Goal: Task Accomplishment & Management: Manage account settings

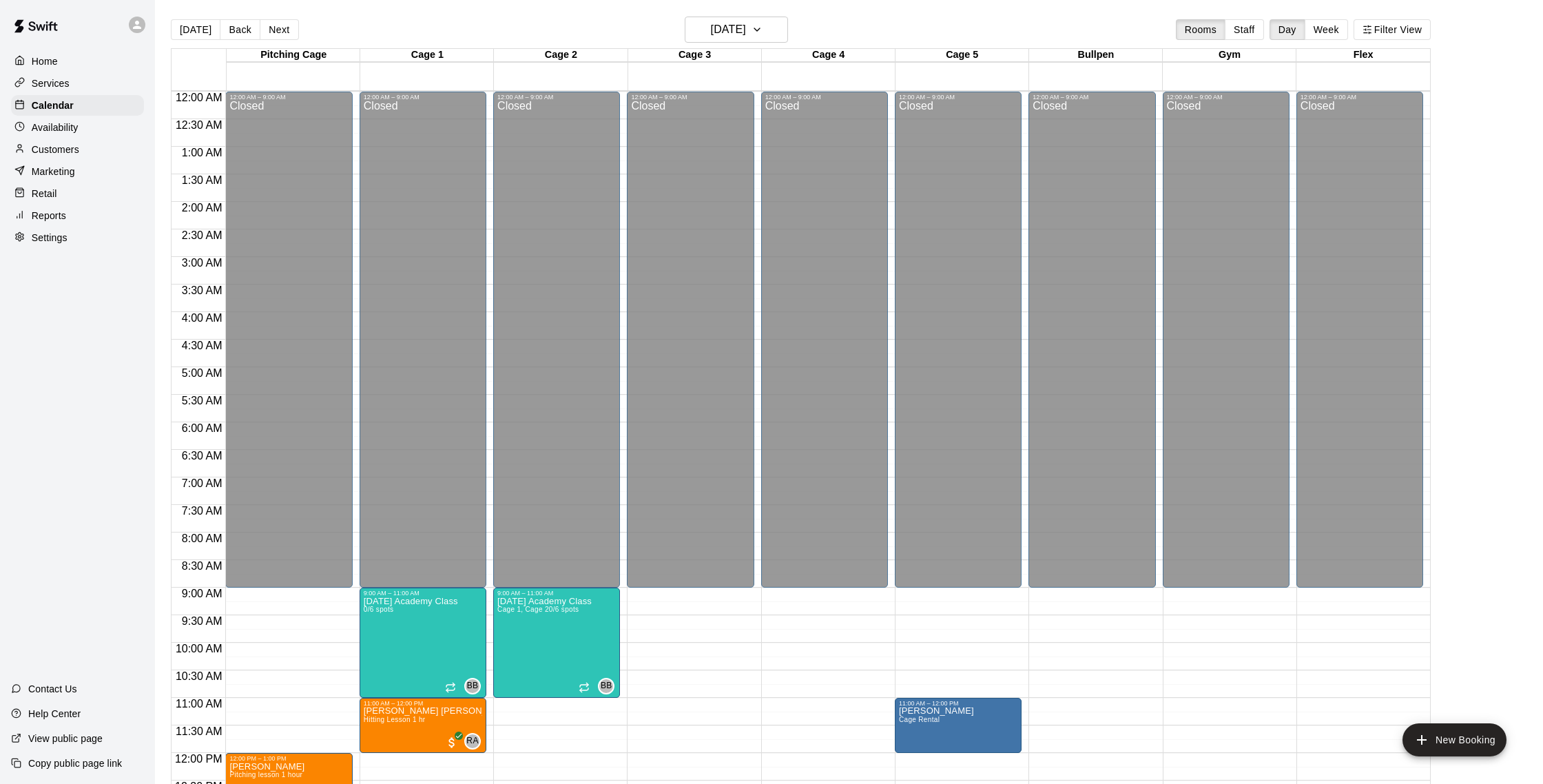
scroll to position [472, 0]
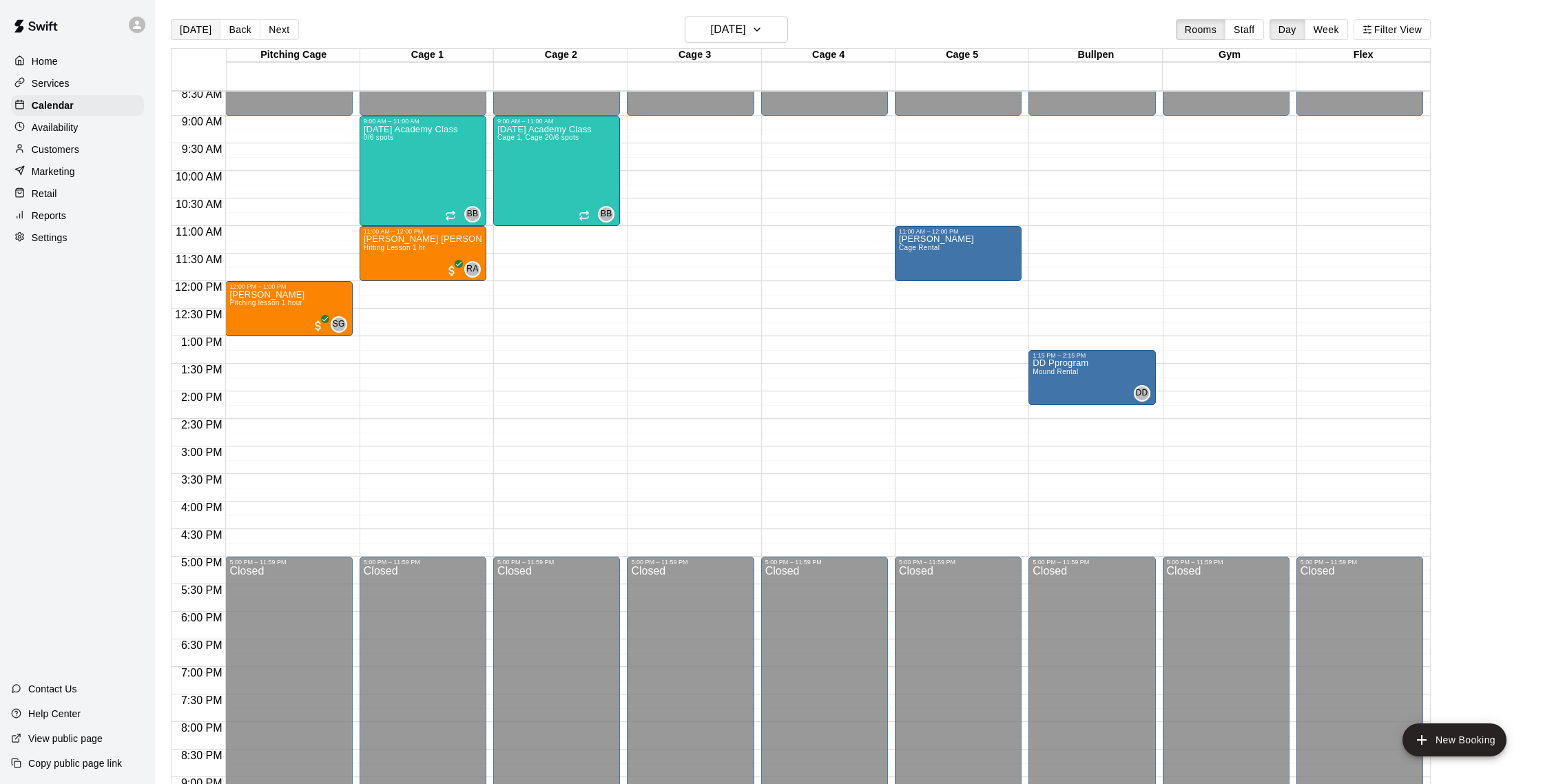
click at [188, 25] on button "[DATE]" at bounding box center [195, 30] width 50 height 20
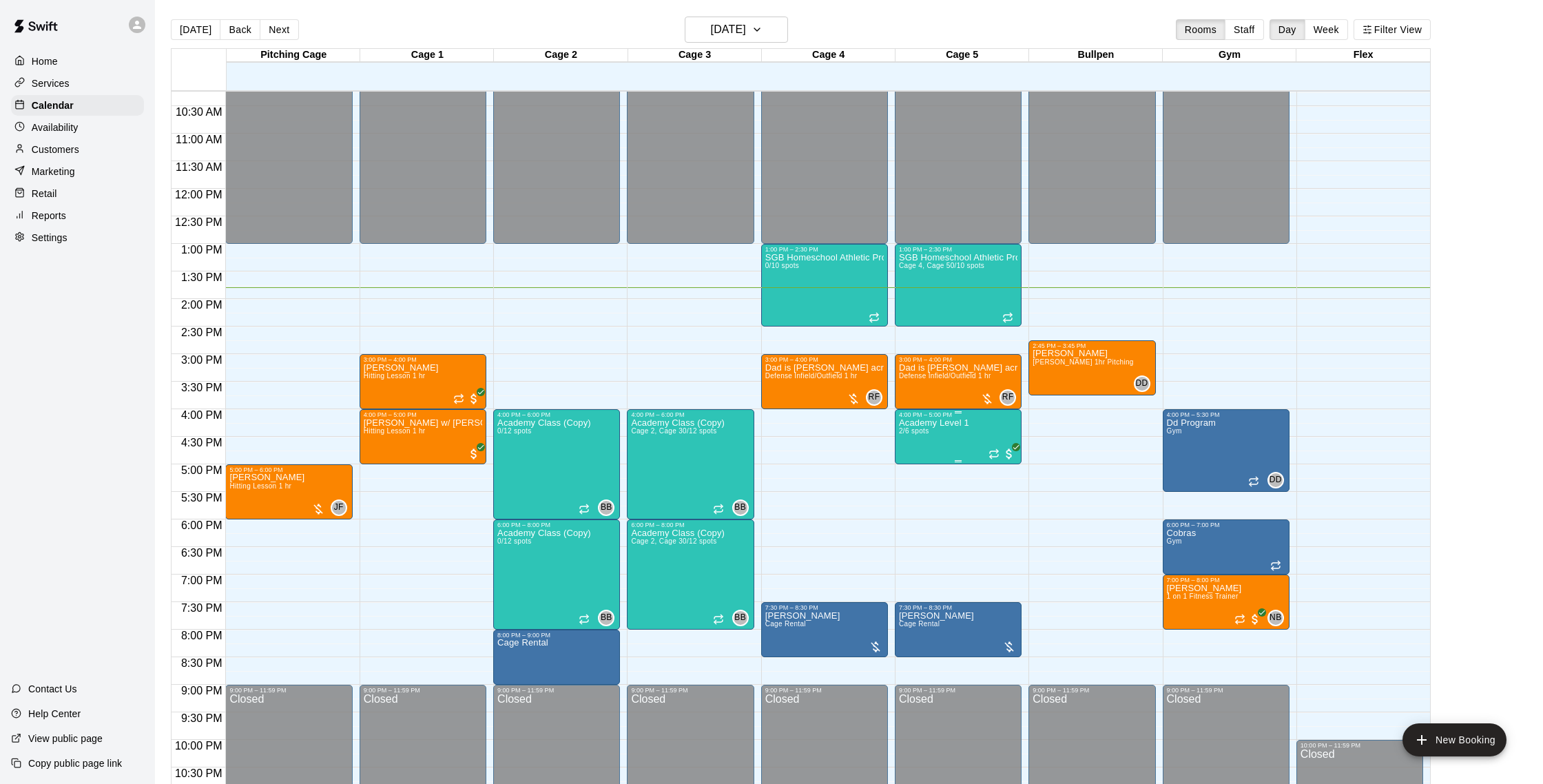
click at [899, 430] on span "2/6 spots" at bounding box center [914, 430] width 30 height 8
click at [751, 369] on div at bounding box center [772, 392] width 1543 height 784
click at [917, 430] on span "2/6 spots" at bounding box center [914, 431] width 30 height 8
click at [912, 474] on img "edit" at bounding box center [912, 475] width 16 height 16
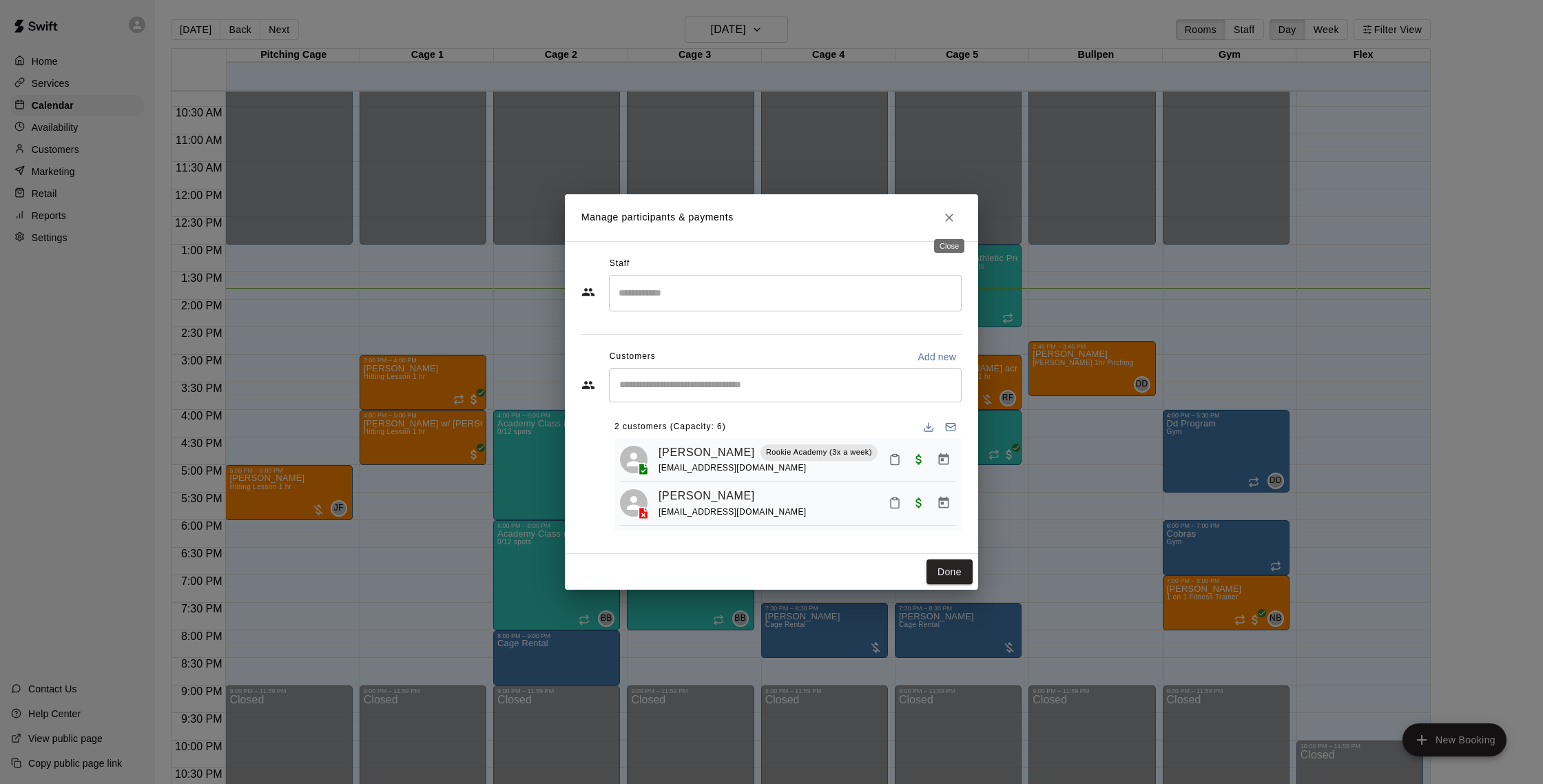
click at [948, 219] on icon "Close" at bounding box center [950, 218] width 14 height 14
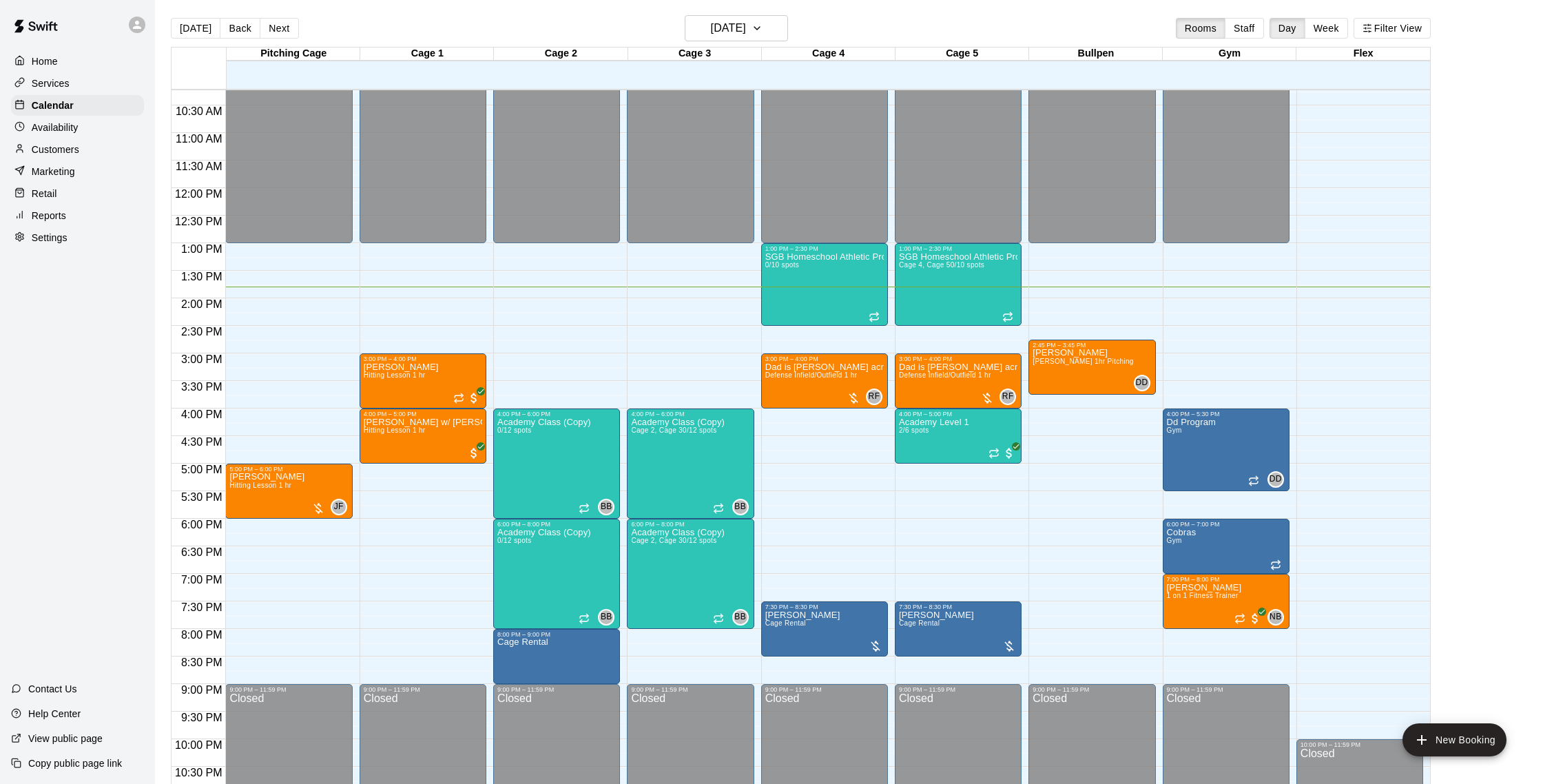
scroll to position [564, 0]
click at [425, 366] on p "[PERSON_NAME]" at bounding box center [401, 366] width 75 height 0
click at [381, 382] on icon "edit" at bounding box center [377, 381] width 17 height 17
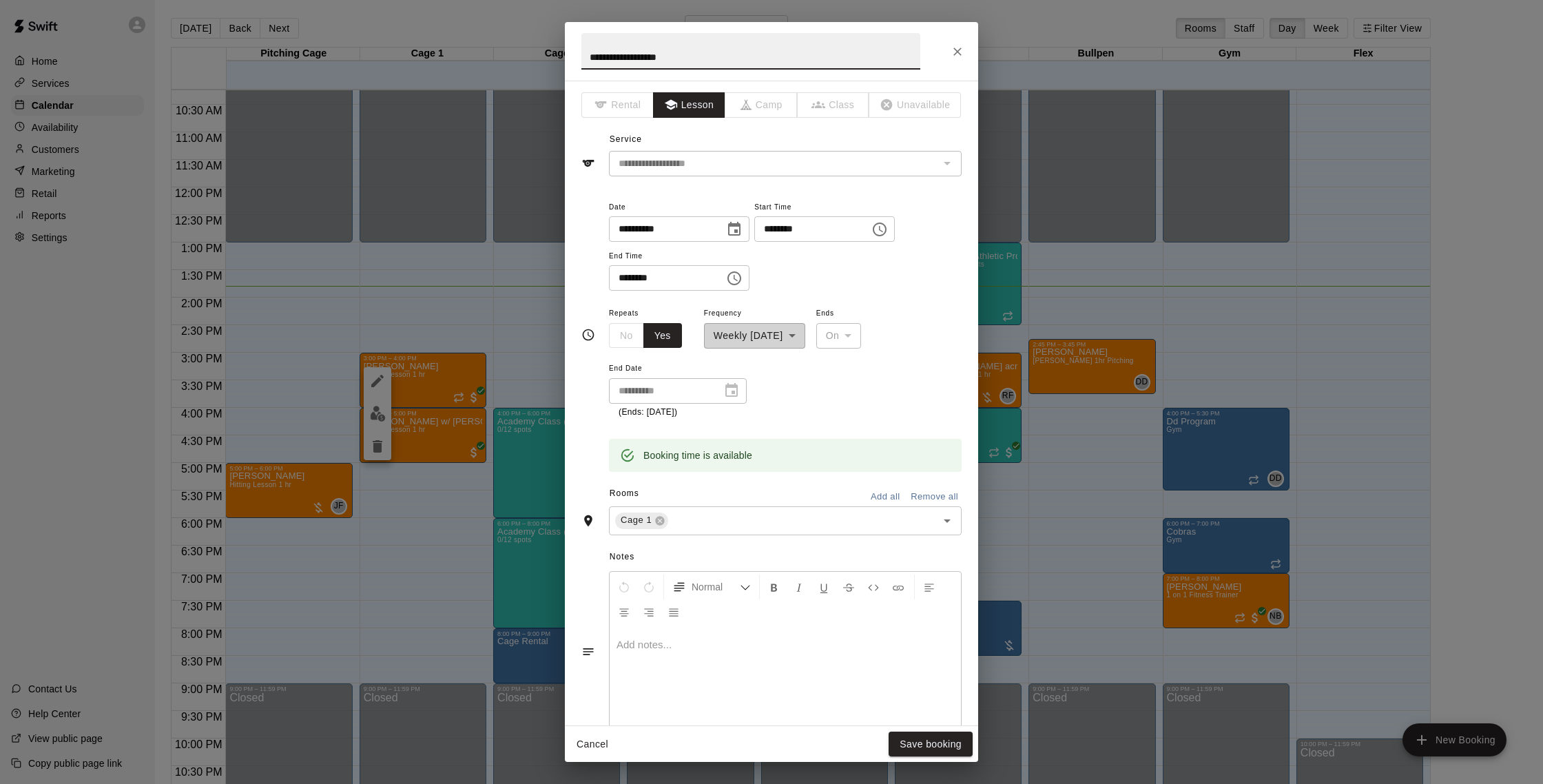
drag, startPoint x: 712, startPoint y: 52, endPoint x: 519, endPoint y: 47, distance: 193.1
click at [519, 47] on div "**********" at bounding box center [772, 392] width 1543 height 784
type input "******"
click at [926, 751] on button "Save booking" at bounding box center [931, 744] width 84 height 25
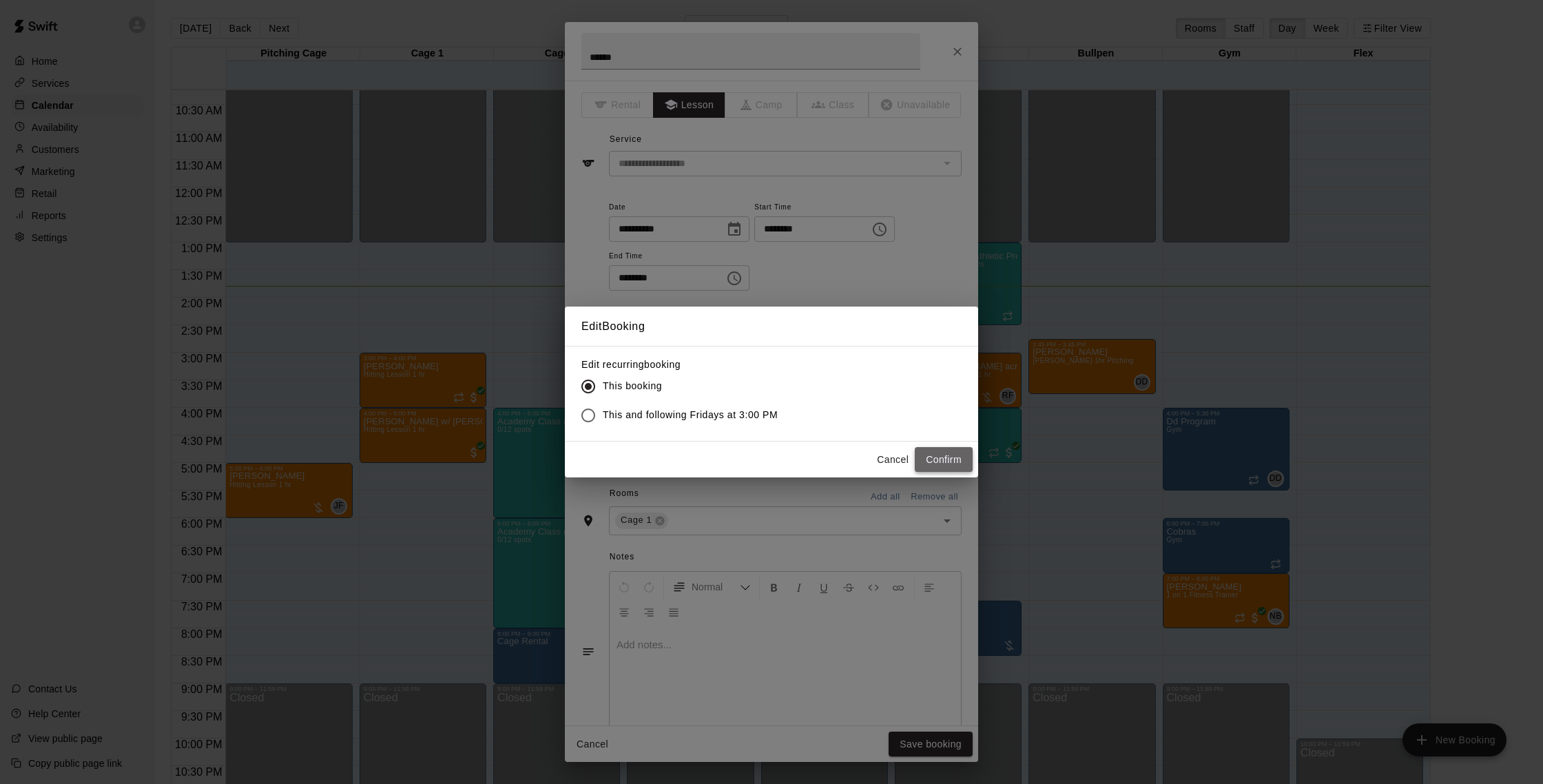
click at [924, 462] on button "Confirm" at bounding box center [944, 460] width 58 height 25
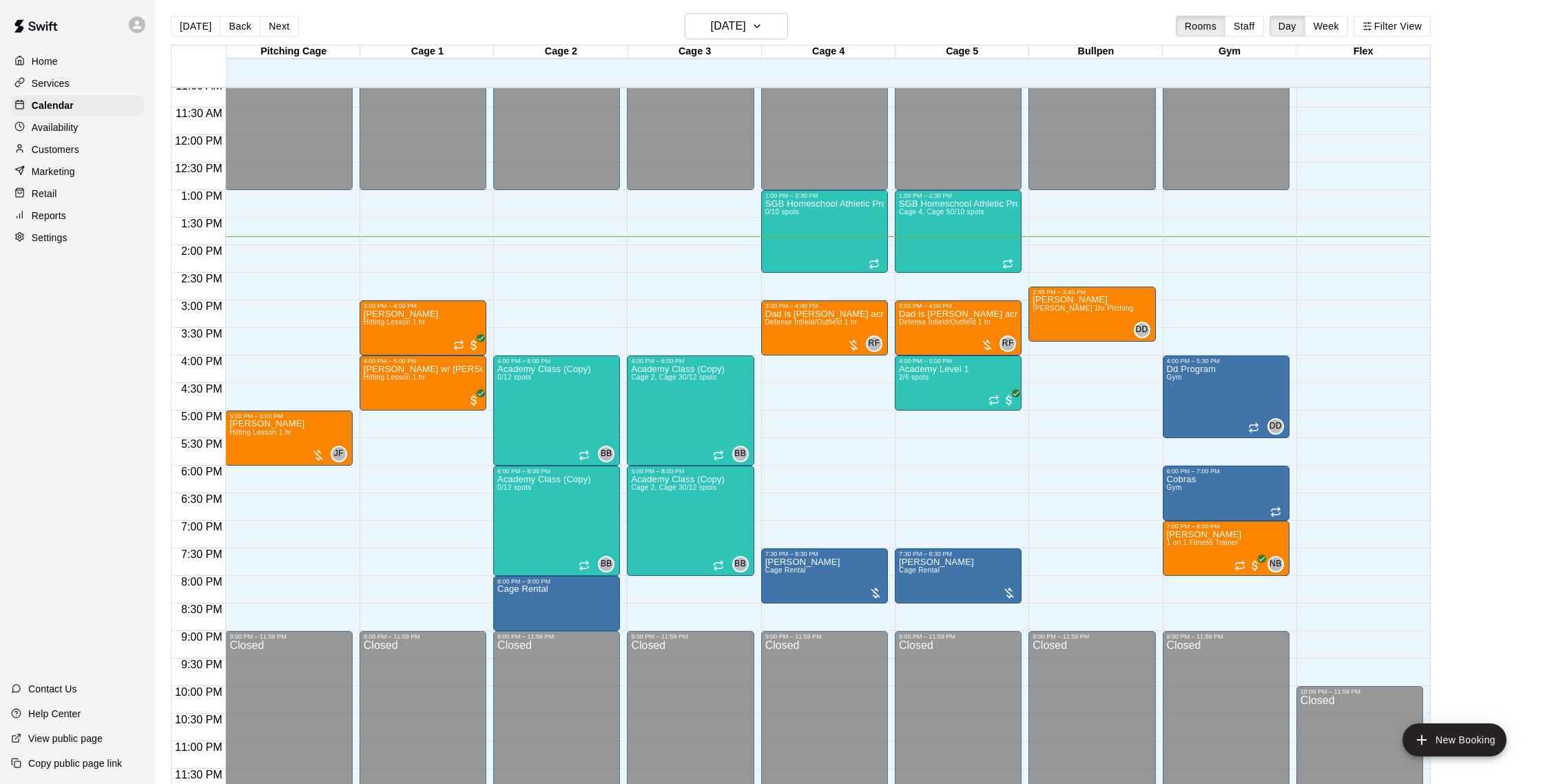
scroll to position [7, 0]
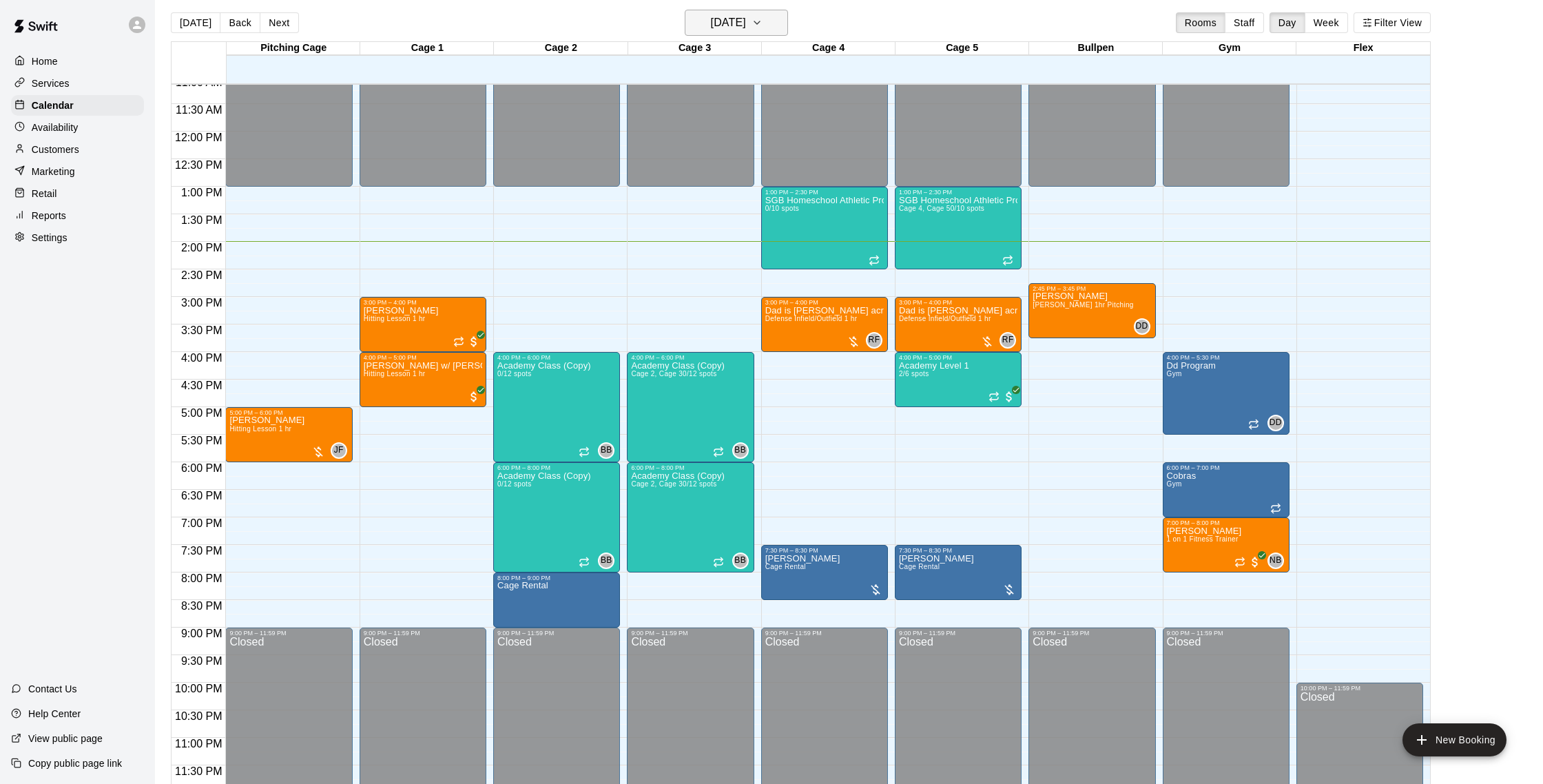
click at [737, 20] on h6 "[DATE]" at bounding box center [728, 23] width 35 height 19
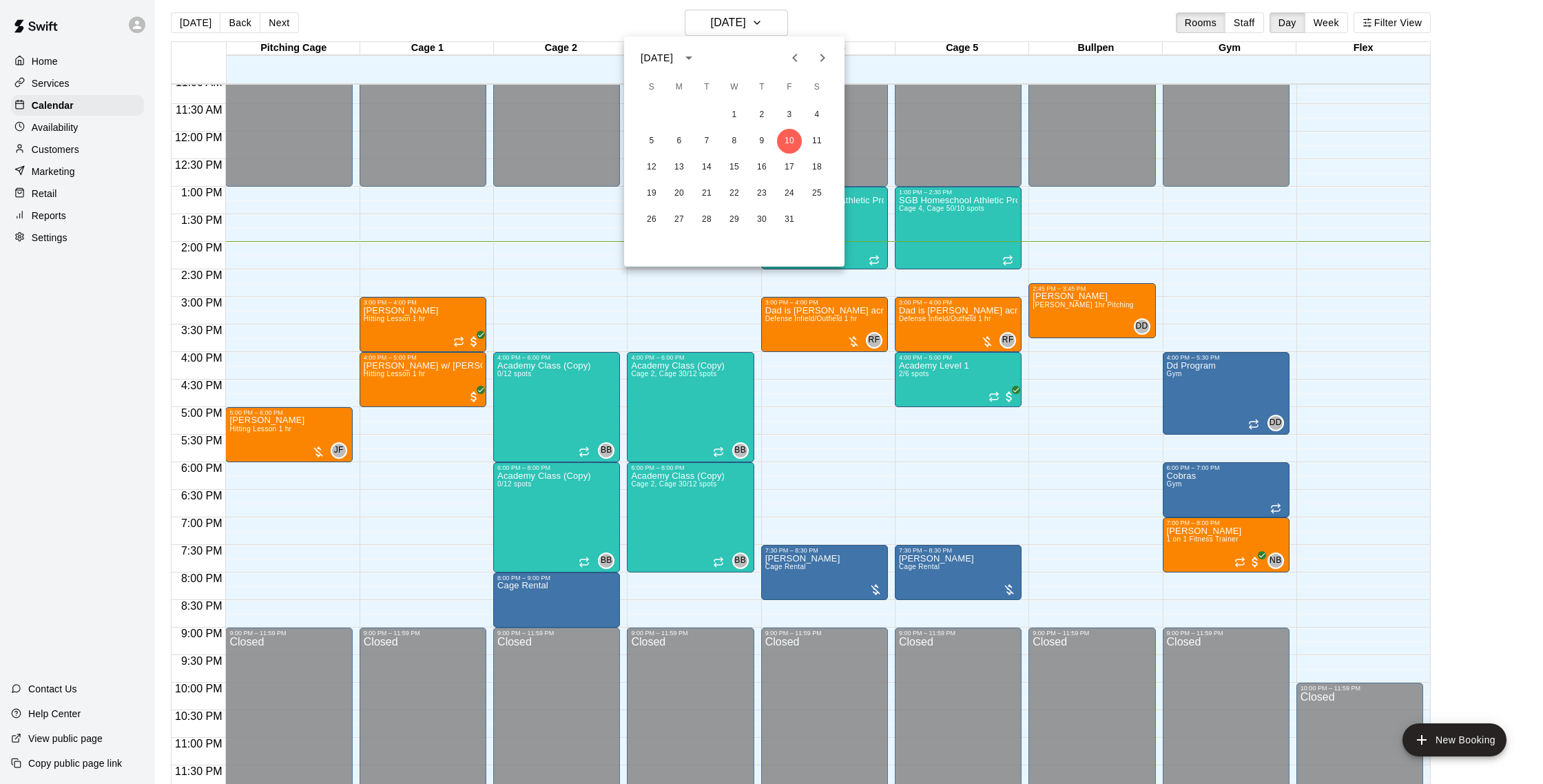
click at [822, 62] on icon "Next month" at bounding box center [823, 58] width 17 height 17
click at [823, 122] on button "1" at bounding box center [816, 115] width 24 height 24
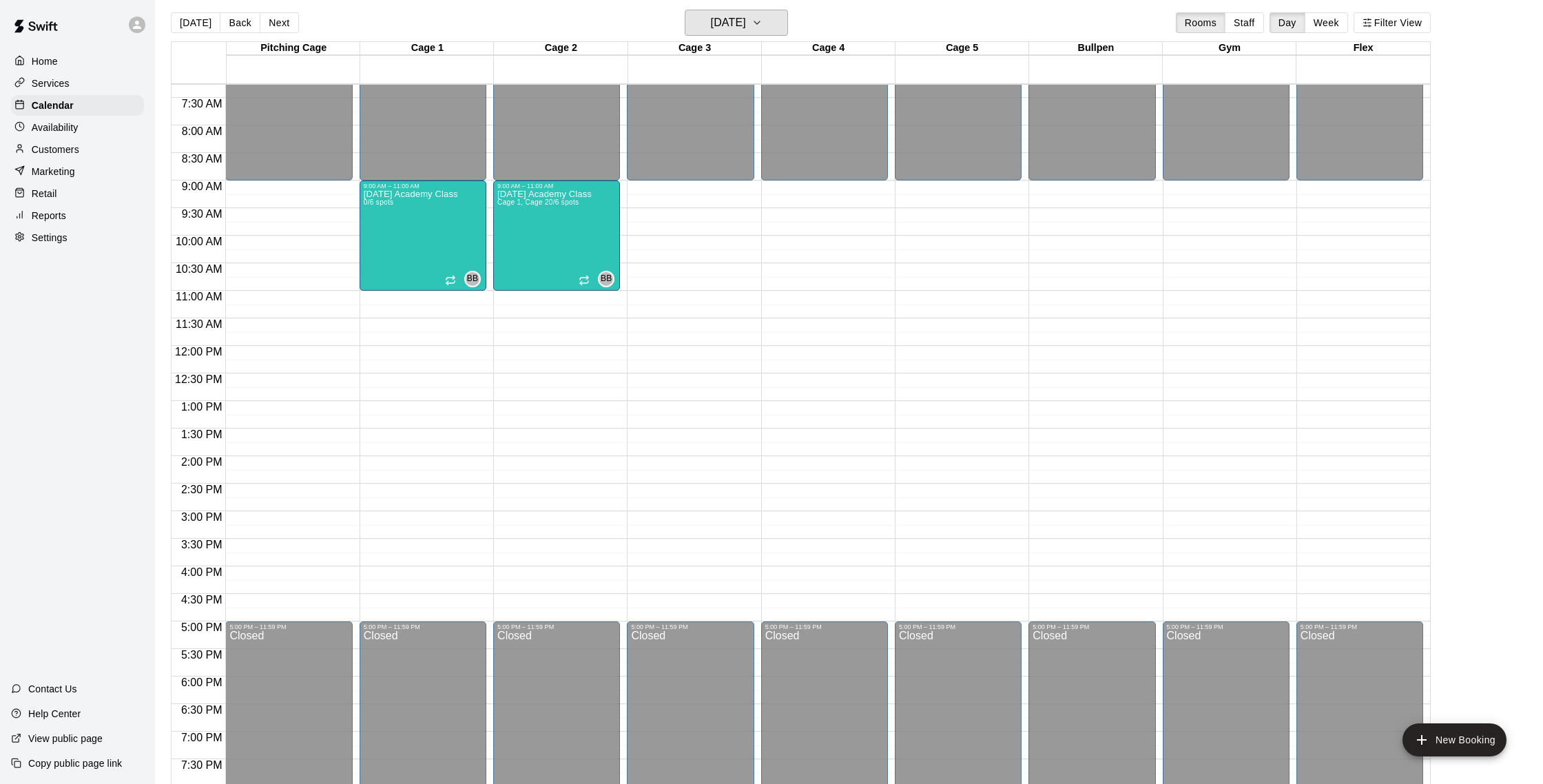
scroll to position [369, 0]
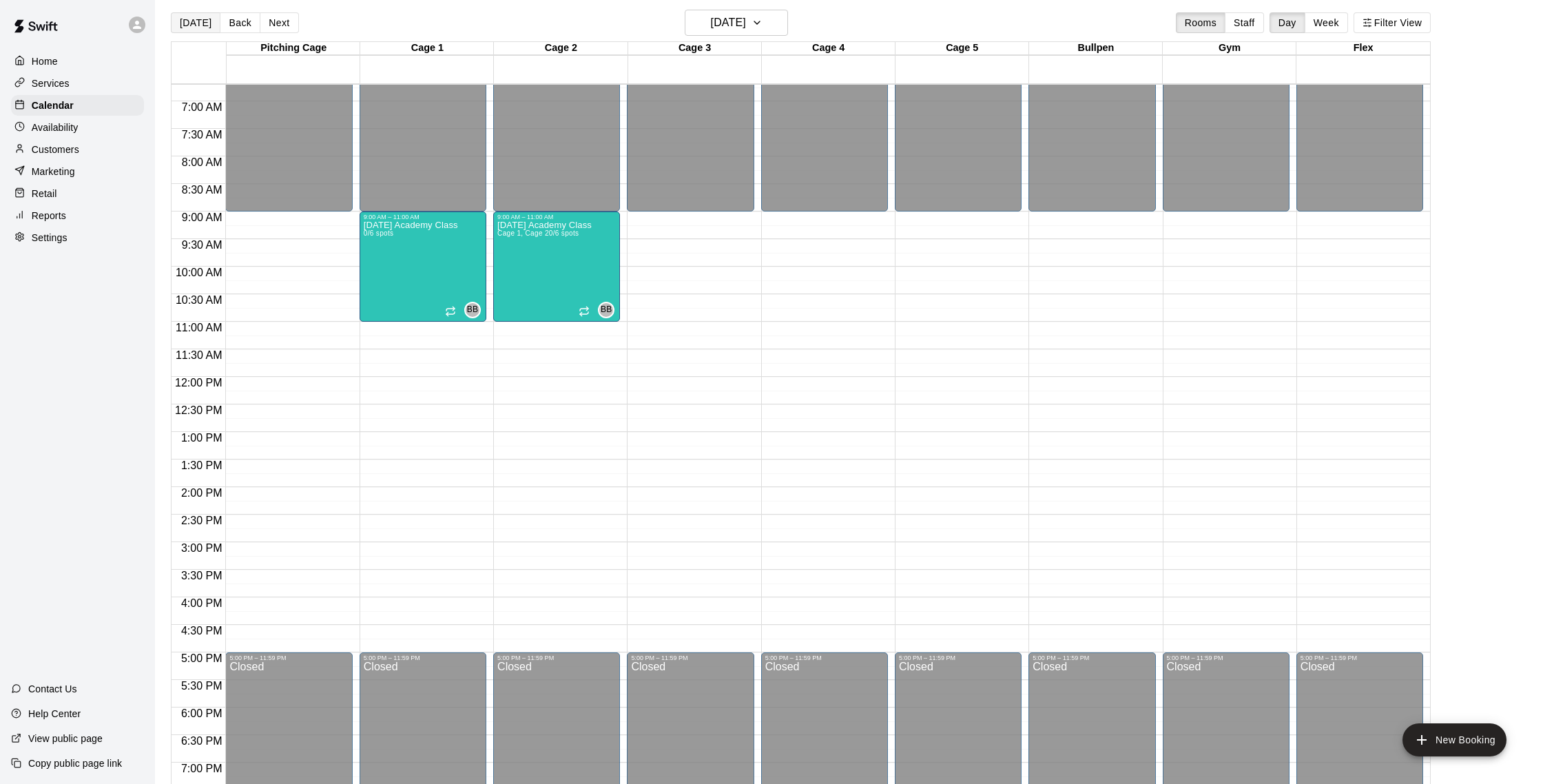
click at [186, 20] on button "[DATE]" at bounding box center [195, 23] width 50 height 20
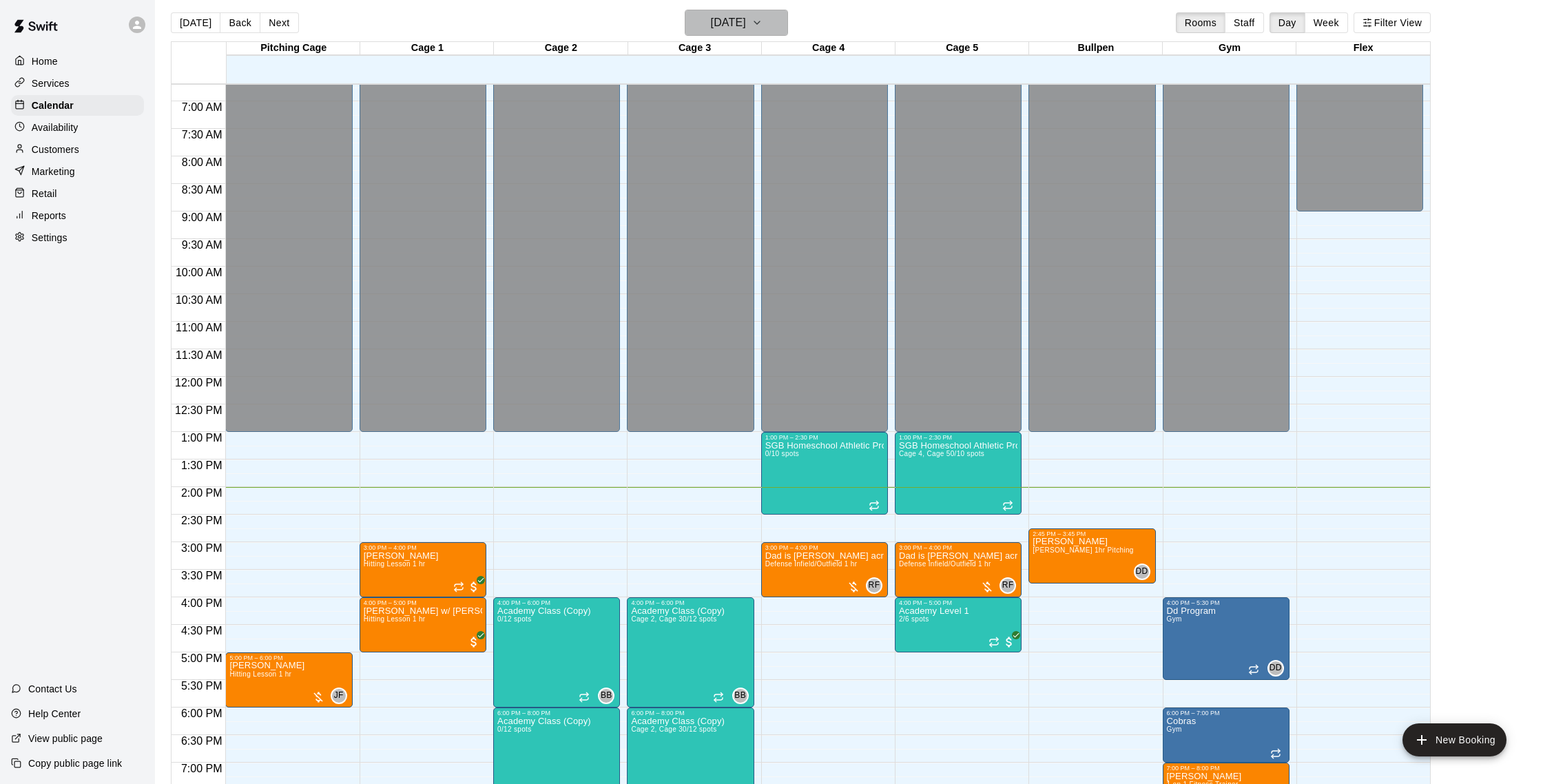
click at [723, 23] on h6 "[DATE]" at bounding box center [728, 23] width 35 height 19
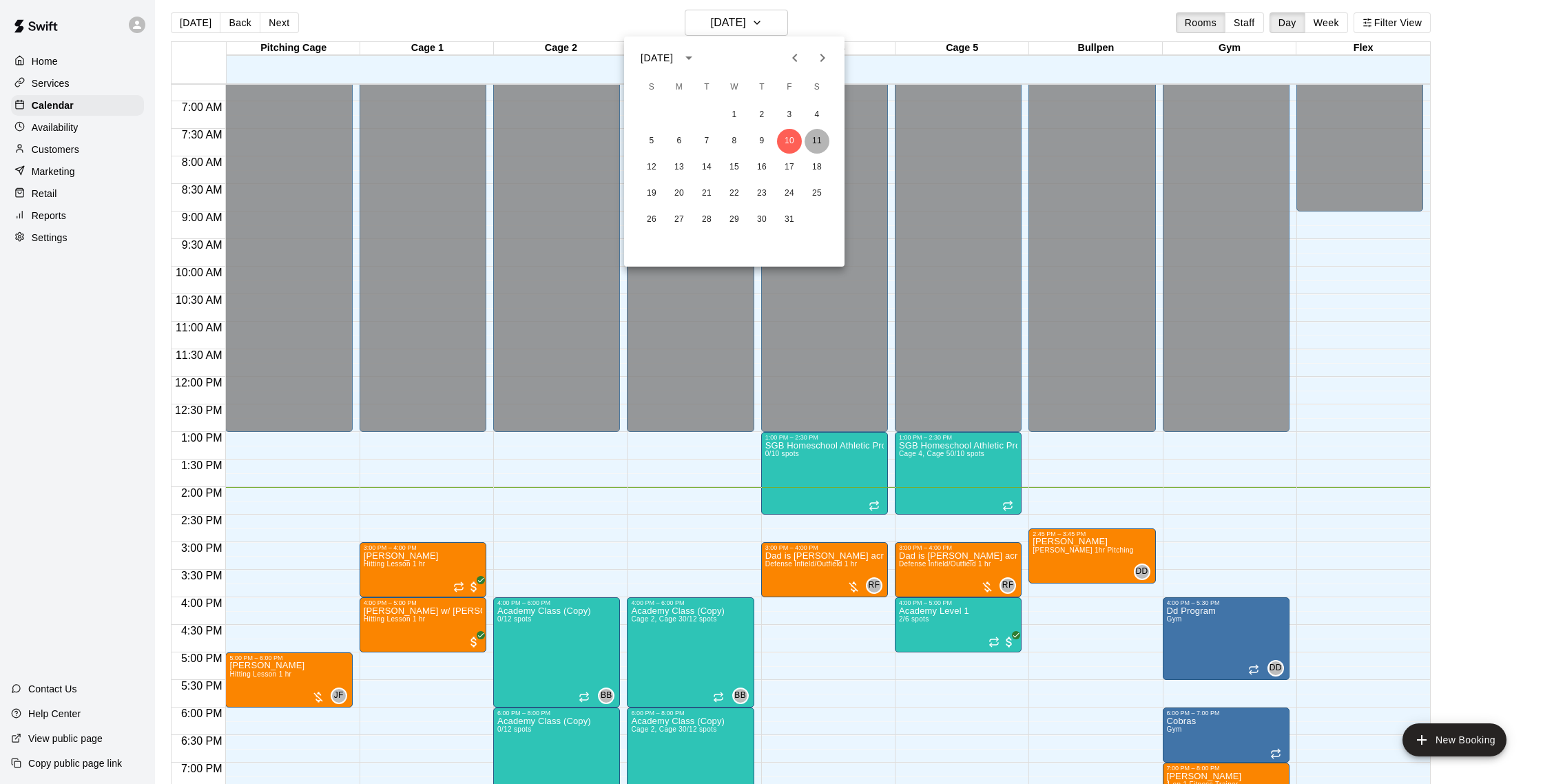
click at [815, 135] on button "11" at bounding box center [816, 141] width 24 height 24
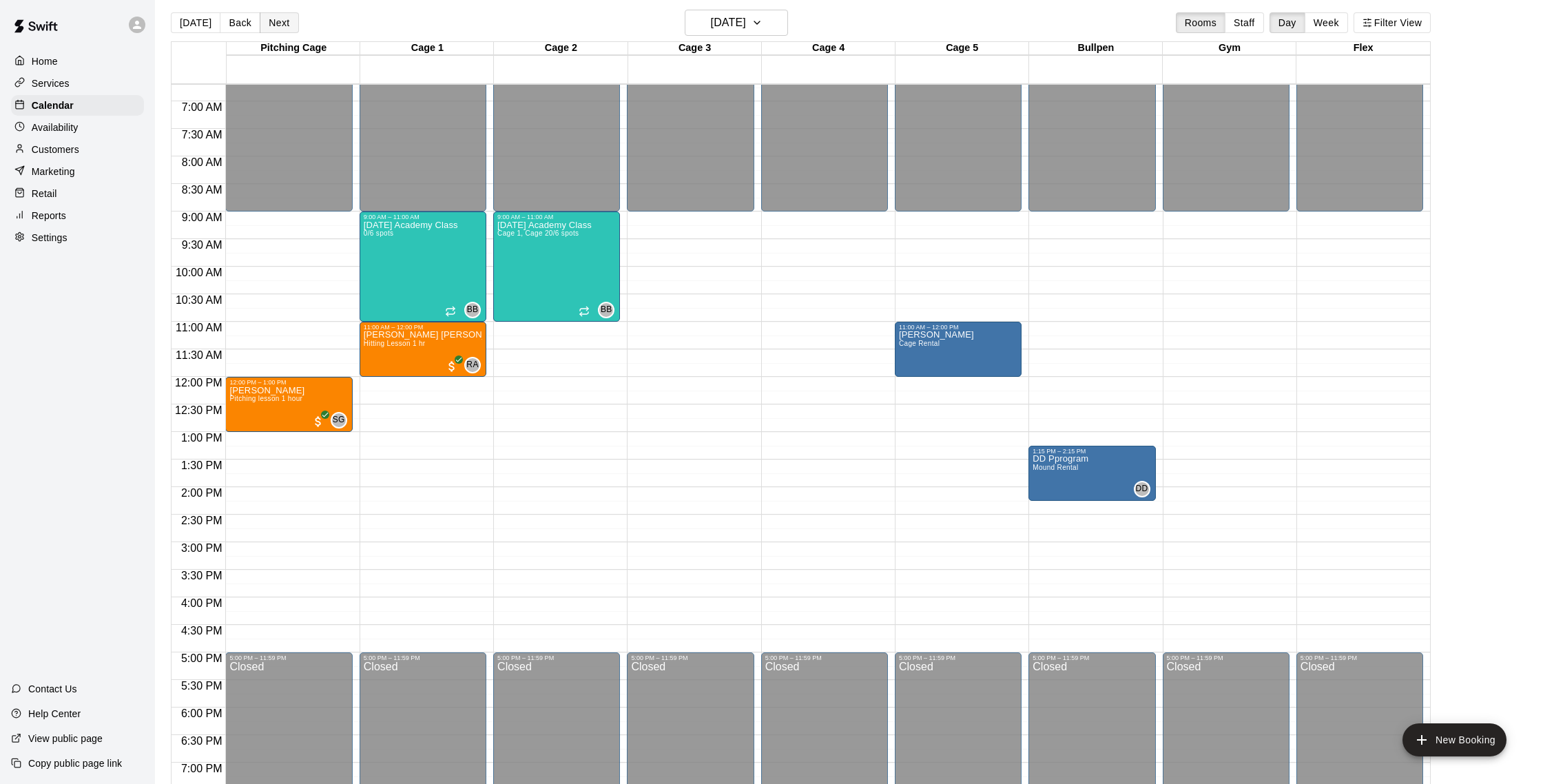
click at [284, 24] on button "Next" at bounding box center [279, 23] width 39 height 20
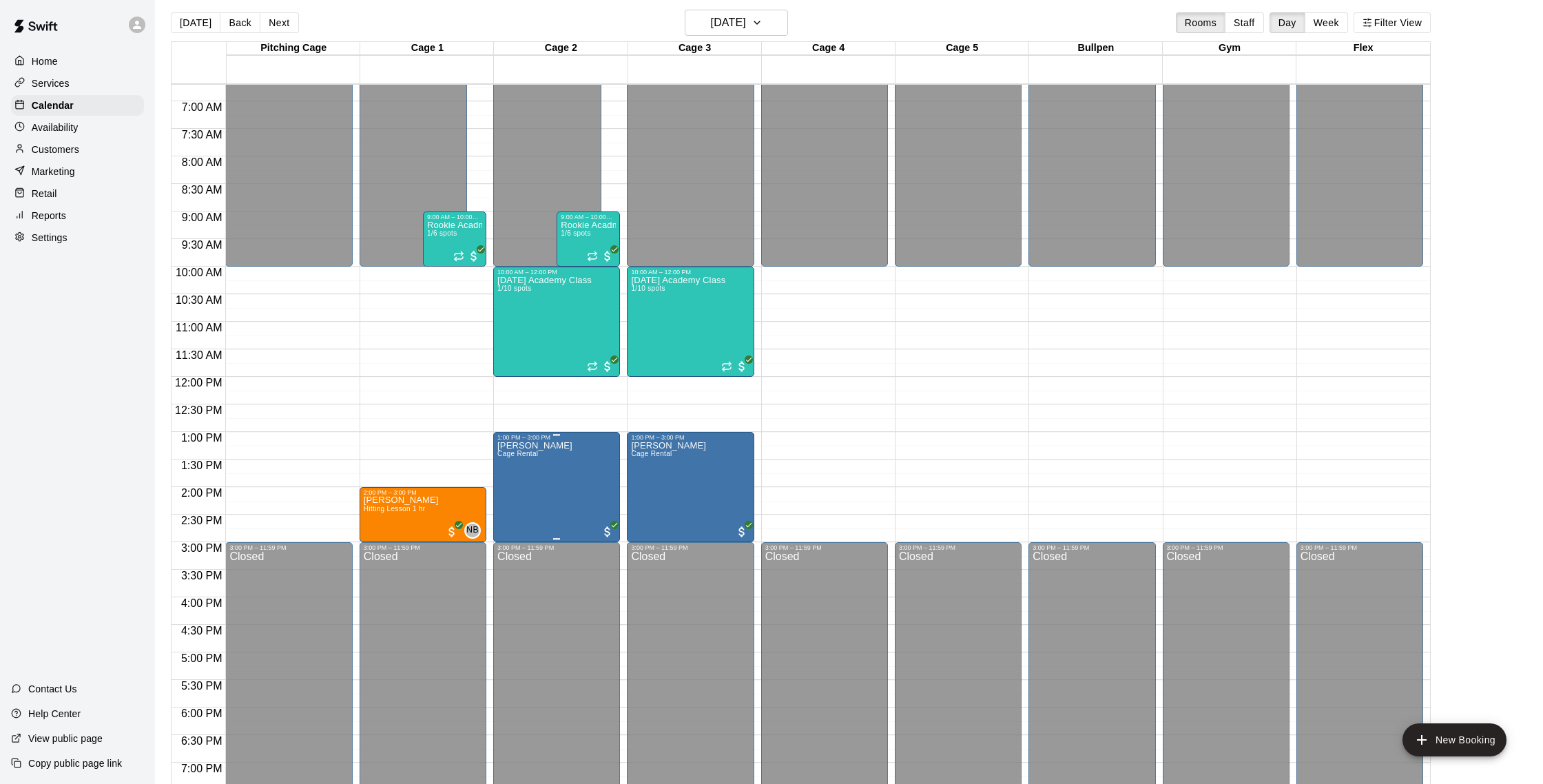
click at [515, 456] on icon "edit" at bounding box center [512, 457] width 17 height 17
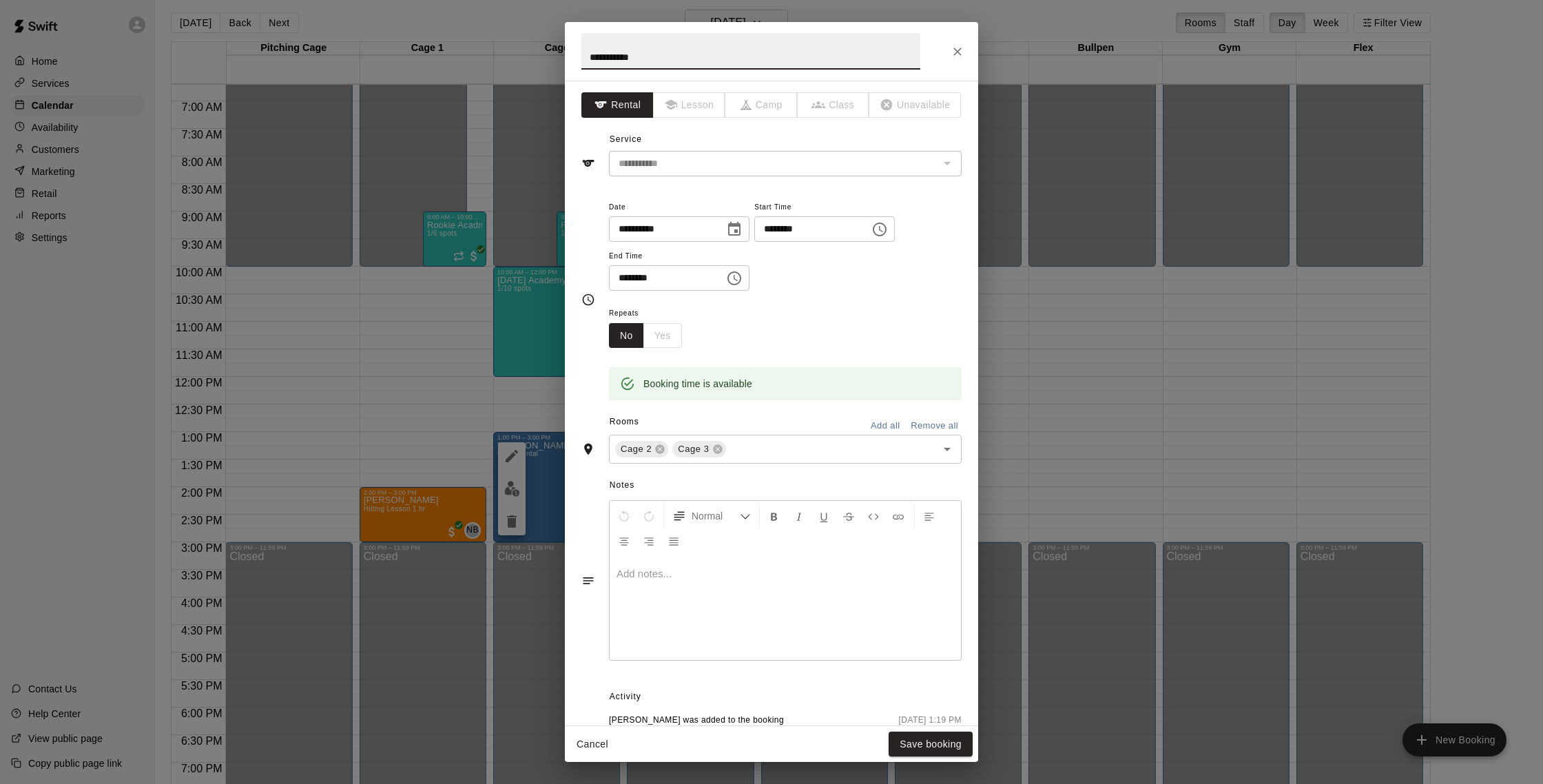
click at [739, 232] on icon "Choose date, selected date is Oct 12, 2025" at bounding box center [734, 230] width 17 height 17
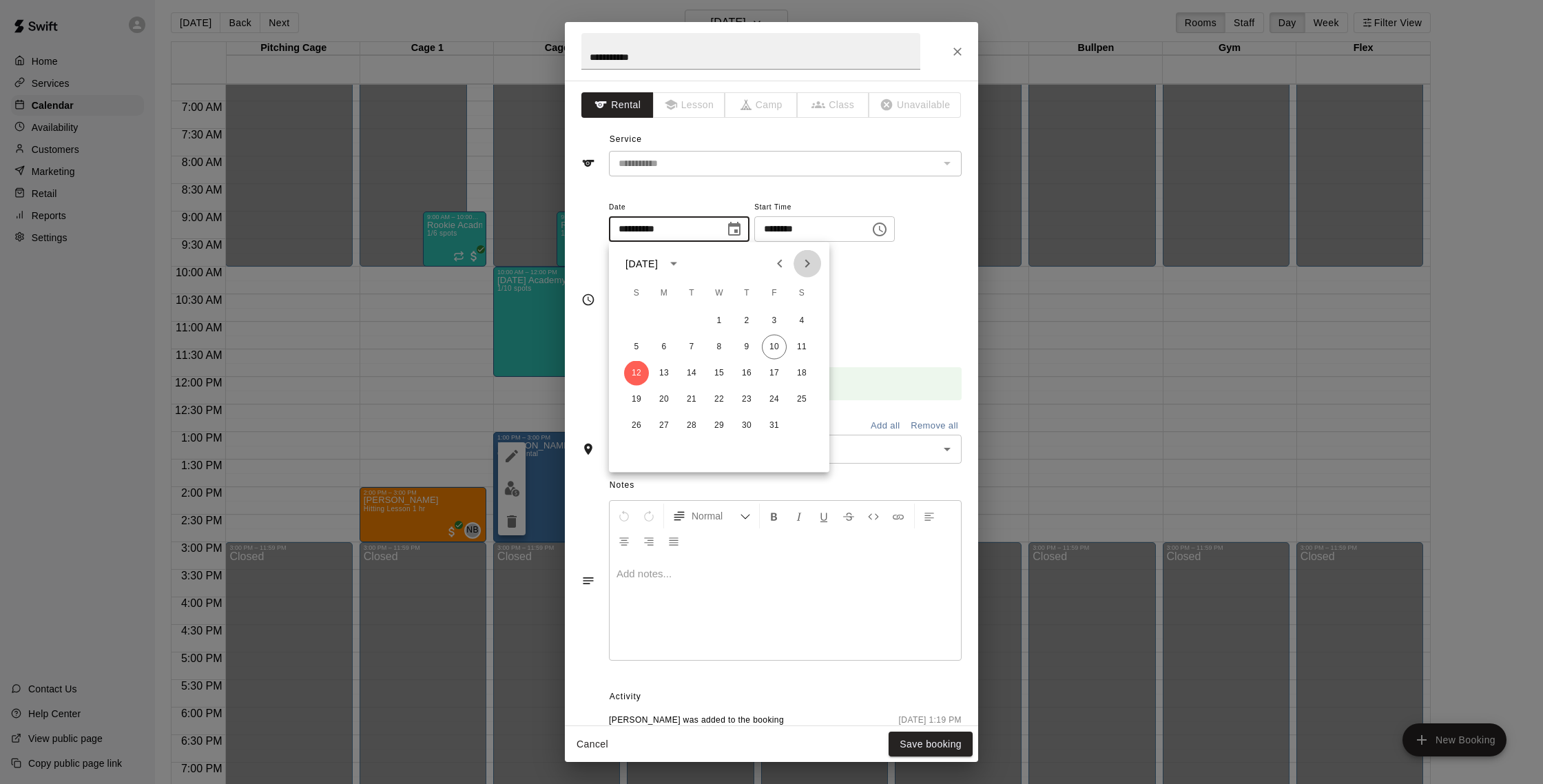
click at [798, 264] on button "Next month" at bounding box center [807, 263] width 28 height 28
click at [809, 323] on button "1" at bounding box center [801, 321] width 24 height 24
type input "**********"
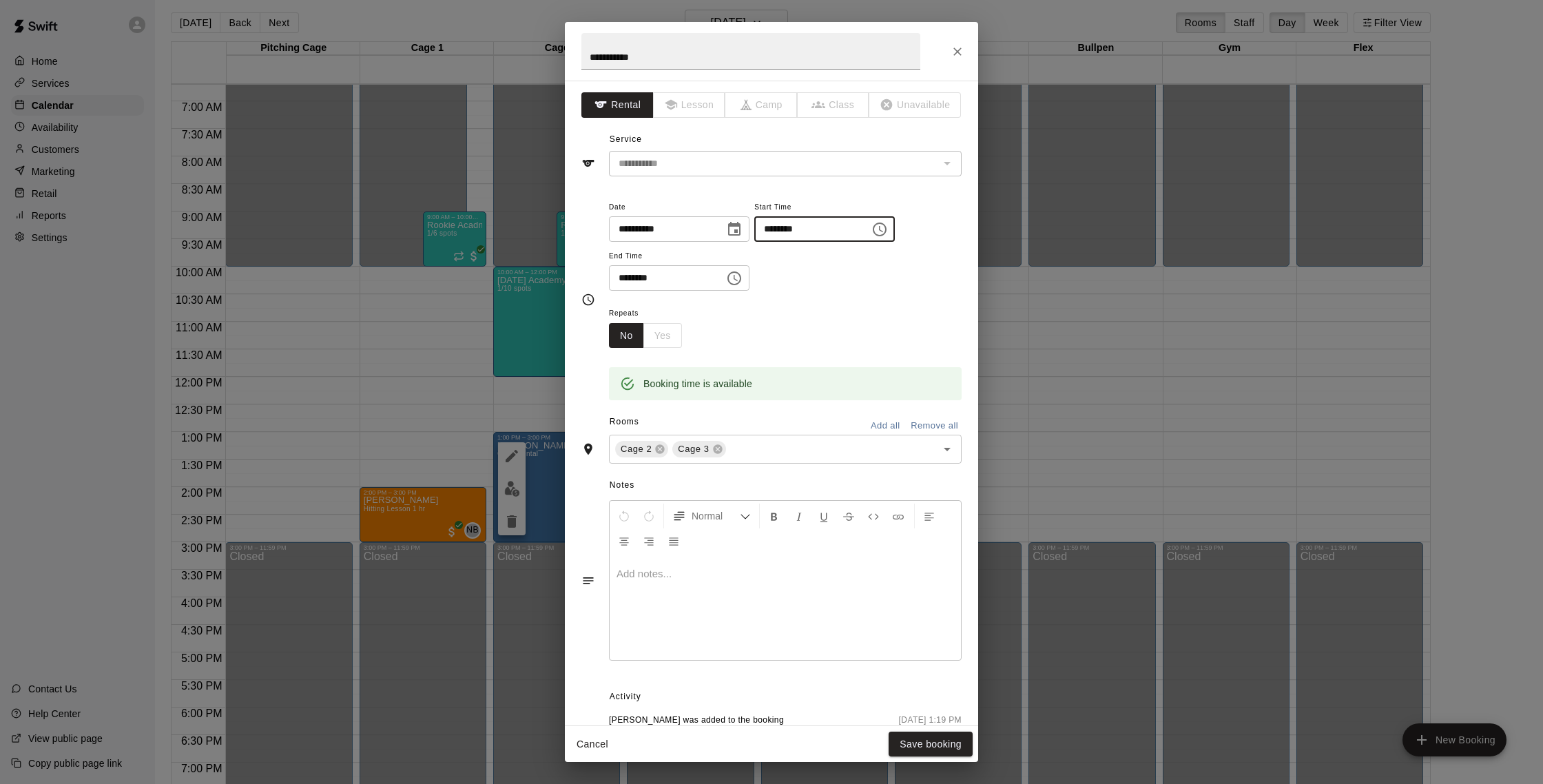
scroll to position [0, 0]
click at [774, 230] on input "********" at bounding box center [808, 229] width 106 height 25
click at [888, 229] on icon "Choose time, selected time is 1:00 PM" at bounding box center [880, 230] width 17 height 17
click at [782, 282] on li "02" at bounding box center [777, 284] width 33 height 25
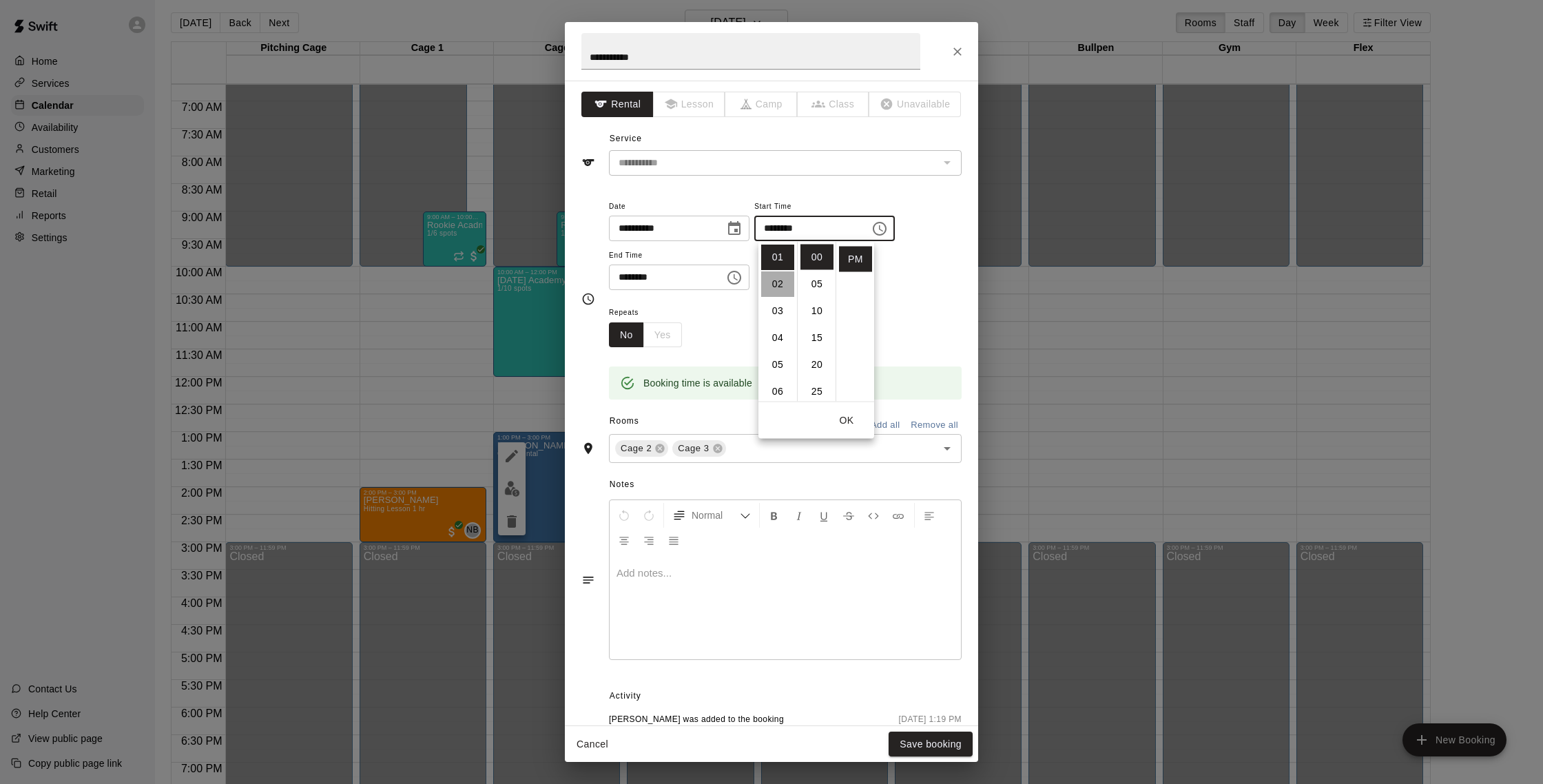
type input "********"
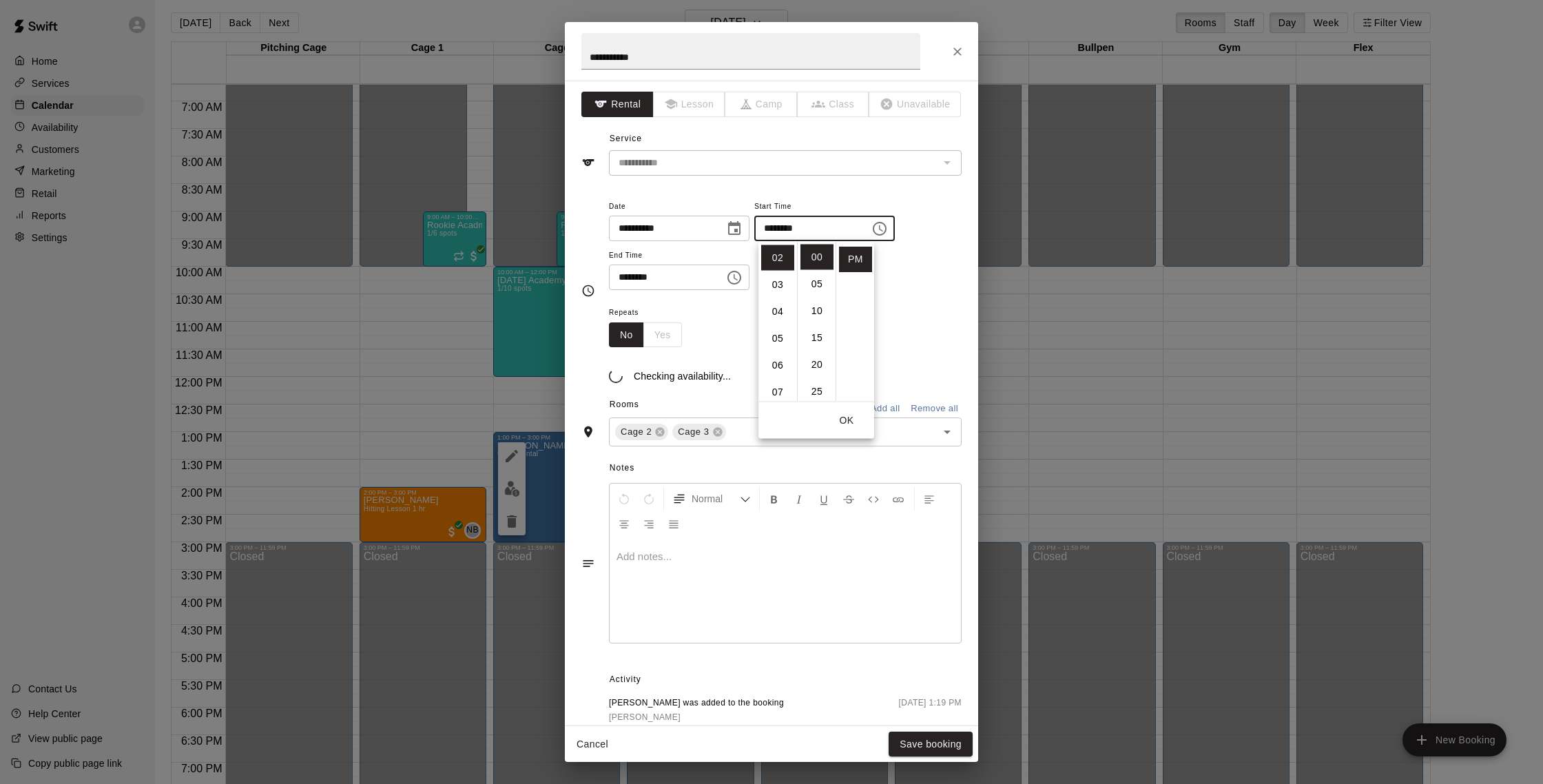
scroll to position [54, 0]
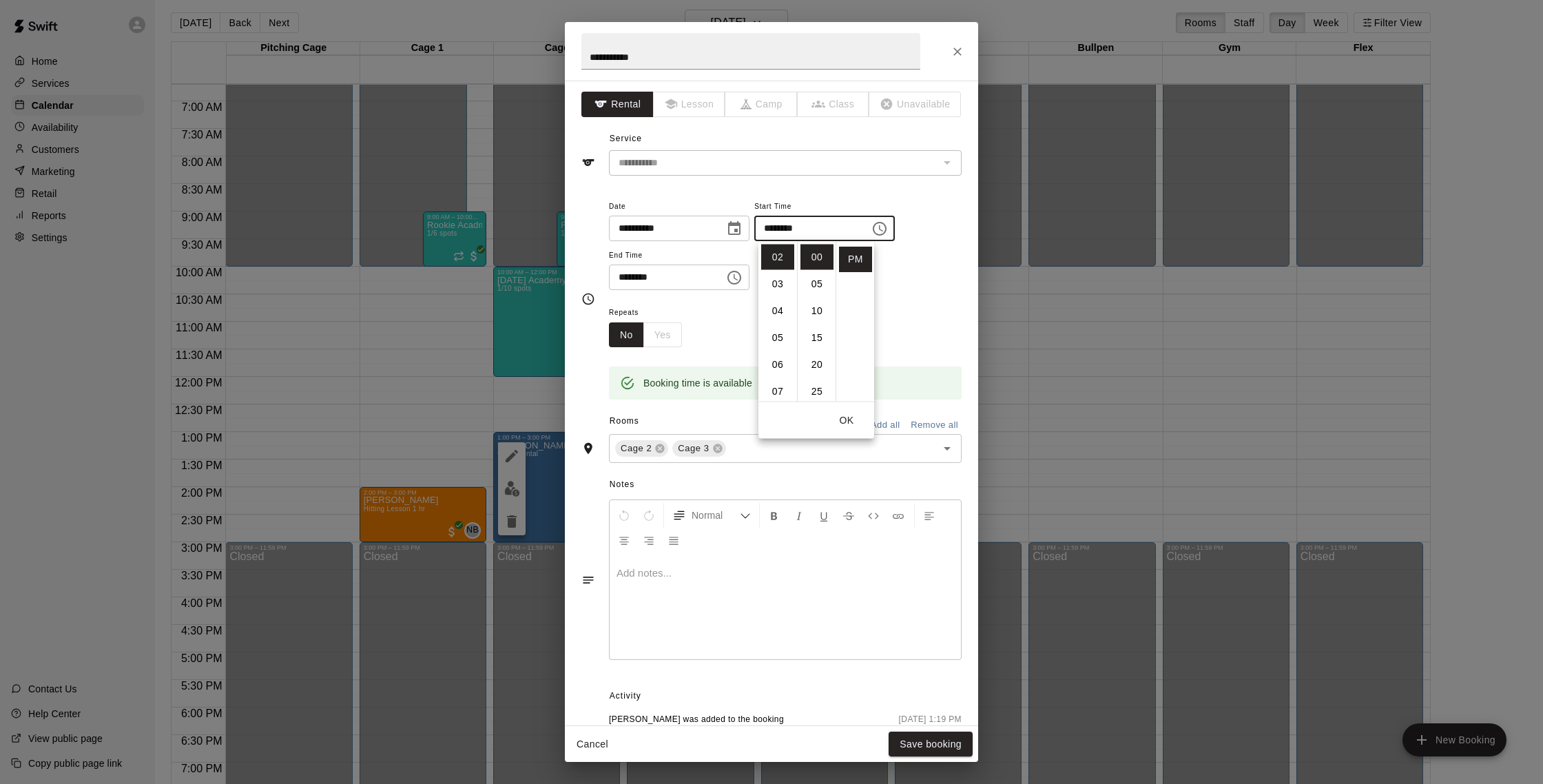
click at [628, 277] on input "********" at bounding box center [663, 277] width 106 height 25
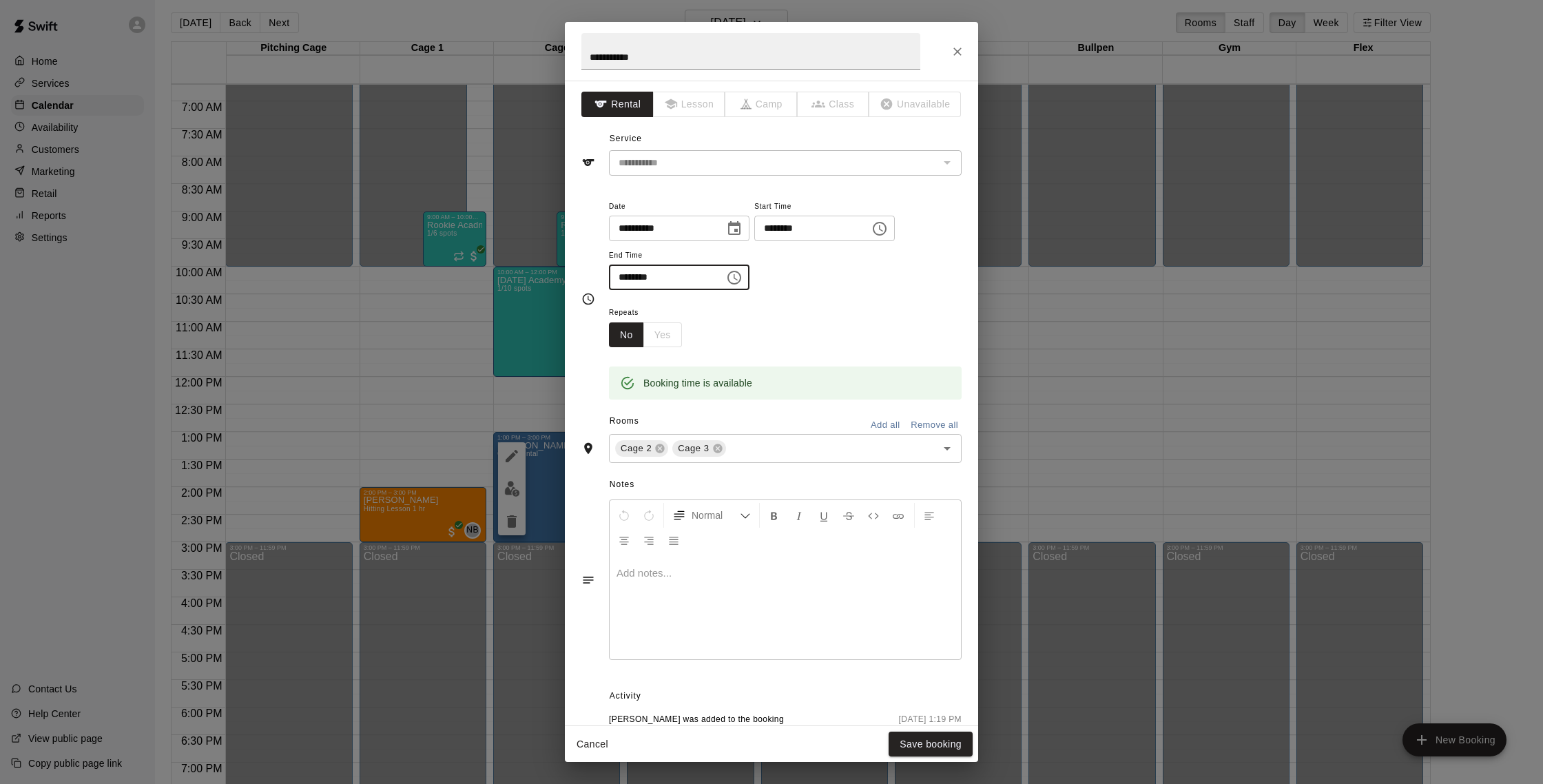
click at [628, 277] on input "********" at bounding box center [663, 277] width 106 height 25
click at [739, 275] on icon "Choose time, selected time is 3:00 PM" at bounding box center [734, 278] width 17 height 17
click at [636, 330] on li "04" at bounding box center [628, 333] width 33 height 25
type input "********"
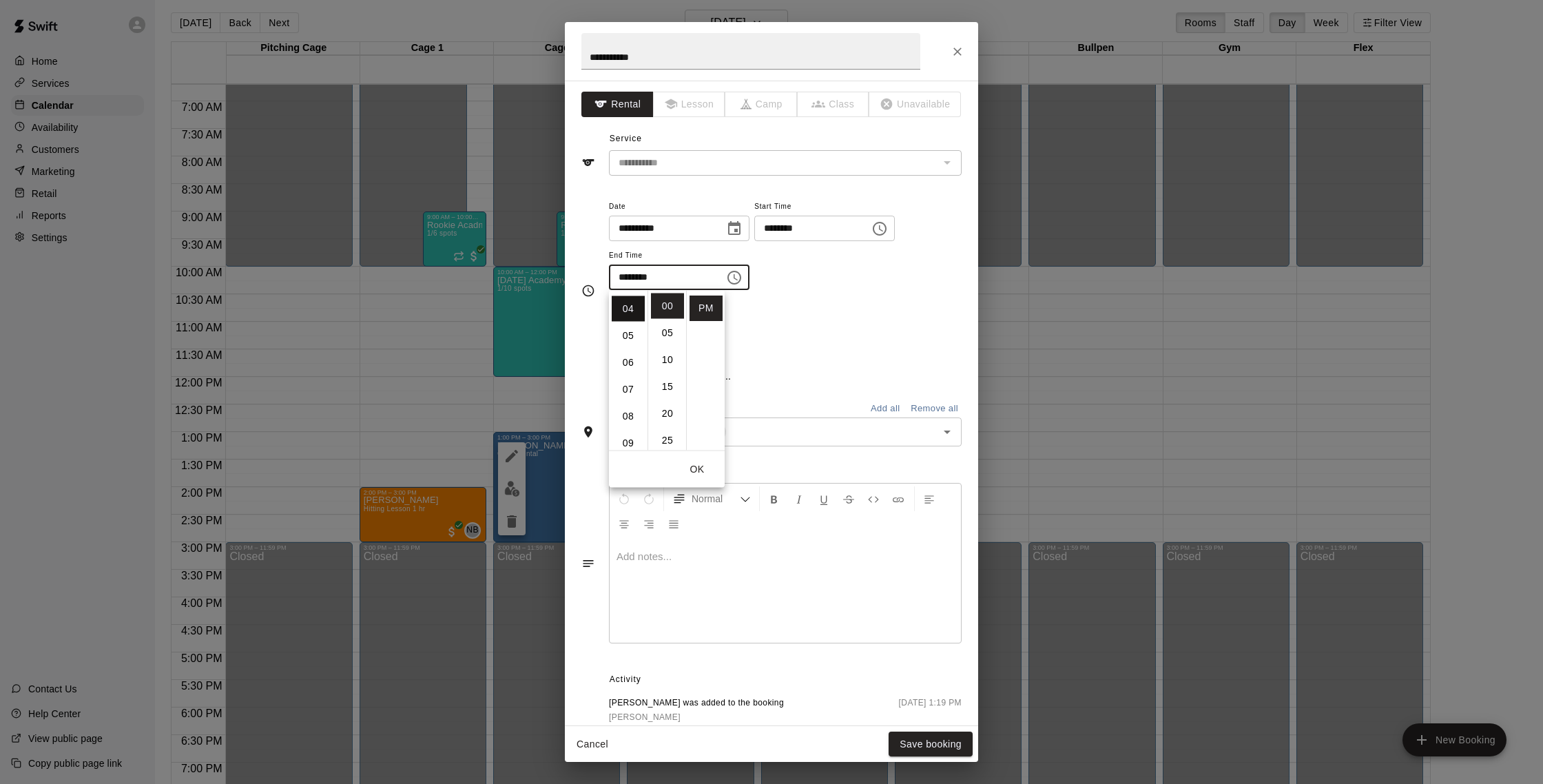
scroll to position [107, 0]
click at [842, 337] on div "Repeats No Yes" at bounding box center [786, 325] width 353 height 43
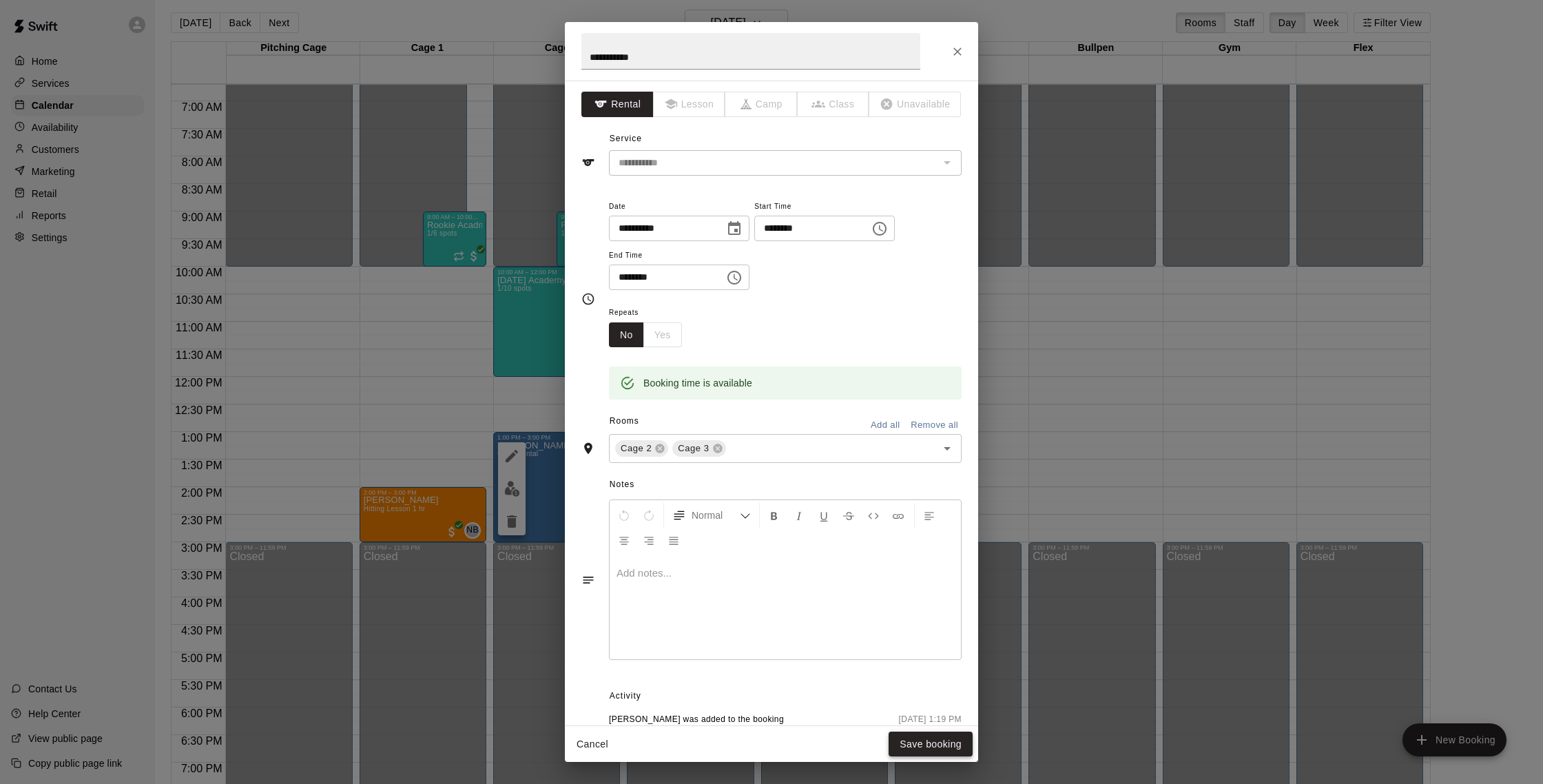
click at [928, 737] on button "Save booking" at bounding box center [931, 744] width 84 height 25
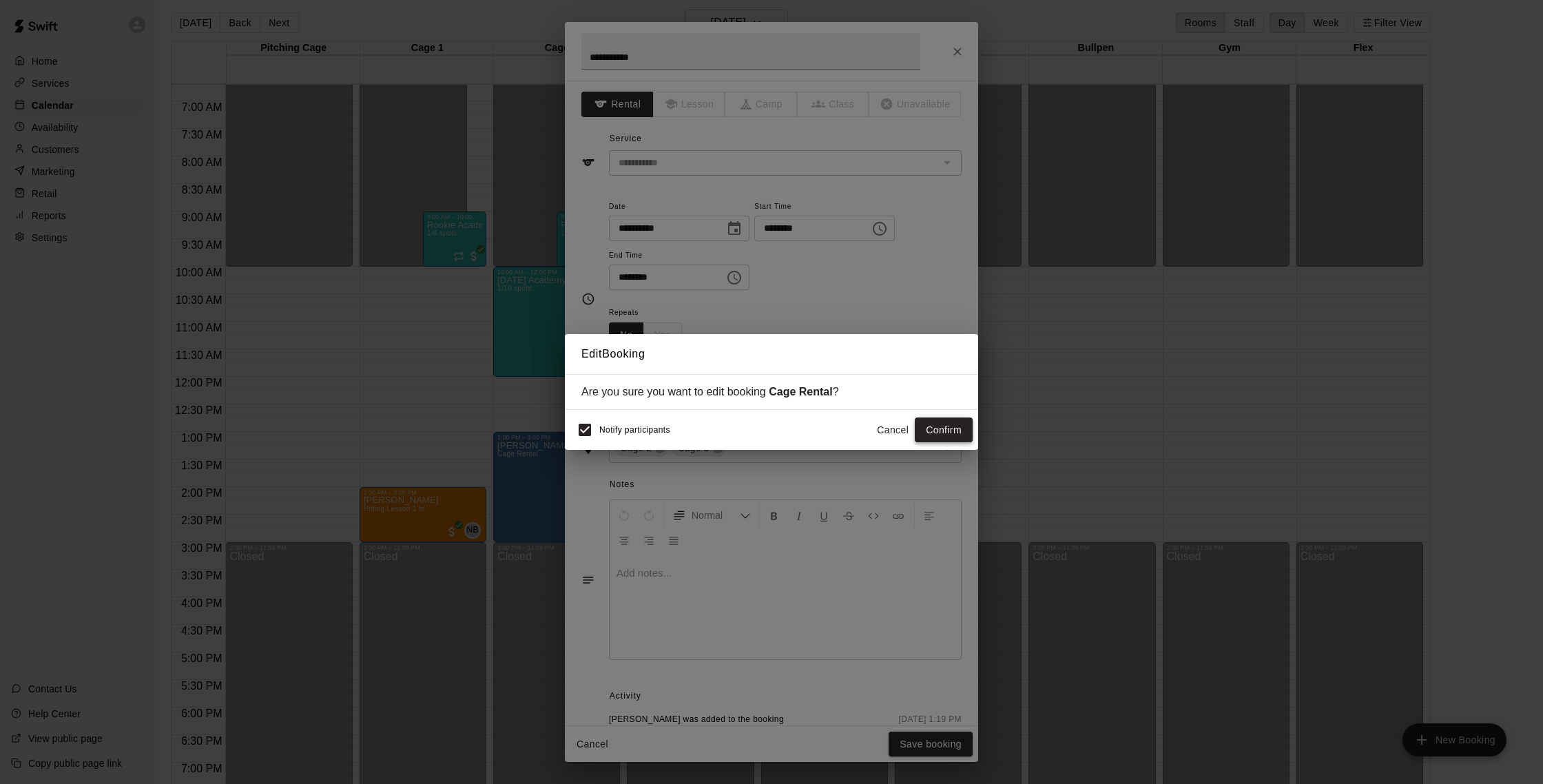
click at [932, 435] on button "Confirm" at bounding box center [944, 430] width 58 height 25
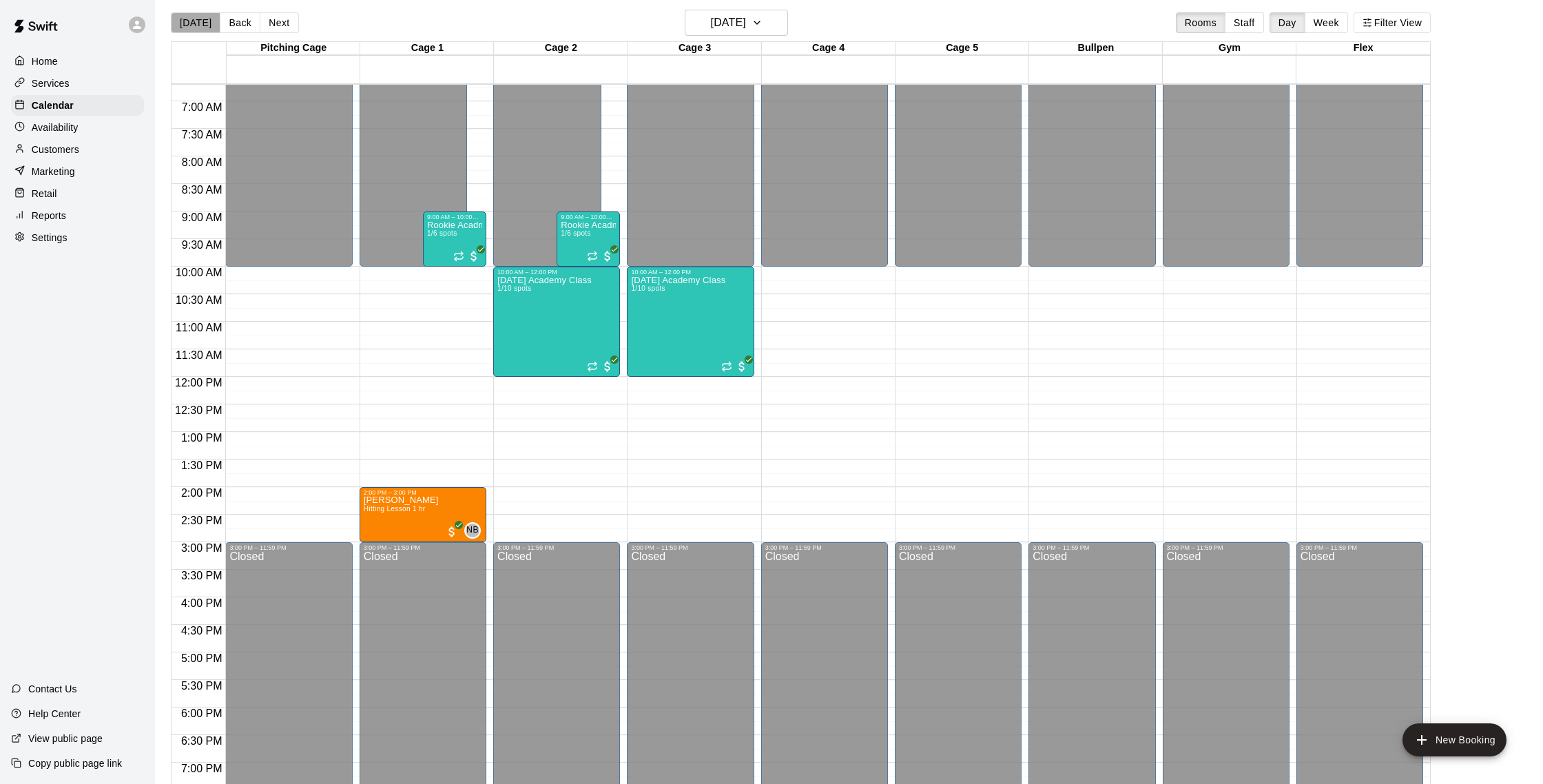
click at [198, 24] on button "[DATE]" at bounding box center [195, 23] width 50 height 20
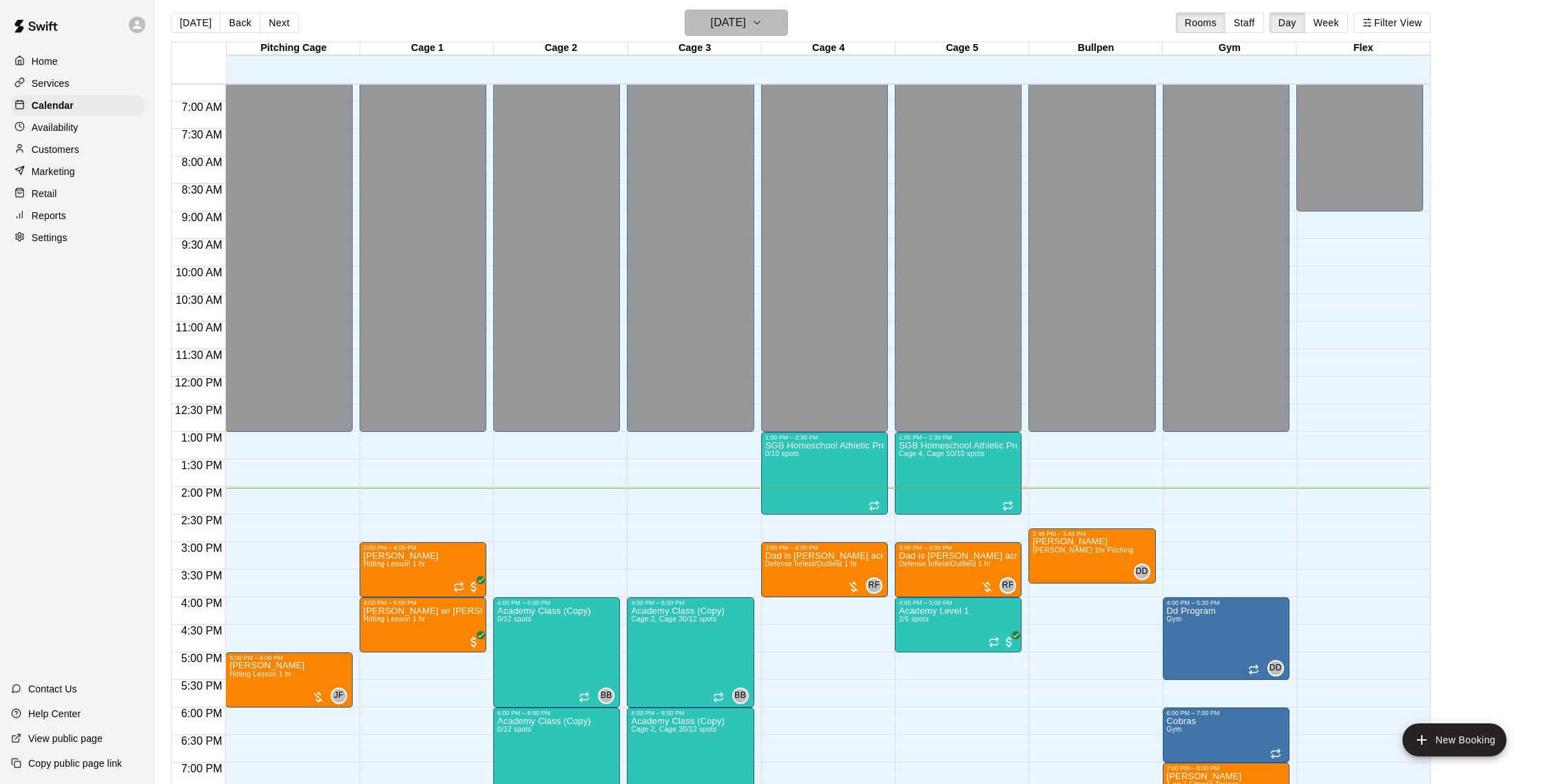
click at [746, 30] on h6 "[DATE]" at bounding box center [728, 23] width 35 height 19
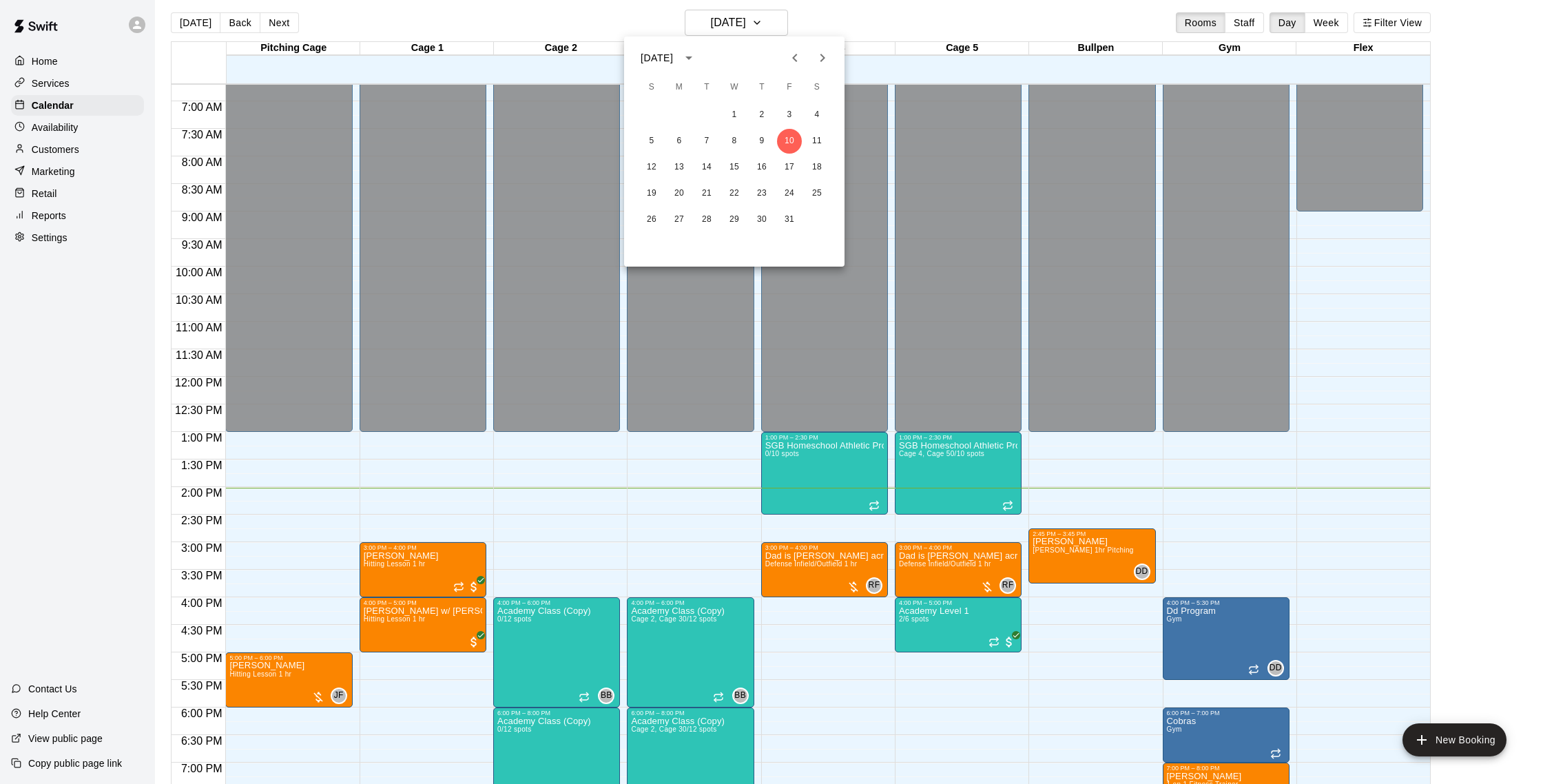
click at [606, 30] on div at bounding box center [772, 392] width 1543 height 784
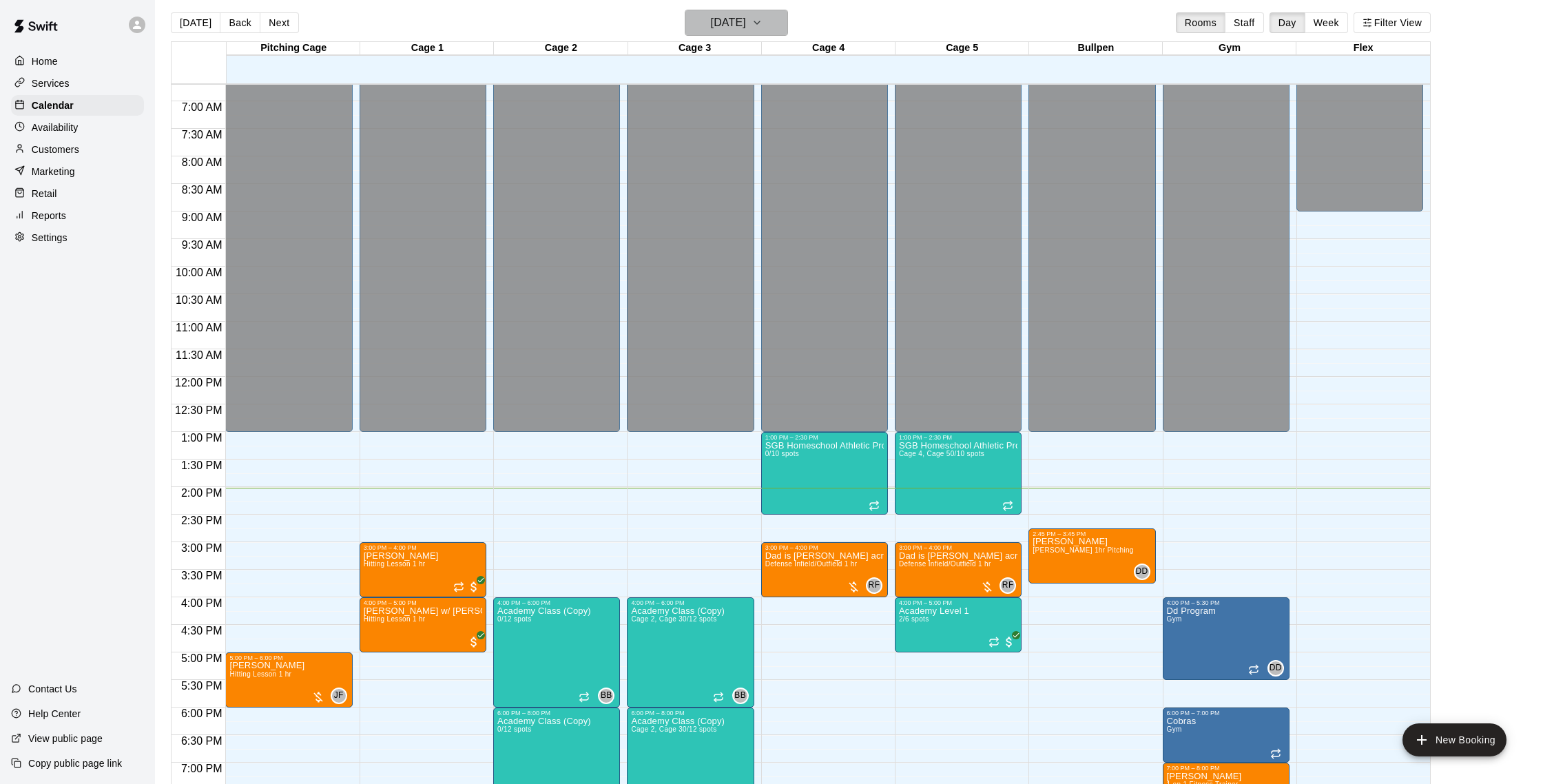
click at [725, 24] on h6 "[DATE]" at bounding box center [728, 23] width 35 height 19
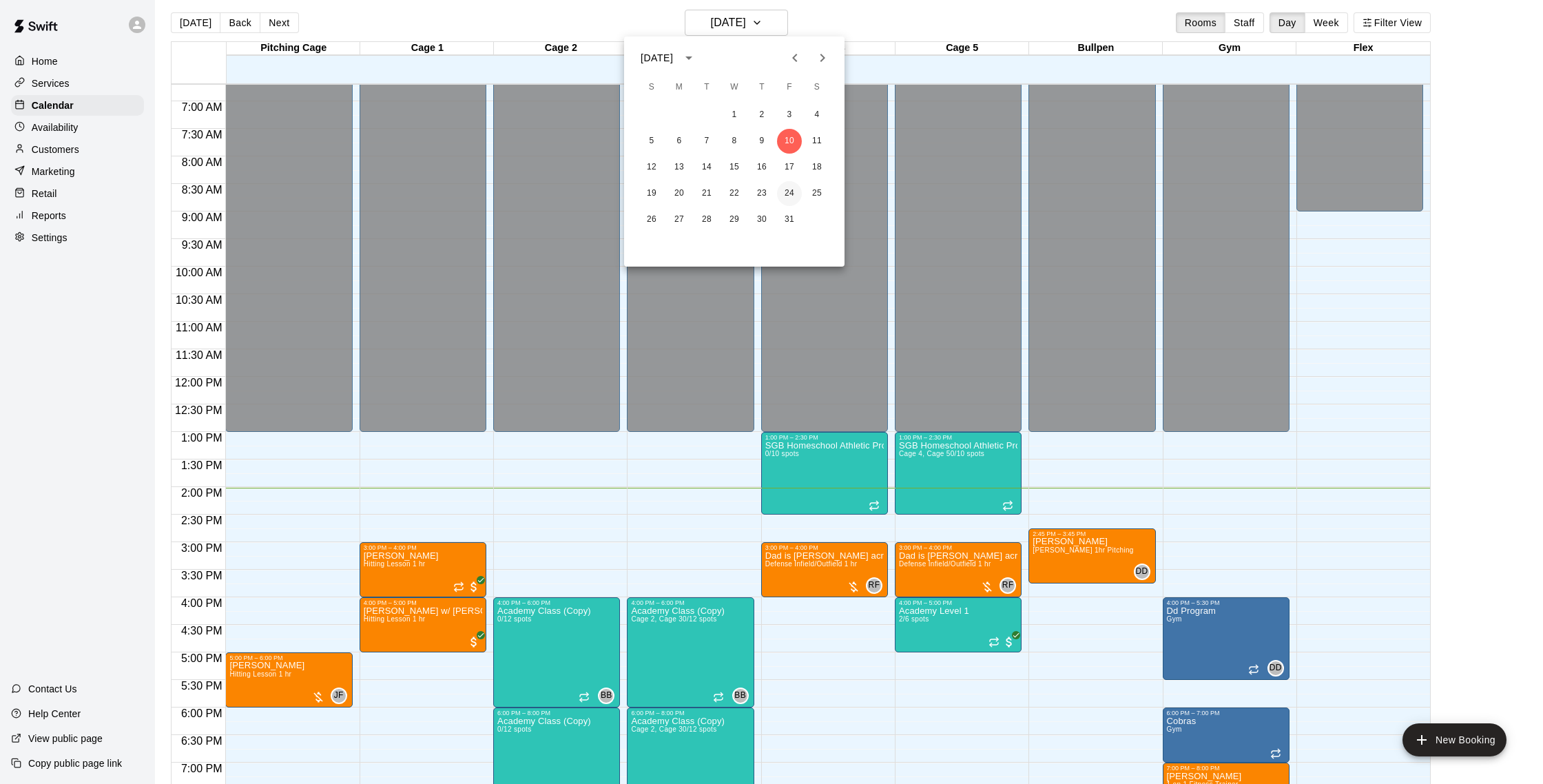
click at [792, 188] on button "24" at bounding box center [789, 193] width 24 height 24
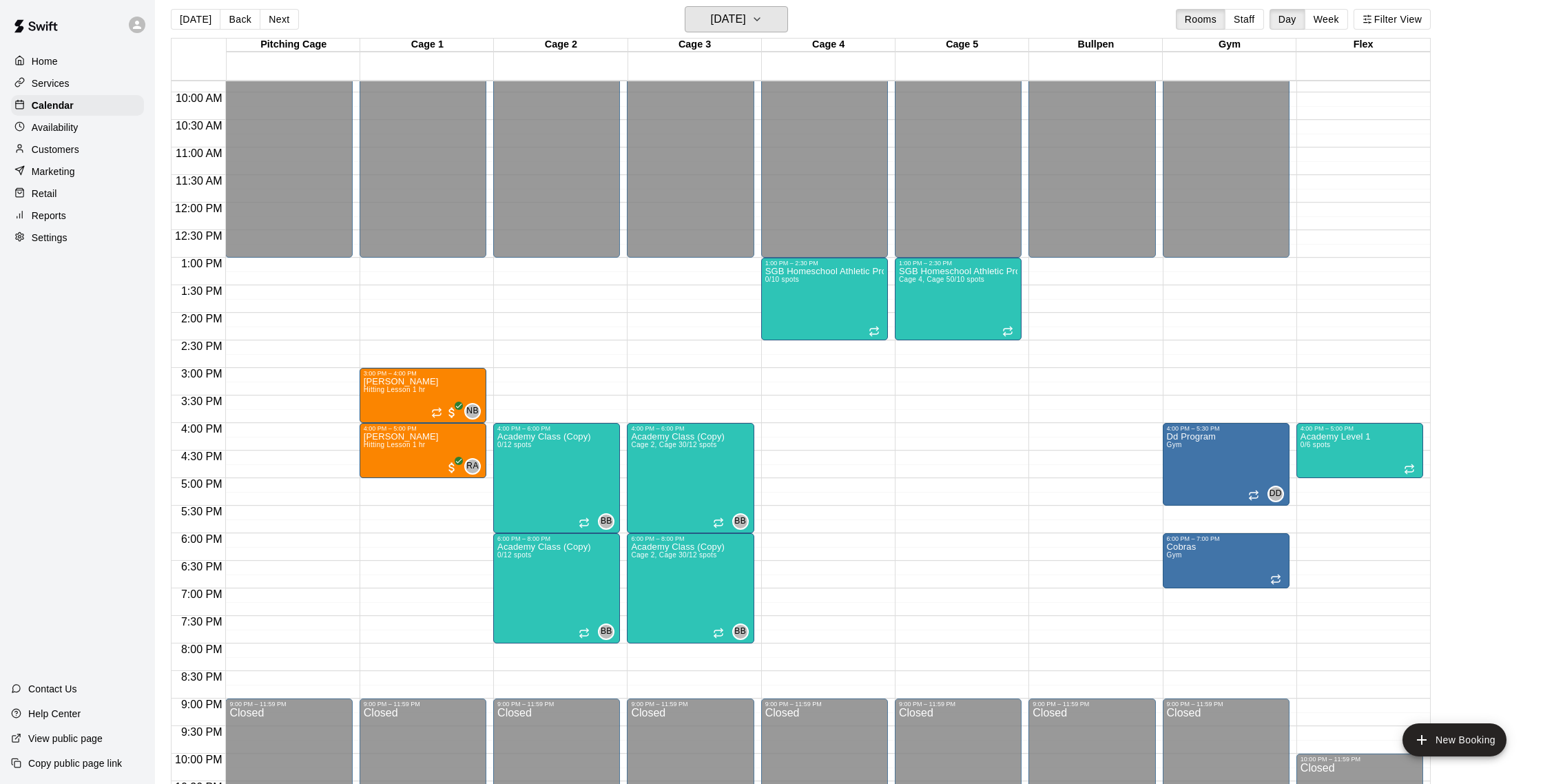
scroll to position [11, 0]
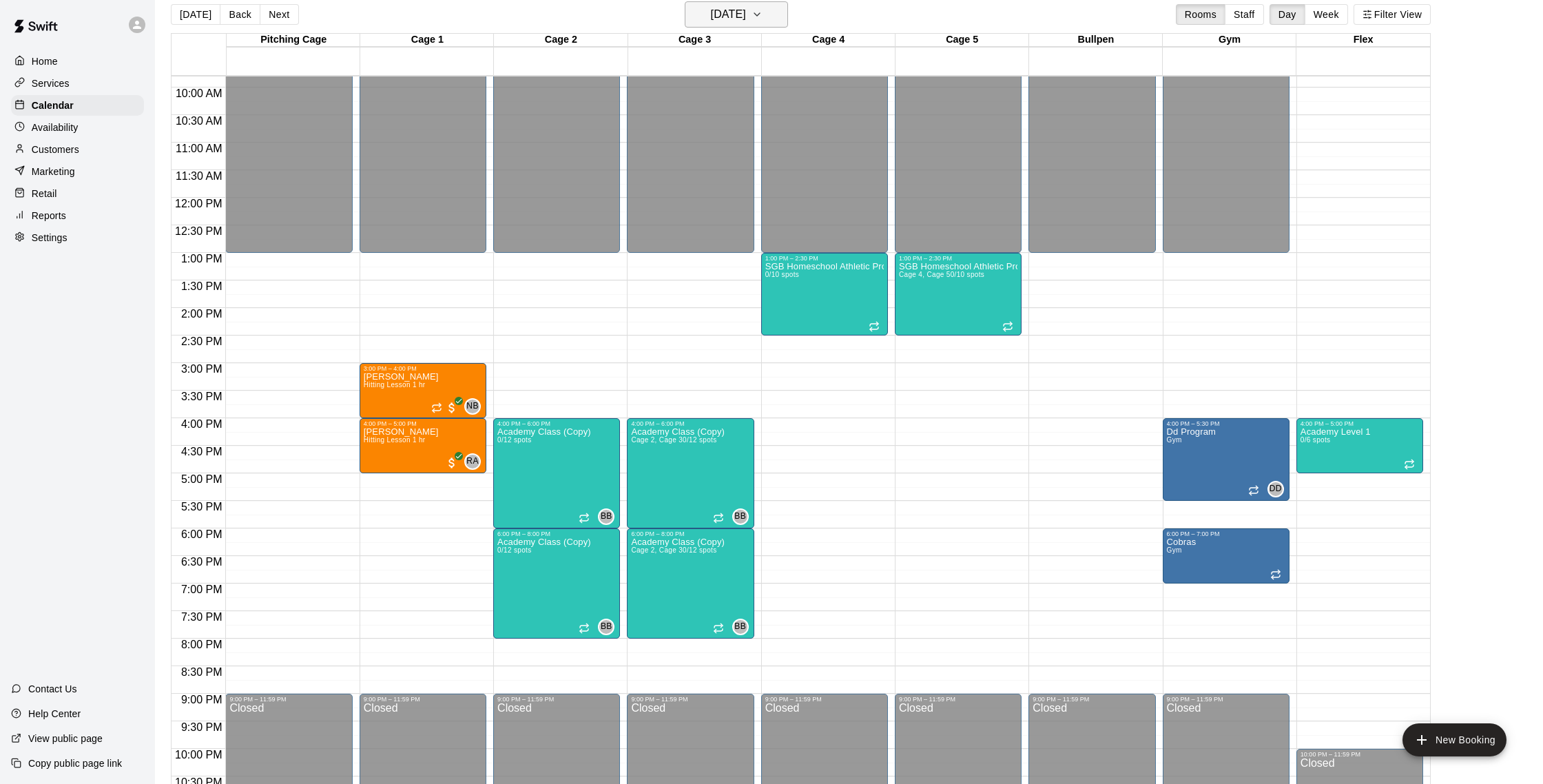
click at [738, 18] on h6 "[DATE]" at bounding box center [728, 14] width 35 height 19
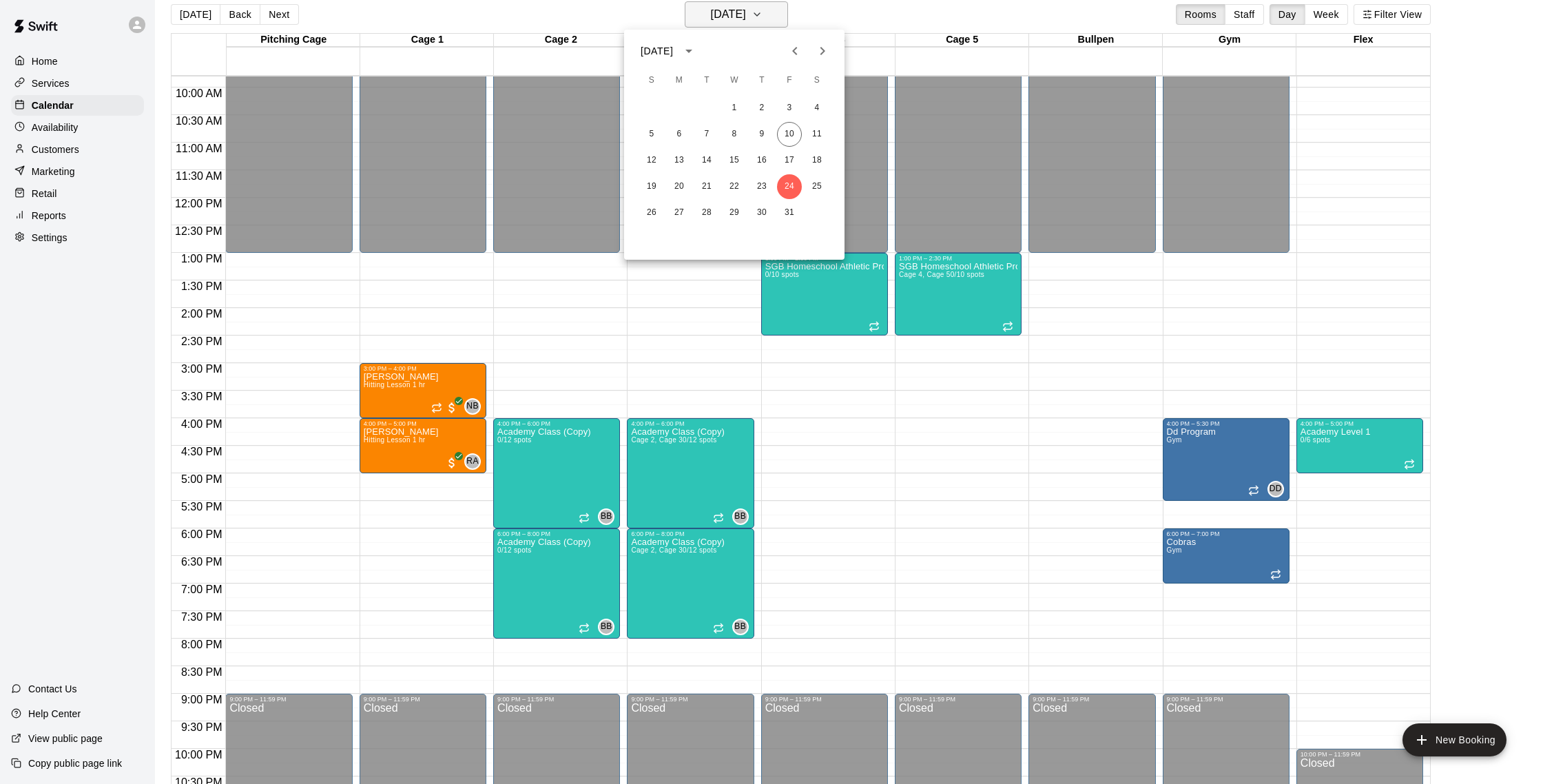
scroll to position [12, 0]
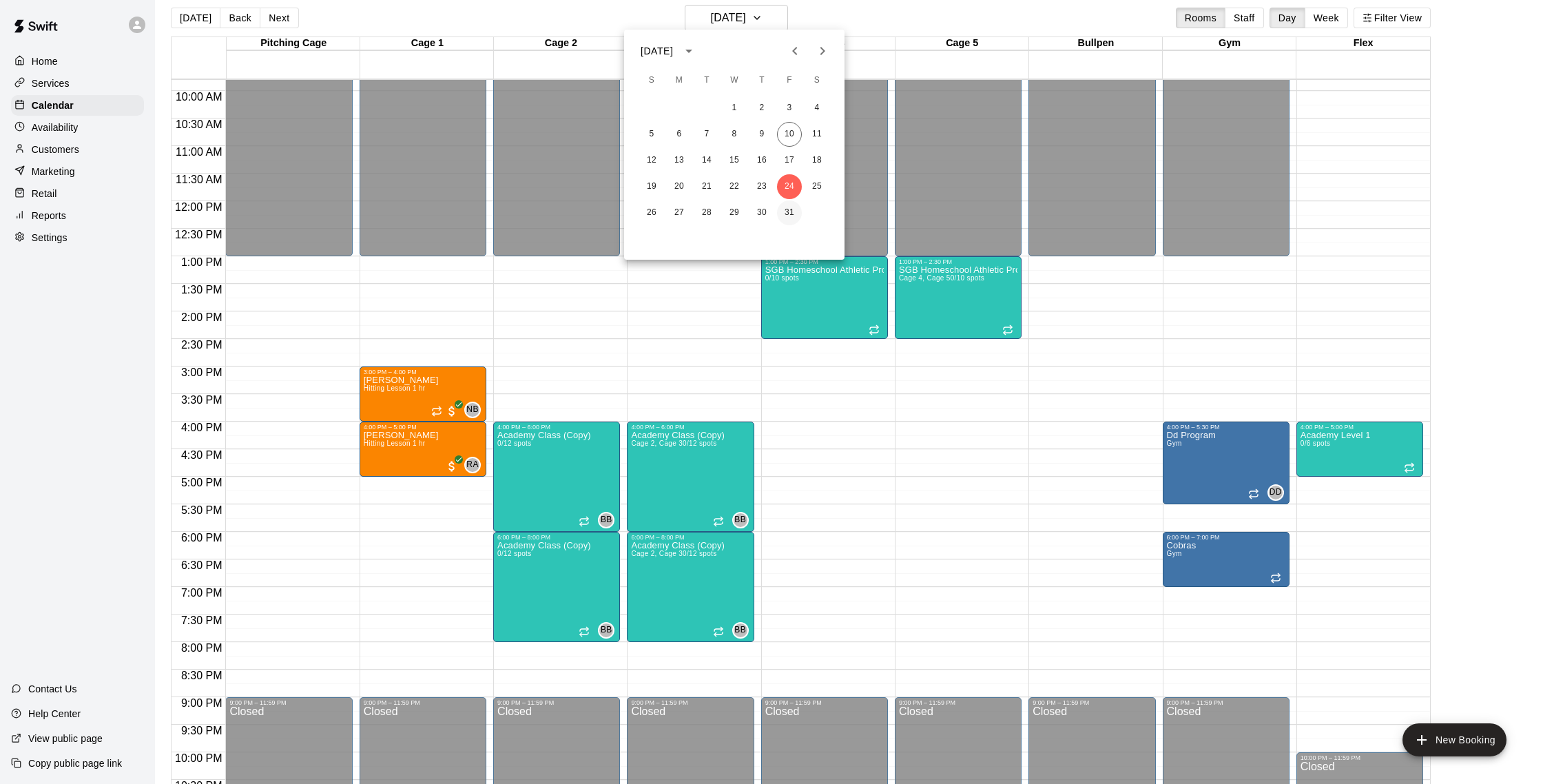
click at [791, 208] on button "31" at bounding box center [789, 213] width 24 height 24
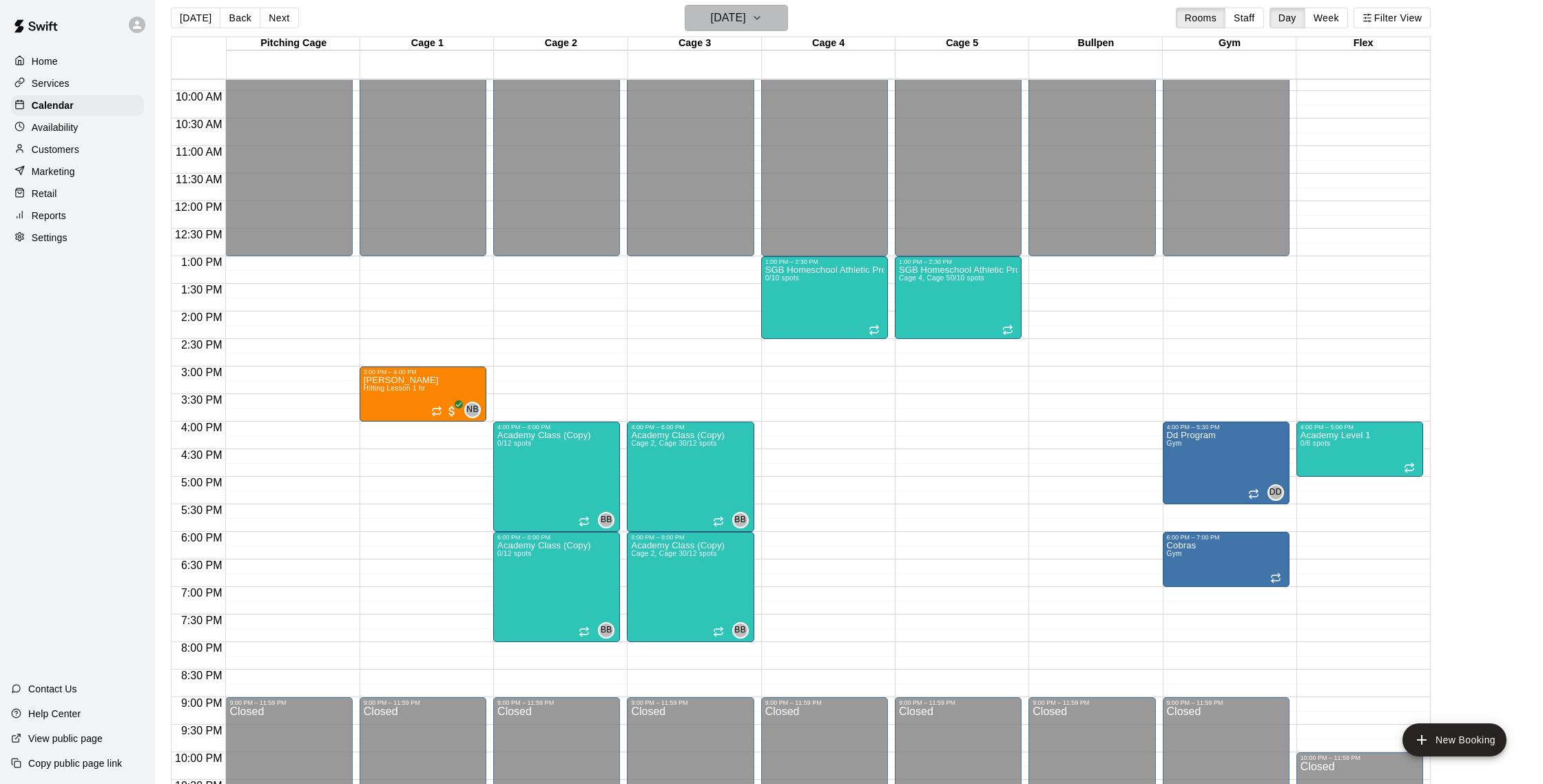
click at [727, 22] on h6 "[DATE]" at bounding box center [728, 18] width 35 height 19
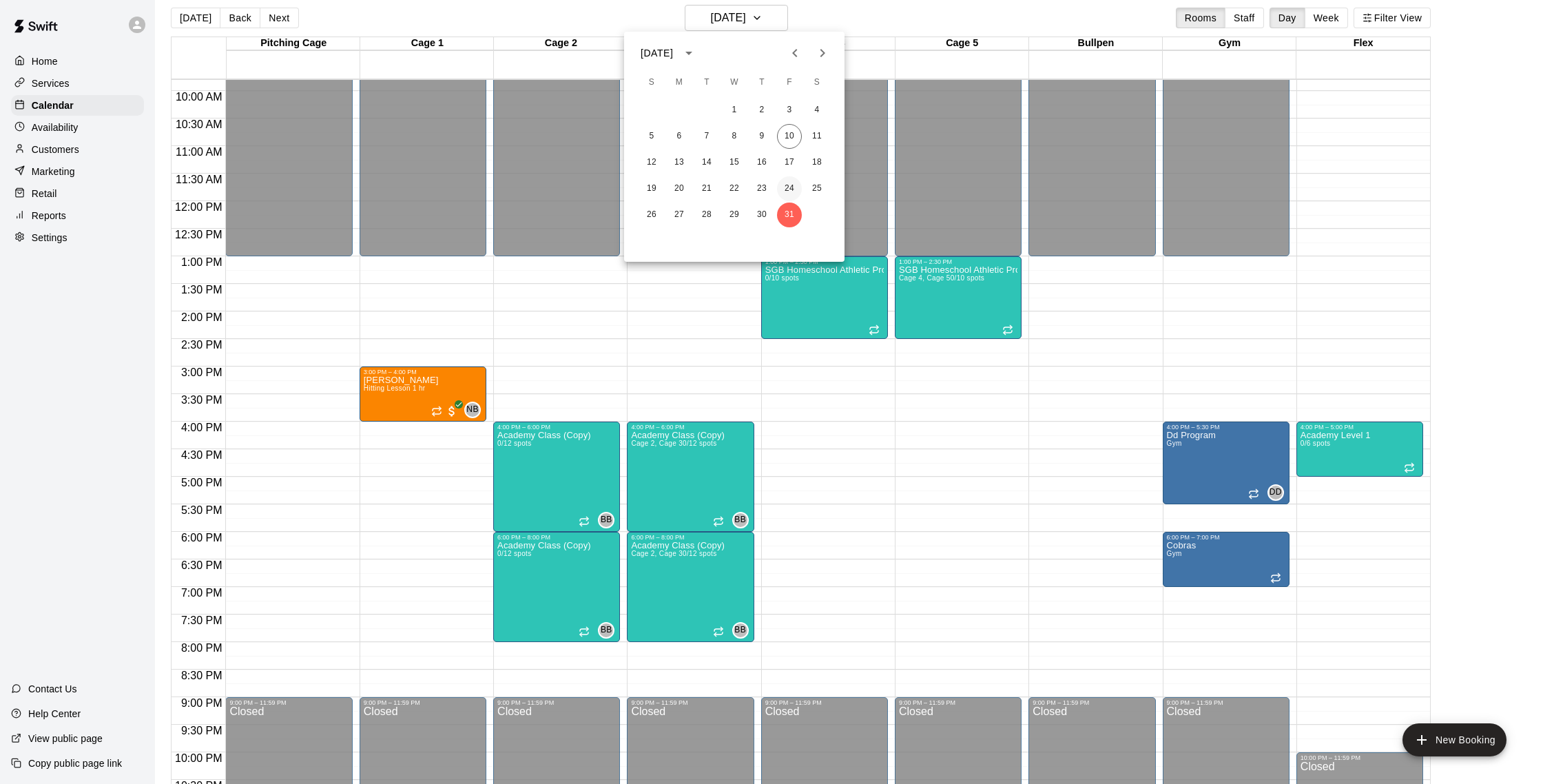
click at [793, 186] on button "24" at bounding box center [789, 188] width 24 height 24
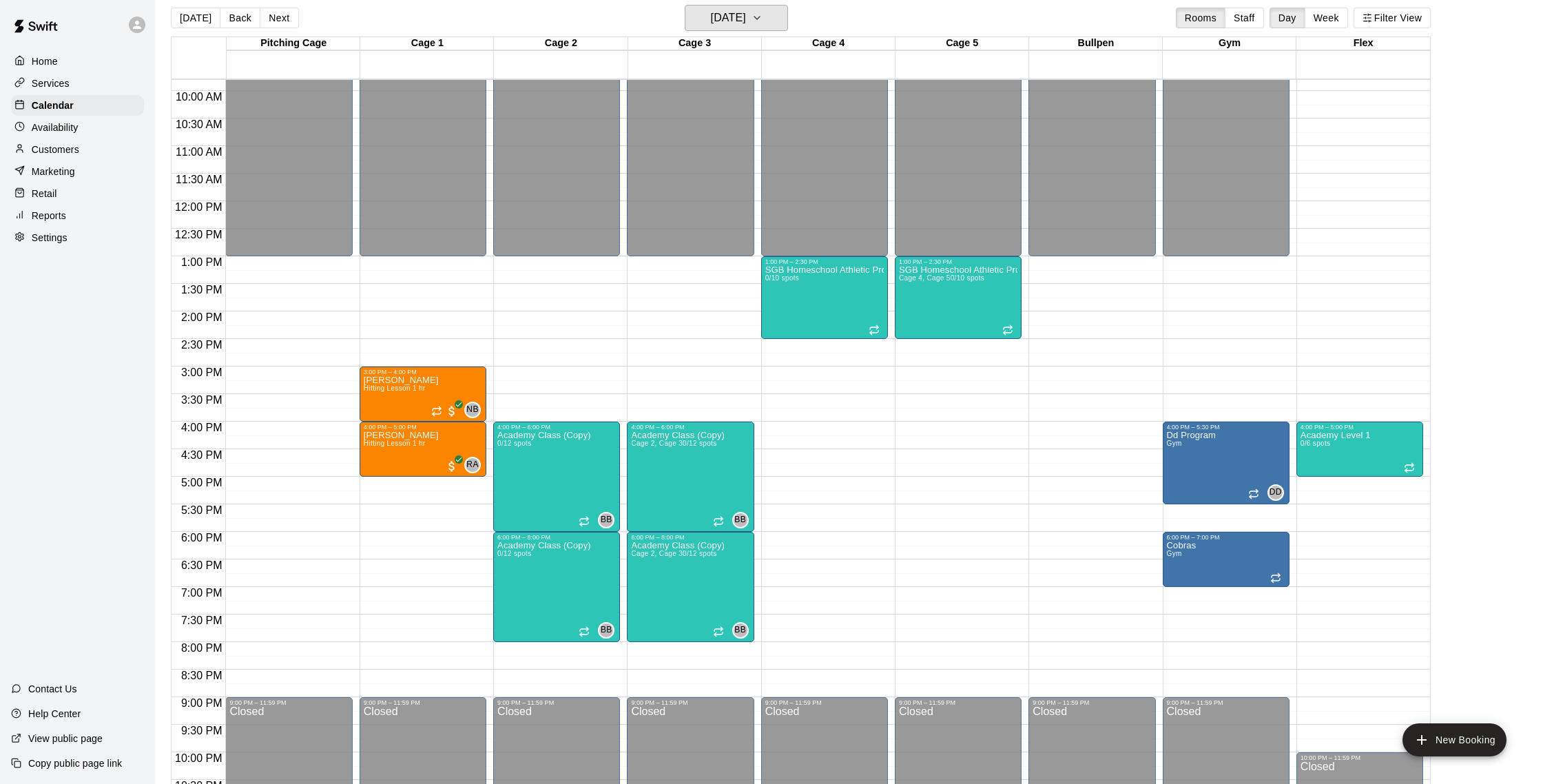
scroll to position [11, 0]
click at [738, 13] on h6 "[DATE]" at bounding box center [728, 19] width 35 height 19
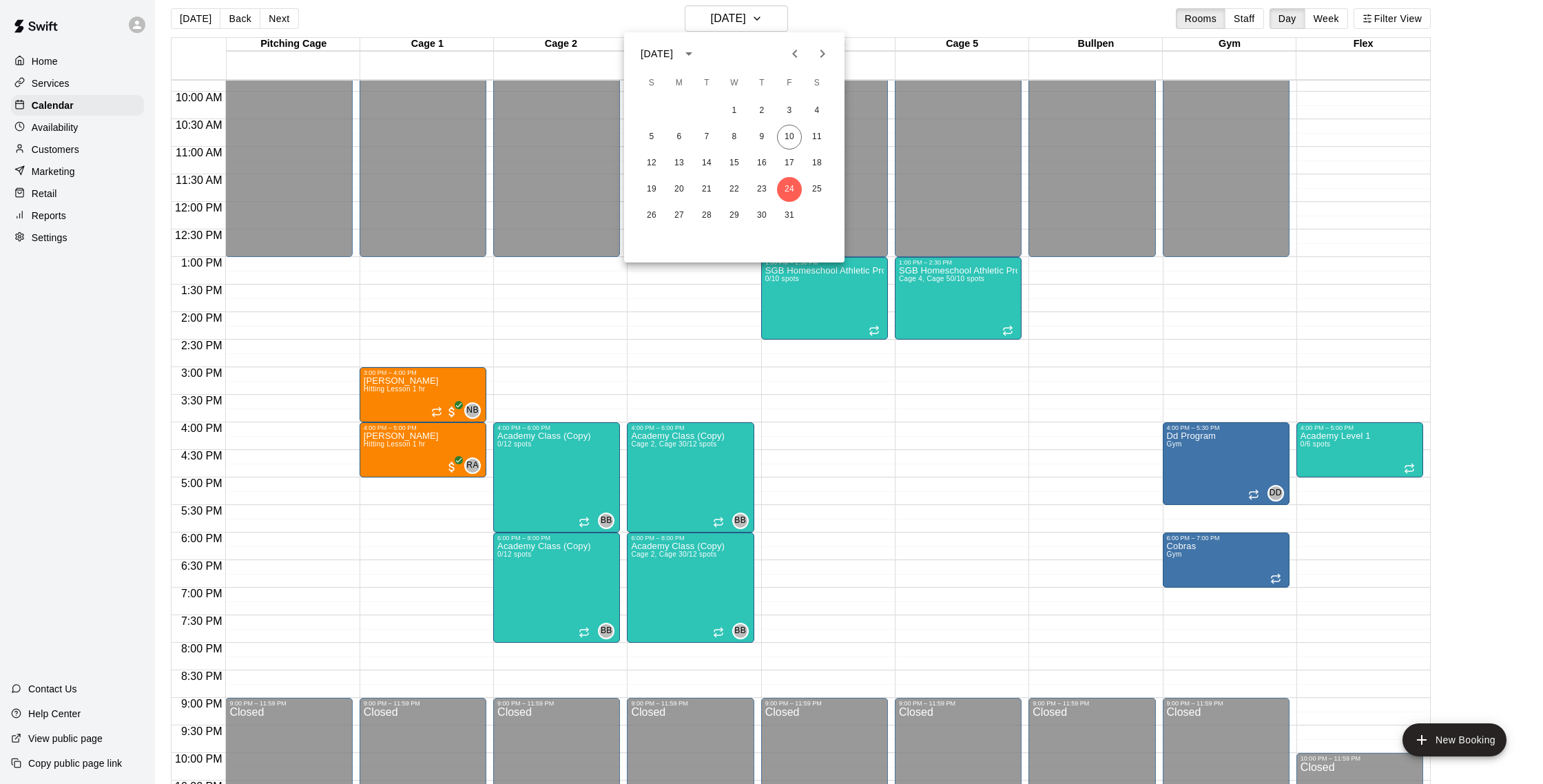
click at [828, 54] on icon "Next month" at bounding box center [823, 54] width 17 height 17
click at [824, 103] on button "1" at bounding box center [816, 111] width 24 height 24
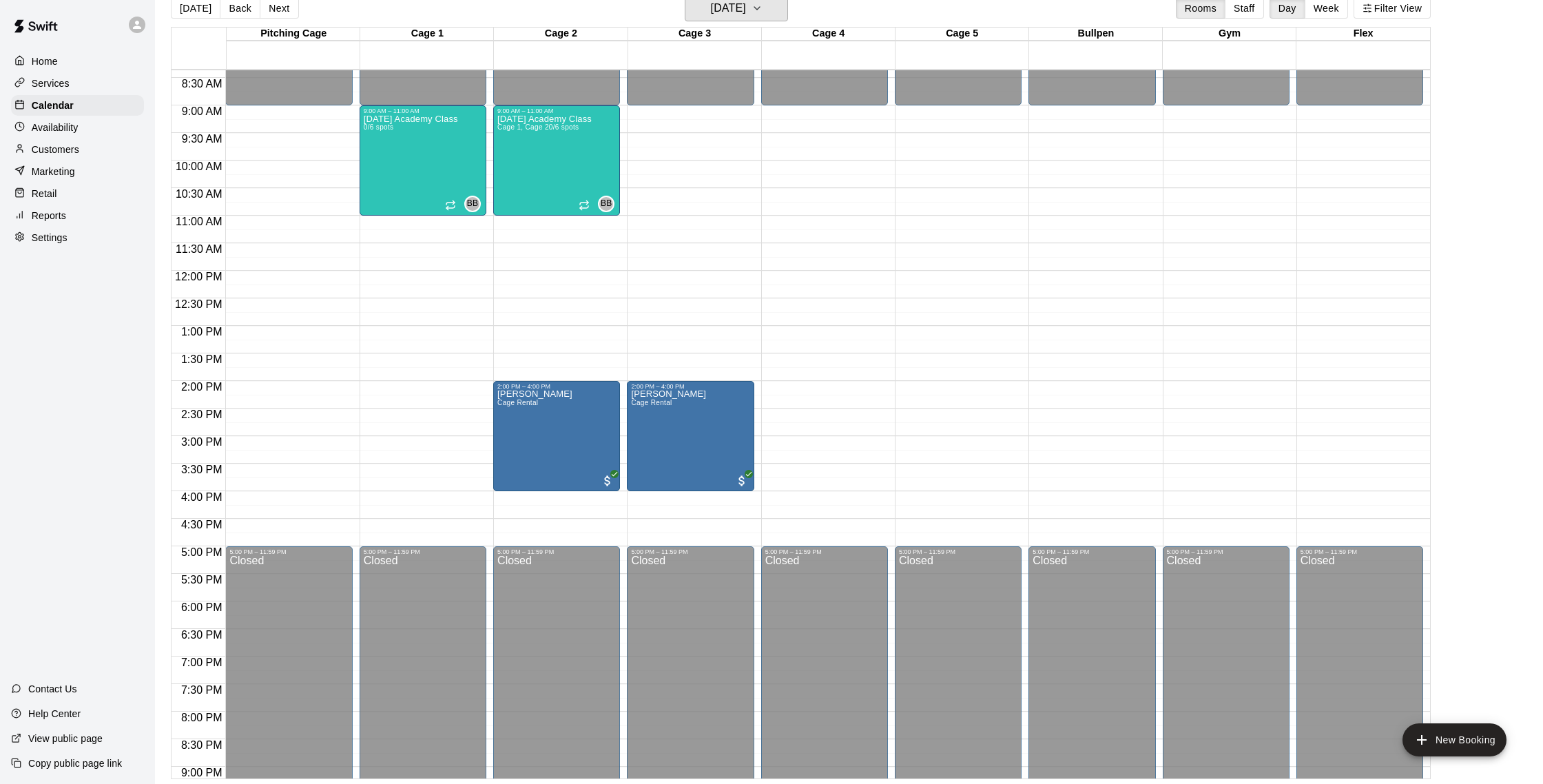
scroll to position [22, 0]
click at [744, 1] on h6 "[DATE]" at bounding box center [728, 8] width 35 height 19
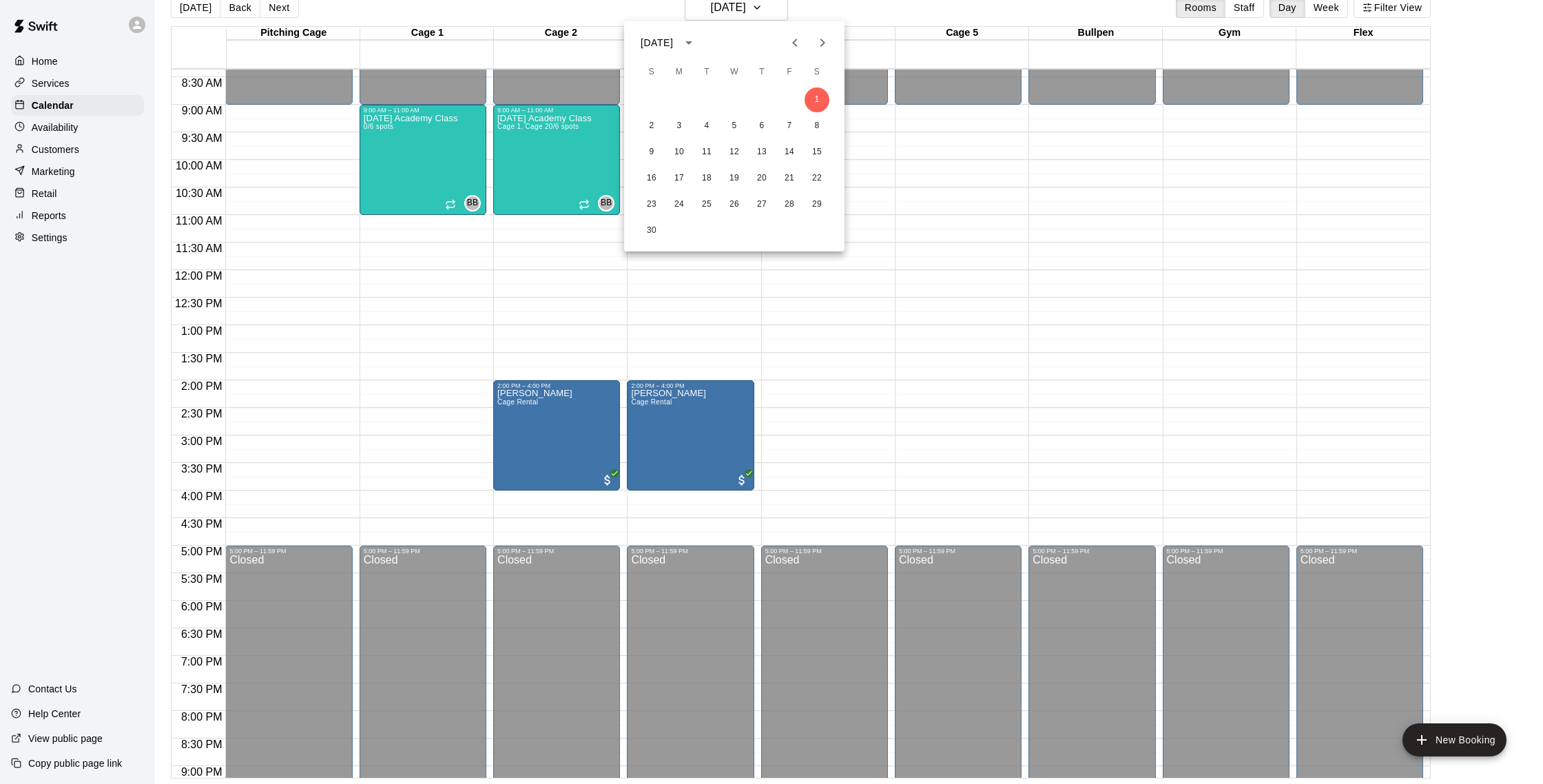
click at [796, 46] on icon "Previous month" at bounding box center [795, 43] width 5 height 8
click at [788, 181] on button "24" at bounding box center [789, 178] width 24 height 24
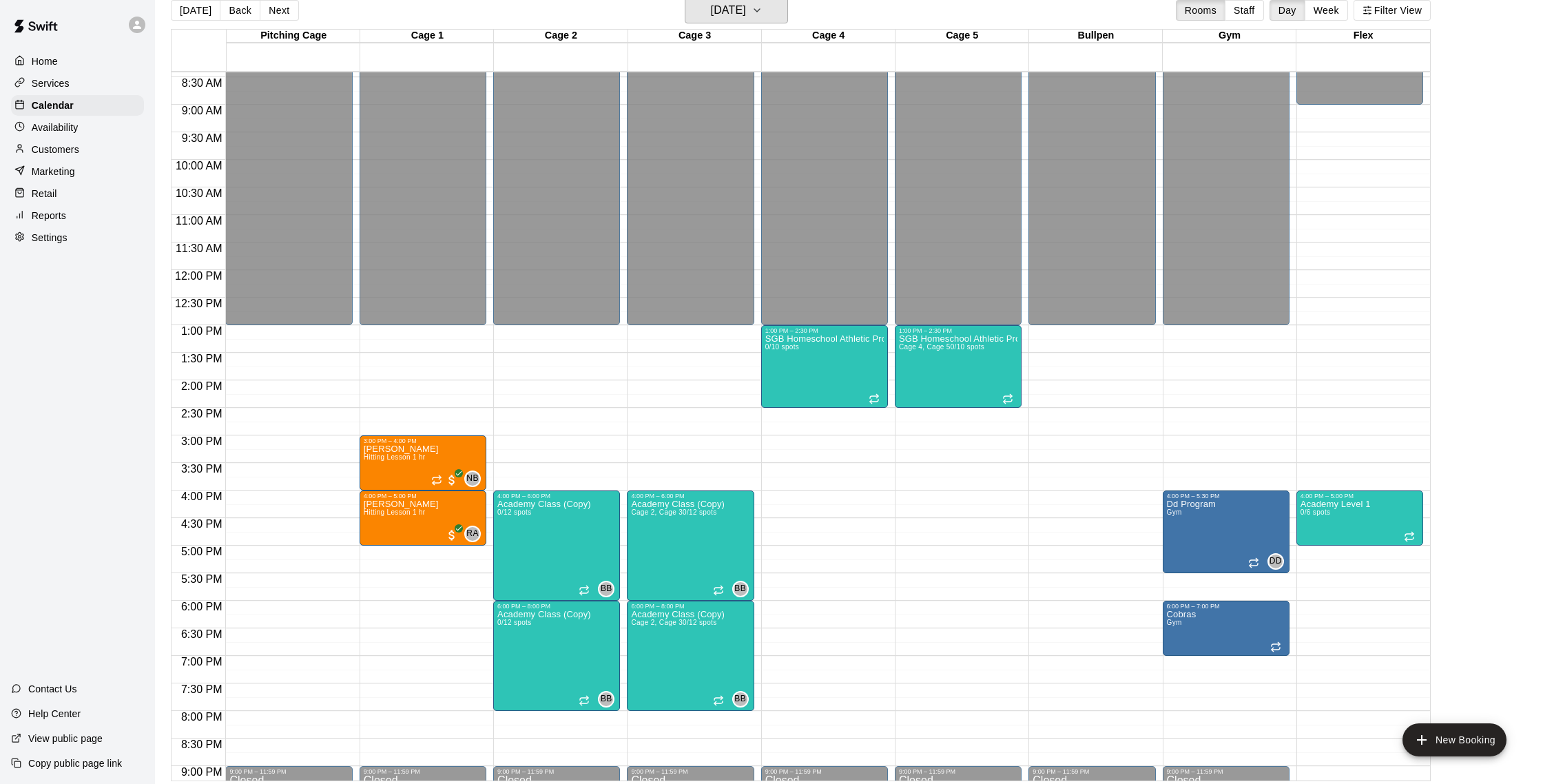
scroll to position [18, 0]
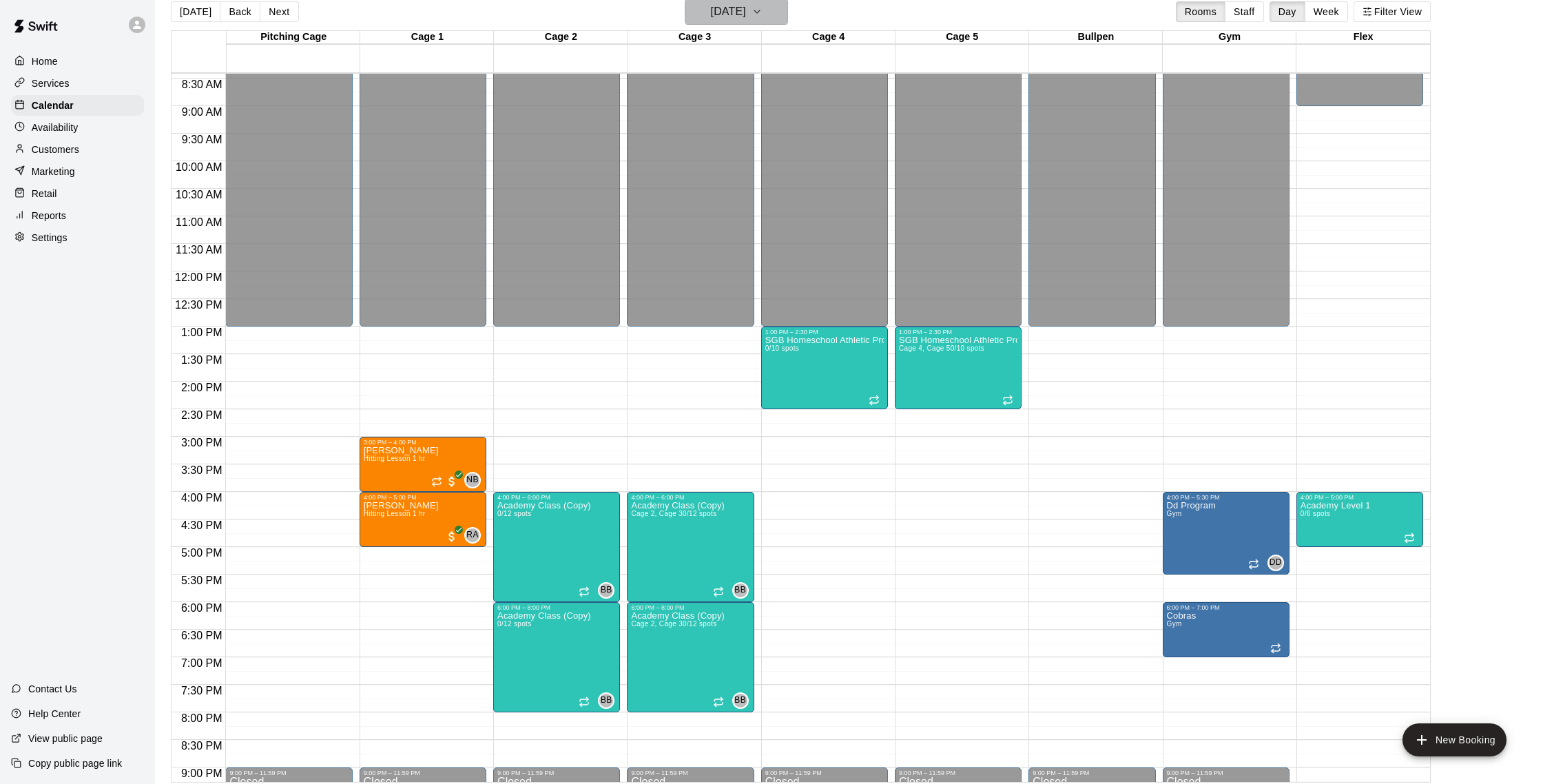
click at [763, 17] on icon "button" at bounding box center [756, 12] width 11 height 17
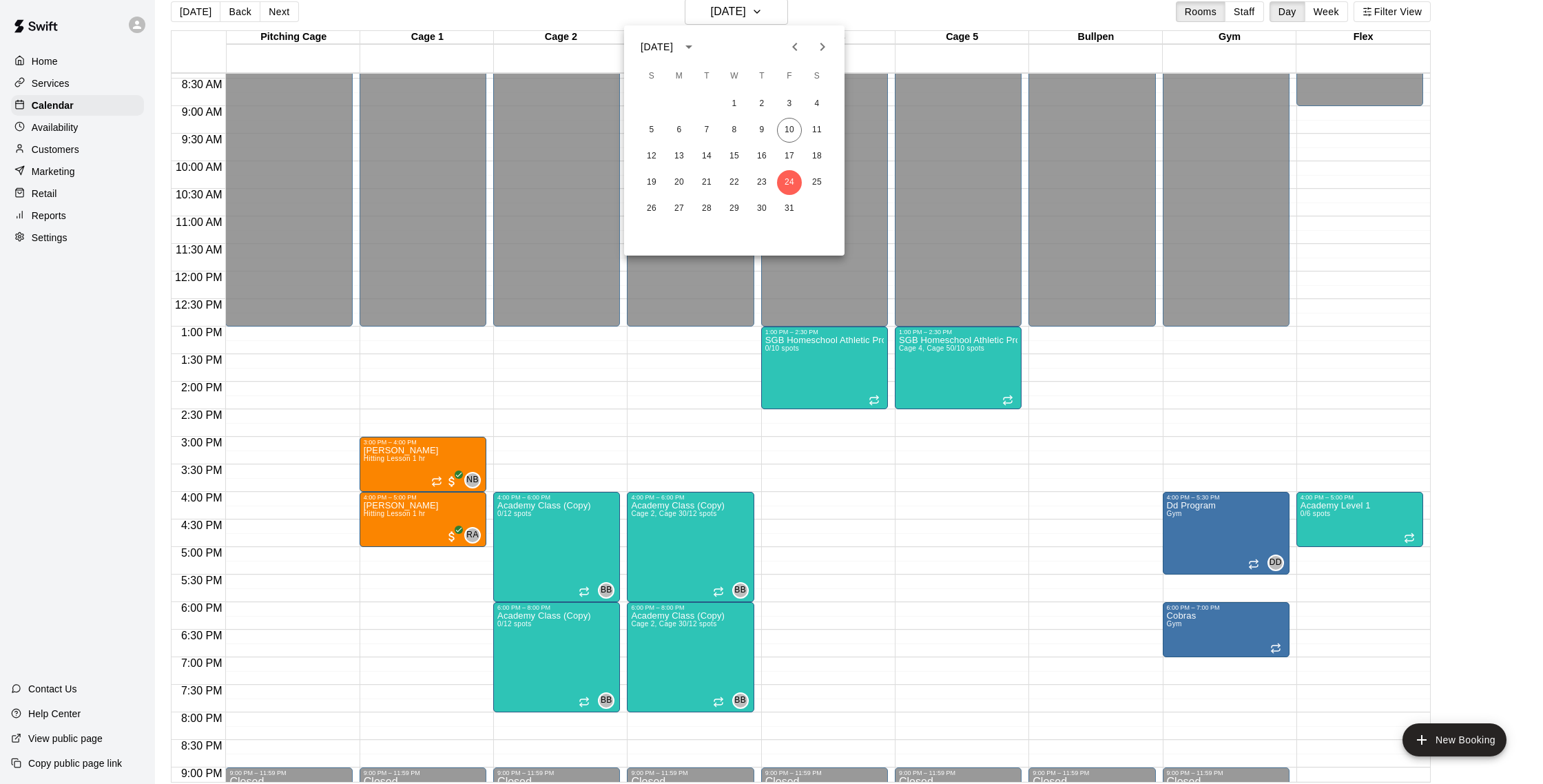
drag, startPoint x: 819, startPoint y: 50, endPoint x: 811, endPoint y: 49, distance: 8.1
click at [818, 50] on icon "Next month" at bounding box center [823, 47] width 17 height 17
click at [786, 123] on button "7" at bounding box center [789, 130] width 24 height 24
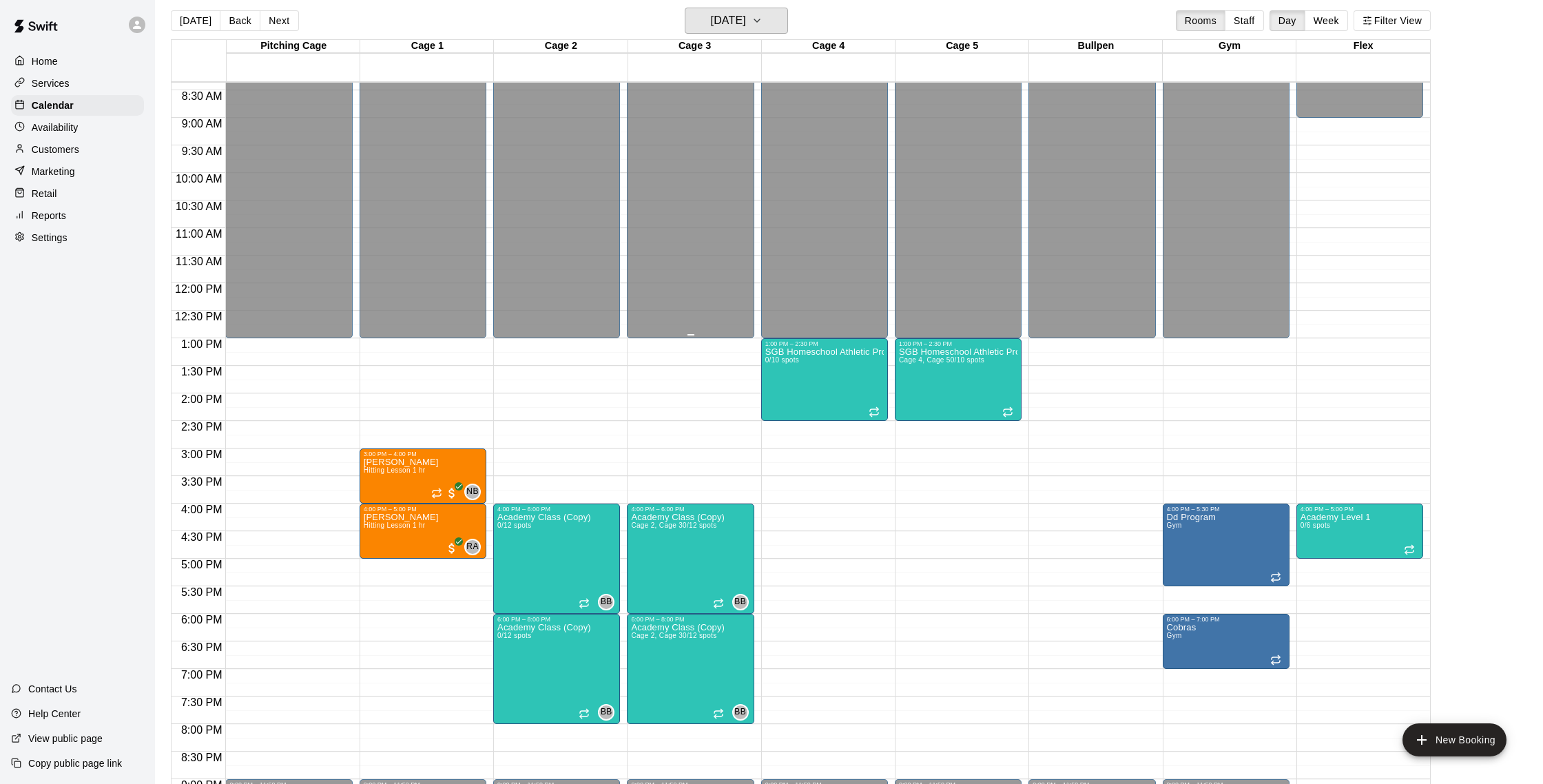
scroll to position [11, 0]
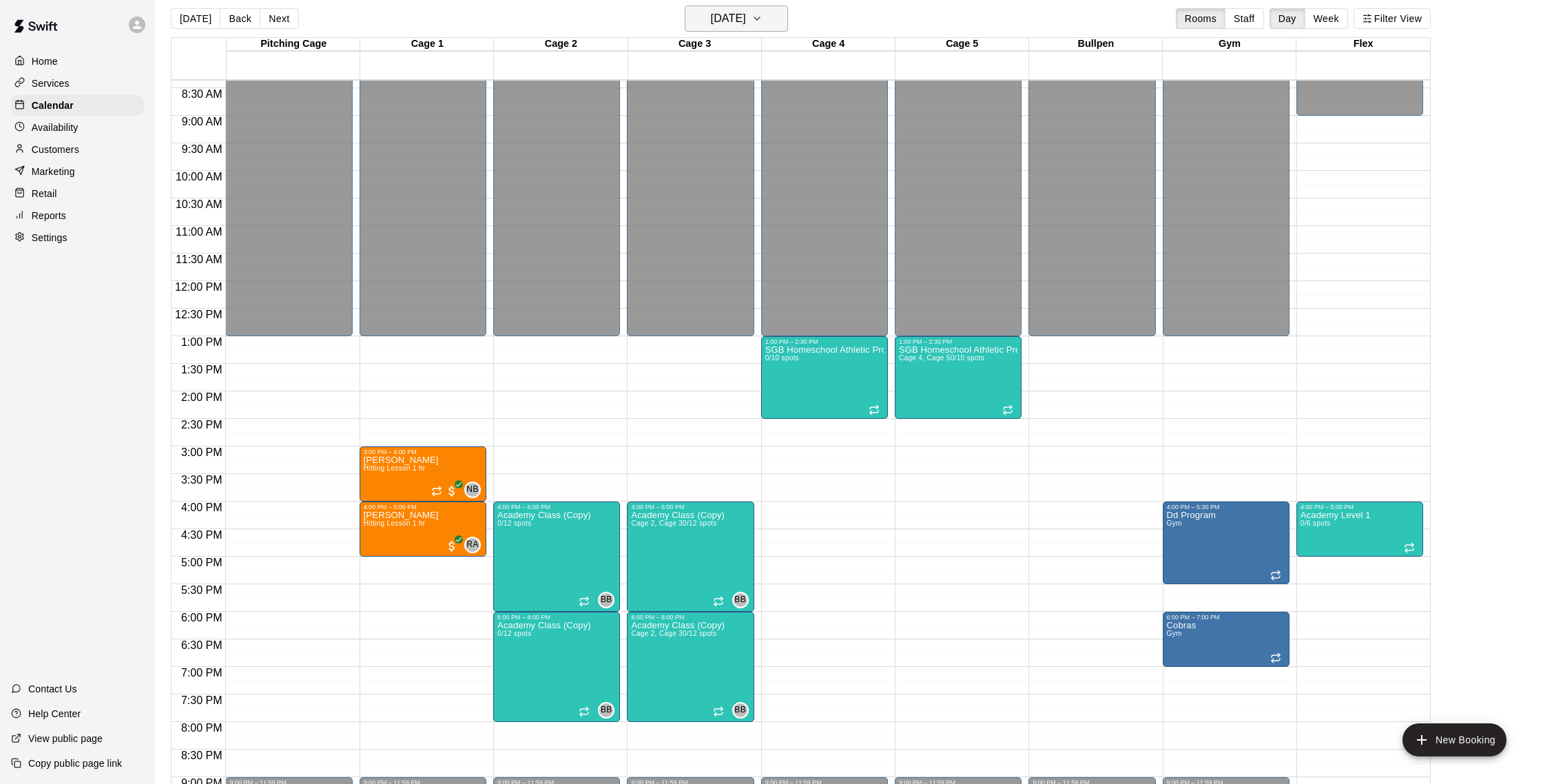
click at [725, 14] on h6 "[DATE]" at bounding box center [728, 19] width 35 height 19
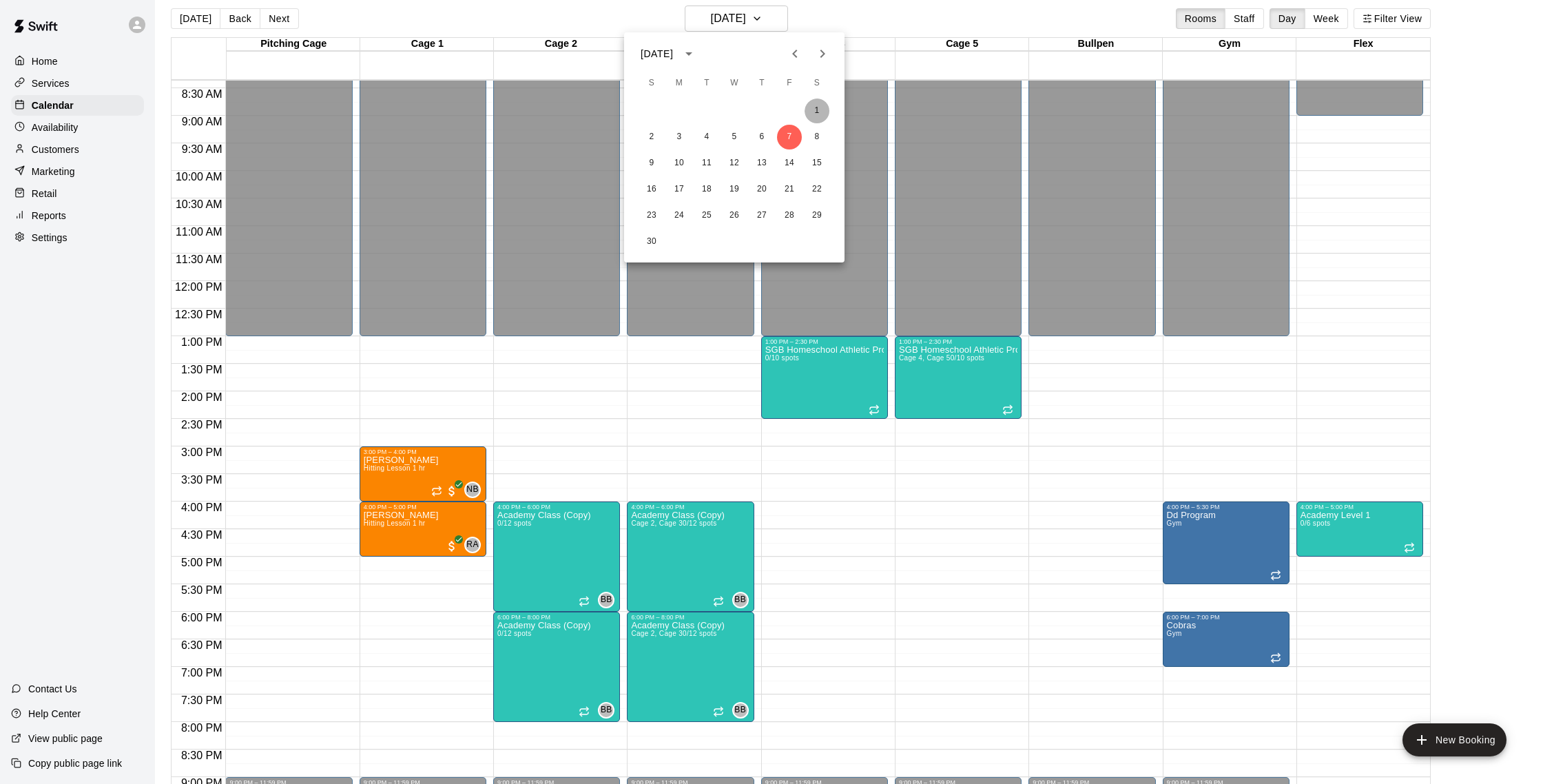
click at [815, 111] on button "1" at bounding box center [816, 111] width 24 height 24
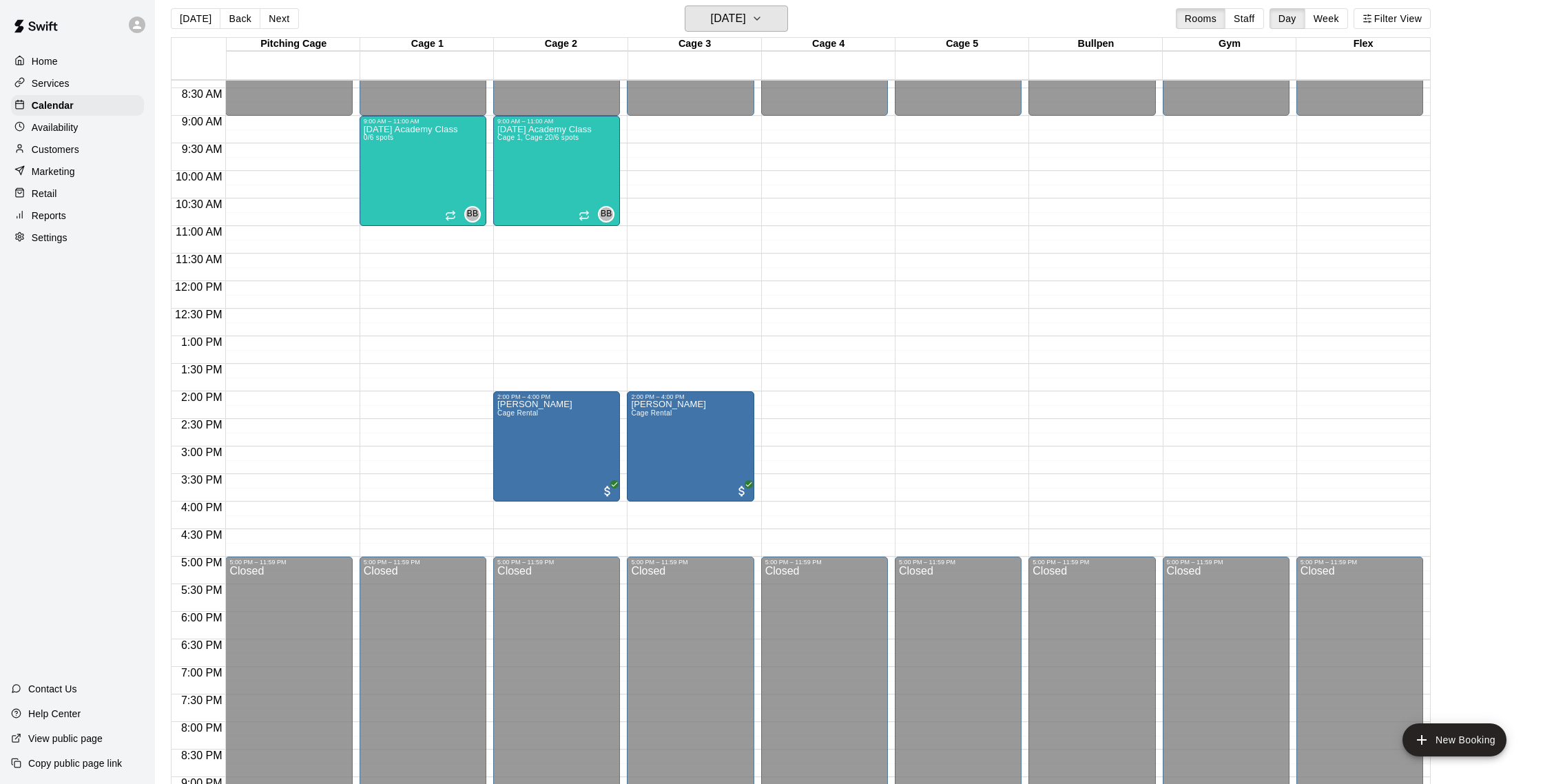
click at [719, 15] on h6 "[DATE]" at bounding box center [728, 19] width 35 height 19
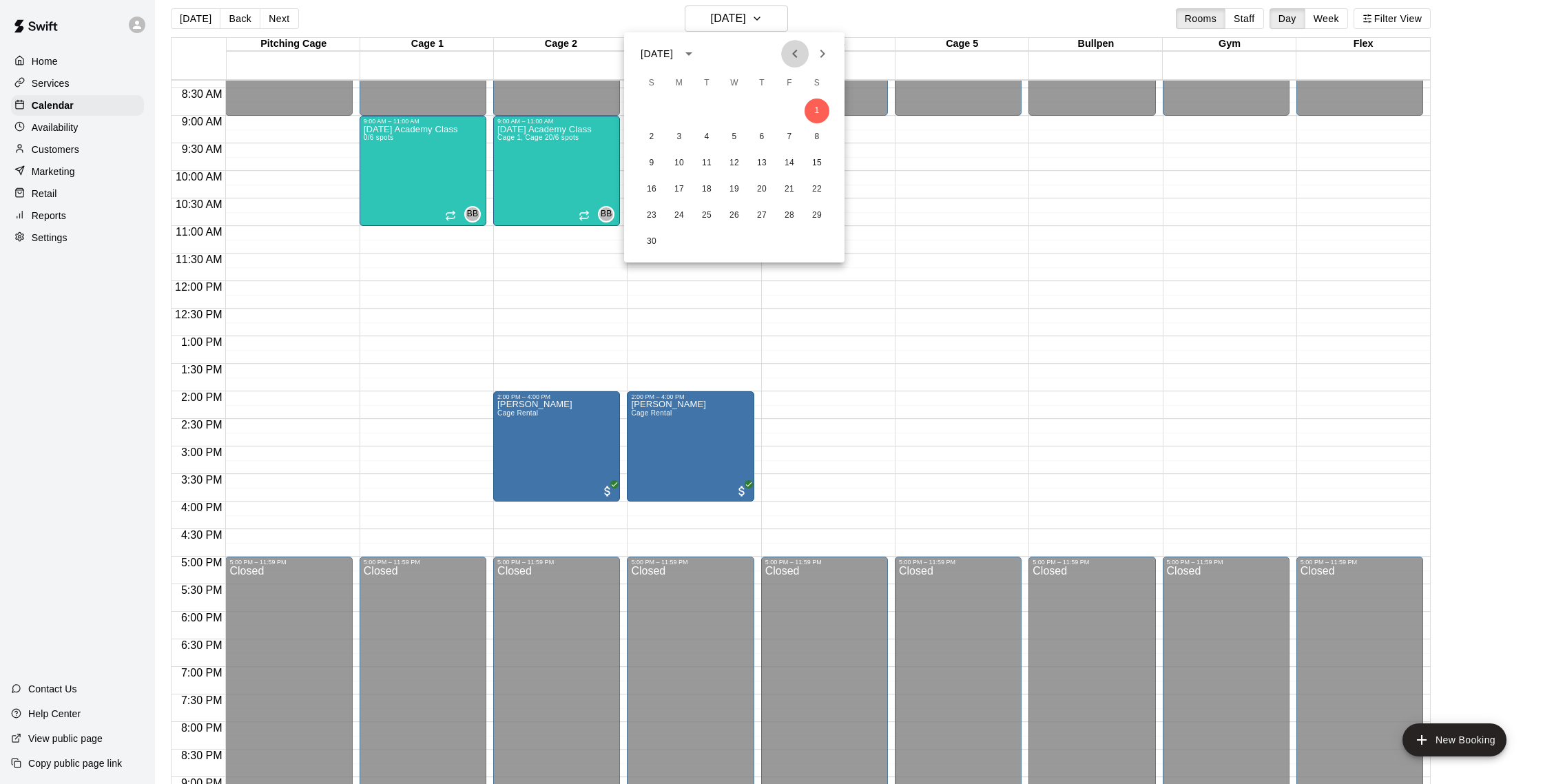
click at [800, 54] on icon "Previous month" at bounding box center [795, 54] width 17 height 17
click at [793, 186] on button "24" at bounding box center [789, 189] width 24 height 24
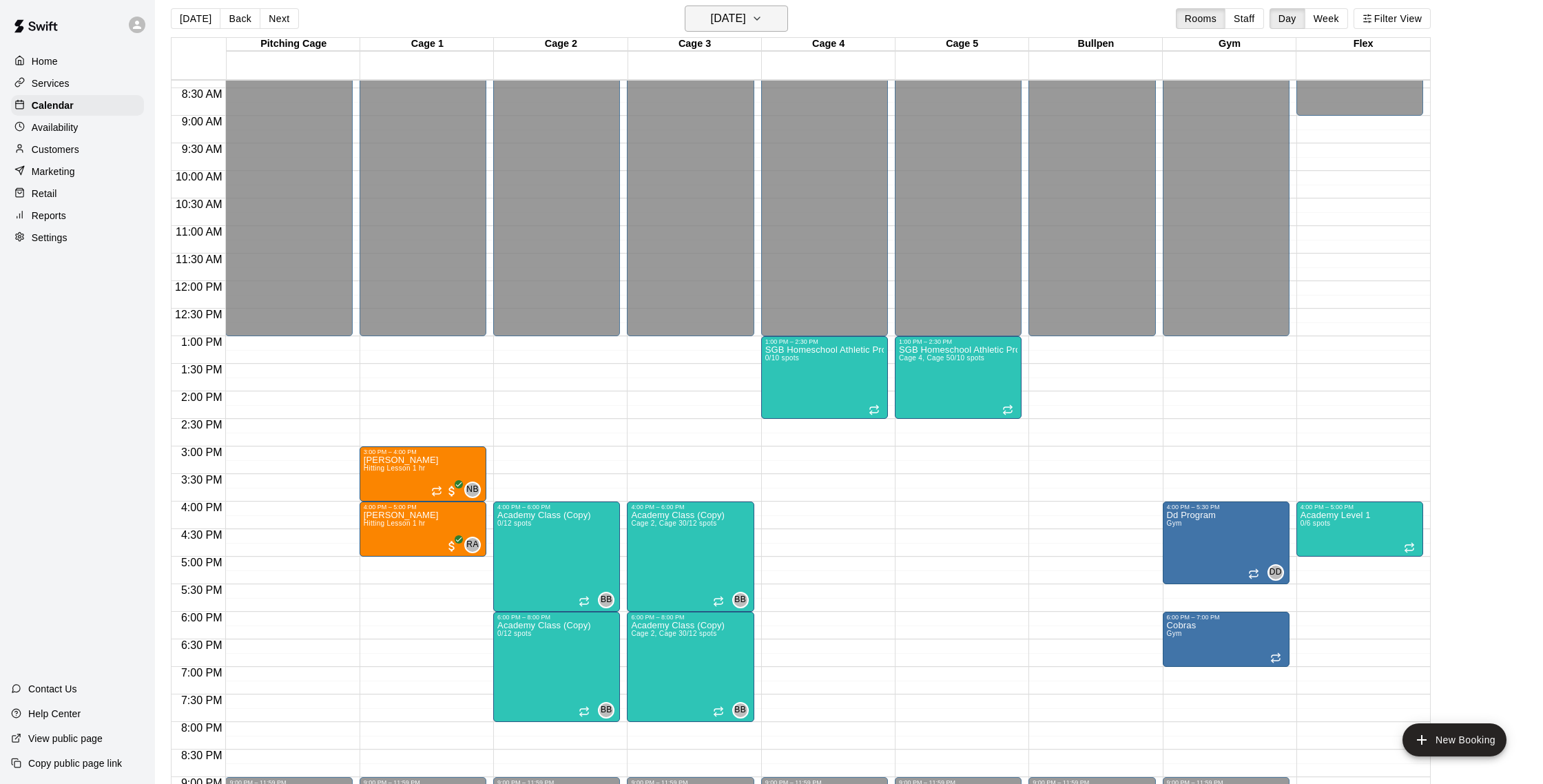
scroll to position [22, 0]
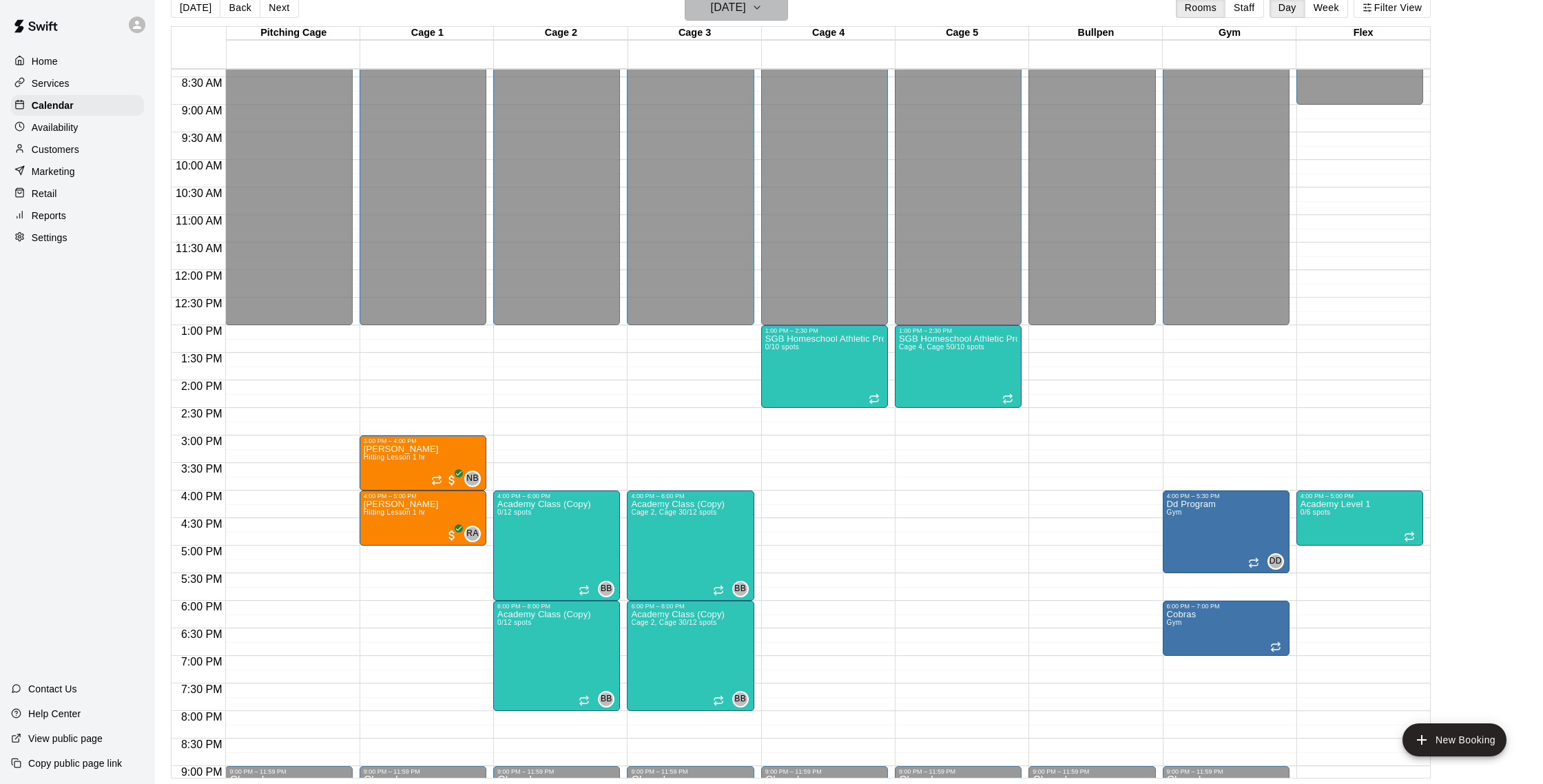
click at [714, 9] on h6 "[DATE]" at bounding box center [728, 8] width 35 height 19
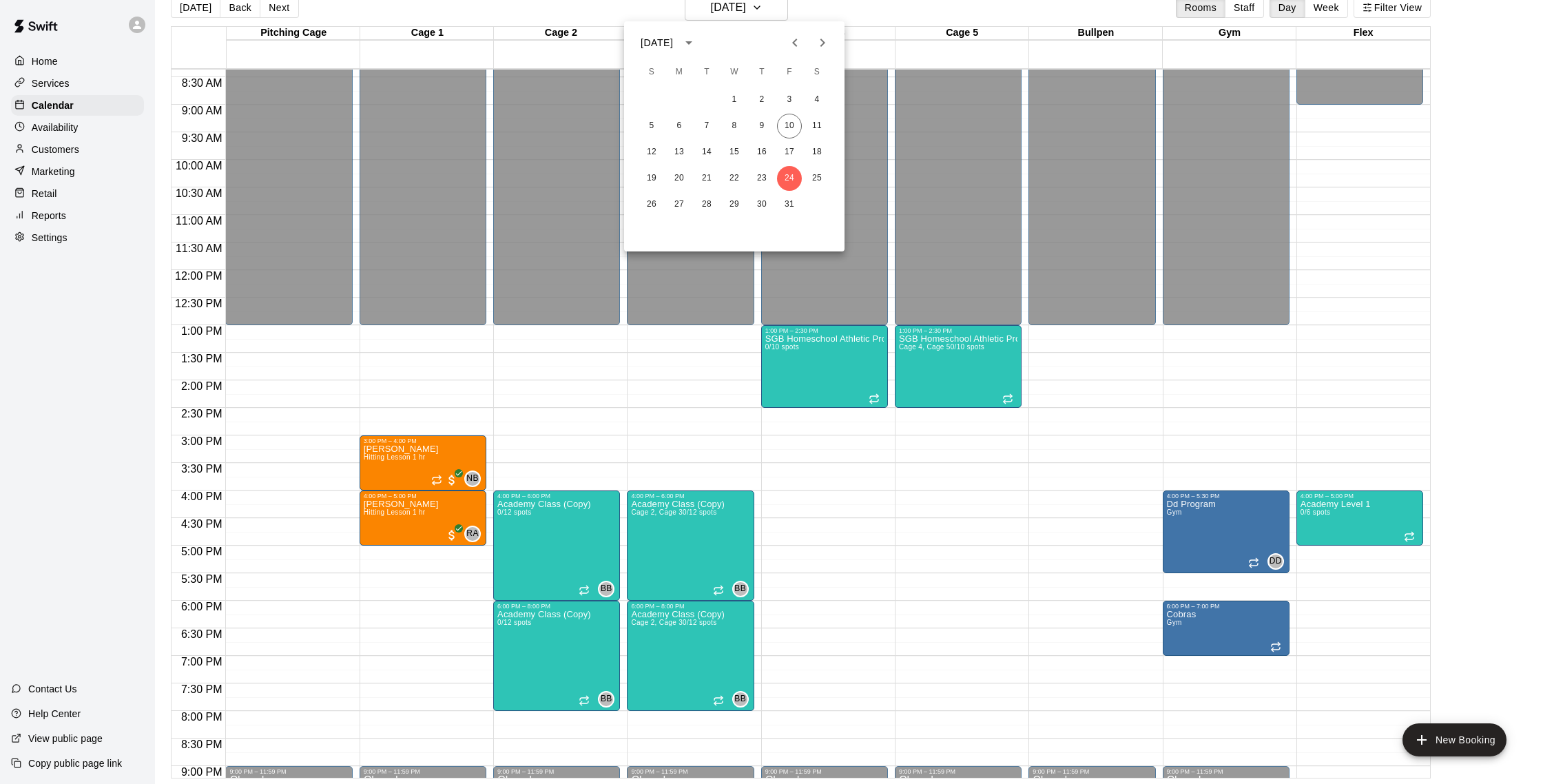
click at [815, 49] on icon "Next month" at bounding box center [823, 43] width 17 height 17
click at [820, 95] on button "1" at bounding box center [816, 100] width 24 height 24
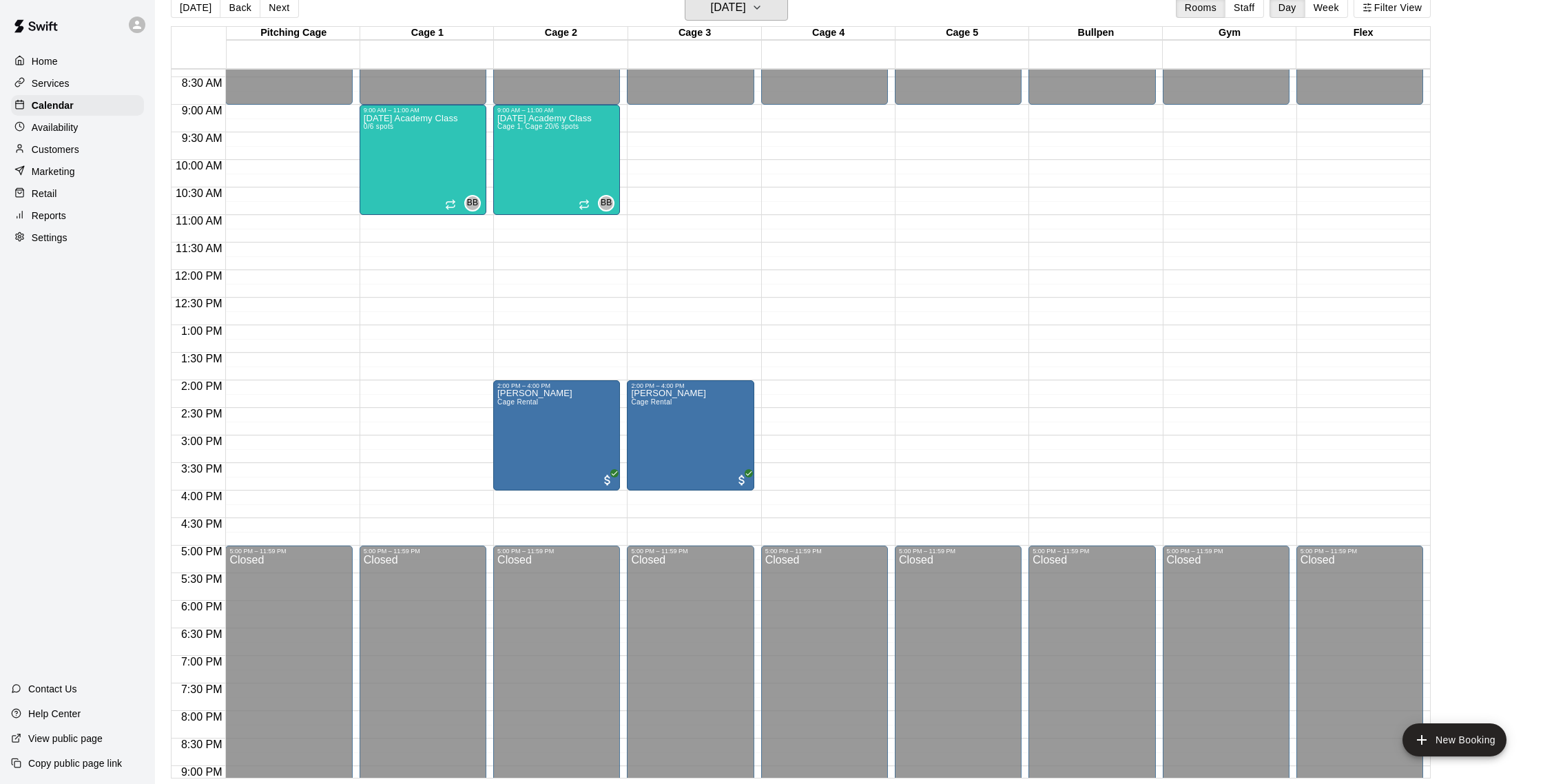
scroll to position [17, 0]
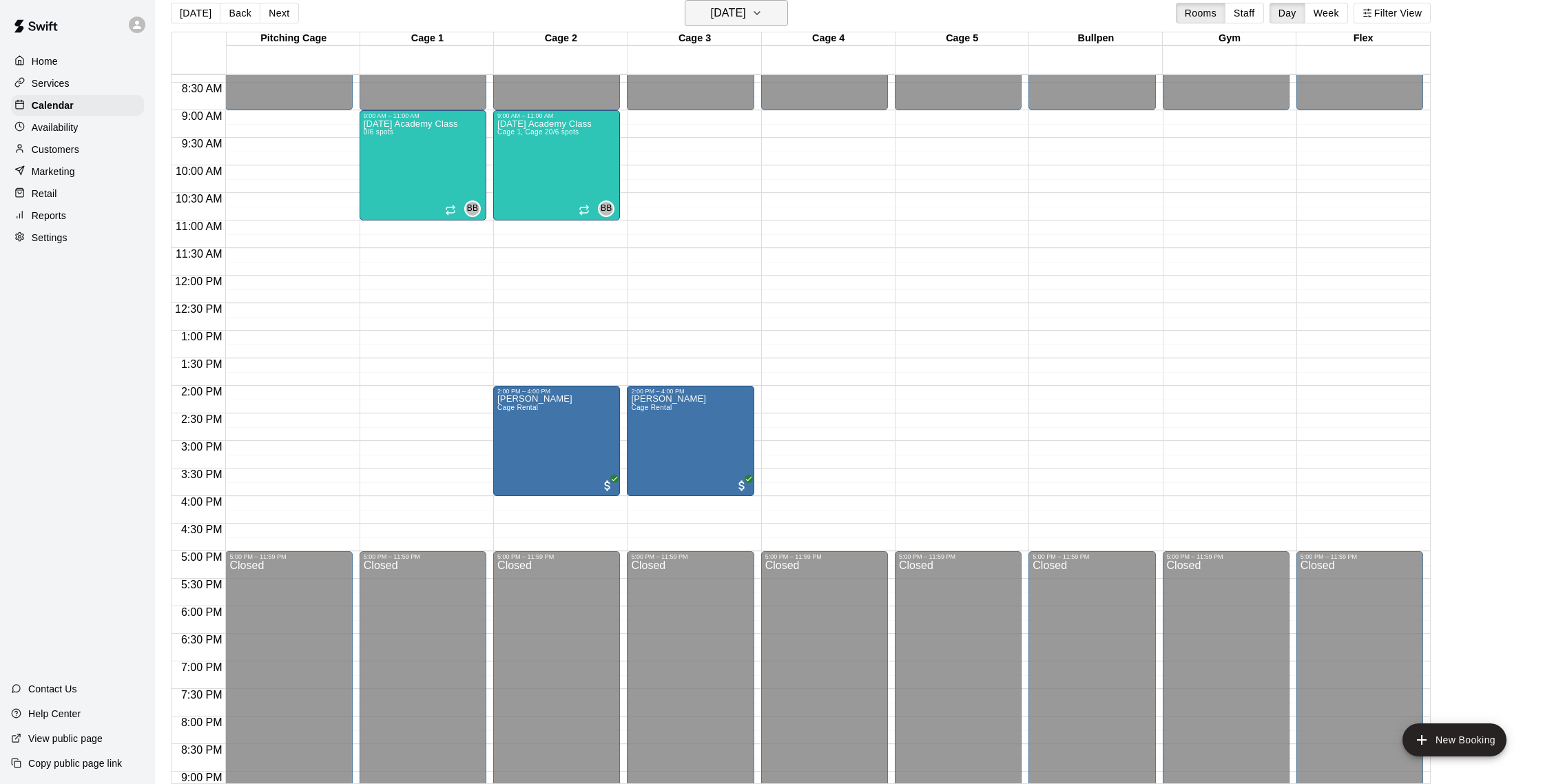
click at [746, 21] on h6 "[DATE]" at bounding box center [728, 13] width 35 height 19
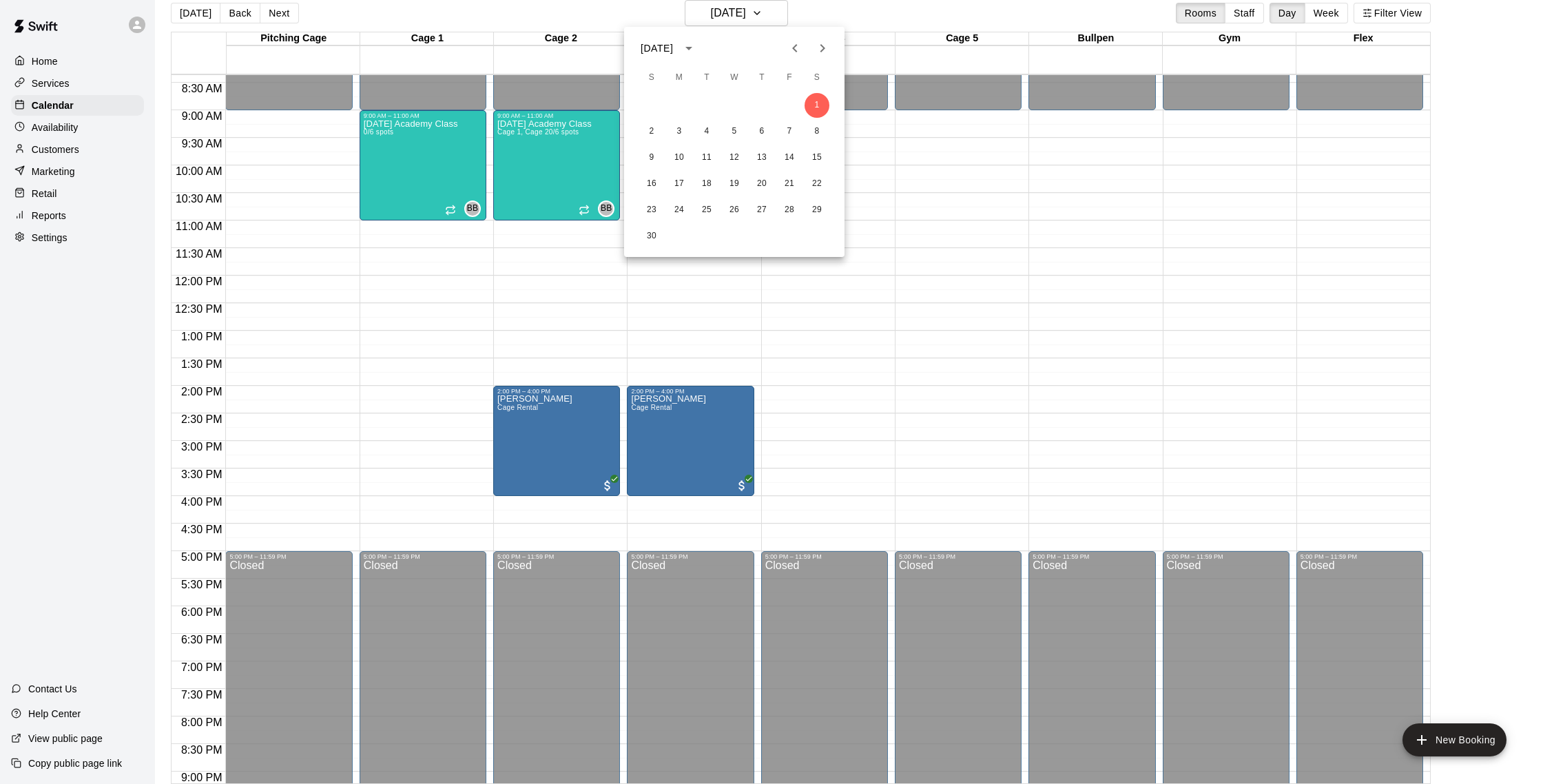
click at [803, 13] on div at bounding box center [772, 392] width 1543 height 784
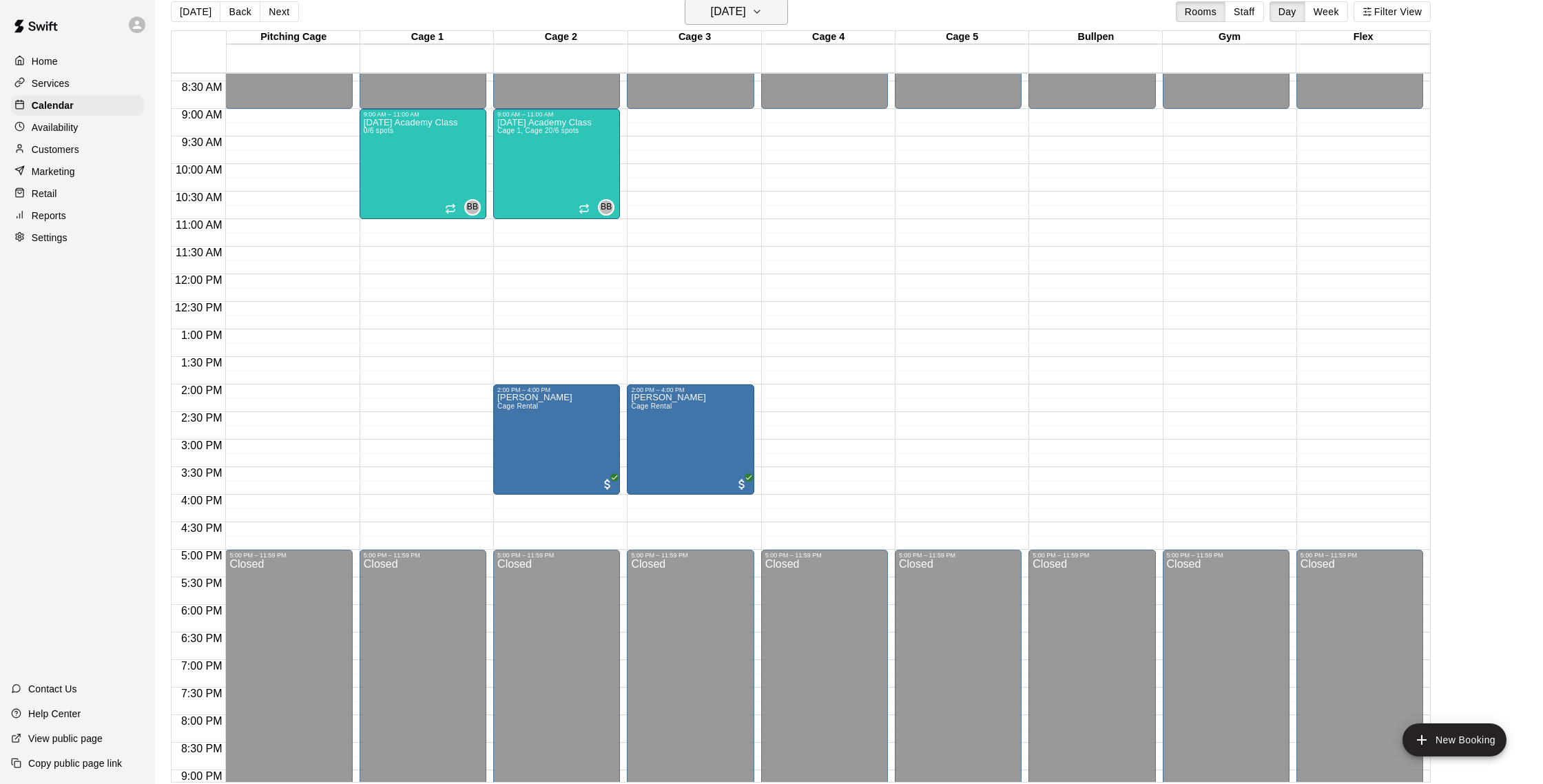
scroll to position [22, 0]
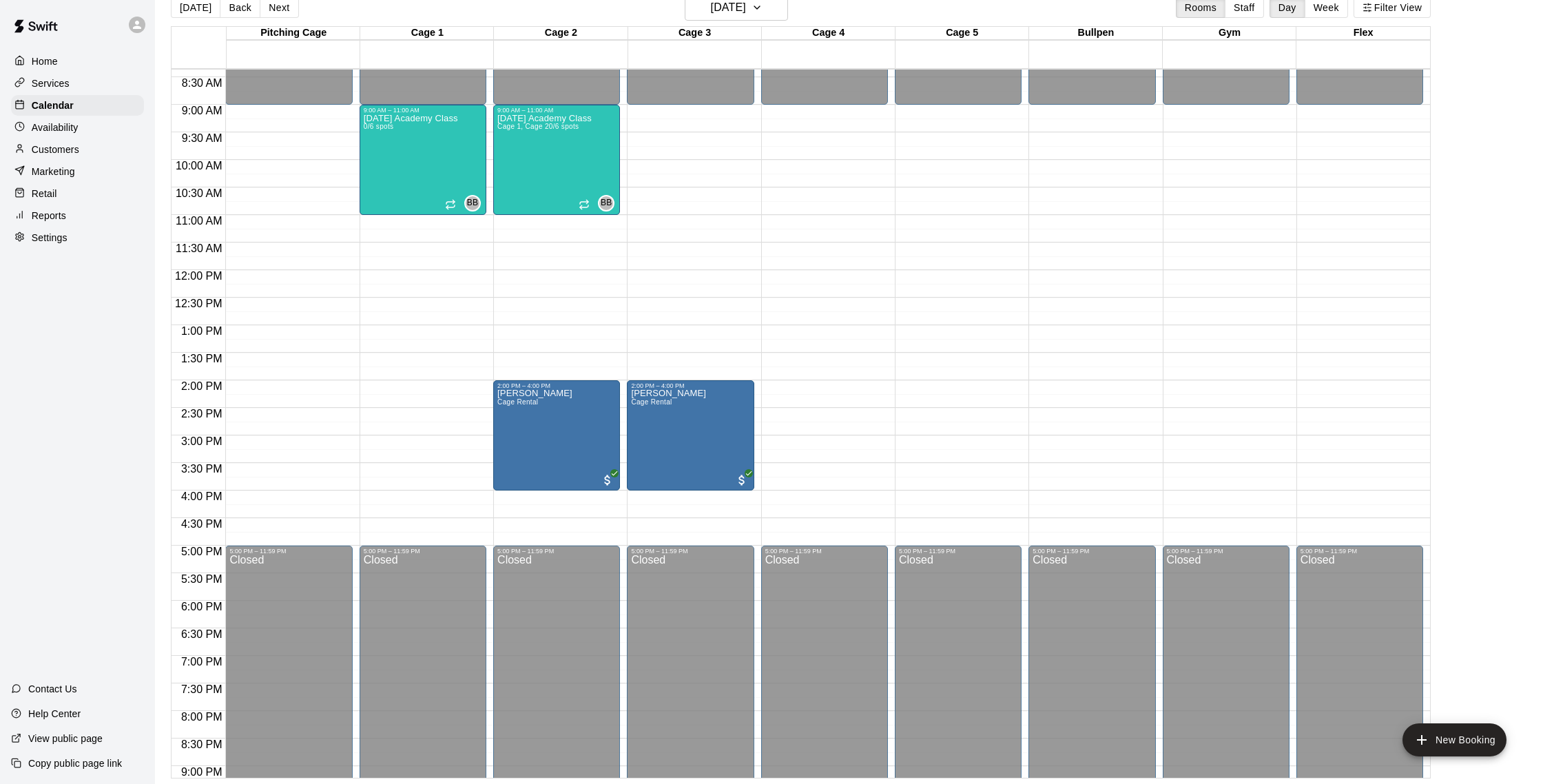
click at [62, 150] on p "Customers" at bounding box center [56, 149] width 47 height 14
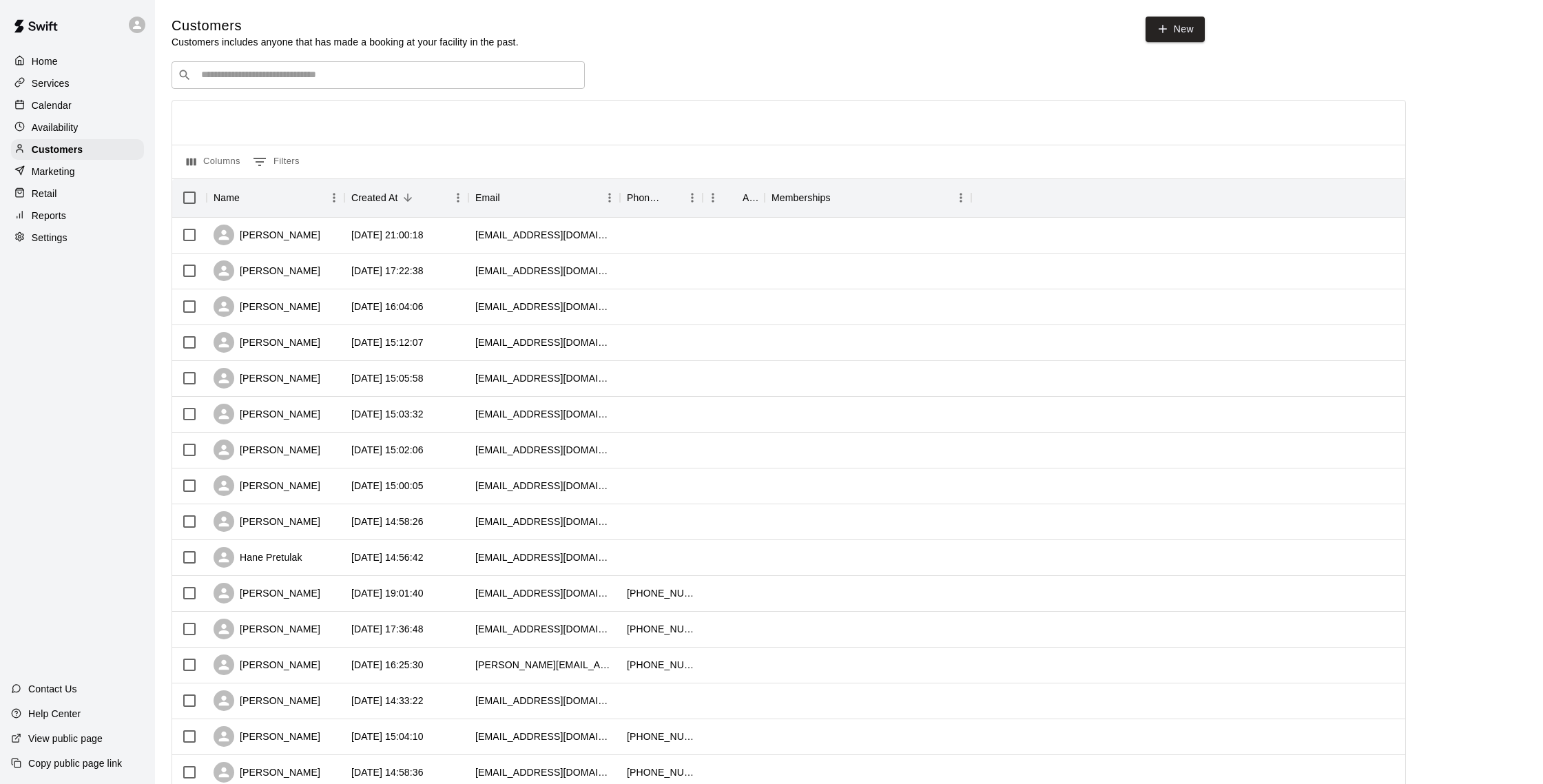
click at [73, 103] on div "Calendar" at bounding box center [78, 105] width 133 height 20
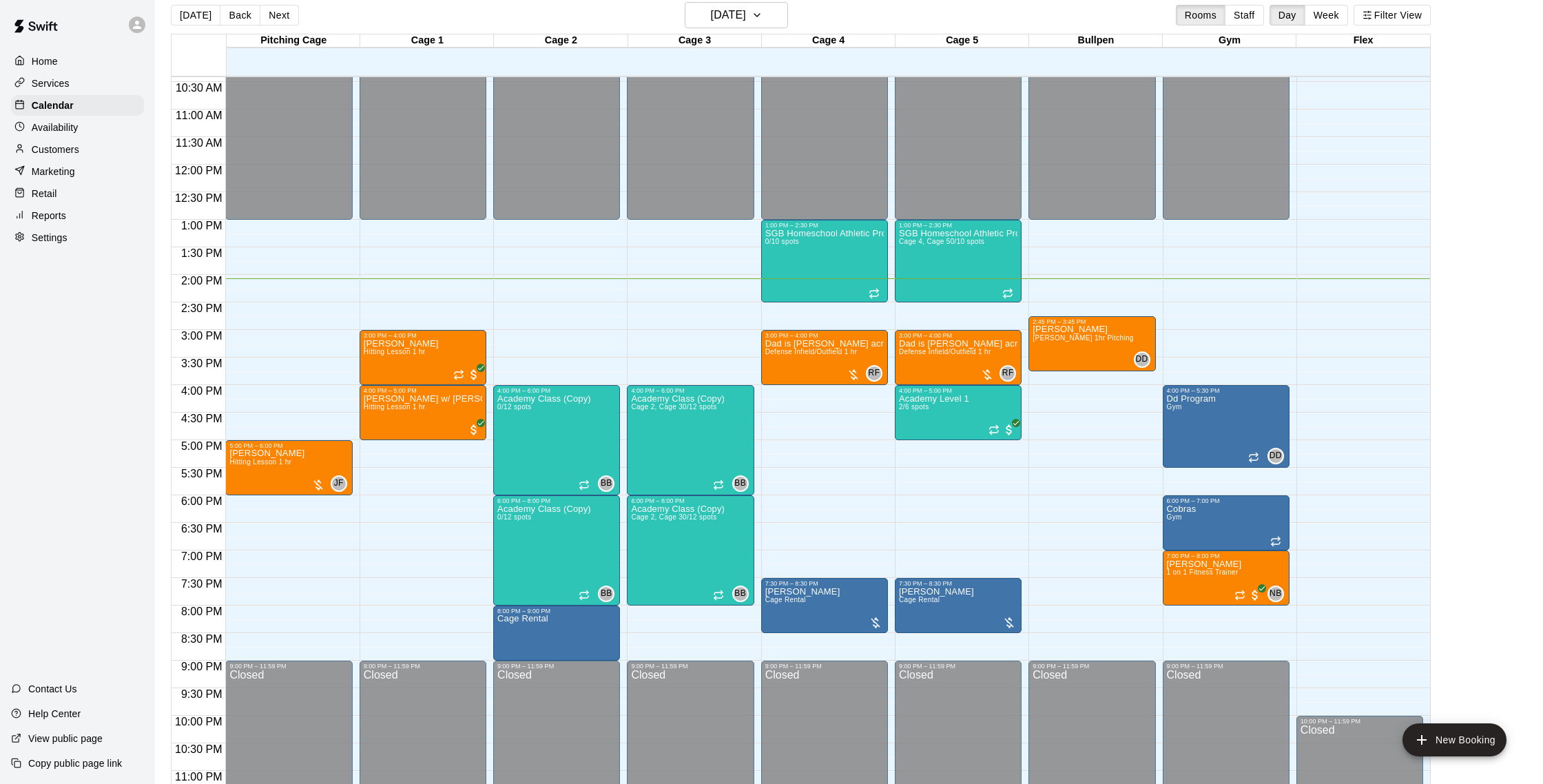
scroll to position [17, 0]
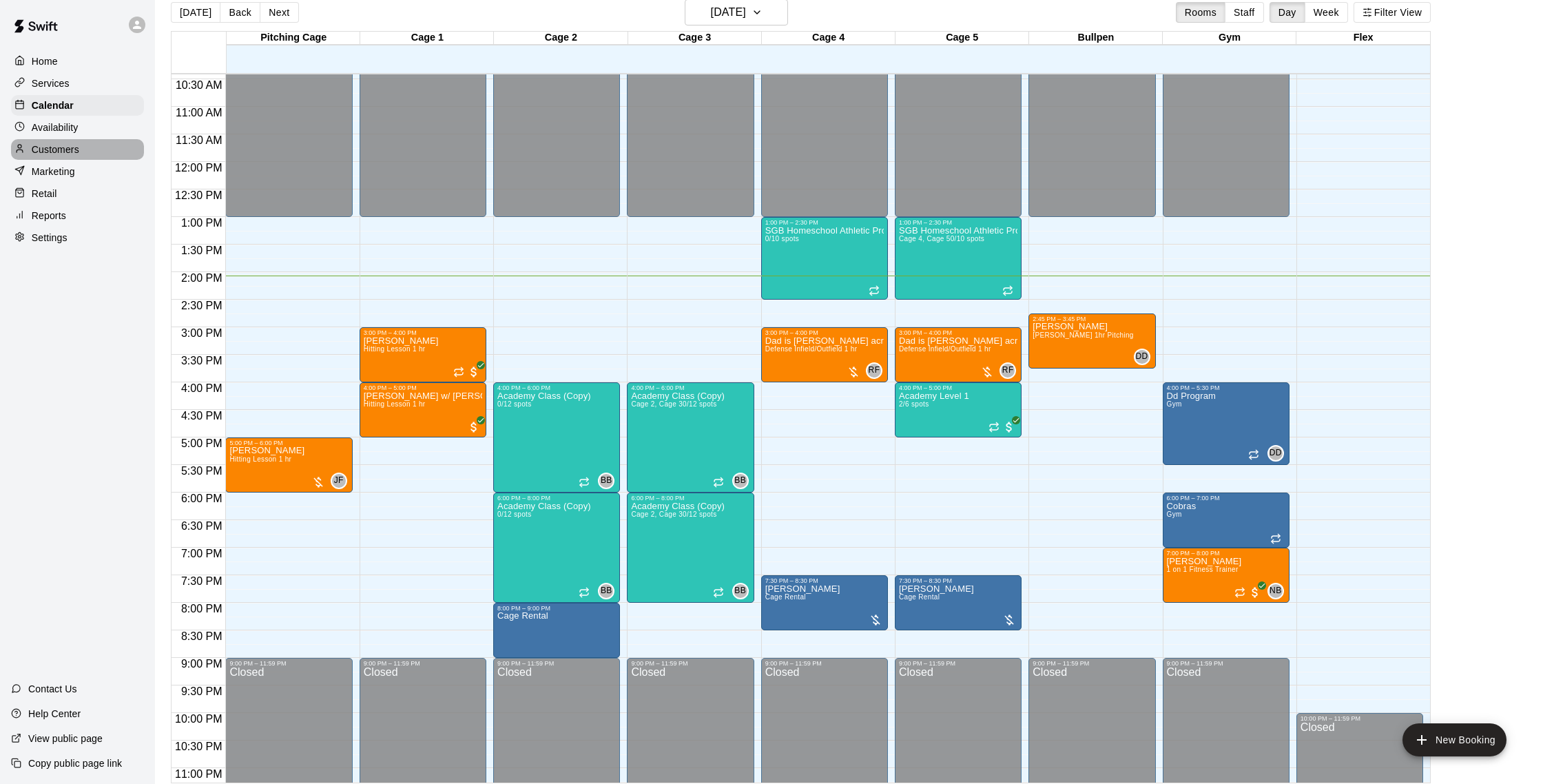
click at [74, 143] on p "Customers" at bounding box center [56, 149] width 47 height 14
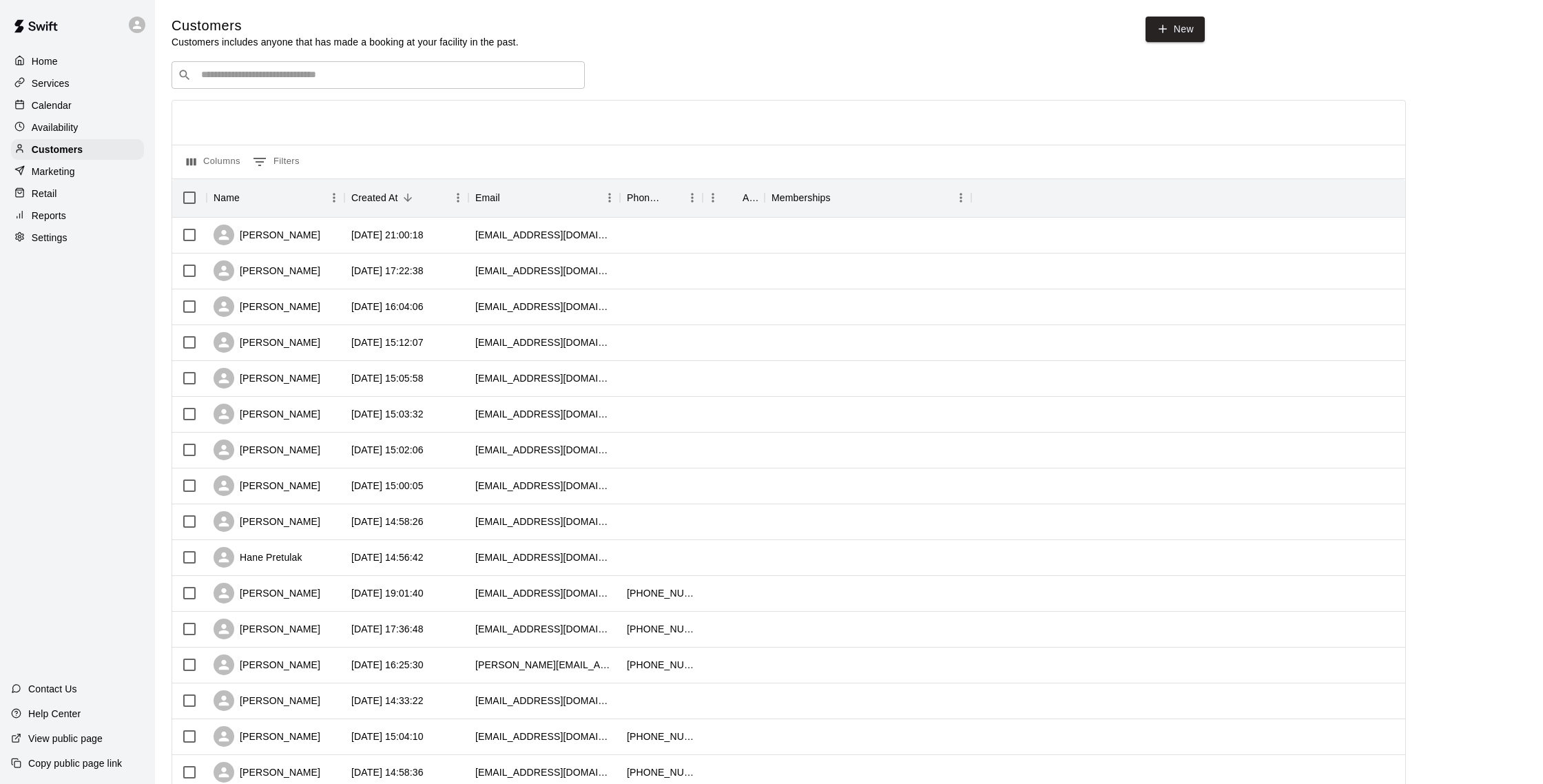
click at [80, 105] on div "Calendar" at bounding box center [78, 105] width 133 height 20
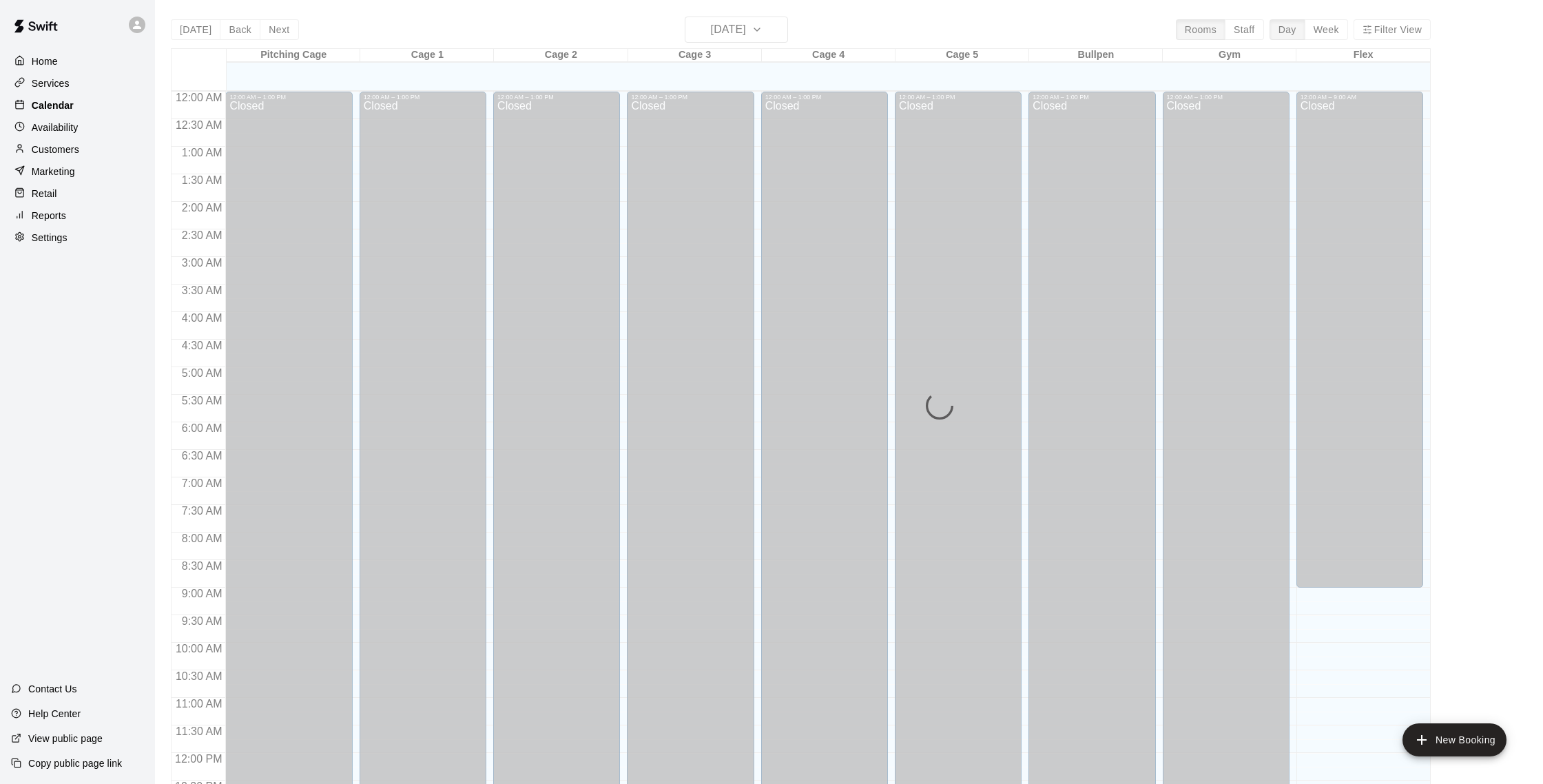
scroll to position [574, 0]
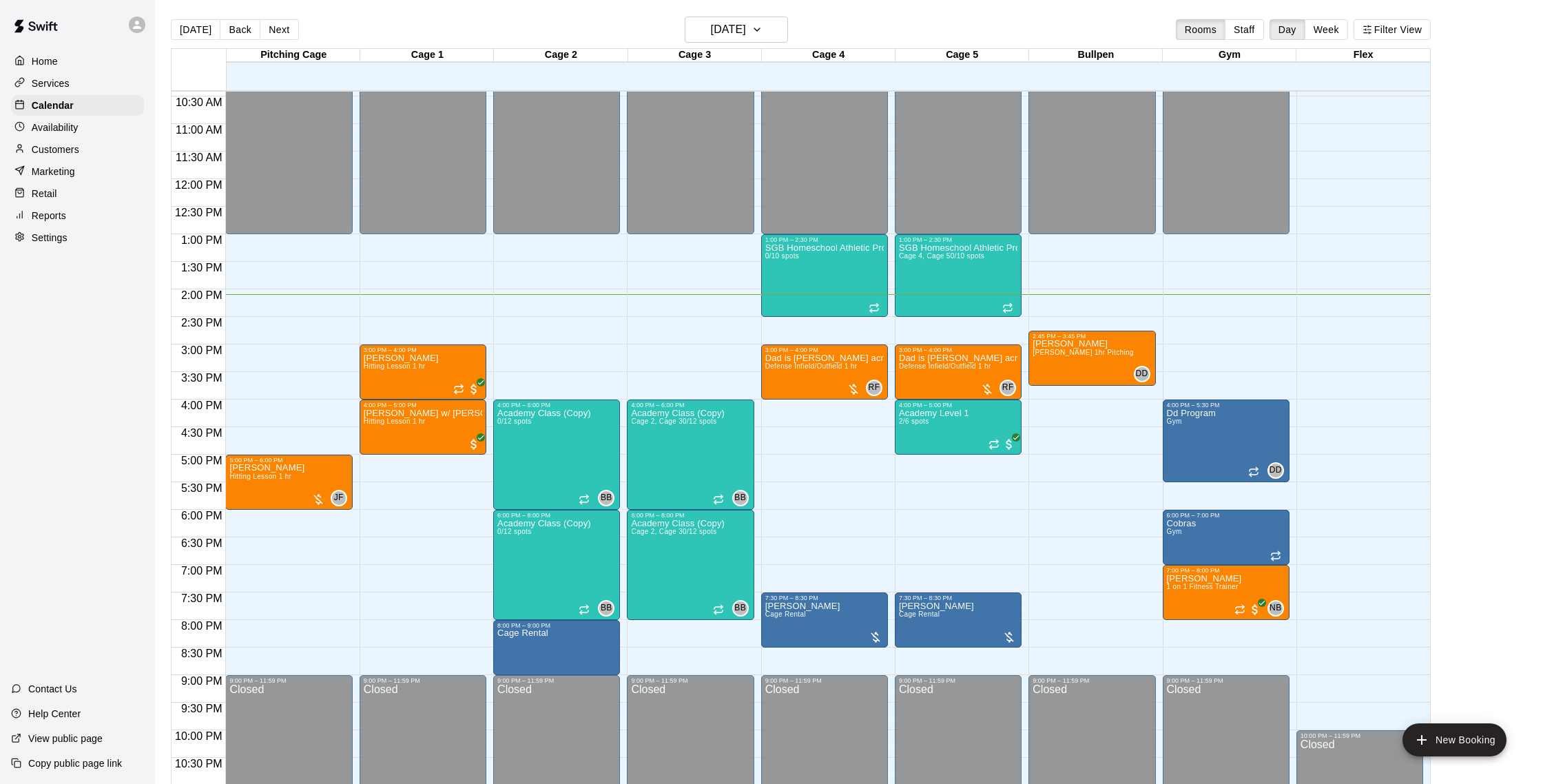
click at [43, 157] on div "Customers" at bounding box center [78, 149] width 133 height 20
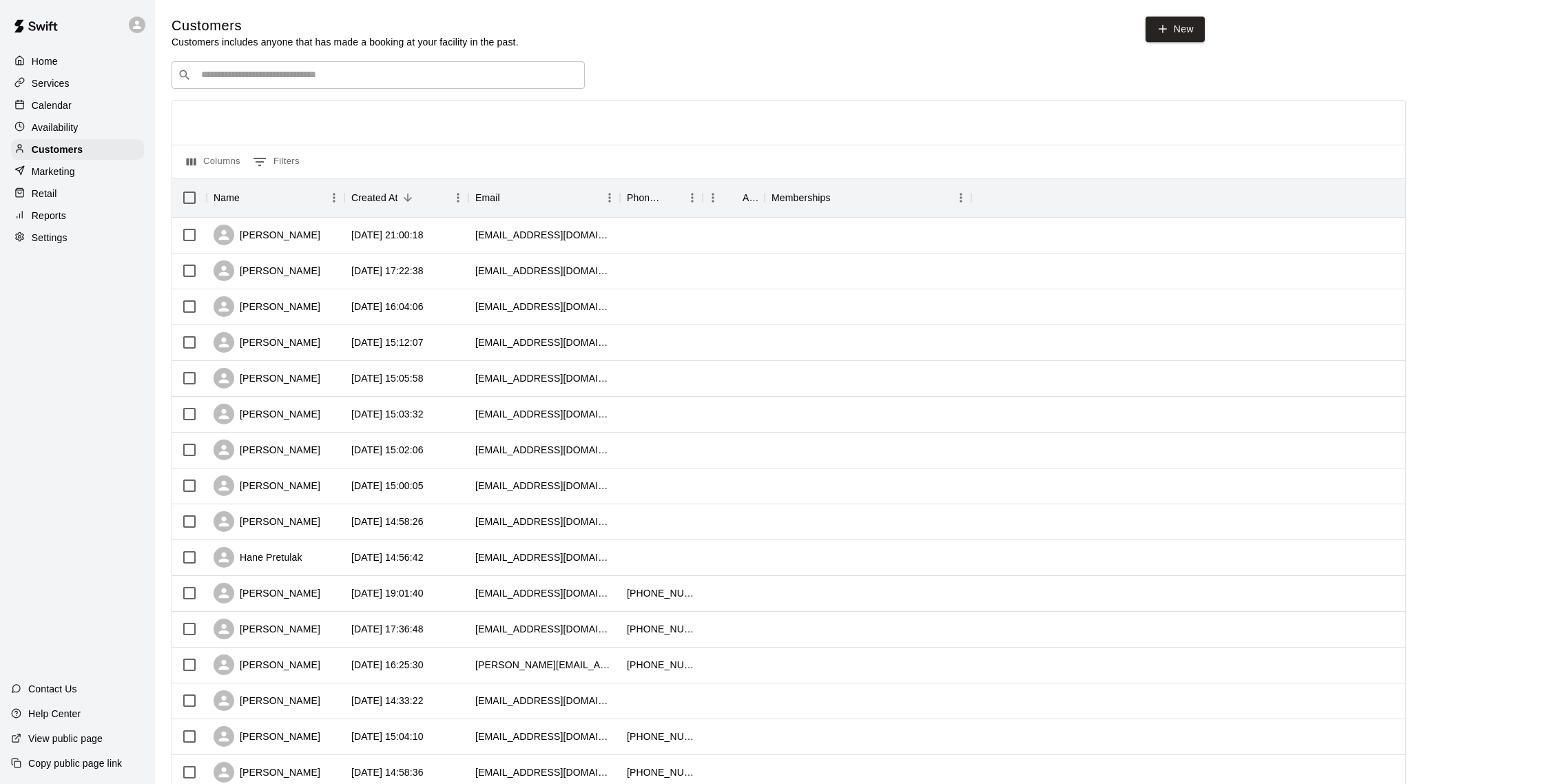
click at [284, 73] on input "Search customers by name or email" at bounding box center [387, 75] width 382 height 14
type input "******"
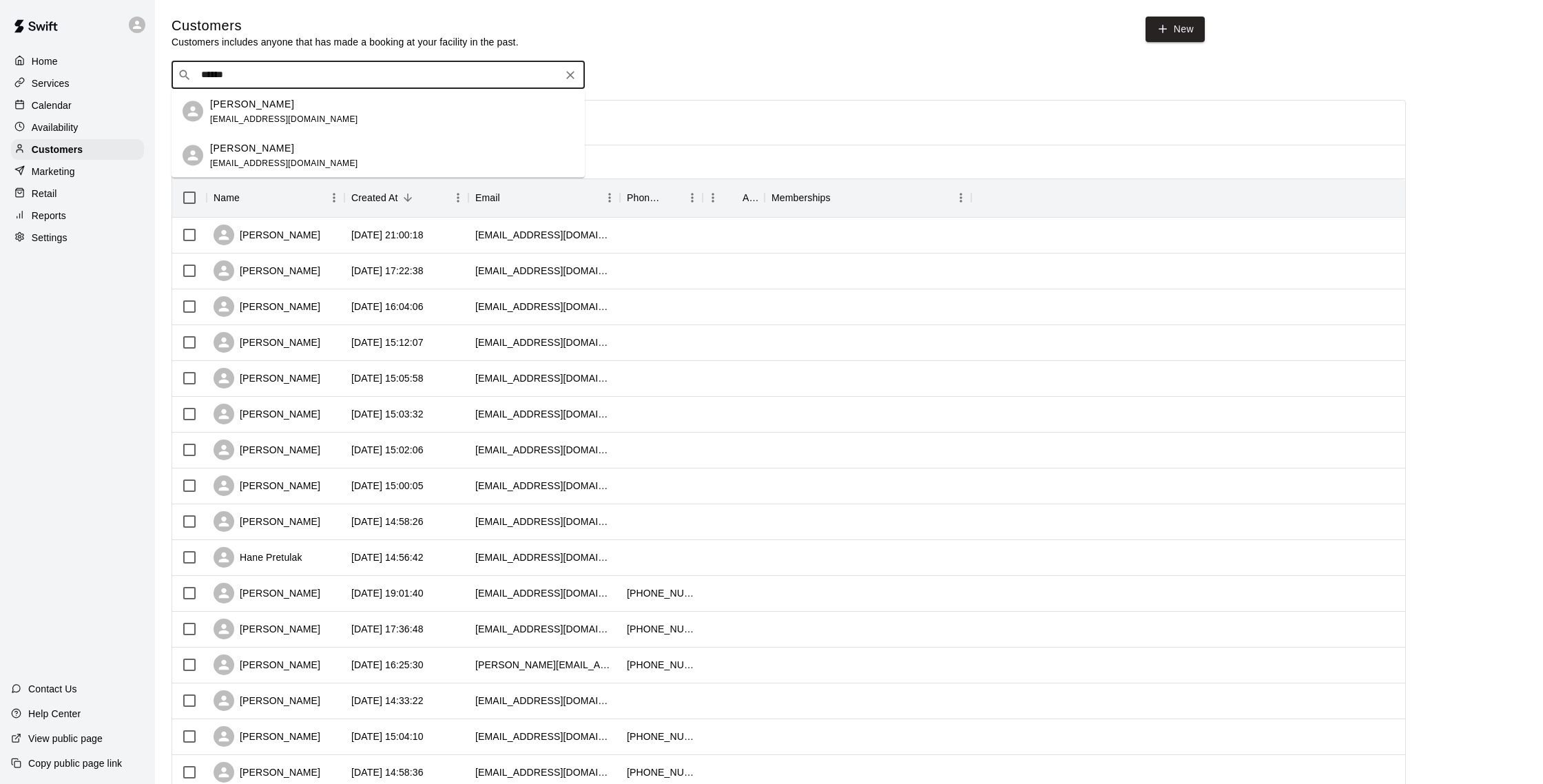
click at [268, 105] on p "[PERSON_NAME]" at bounding box center [252, 103] width 84 height 14
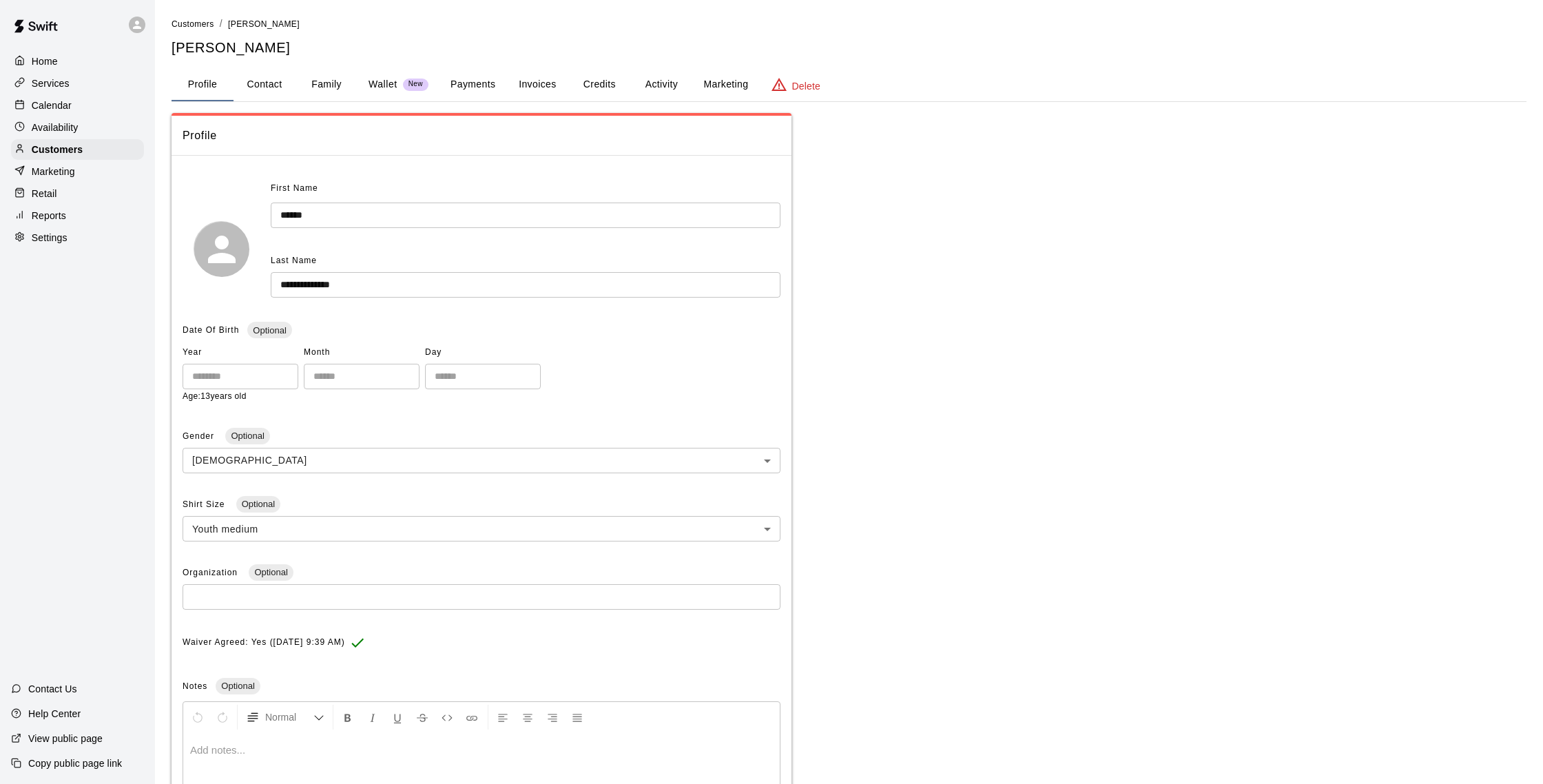
click at [322, 83] on button "Family" at bounding box center [326, 84] width 62 height 33
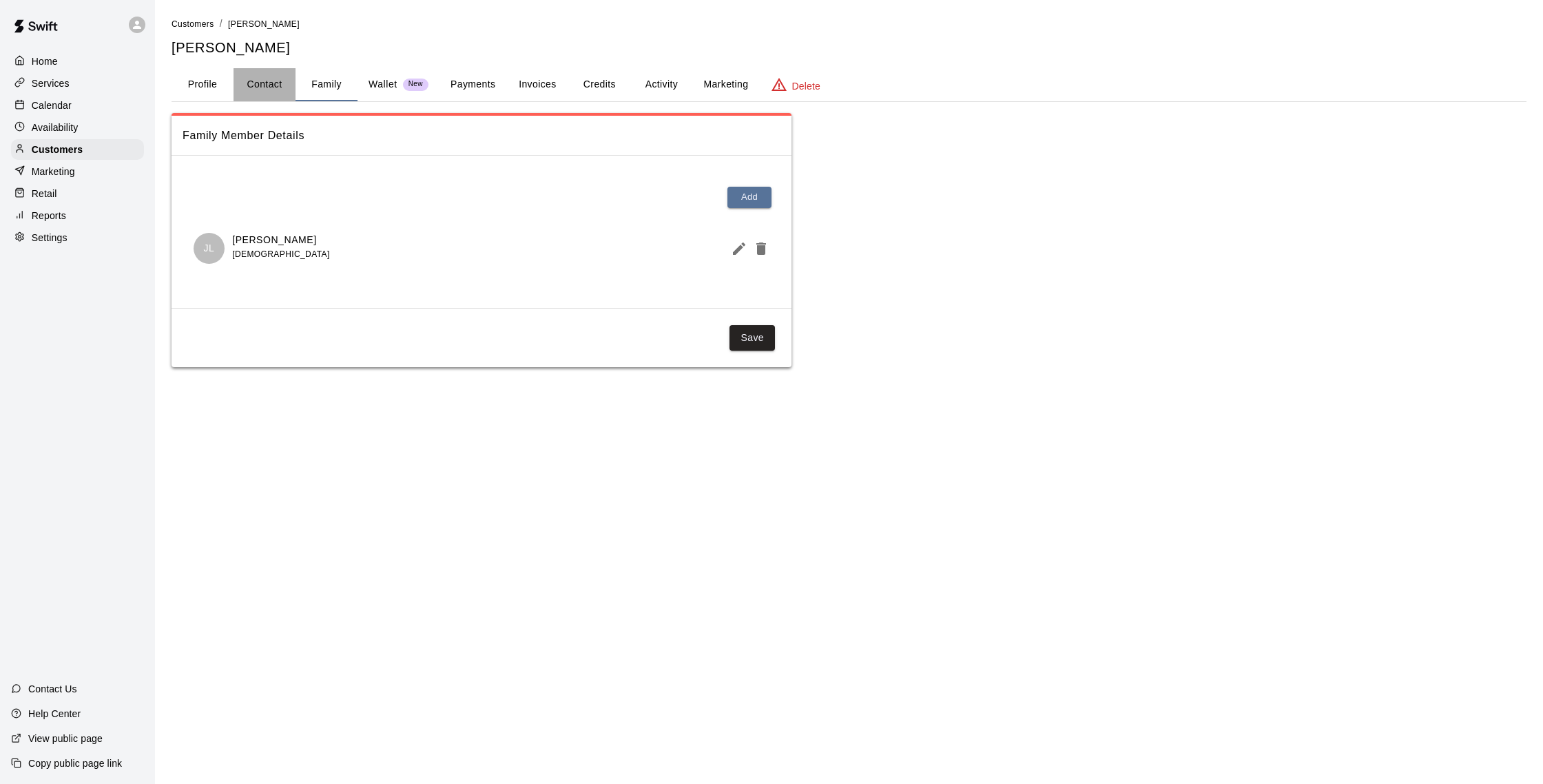
click at [288, 84] on button "Contact" at bounding box center [264, 84] width 62 height 33
select select "**"
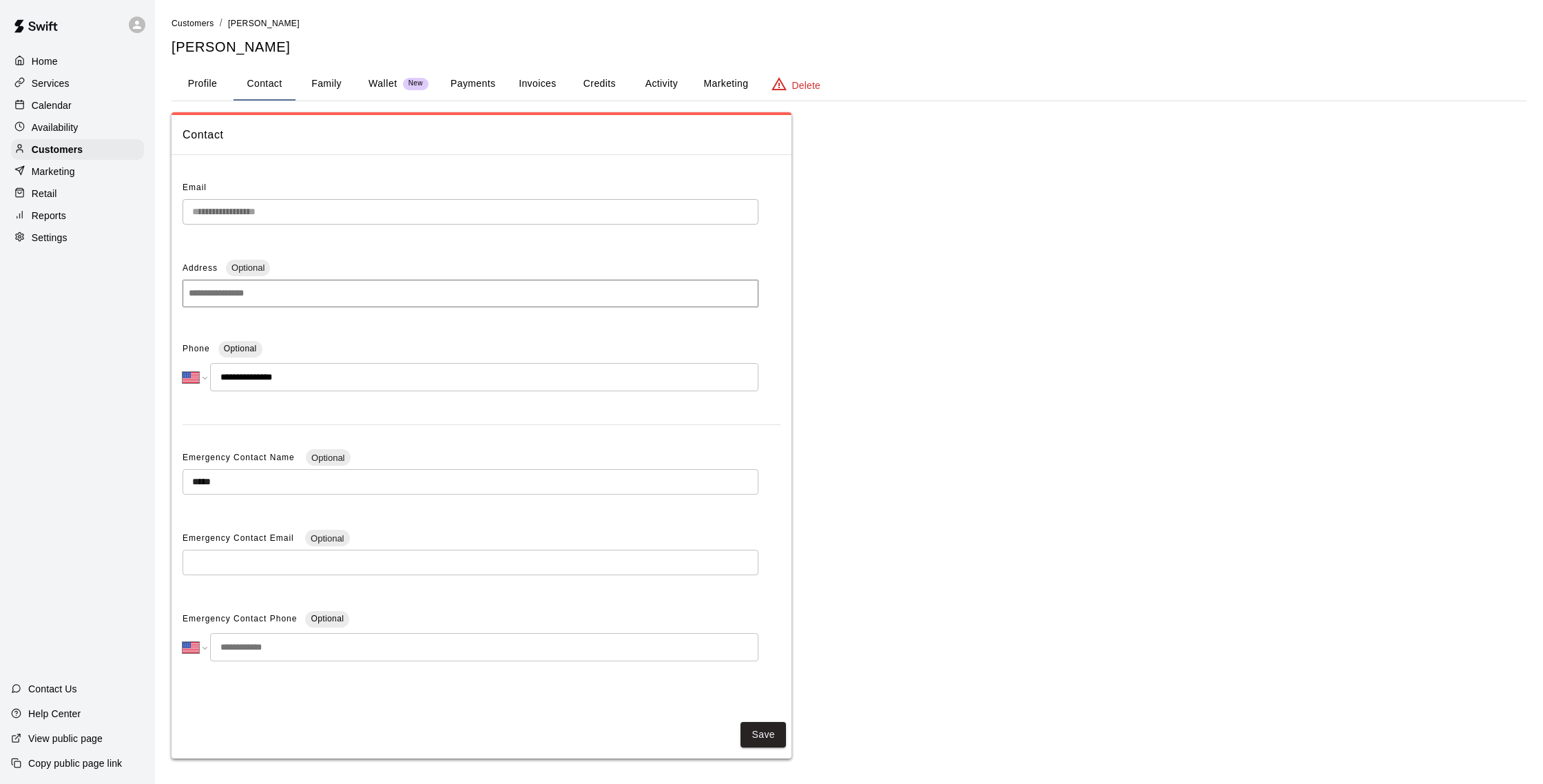
scroll to position [4, 0]
click at [332, 84] on button "Family" at bounding box center [326, 82] width 62 height 33
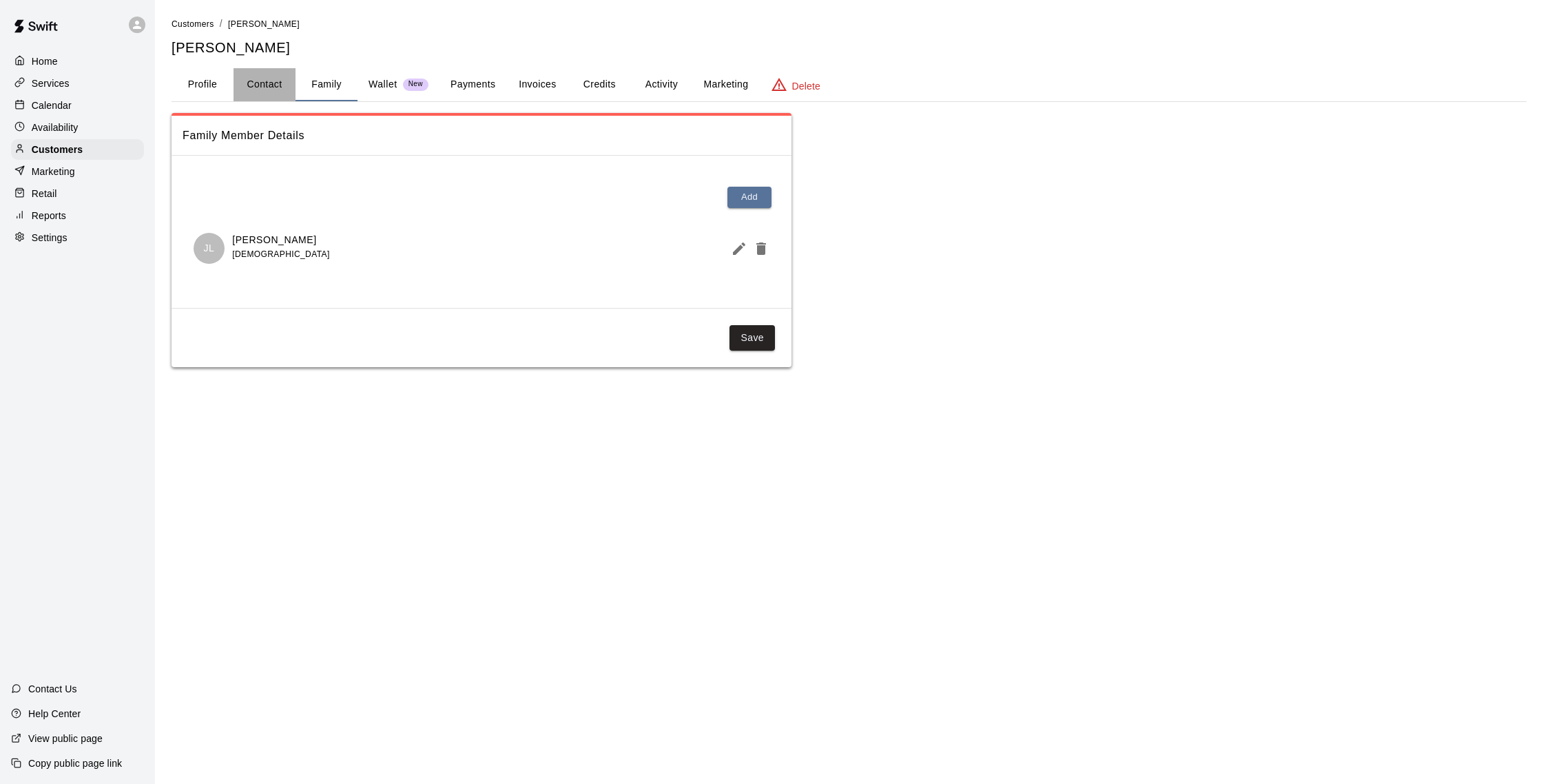
click at [281, 84] on button "Contact" at bounding box center [264, 84] width 62 height 33
select select "**"
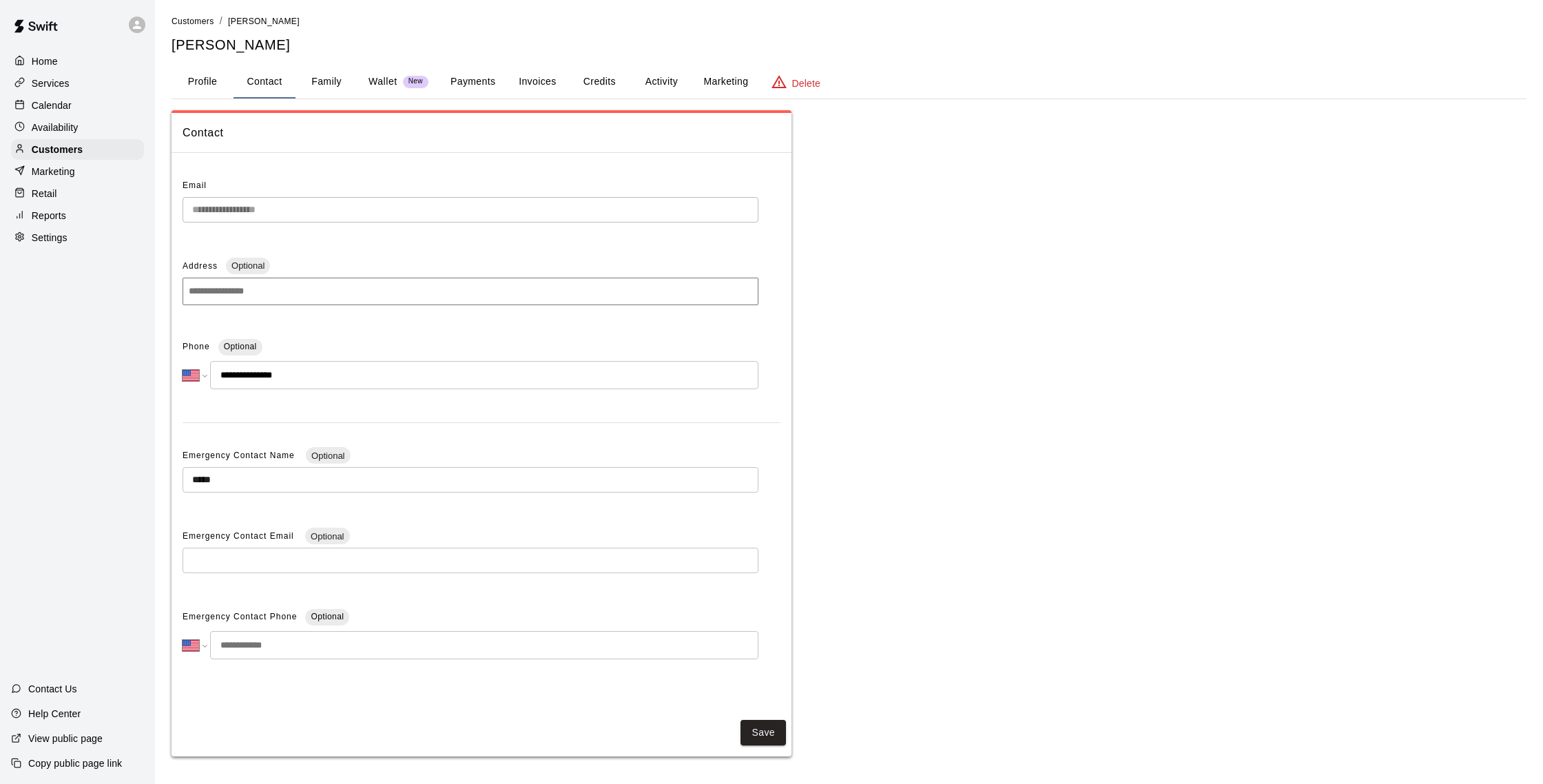
scroll to position [3, 0]
click at [58, 105] on p "Calendar" at bounding box center [51, 105] width 40 height 14
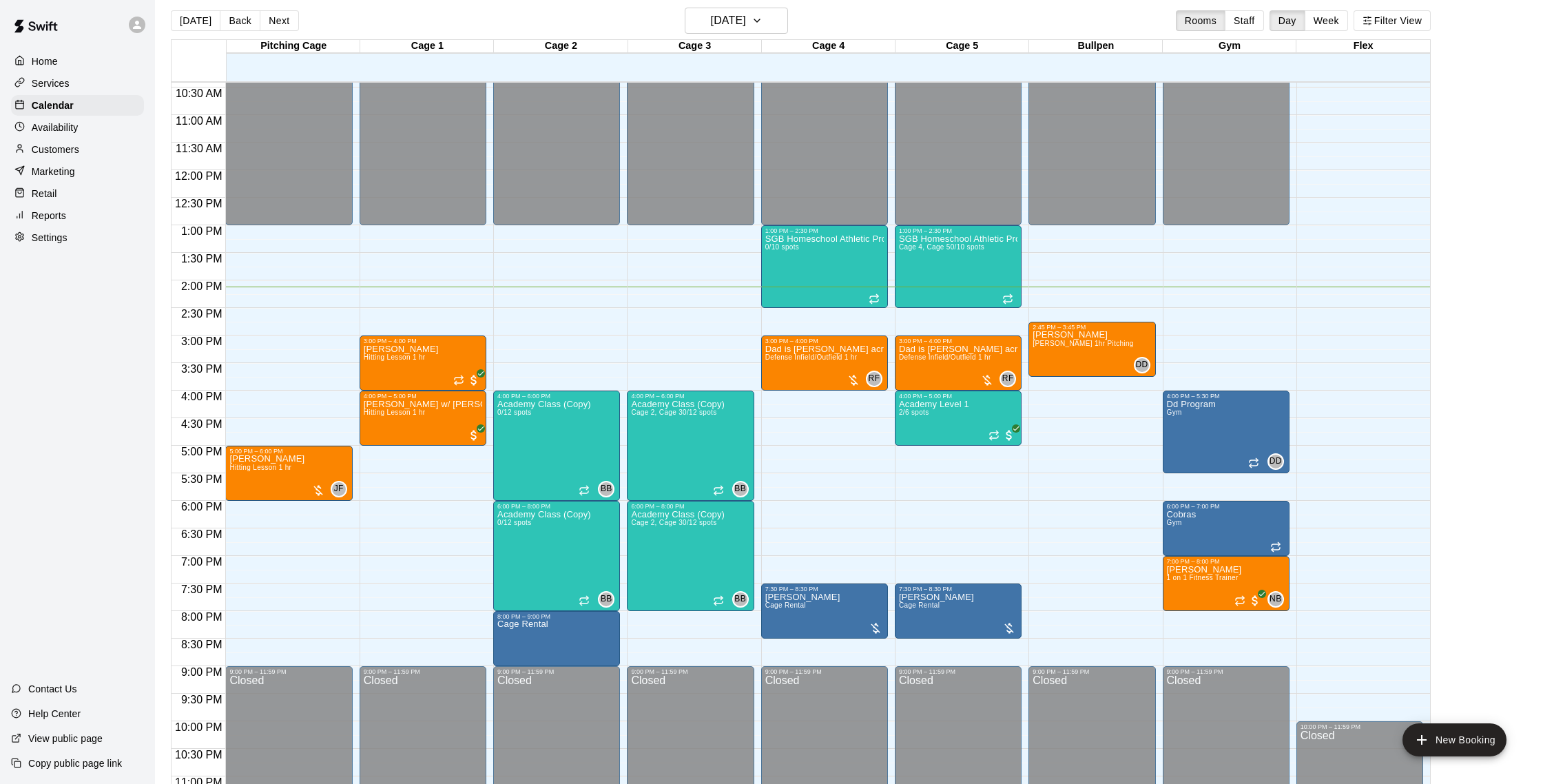
scroll to position [11, 0]
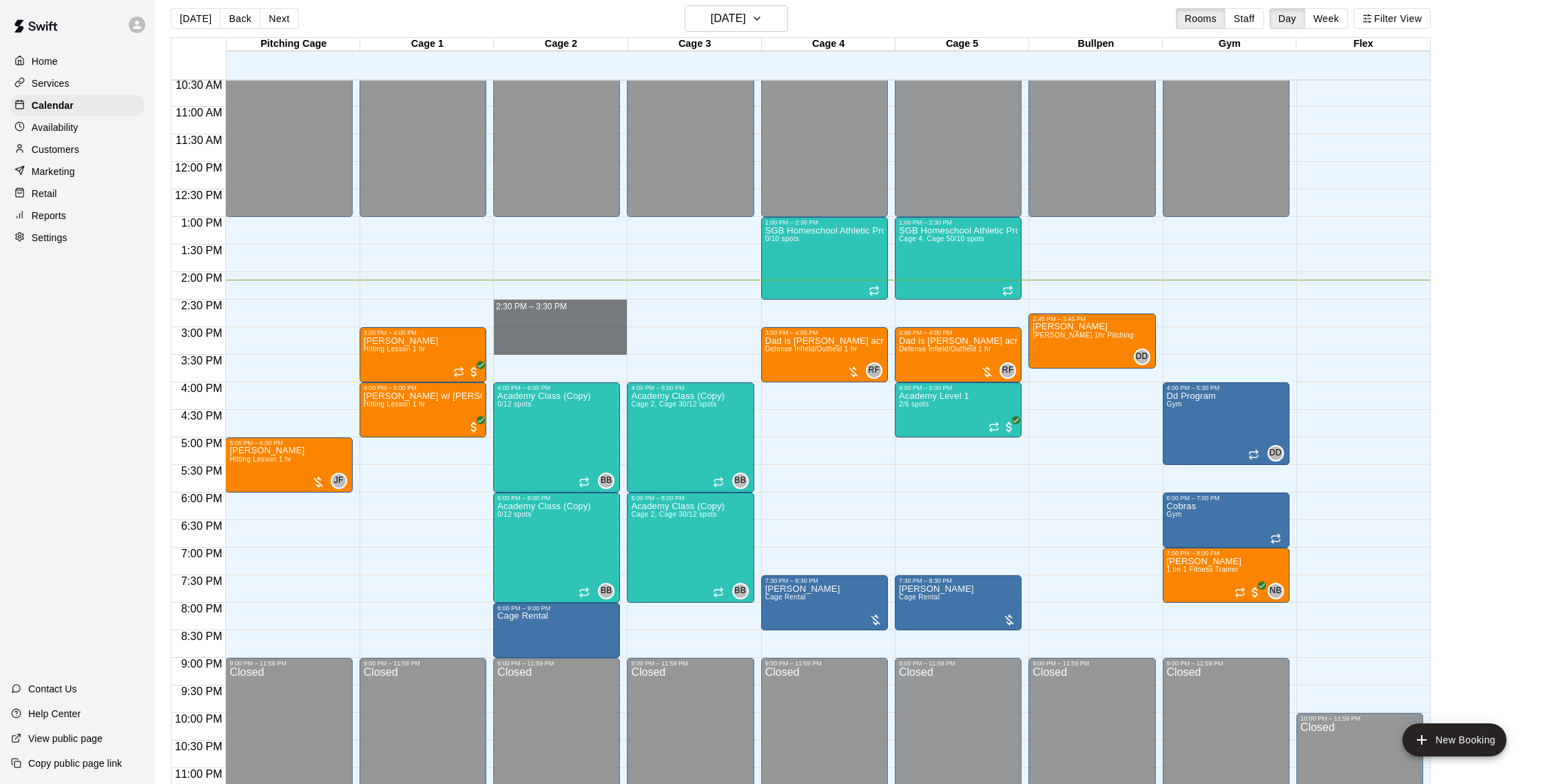
drag, startPoint x: 533, startPoint y: 312, endPoint x: 535, endPoint y: 347, distance: 35.1
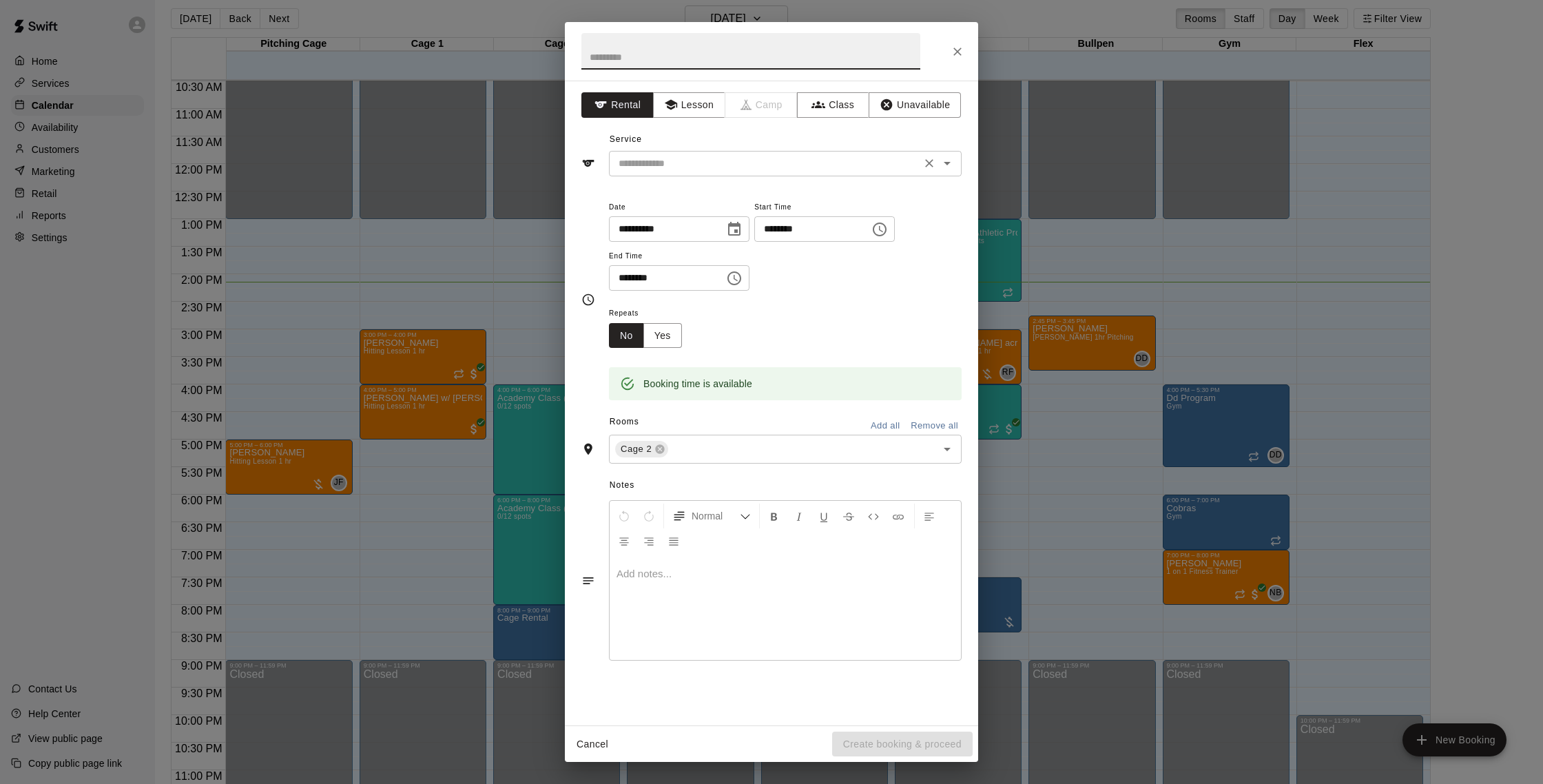
click at [690, 164] on input "text" at bounding box center [765, 164] width 304 height 17
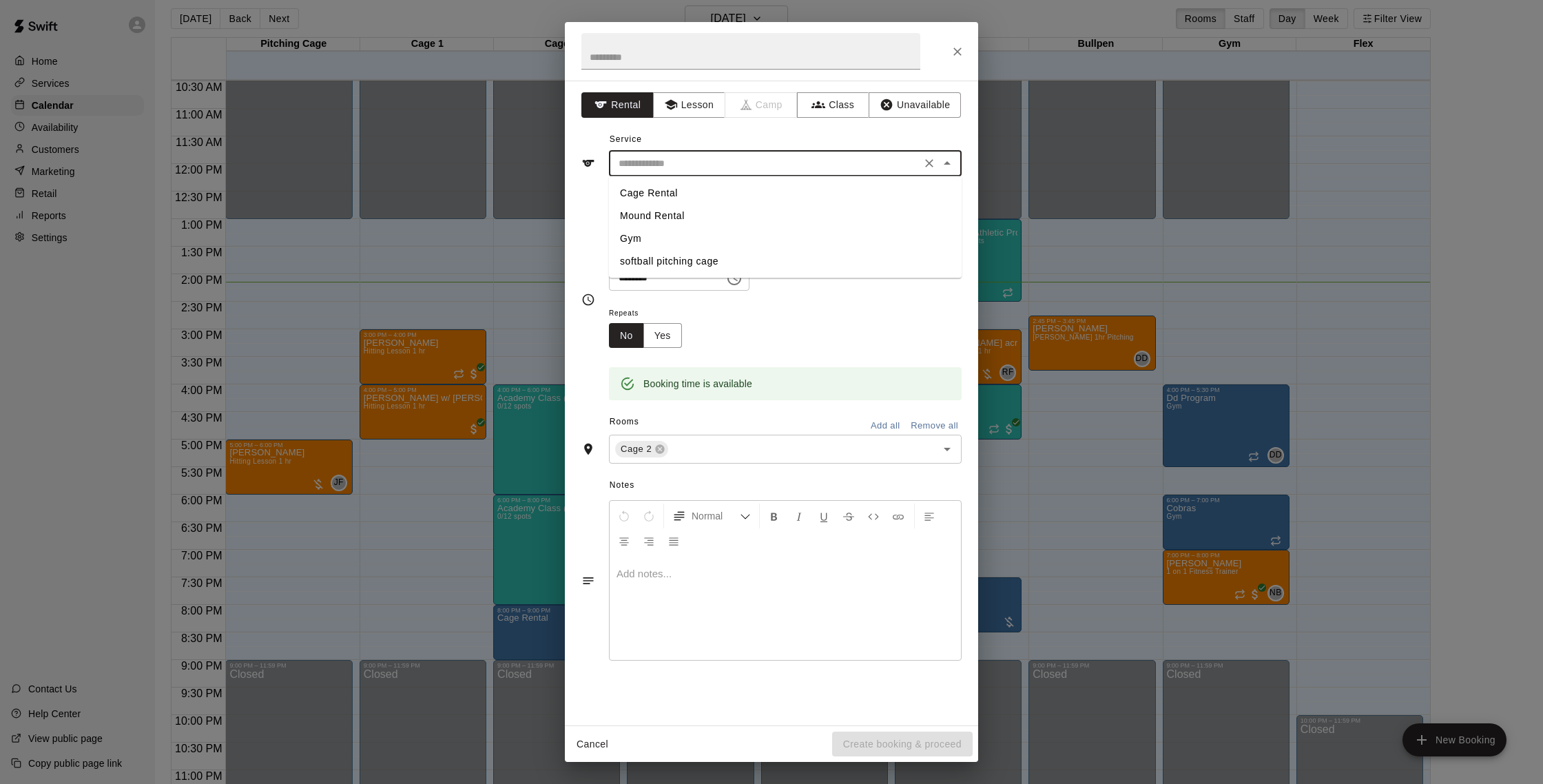
click at [680, 193] on li "Cage Rental" at bounding box center [786, 192] width 353 height 23
type input "**********"
click at [946, 740] on button "Create booking & proceed" at bounding box center [902, 744] width 141 height 25
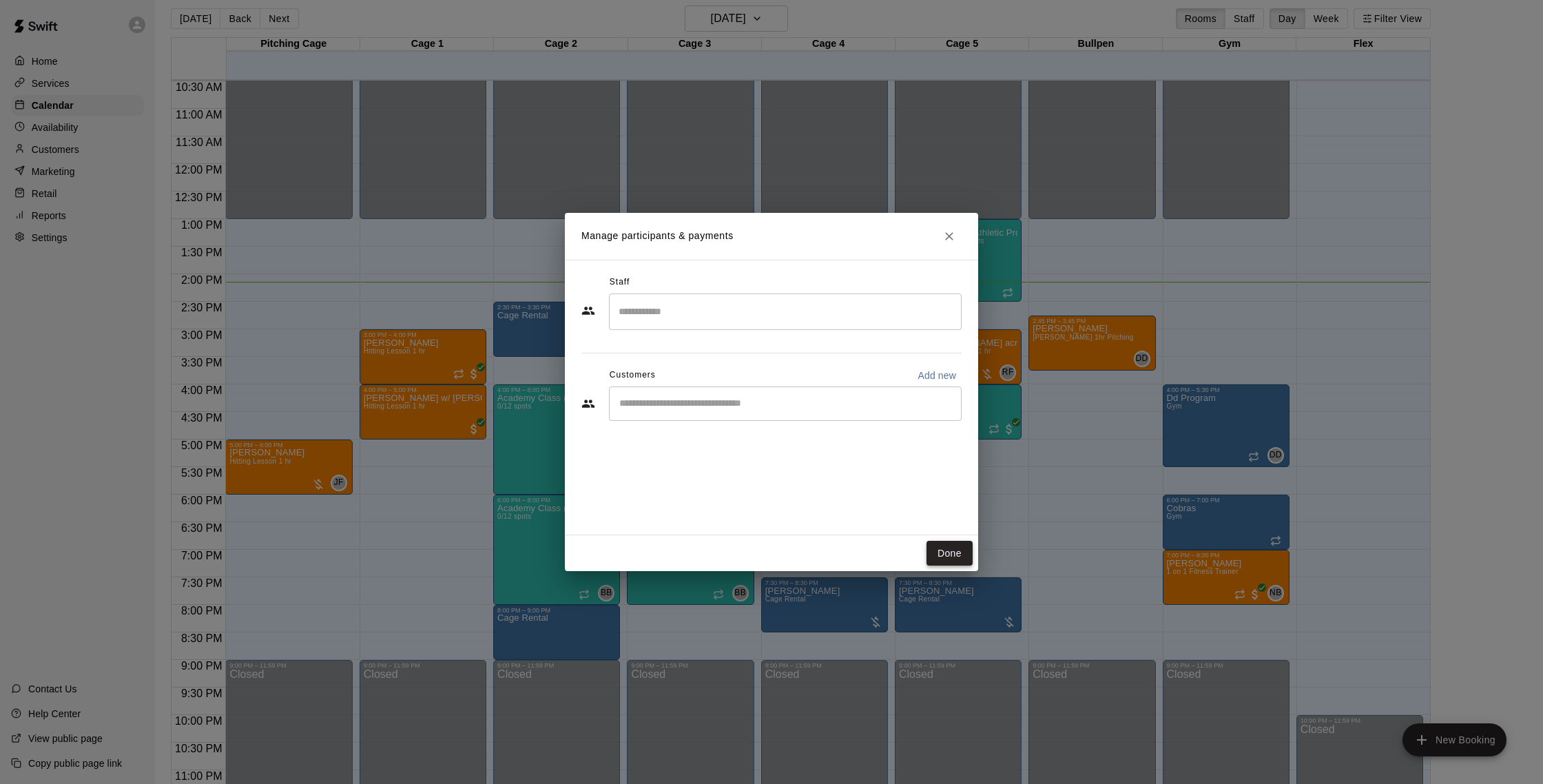
click at [958, 553] on button "Done" at bounding box center [950, 554] width 46 height 25
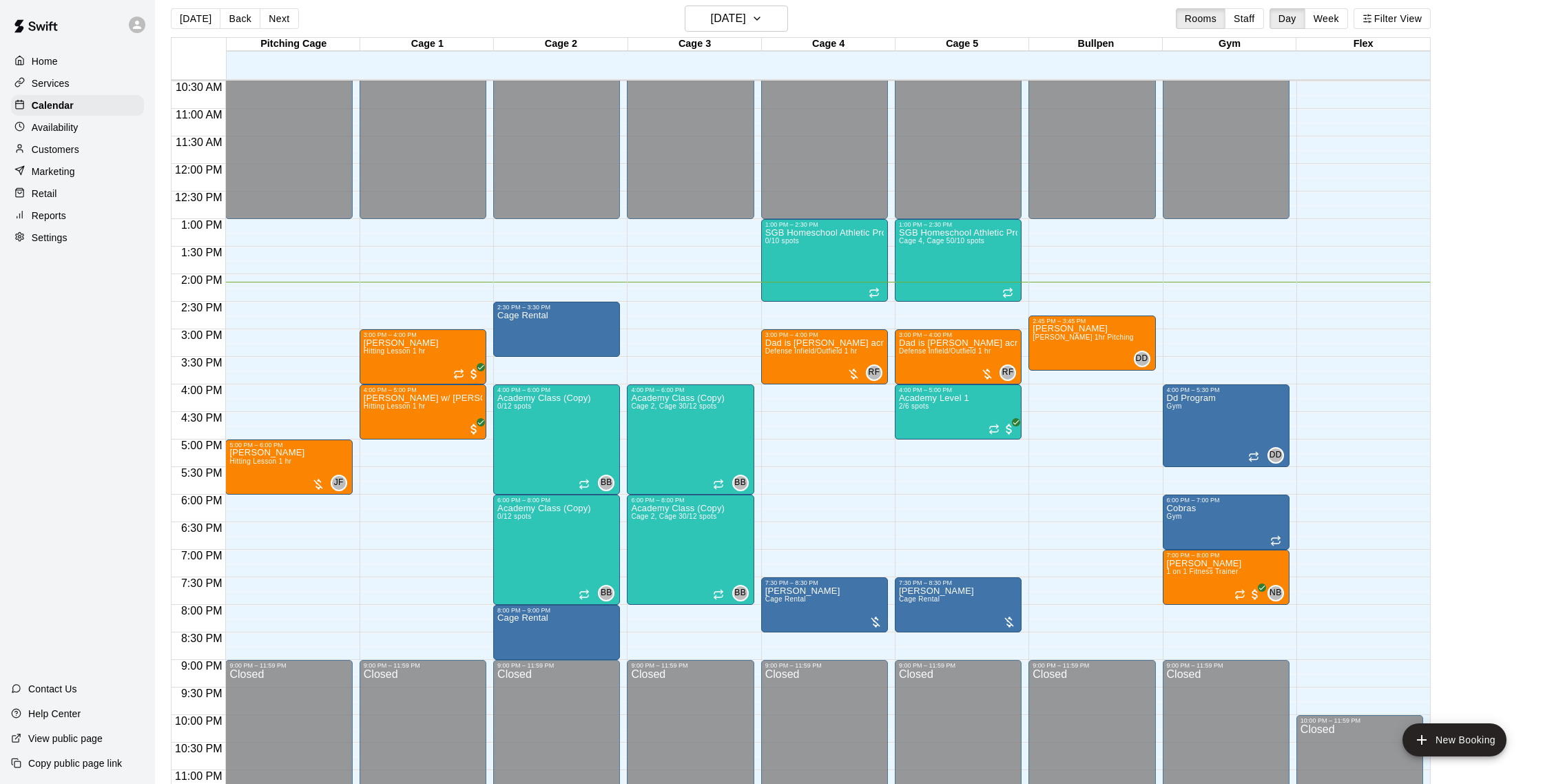
scroll to position [576, 0]
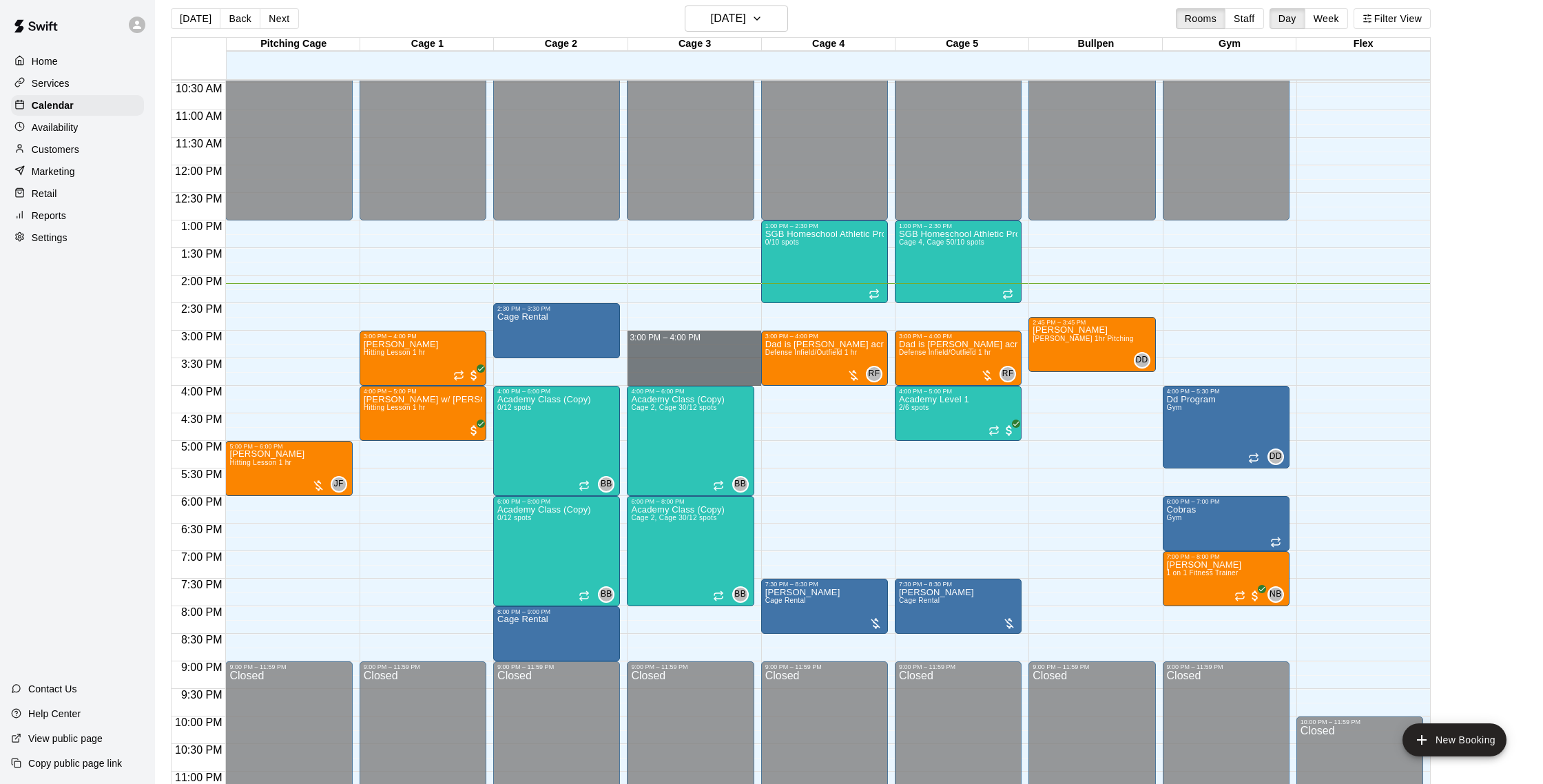
drag, startPoint x: 656, startPoint y: 334, endPoint x: 657, endPoint y: 378, distance: 44.0
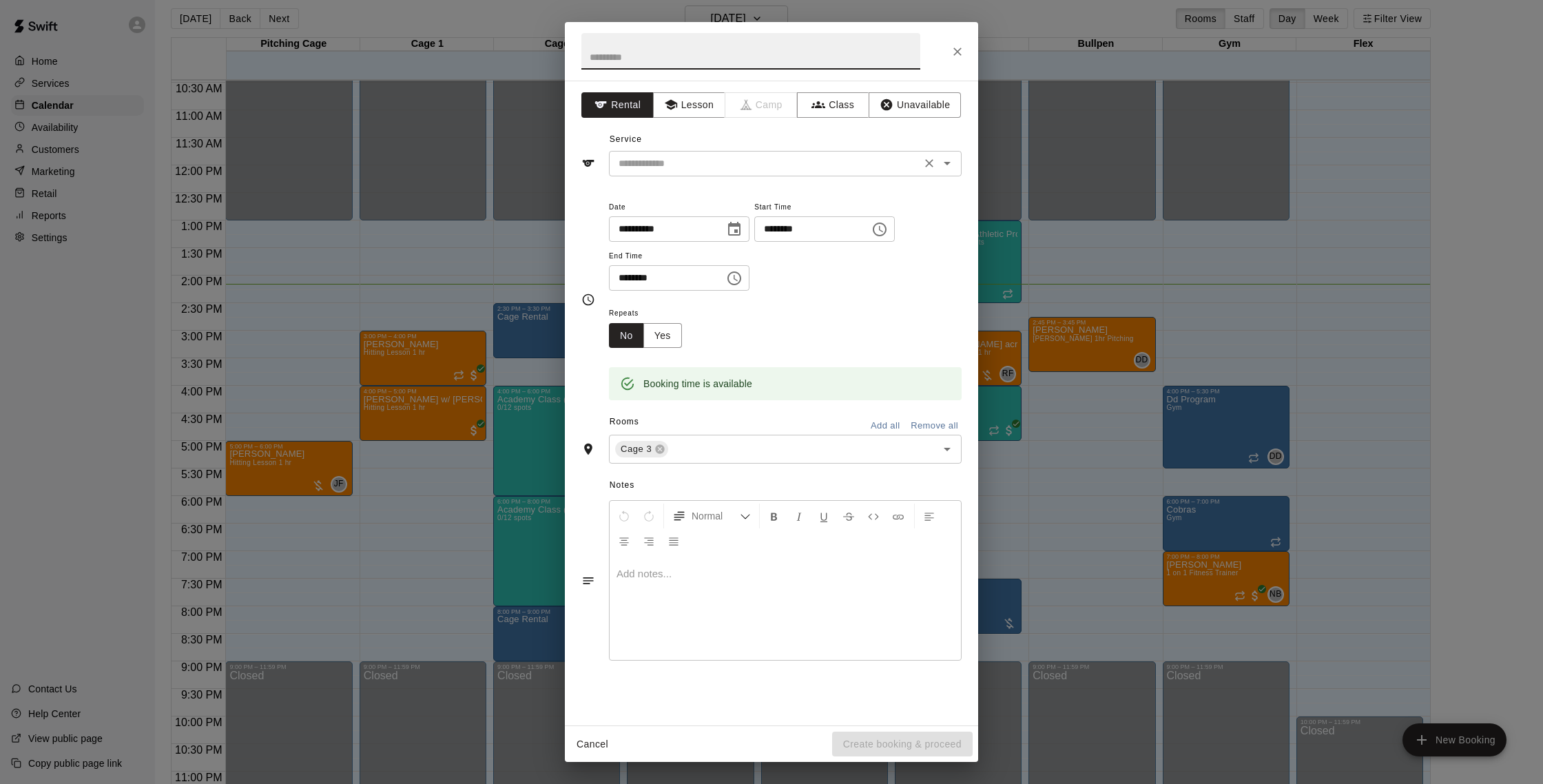
click at [736, 161] on input "text" at bounding box center [765, 164] width 304 height 17
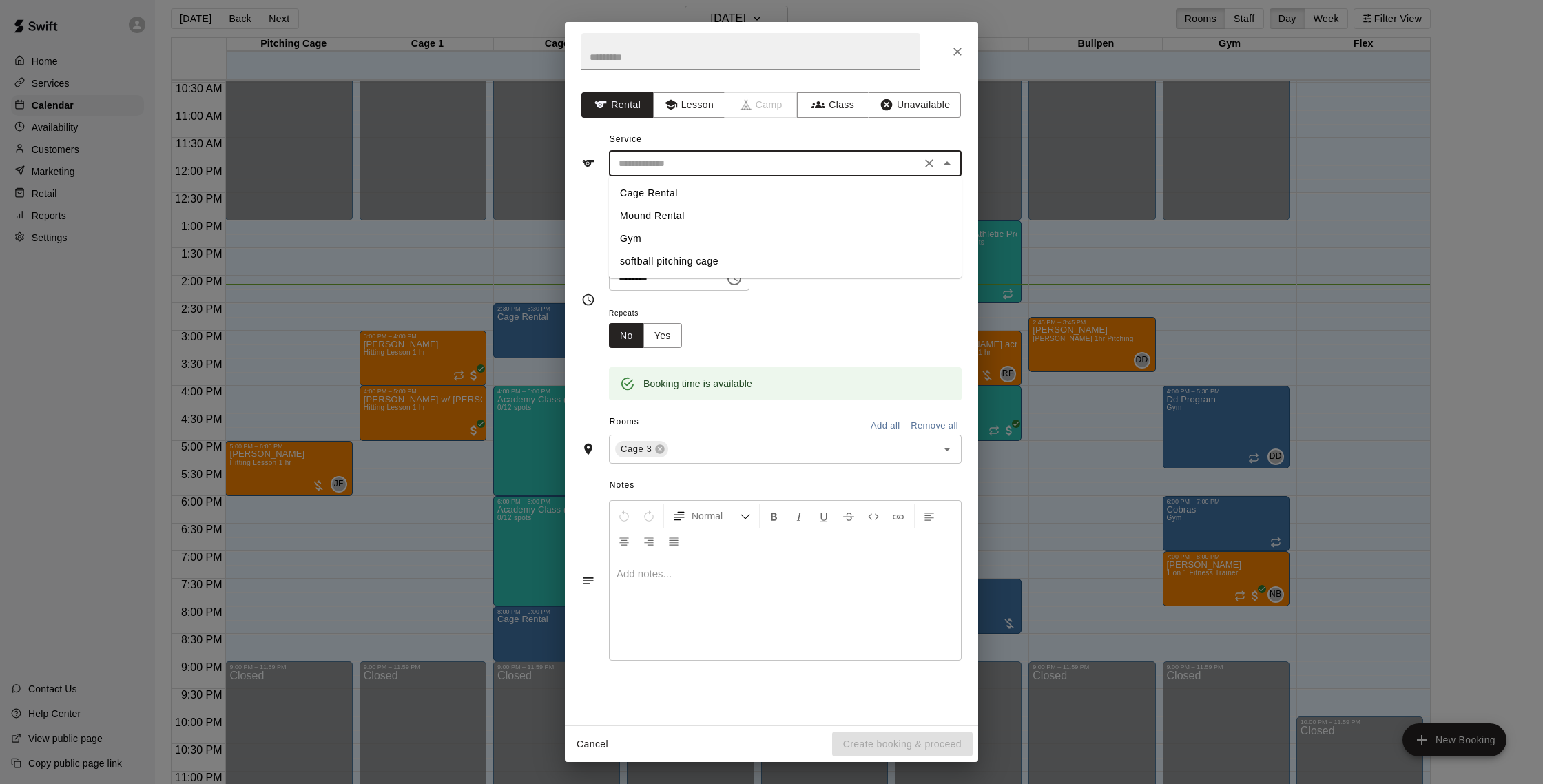
click at [692, 192] on li "Cage Rental" at bounding box center [786, 192] width 353 height 23
type input "**********"
click at [941, 744] on button "Create booking & proceed" at bounding box center [902, 744] width 141 height 25
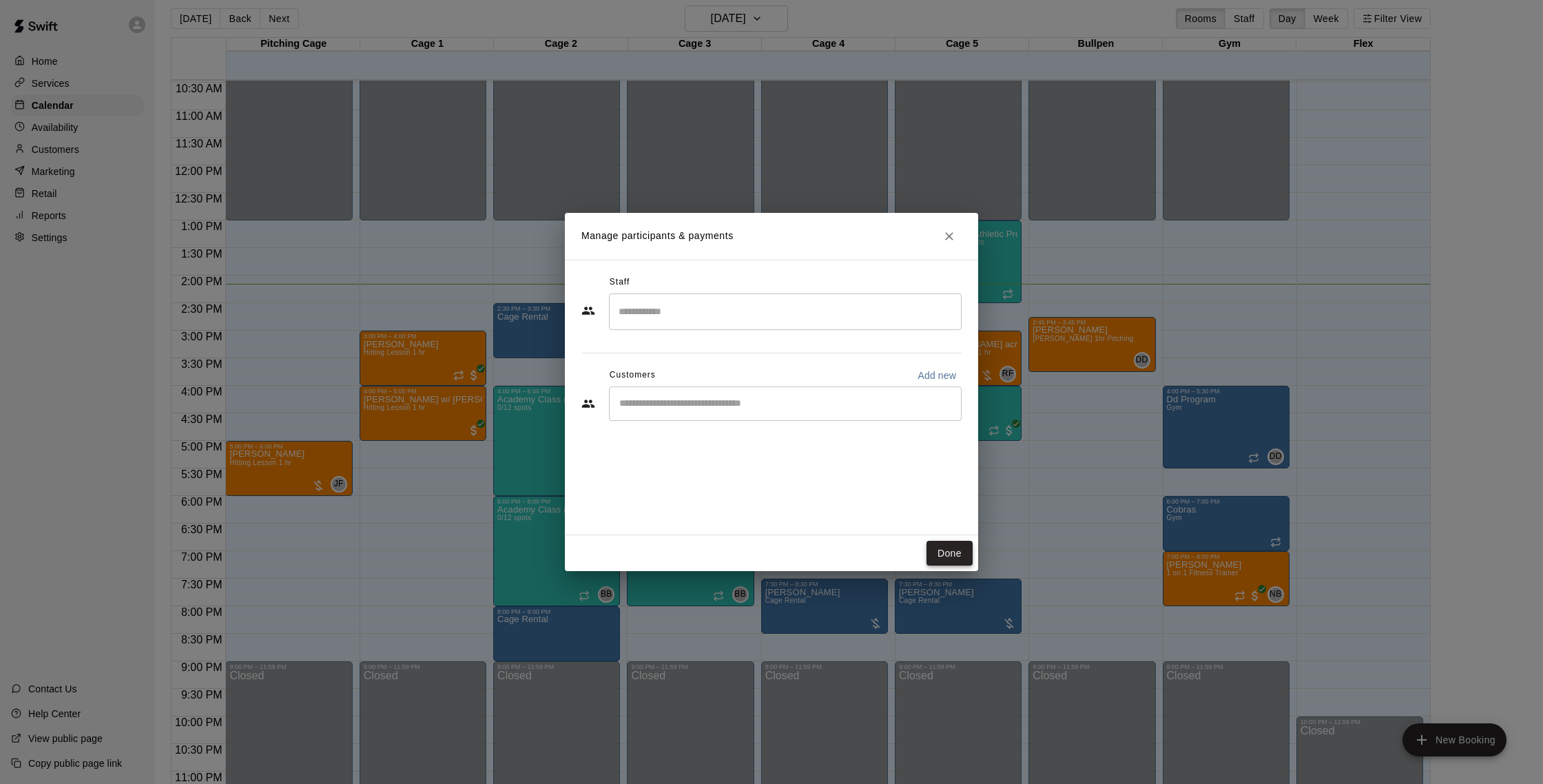
click at [958, 551] on button "Done" at bounding box center [950, 554] width 46 height 25
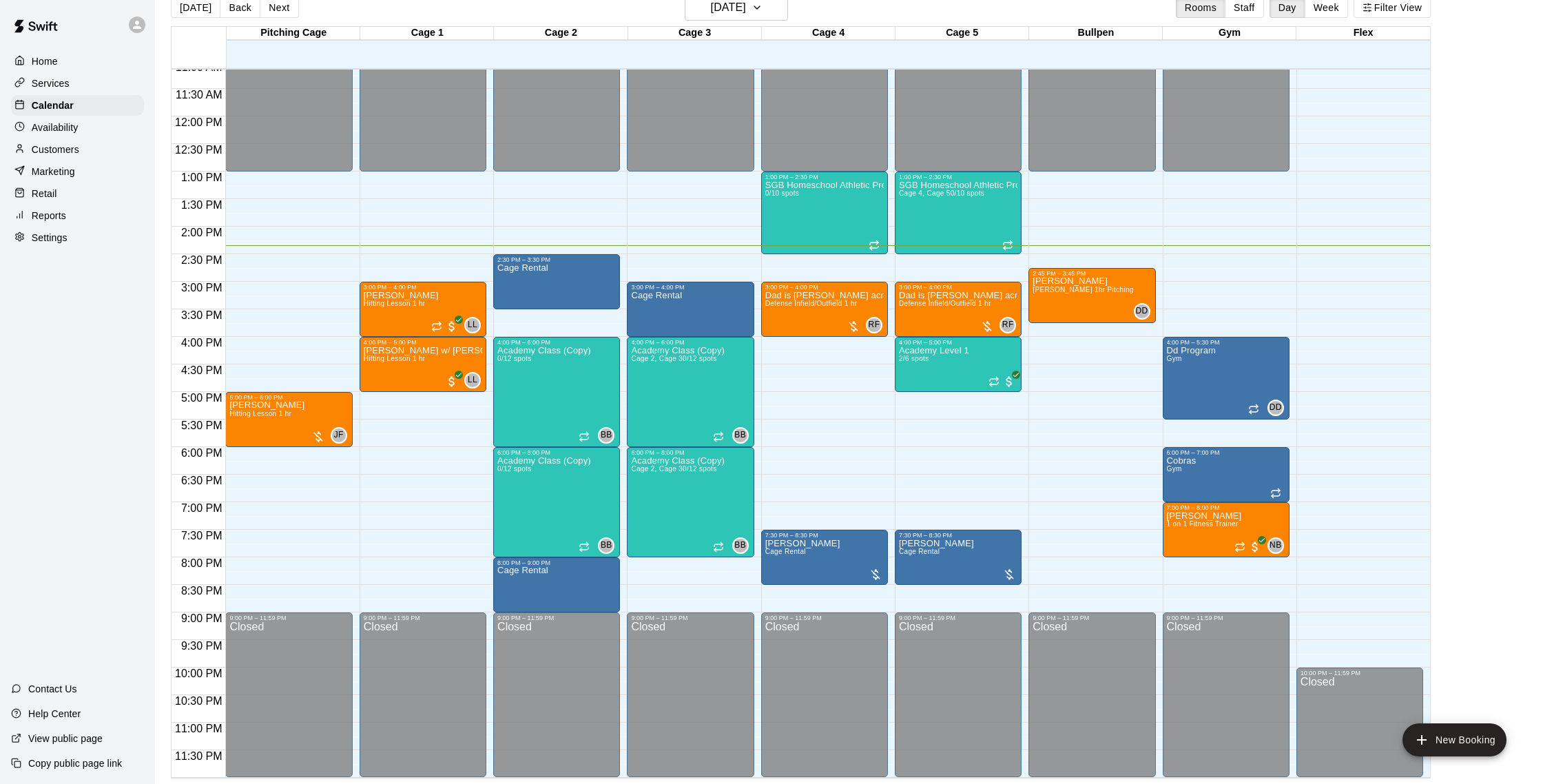
scroll to position [614, 0]
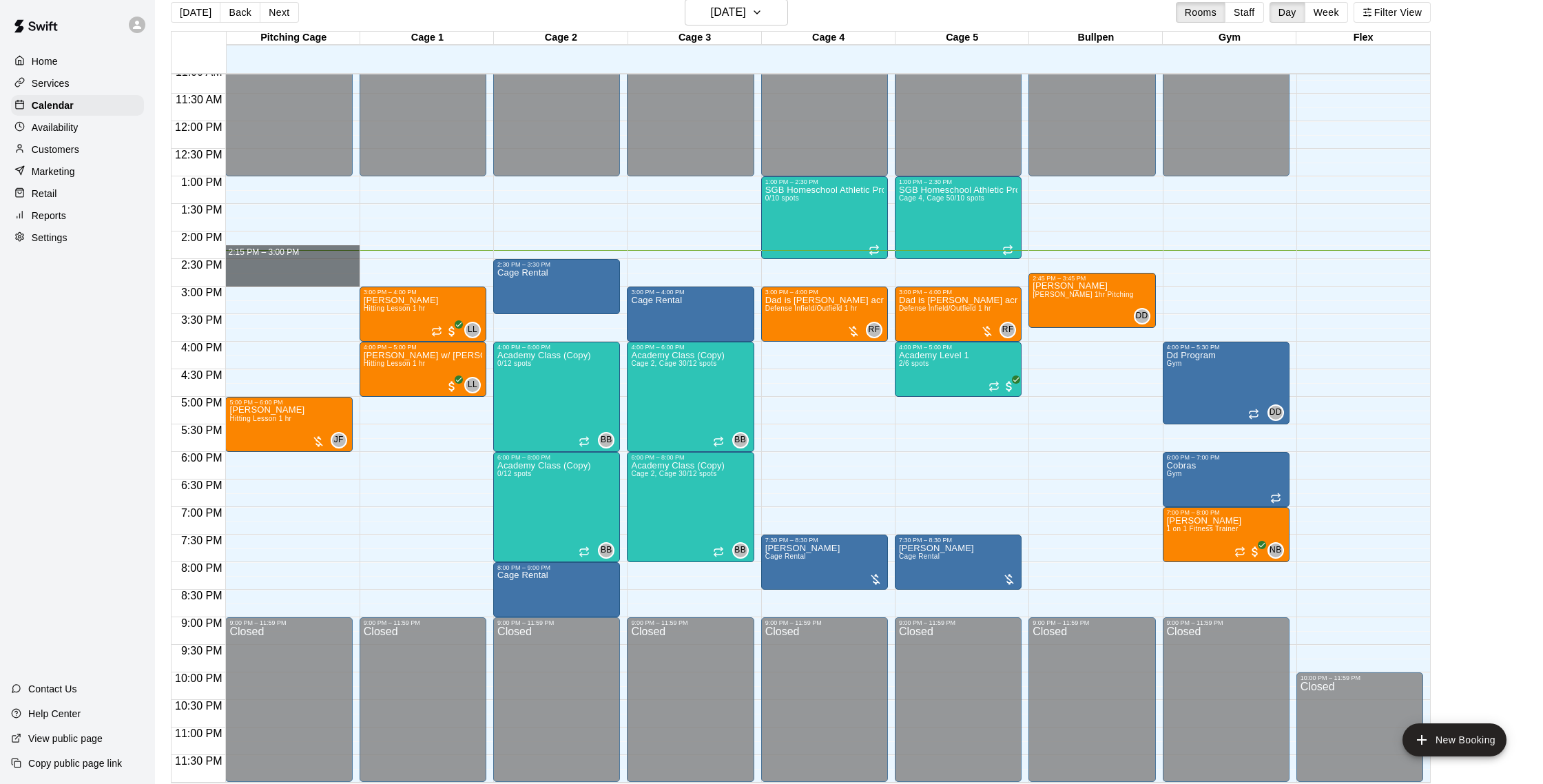
drag, startPoint x: 246, startPoint y: 249, endPoint x: 246, endPoint y: 279, distance: 30.0
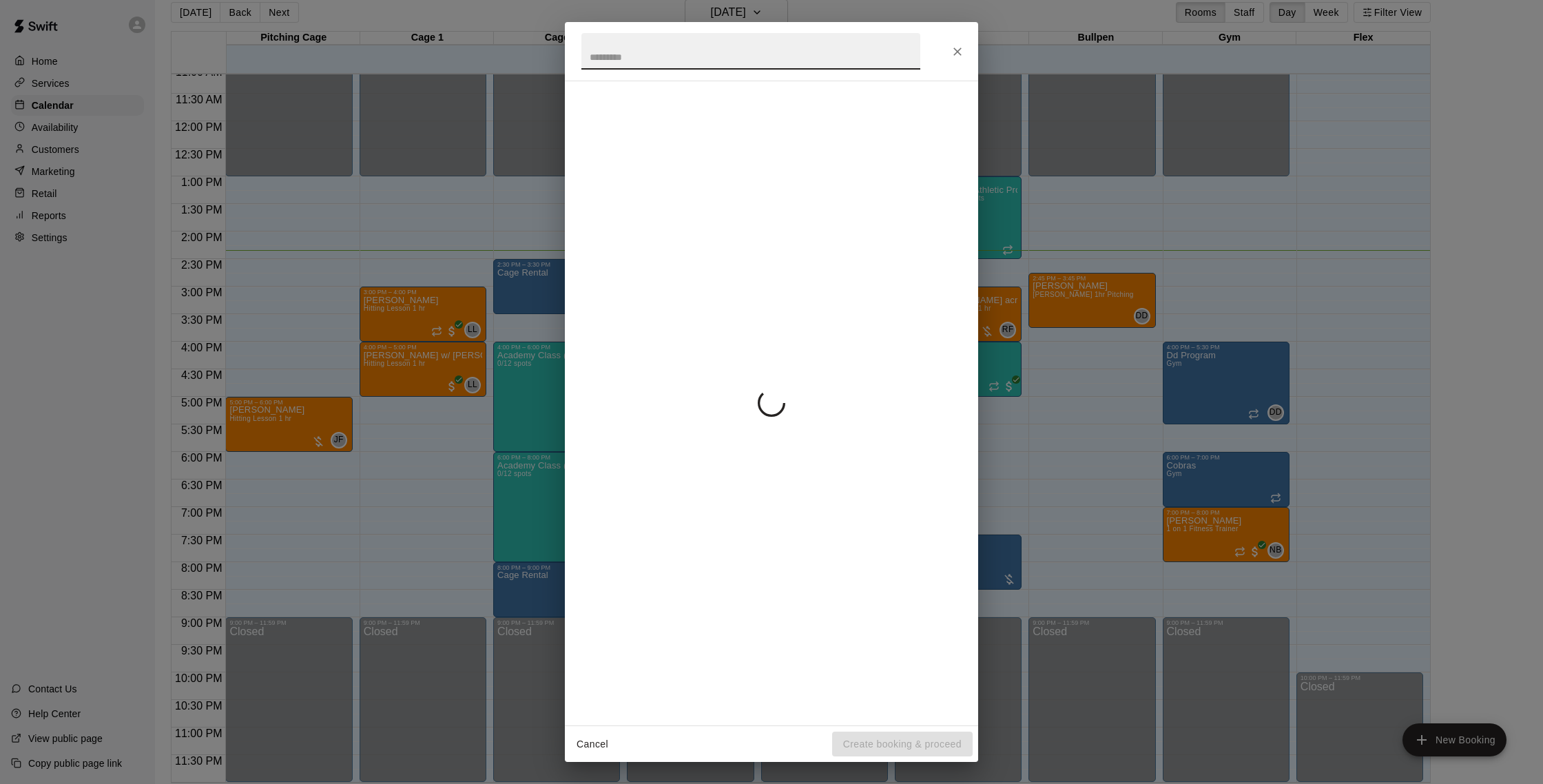
scroll to position [14, 0]
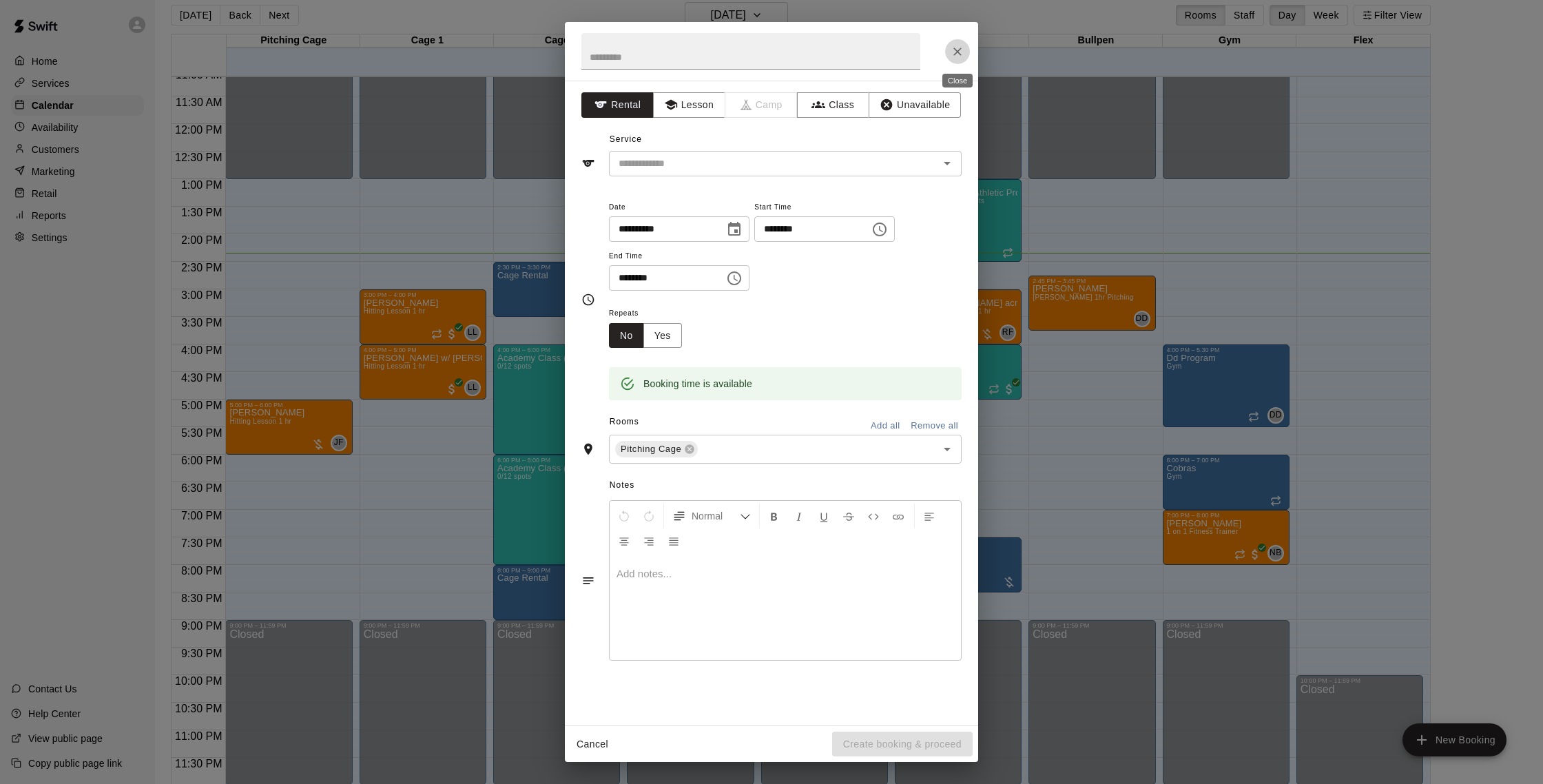
click at [958, 59] on button "Close" at bounding box center [957, 51] width 24 height 24
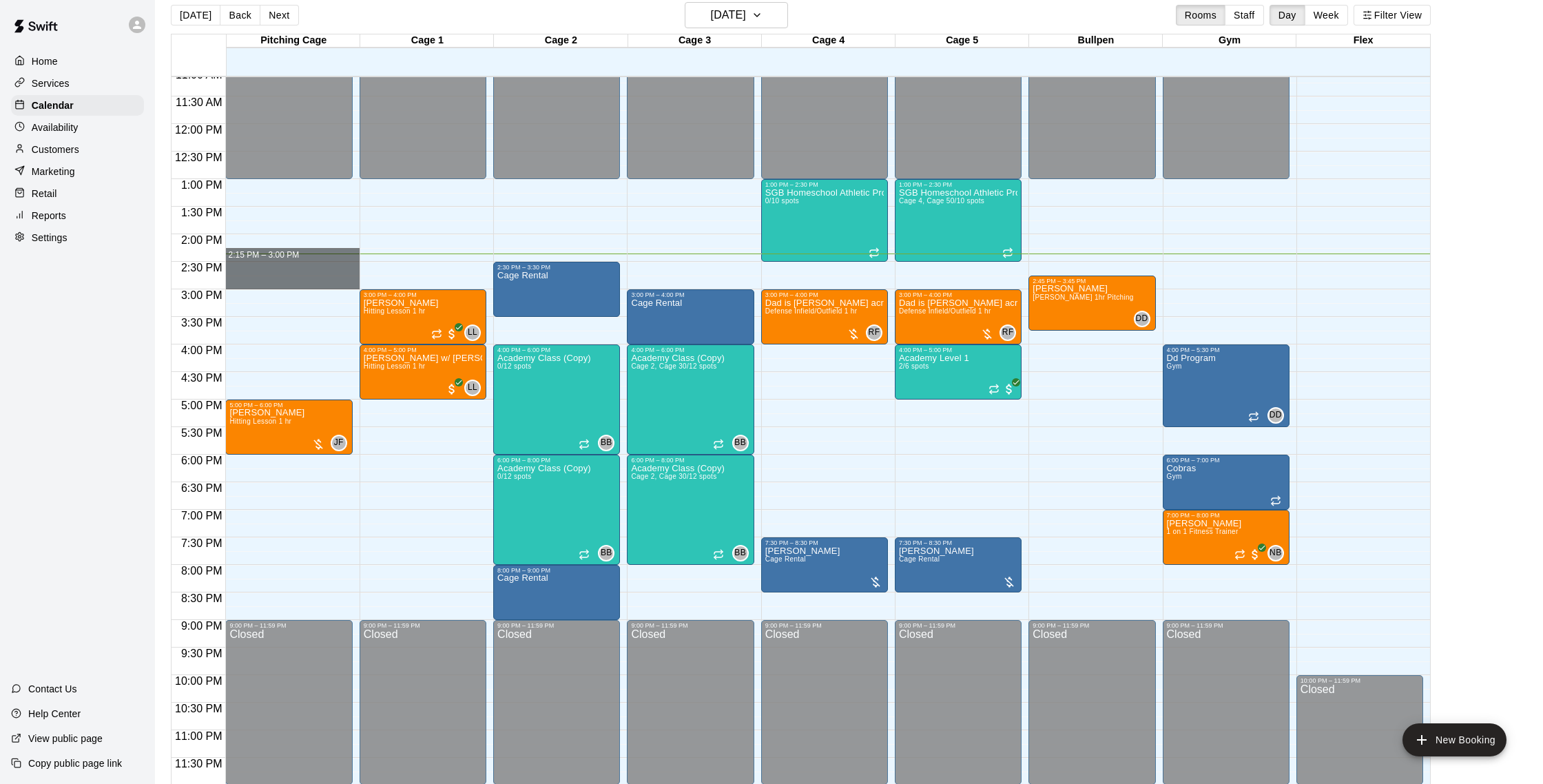
drag, startPoint x: 240, startPoint y: 259, endPoint x: 241, endPoint y: 283, distance: 24.0
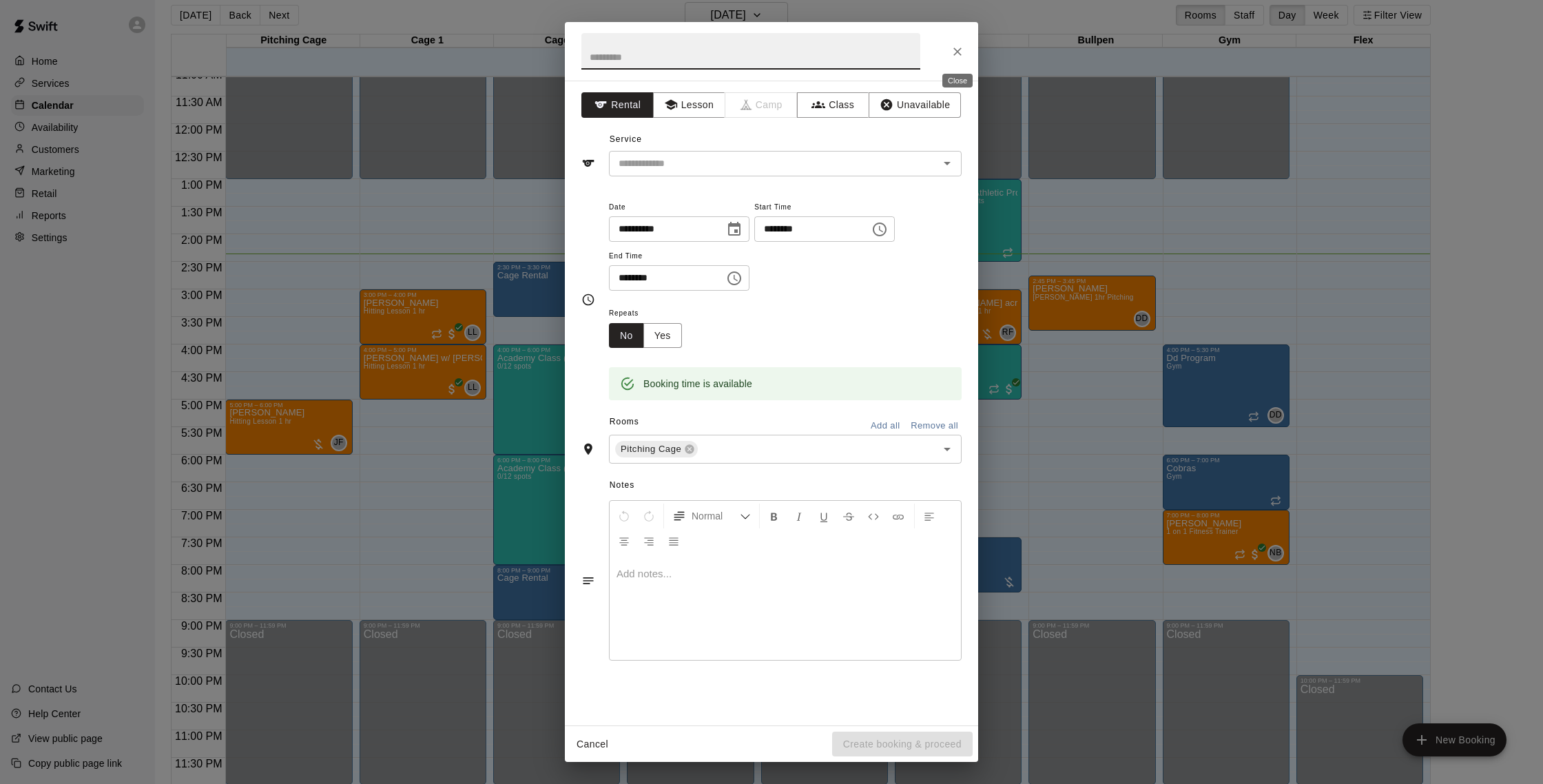
click at [956, 62] on button "Close" at bounding box center [957, 51] width 24 height 24
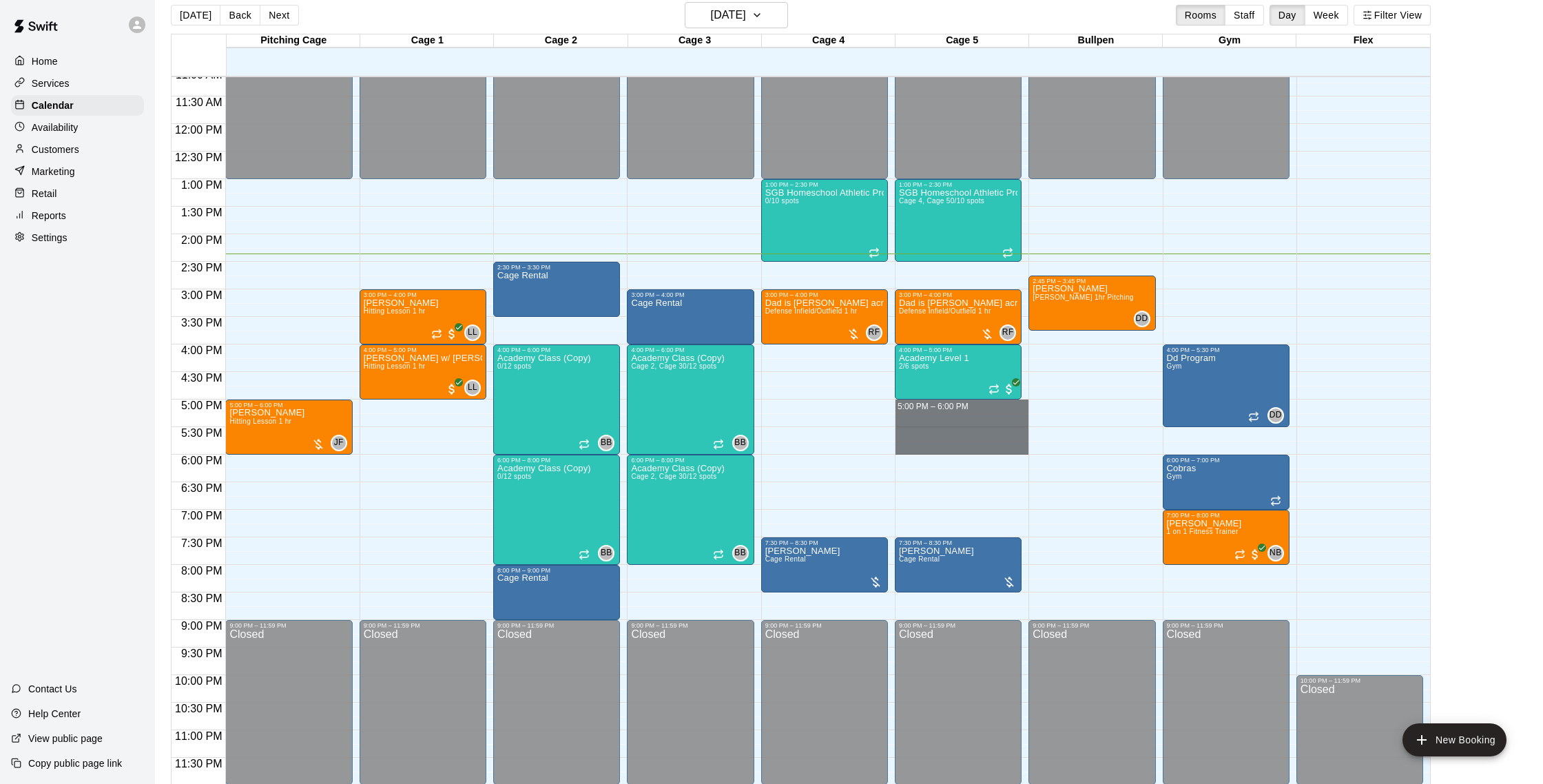
drag, startPoint x: 905, startPoint y: 404, endPoint x: 904, endPoint y: 448, distance: 44.0
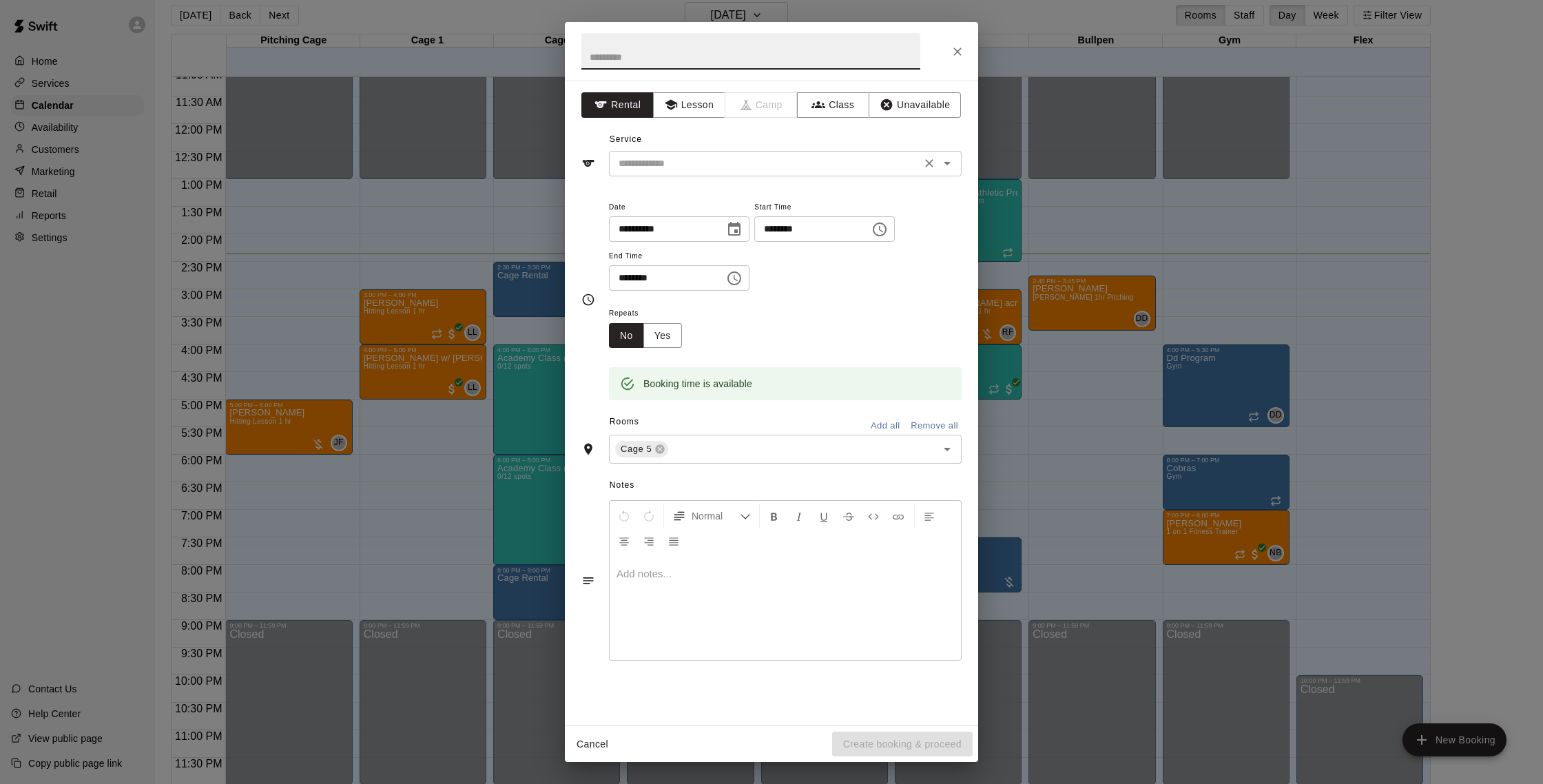
click at [700, 163] on input "text" at bounding box center [765, 164] width 304 height 17
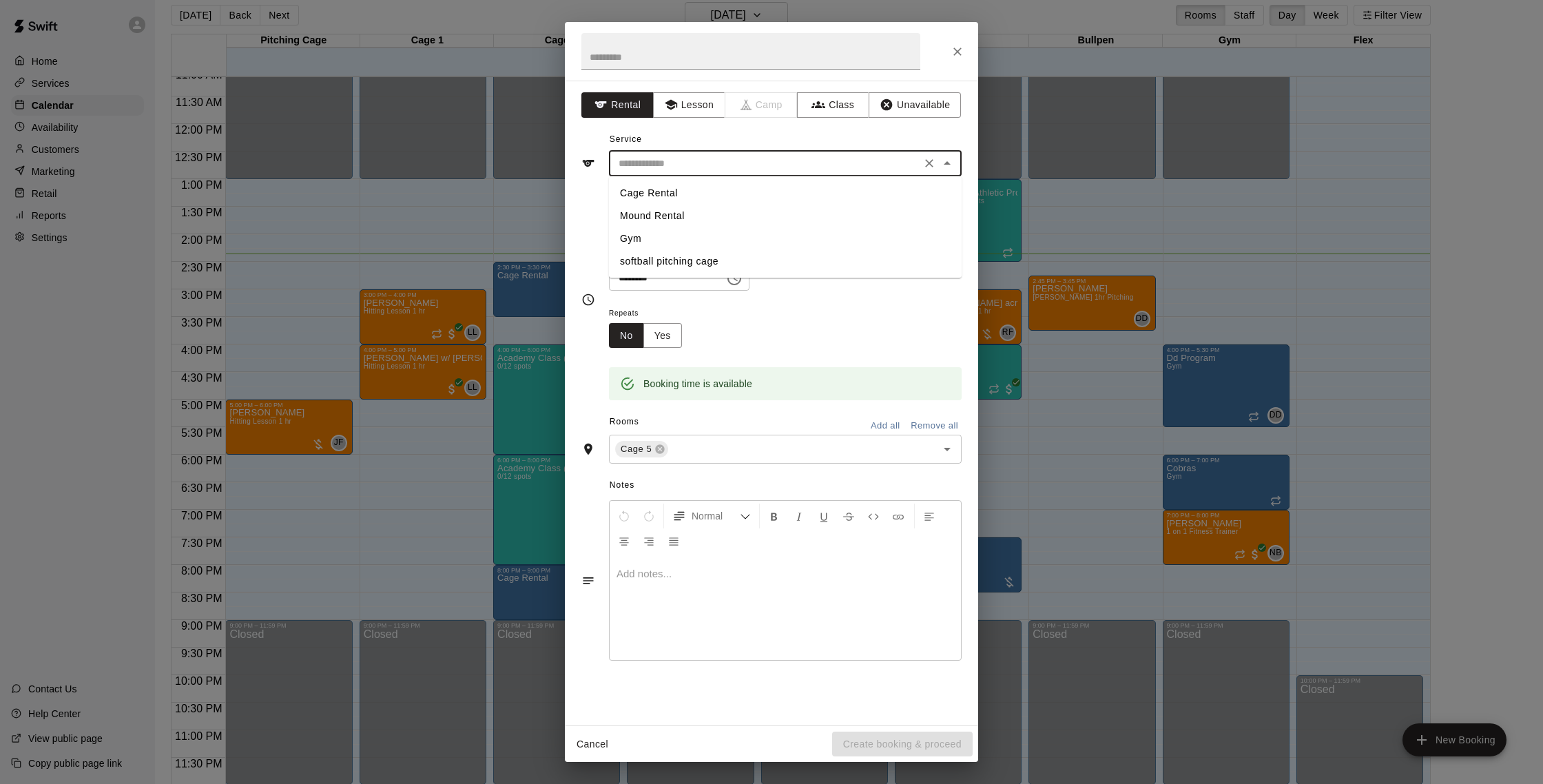
click at [673, 187] on li "Cage Rental" at bounding box center [786, 192] width 353 height 23
type input "**********"
click at [868, 737] on button "Create booking & proceed" at bounding box center [902, 744] width 141 height 25
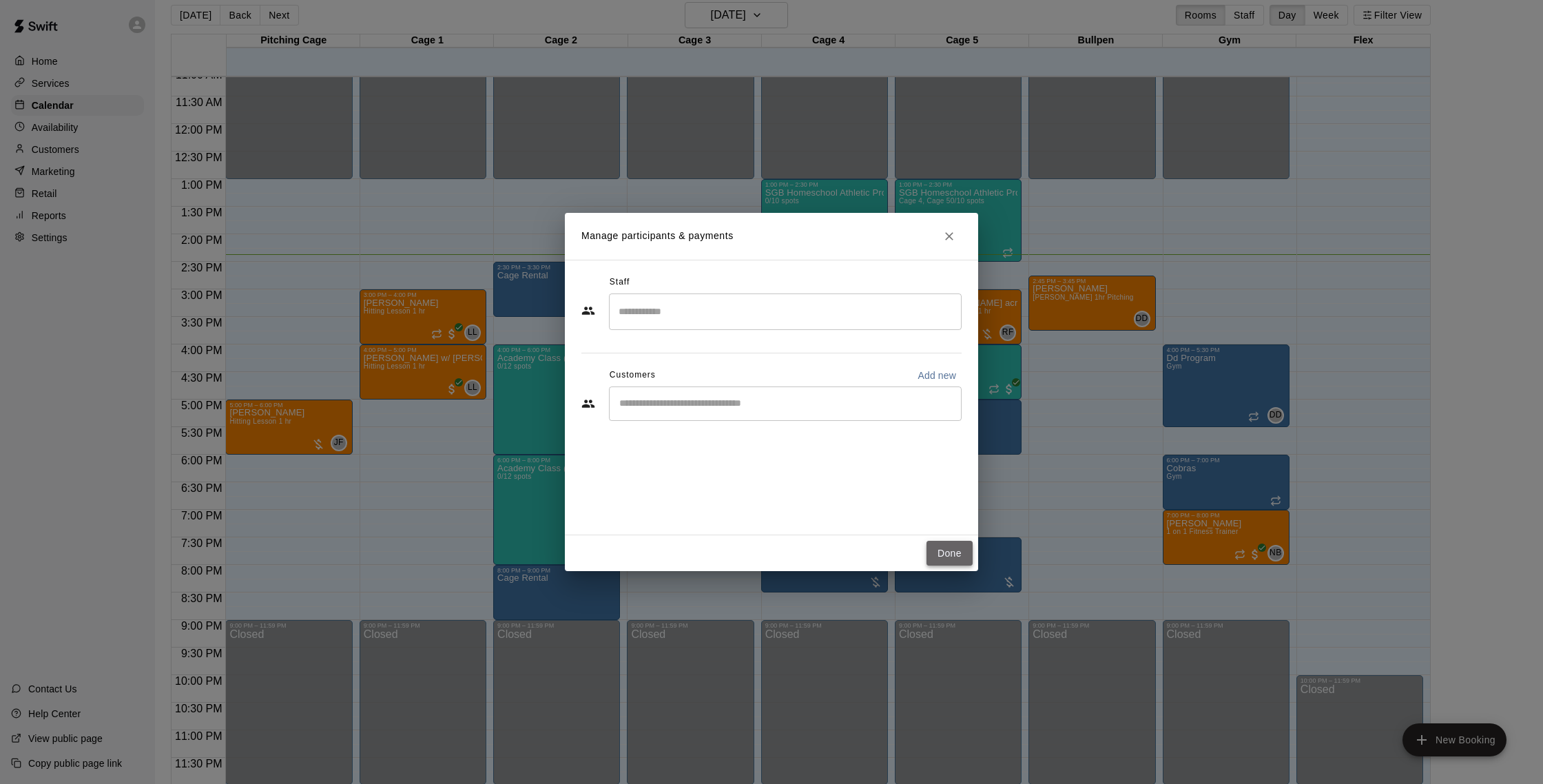
click at [948, 543] on button "Done" at bounding box center [950, 554] width 46 height 25
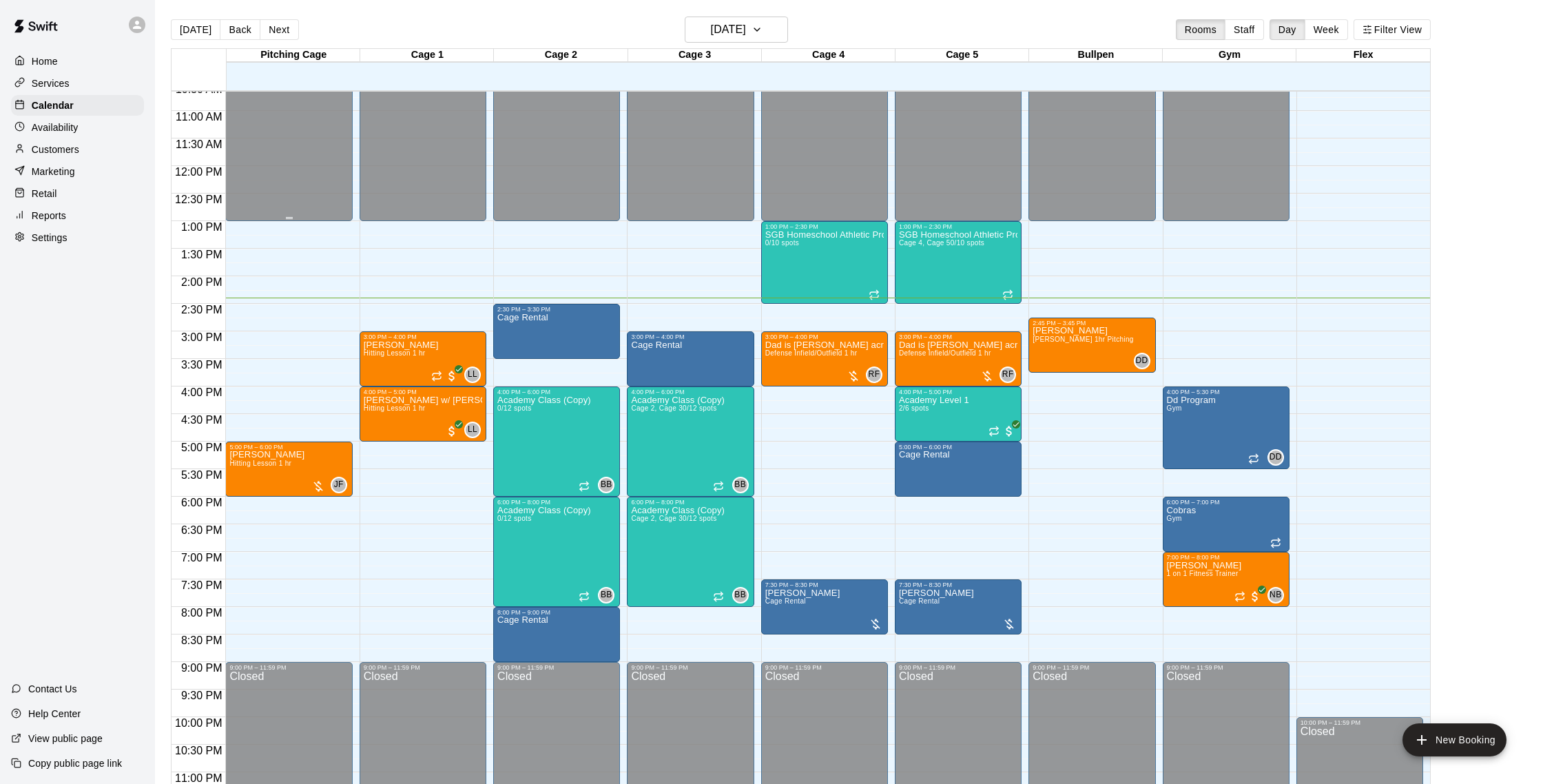
scroll to position [585, 0]
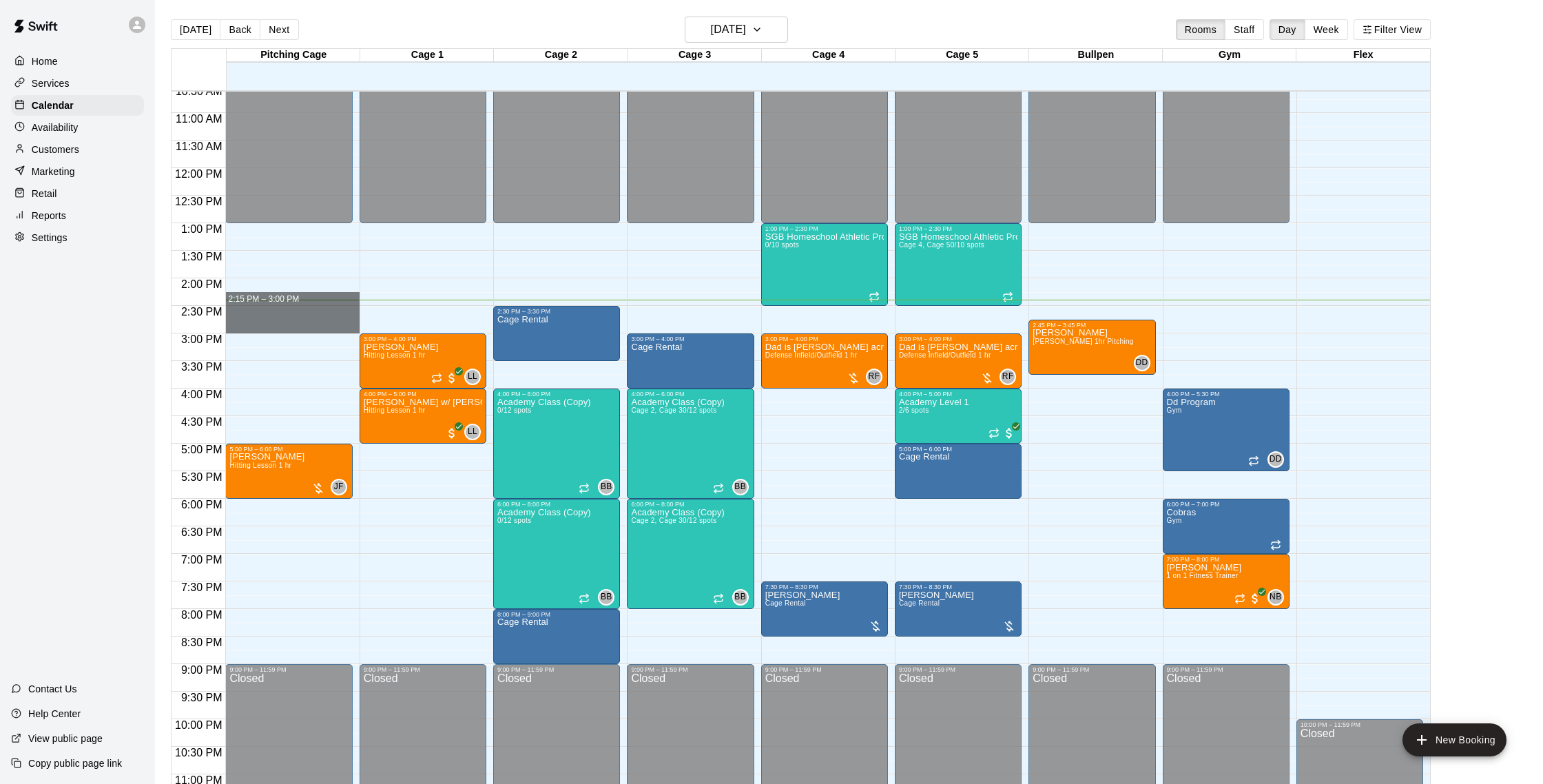
drag, startPoint x: 241, startPoint y: 304, endPoint x: 240, endPoint y: 330, distance: 26.0
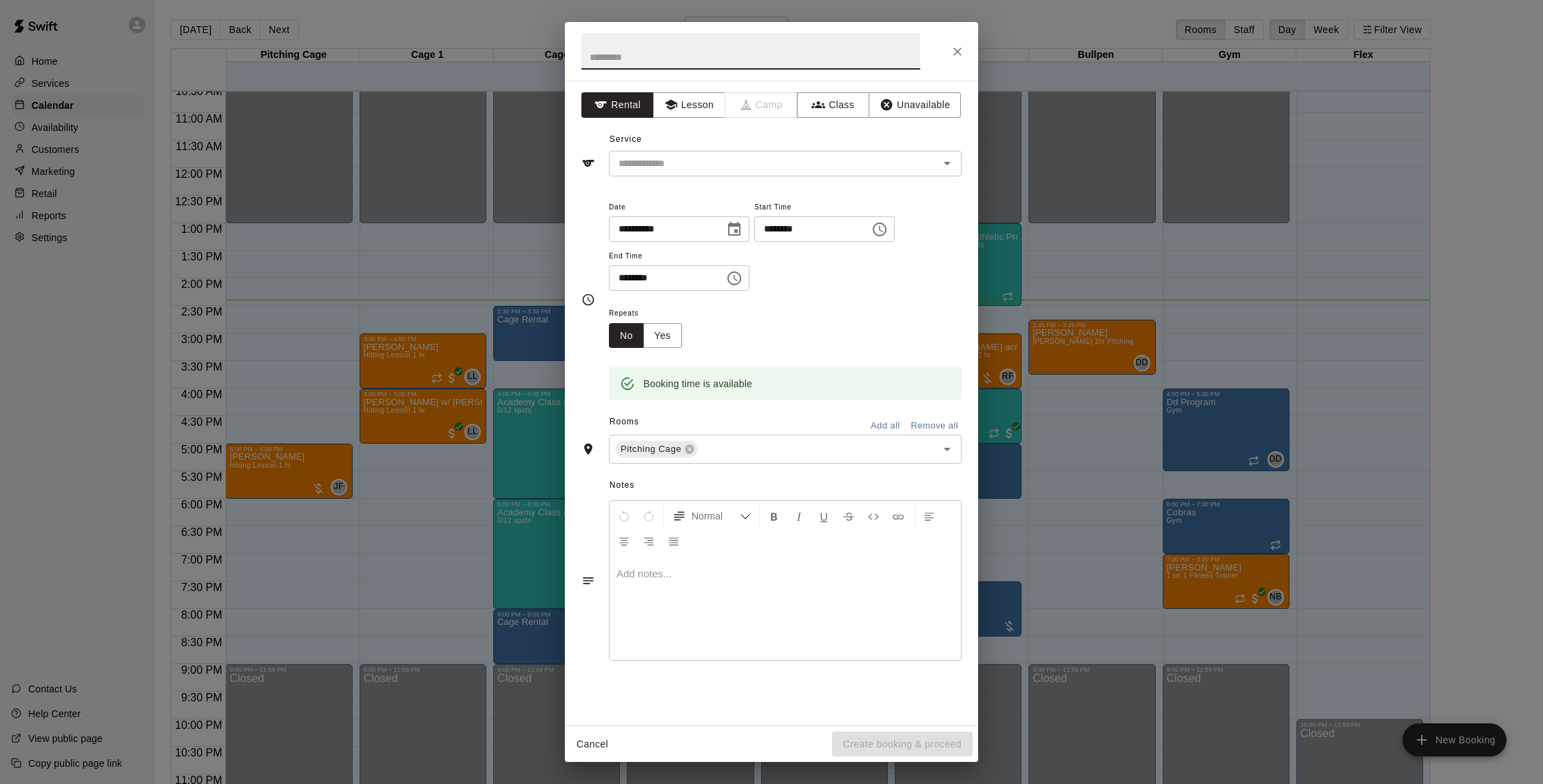
click at [961, 50] on icon "Close" at bounding box center [957, 51] width 14 height 14
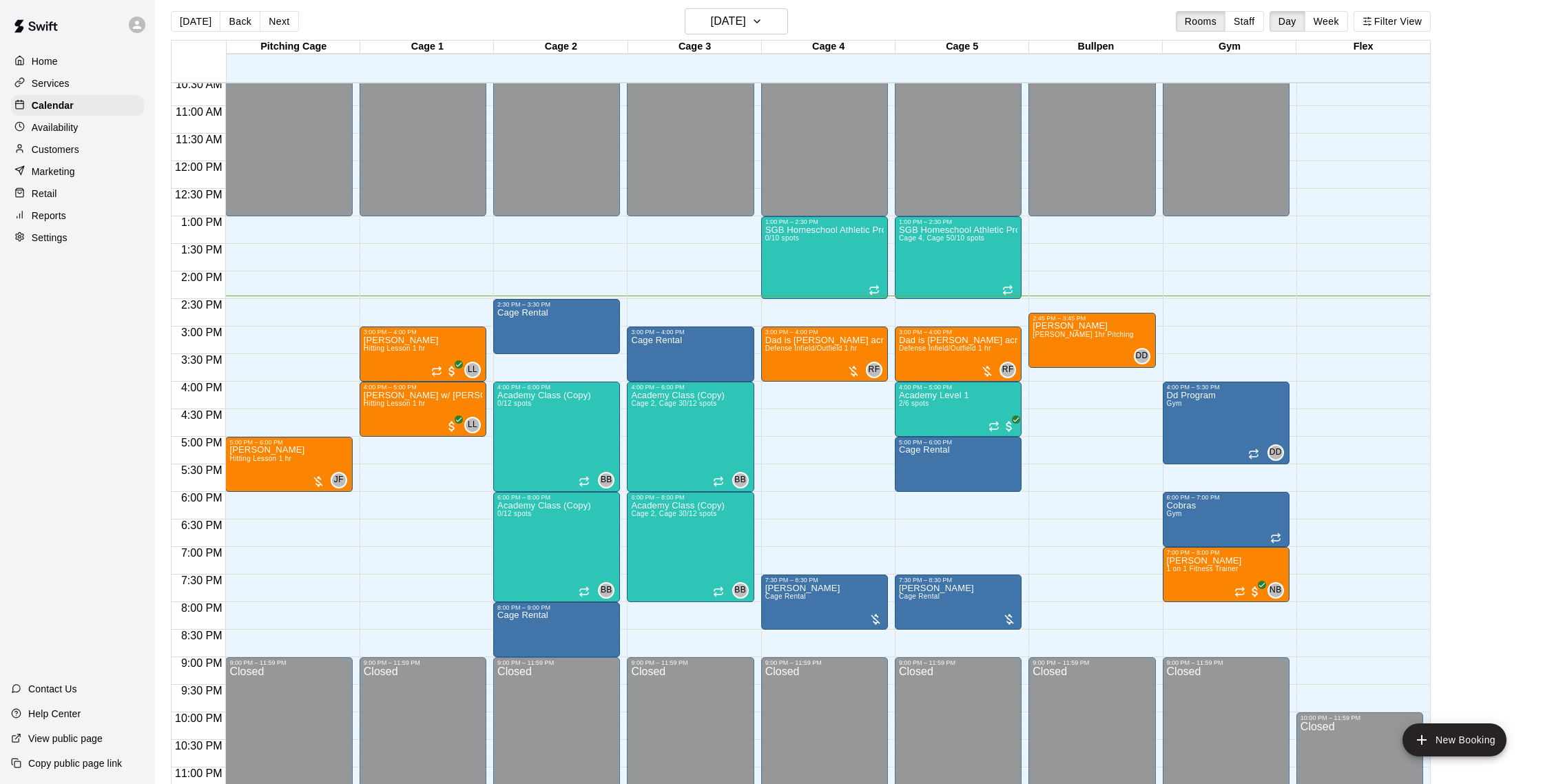
scroll to position [0, 0]
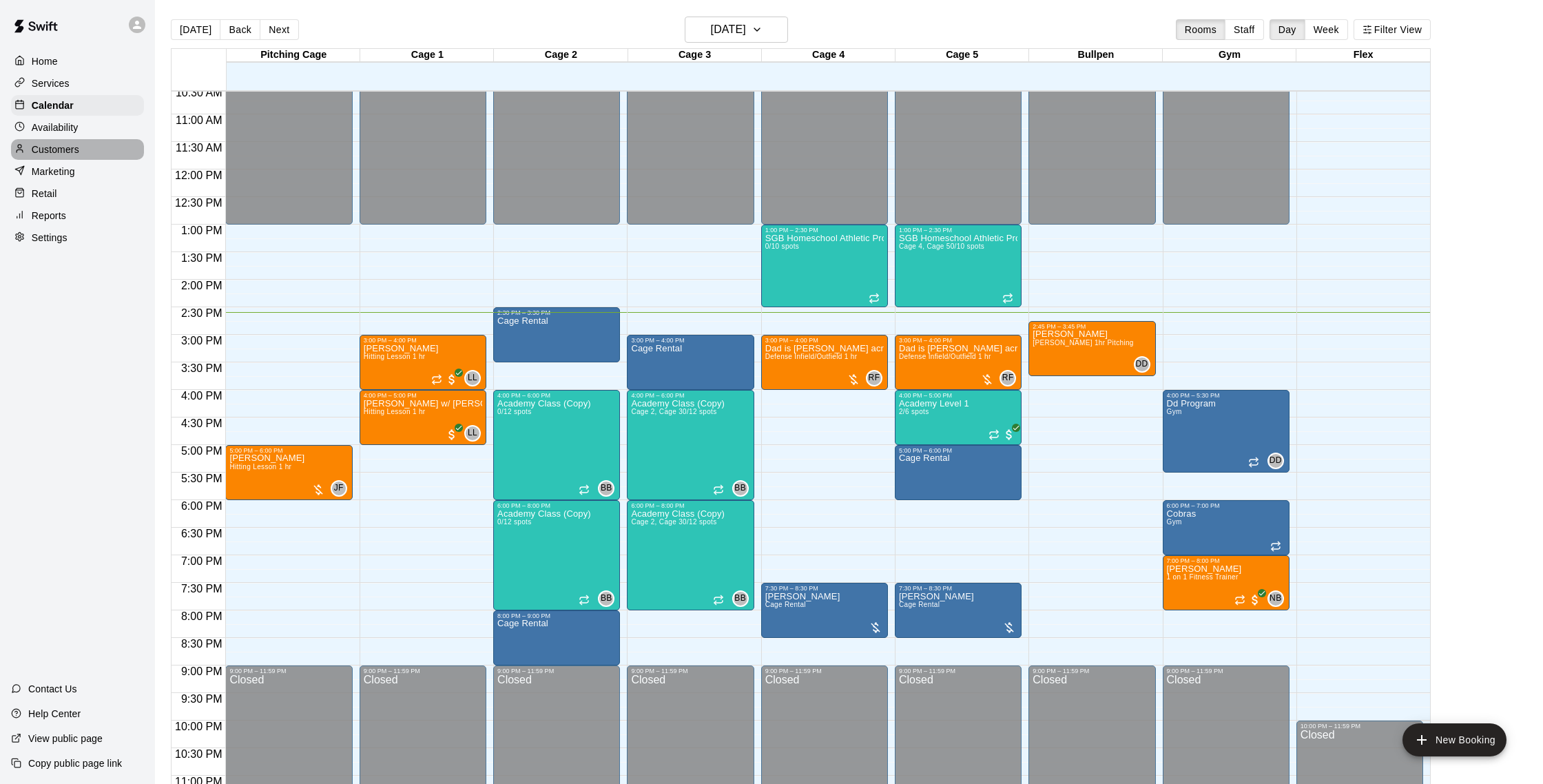
click at [71, 146] on p "Customers" at bounding box center [56, 149] width 47 height 14
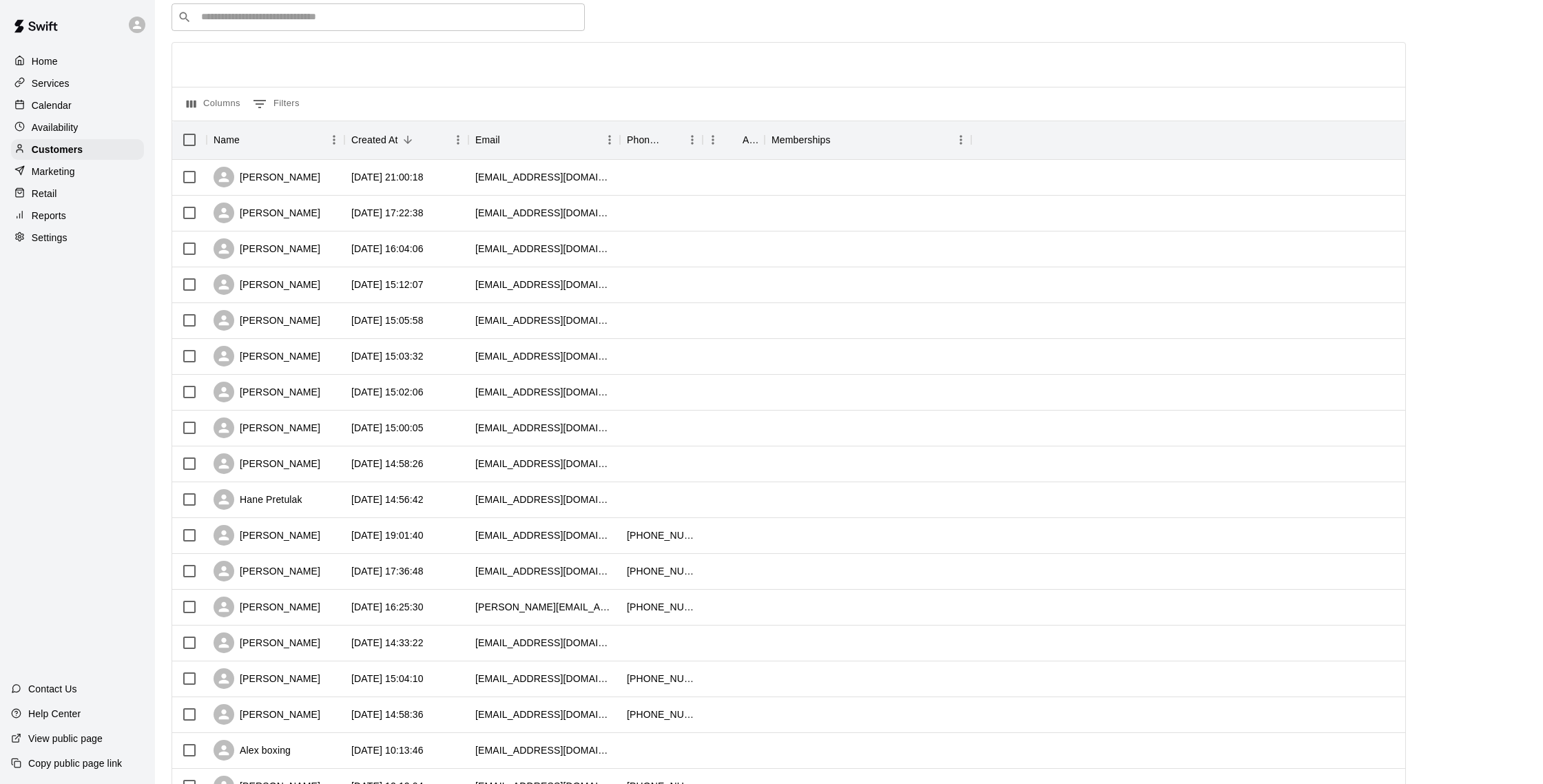
scroll to position [57, 0]
click at [293, 400] on div "[PERSON_NAME]" at bounding box center [267, 393] width 107 height 20
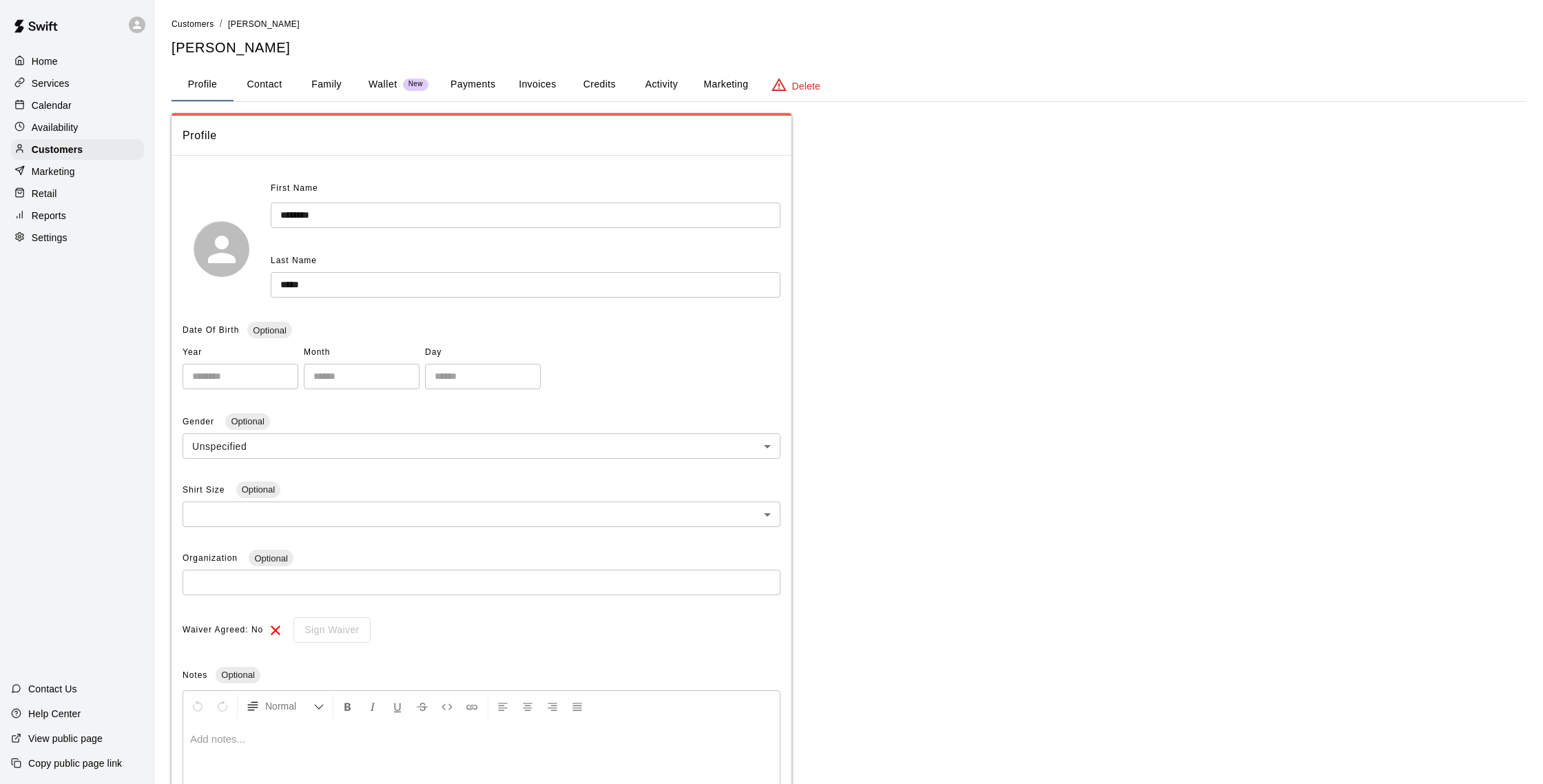
click at [470, 85] on button "Payments" at bounding box center [473, 84] width 67 height 33
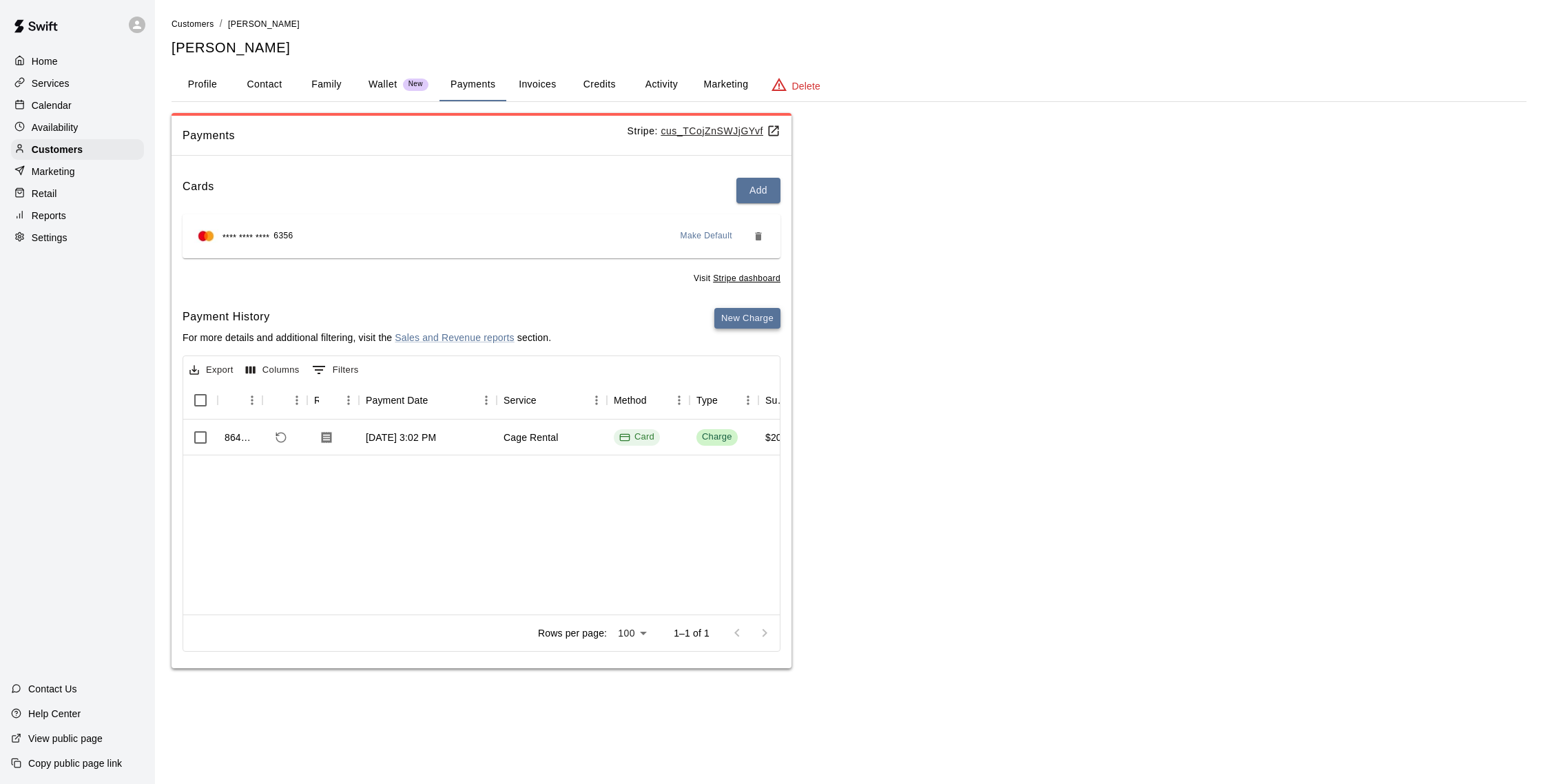
click at [737, 318] on button "New Charge" at bounding box center [747, 318] width 66 height 21
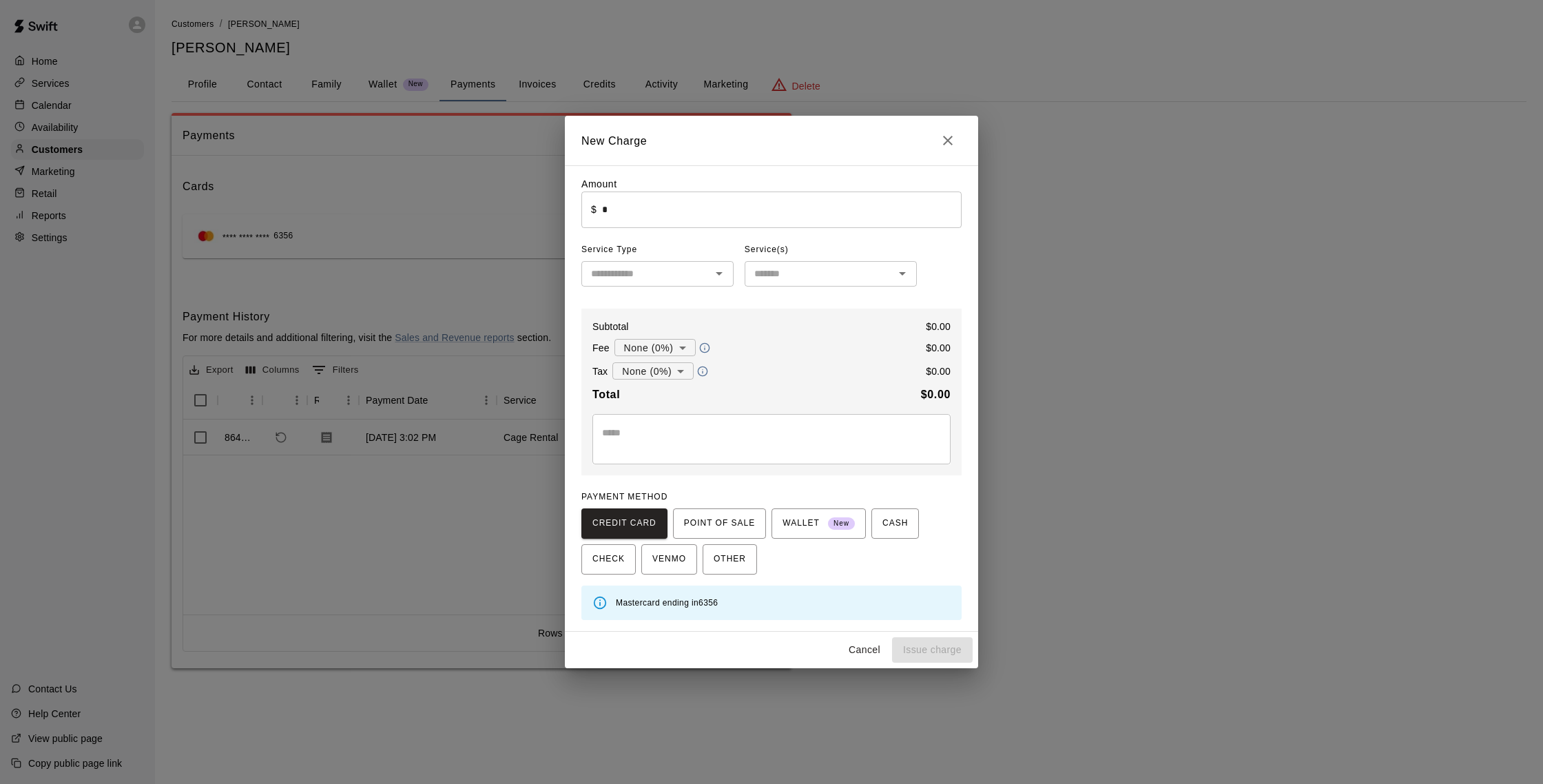
click at [629, 204] on input "*" at bounding box center [782, 209] width 360 height 36
type input "*****"
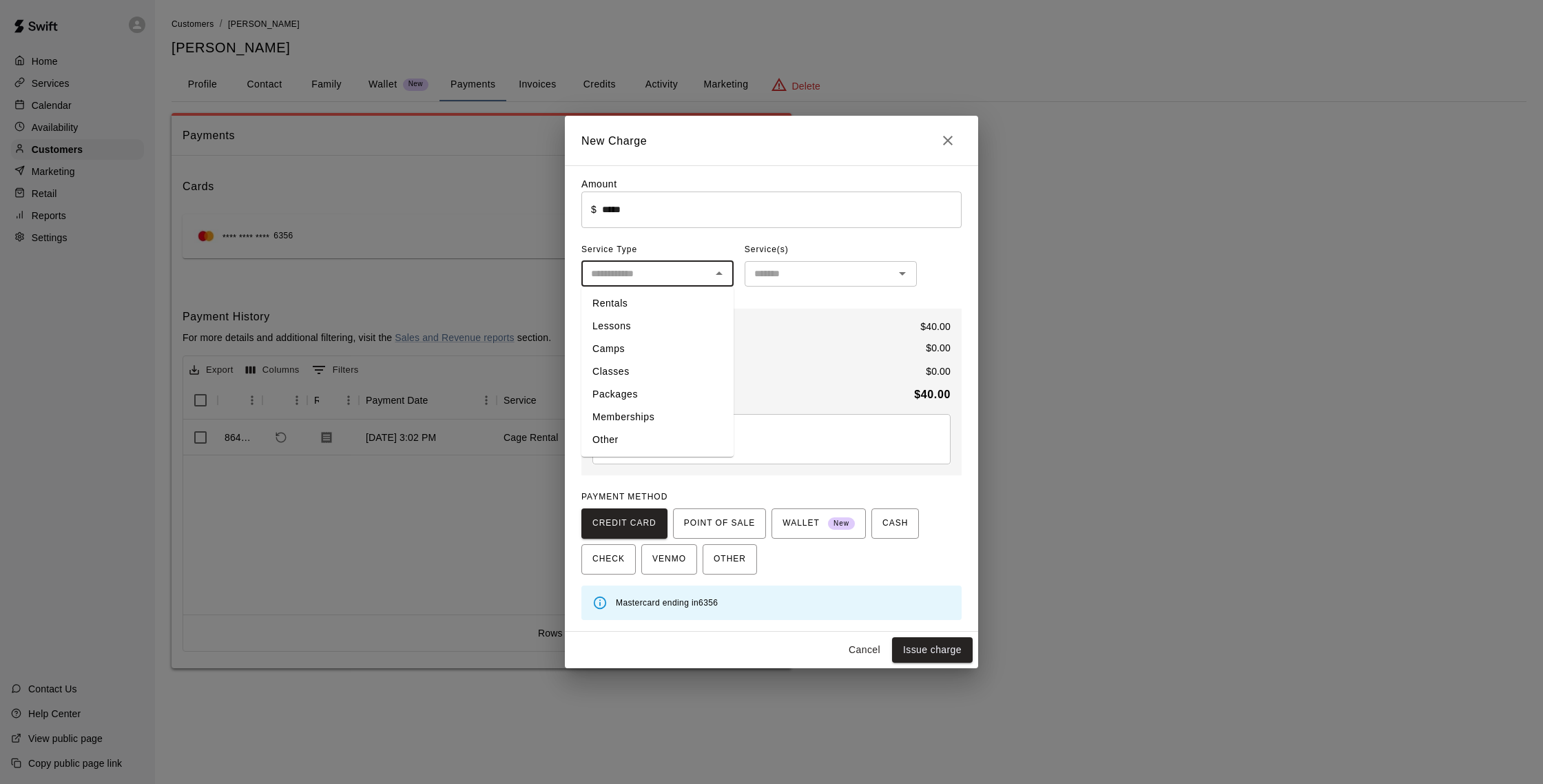
click at [642, 281] on input "text" at bounding box center [647, 273] width 122 height 17
click at [628, 304] on li "Rentals" at bounding box center [658, 303] width 152 height 23
type input "*******"
click at [825, 282] on input "text" at bounding box center [819, 273] width 141 height 17
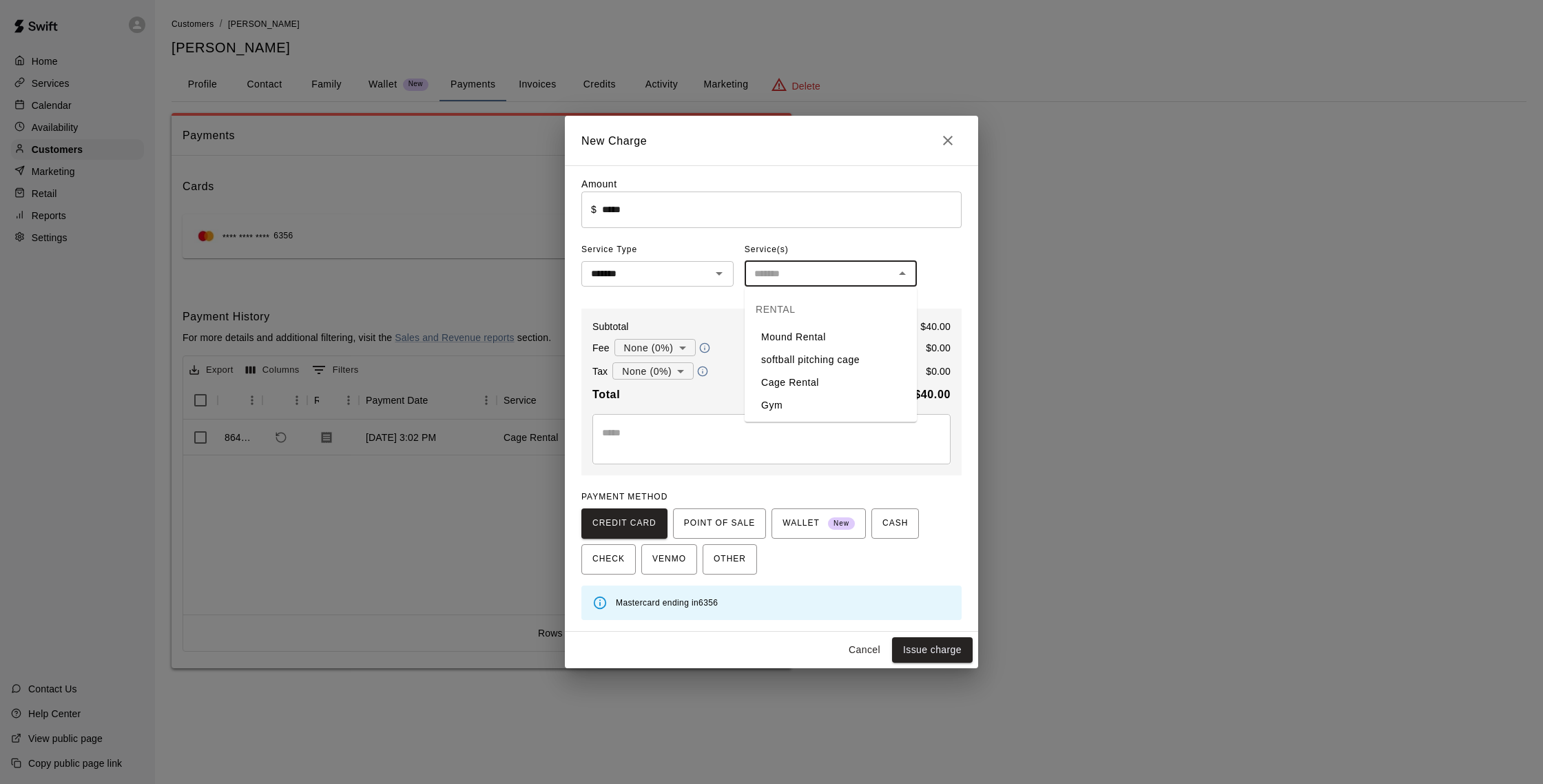
click at [804, 381] on li "Cage Rental" at bounding box center [831, 382] width 172 height 23
type input "**********"
click at [930, 653] on button "Issue charge" at bounding box center [932, 650] width 80 height 25
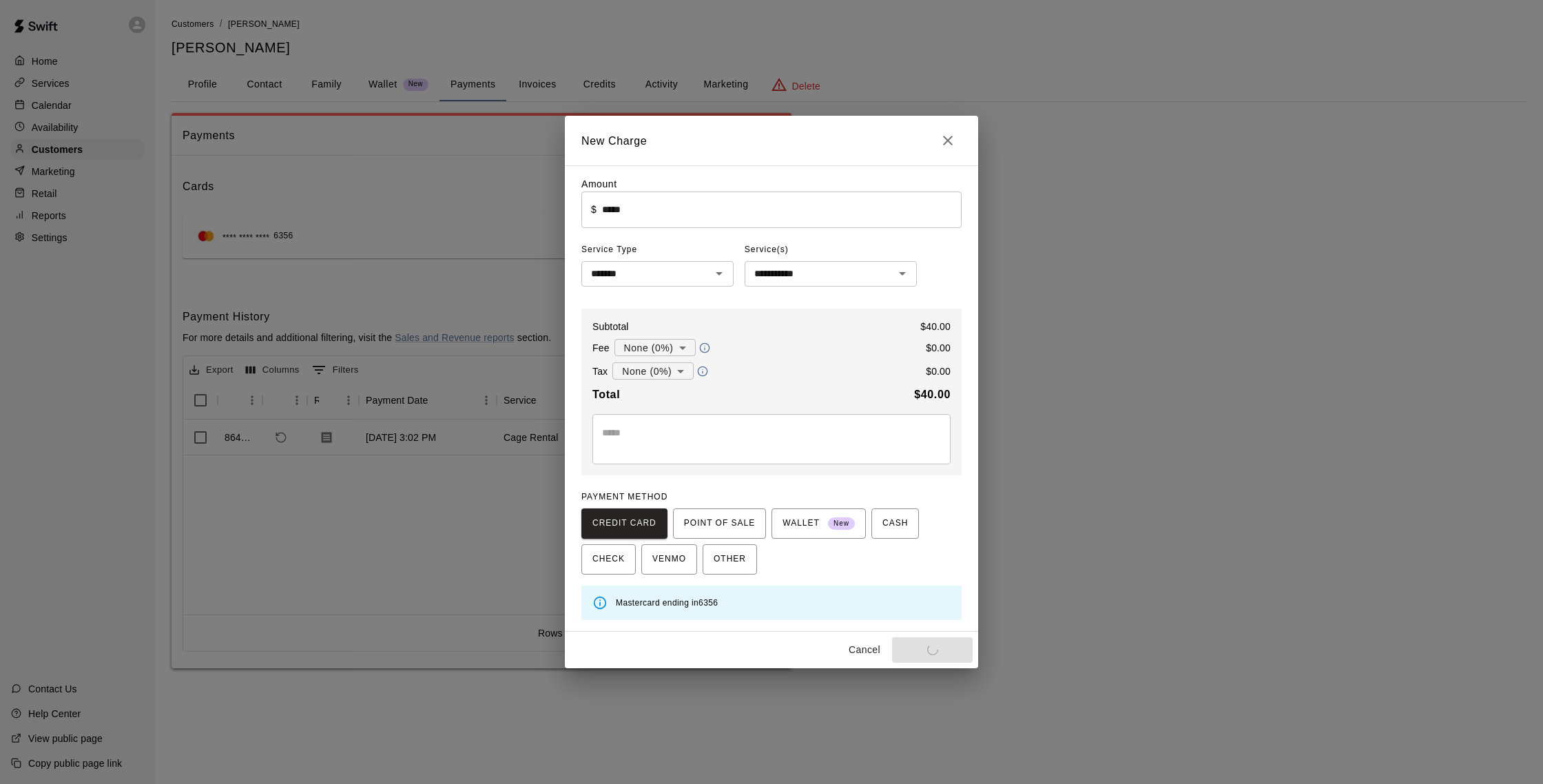
type input "*"
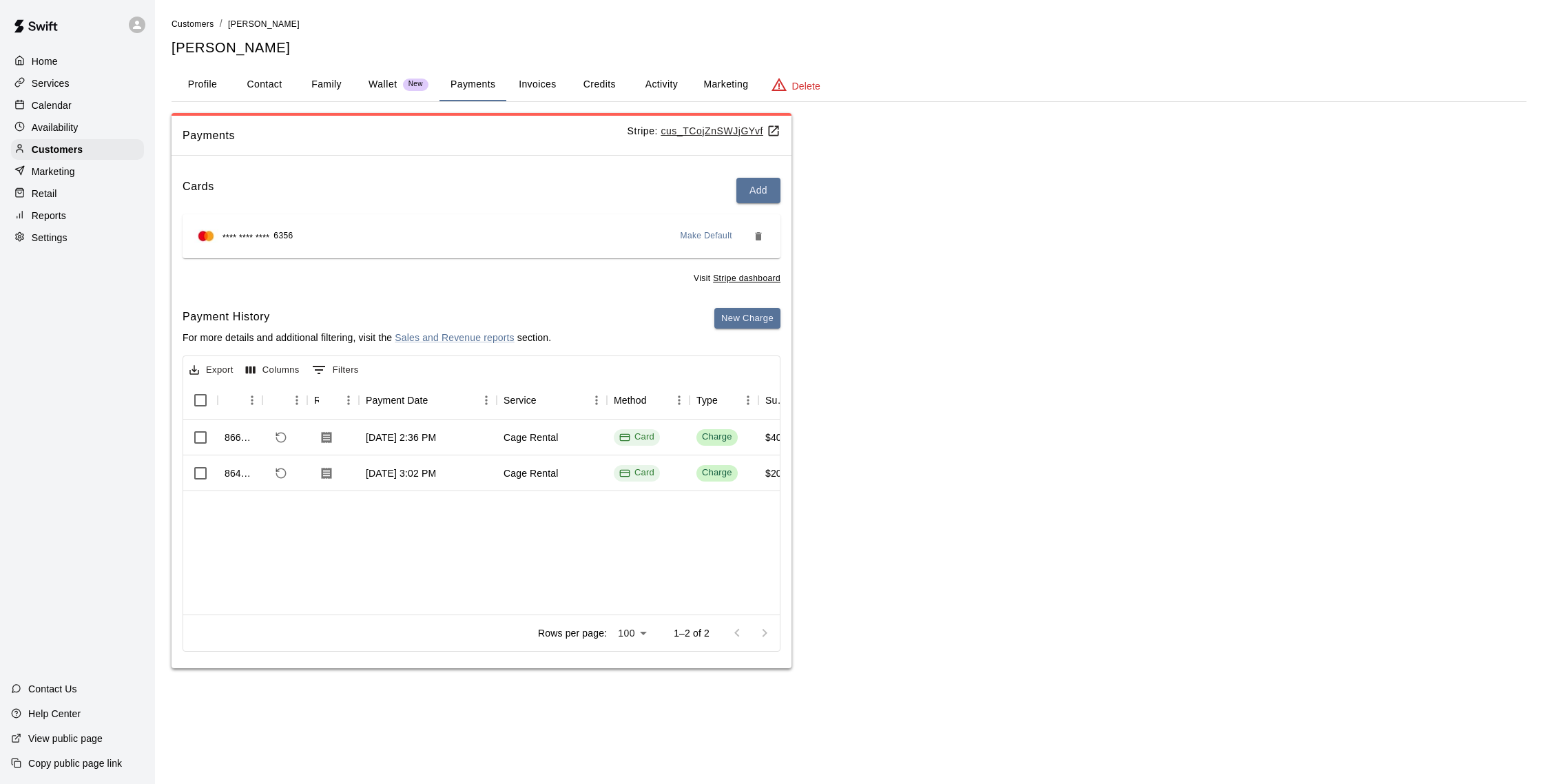
click at [66, 103] on p "Calendar" at bounding box center [51, 105] width 40 height 14
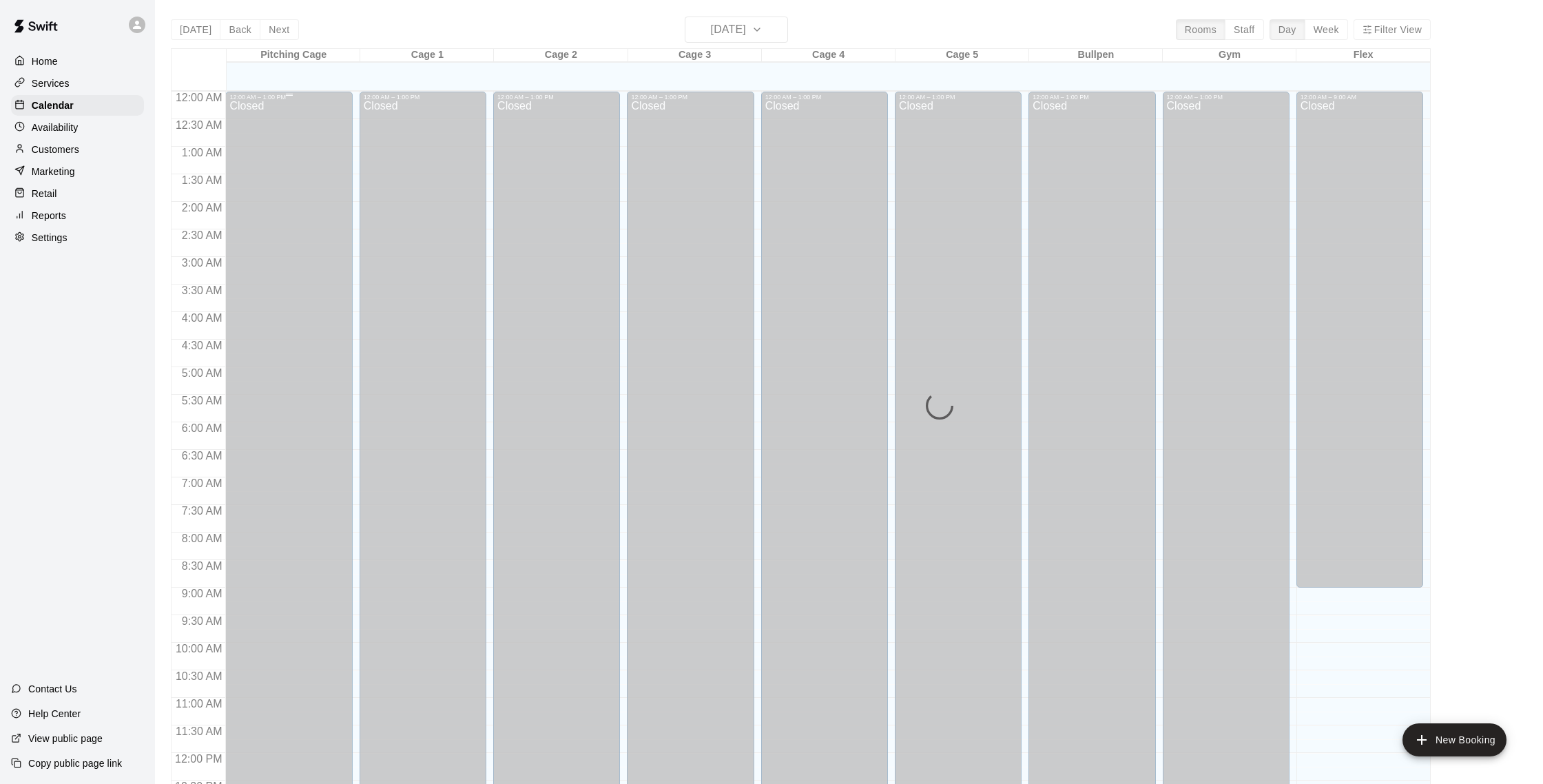
scroll to position [574, 0]
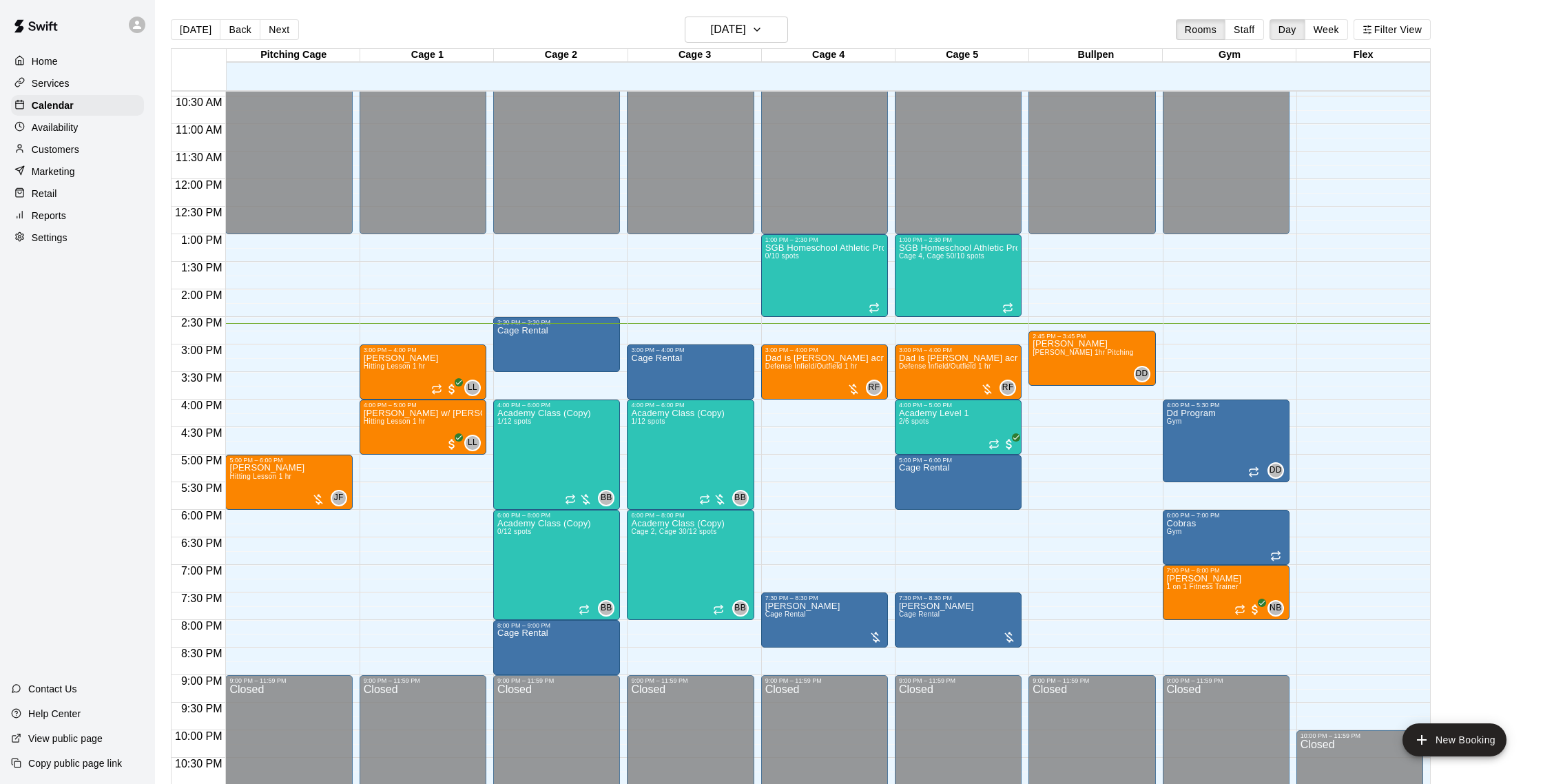
click at [70, 149] on p "Customers" at bounding box center [56, 149] width 47 height 14
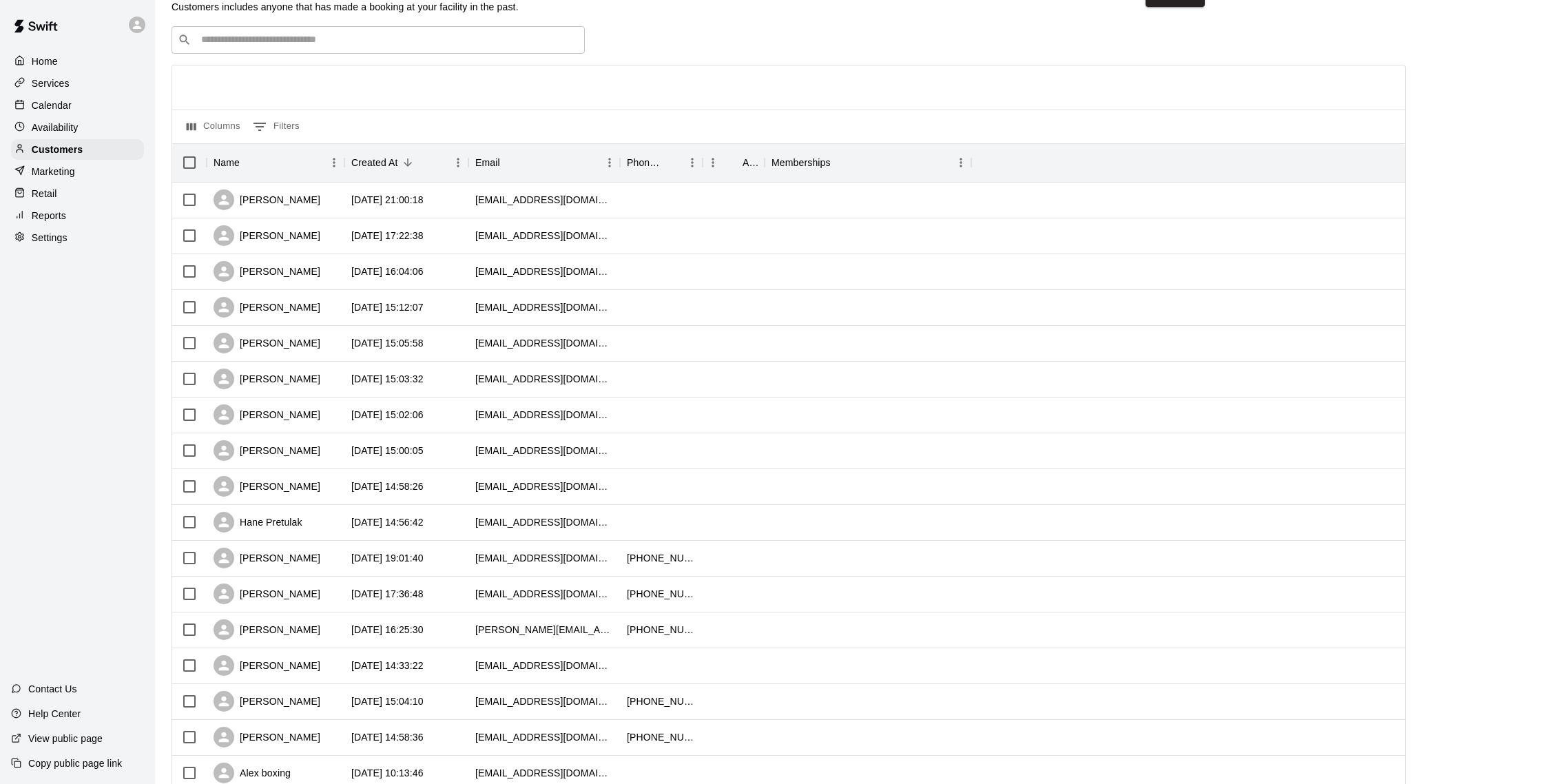
scroll to position [47, 0]
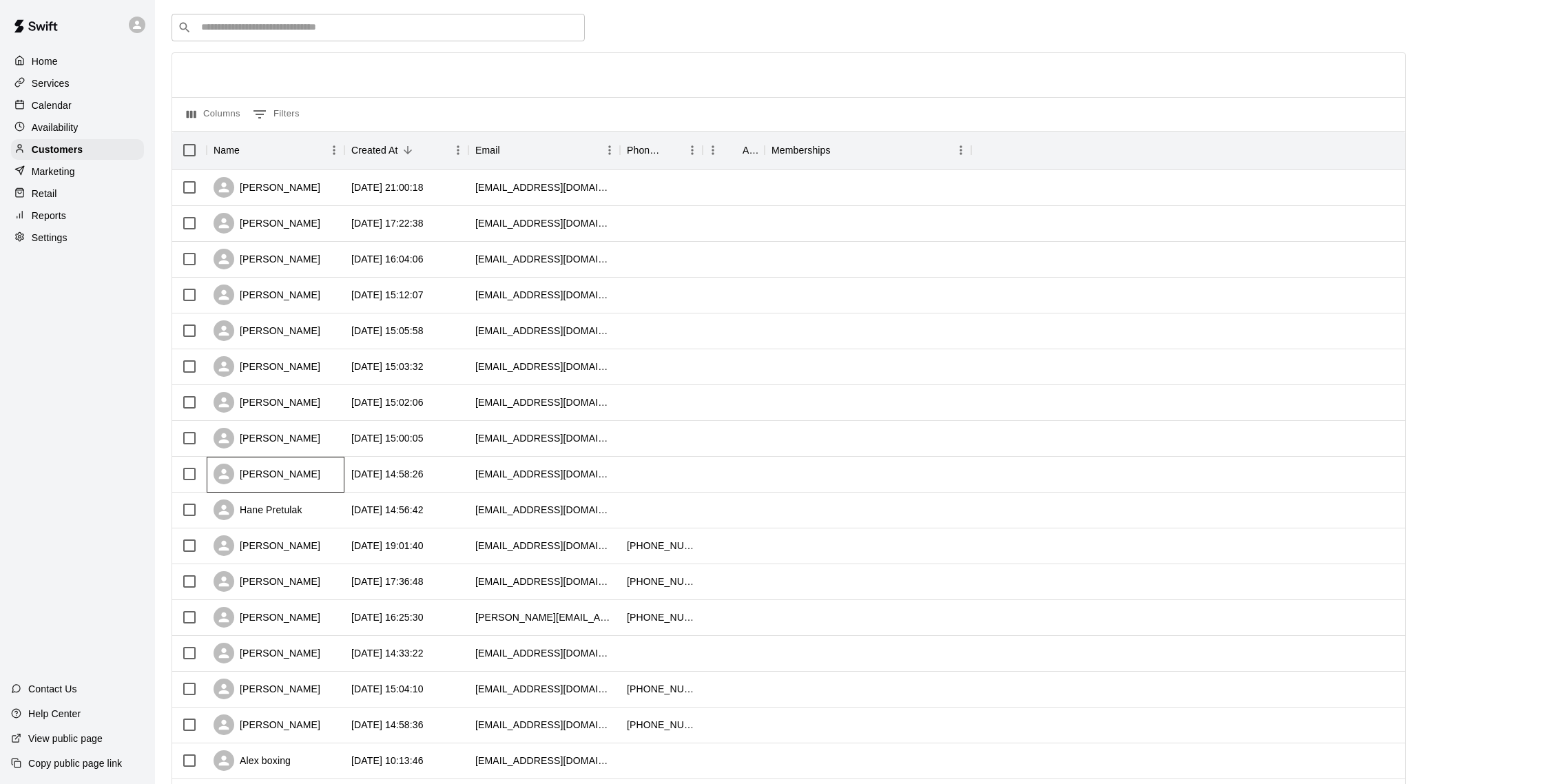
click at [292, 479] on div "[PERSON_NAME]" at bounding box center [275, 474] width 138 height 35
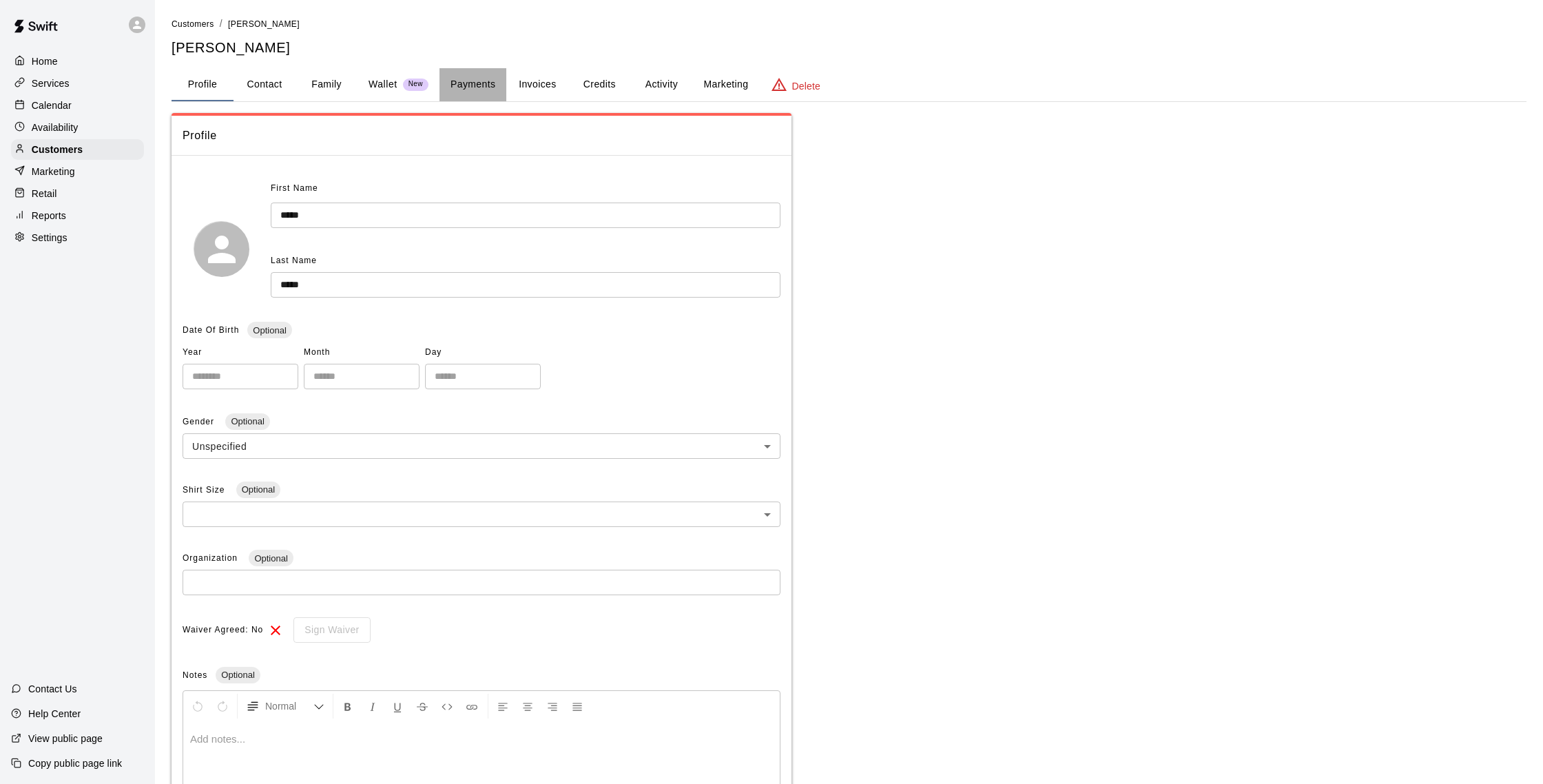
click at [486, 84] on button "Payments" at bounding box center [473, 84] width 67 height 33
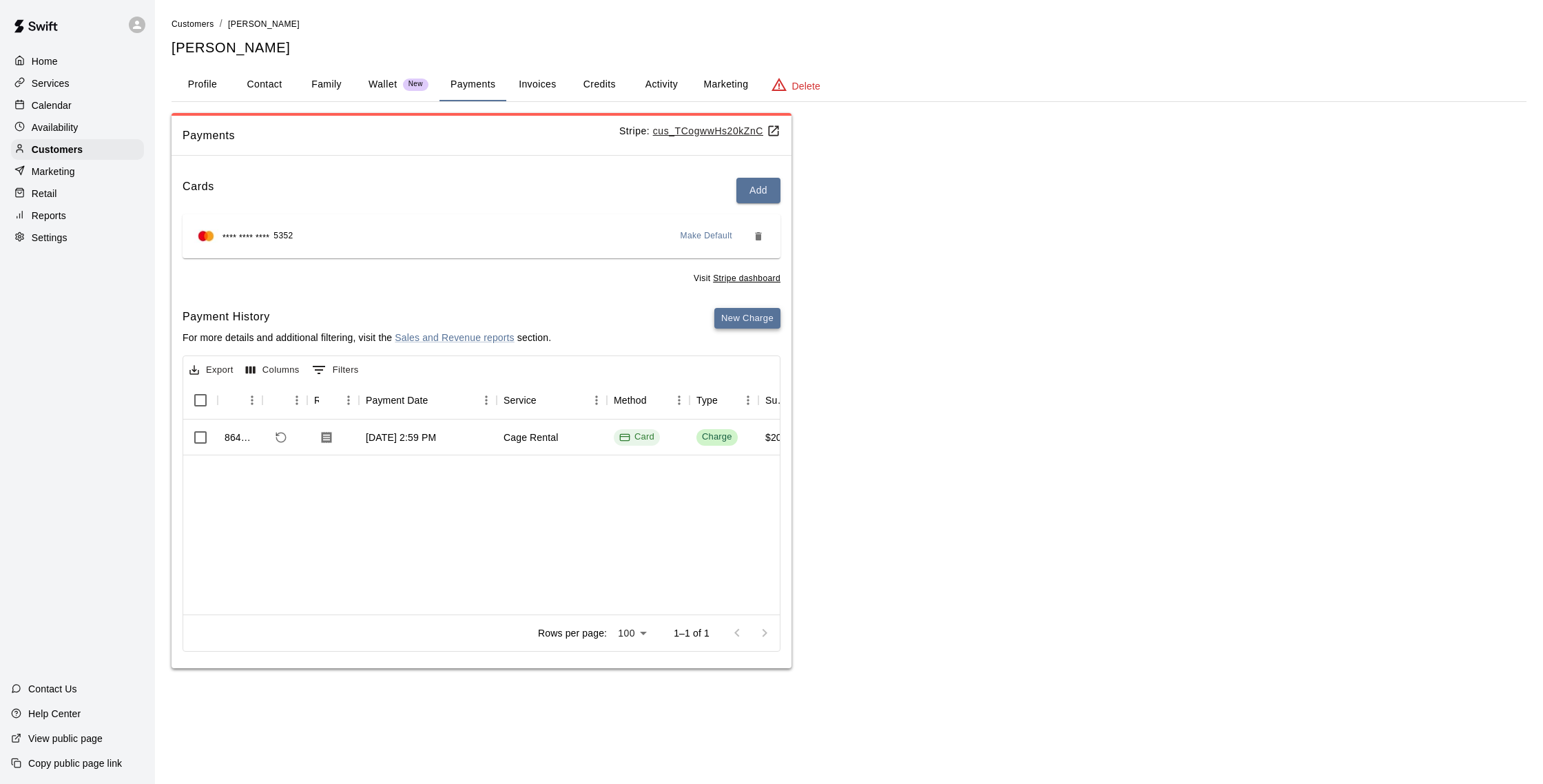
click at [748, 322] on button "New Charge" at bounding box center [747, 318] width 66 height 21
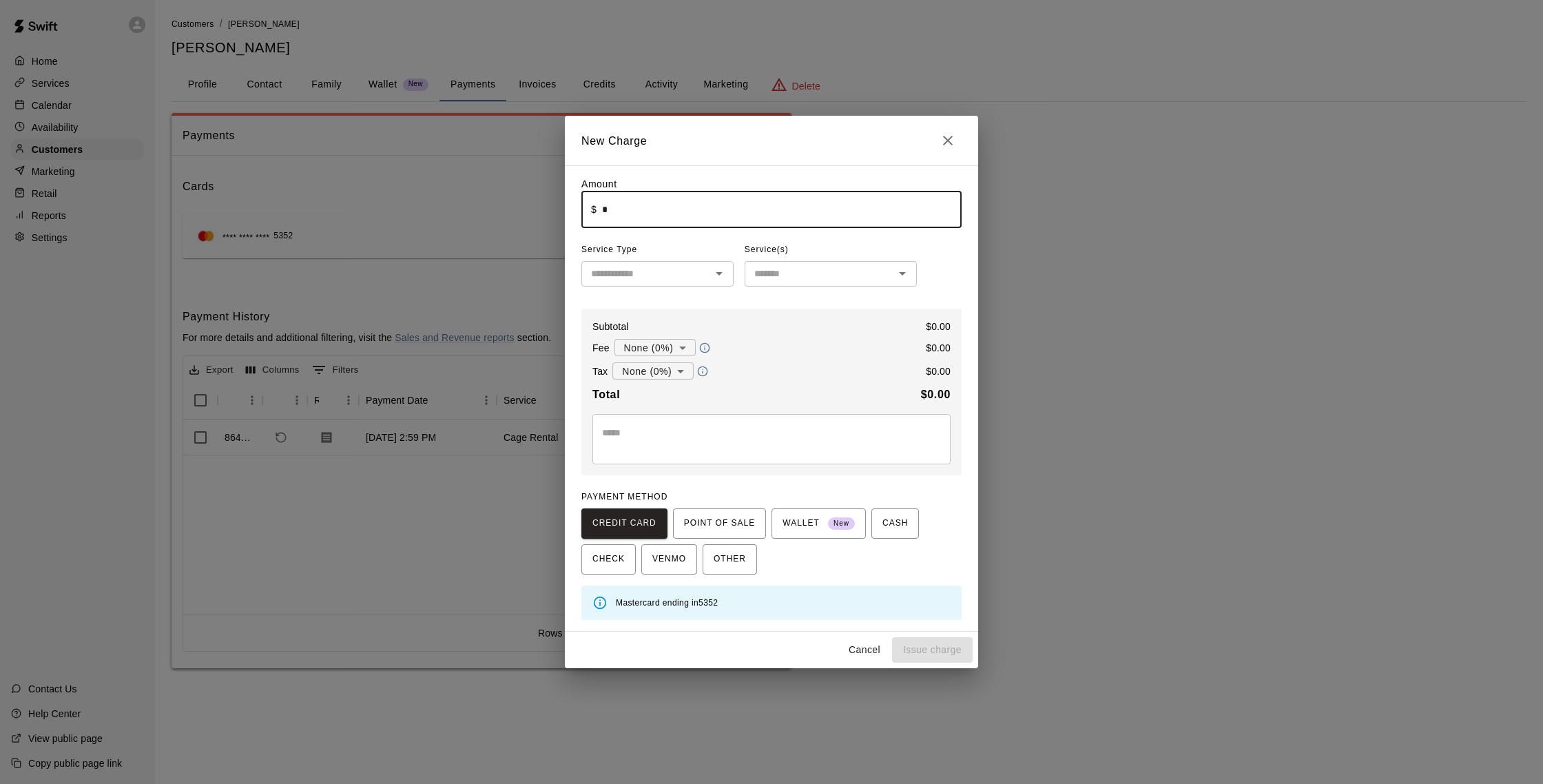
click at [644, 212] on input "*" at bounding box center [782, 209] width 360 height 36
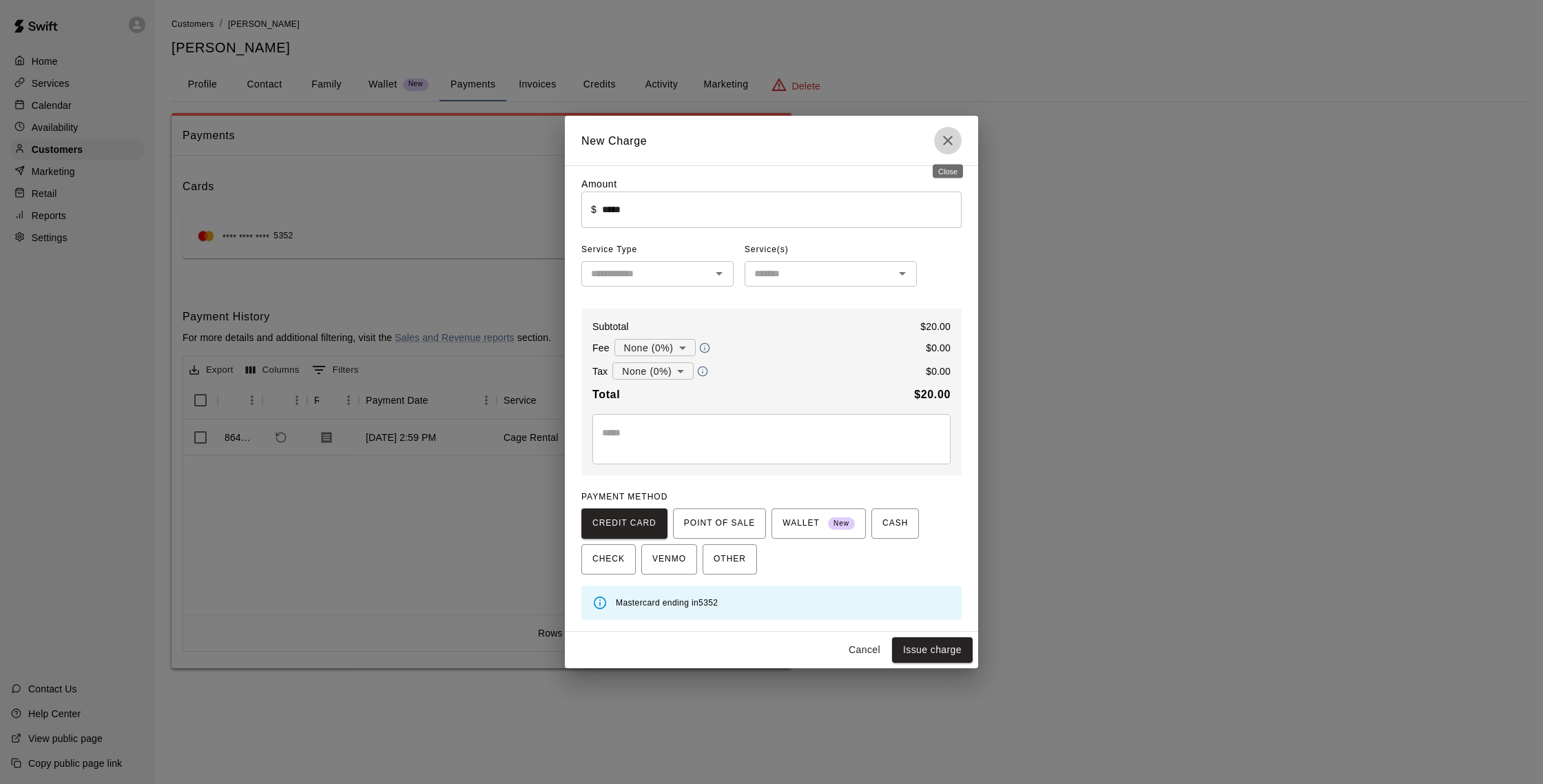
click at [953, 136] on icon "Close" at bounding box center [948, 141] width 17 height 17
type input "*"
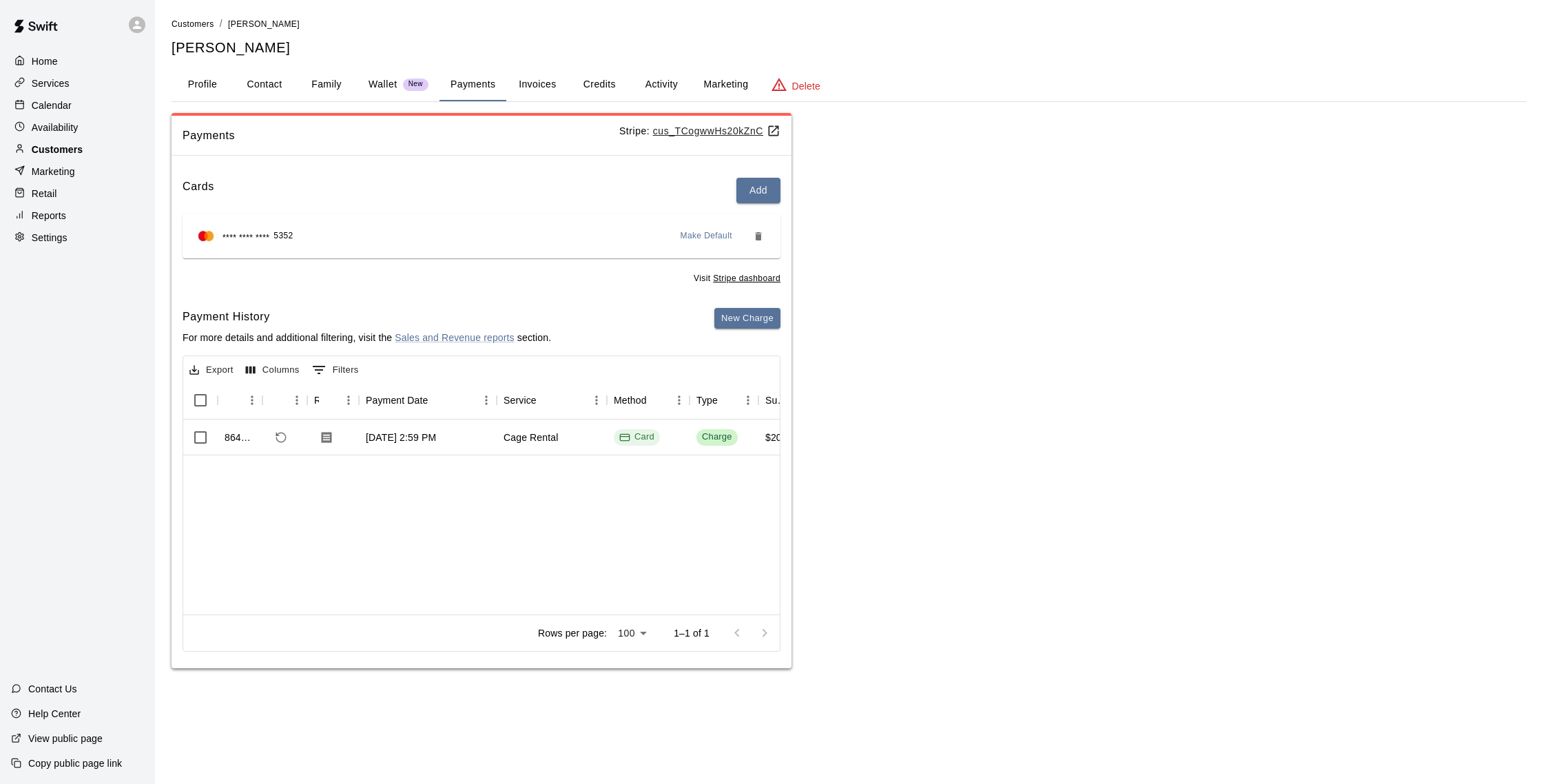
click at [84, 149] on div "Customers" at bounding box center [78, 149] width 133 height 20
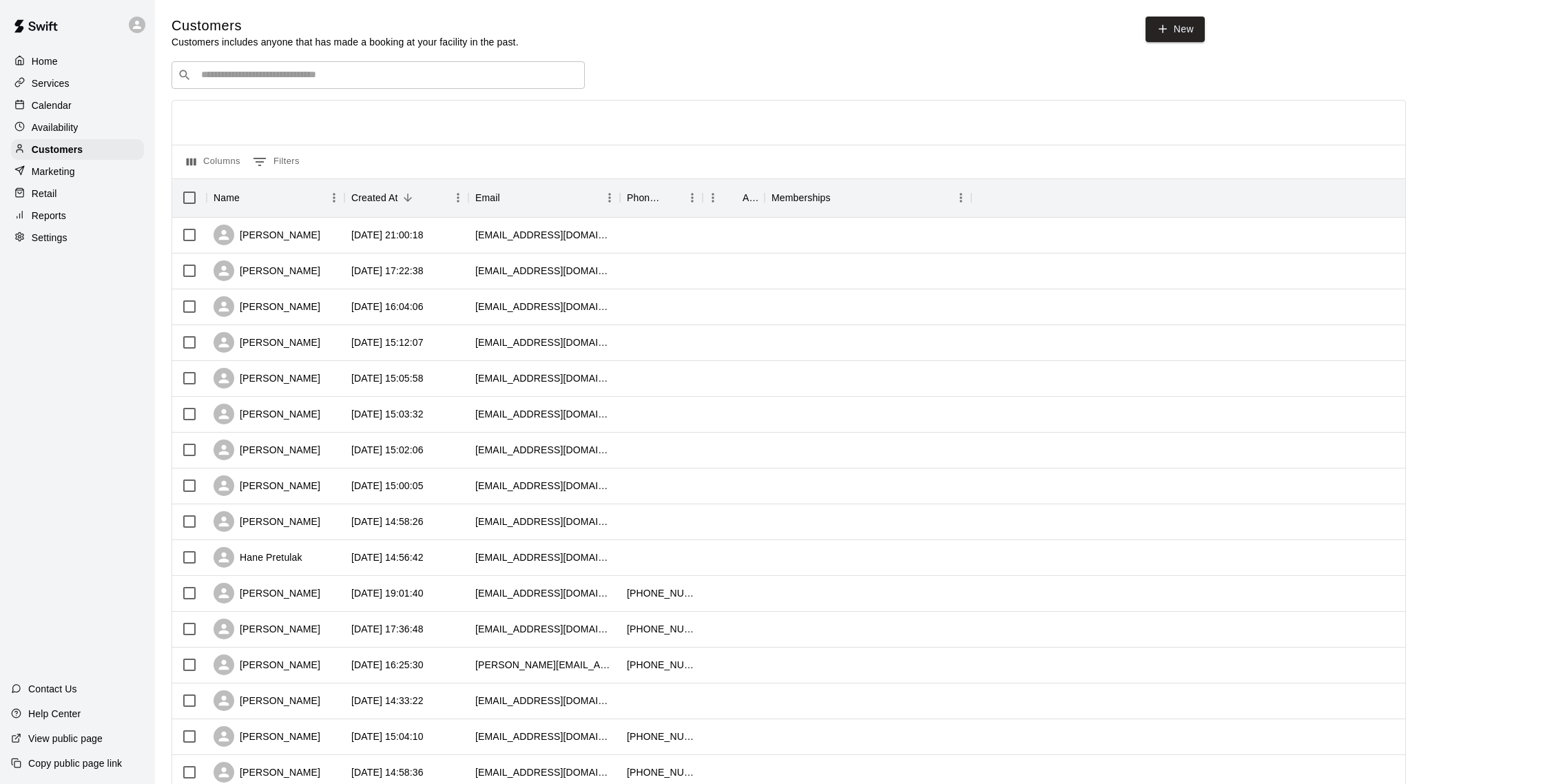
scroll to position [21, 0]
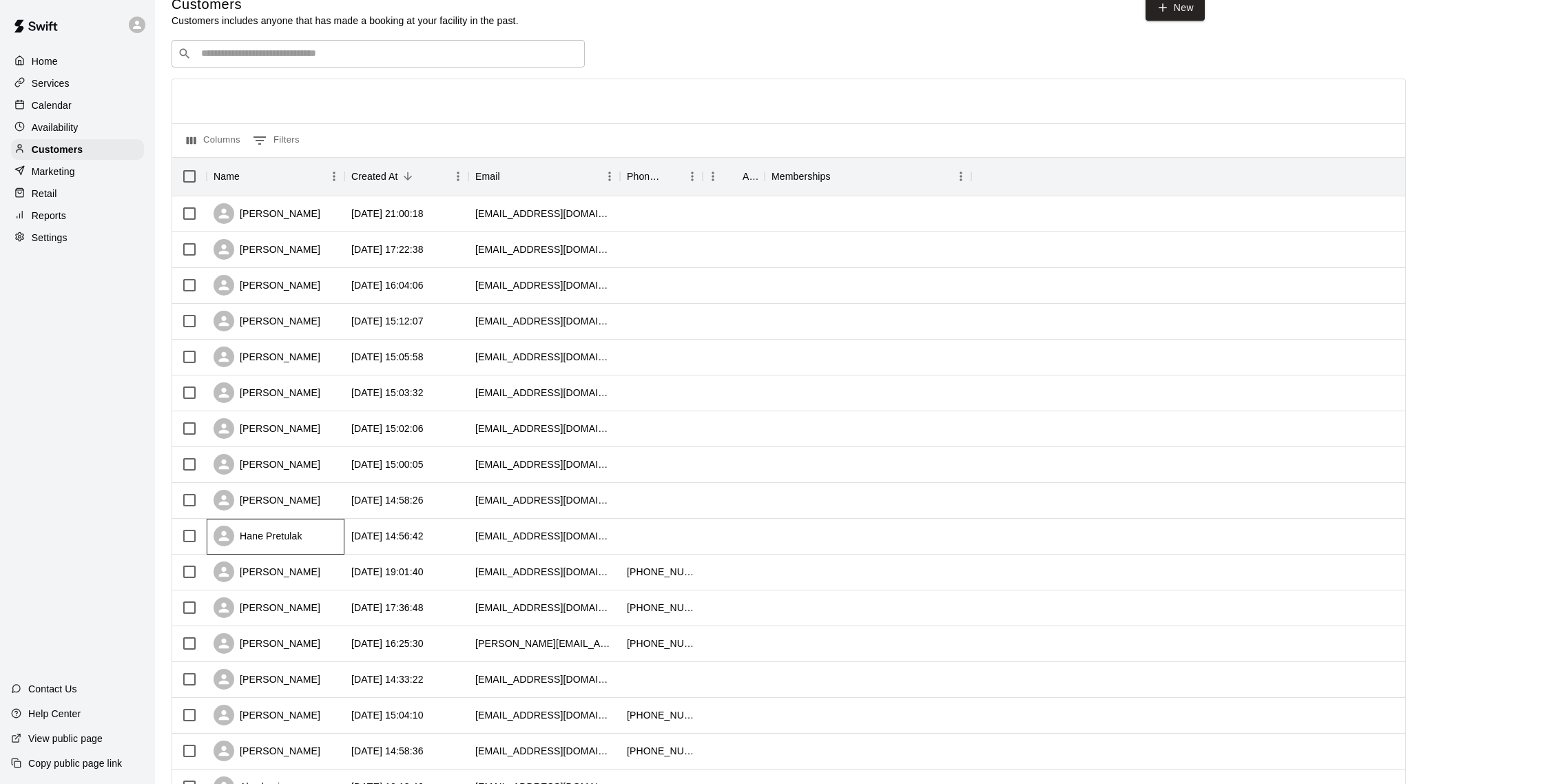
click at [307, 542] on div "Hane Pretulak" at bounding box center [275, 537] width 138 height 35
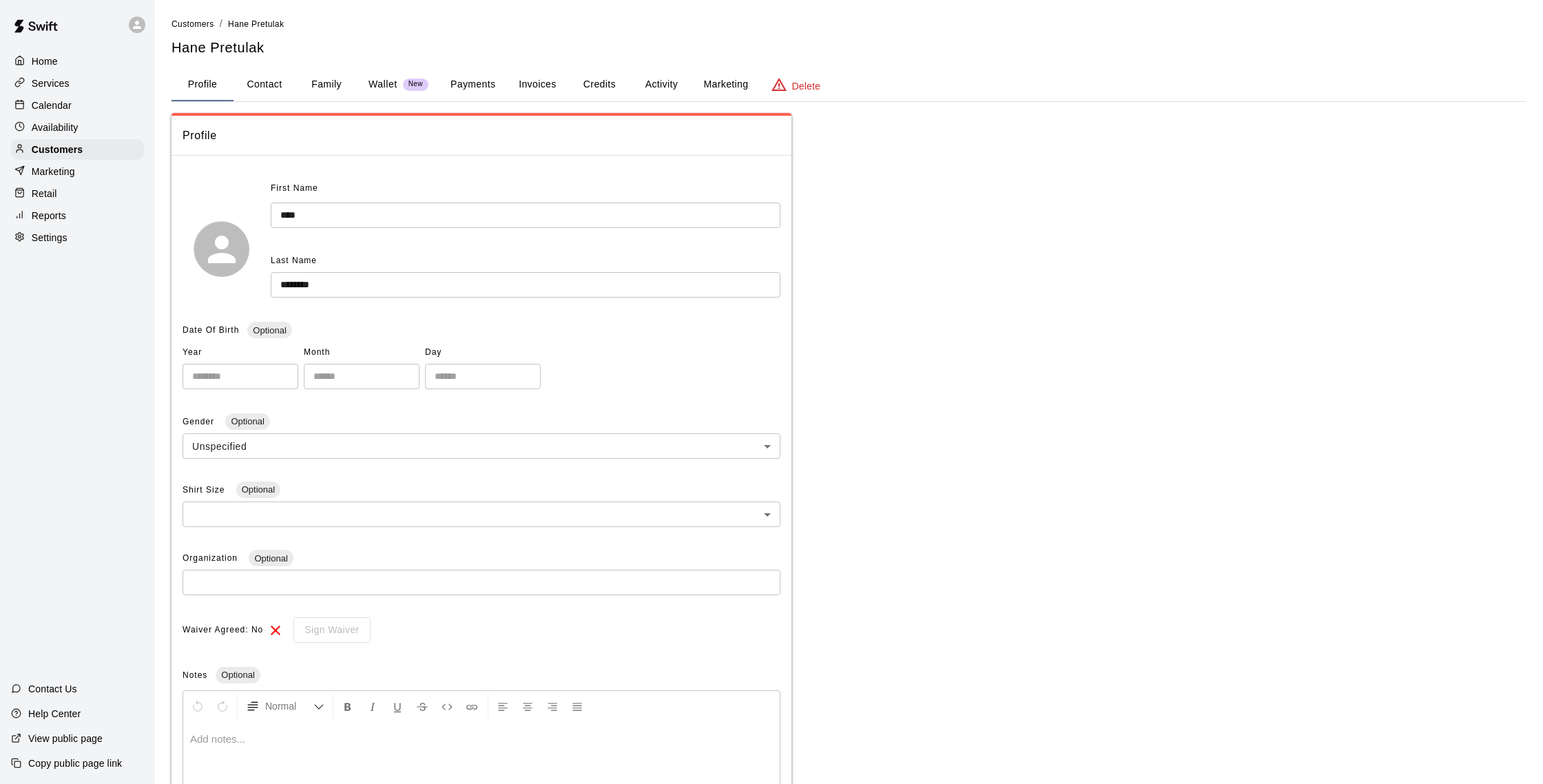
click at [662, 80] on button "Activity" at bounding box center [661, 84] width 62 height 33
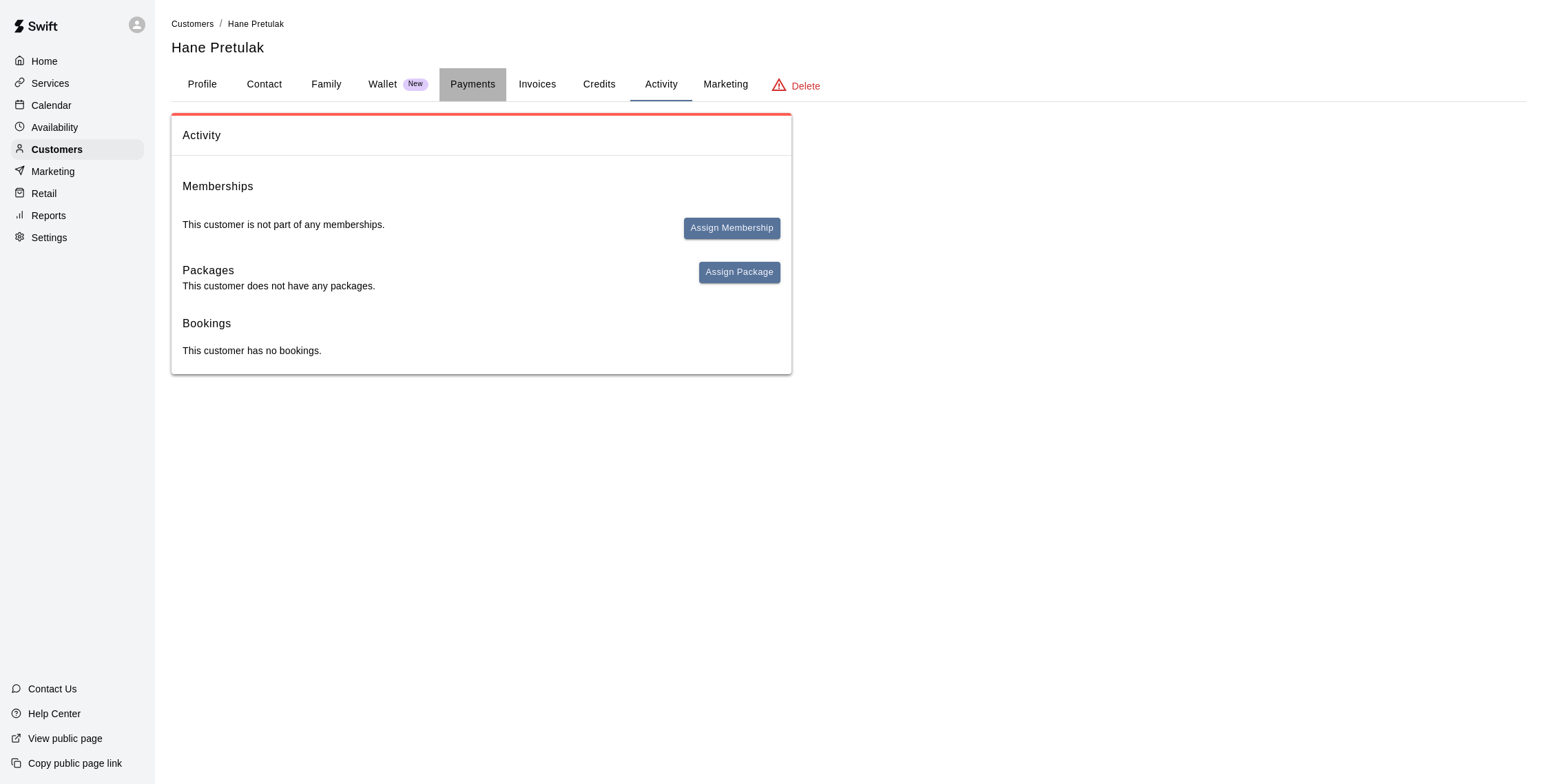
click at [479, 88] on button "Payments" at bounding box center [473, 84] width 67 height 33
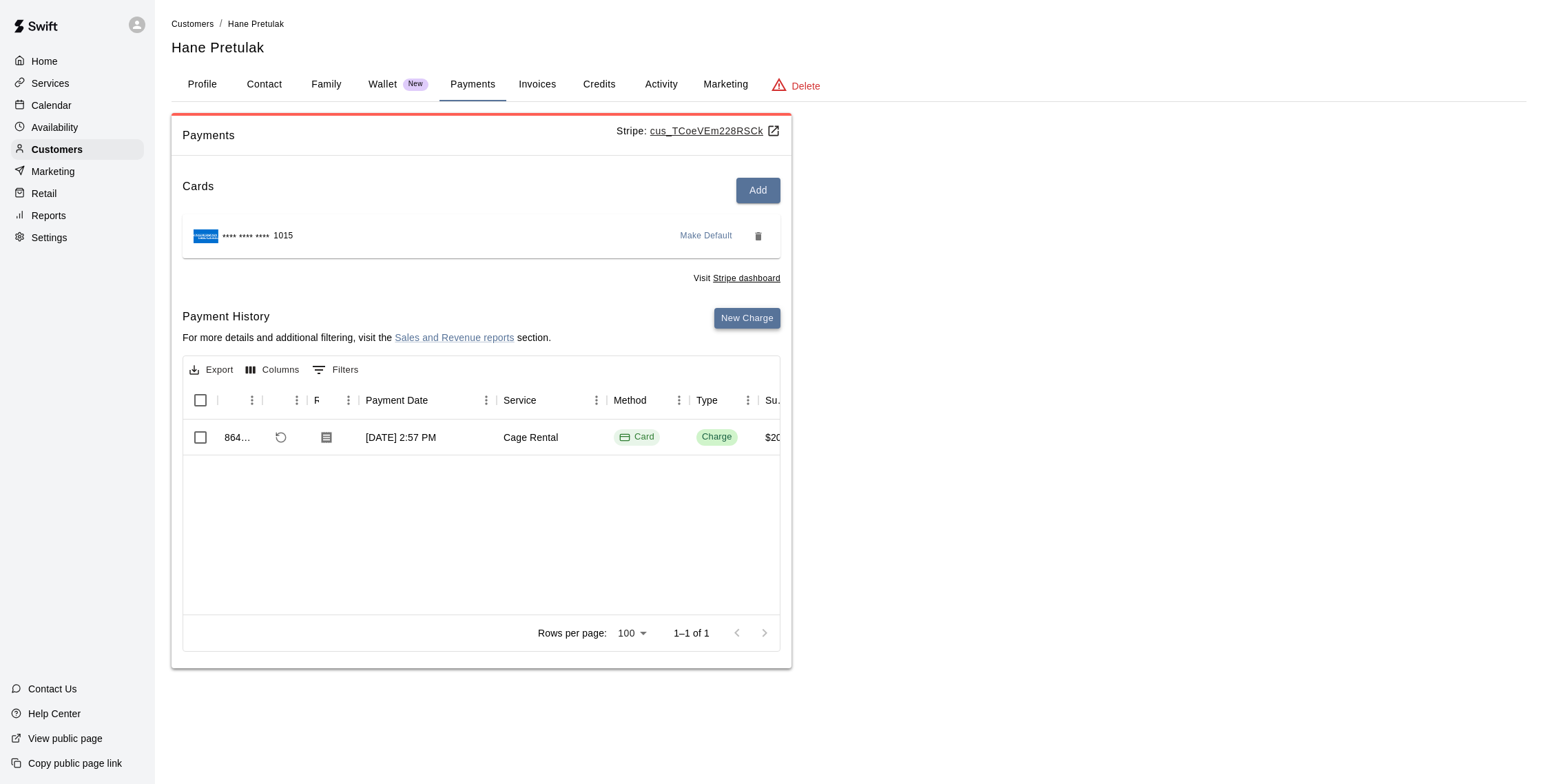
click at [729, 322] on button "New Charge" at bounding box center [747, 318] width 66 height 21
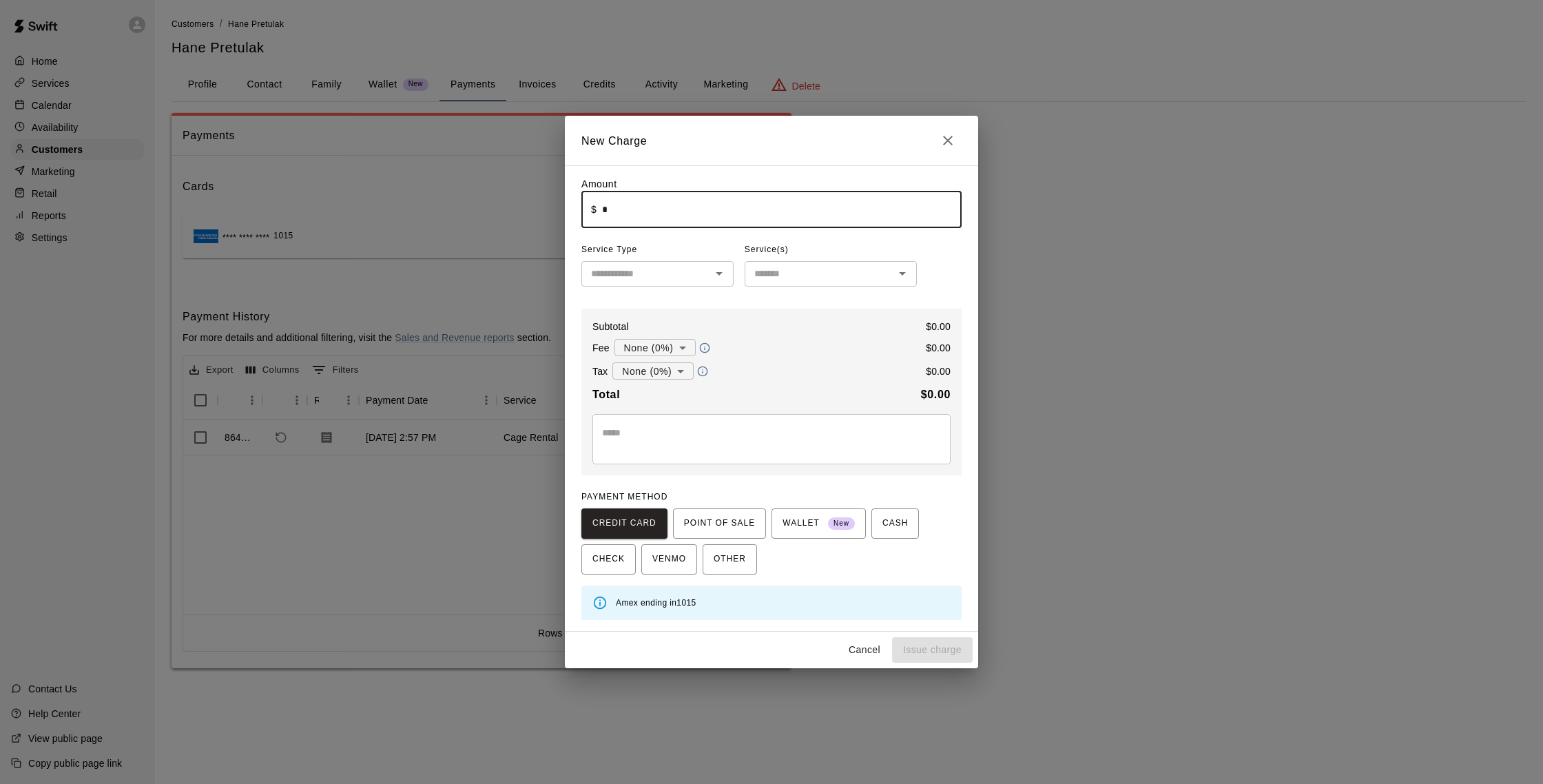
click at [609, 215] on input "*" at bounding box center [782, 209] width 360 height 36
click at [948, 658] on button "Issue charge" at bounding box center [932, 650] width 80 height 25
type input "*"
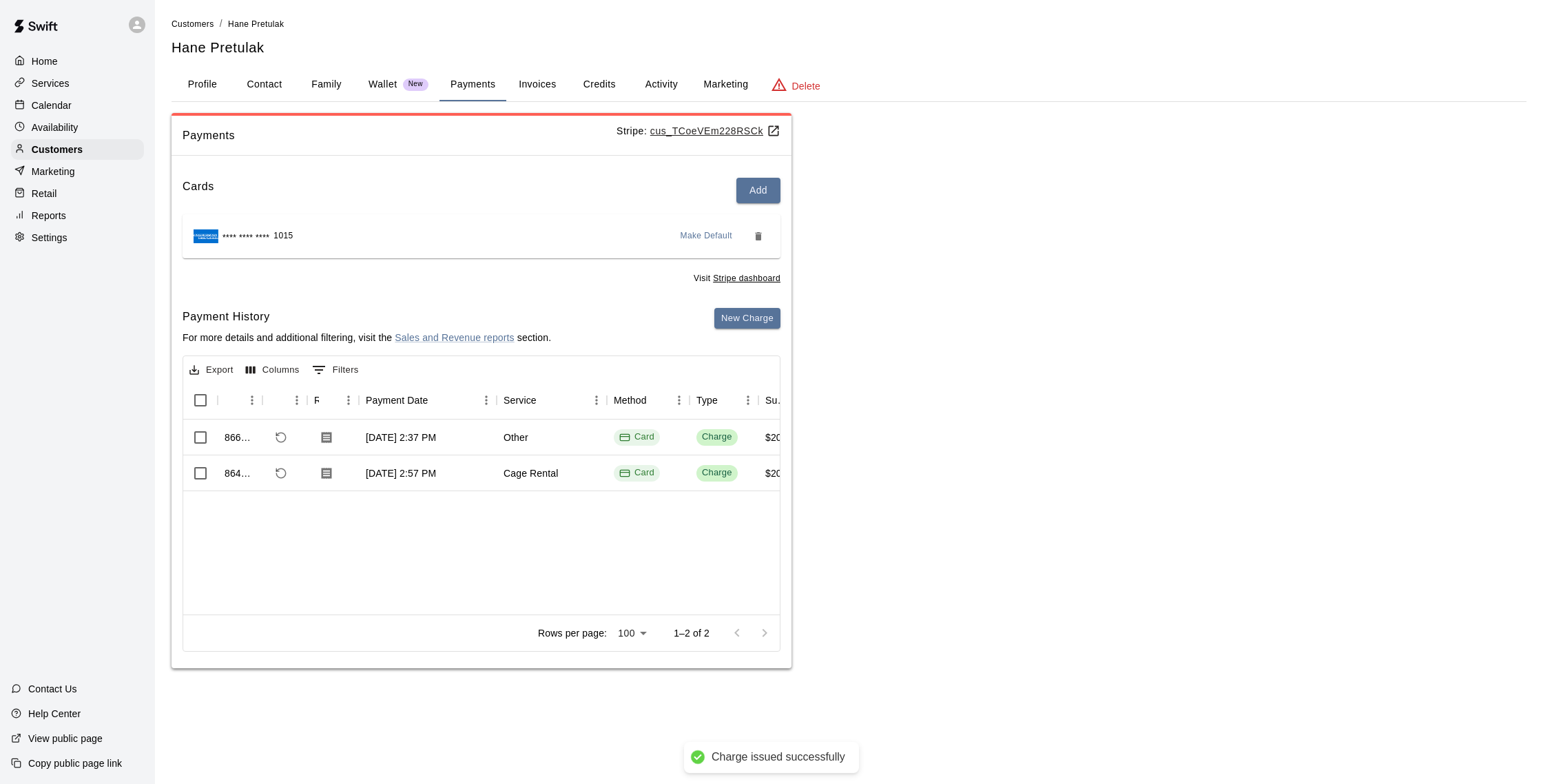
click at [57, 151] on p "Customers" at bounding box center [57, 149] width 51 height 14
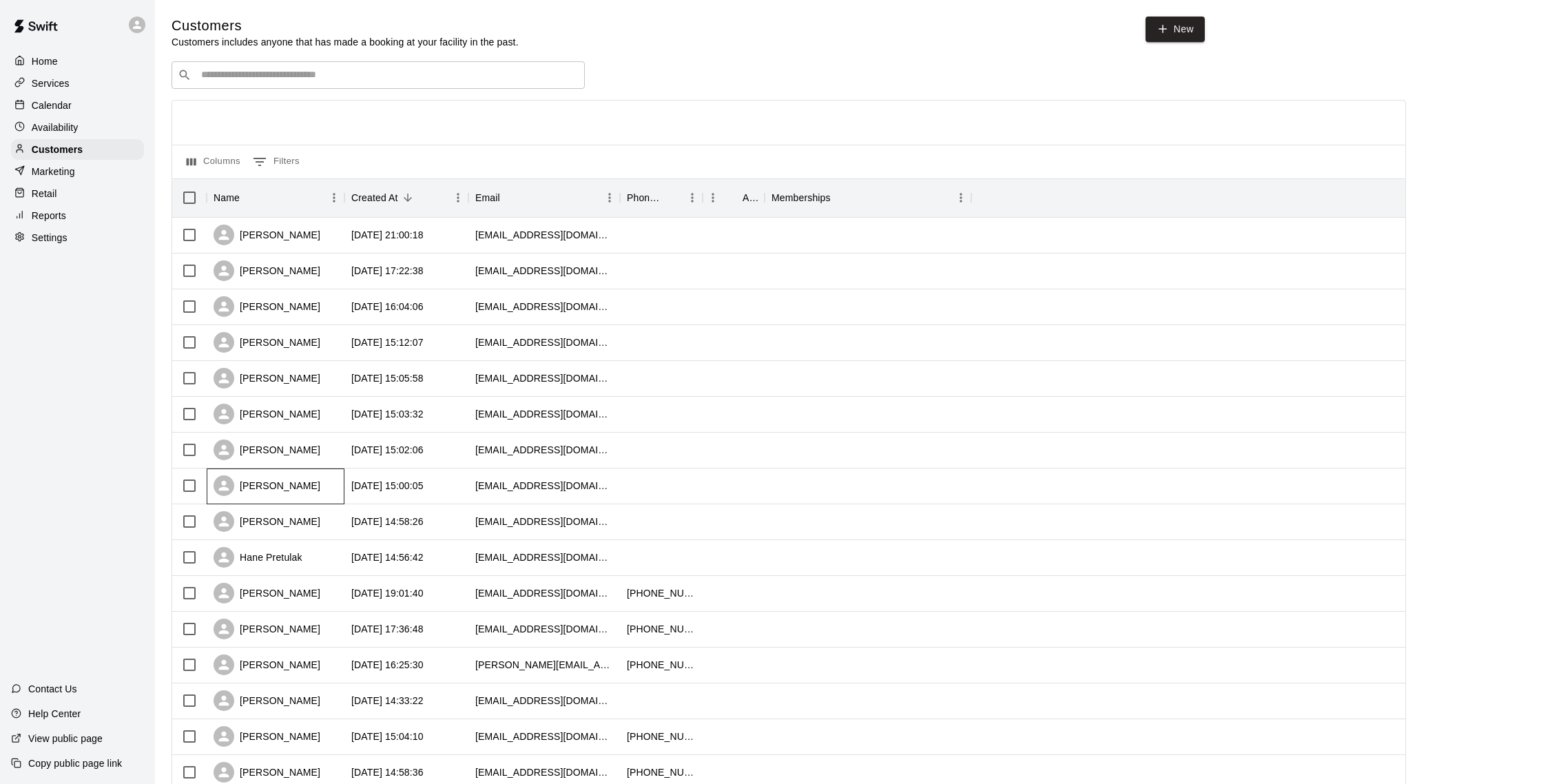
click at [283, 489] on div "[PERSON_NAME]" at bounding box center [267, 485] width 107 height 20
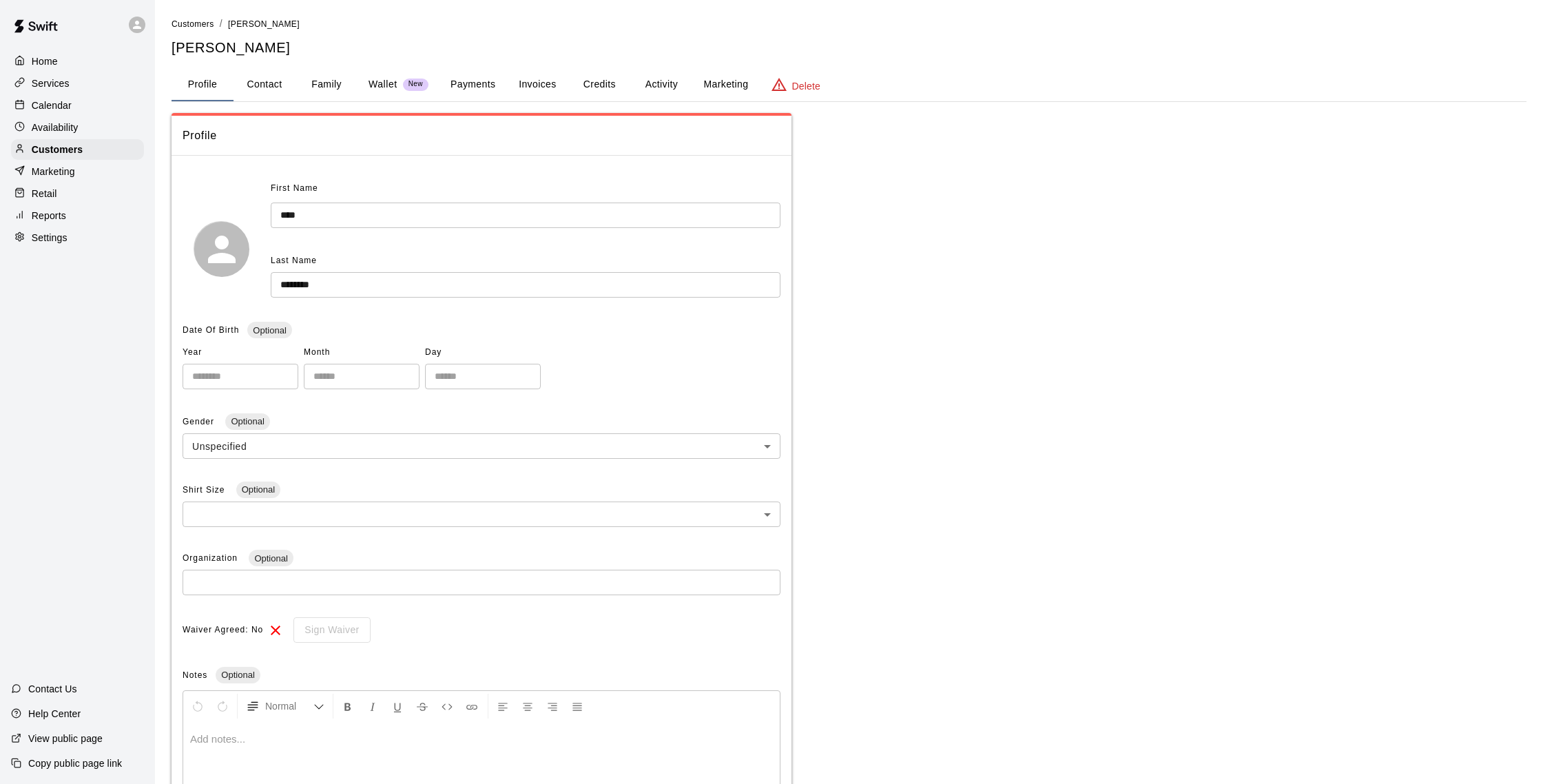
click at [494, 80] on button "Payments" at bounding box center [473, 84] width 67 height 33
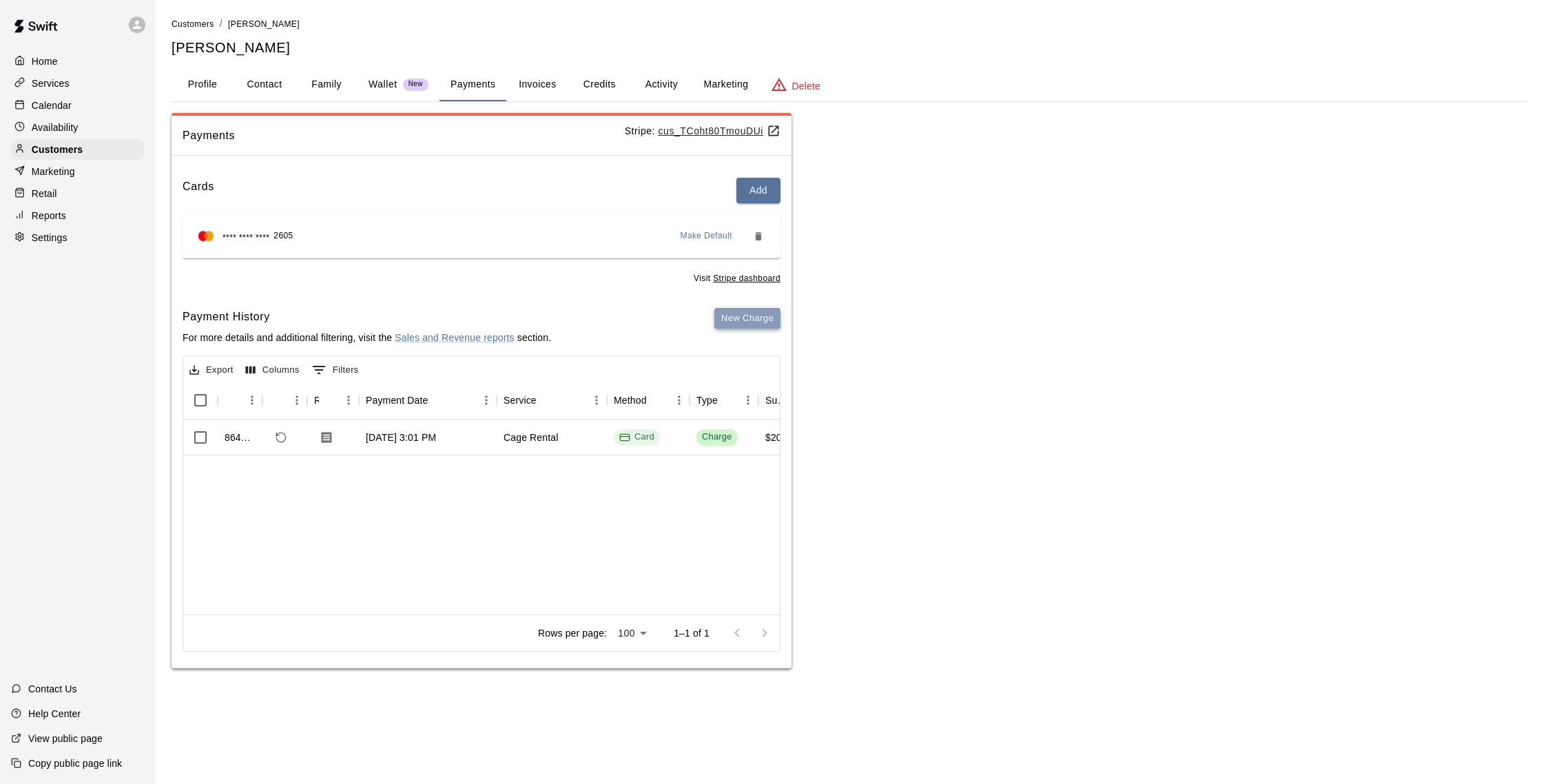
click at [750, 316] on button "New Charge" at bounding box center [747, 318] width 66 height 21
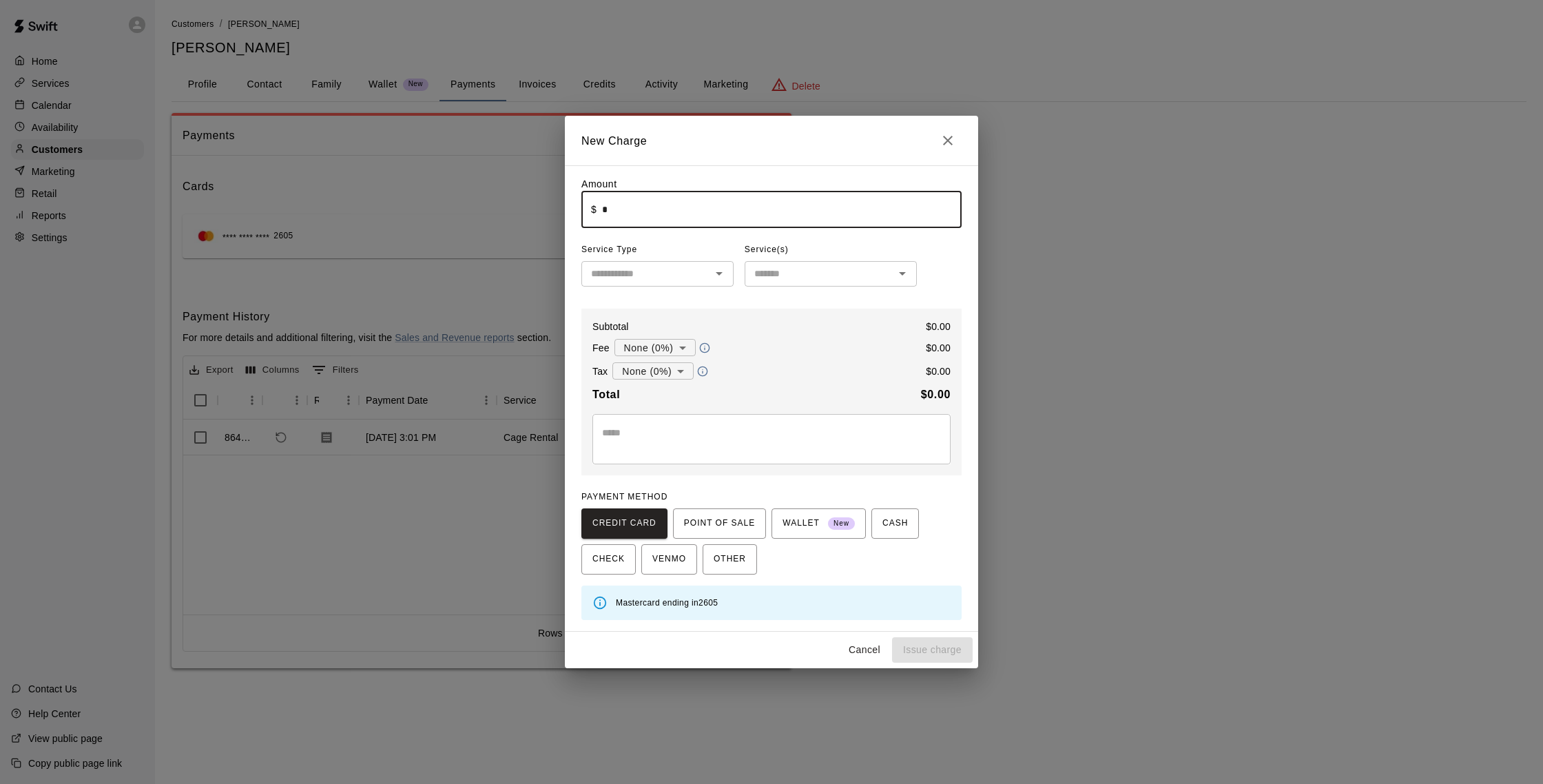
click at [629, 197] on input "*" at bounding box center [782, 209] width 360 height 36
click at [624, 207] on input "*" at bounding box center [782, 209] width 360 height 36
click at [729, 284] on div "​" at bounding box center [658, 273] width 152 height 25
type input "*****"
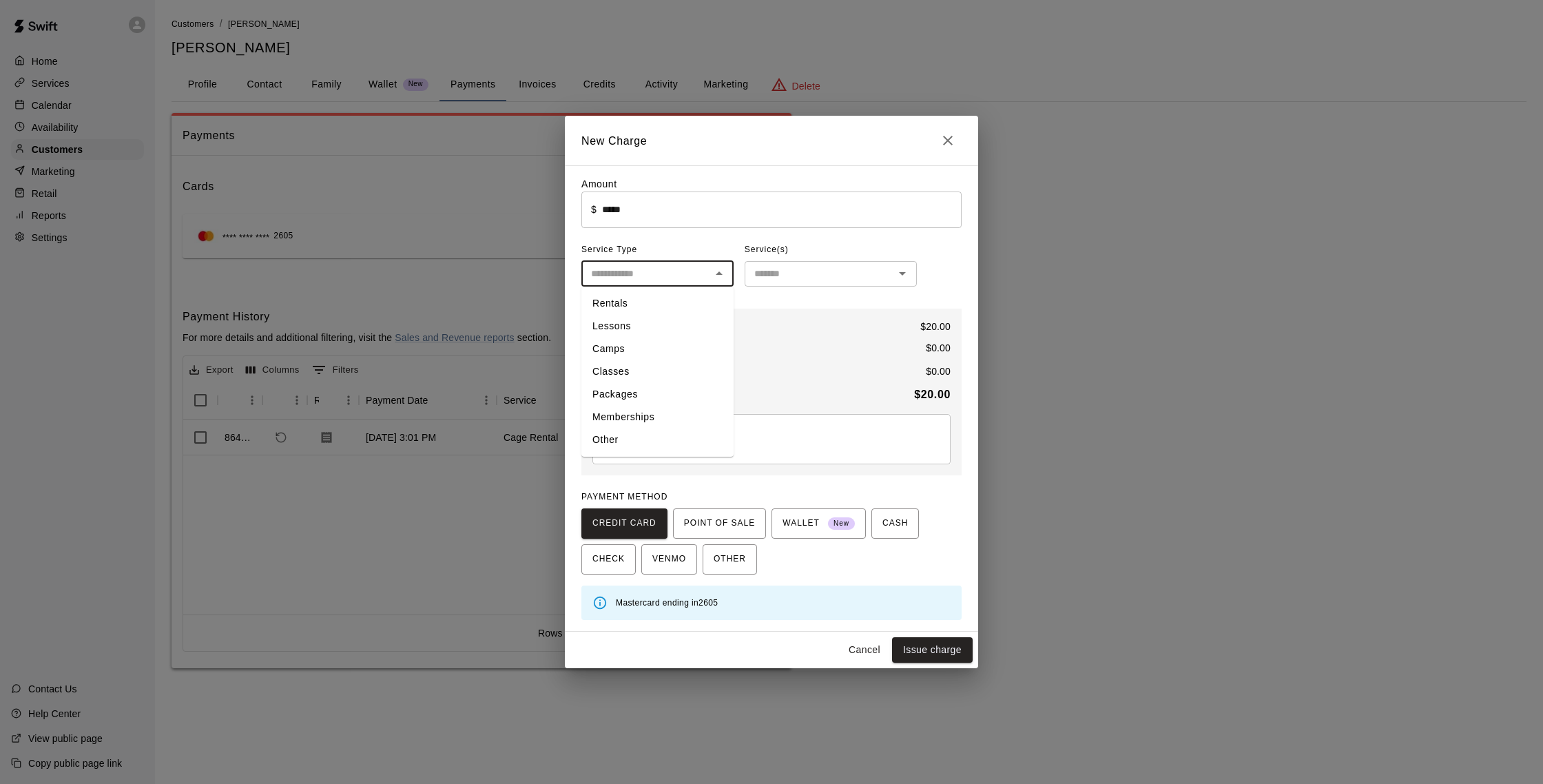
click at [640, 365] on li "Classes" at bounding box center [658, 371] width 152 height 23
click at [789, 288] on div "Amount ​ $ ***** ​ Service Type ******* ​ Service(s) ​ Subtotal $ 20.00 Fee Non…" at bounding box center [772, 398] width 381 height 443
click at [789, 283] on div "​" at bounding box center [831, 273] width 172 height 25
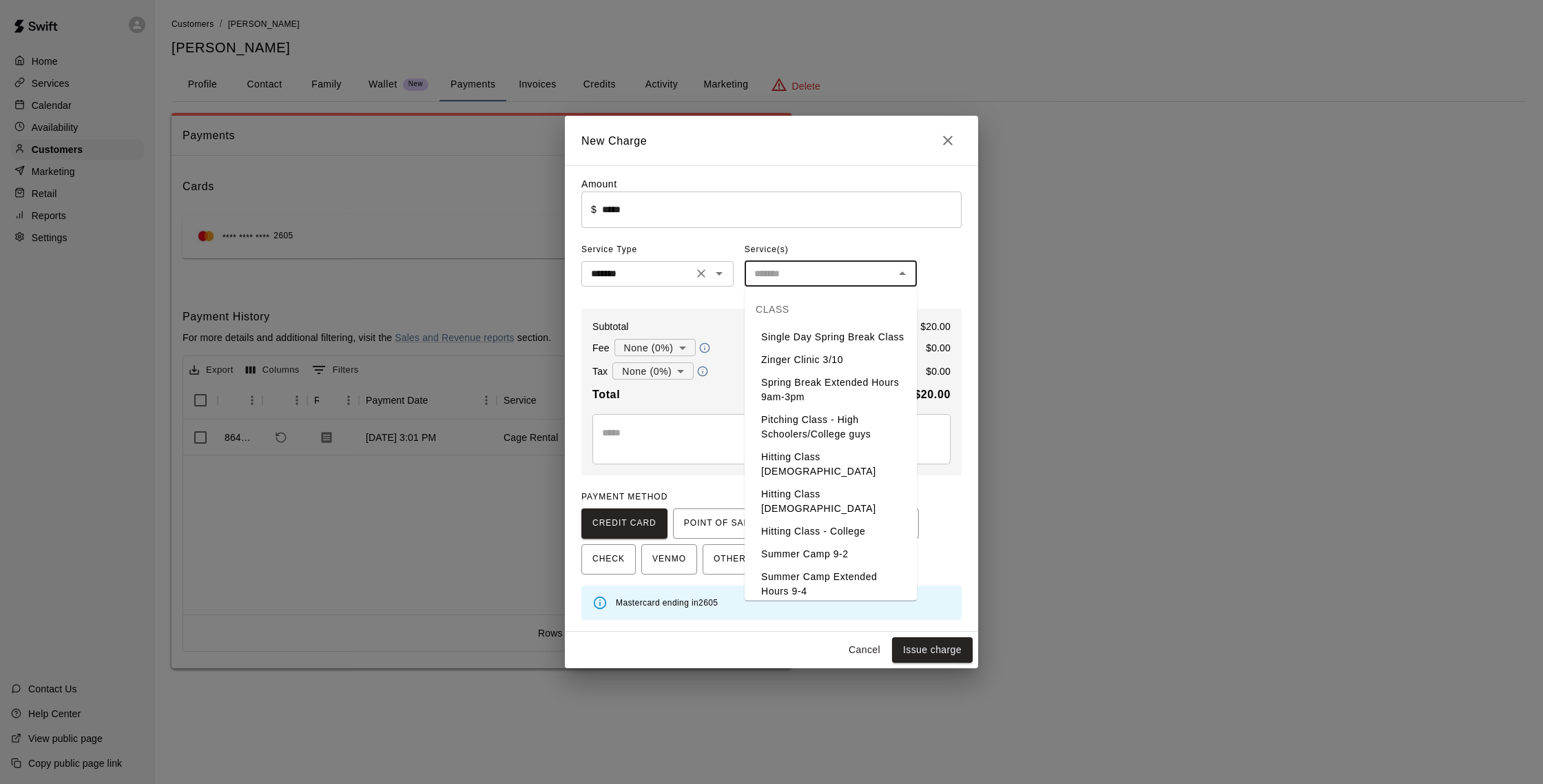
drag, startPoint x: 736, startPoint y: 272, endPoint x: 715, endPoint y: 272, distance: 21.0
click at [735, 272] on div "Amount ​ $ ***** ​ Service Type ******* ​ Service(s) ​ Subtotal $ 20.00 Fee Non…" at bounding box center [772, 398] width 381 height 443
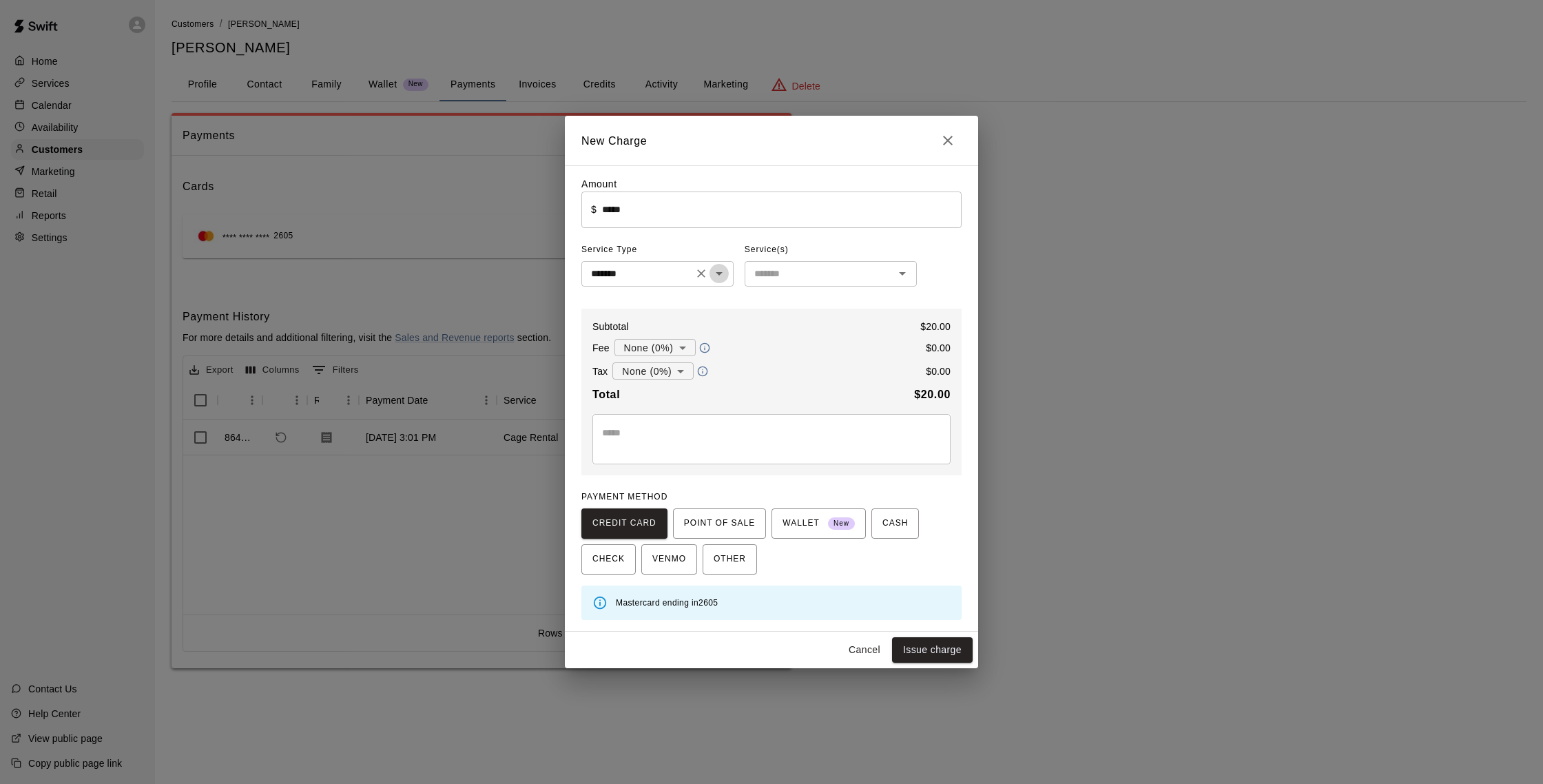
click at [715, 272] on icon "Open" at bounding box center [719, 273] width 17 height 17
click at [681, 298] on li "Rentals" at bounding box center [658, 303] width 152 height 23
type input "*******"
click at [811, 279] on input "text" at bounding box center [819, 273] width 141 height 17
drag, startPoint x: 804, startPoint y: 379, endPoint x: 802, endPoint y: 371, distance: 8.2
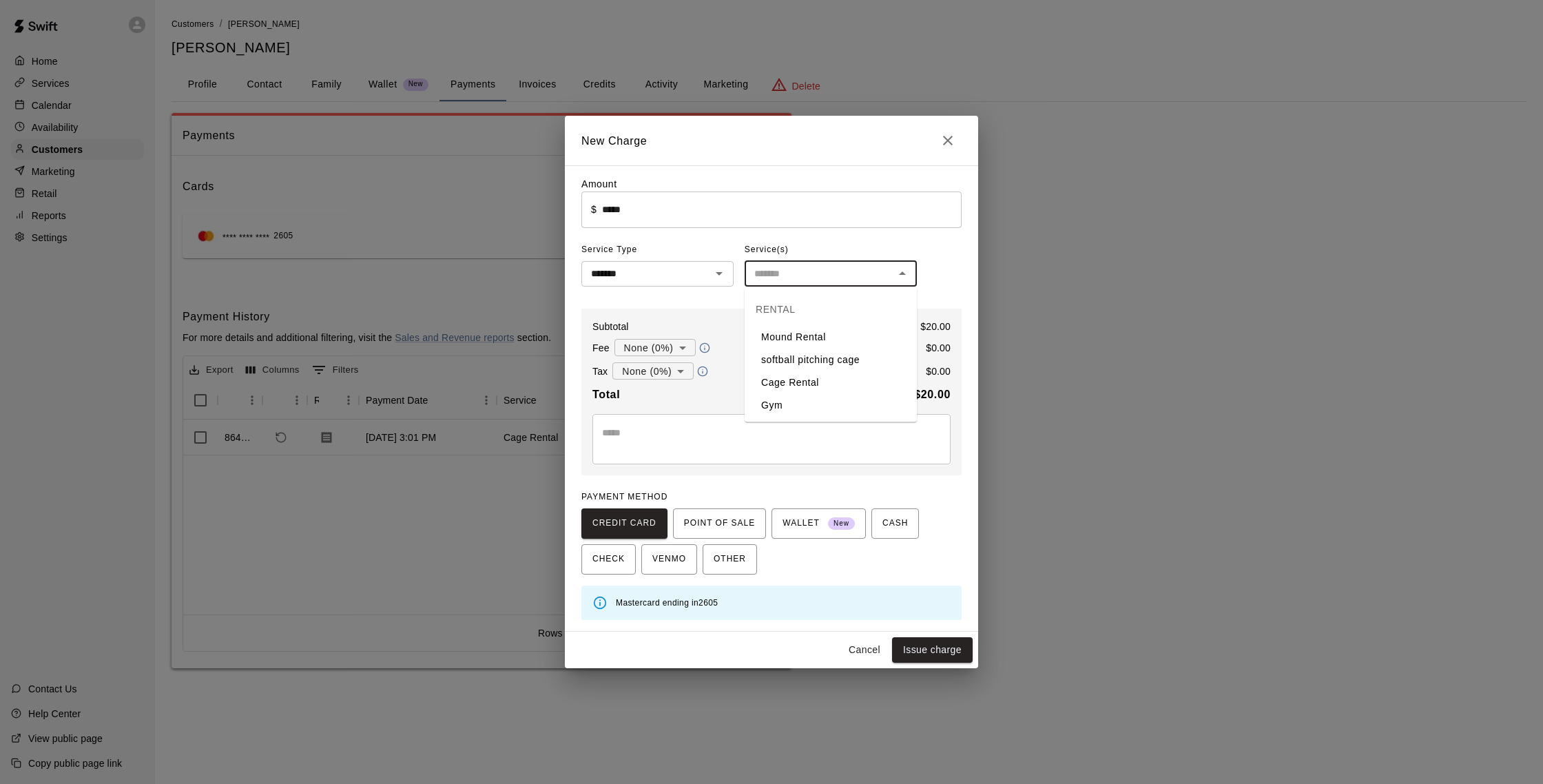
click at [805, 378] on li "Cage Rental" at bounding box center [831, 382] width 172 height 23
type input "**********"
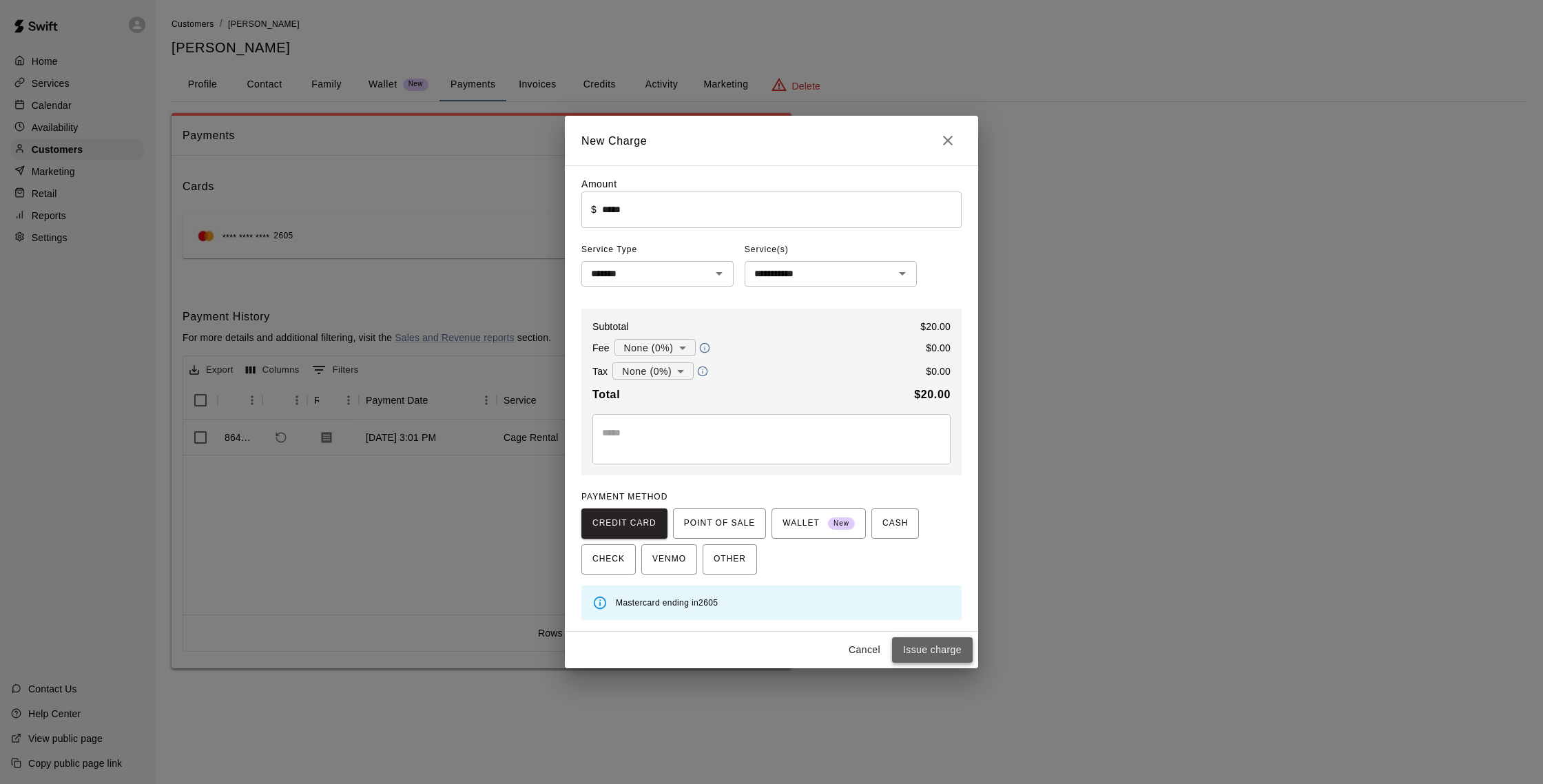
click at [957, 650] on button "Issue charge" at bounding box center [932, 650] width 80 height 25
type input "*"
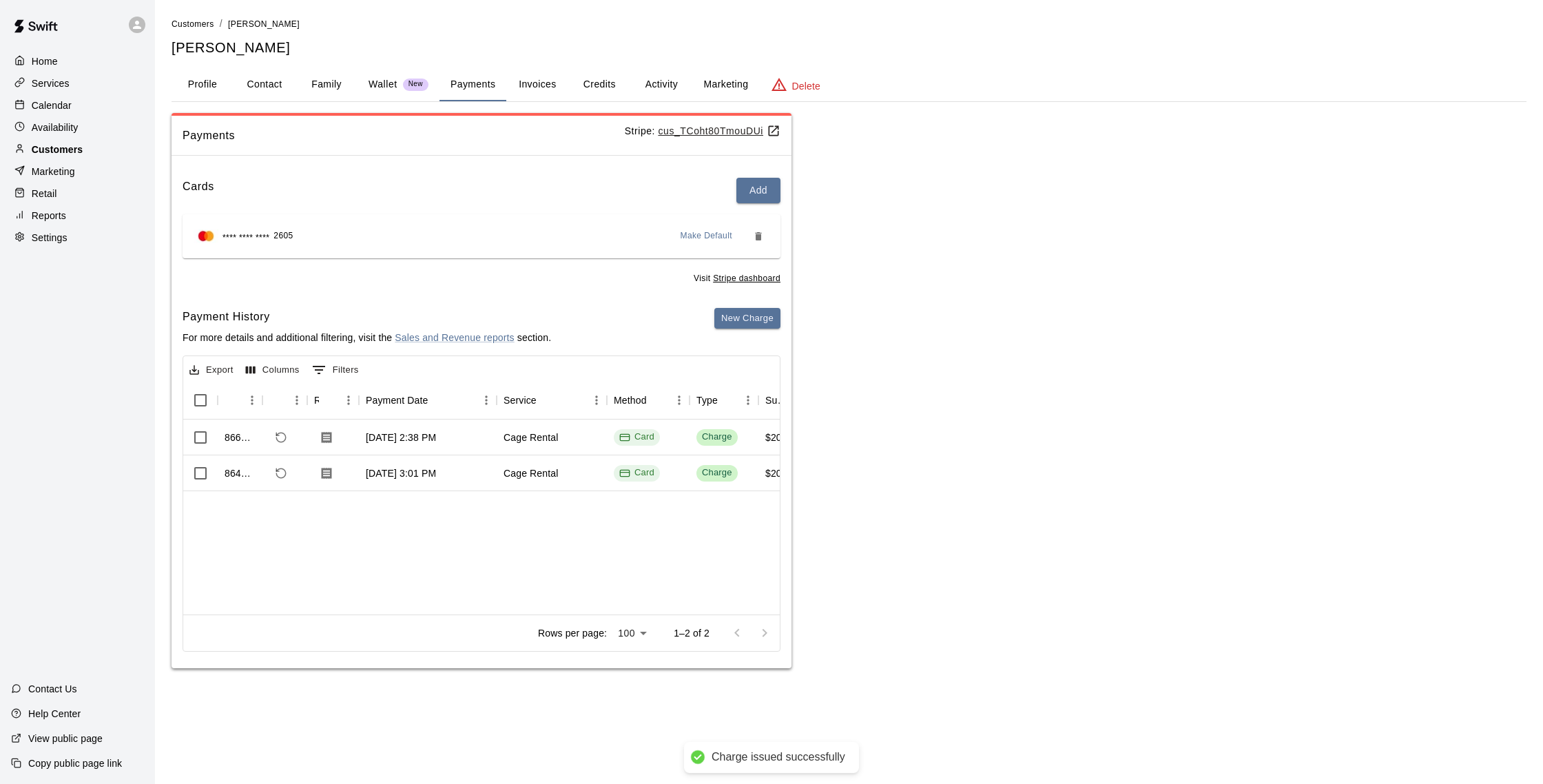
click at [67, 152] on p "Customers" at bounding box center [57, 149] width 51 height 14
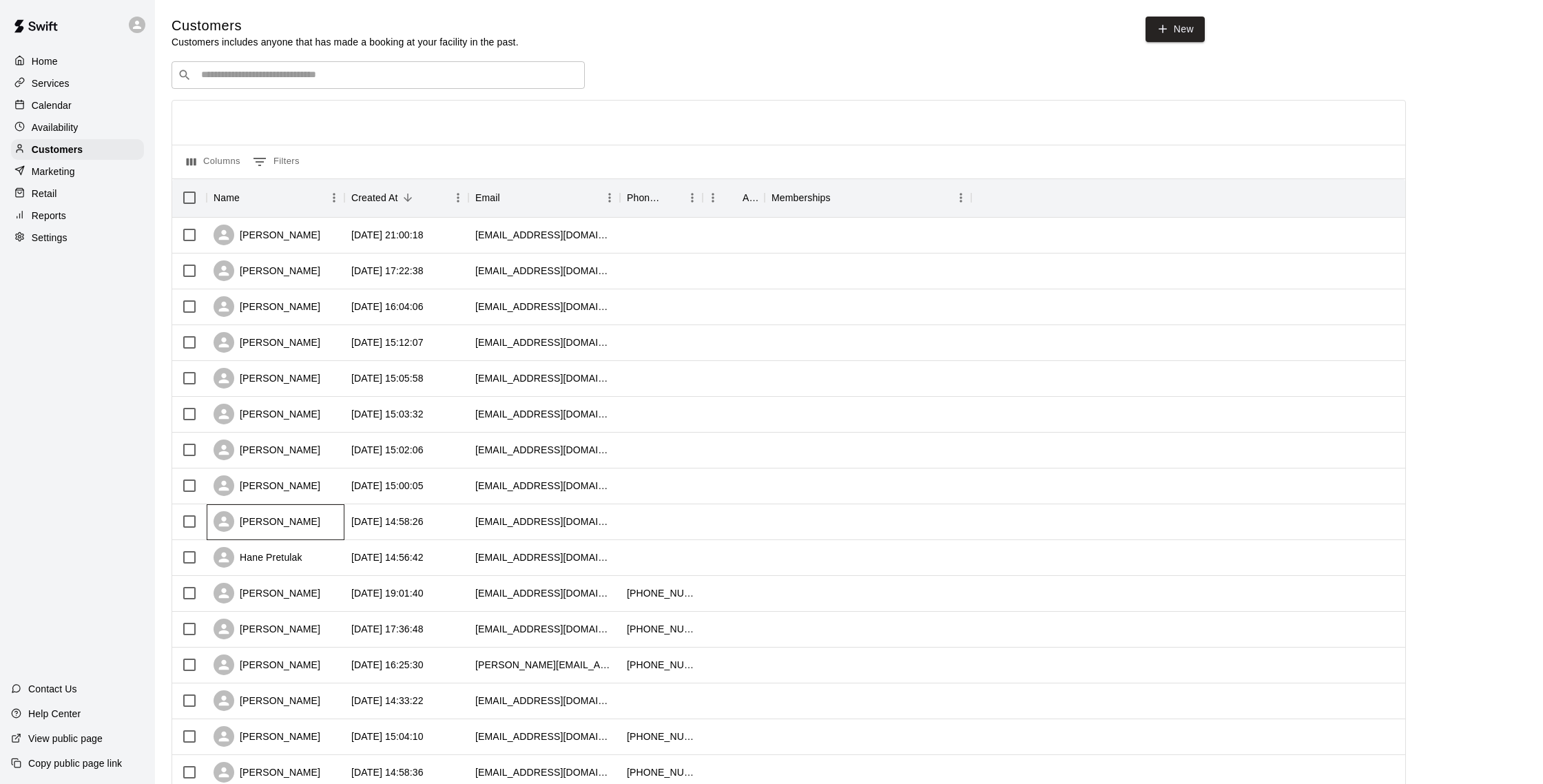
click at [306, 521] on div "[PERSON_NAME]" at bounding box center [275, 522] width 138 height 35
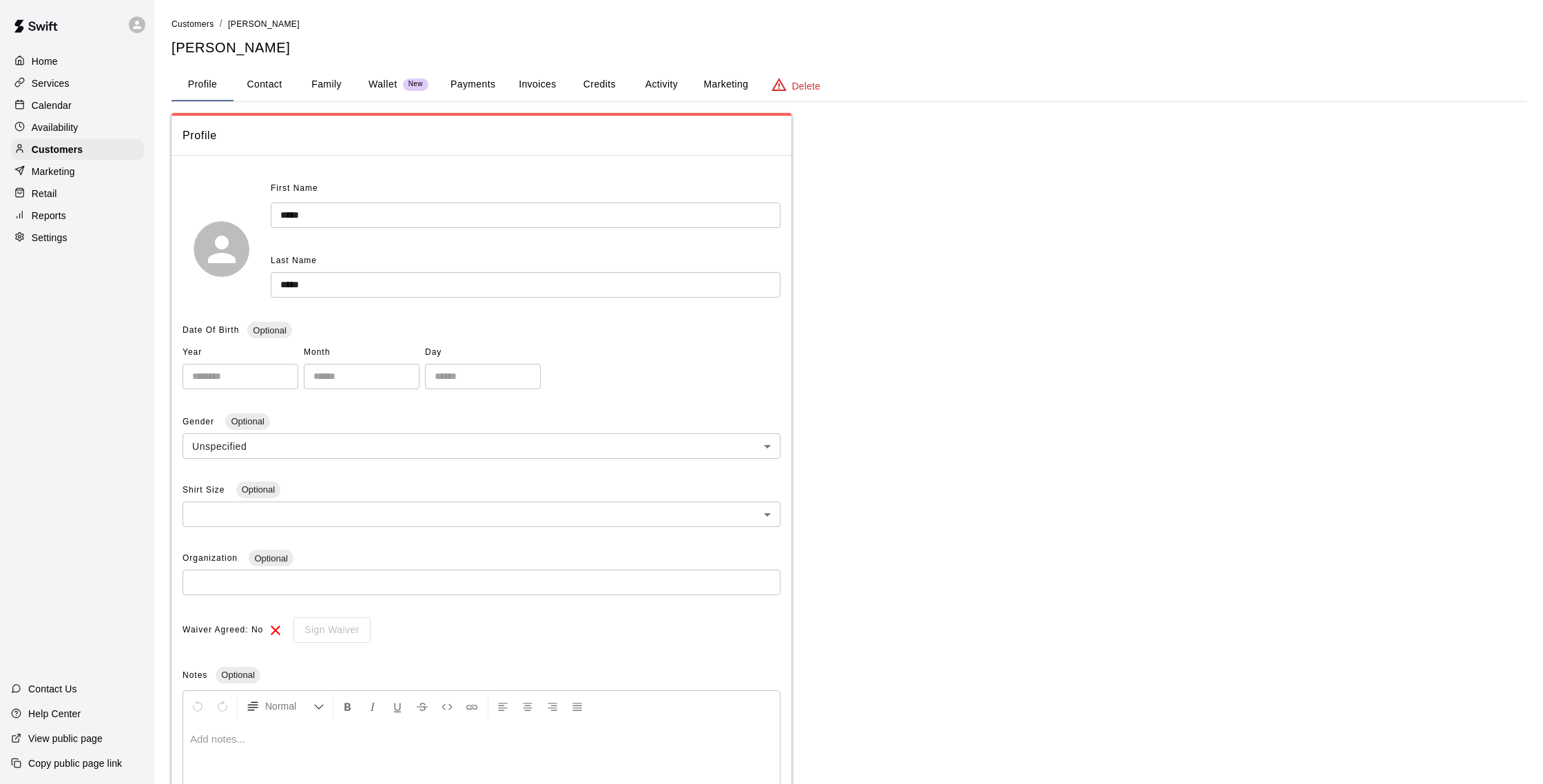
click at [468, 77] on button "Payments" at bounding box center [473, 84] width 67 height 33
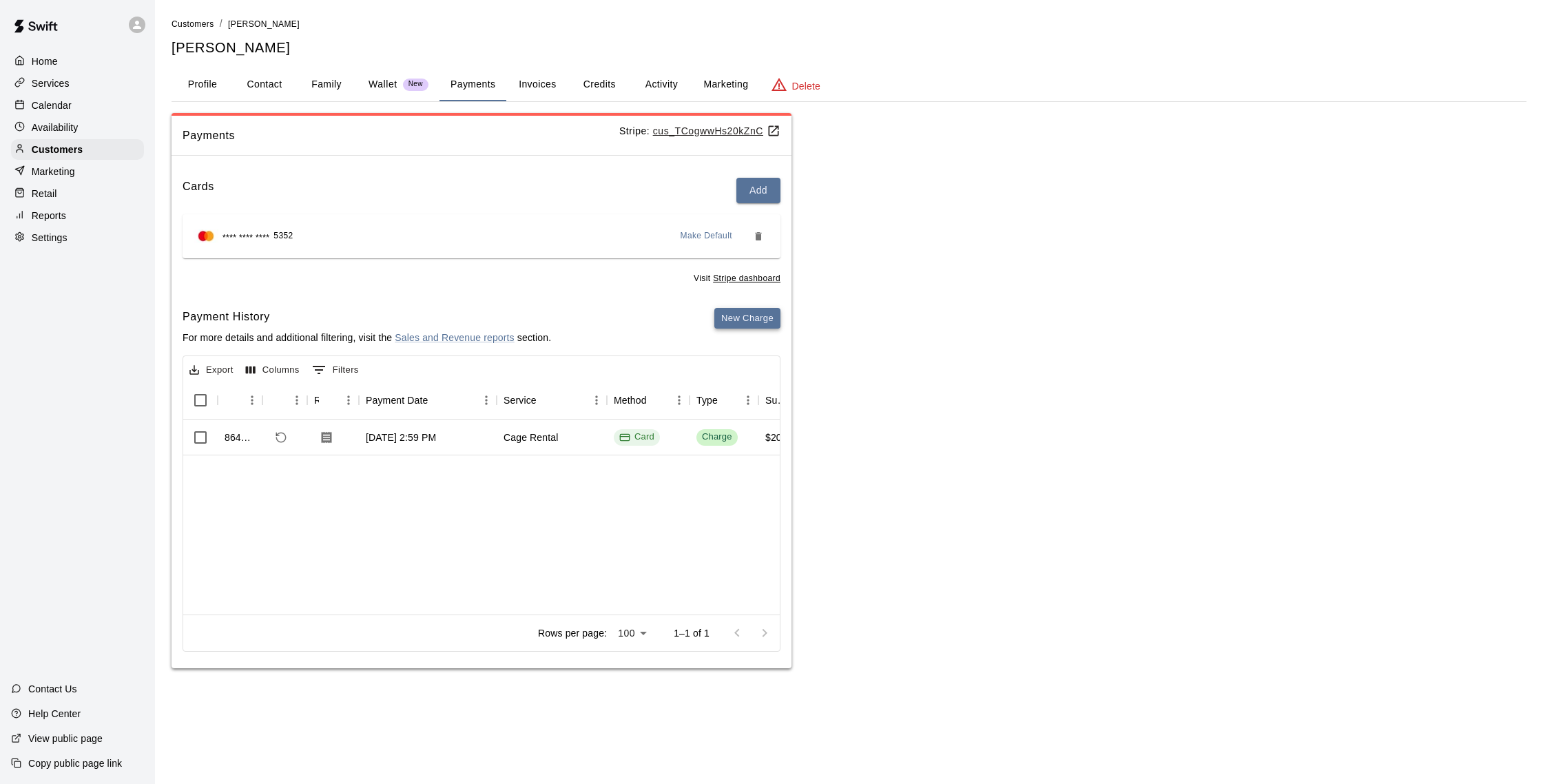
click at [744, 321] on button "New Charge" at bounding box center [747, 318] width 66 height 21
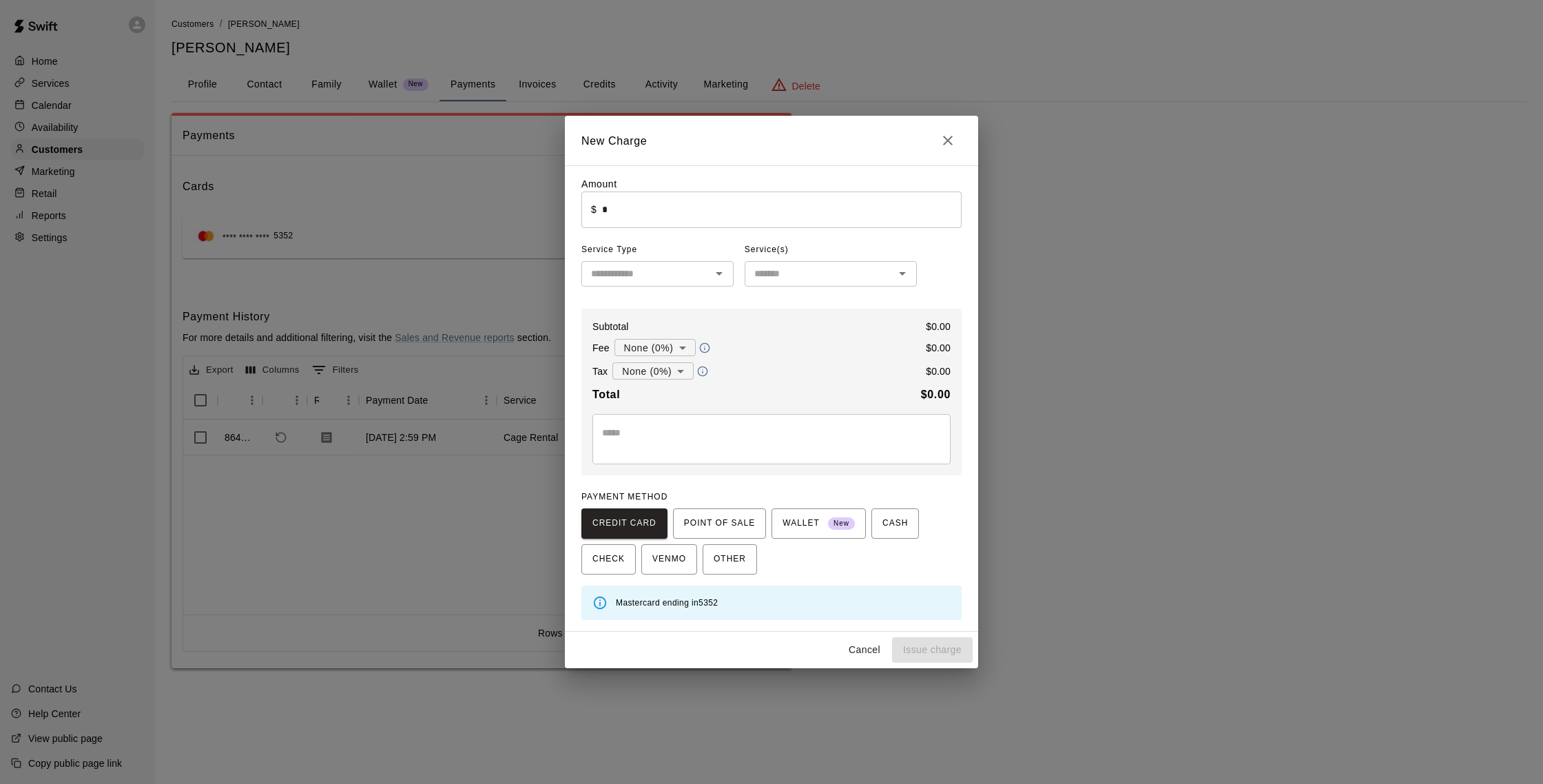
click at [69, 146] on div "New Charge Amount ​ $ * ​ Service Type ​ Service(s) ​ Subtotal $ 0.00 Fee None …" at bounding box center [772, 392] width 1543 height 784
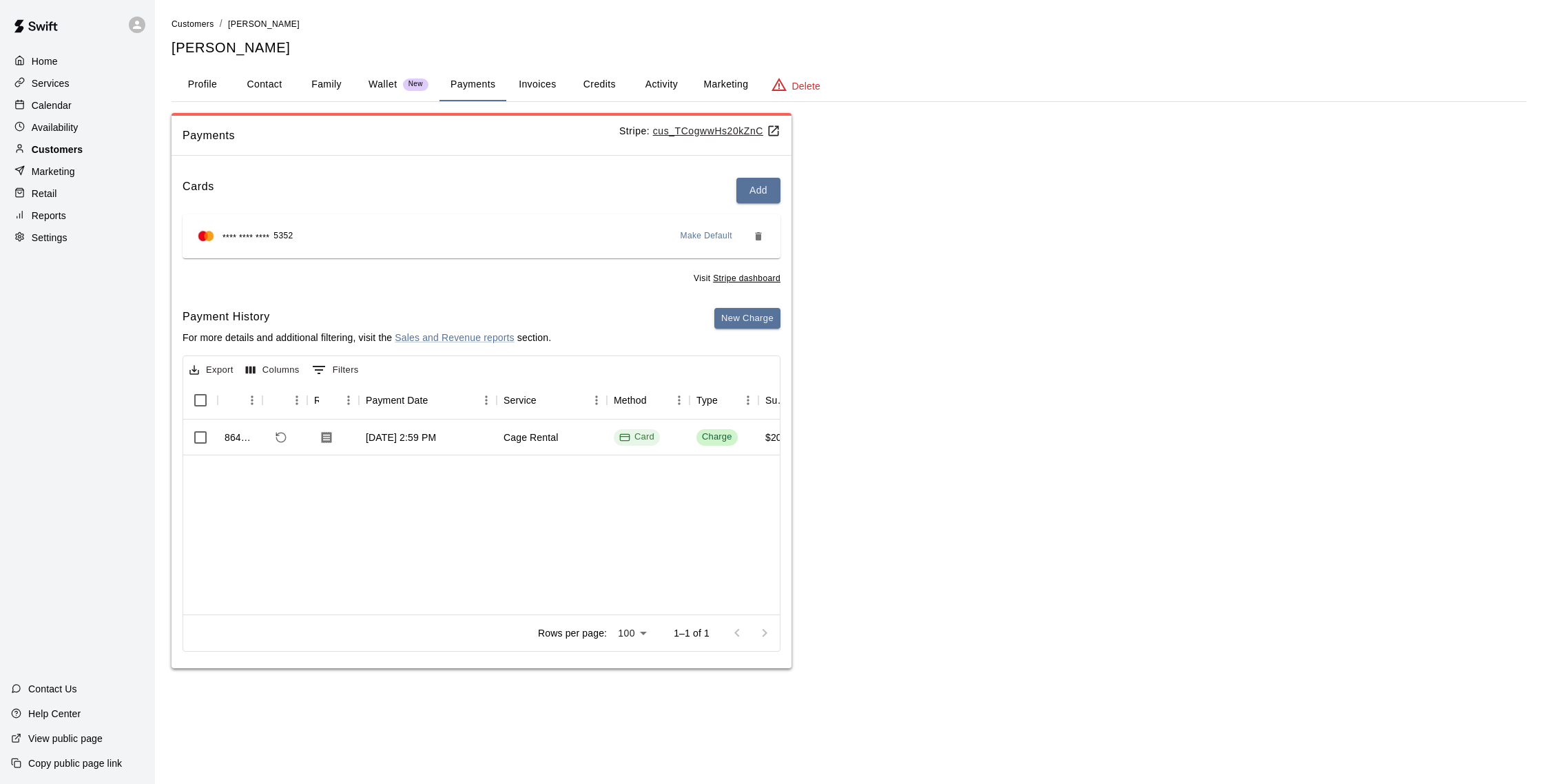
click at [56, 152] on p "Customers" at bounding box center [57, 149] width 51 height 14
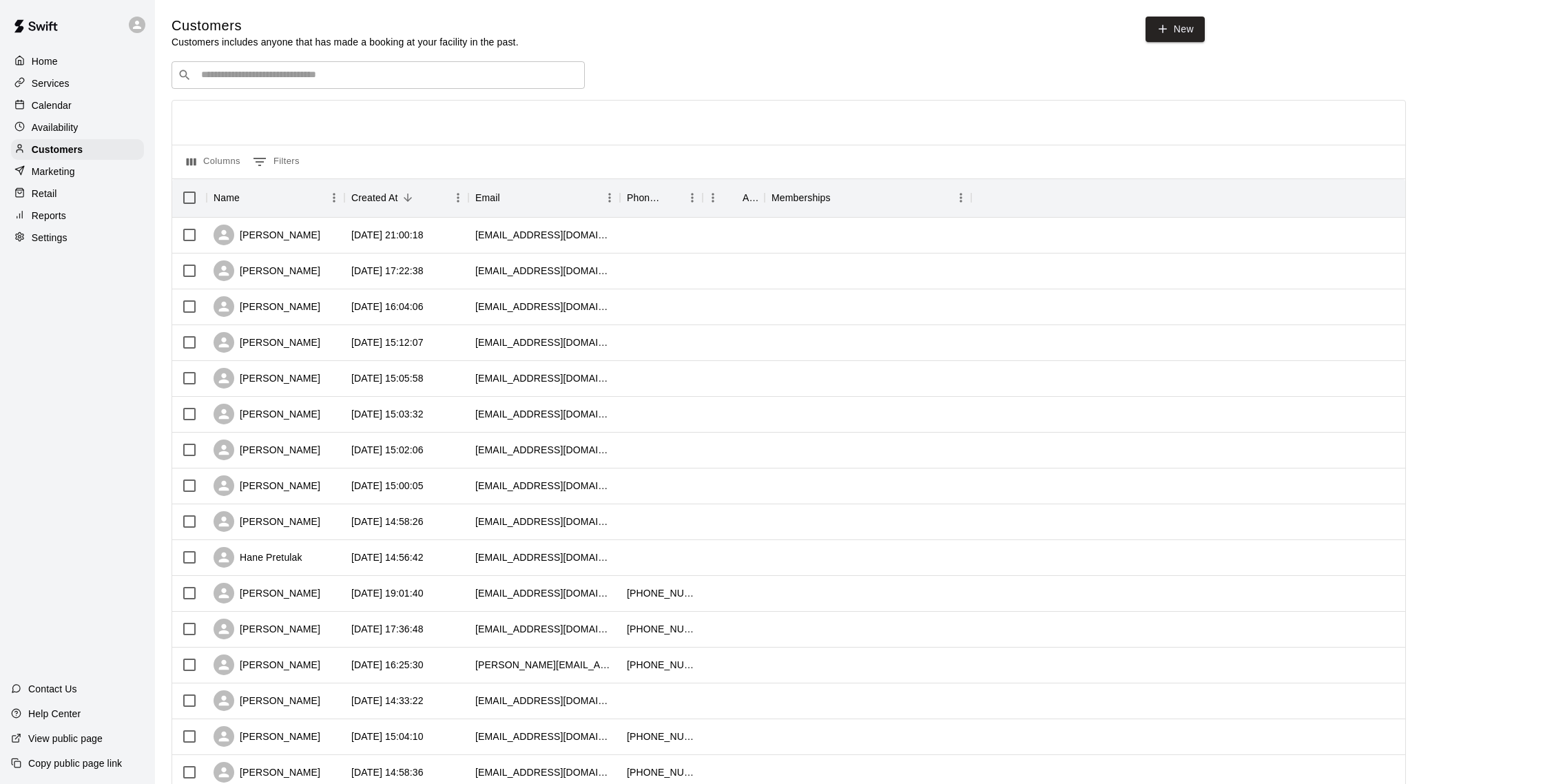
click at [76, 113] on div "Calendar" at bounding box center [78, 105] width 133 height 20
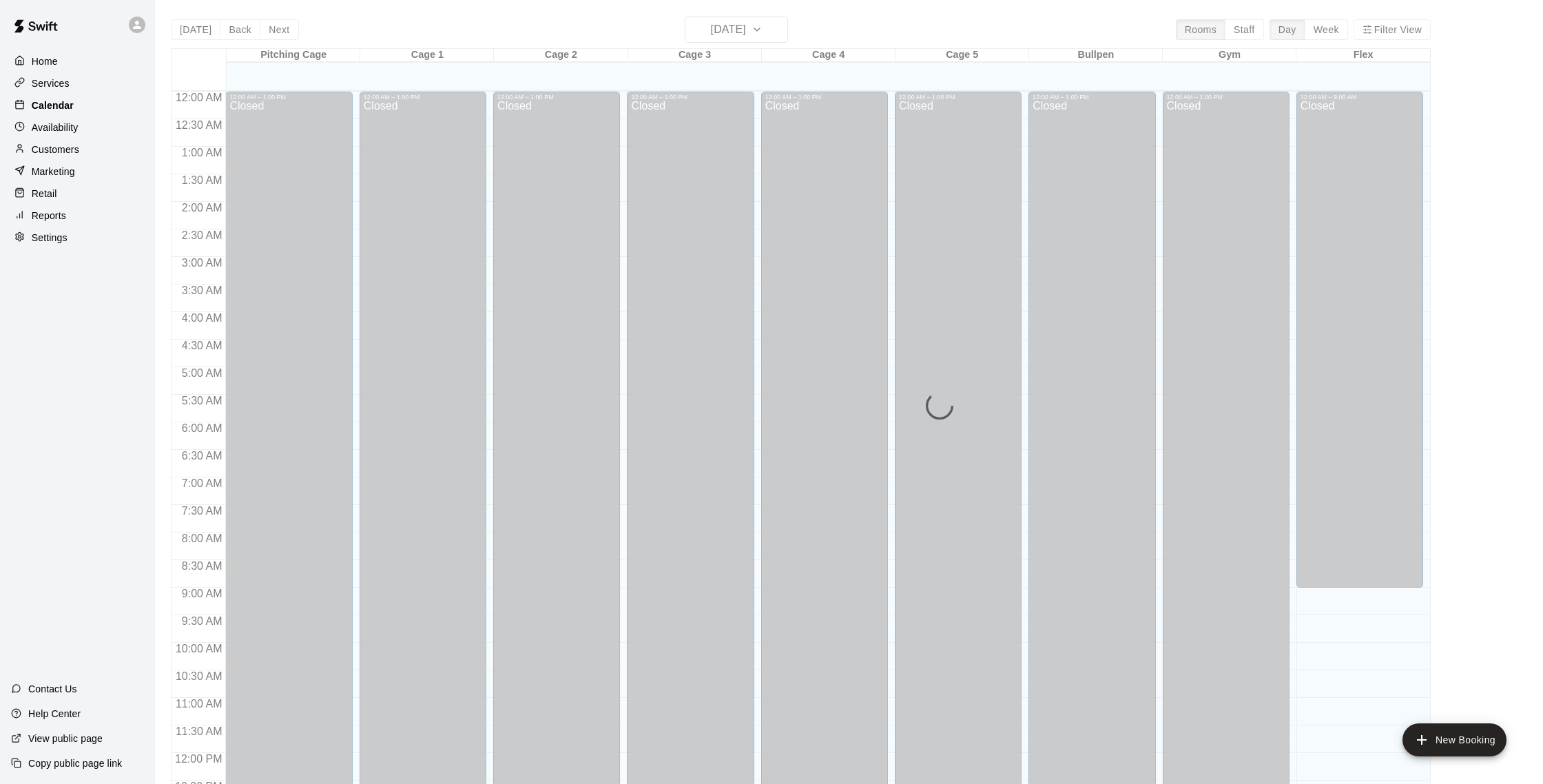
scroll to position [574, 0]
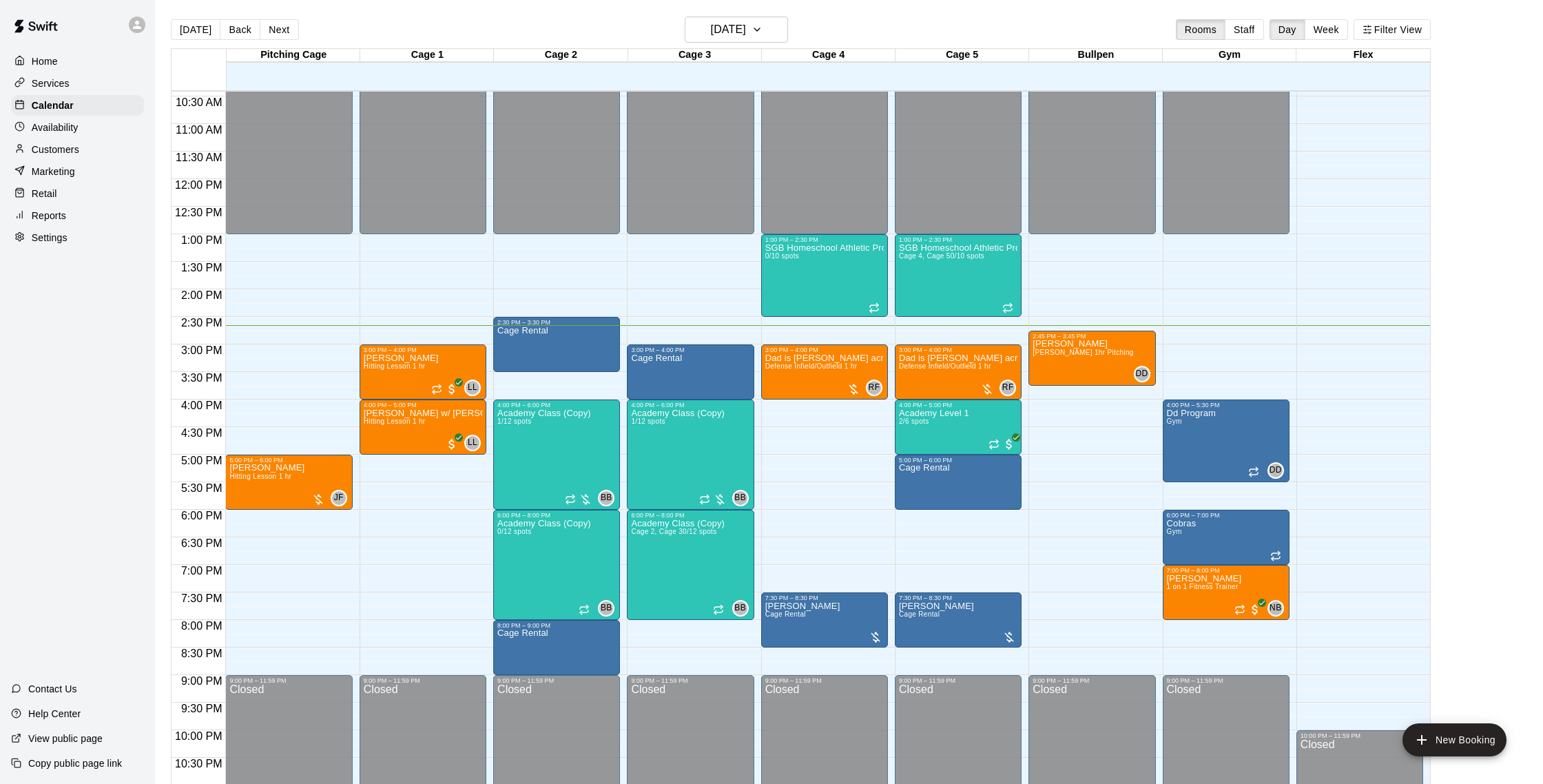
click at [69, 156] on div "Customers" at bounding box center [78, 149] width 133 height 20
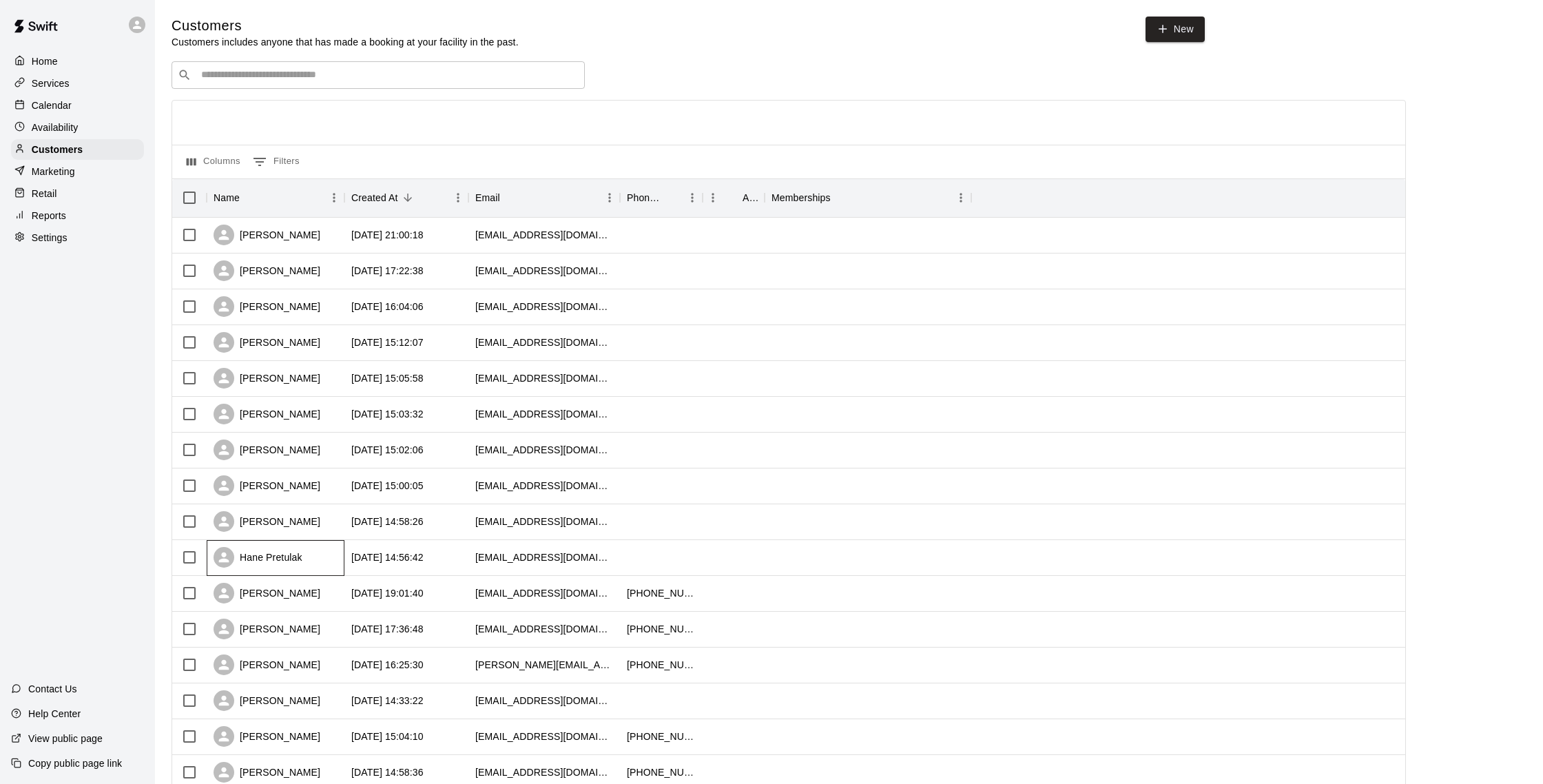
click at [287, 553] on div "Hane Pretulak" at bounding box center [257, 557] width 89 height 20
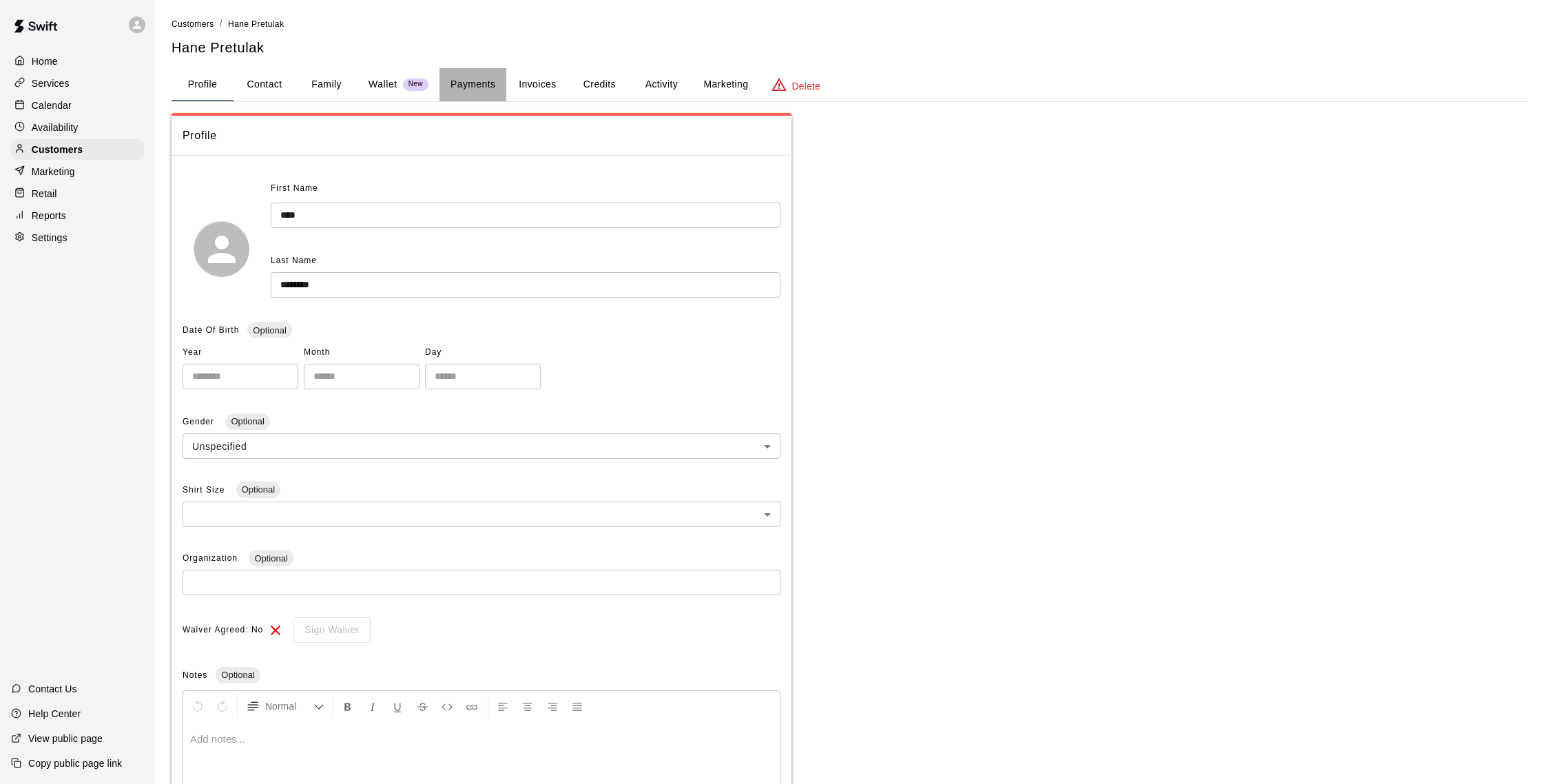
click at [447, 84] on button "Payments" at bounding box center [473, 84] width 67 height 33
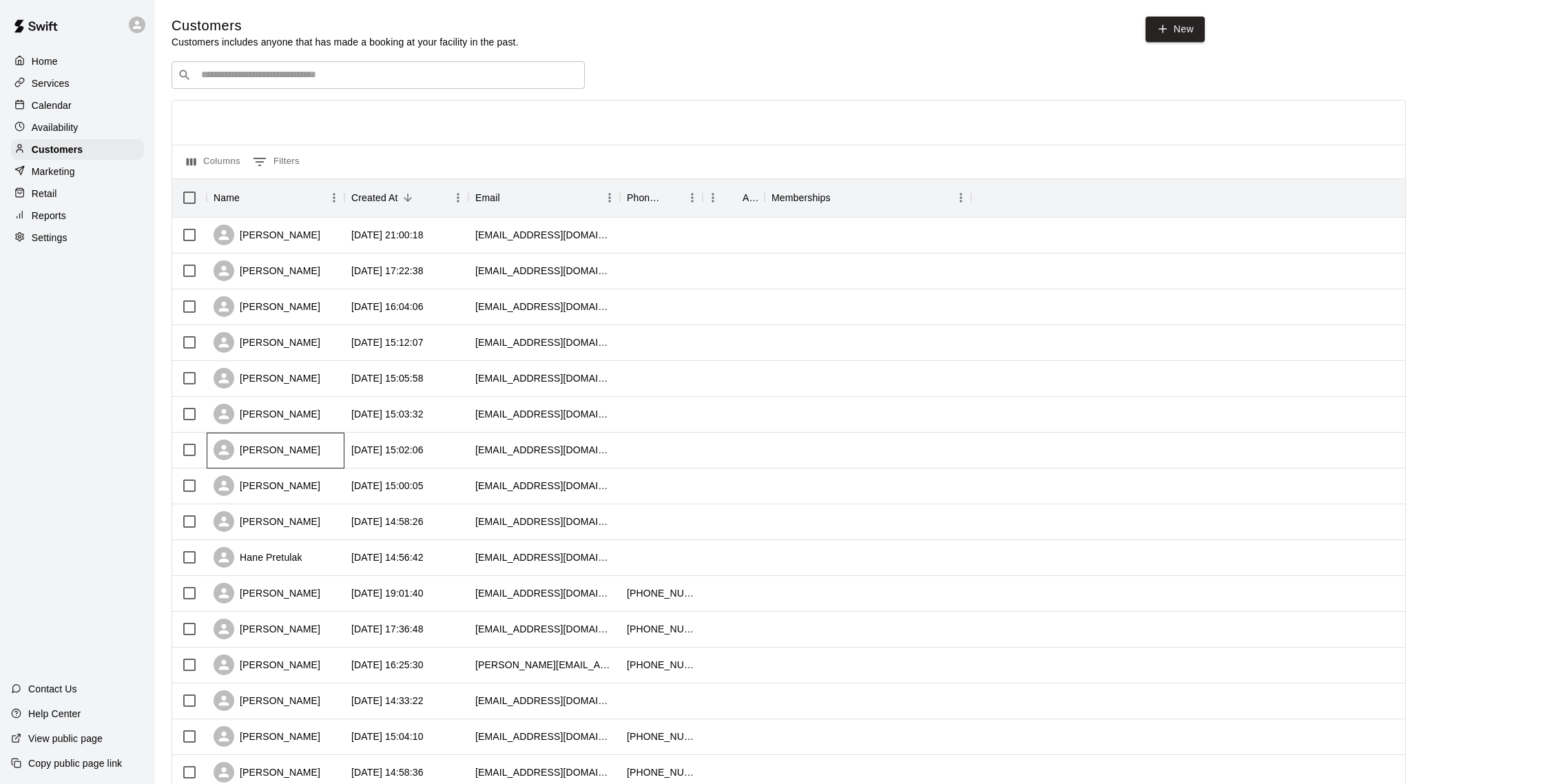
click at [301, 446] on div "[PERSON_NAME]" at bounding box center [275, 451] width 138 height 35
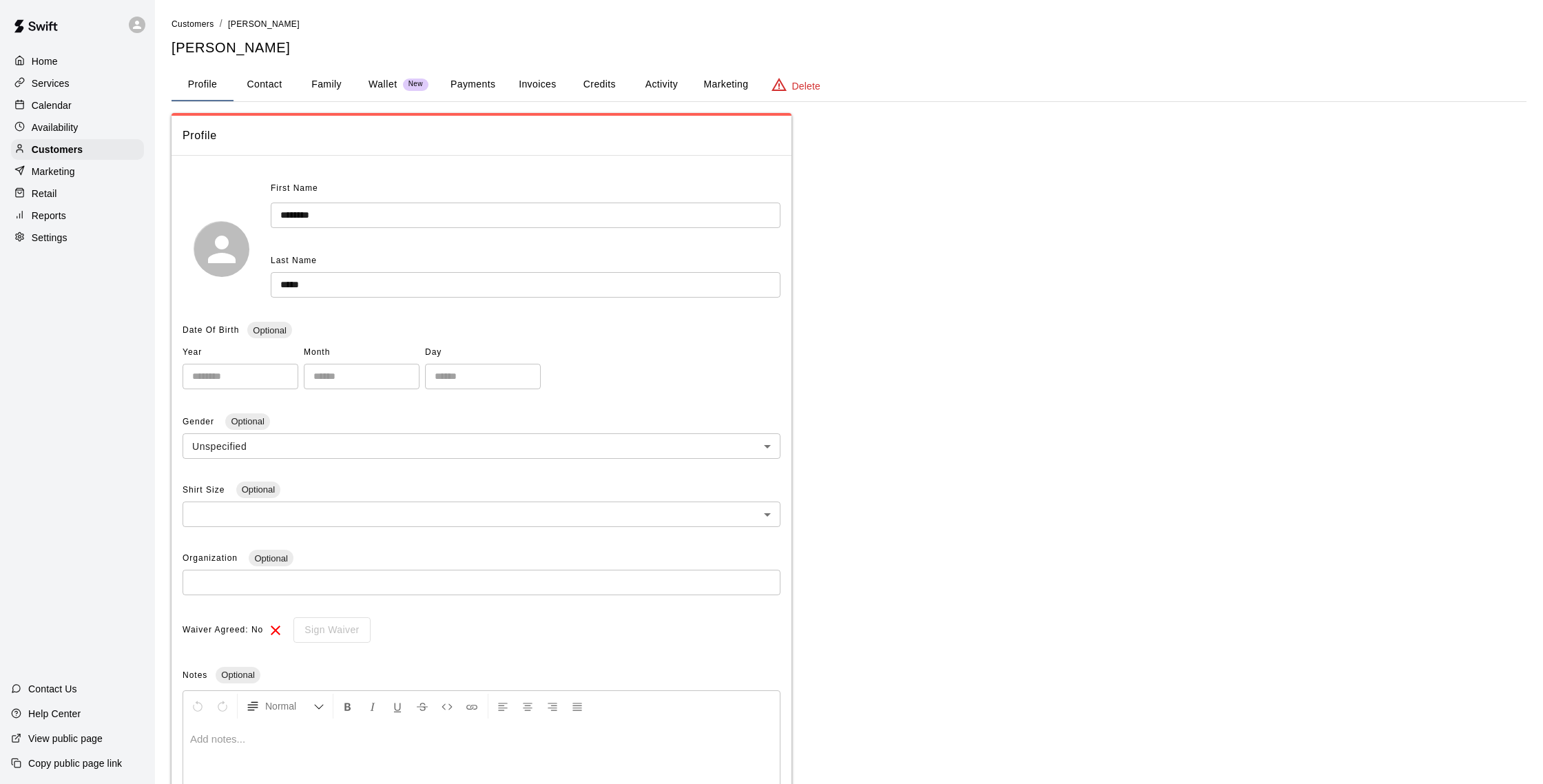
click at [676, 87] on button "Activity" at bounding box center [661, 84] width 62 height 33
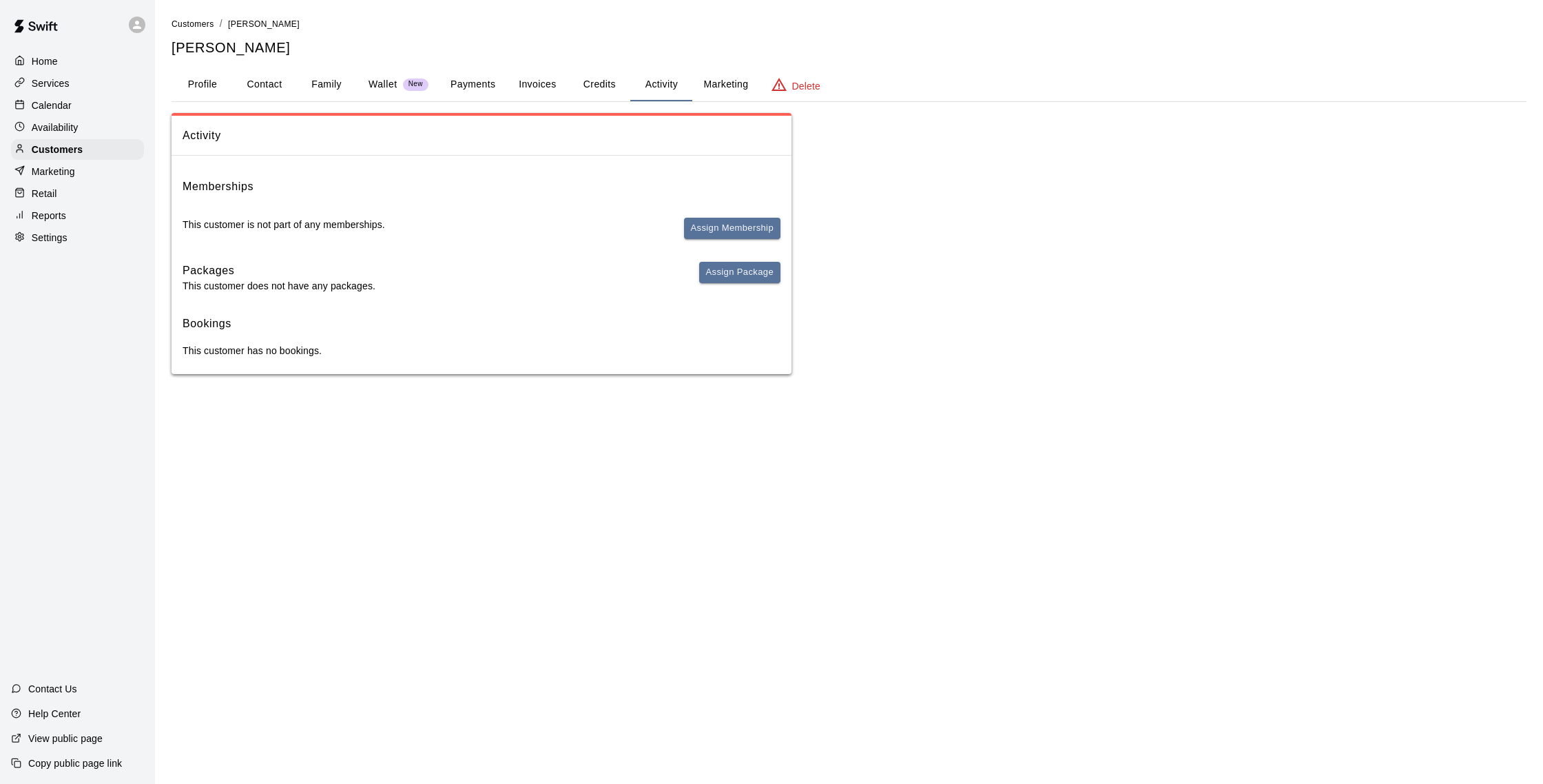
click at [280, 81] on button "Contact" at bounding box center [264, 84] width 62 height 33
select select "**"
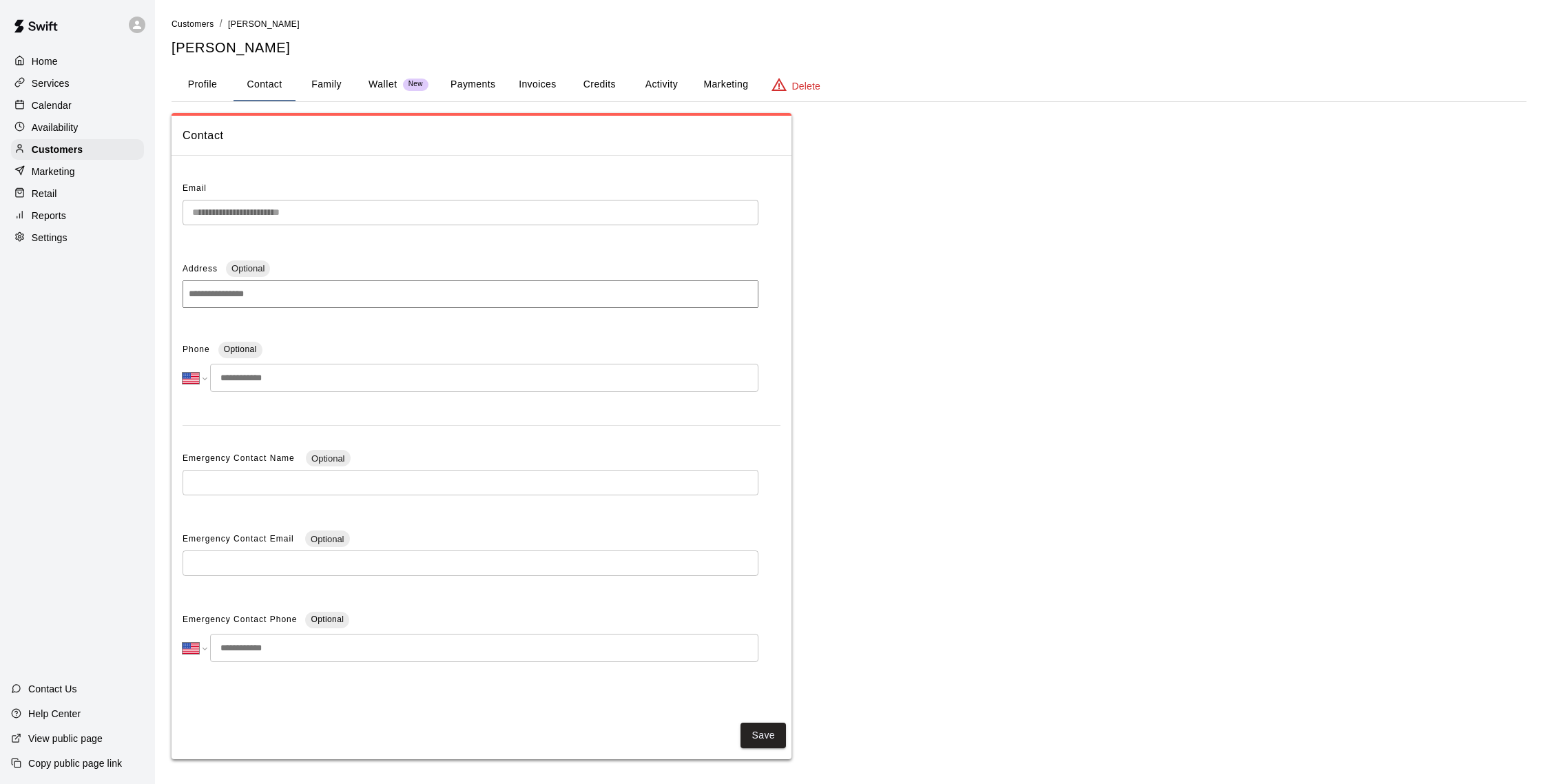
click at [498, 83] on button "Payments" at bounding box center [473, 84] width 67 height 33
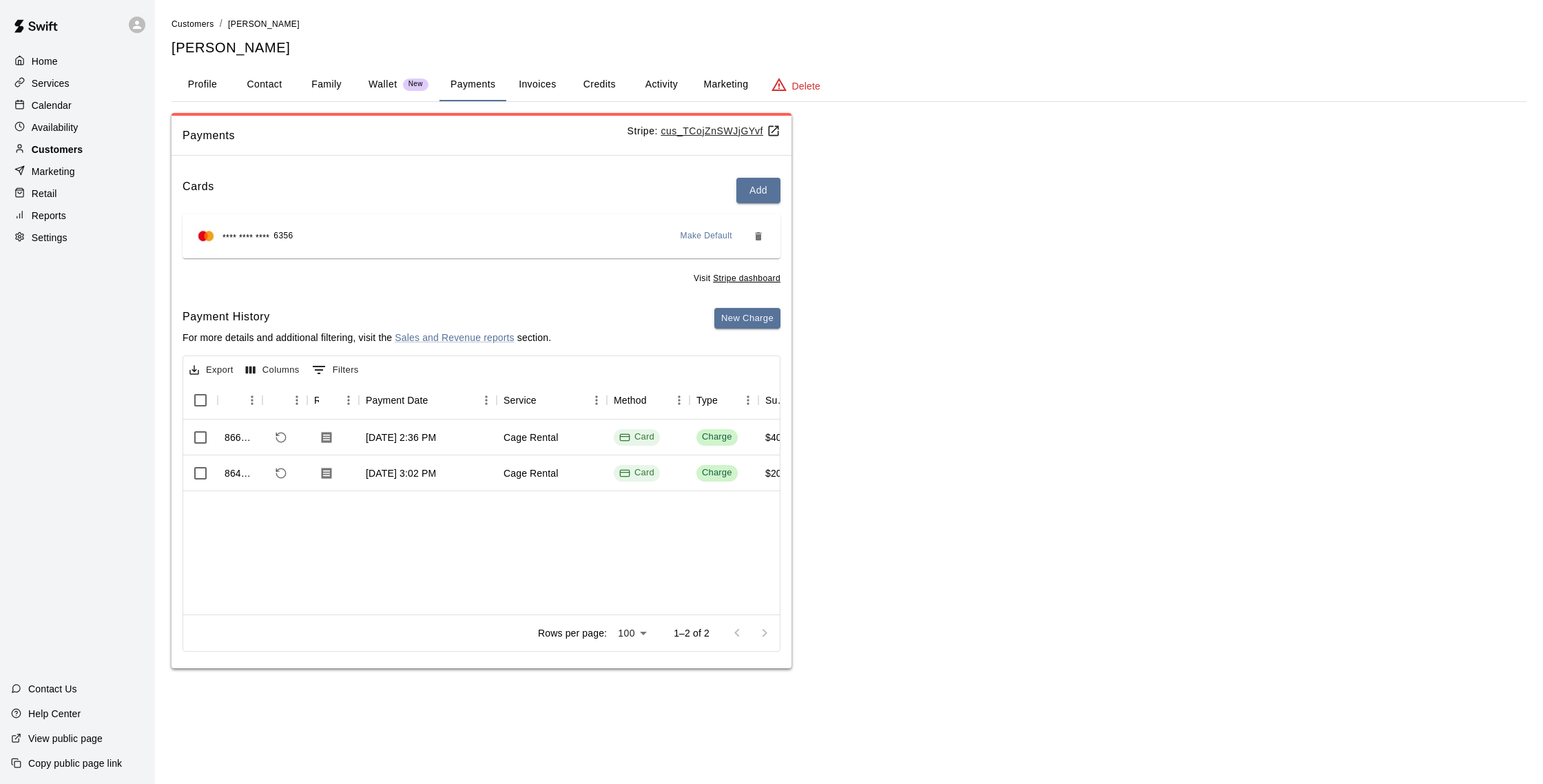
drag, startPoint x: 62, startPoint y: 148, endPoint x: 70, endPoint y: 149, distance: 8.1
click at [62, 148] on p "Customers" at bounding box center [57, 149] width 51 height 14
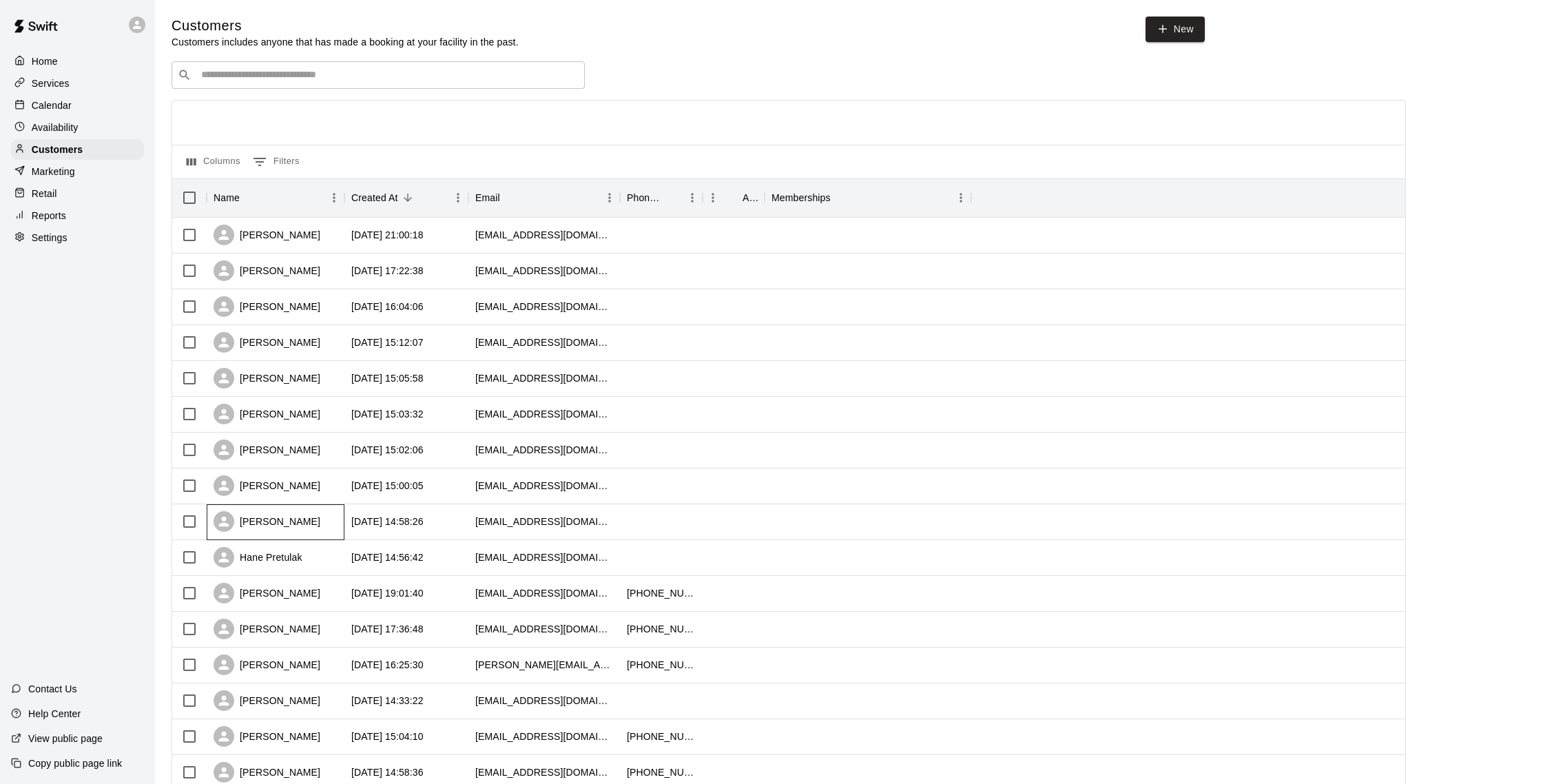
click at [294, 518] on div "[PERSON_NAME]" at bounding box center [275, 522] width 138 height 35
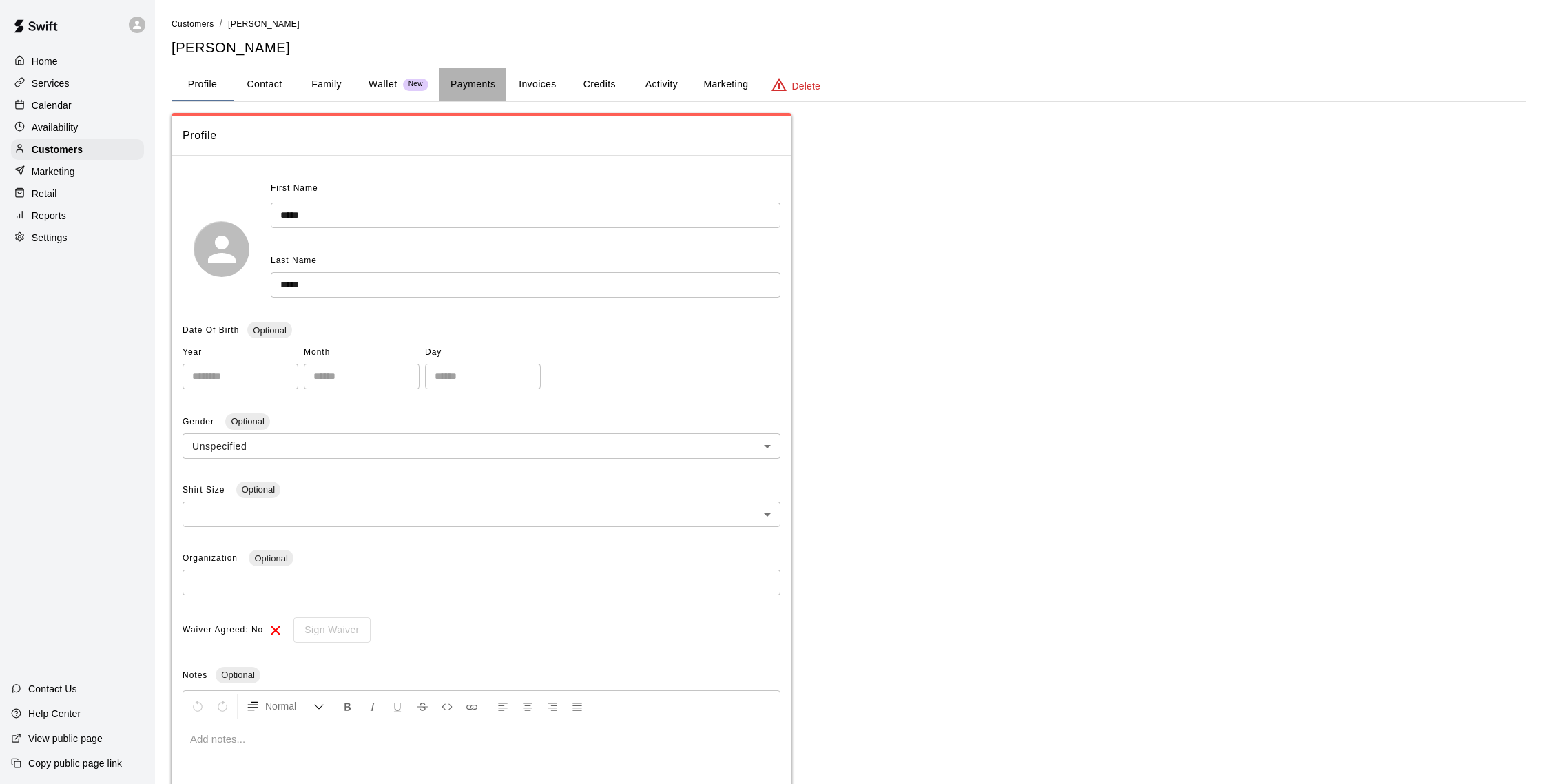
click at [463, 88] on button "Payments" at bounding box center [473, 84] width 67 height 33
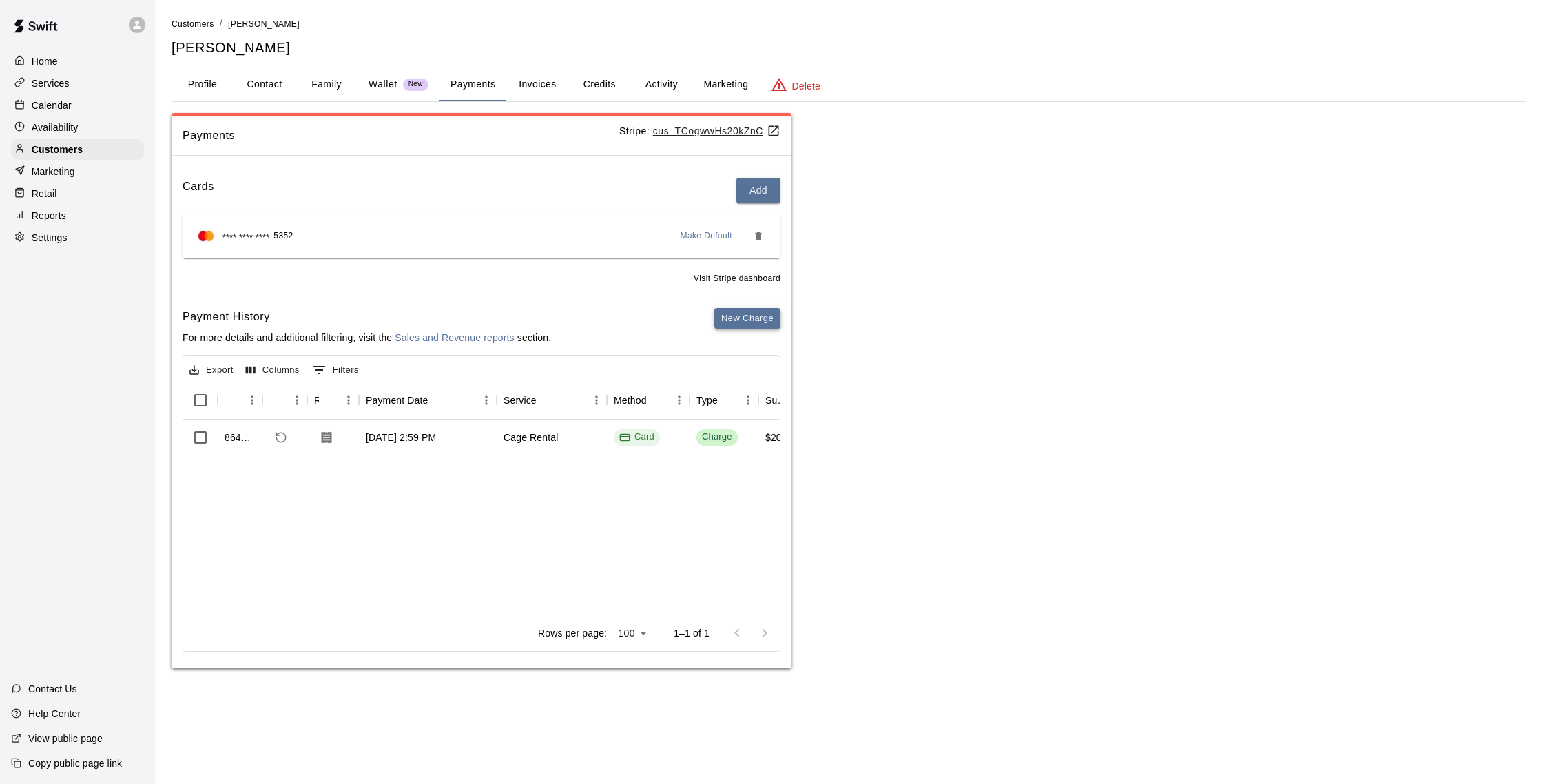
click at [758, 317] on button "New Charge" at bounding box center [747, 318] width 66 height 21
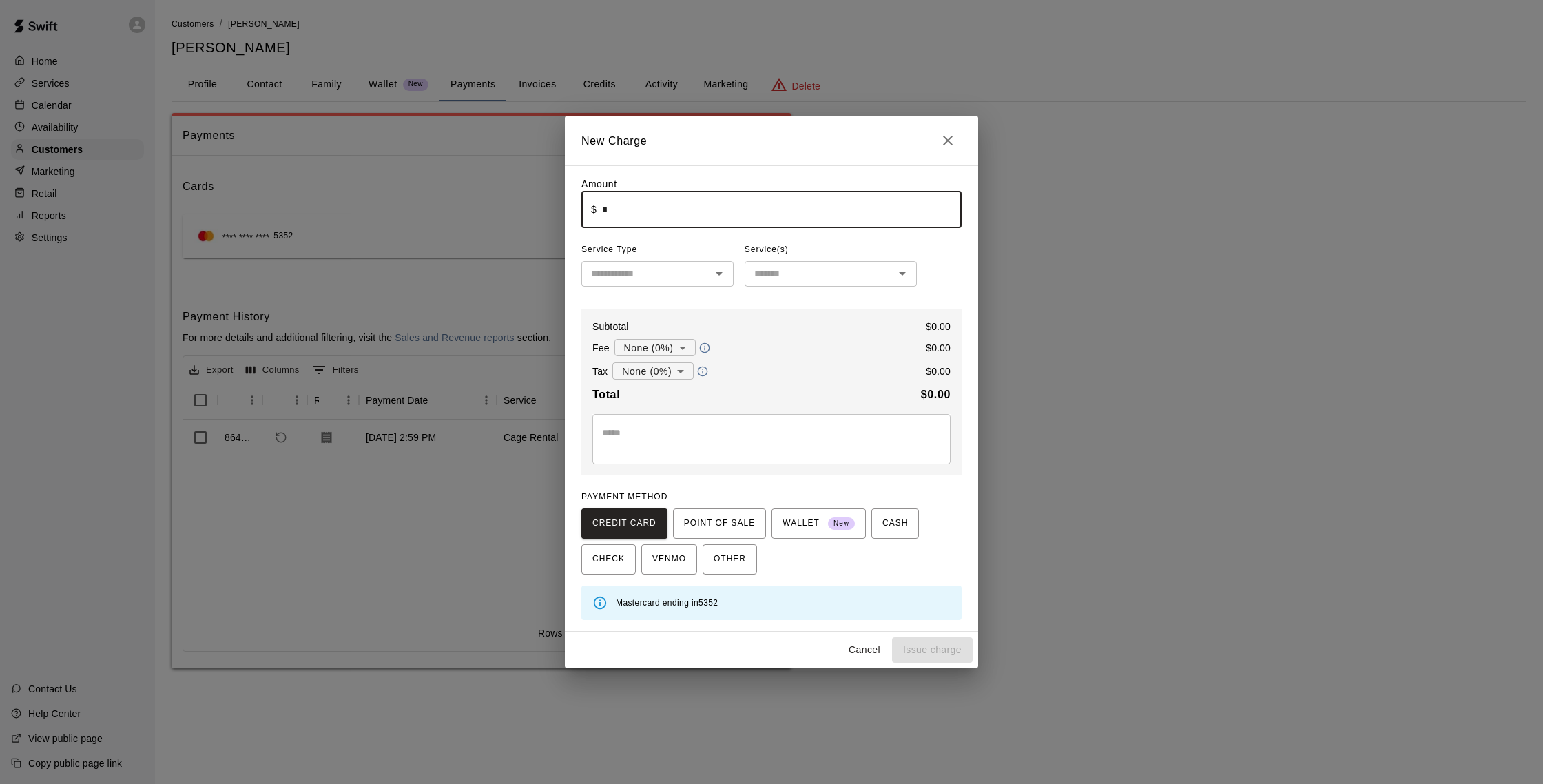
click at [663, 216] on input "*" at bounding box center [782, 209] width 360 height 36
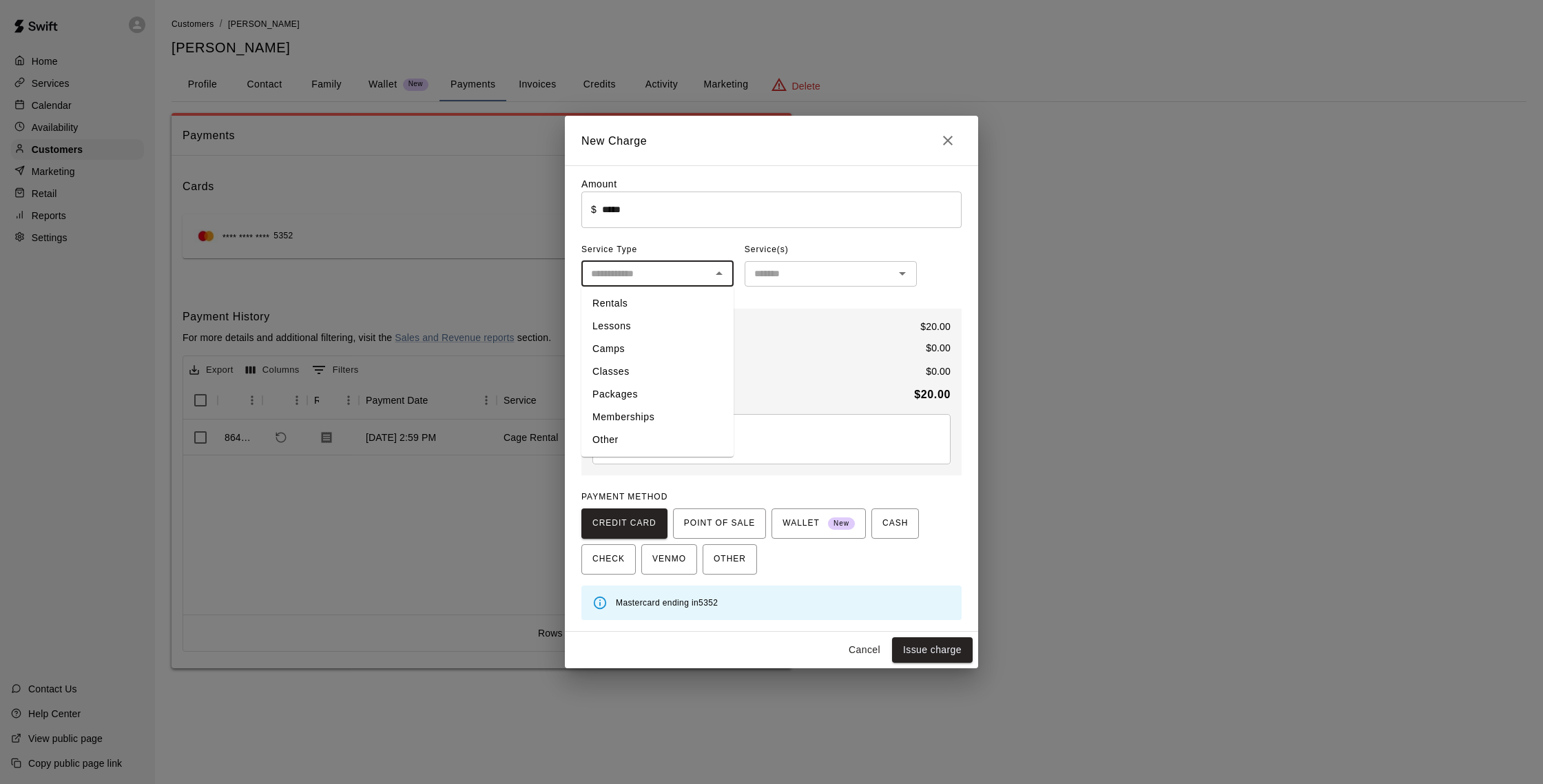
click at [686, 275] on input "text" at bounding box center [647, 273] width 122 height 17
click at [935, 262] on div "Amount ​ $ ***** ​ Service Type ​ Service(s) ​ Subtotal $ 20.00 Fee None (0%) *…" at bounding box center [772, 398] width 381 height 443
click at [943, 657] on button "Issue charge" at bounding box center [932, 650] width 80 height 25
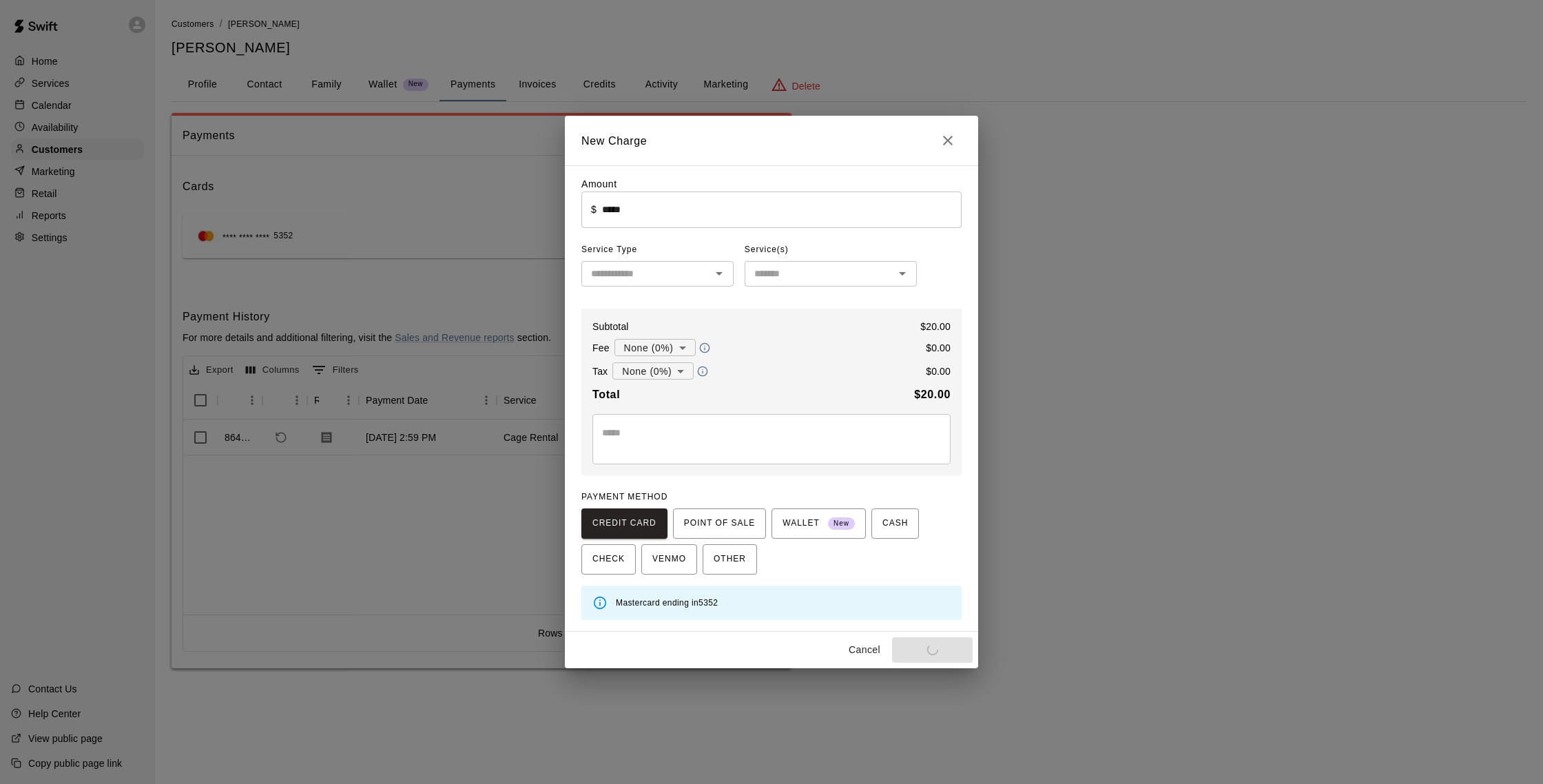
type input "*"
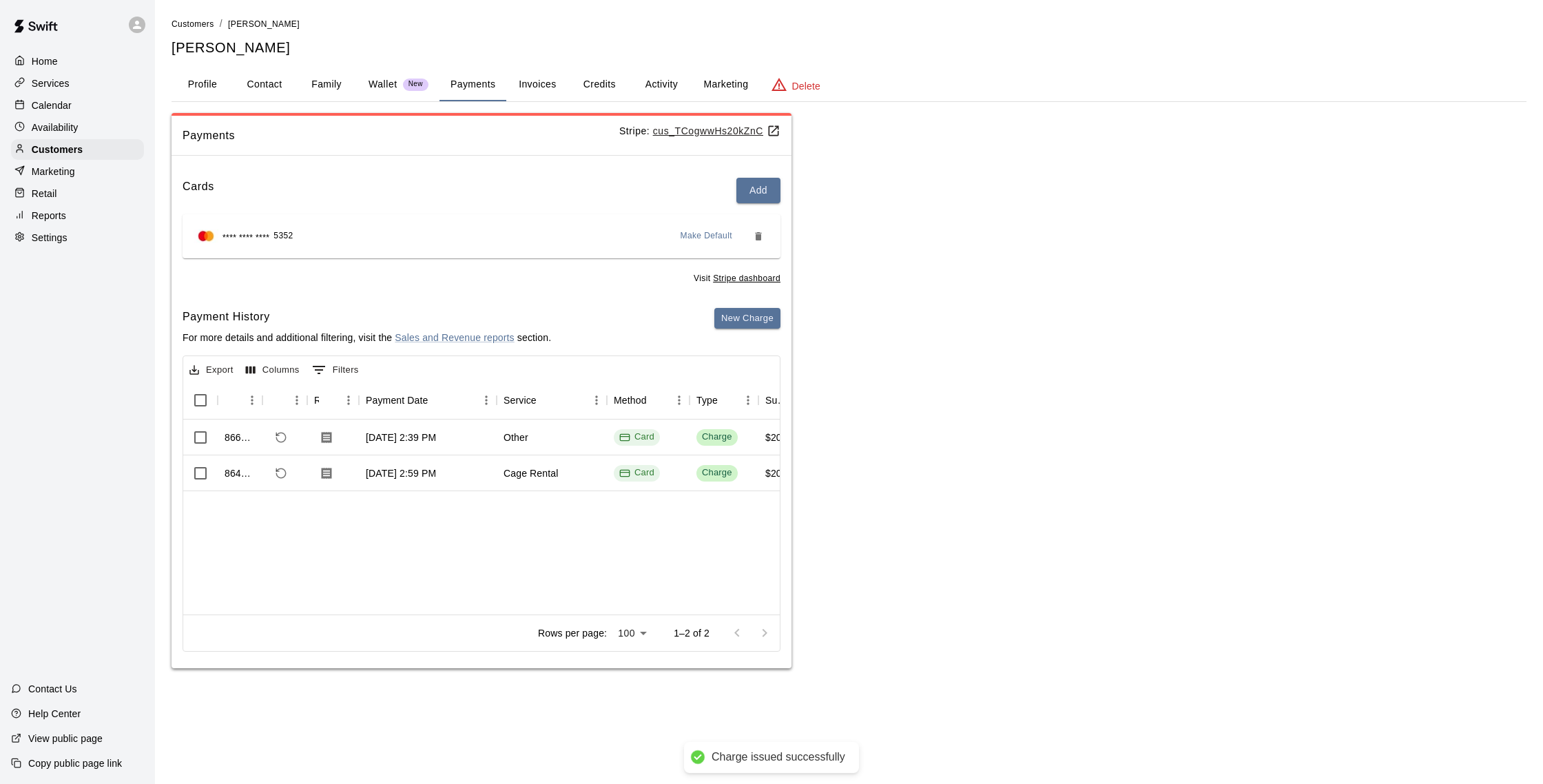
click at [68, 210] on div "Reports" at bounding box center [78, 215] width 133 height 20
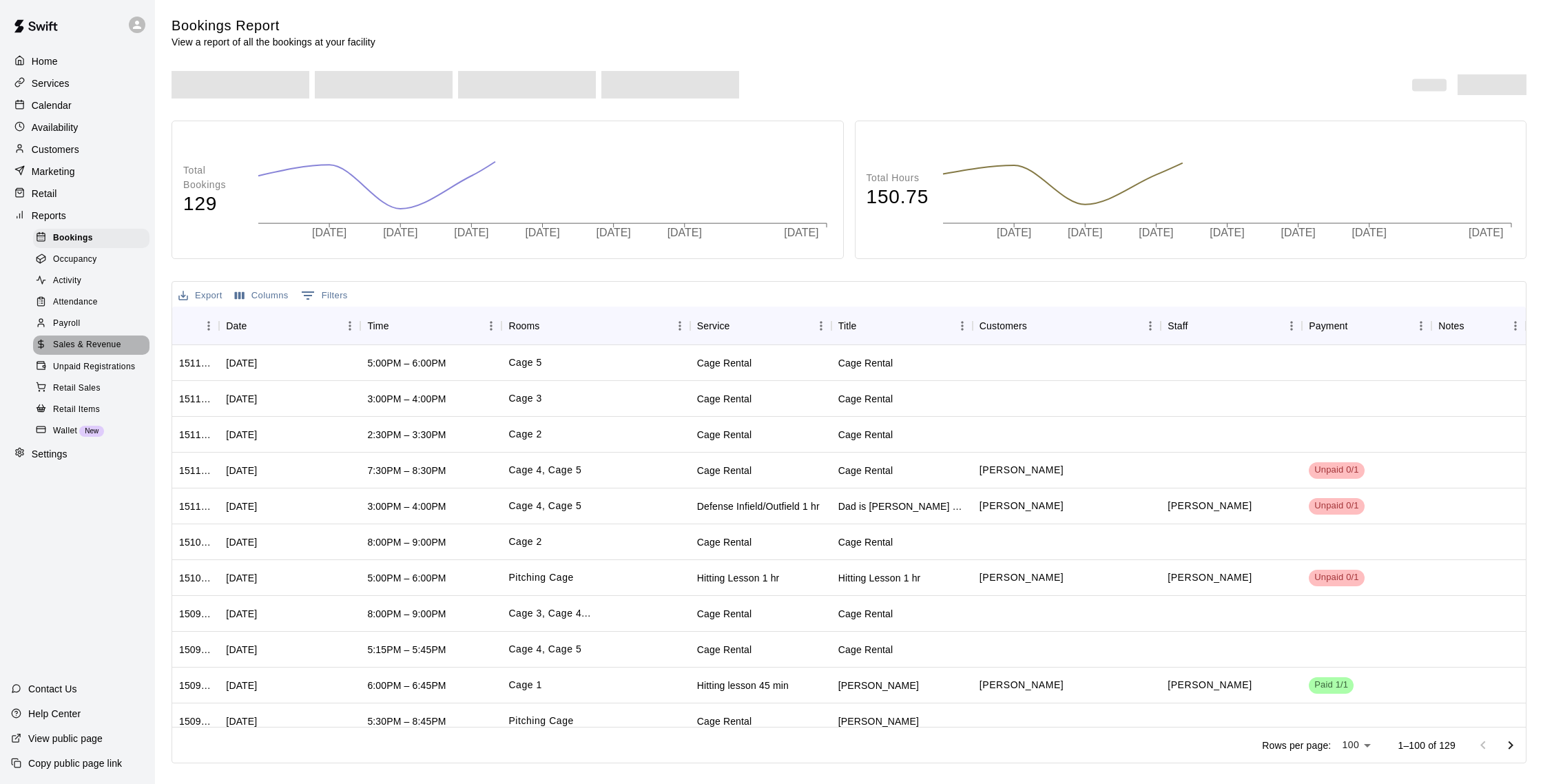
click at [103, 343] on span "Sales & Revenue" at bounding box center [87, 345] width 68 height 14
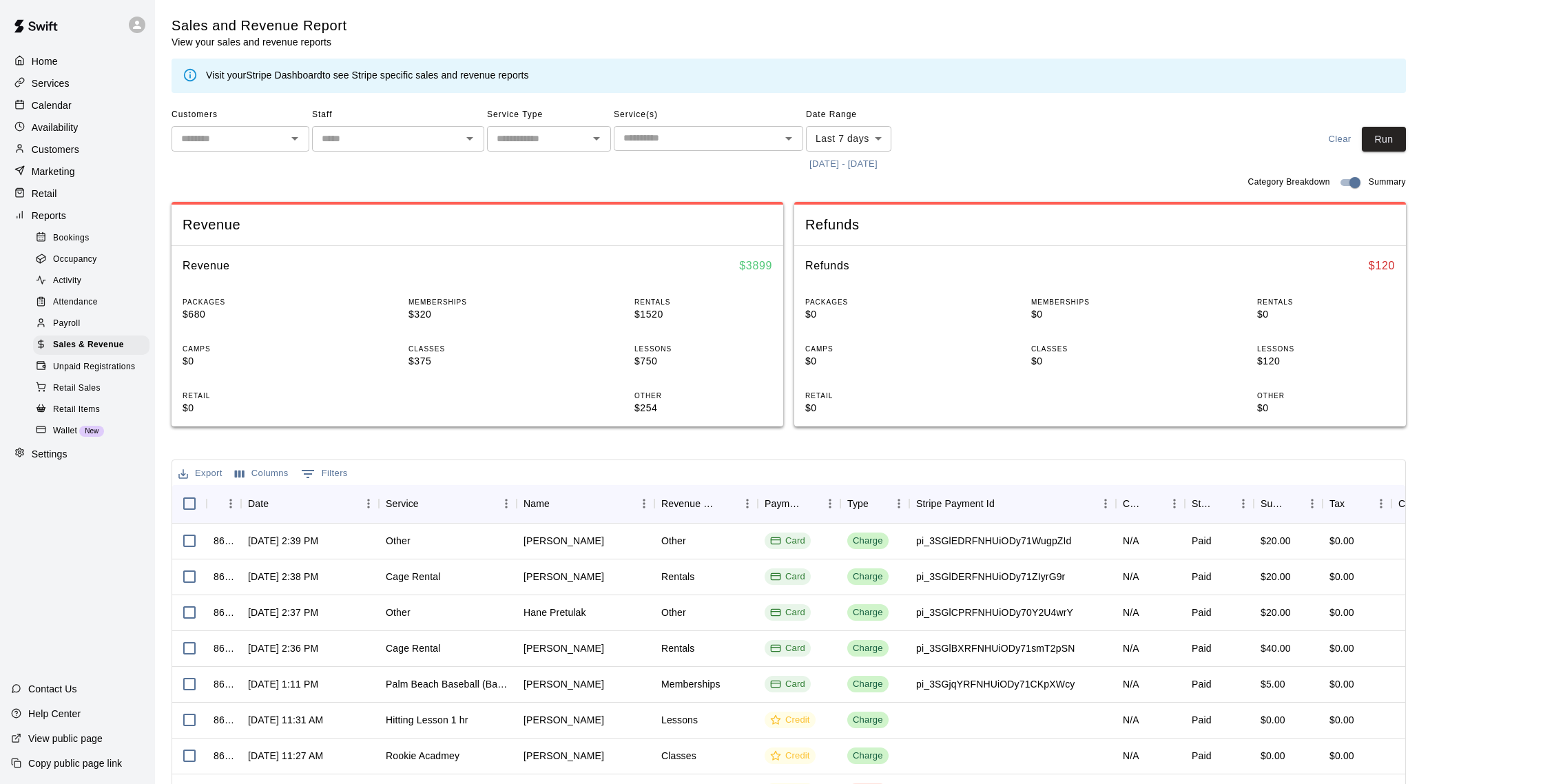
click at [33, 113] on div "Calendar" at bounding box center [78, 105] width 133 height 20
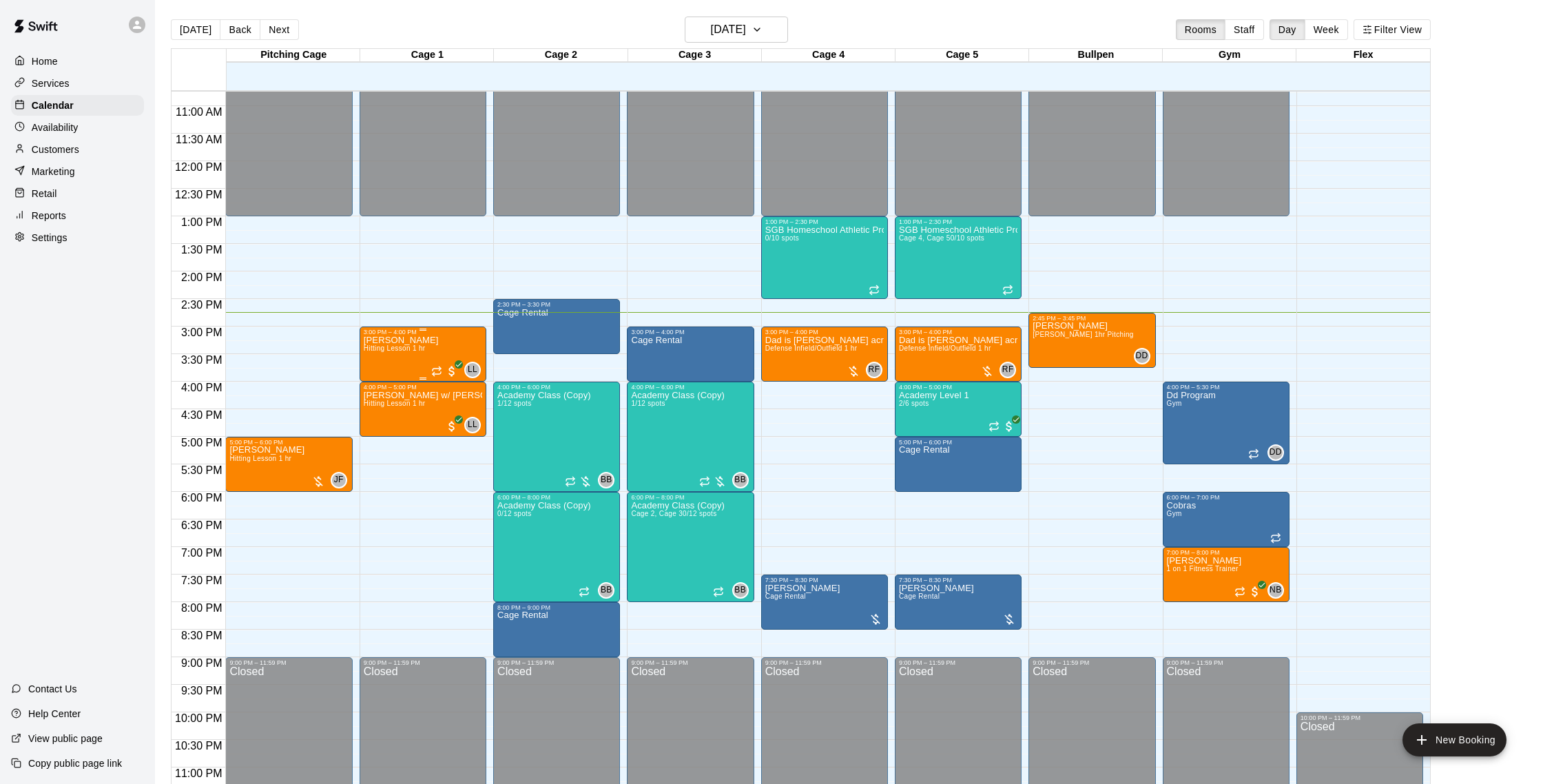
scroll to position [587, 0]
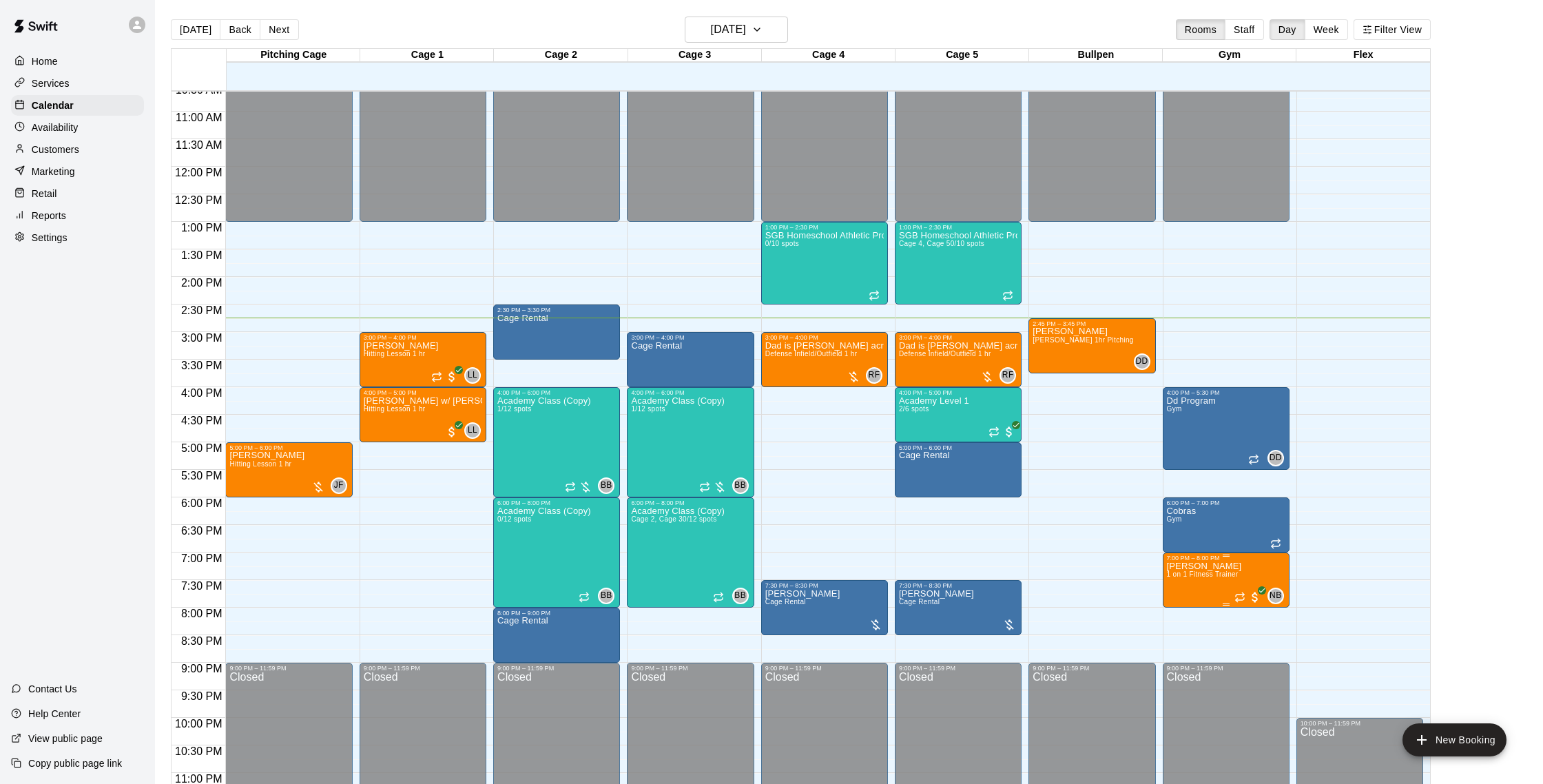
click at [1215, 574] on span "1 on 1 Fitness Trainer" at bounding box center [1203, 574] width 72 height 8
click at [1183, 616] on img "edit" at bounding box center [1181, 618] width 16 height 16
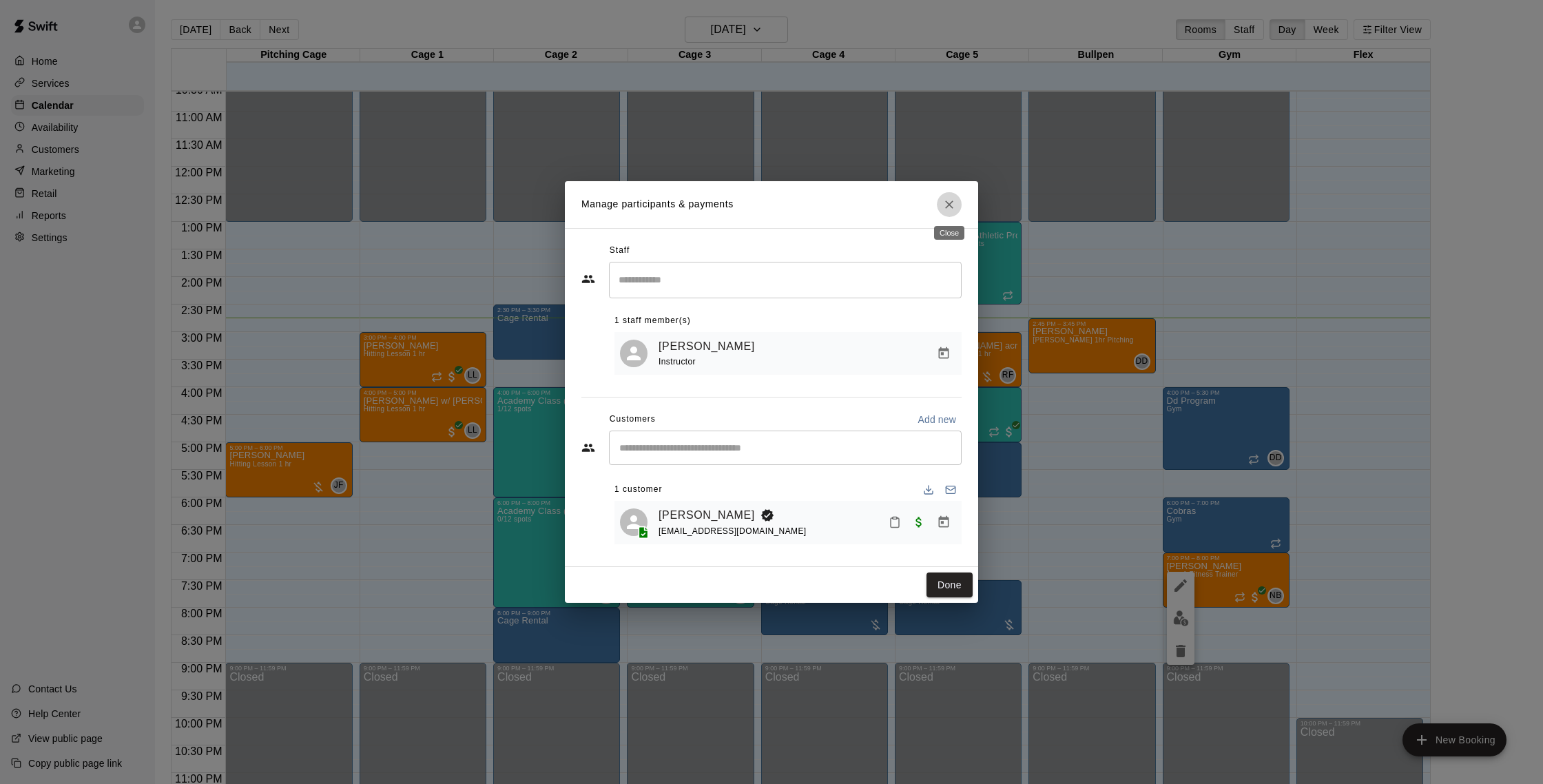
click at [946, 208] on icon "Close" at bounding box center [950, 204] width 14 height 14
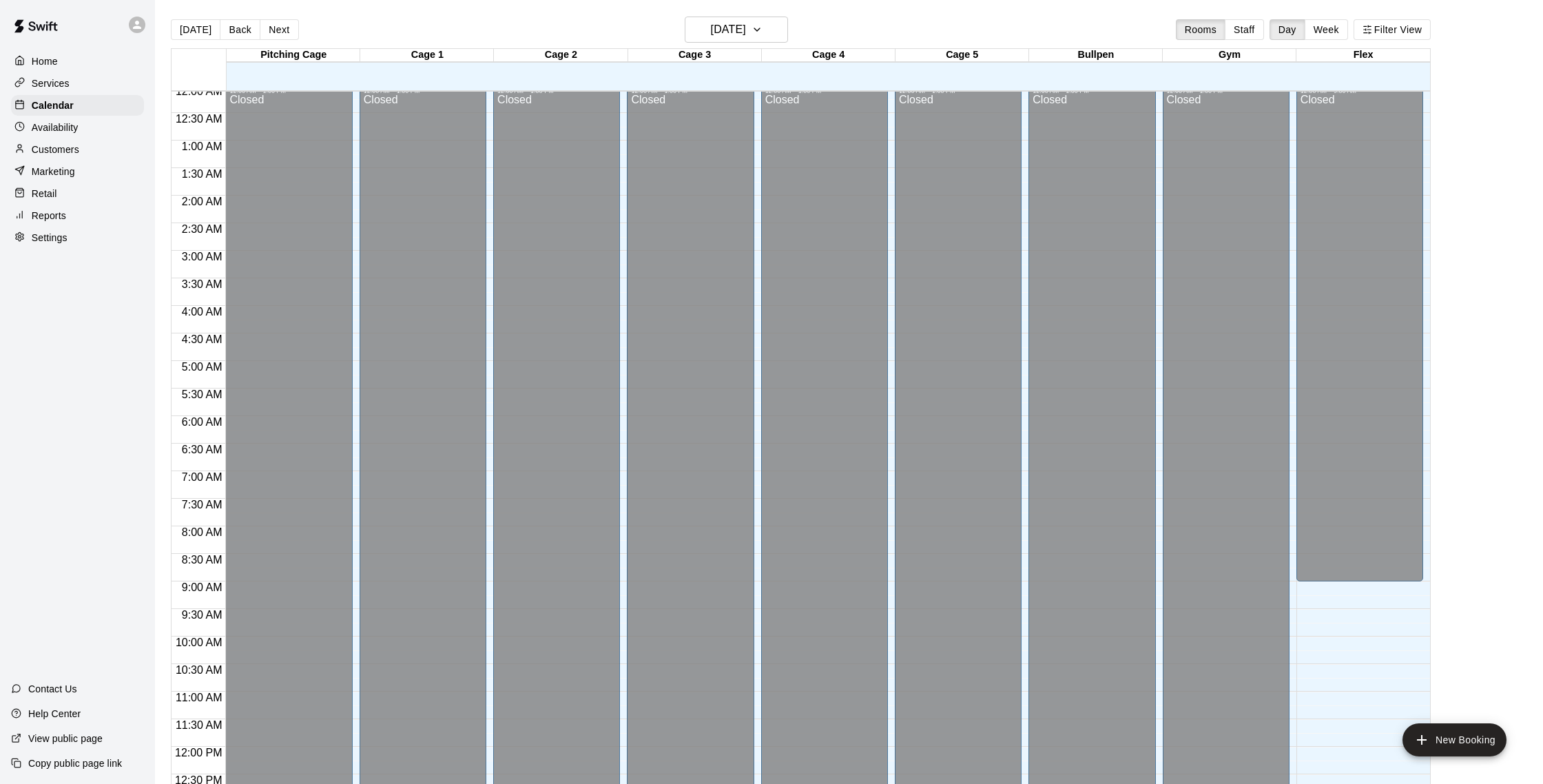
scroll to position [0, 0]
click at [49, 143] on p "Customers" at bounding box center [56, 149] width 47 height 14
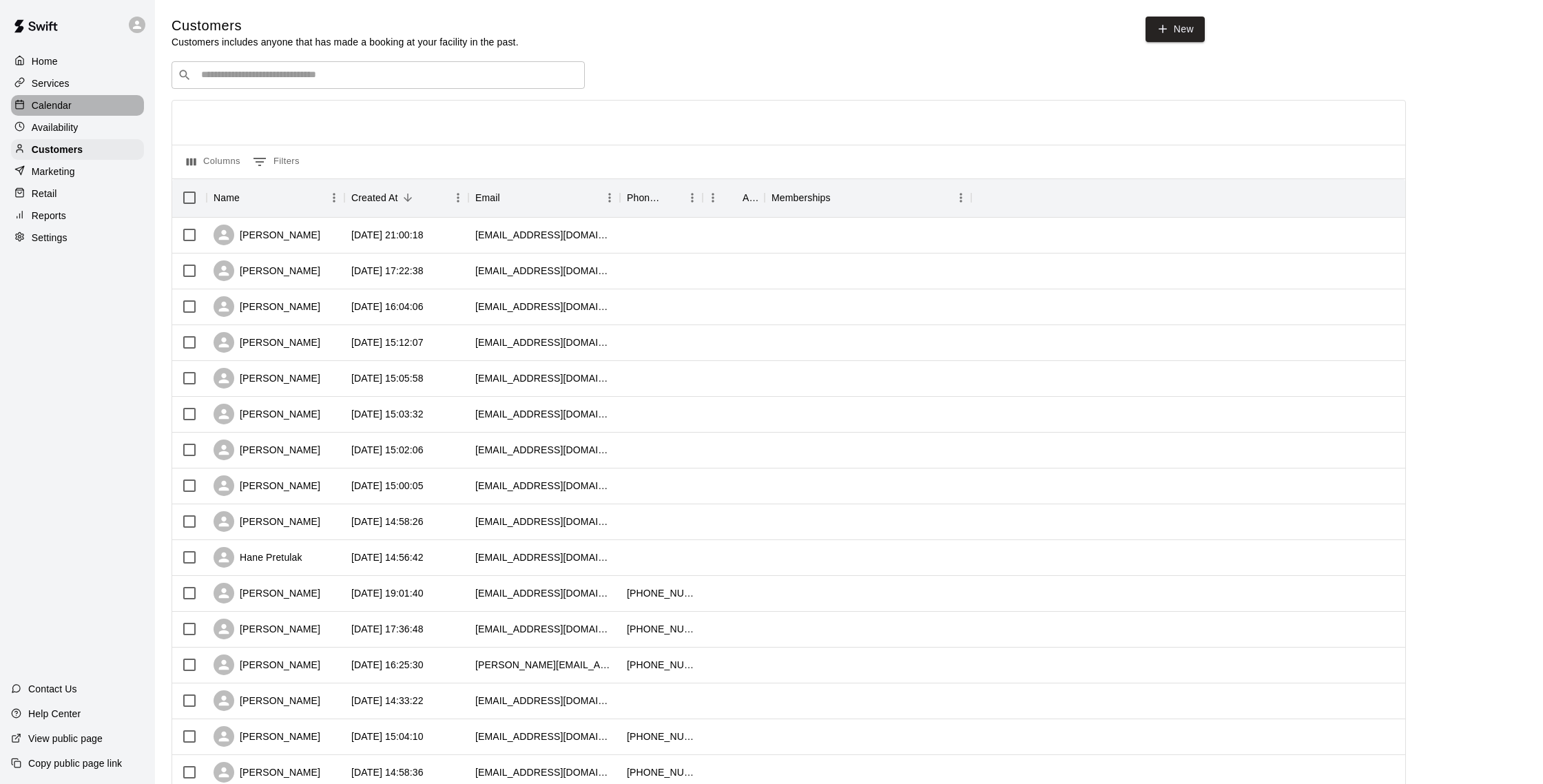
click at [71, 109] on p "Calendar" at bounding box center [51, 105] width 40 height 14
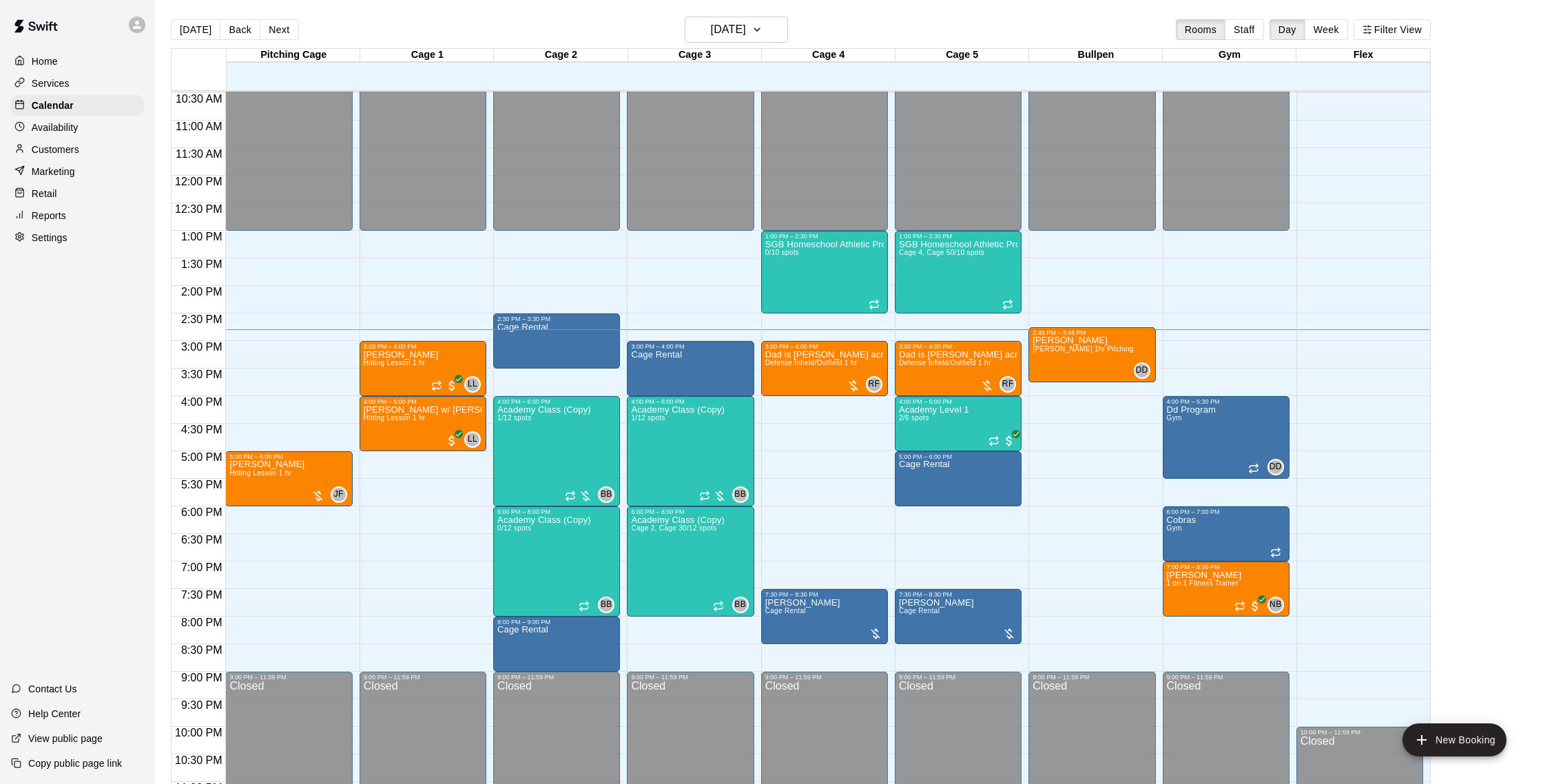
scroll to position [581, 0]
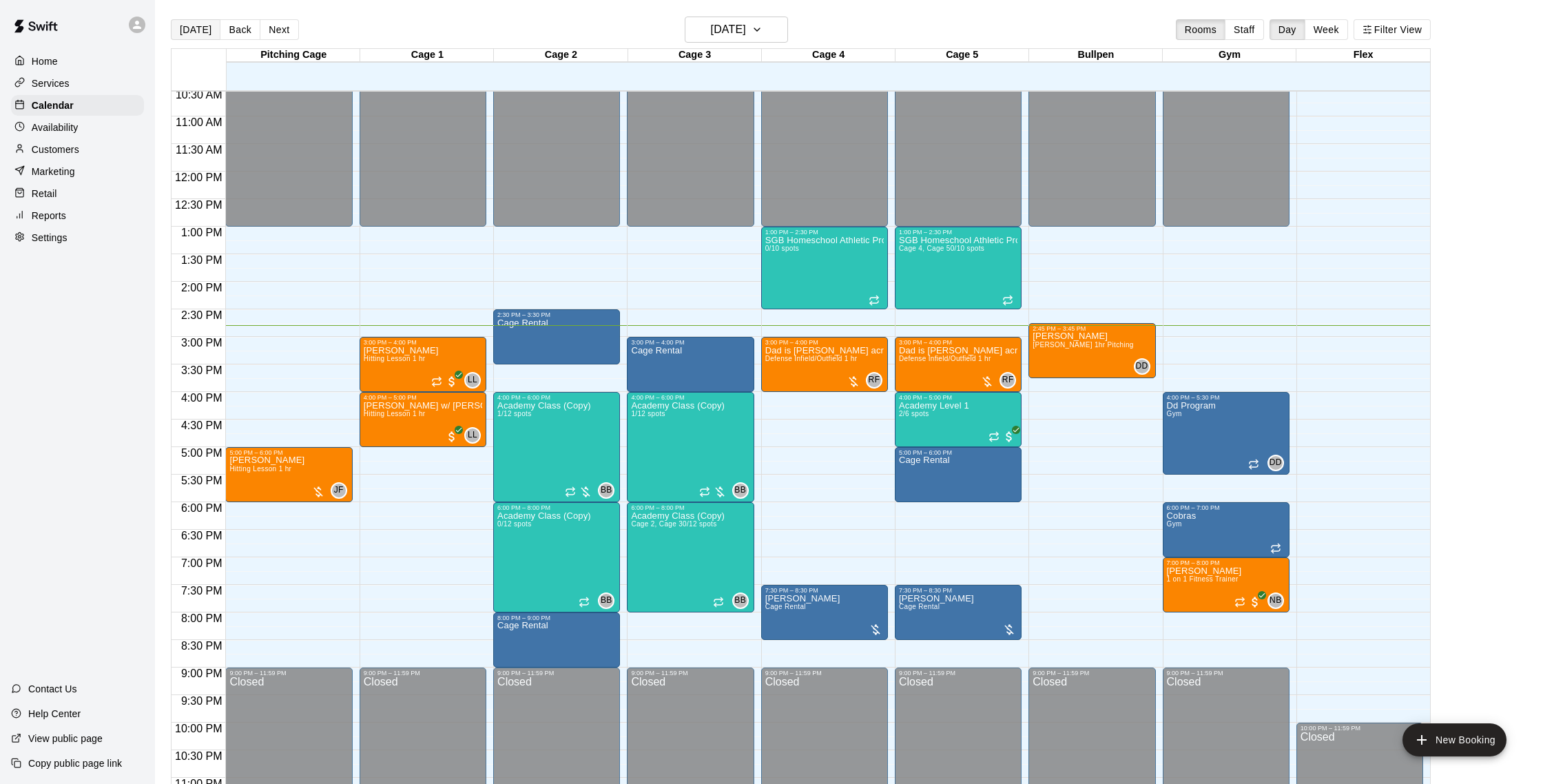
click at [192, 22] on button "[DATE]" at bounding box center [195, 30] width 50 height 20
click at [192, 31] on button "[DATE]" at bounding box center [195, 30] width 50 height 20
click at [720, 28] on h6 "[DATE]" at bounding box center [728, 30] width 35 height 19
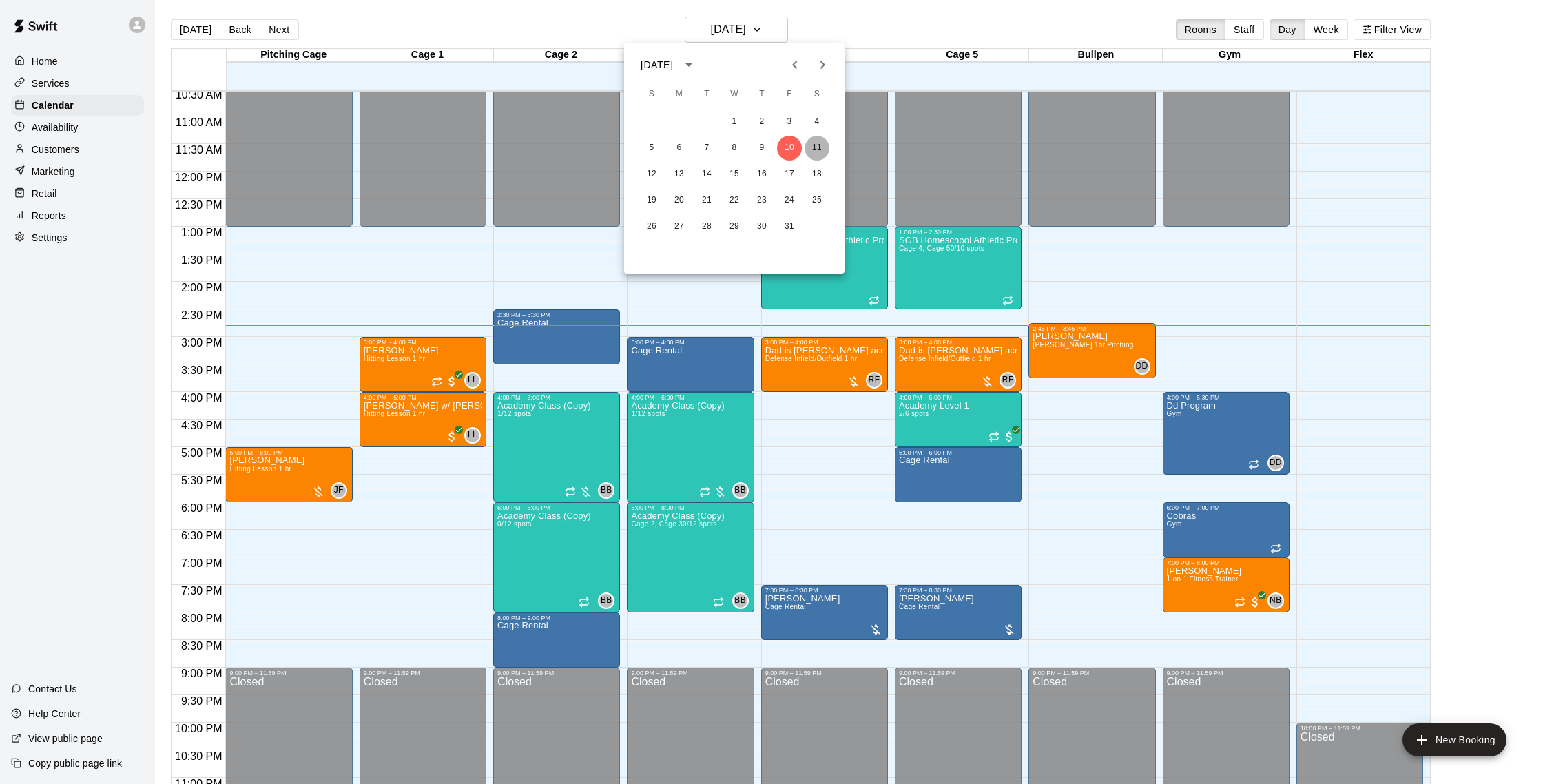
click at [826, 147] on button "11" at bounding box center [816, 148] width 24 height 24
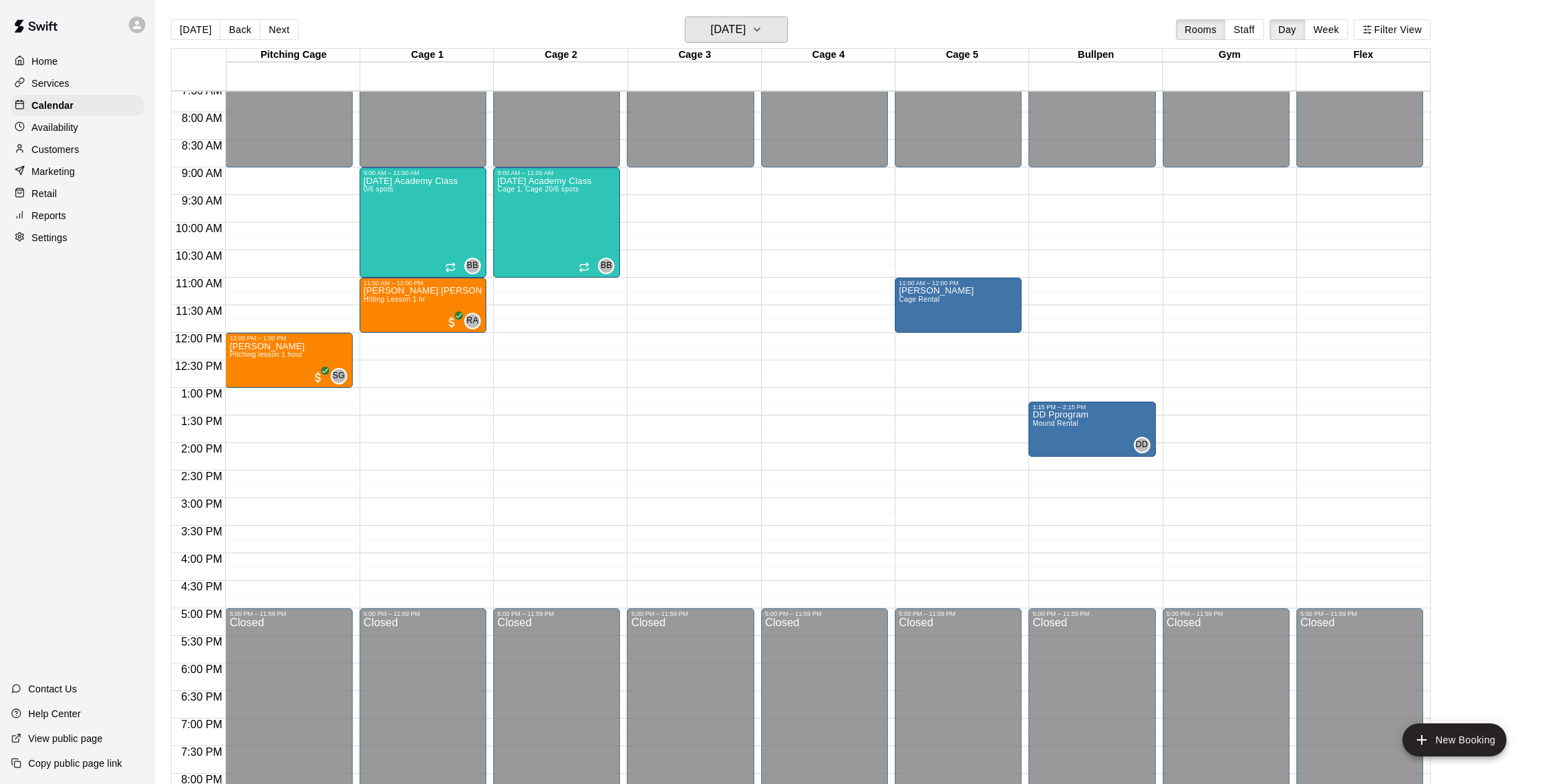
scroll to position [410, 0]
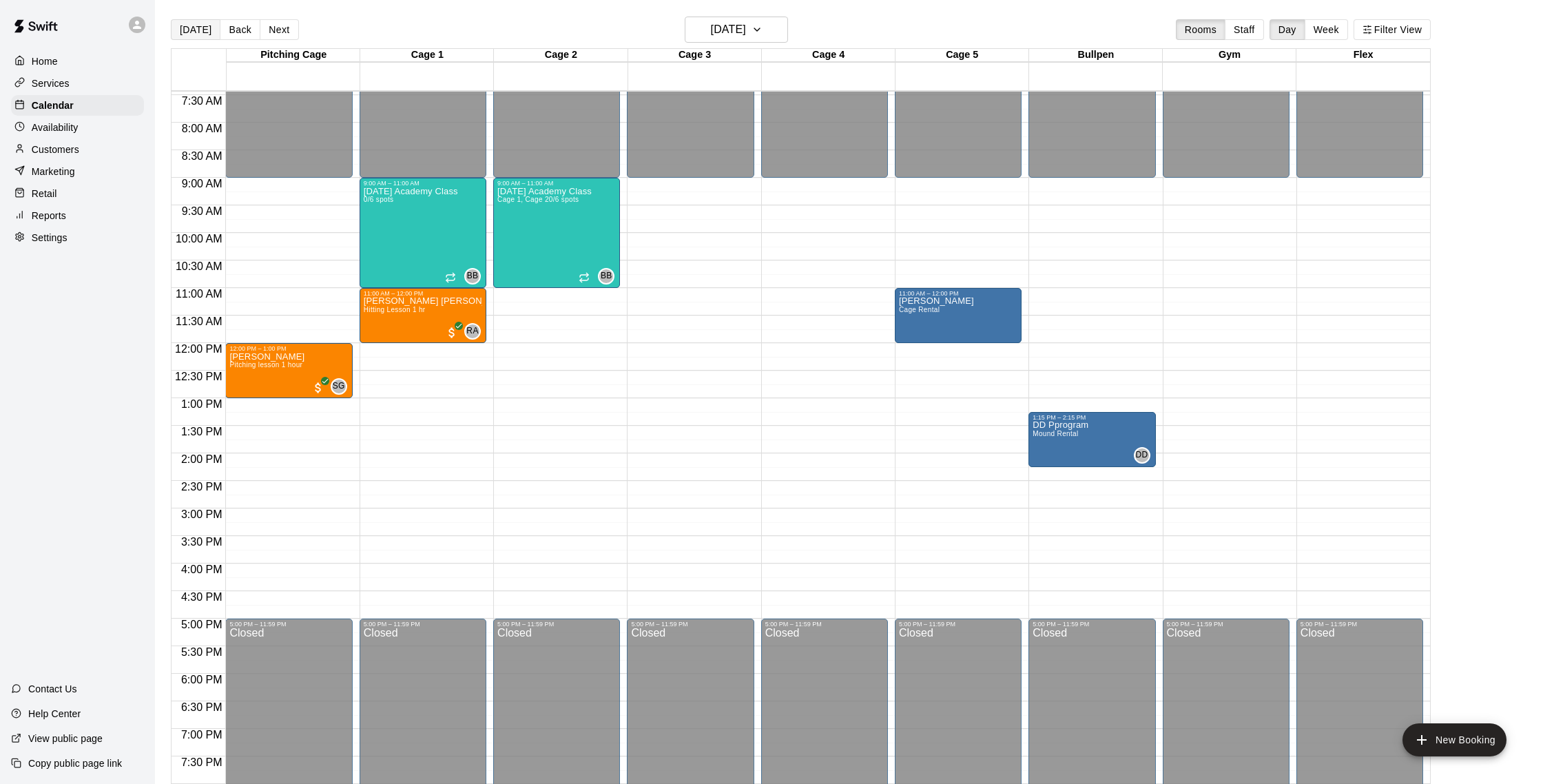
click at [201, 30] on button "[DATE]" at bounding box center [195, 30] width 50 height 20
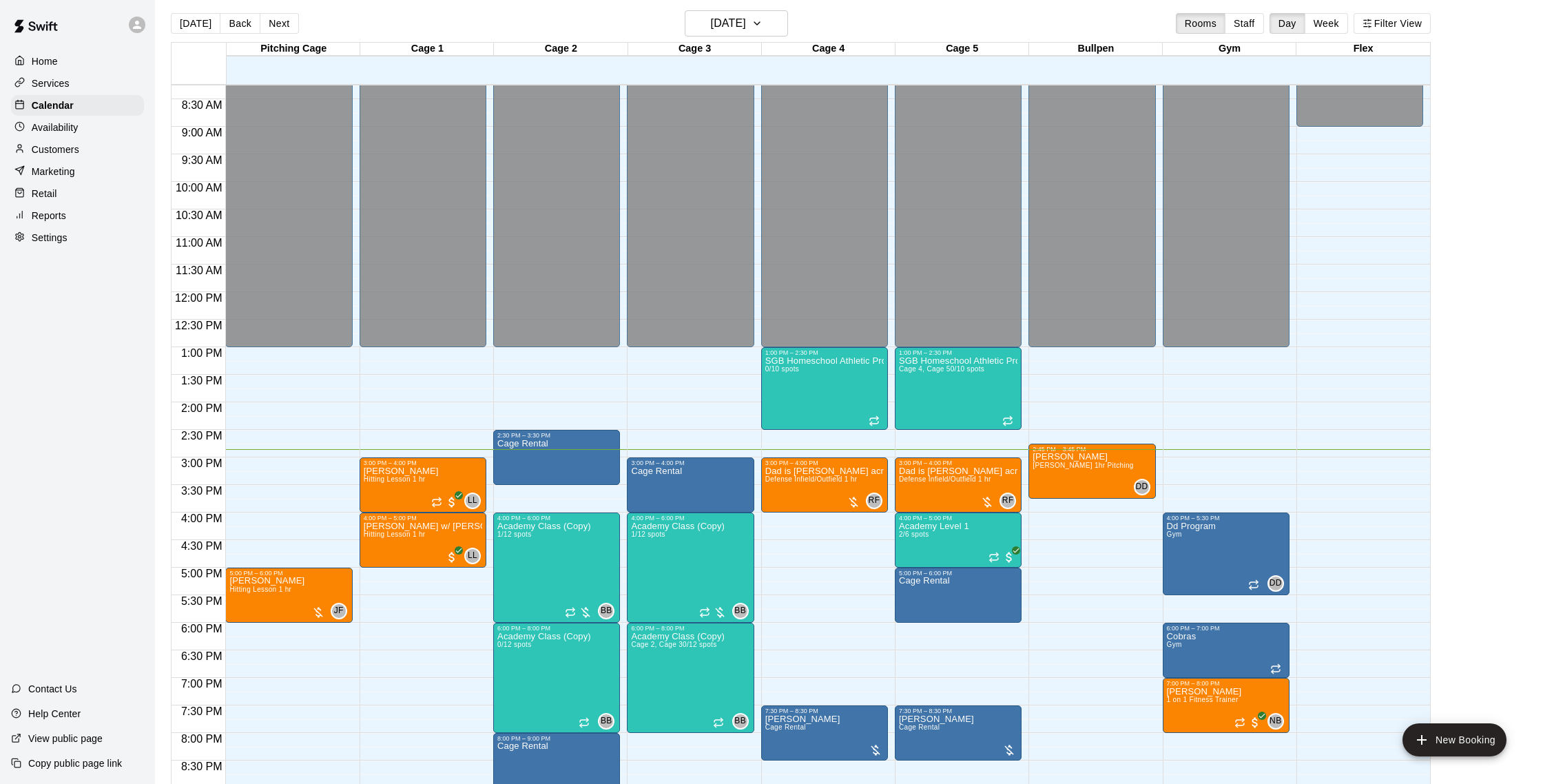
scroll to position [456, 0]
click at [746, 23] on h6 "[DATE]" at bounding box center [728, 23] width 35 height 19
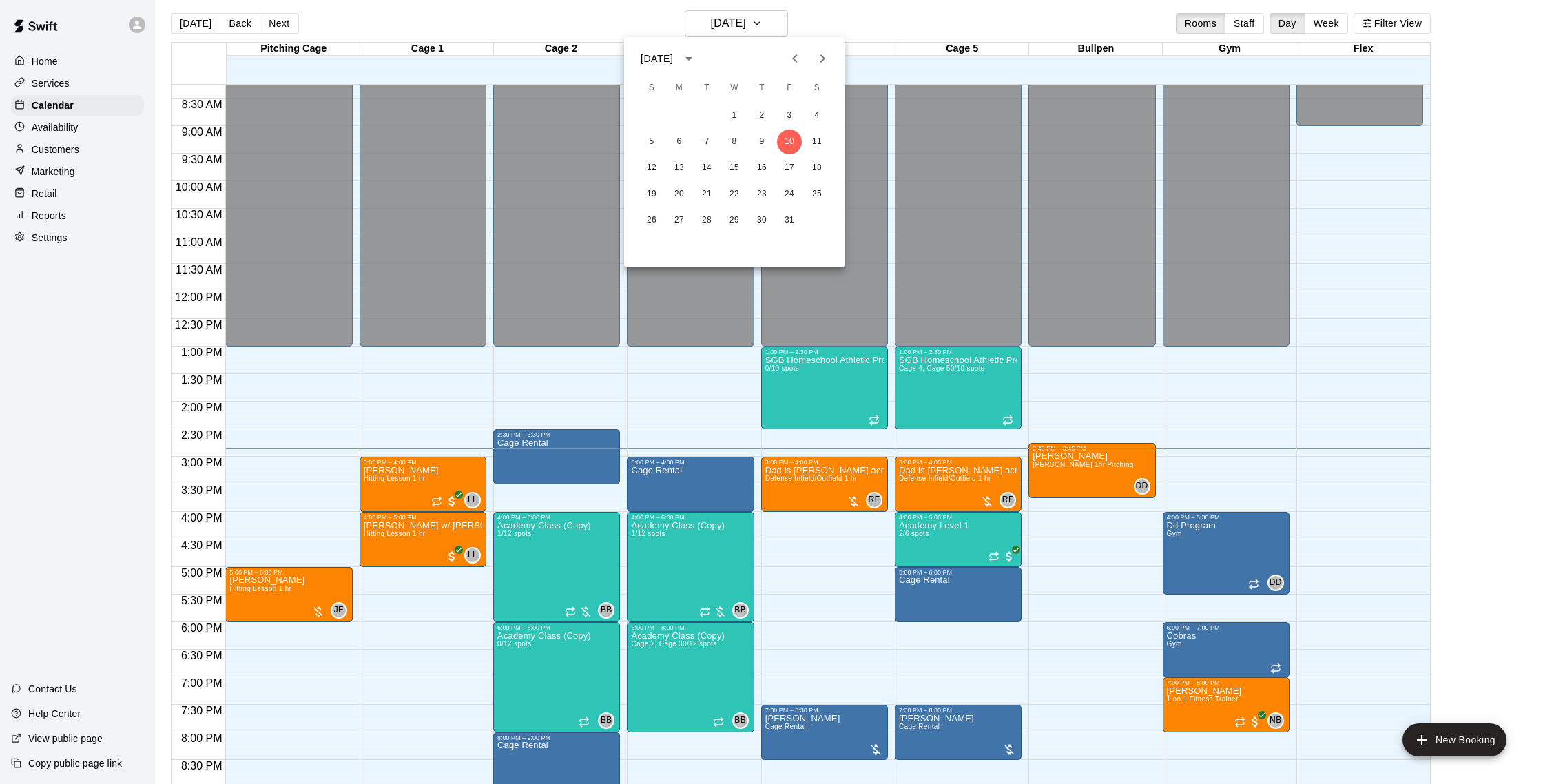
click at [566, 19] on div at bounding box center [772, 392] width 1543 height 784
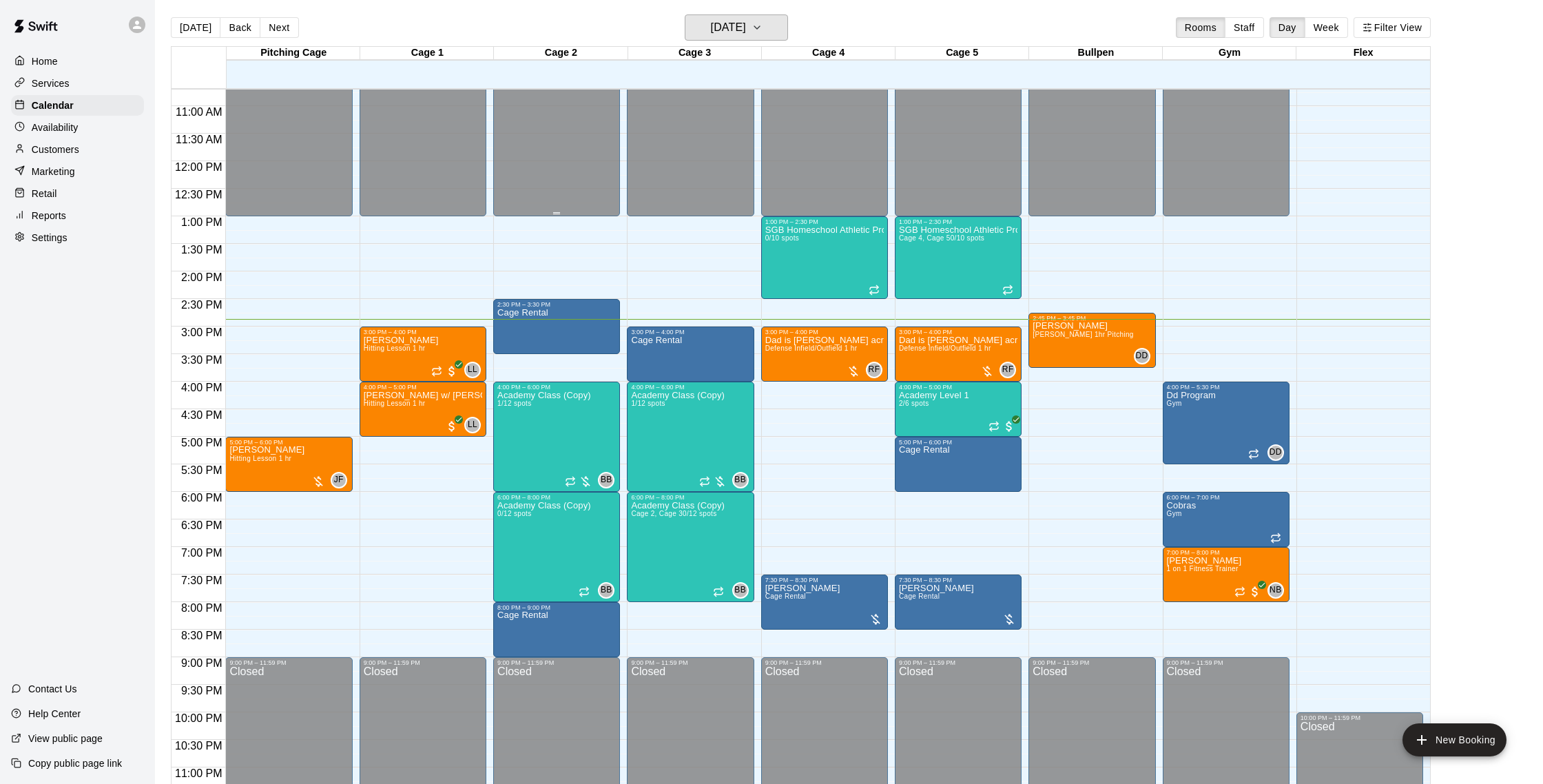
scroll to position [0, 0]
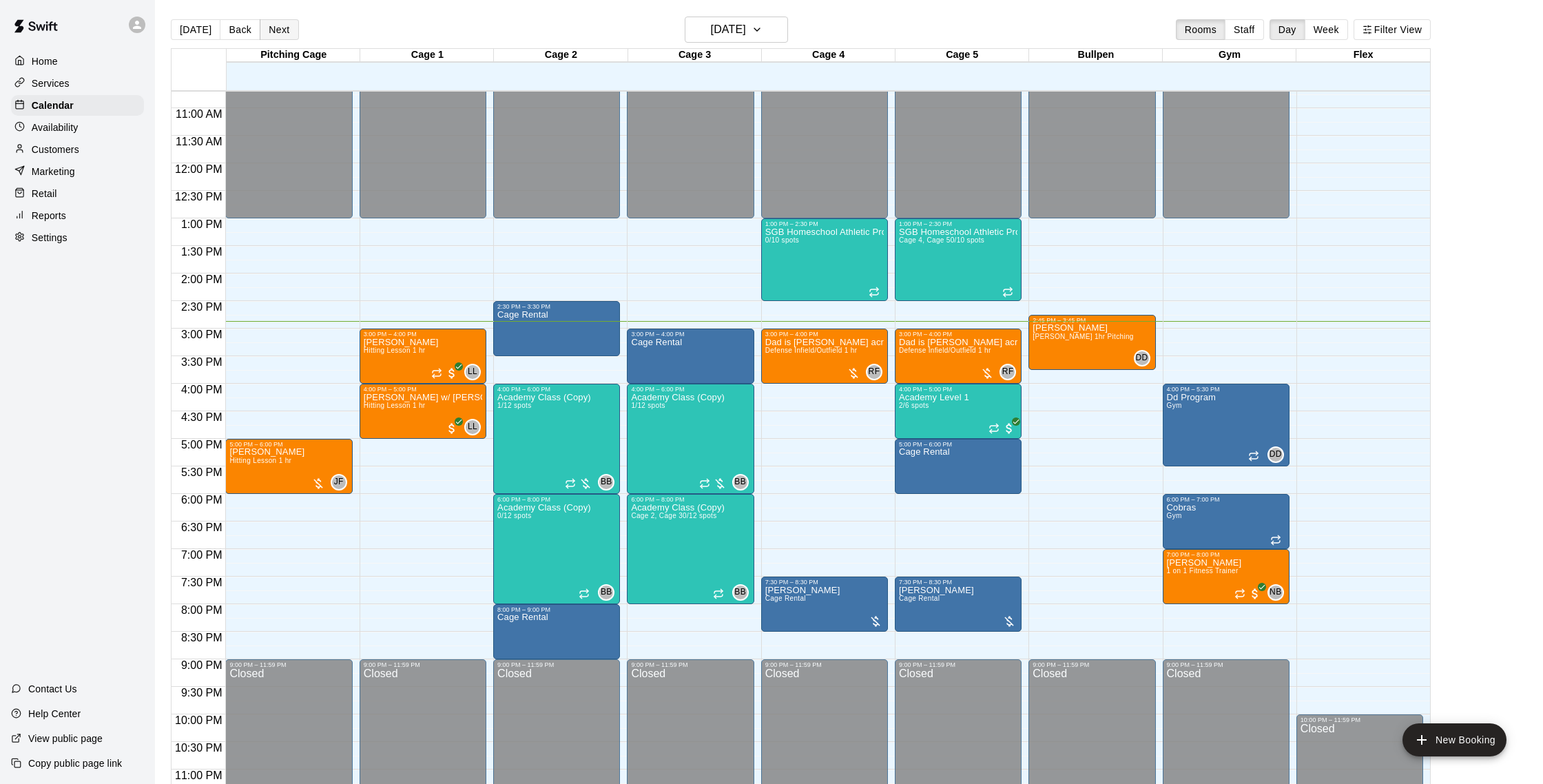
click at [285, 24] on button "Next" at bounding box center [279, 30] width 39 height 20
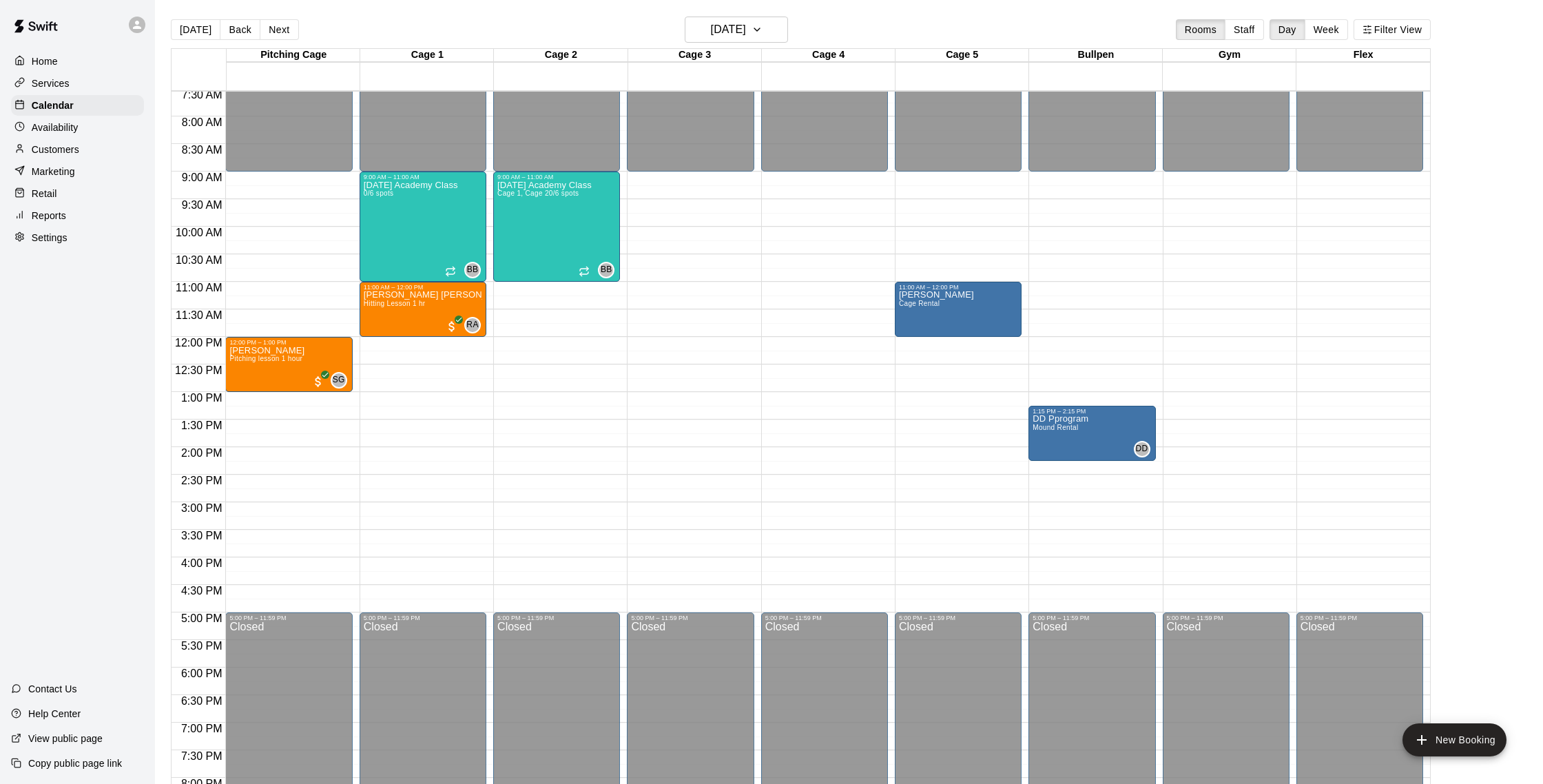
scroll to position [419, 0]
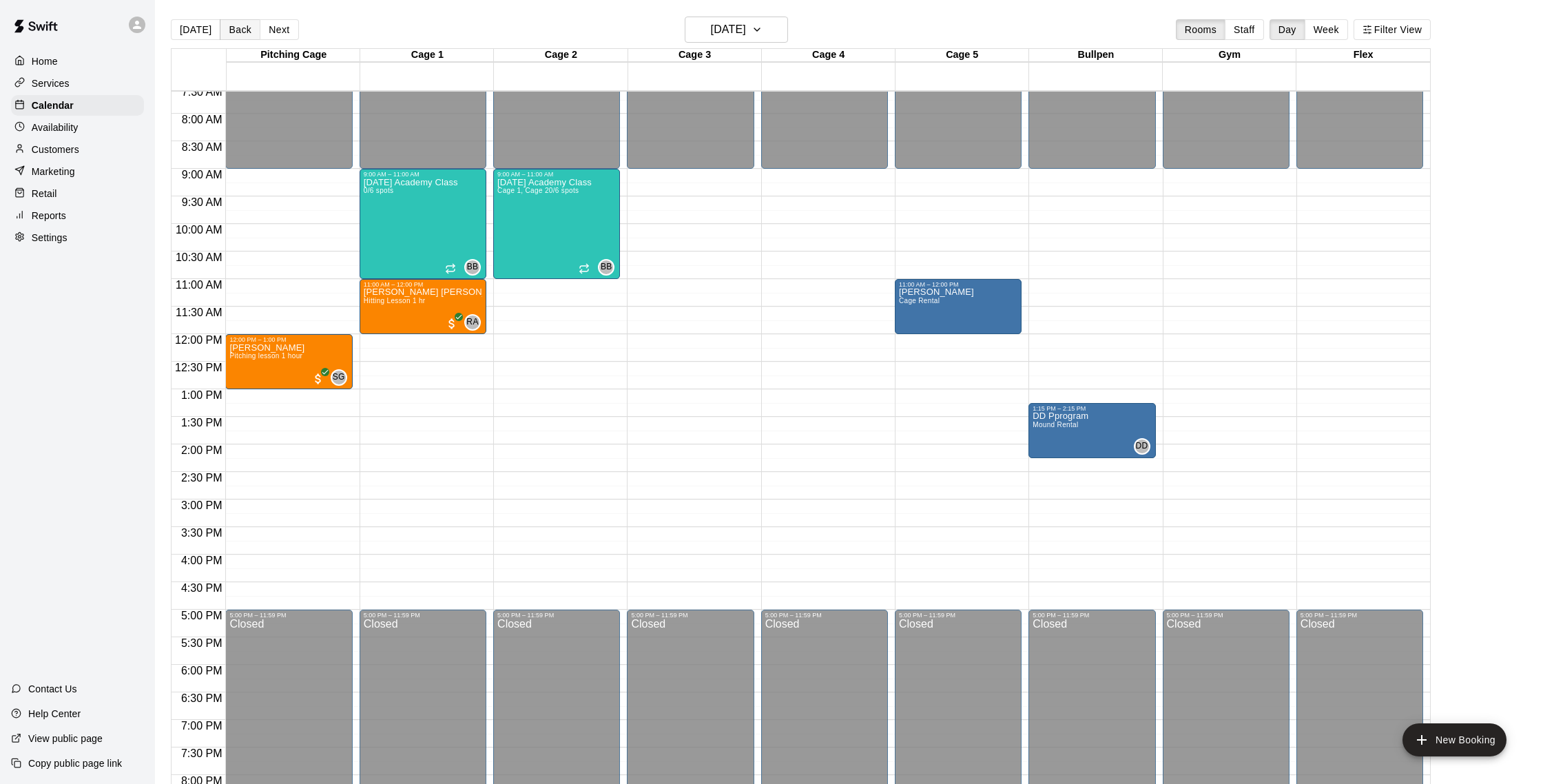
click at [238, 32] on button "Back" at bounding box center [240, 30] width 41 height 20
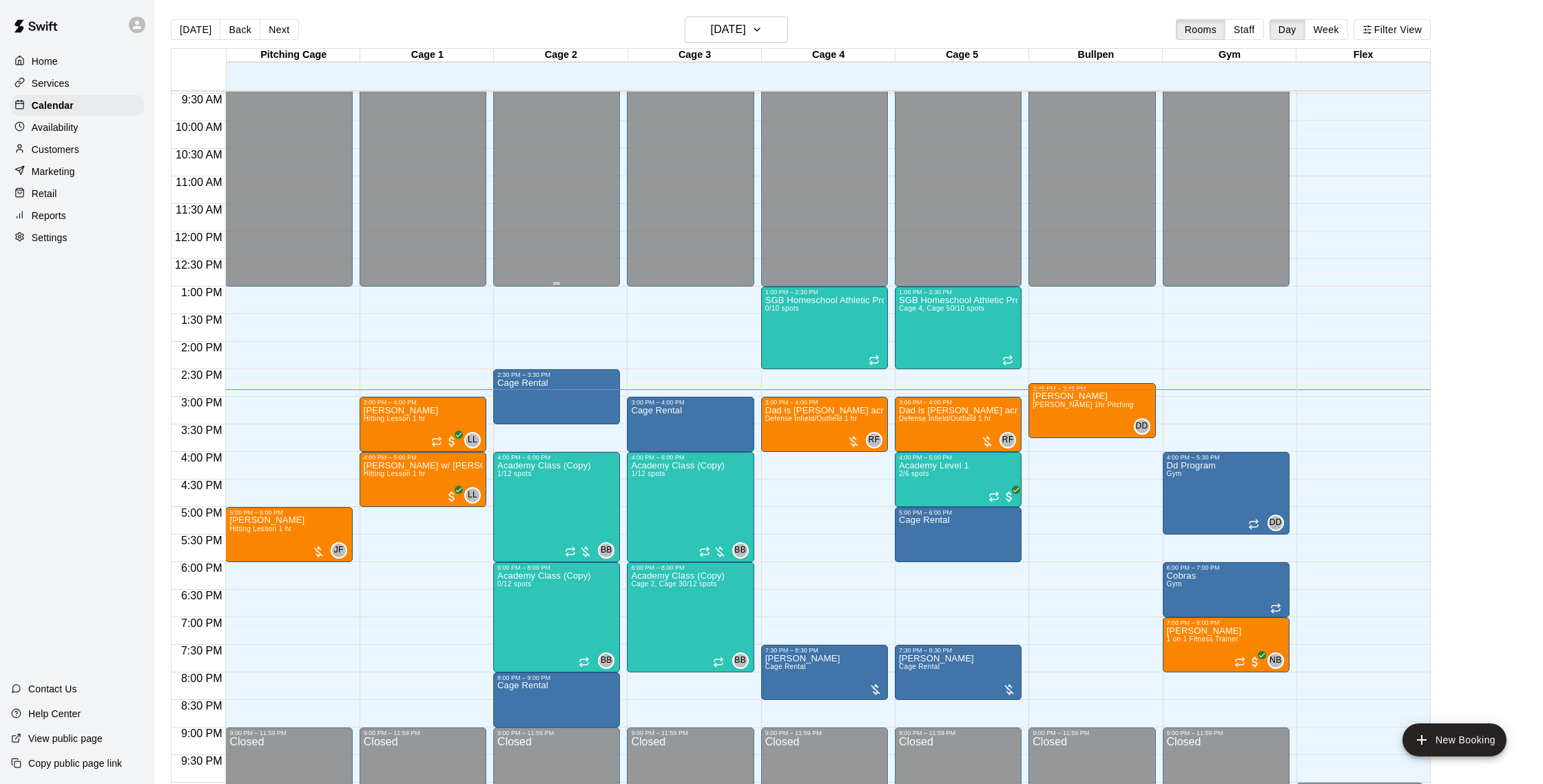
scroll to position [558, 0]
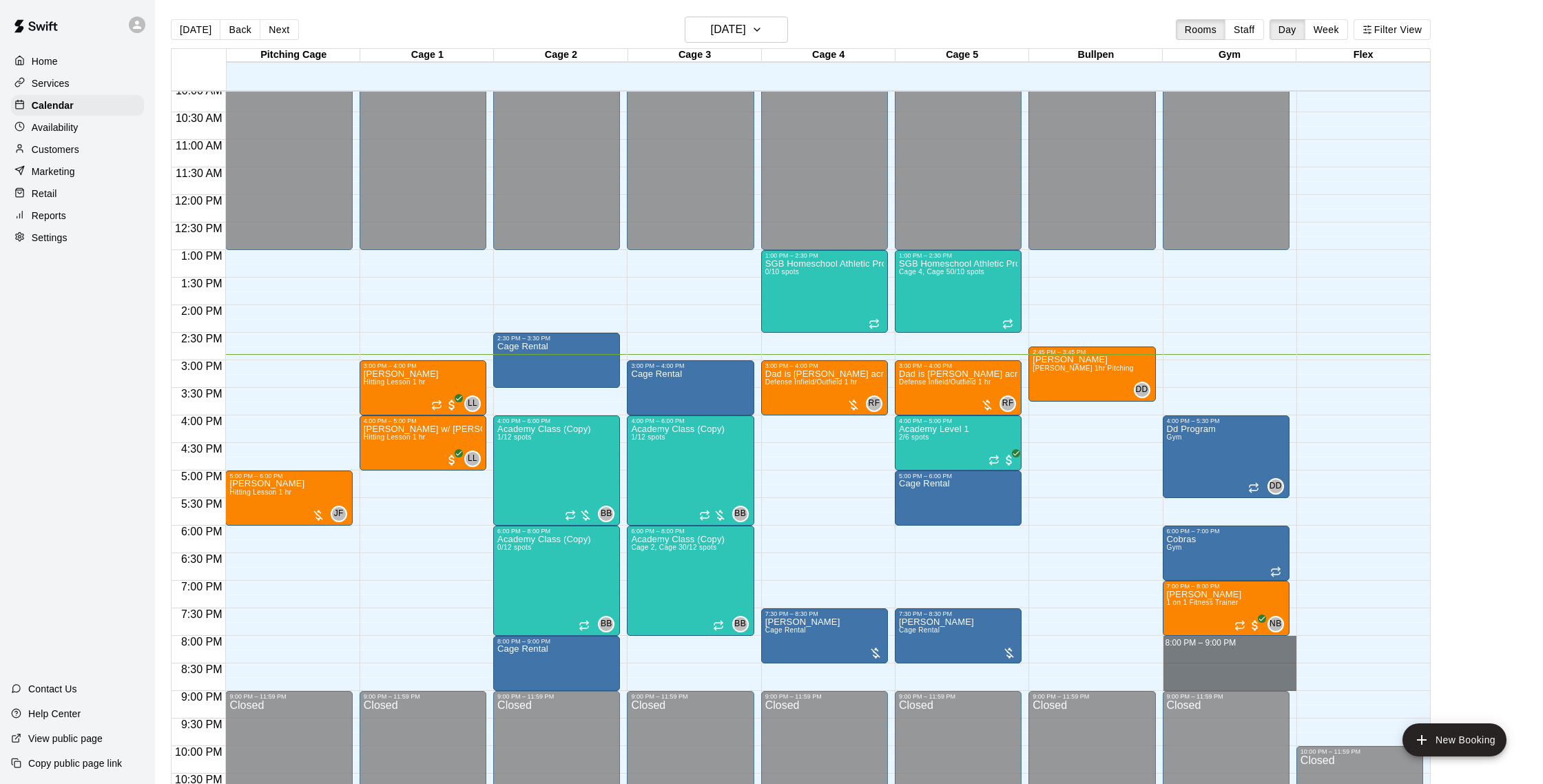
drag, startPoint x: 1174, startPoint y: 643, endPoint x: 1178, endPoint y: 682, distance: 39.2
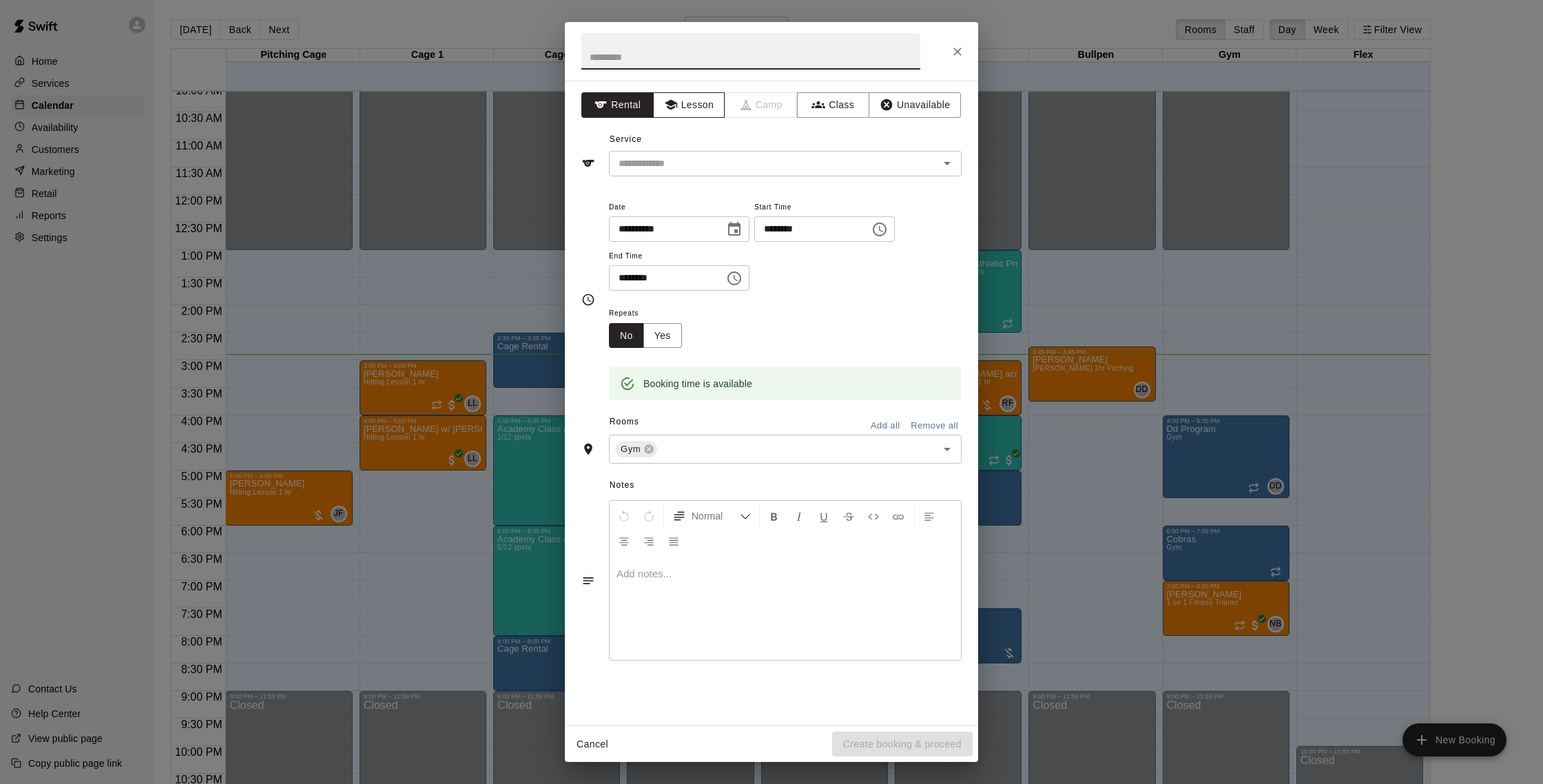
click at [676, 103] on icon "button" at bounding box center [670, 105] width 13 height 10
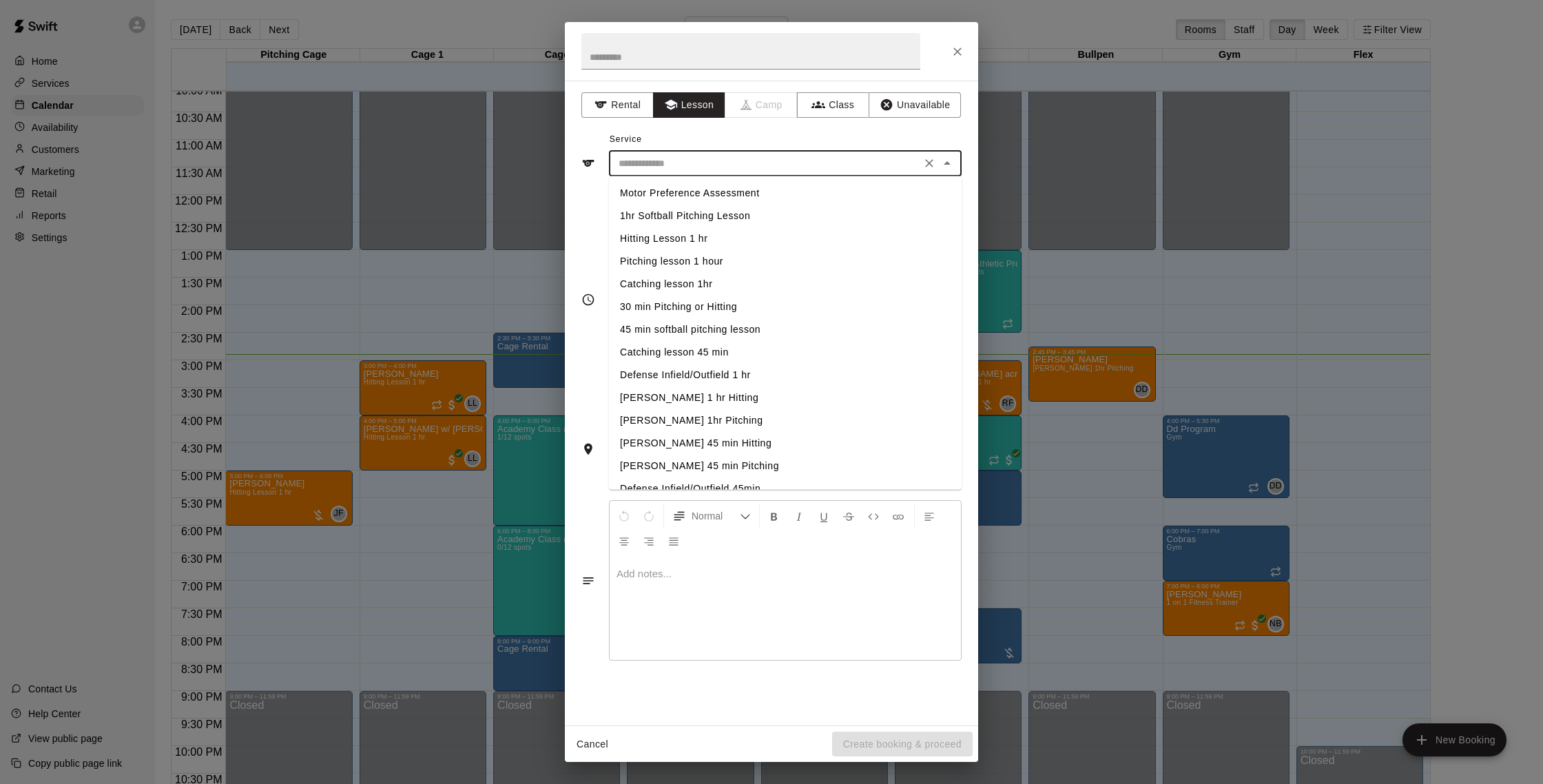
click at [696, 160] on input "text" at bounding box center [765, 164] width 304 height 17
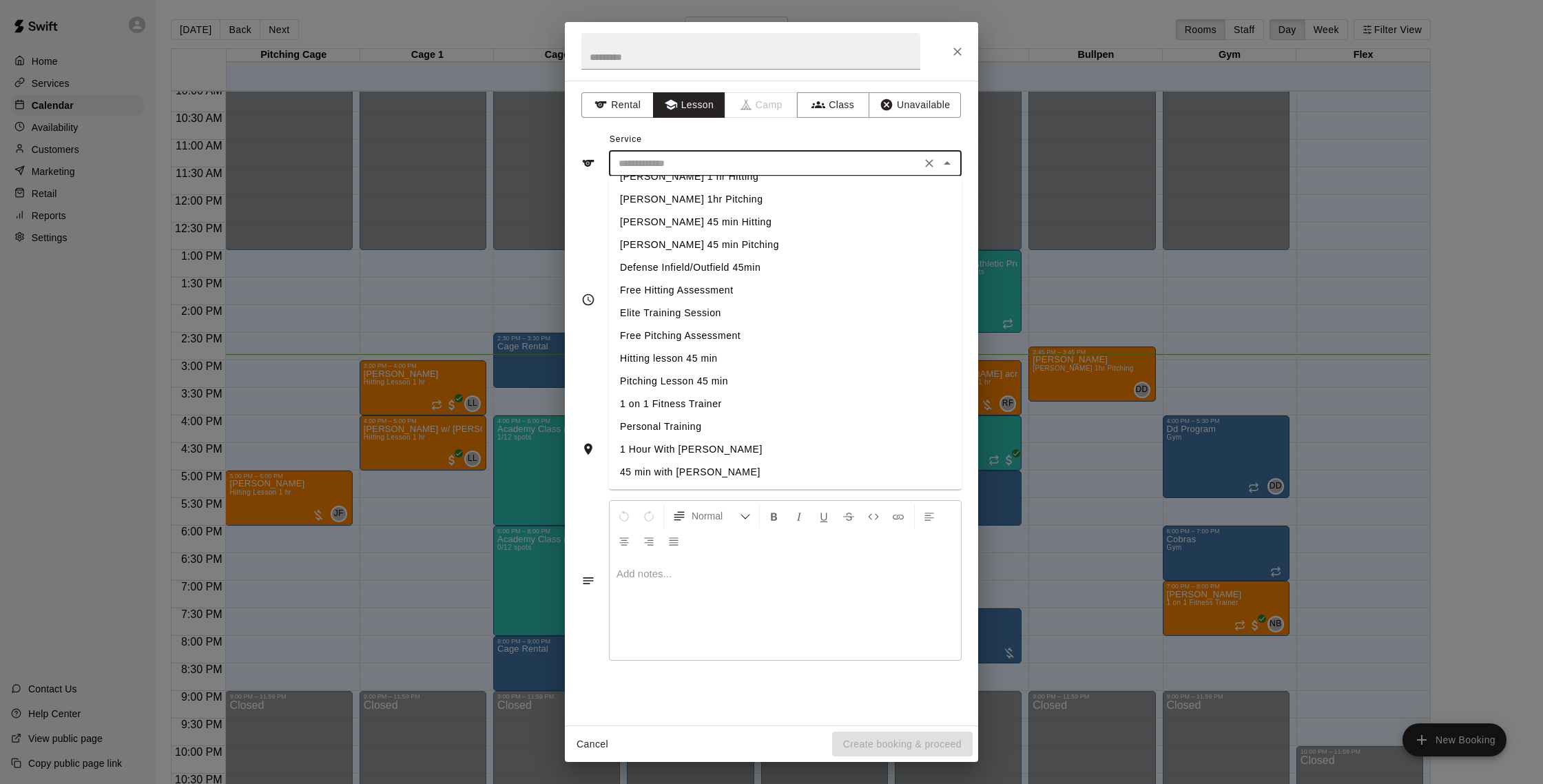
click at [712, 404] on li "1 on 1 Fitness Trainer" at bounding box center [786, 404] width 353 height 23
type input "**********"
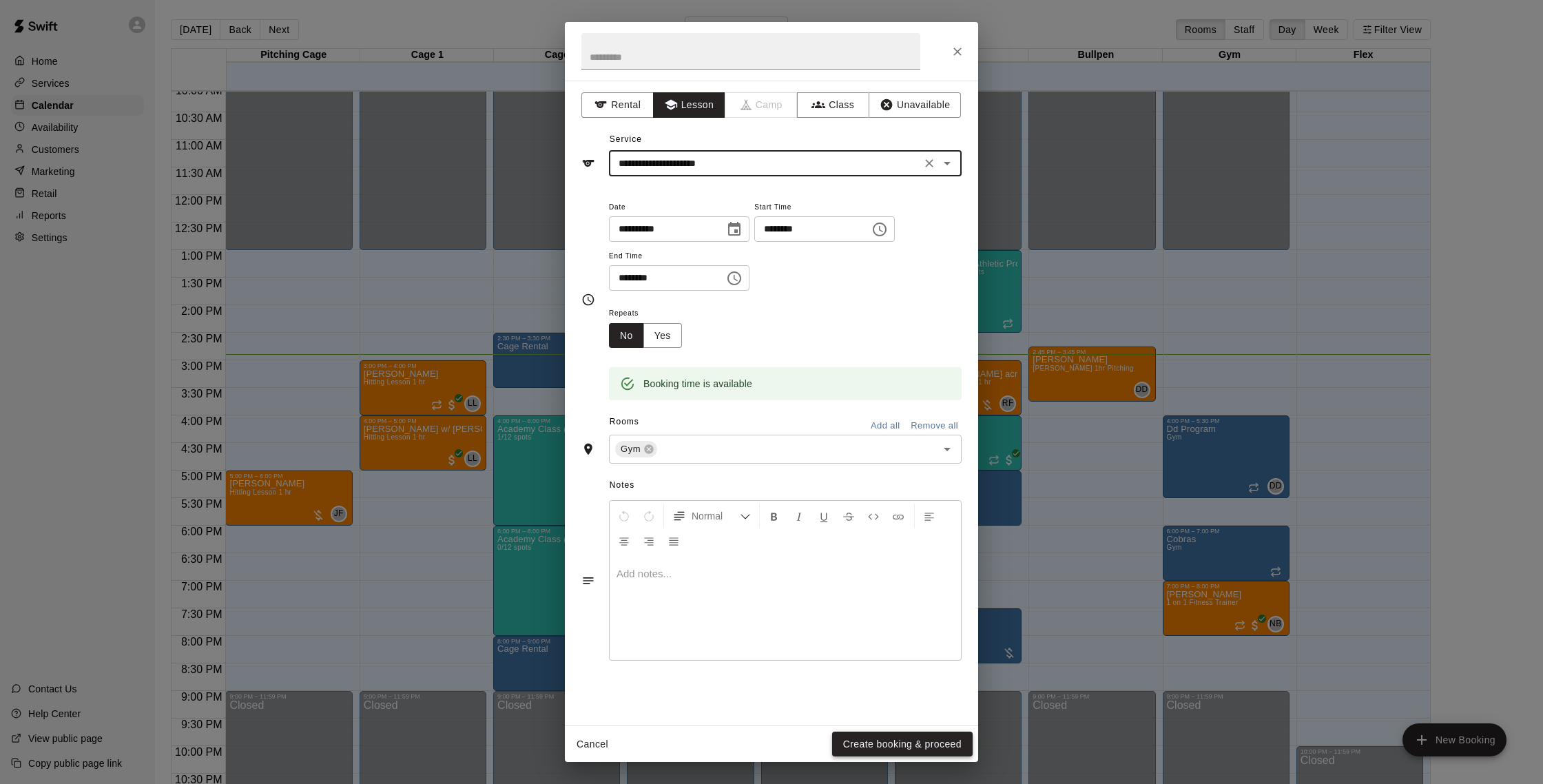
click at [910, 749] on button "Create booking & proceed" at bounding box center [902, 744] width 141 height 25
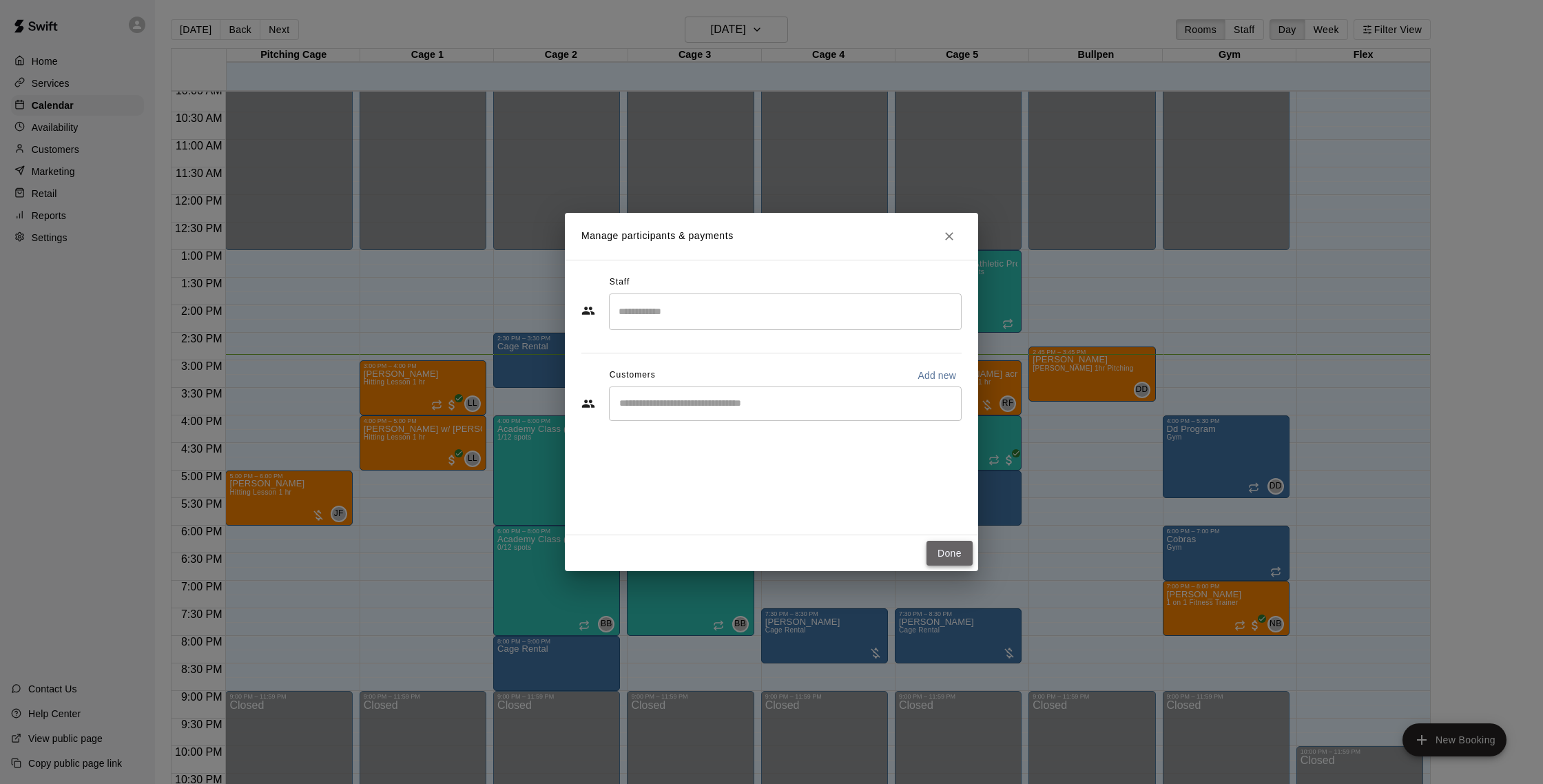
click at [963, 545] on button "Done" at bounding box center [950, 554] width 46 height 25
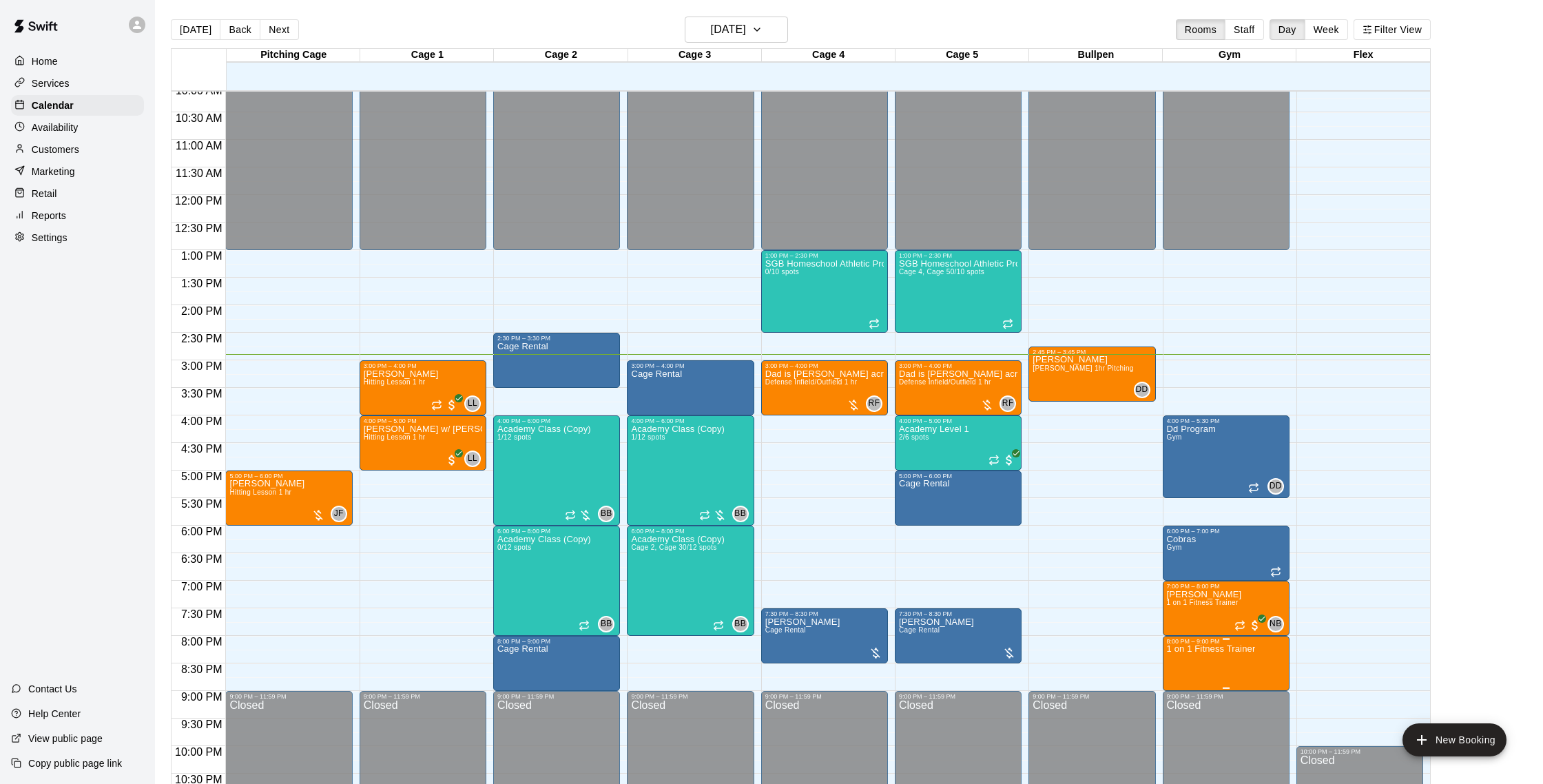
click at [1205, 649] on p "1 on 1 Fitness Trainer" at bounding box center [1211, 649] width 89 height 0
click at [1183, 684] on button "edit" at bounding box center [1181, 697] width 28 height 27
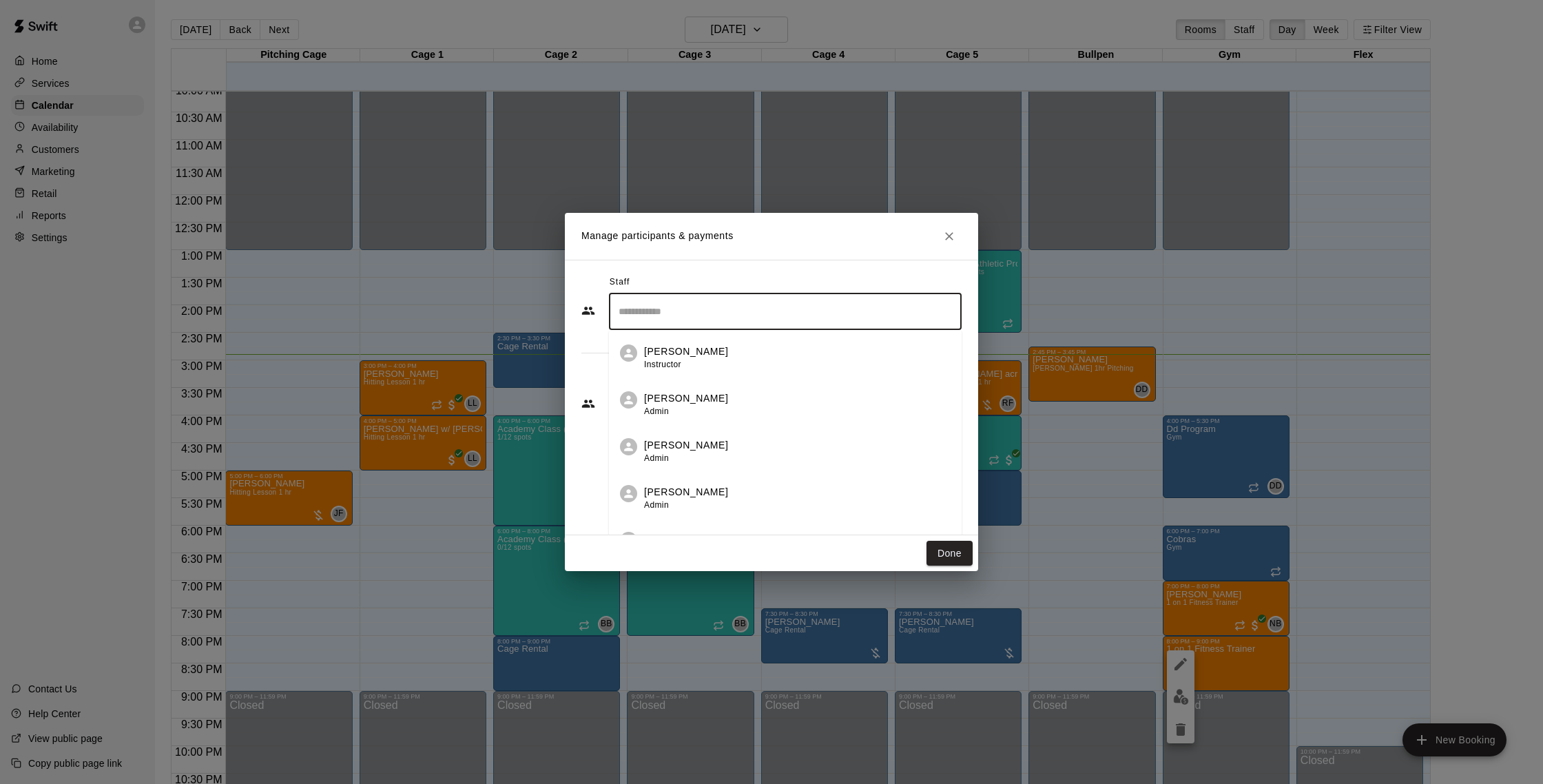
click at [710, 321] on input "Search staff" at bounding box center [785, 311] width 340 height 24
click at [744, 362] on div "[PERSON_NAME] Instructor" at bounding box center [797, 358] width 306 height 27
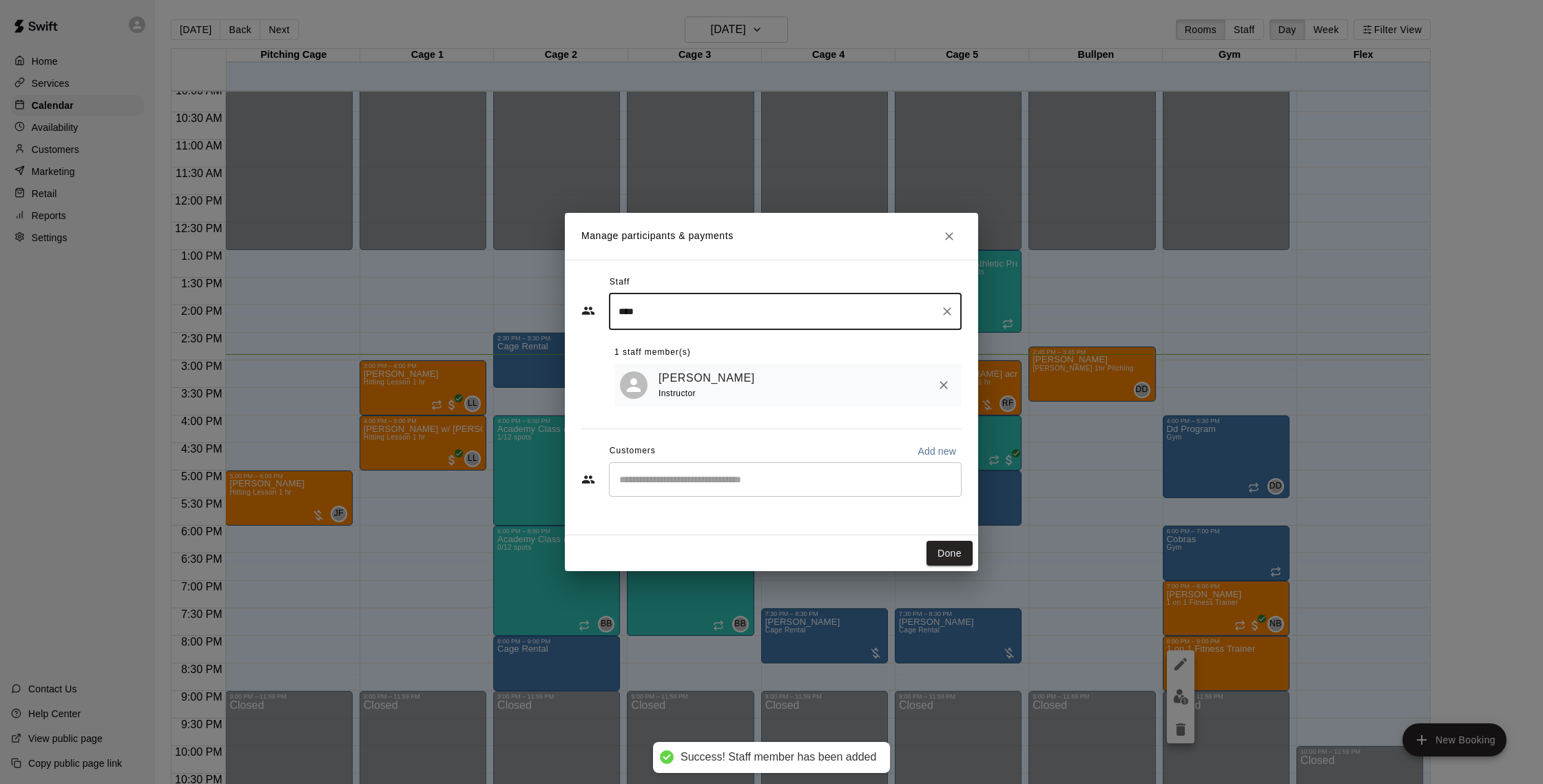
type input "****"
click at [689, 482] on input "Start typing to search customers..." at bounding box center [785, 479] width 340 height 14
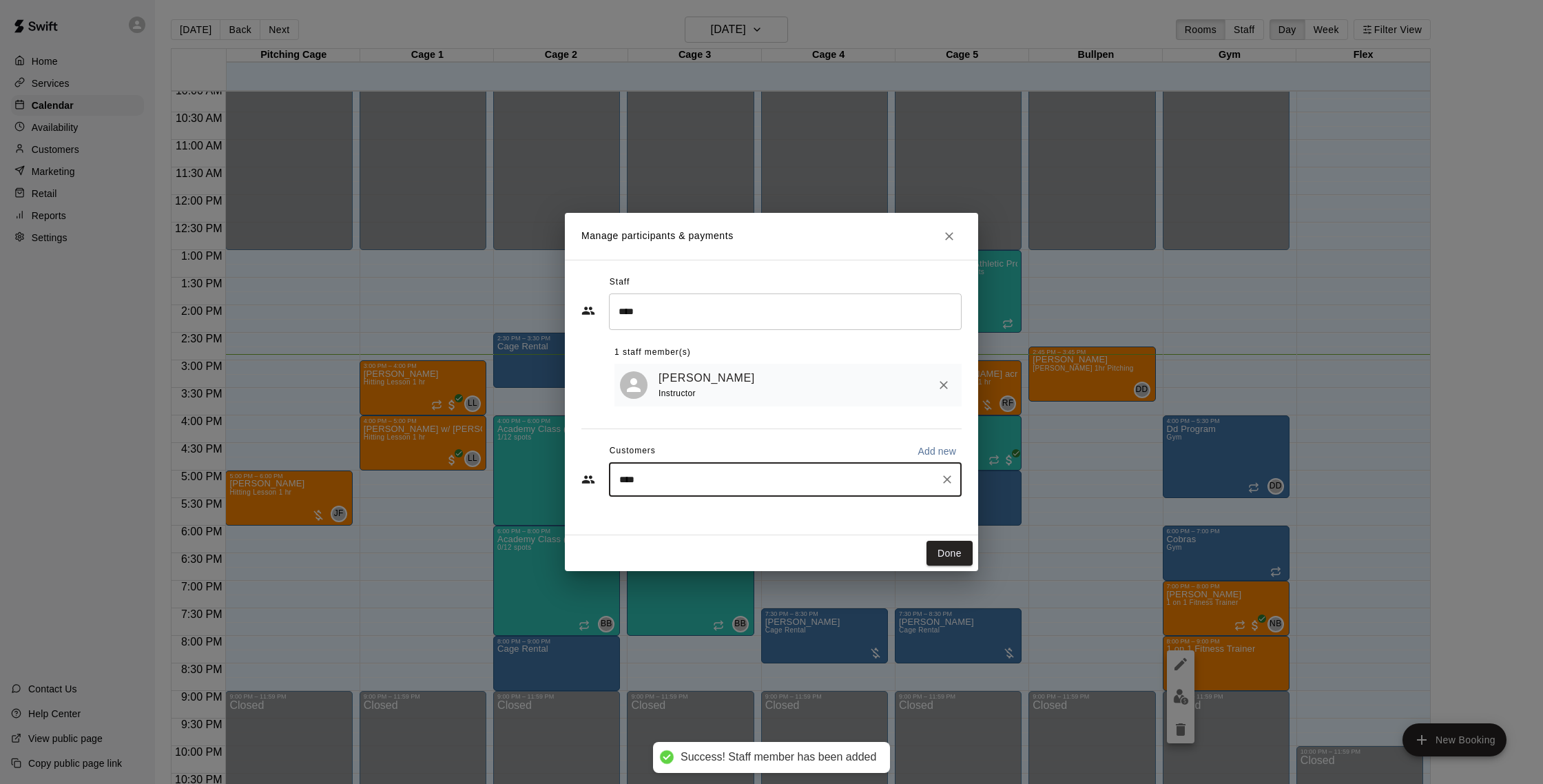
type input "*****"
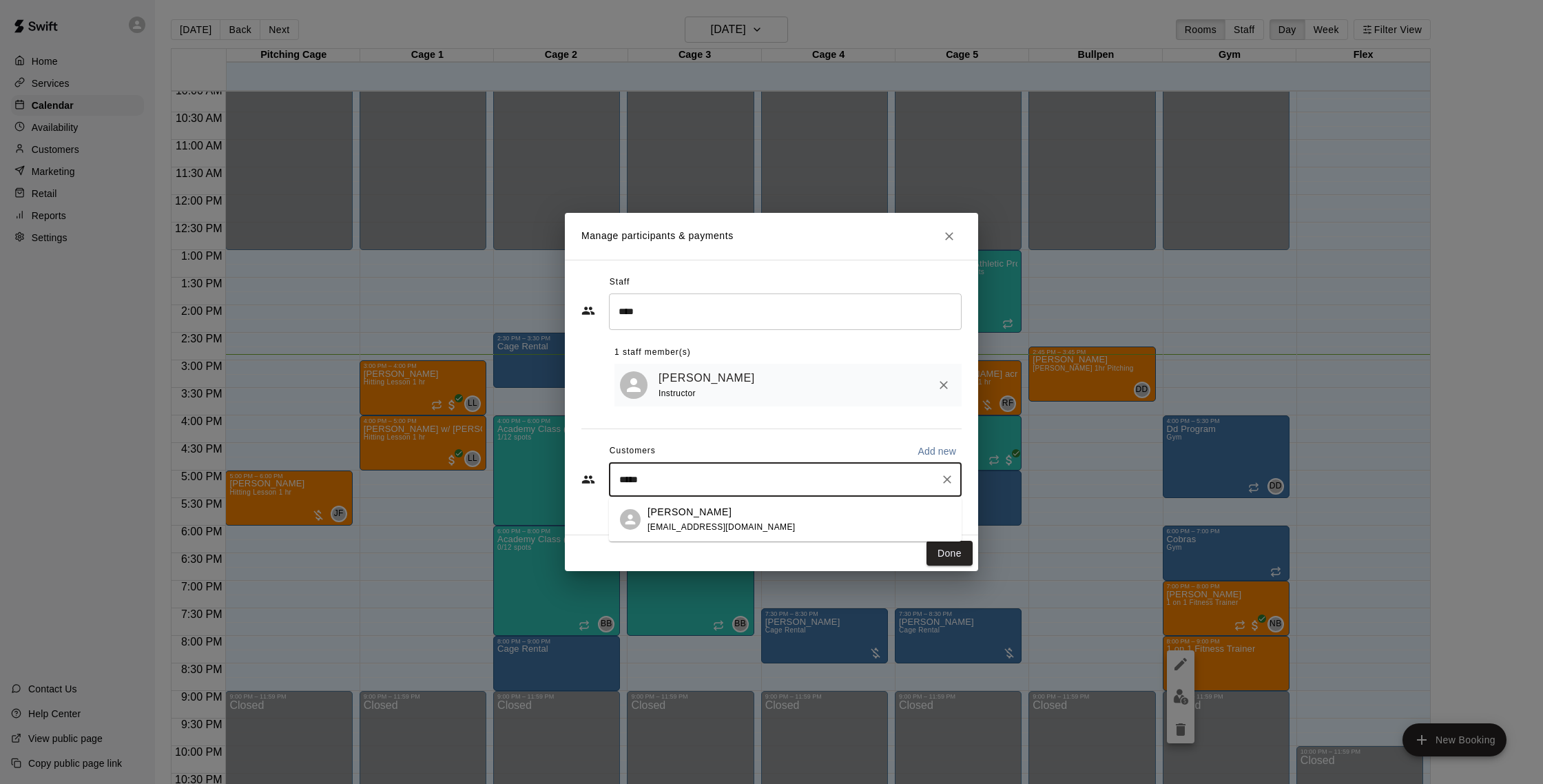
click at [696, 524] on span "[EMAIL_ADDRESS][DOMAIN_NAME]" at bounding box center [721, 527] width 148 height 9
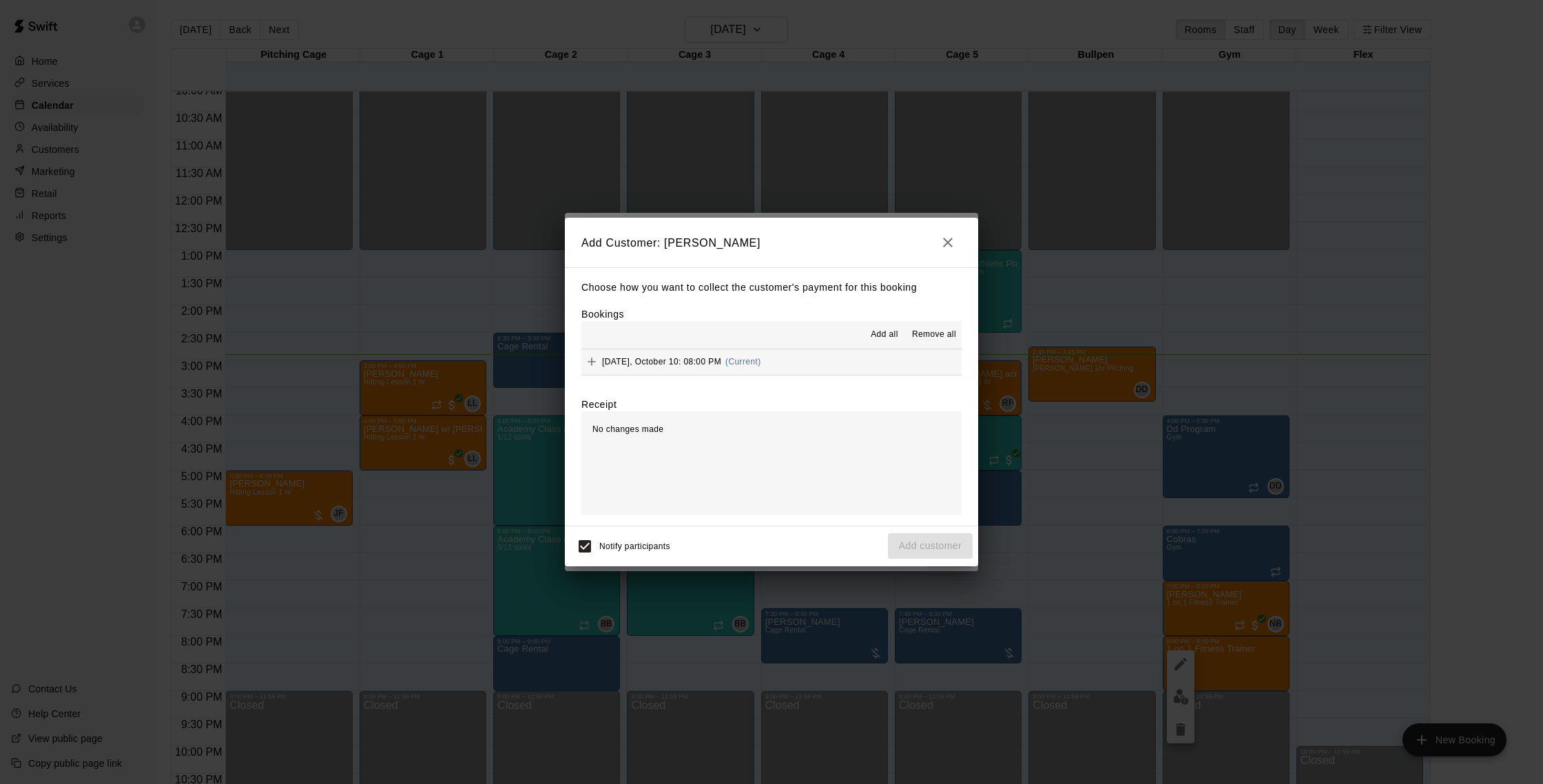
click at [793, 354] on button "[DATE], October 10: 08:00 PM (Current)" at bounding box center [772, 362] width 381 height 25
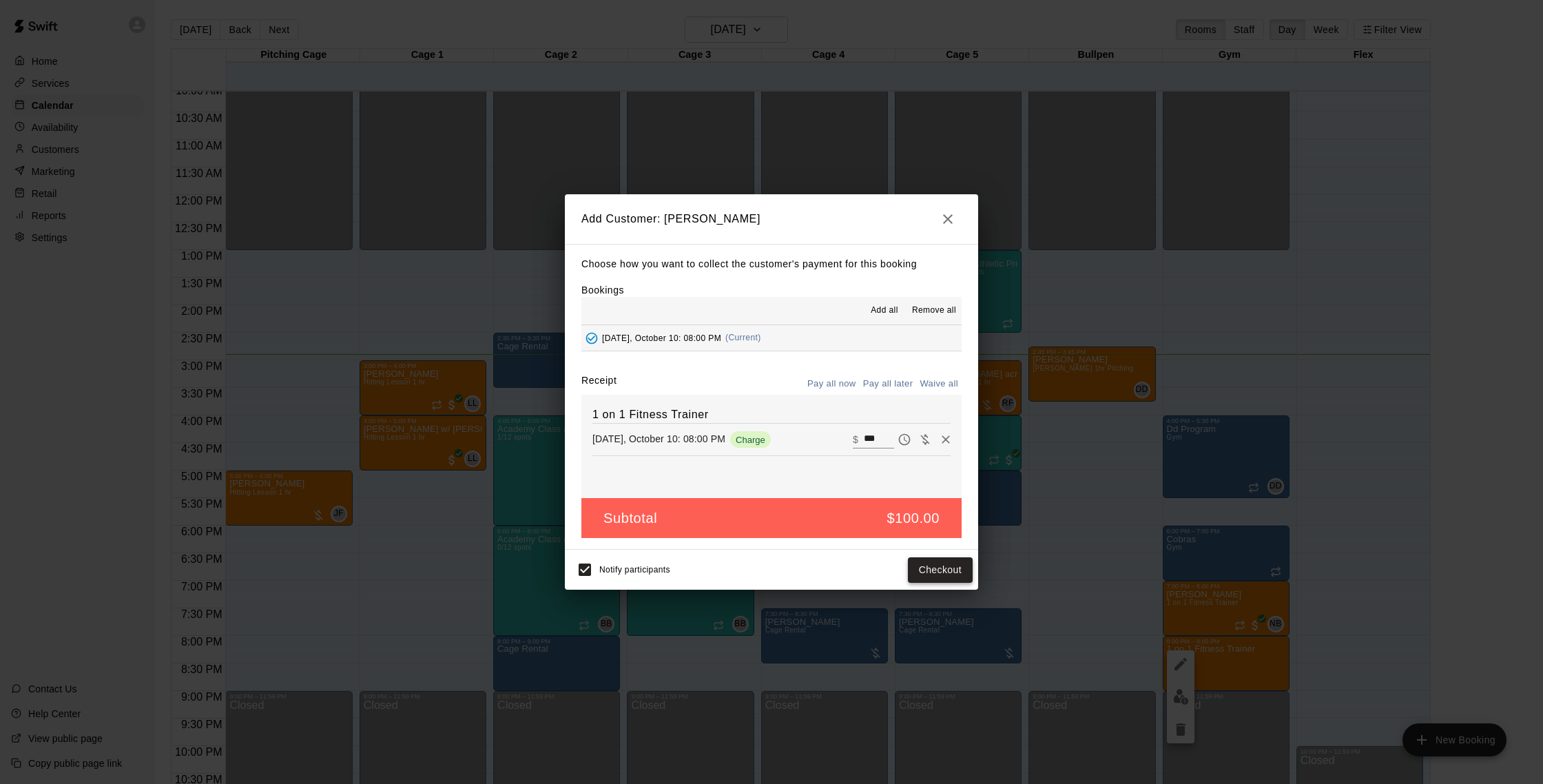
click at [943, 567] on button "Checkout" at bounding box center [940, 570] width 65 height 25
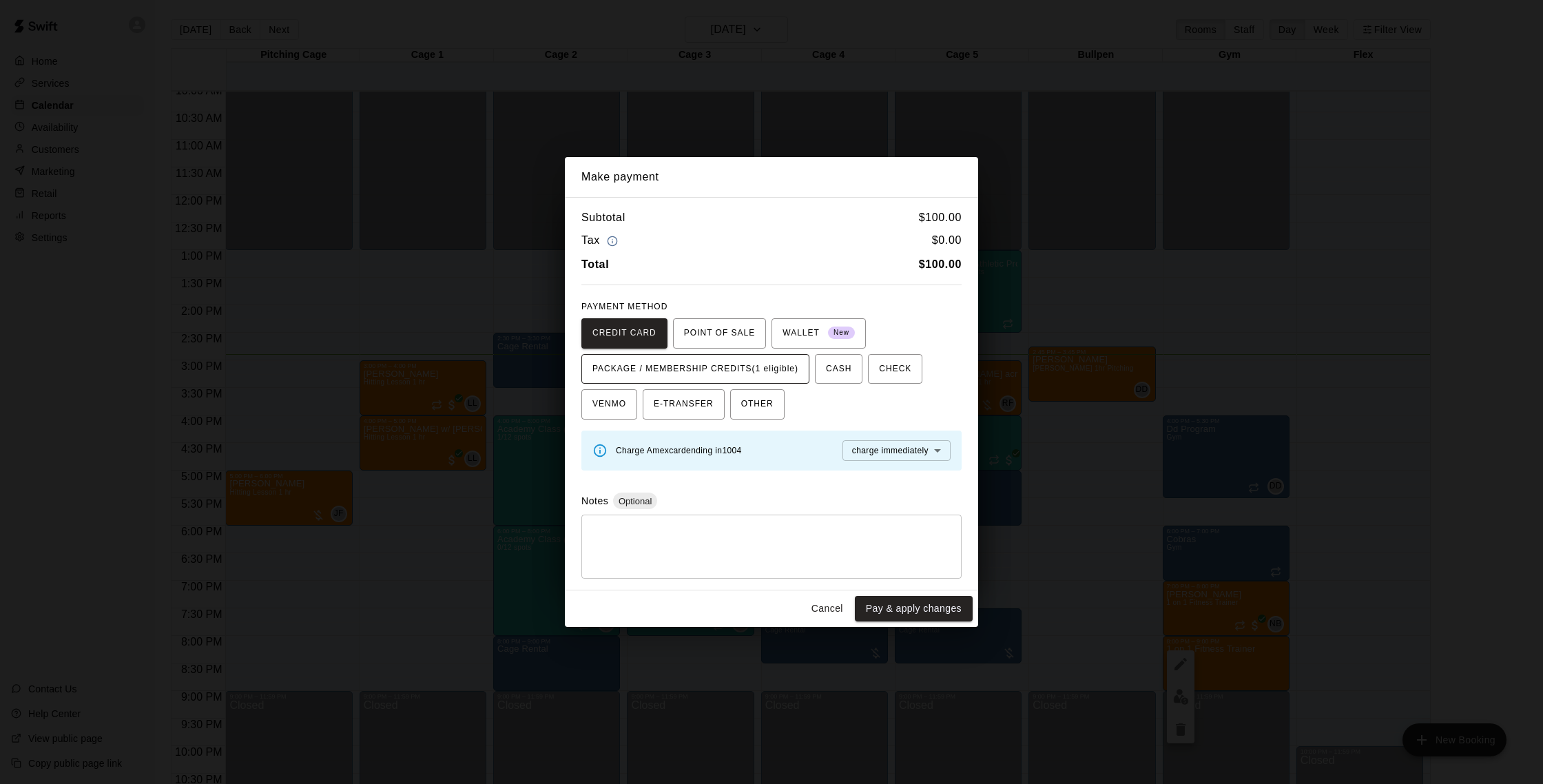
click at [753, 364] on span "PACKAGE / MEMBERSHIP CREDITS (1 eligible)" at bounding box center [696, 369] width 206 height 22
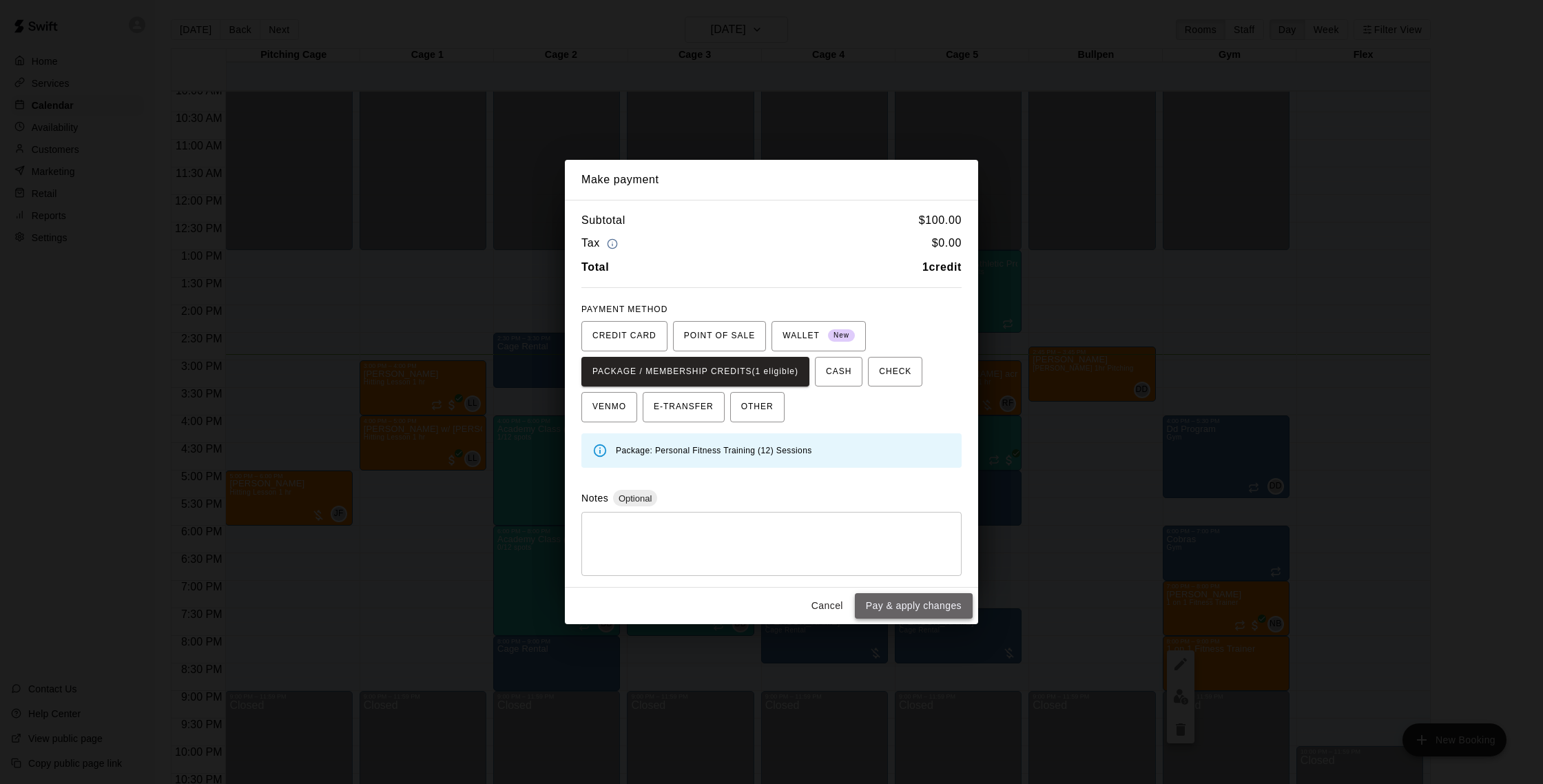
click at [891, 598] on button "Pay & apply changes" at bounding box center [914, 606] width 118 height 25
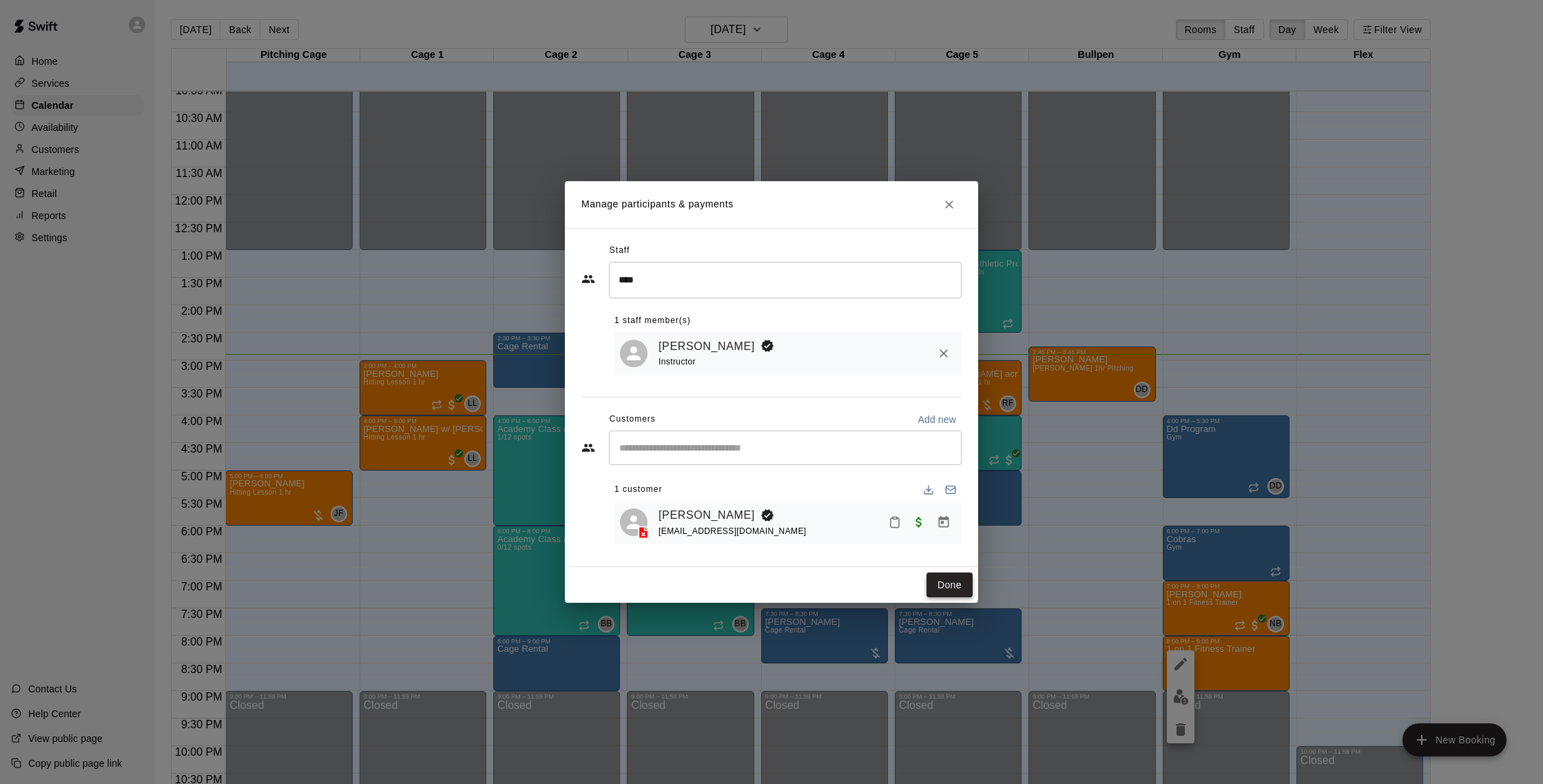
click at [954, 590] on button "Done" at bounding box center [950, 585] width 46 height 25
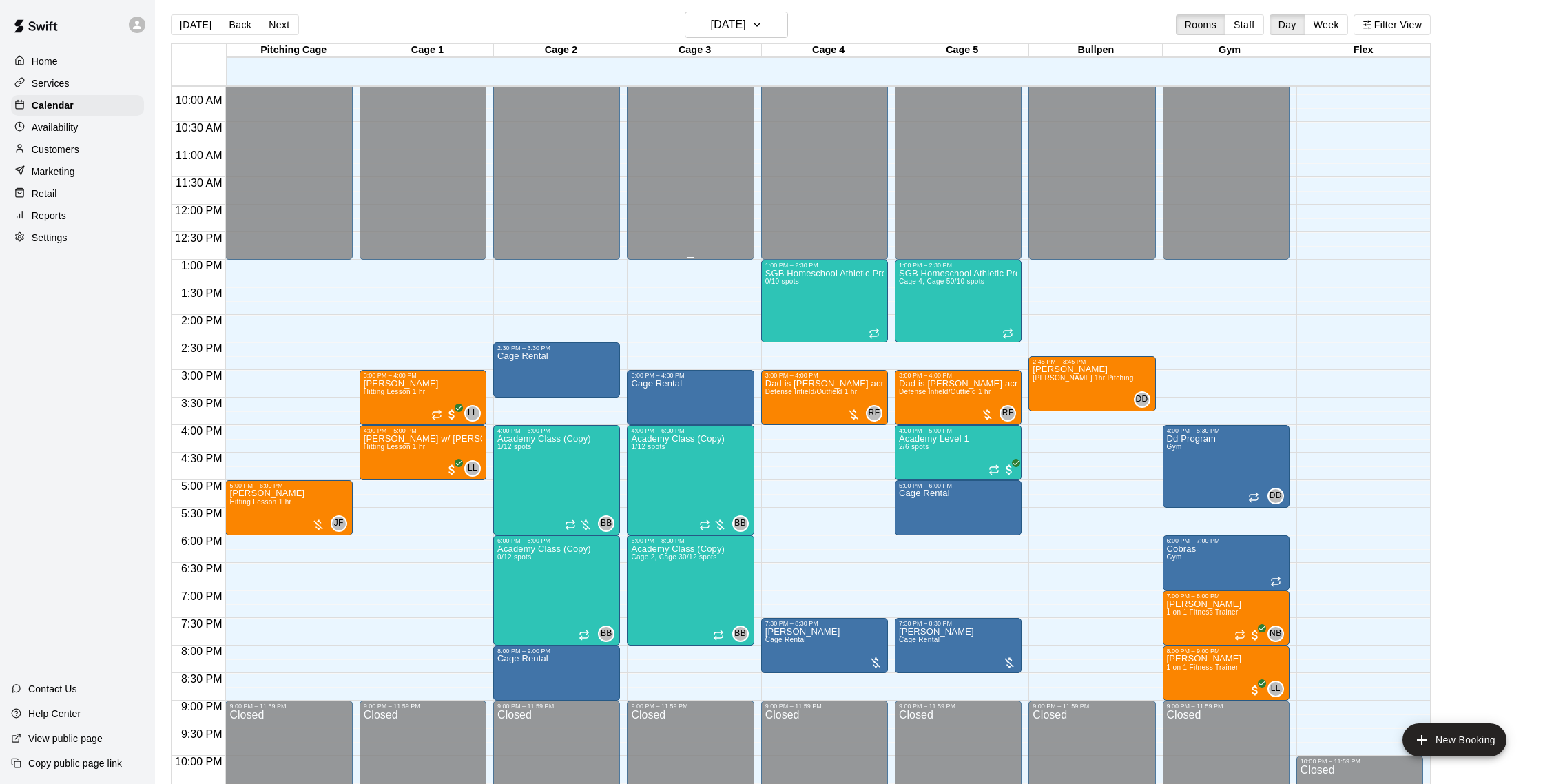
scroll to position [529, 0]
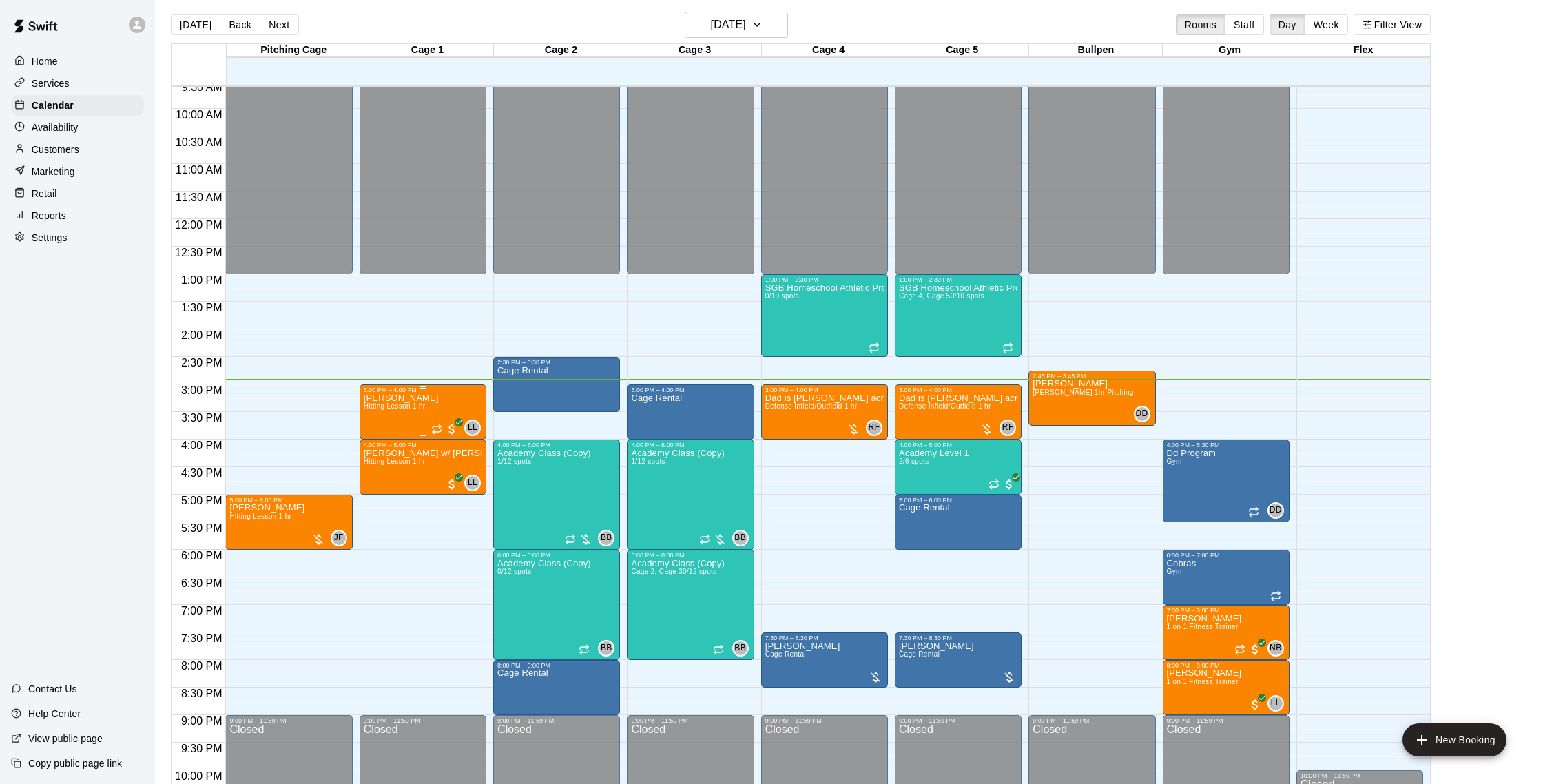
click at [417, 414] on div "[PERSON_NAME] Hitting Lesson 1 hr" at bounding box center [401, 785] width 75 height 784
click at [381, 438] on img "edit" at bounding box center [377, 440] width 16 height 16
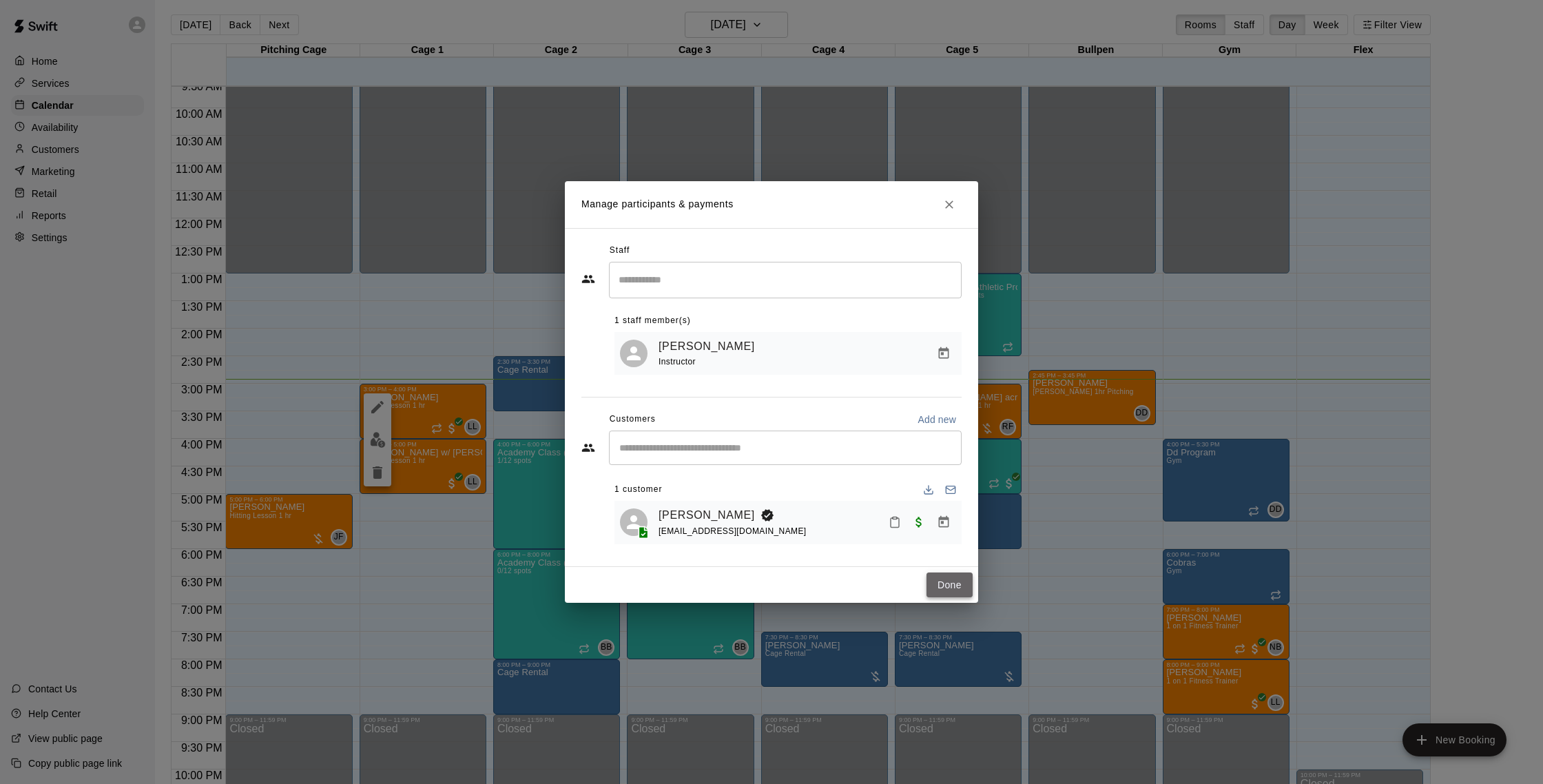
click at [949, 588] on button "Done" at bounding box center [950, 585] width 46 height 25
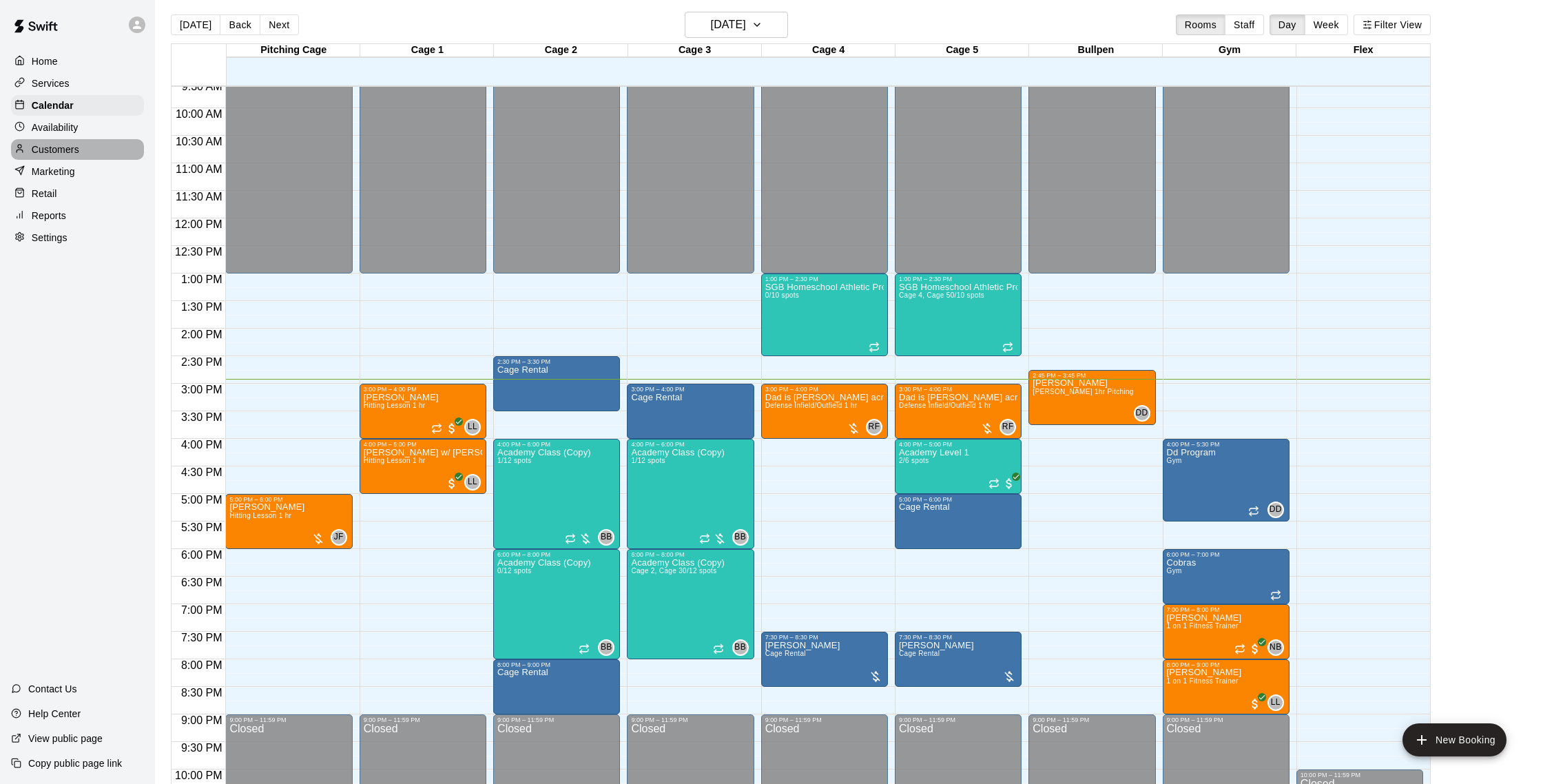
click at [40, 144] on p "Customers" at bounding box center [56, 149] width 47 height 14
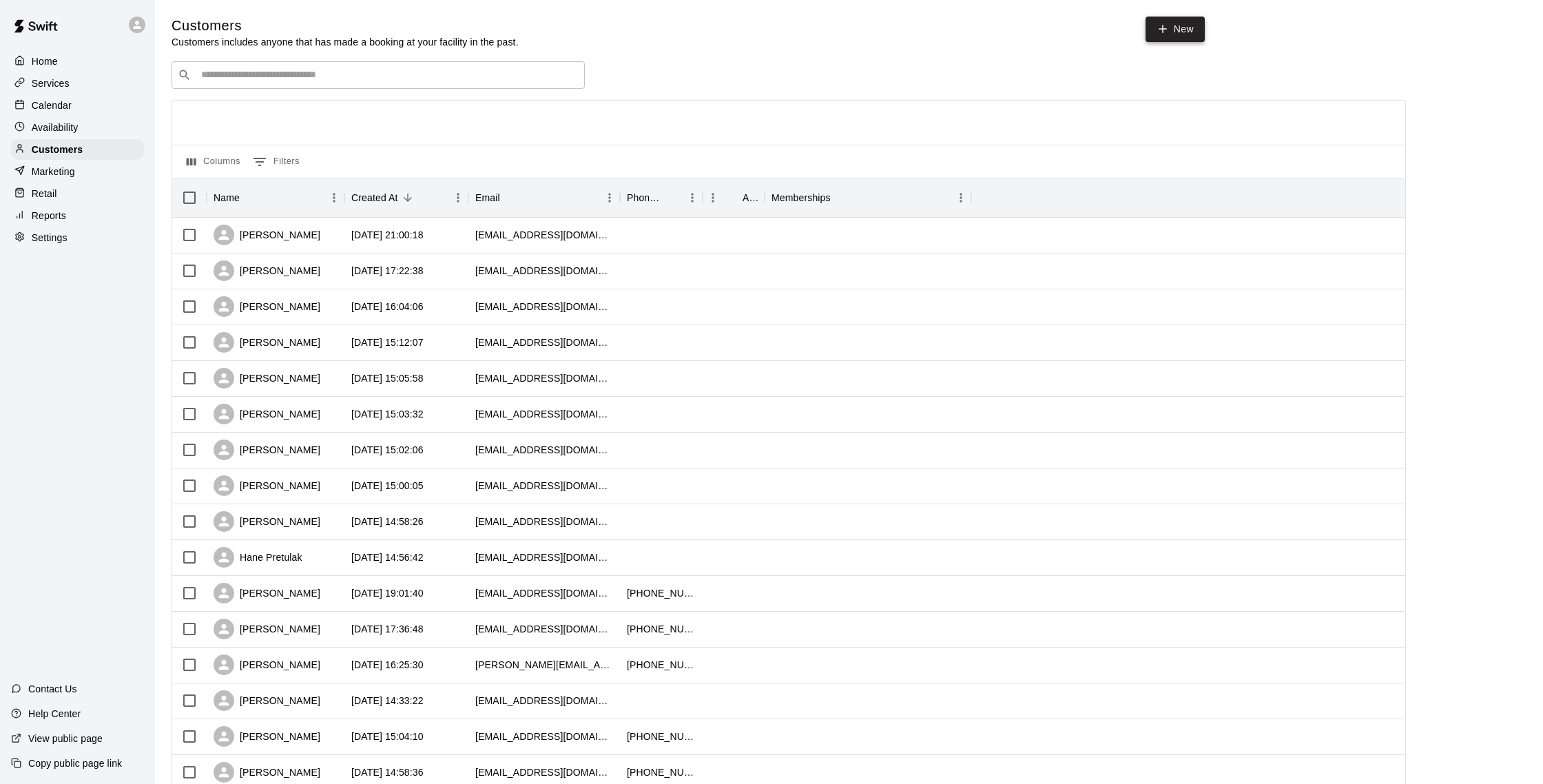
click at [1154, 25] on link "New" at bounding box center [1175, 30] width 59 height 25
select select "**"
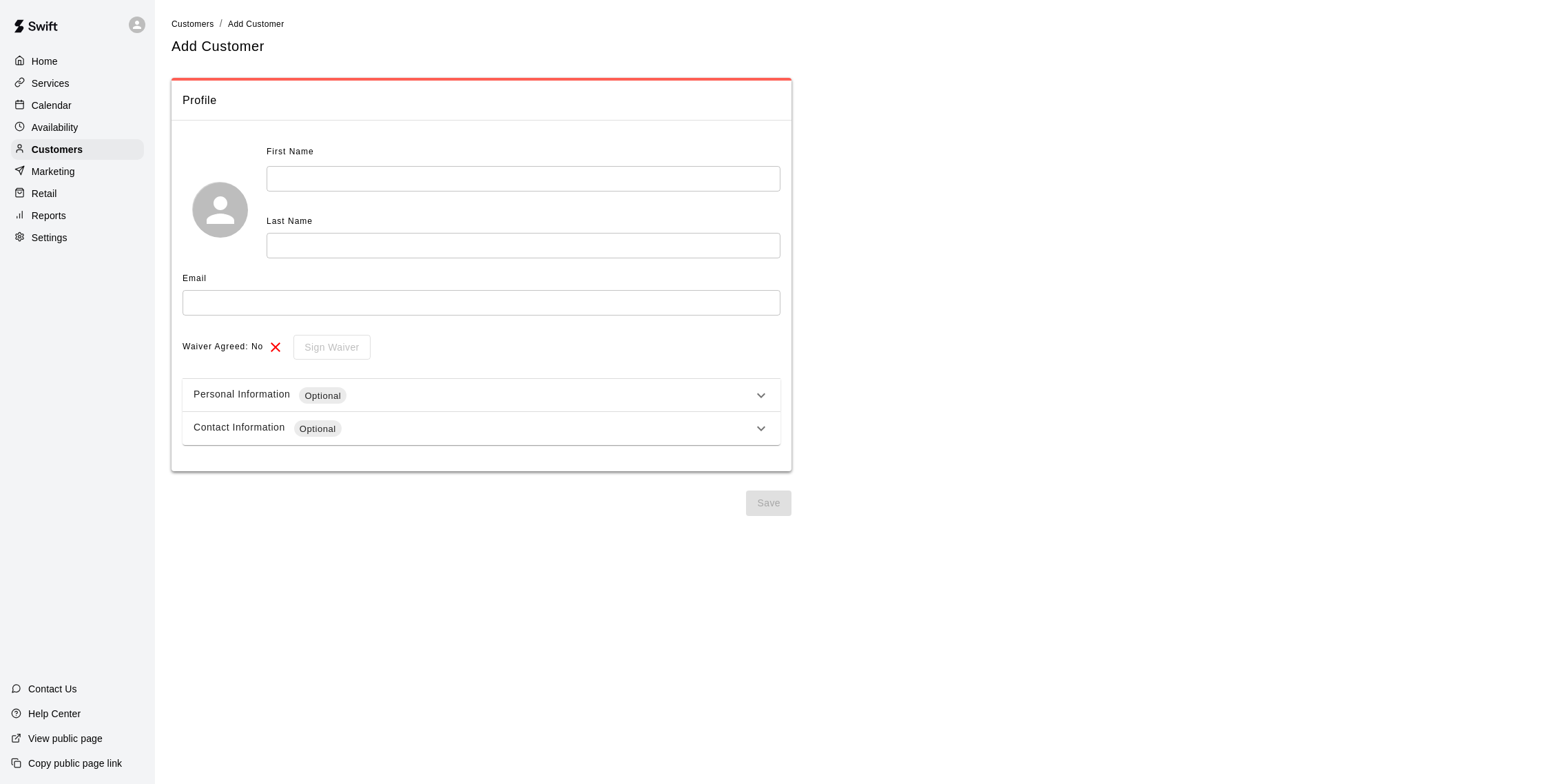
click at [360, 175] on input "text" at bounding box center [523, 179] width 514 height 25
type input "*****"
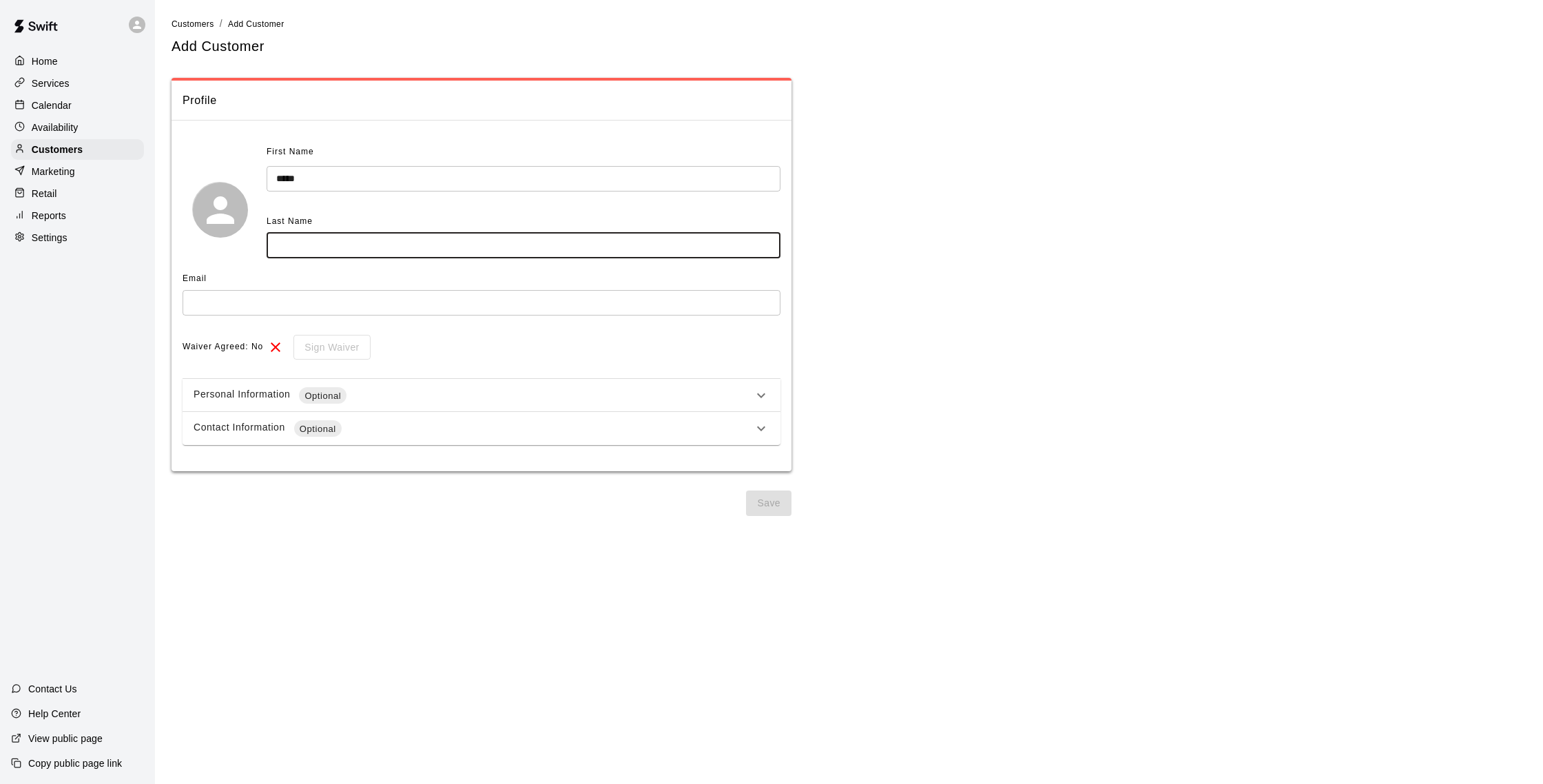
click at [346, 241] on input "text" at bounding box center [523, 246] width 514 height 25
type input "*****"
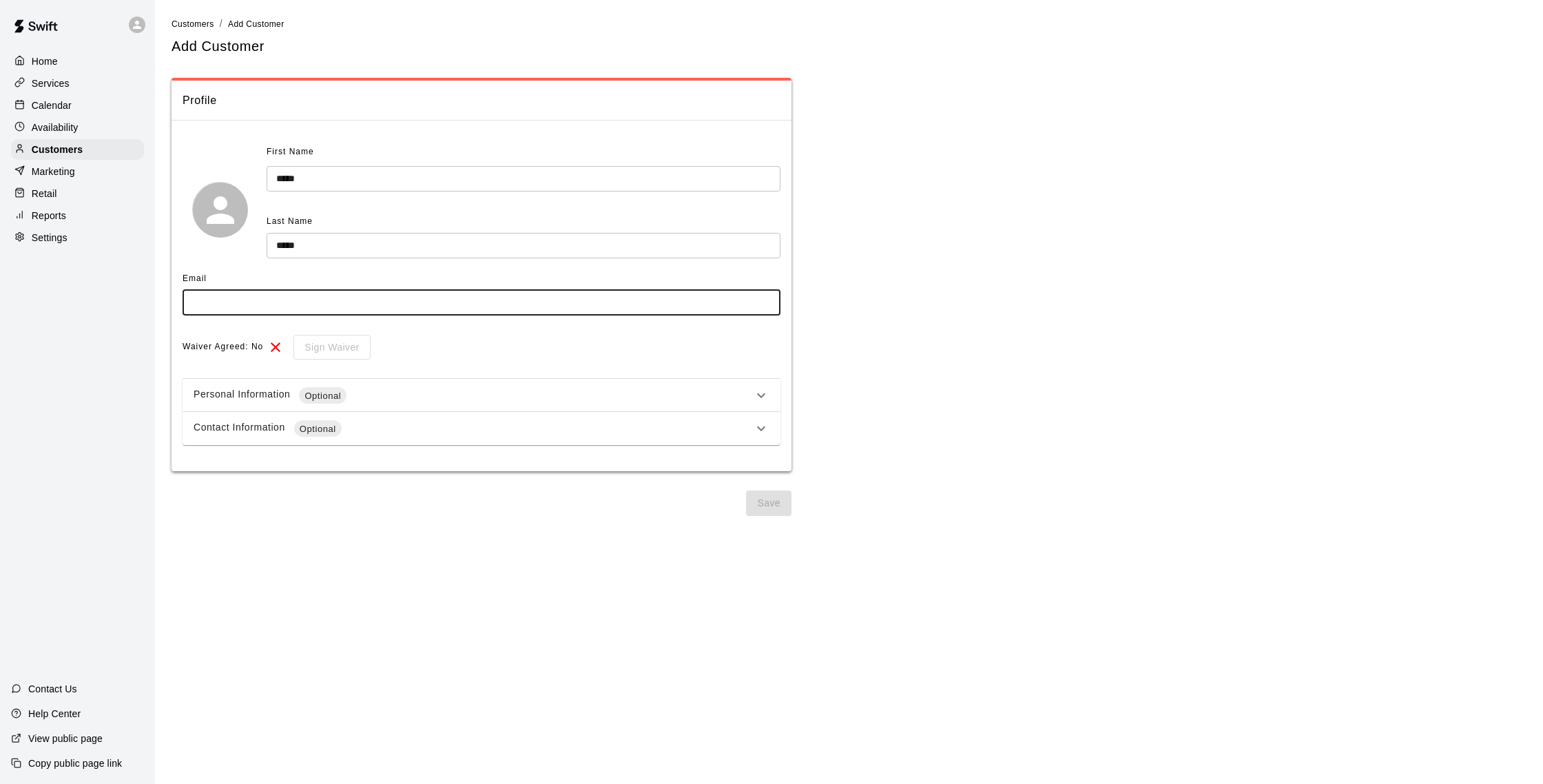
click at [208, 300] on input "text" at bounding box center [481, 303] width 598 height 25
type input "**********"
click at [771, 495] on button "Save" at bounding box center [769, 503] width 46 height 25
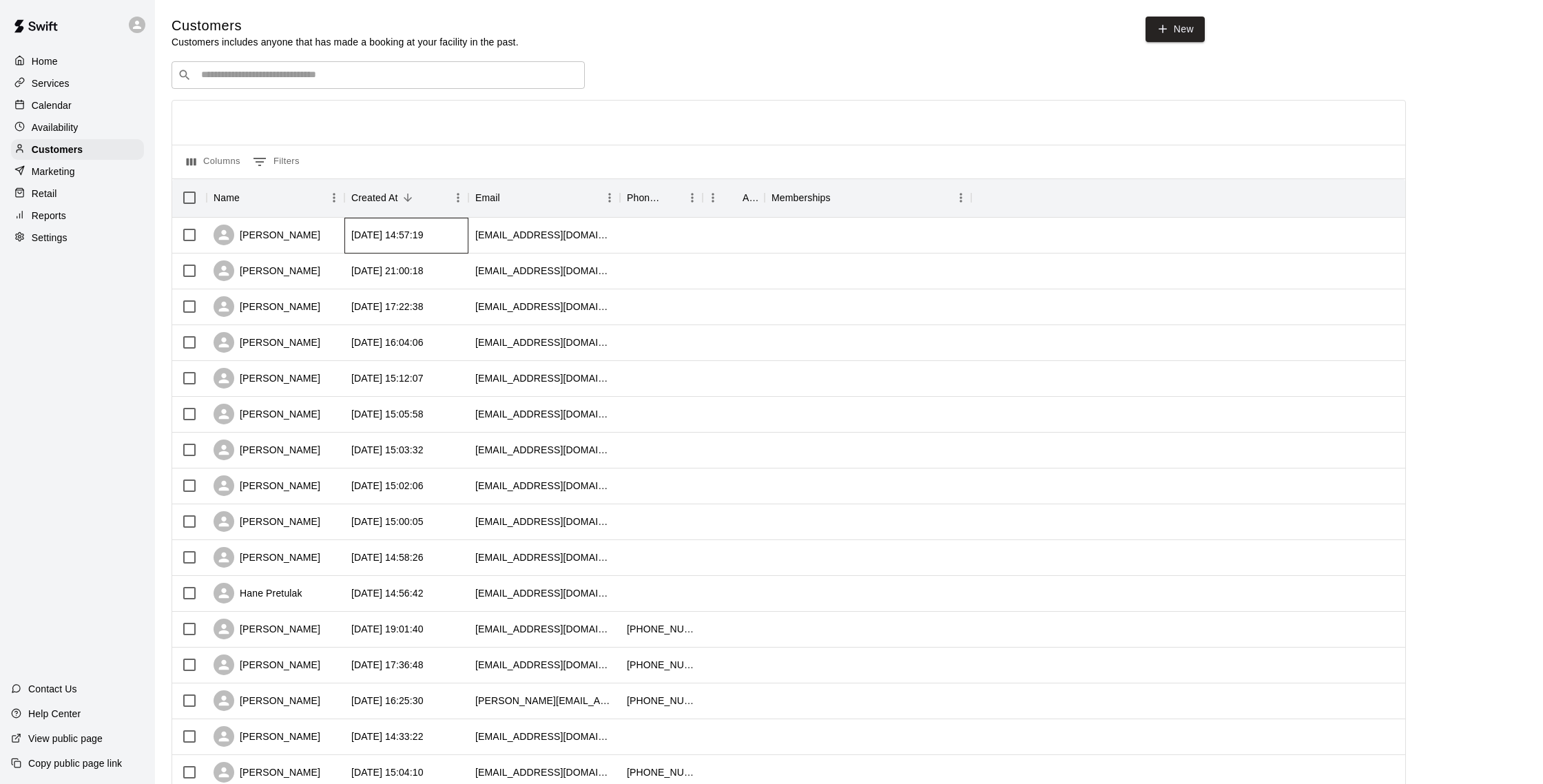
click at [347, 225] on div "[DATE] 14:57:19" at bounding box center [406, 235] width 124 height 35
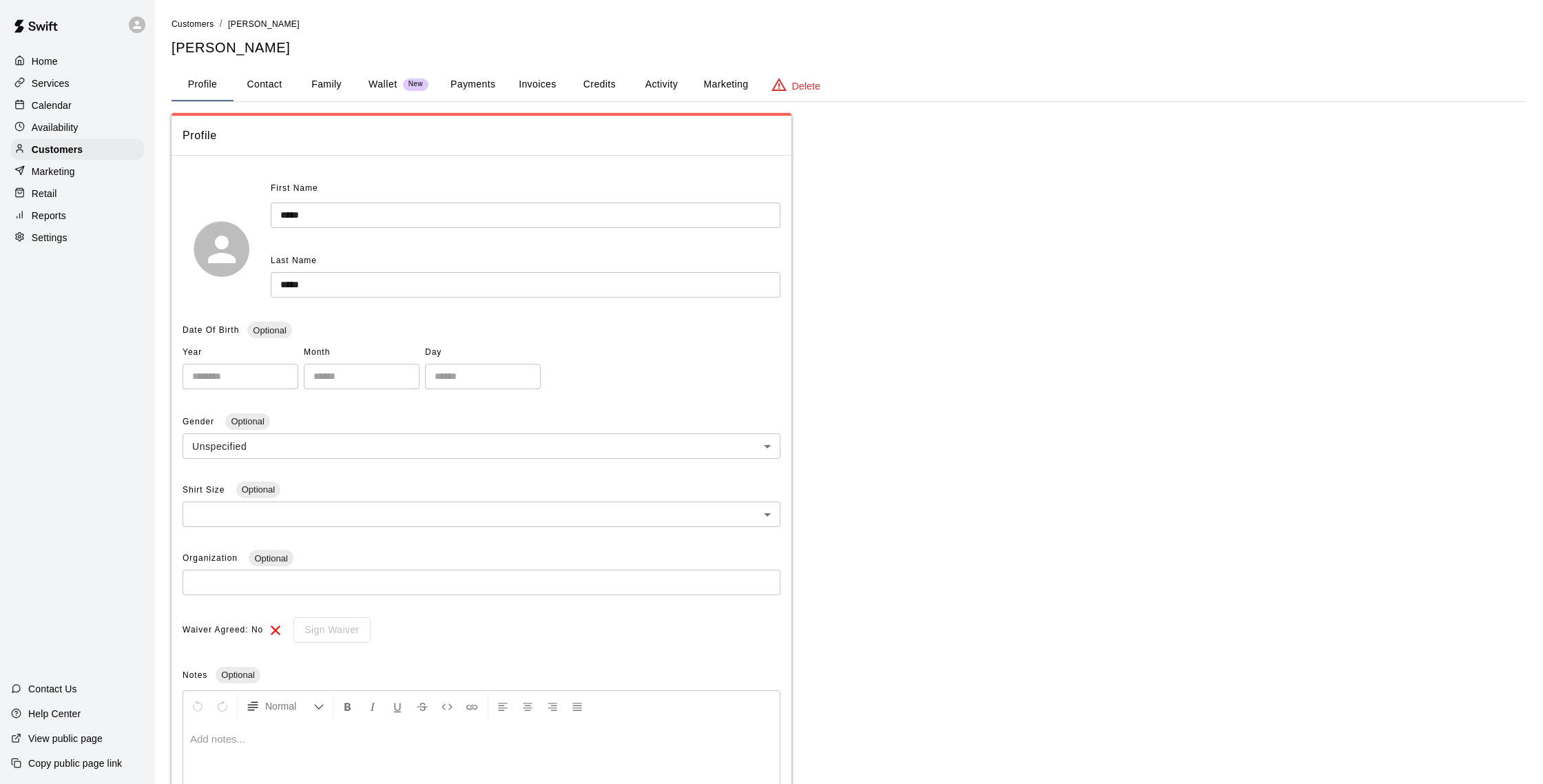
click at [468, 88] on button "Payments" at bounding box center [473, 84] width 67 height 33
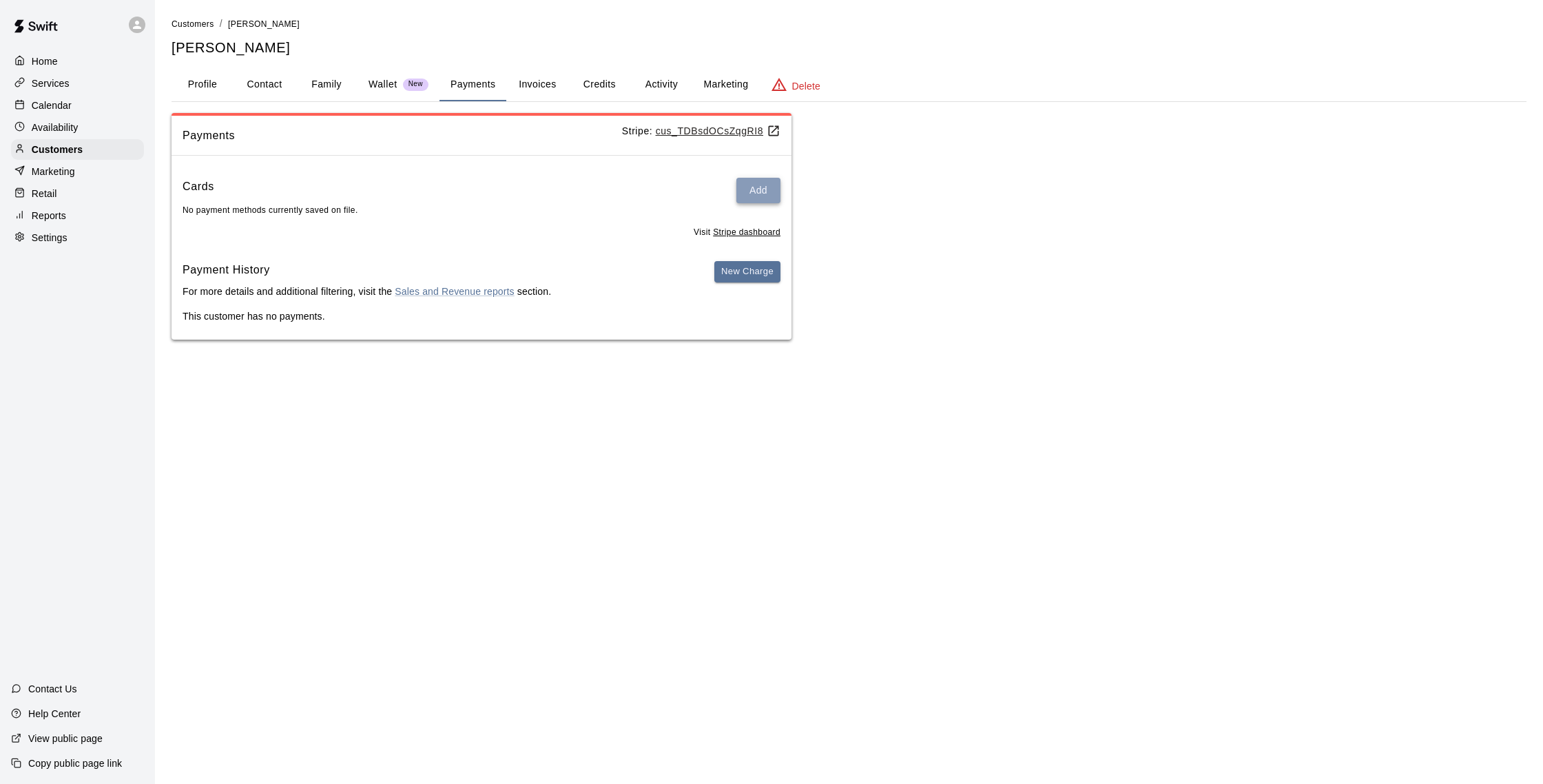
click at [766, 192] on button "Add" at bounding box center [759, 191] width 44 height 25
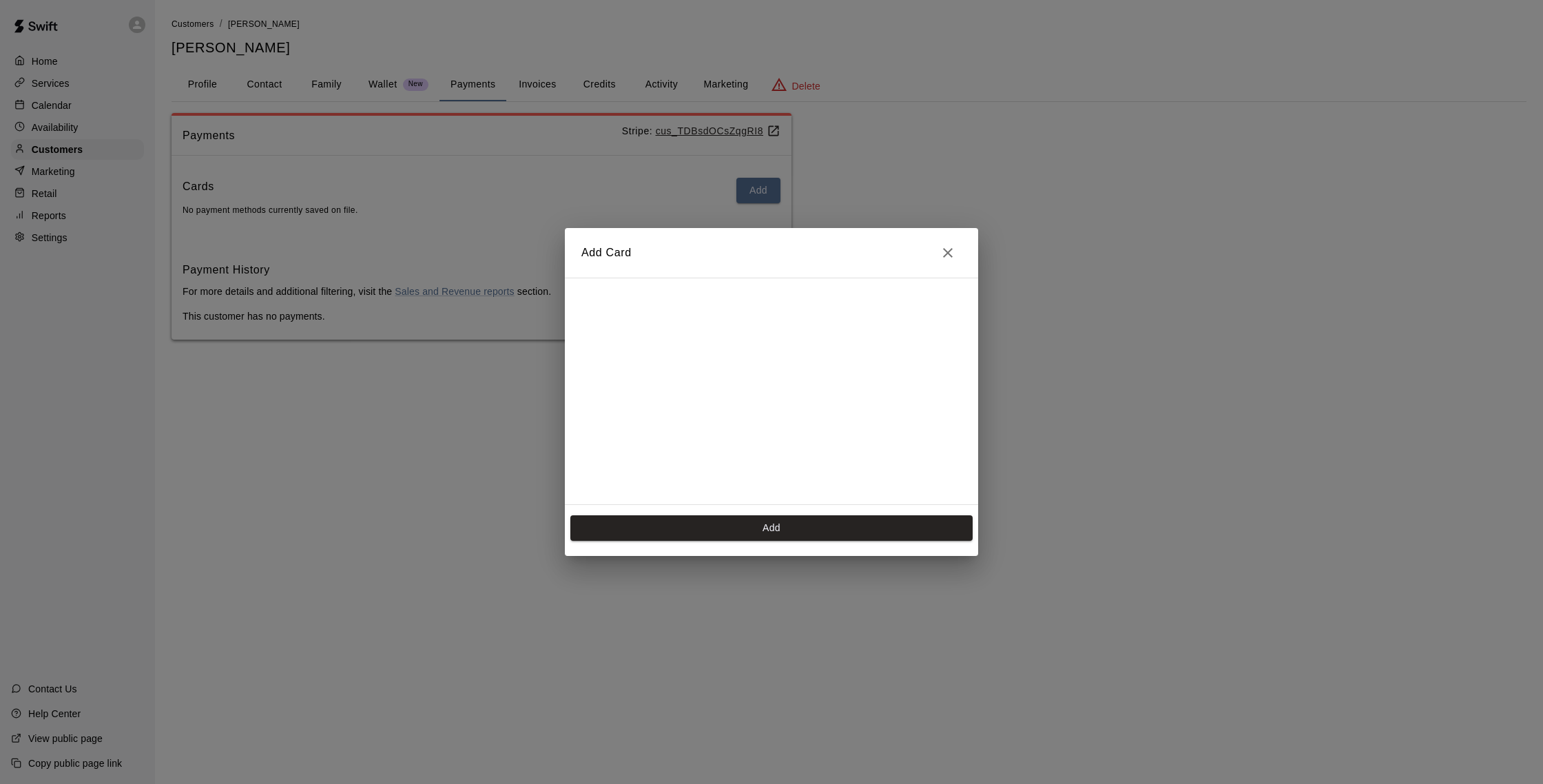
scroll to position [223, 0]
click at [733, 533] on button "Add" at bounding box center [772, 528] width 403 height 25
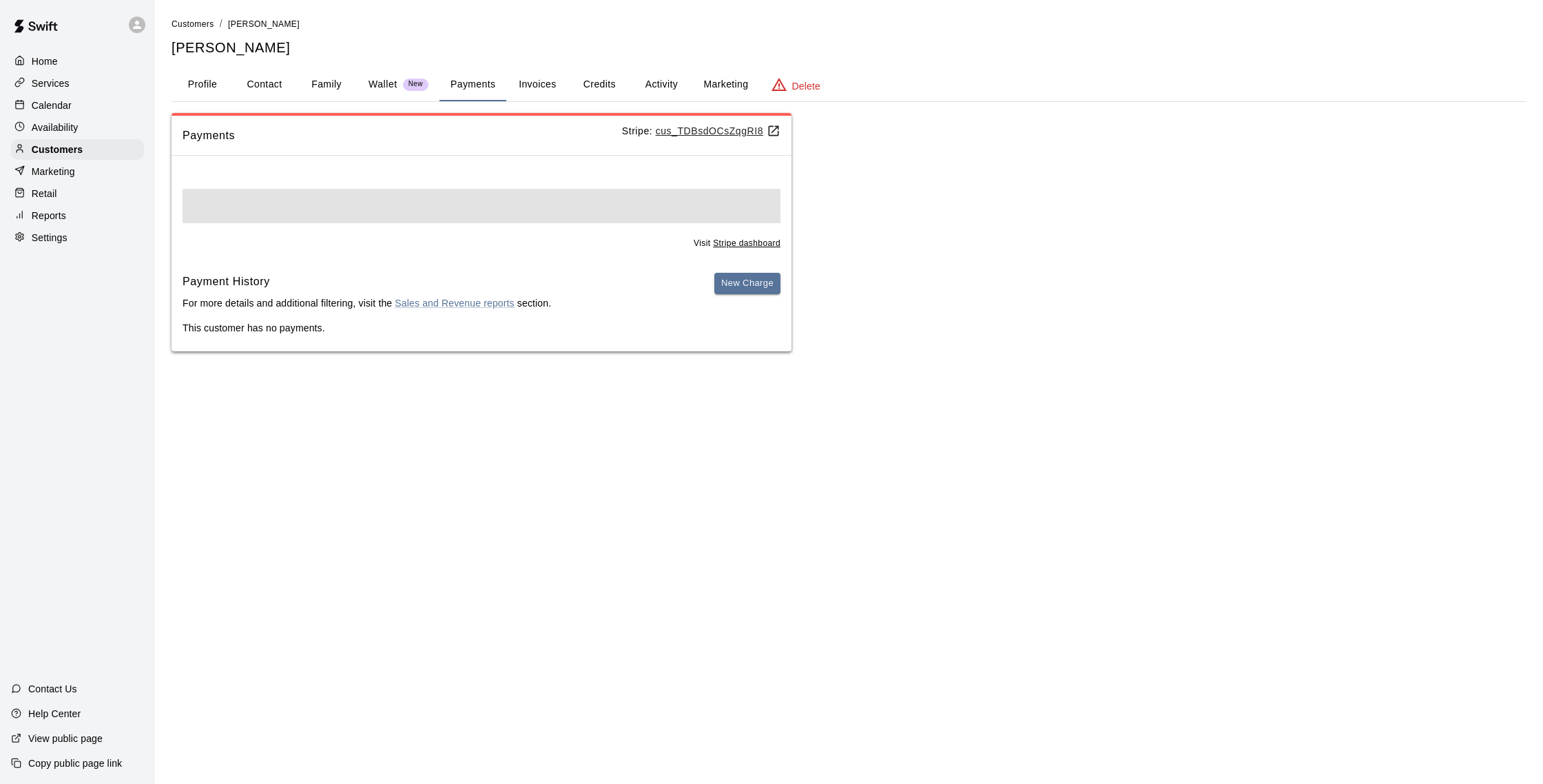
scroll to position [0, 0]
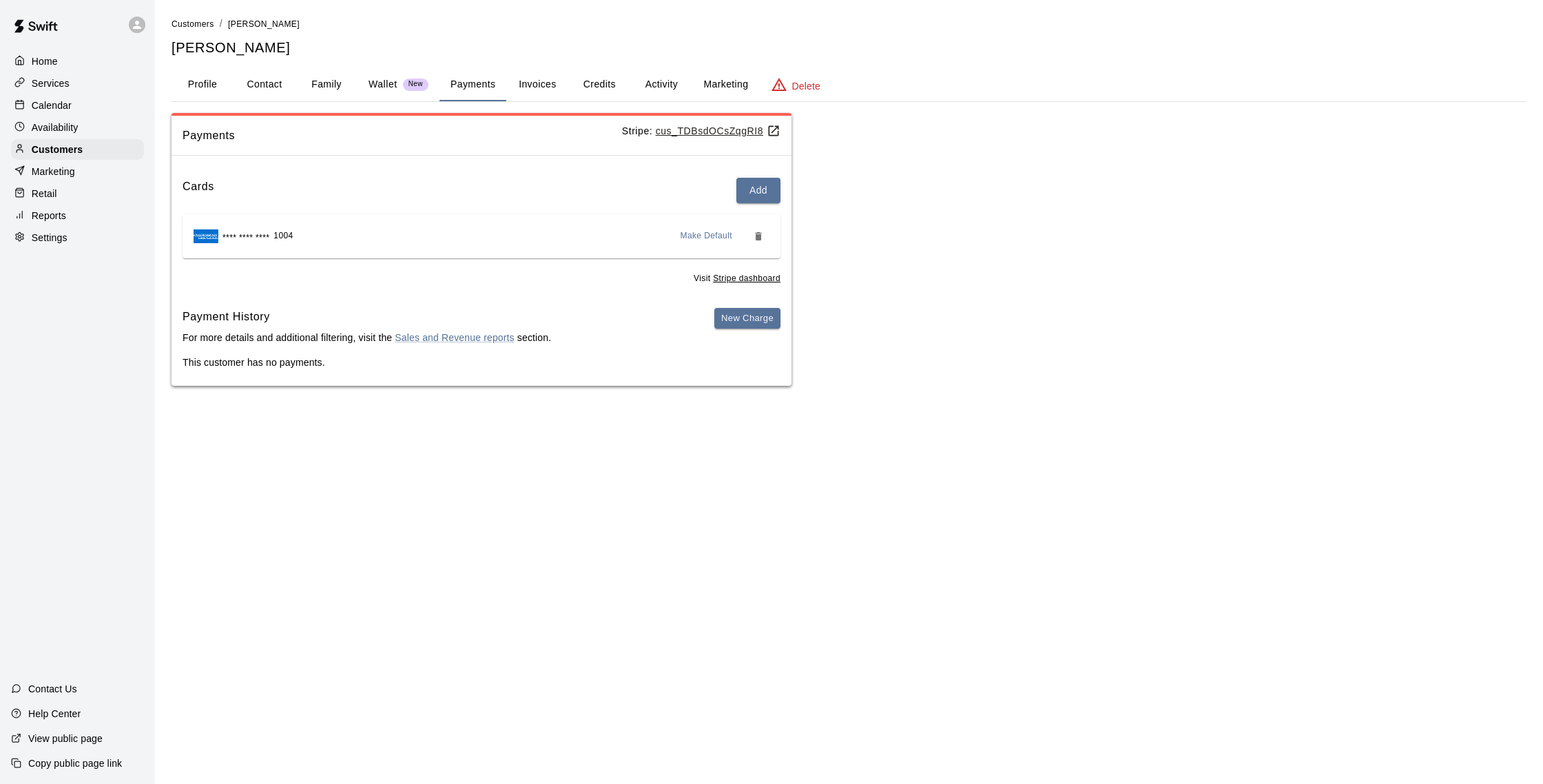
drag, startPoint x: 651, startPoint y: 74, endPoint x: 621, endPoint y: 79, distance: 30.4
click at [651, 74] on button "Activity" at bounding box center [661, 84] width 62 height 33
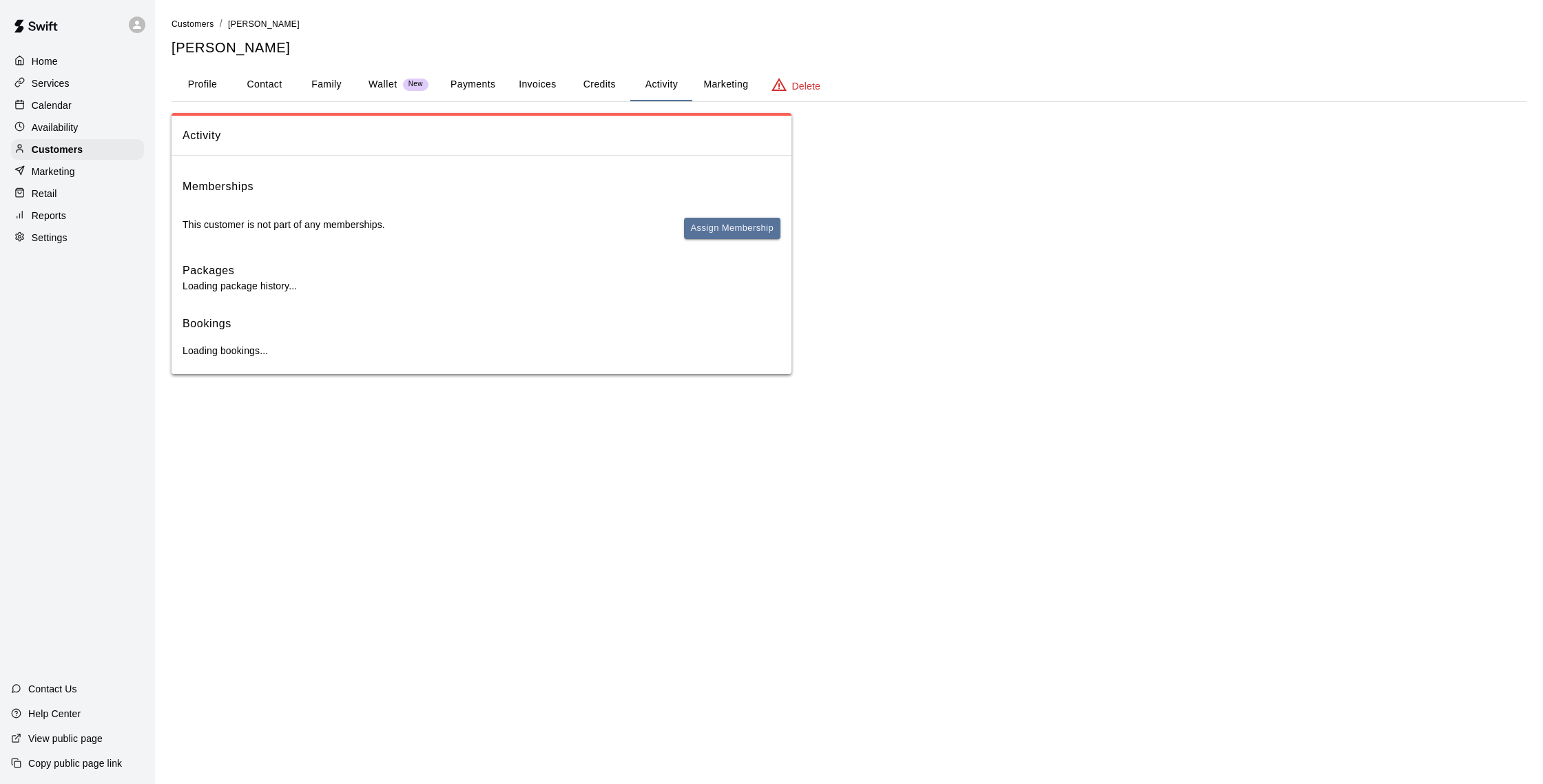
click at [495, 81] on button "Payments" at bounding box center [473, 84] width 67 height 33
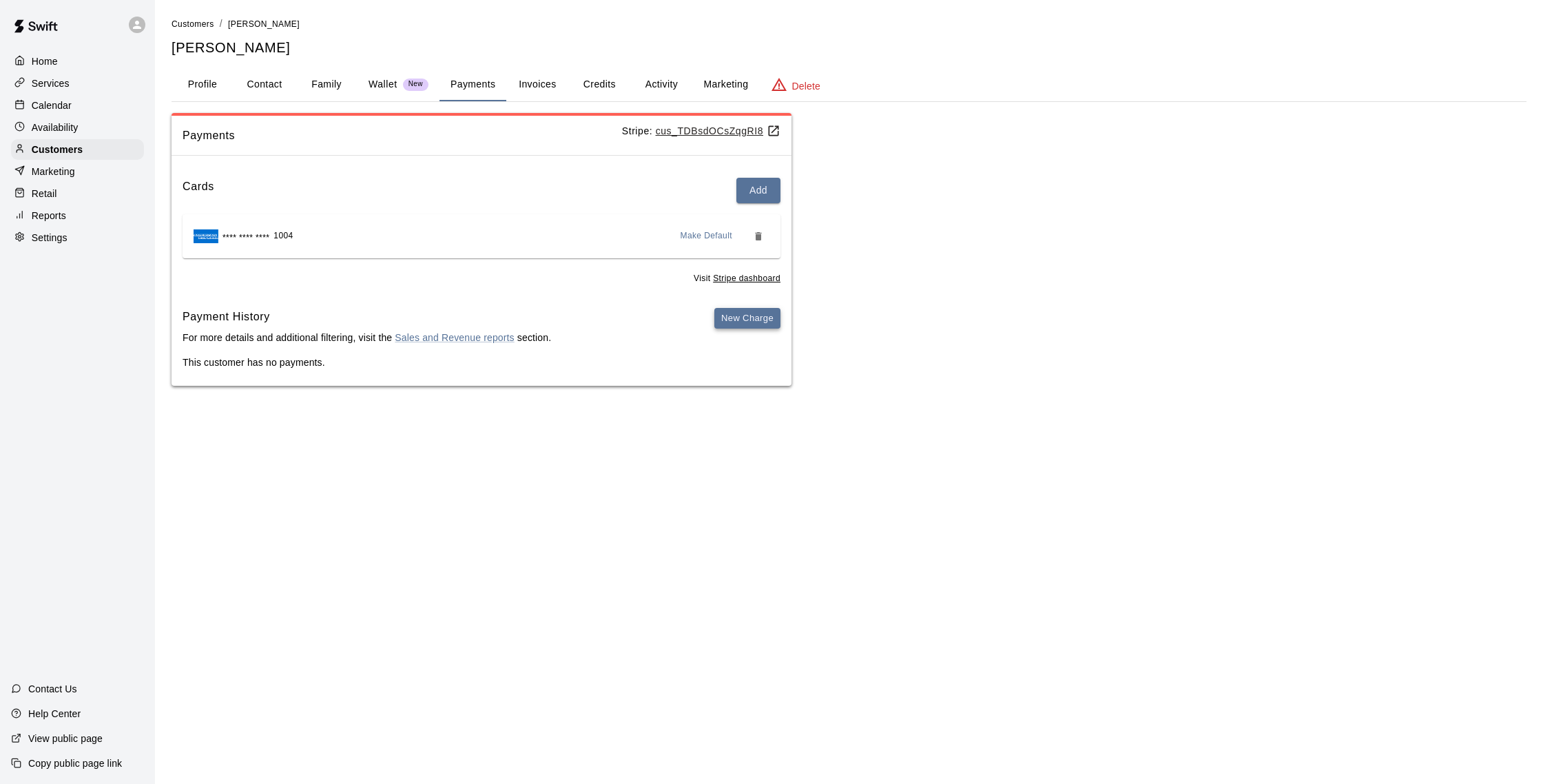
click at [741, 313] on button "New Charge" at bounding box center [747, 318] width 66 height 21
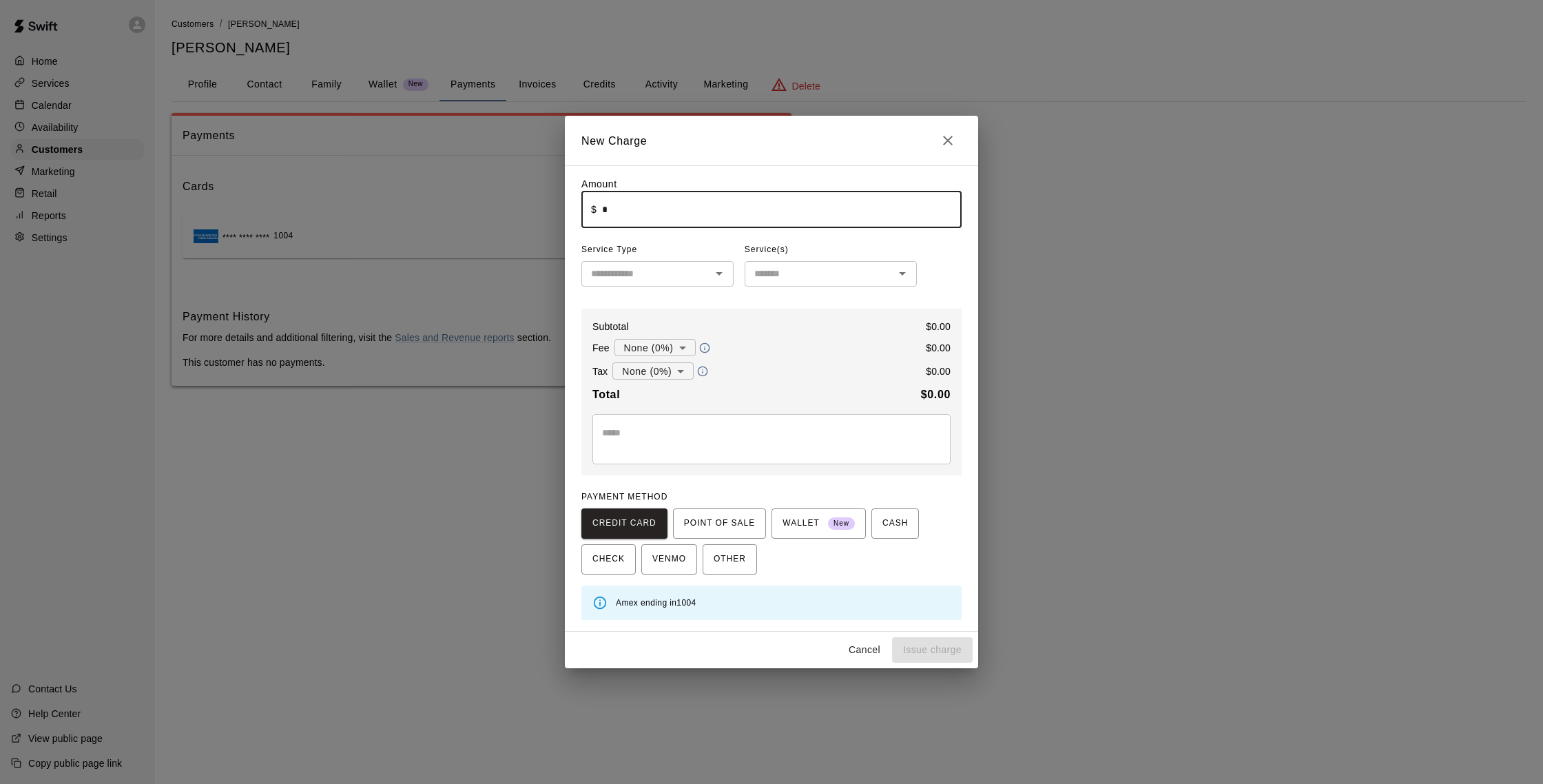
click at [662, 208] on input "*" at bounding box center [782, 209] width 360 height 36
type input "*****"
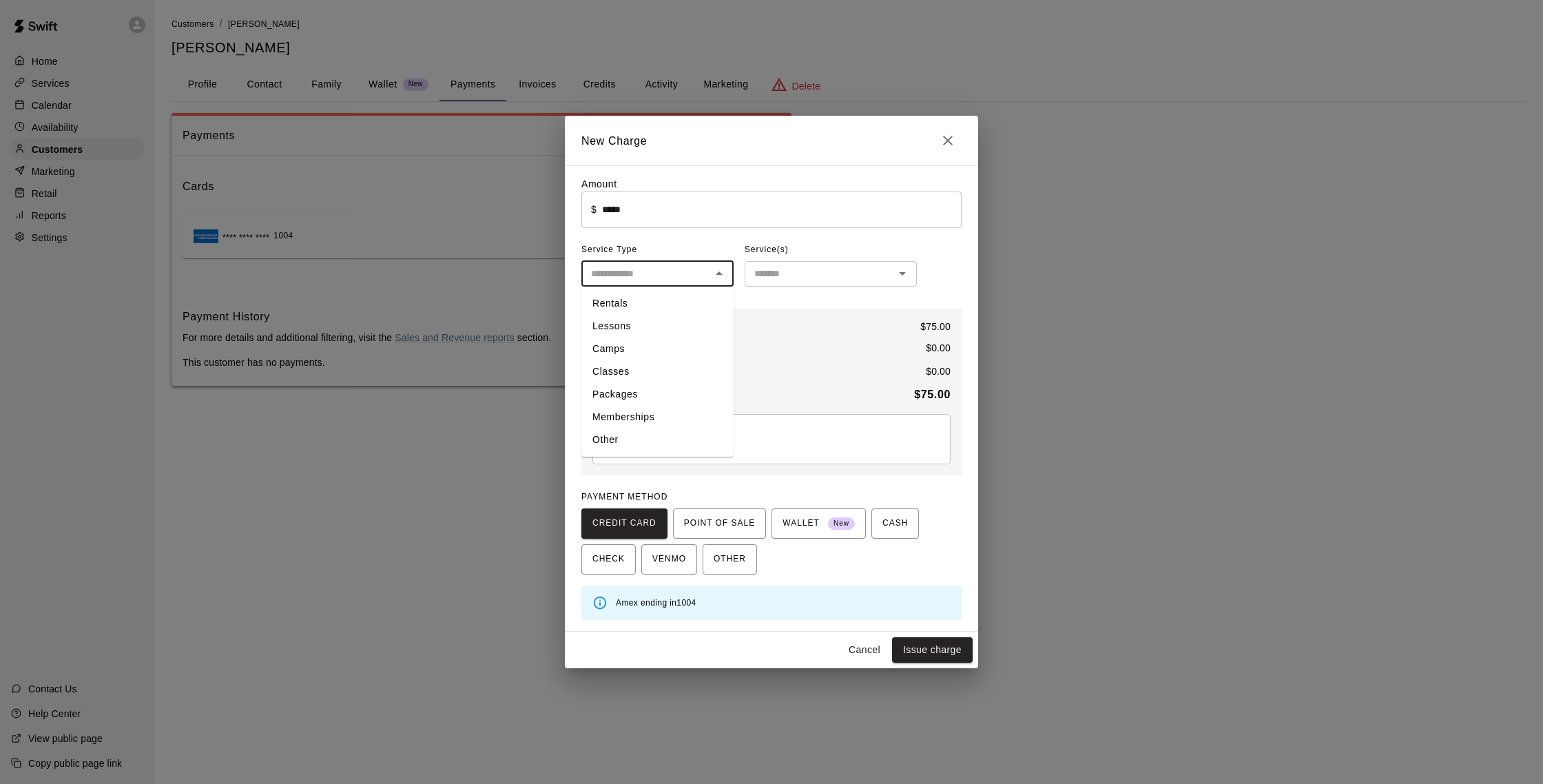
click at [682, 273] on input "text" at bounding box center [647, 273] width 122 height 17
click at [619, 297] on li "Rentals" at bounding box center [658, 303] width 152 height 23
type input "*******"
click at [797, 284] on div "​" at bounding box center [831, 273] width 172 height 25
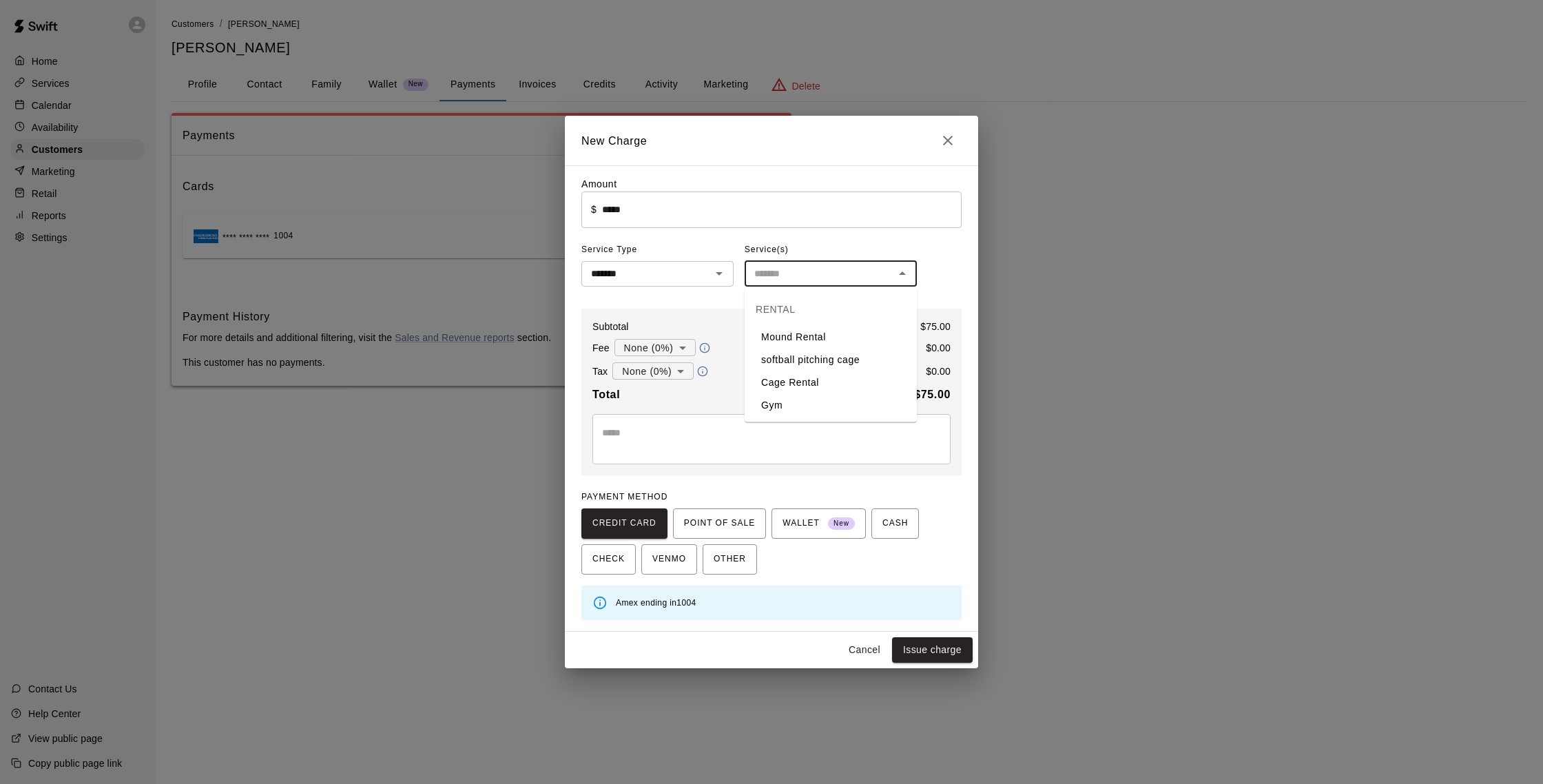
click at [802, 382] on li "Cage Rental" at bounding box center [831, 382] width 172 height 23
type input "**********"
drag, startPoint x: 941, startPoint y: 651, endPoint x: 936, endPoint y: 644, distance: 8.6
click at [941, 650] on button "Issue charge" at bounding box center [932, 650] width 80 height 25
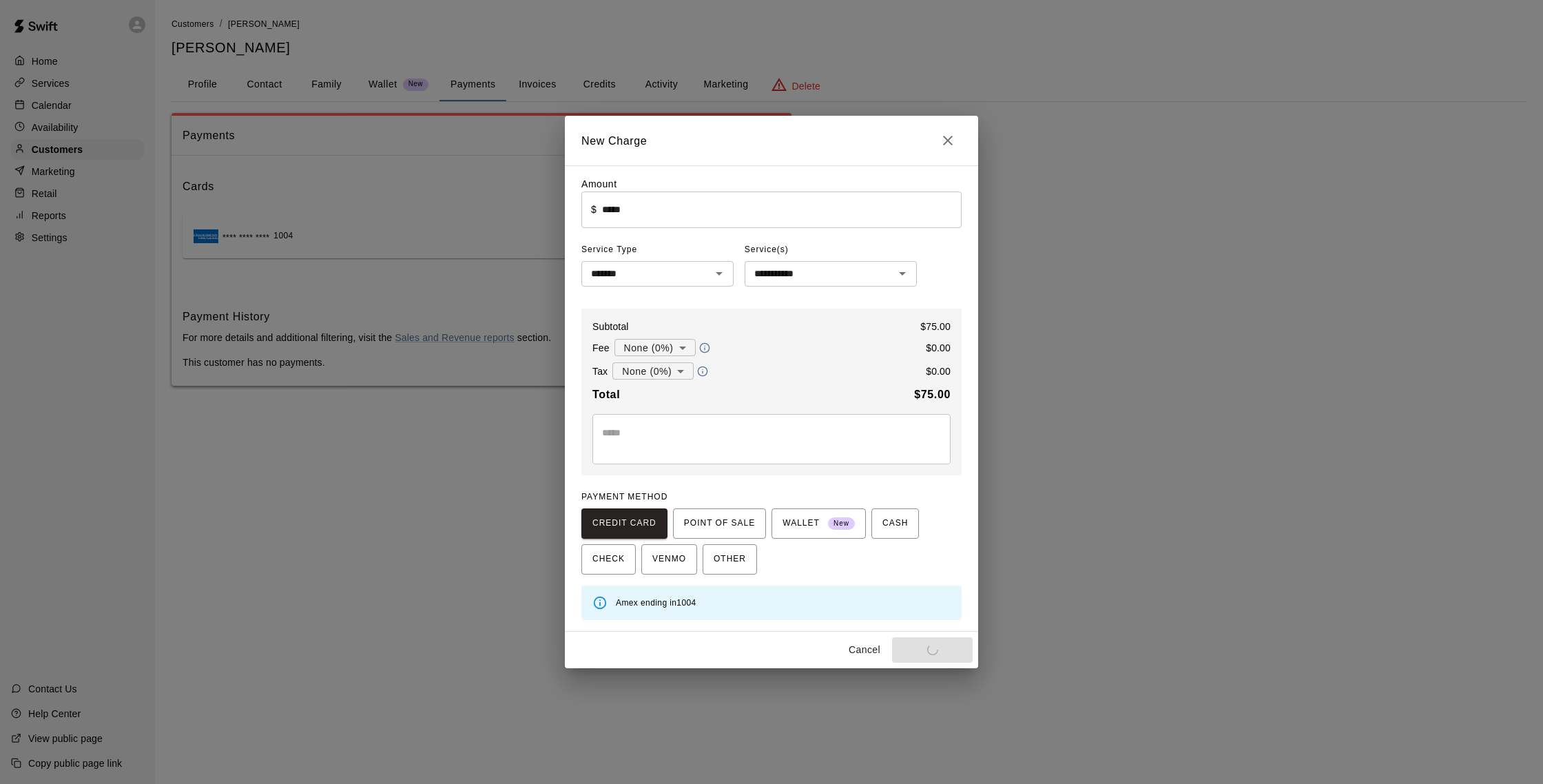
type input "*"
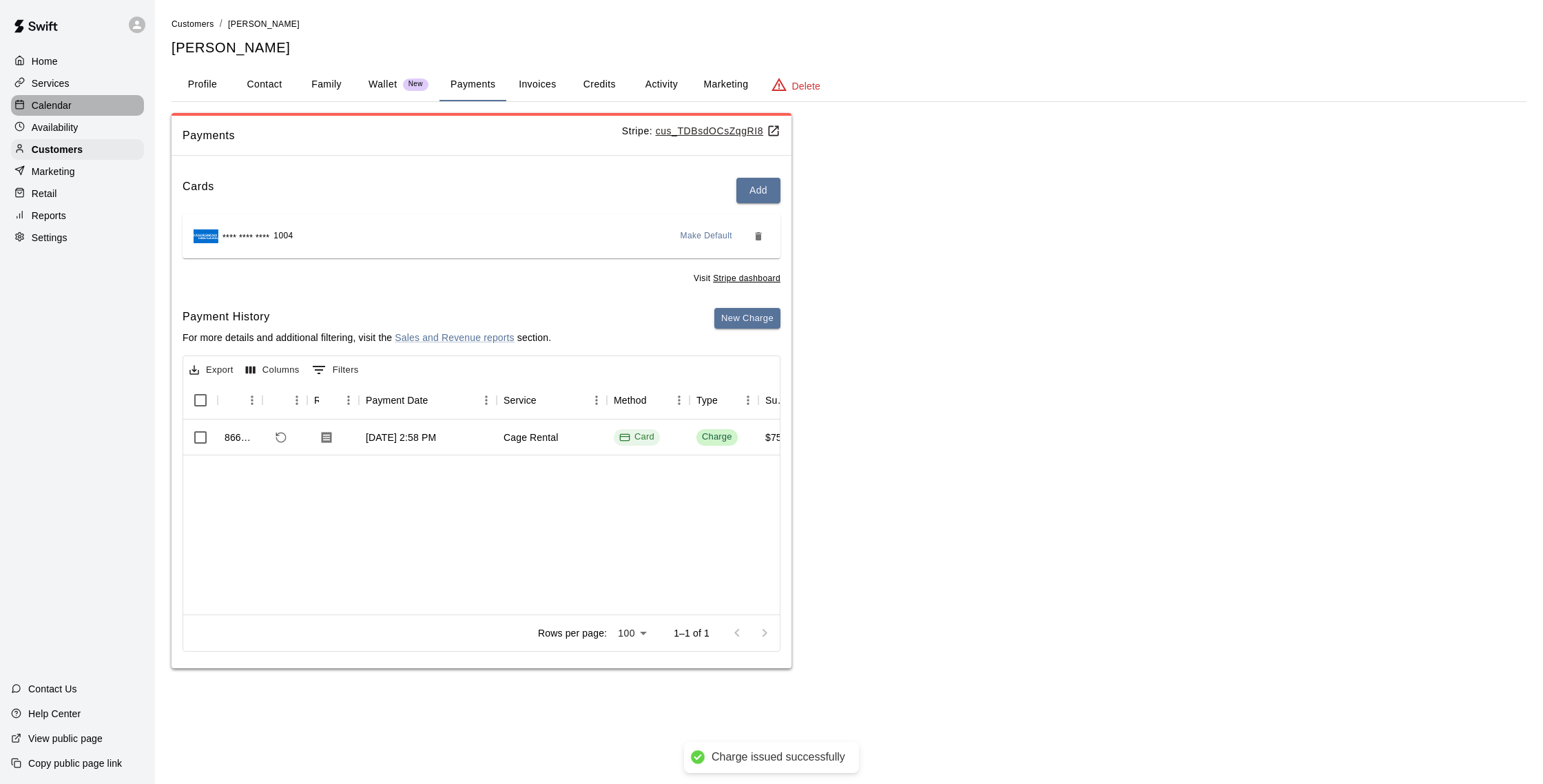
click at [66, 106] on p "Calendar" at bounding box center [51, 105] width 40 height 14
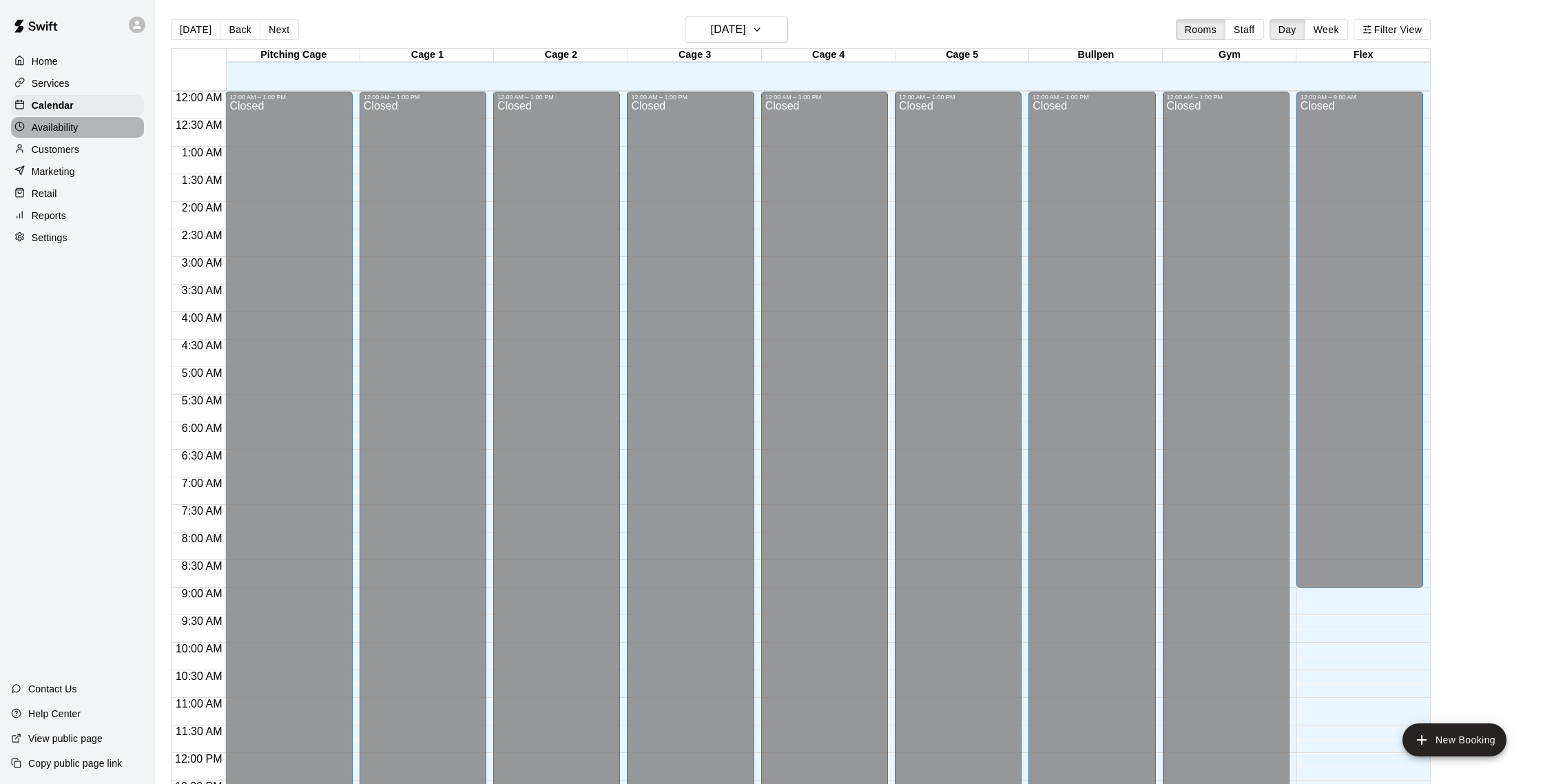
click at [63, 129] on p "Availability" at bounding box center [56, 127] width 47 height 14
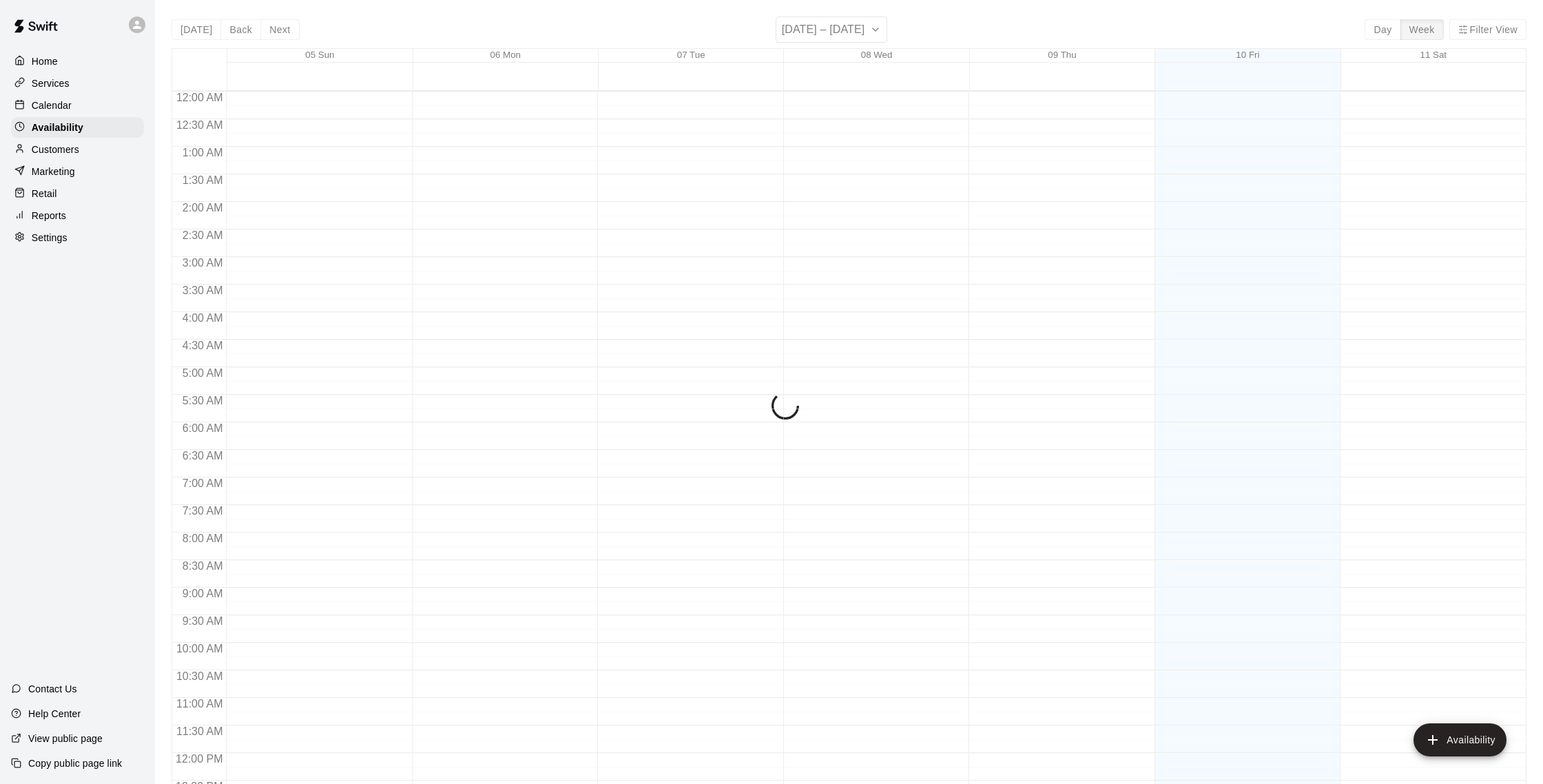
scroll to position [615, 0]
click at [66, 152] on p "Customers" at bounding box center [56, 149] width 47 height 14
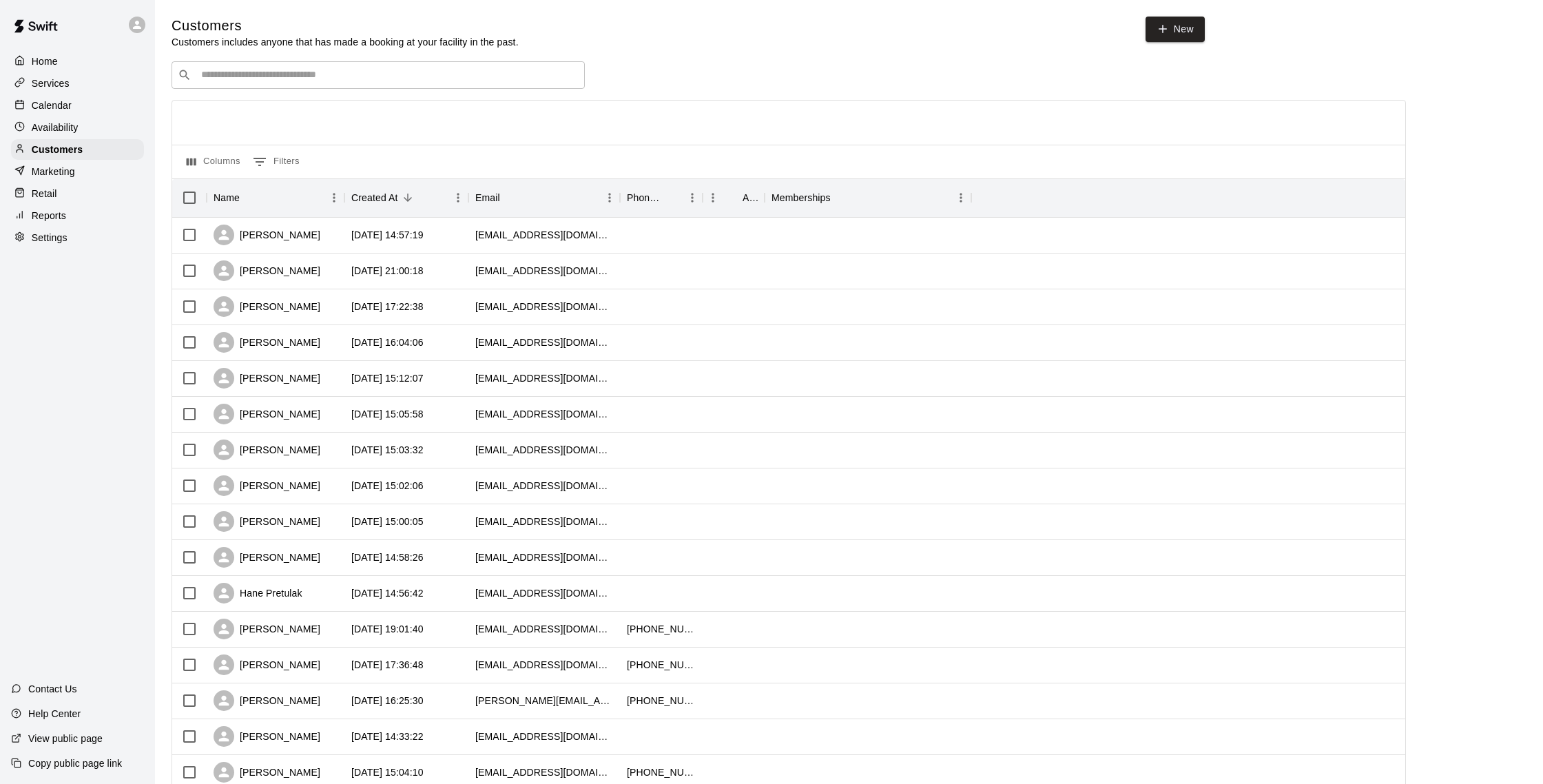
click at [67, 107] on p "Calendar" at bounding box center [51, 105] width 40 height 14
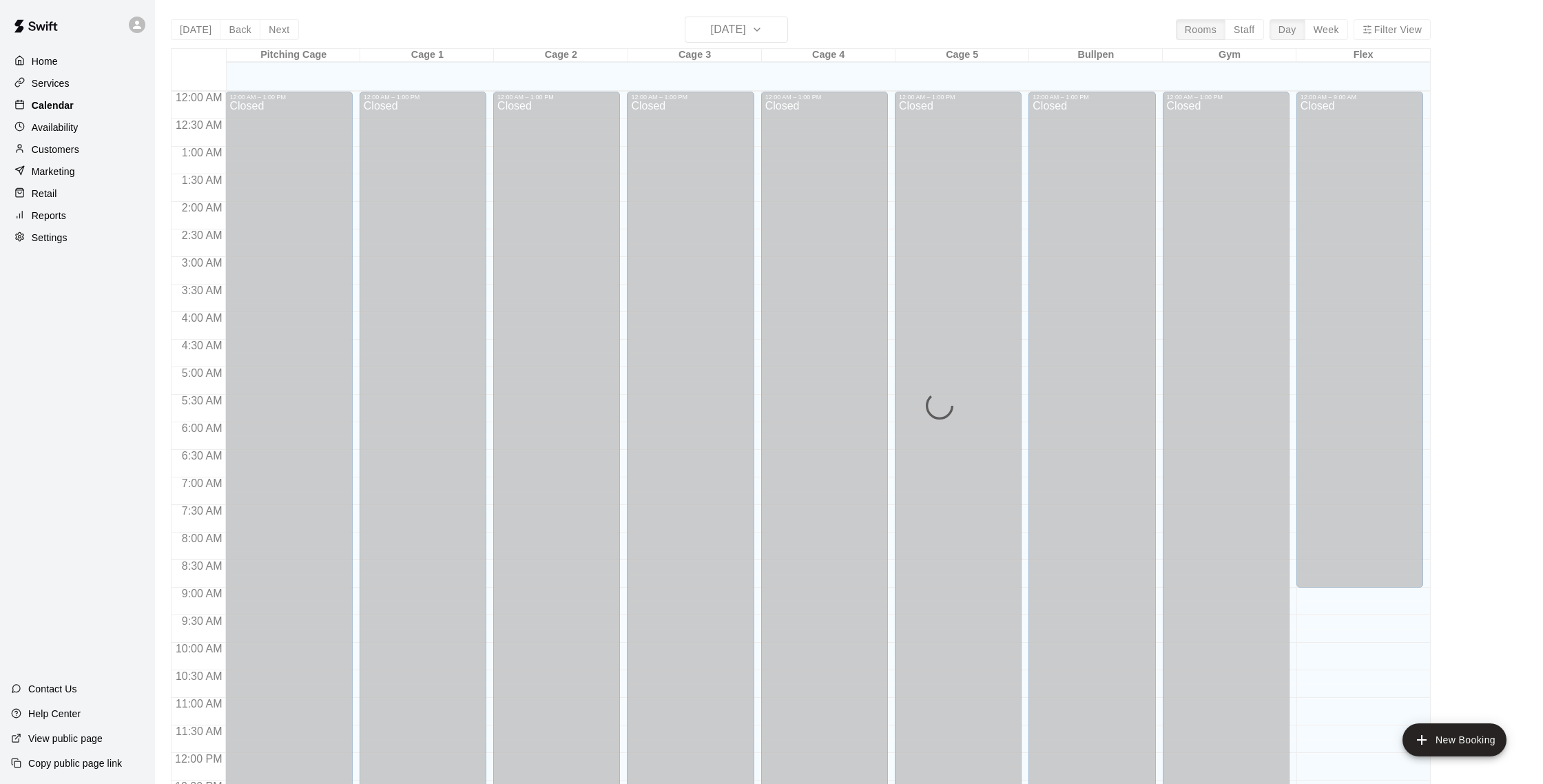
scroll to position [574, 0]
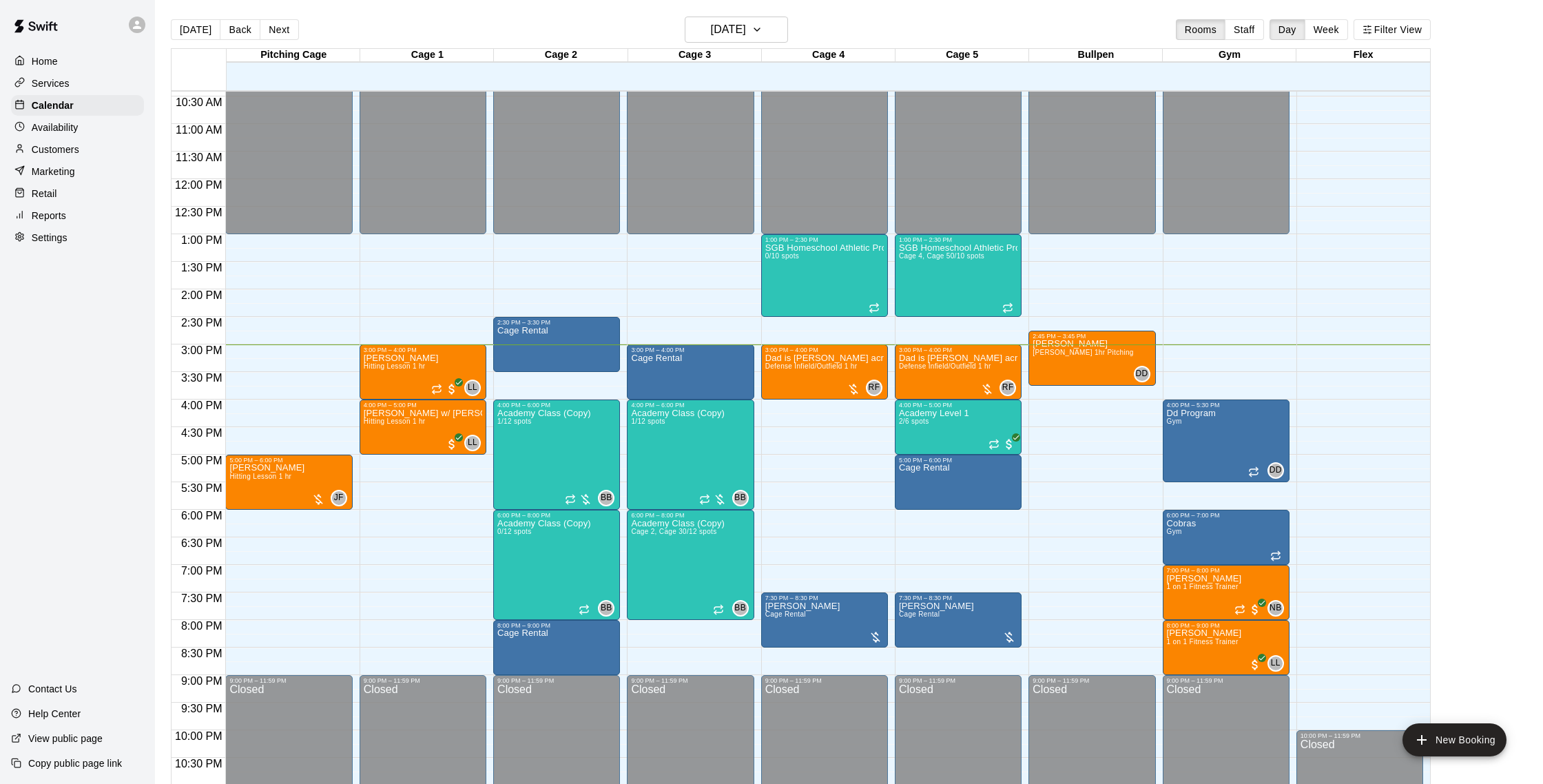
click at [73, 146] on p "Customers" at bounding box center [56, 149] width 47 height 14
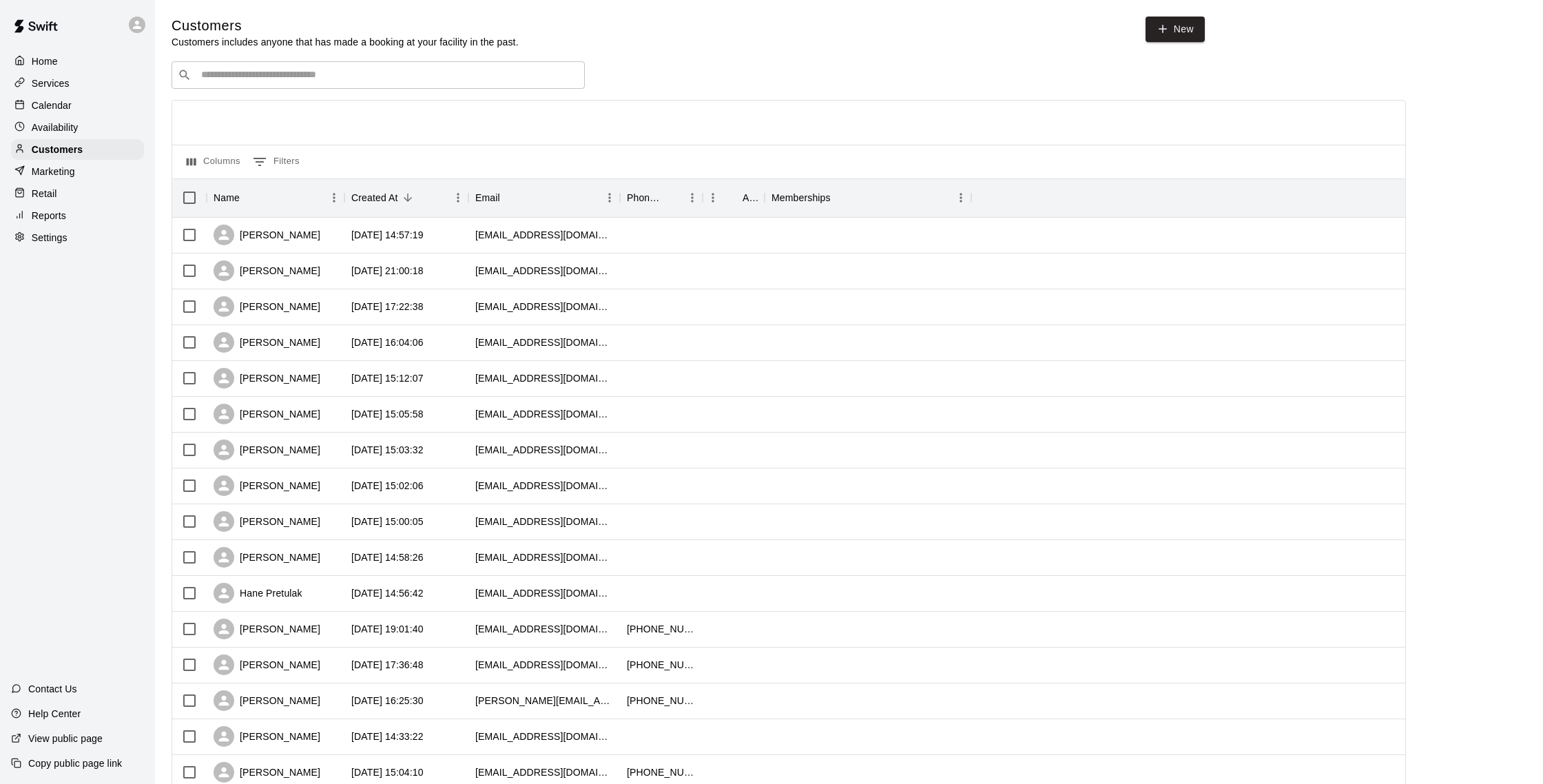
click at [1205, 31] on div "Customers Customers includes anyone that has made a booking at your facility in…" at bounding box center [848, 583] width 1355 height 1133
click at [1194, 32] on link "New" at bounding box center [1175, 29] width 59 height 25
select select "**"
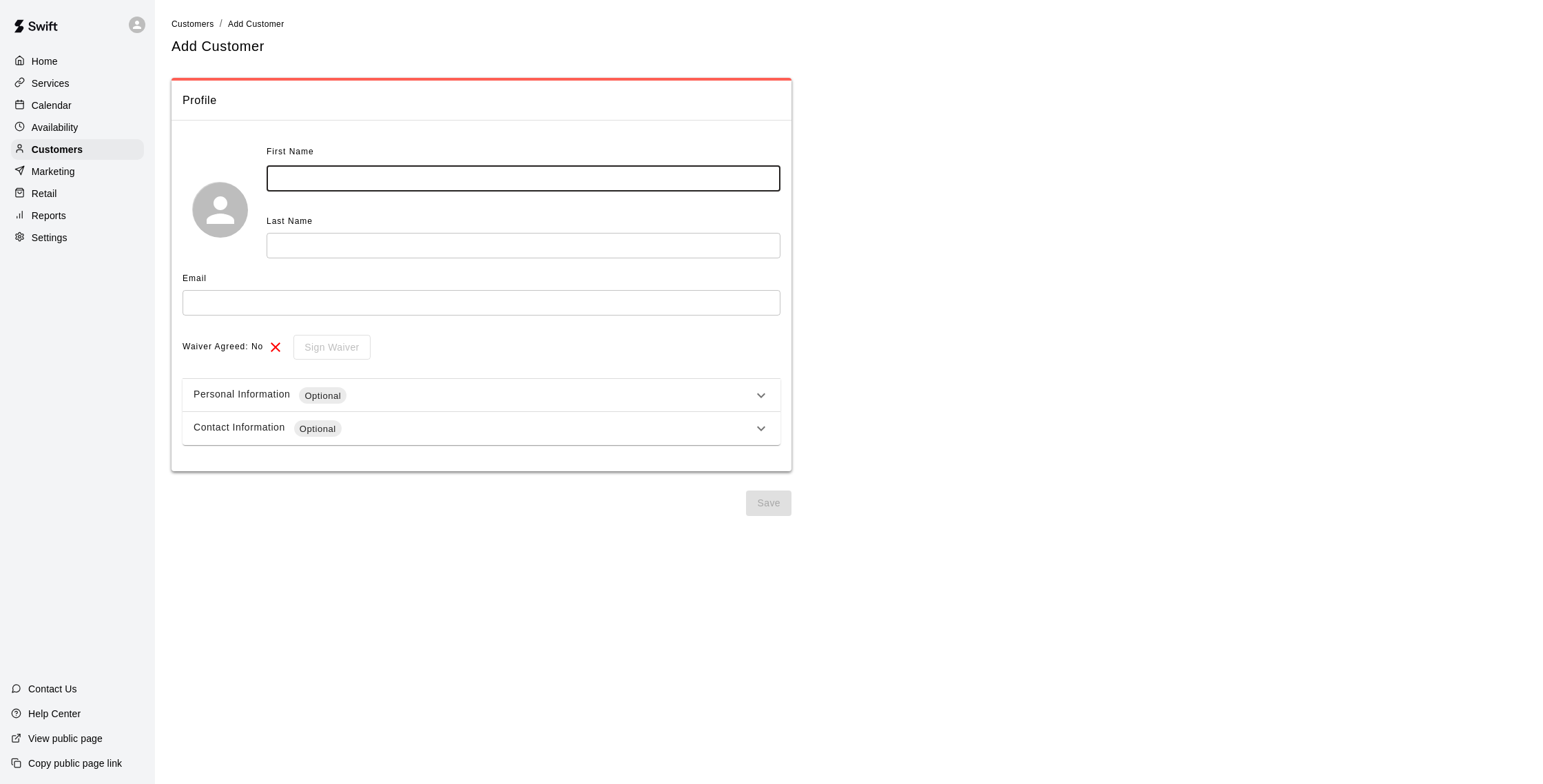
click at [699, 170] on input "text" at bounding box center [523, 179] width 514 height 25
type input "****"
click at [694, 248] on input "text" at bounding box center [523, 246] width 514 height 25
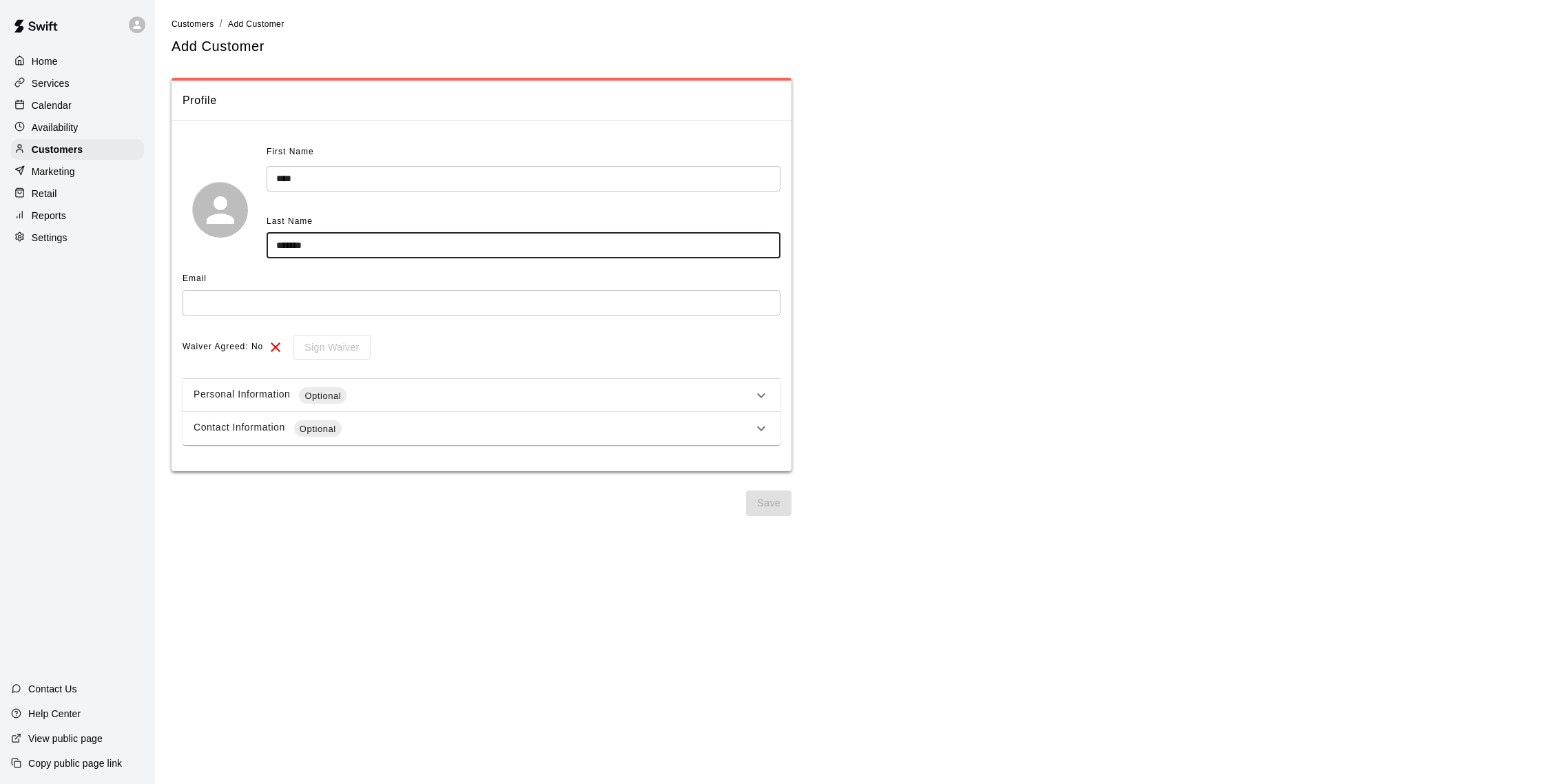
type input "*******"
click at [677, 301] on input "text" at bounding box center [481, 303] width 598 height 25
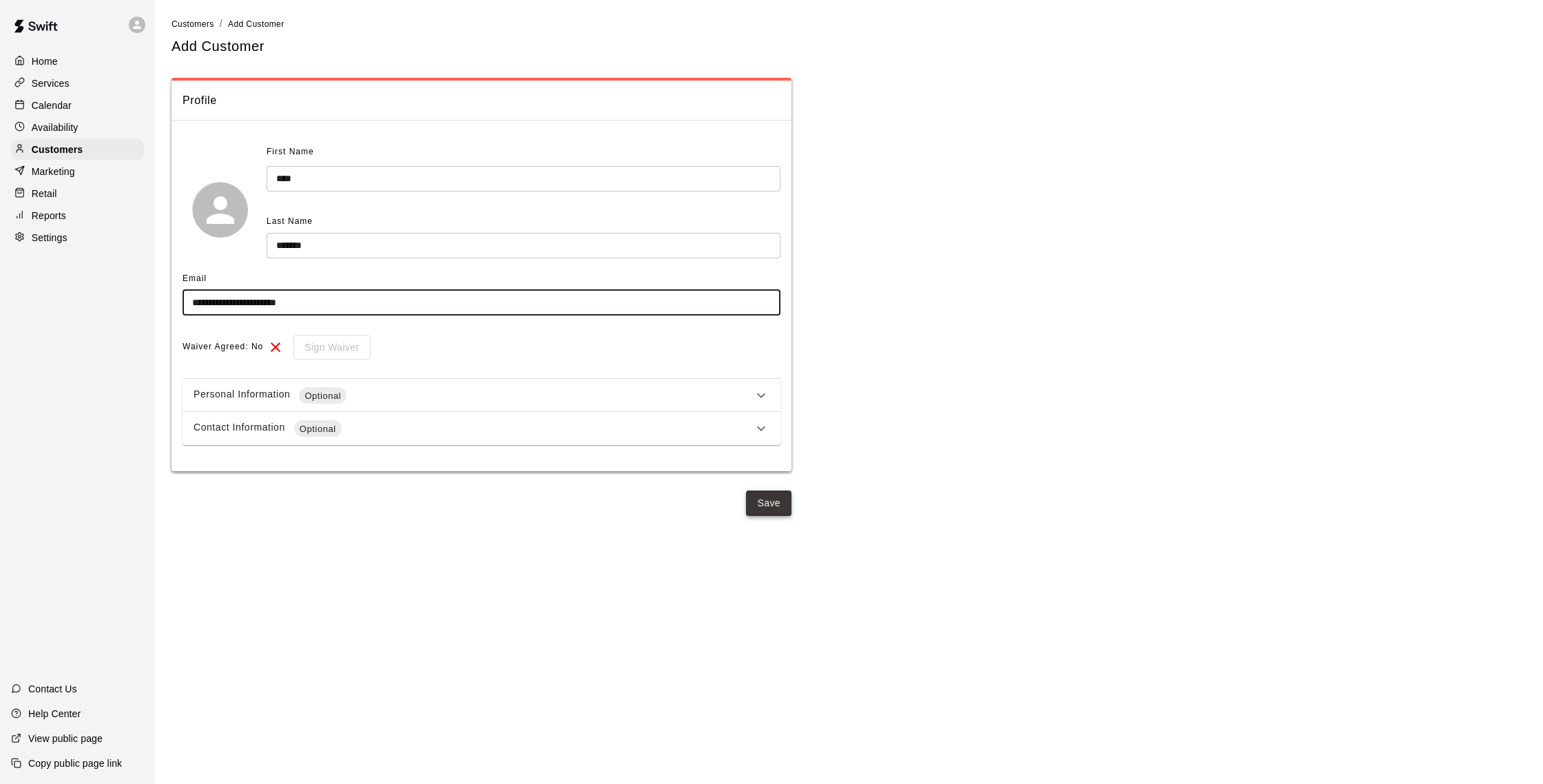
type input "**********"
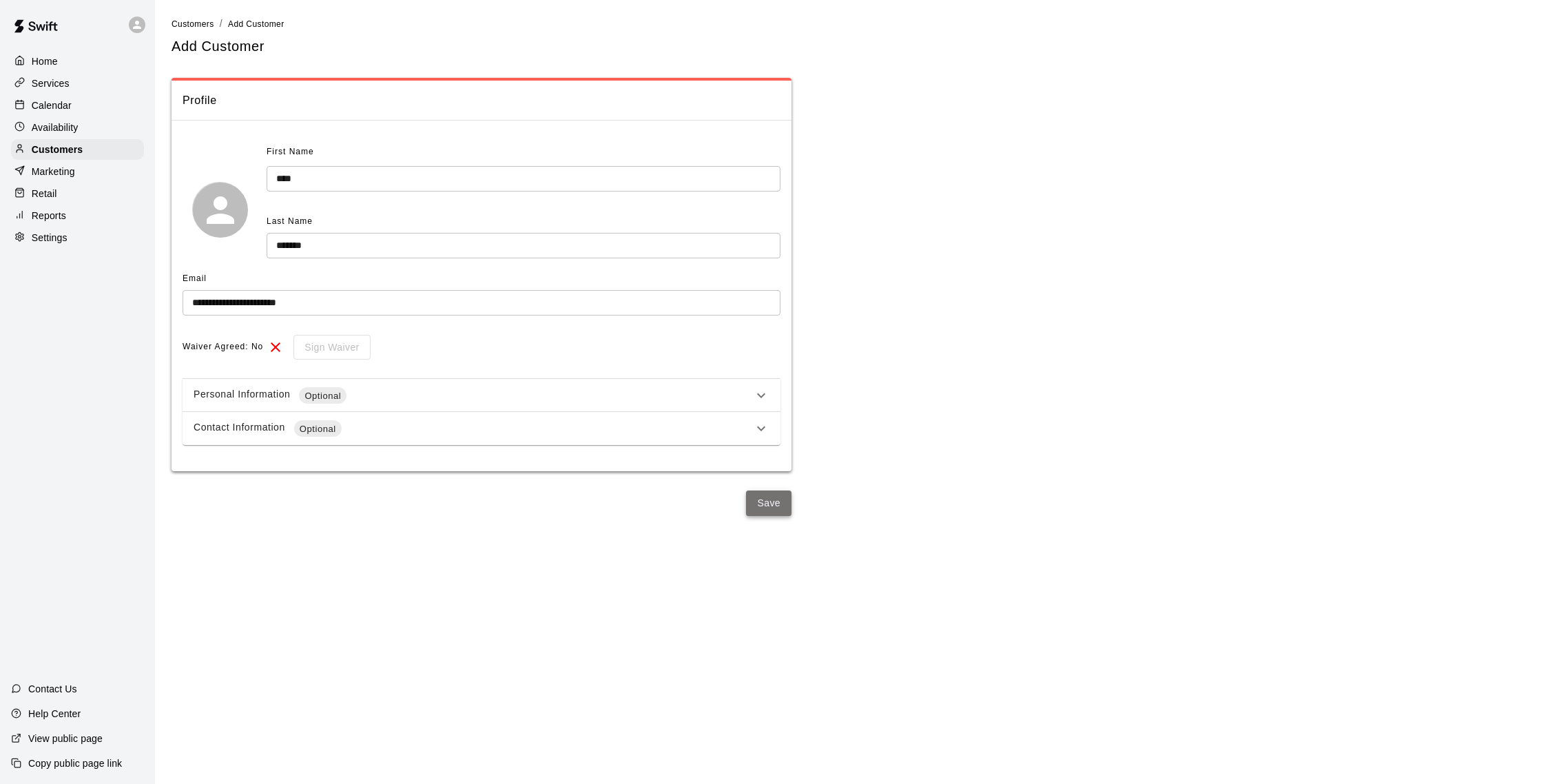
click at [784, 501] on button "Save" at bounding box center [769, 503] width 46 height 25
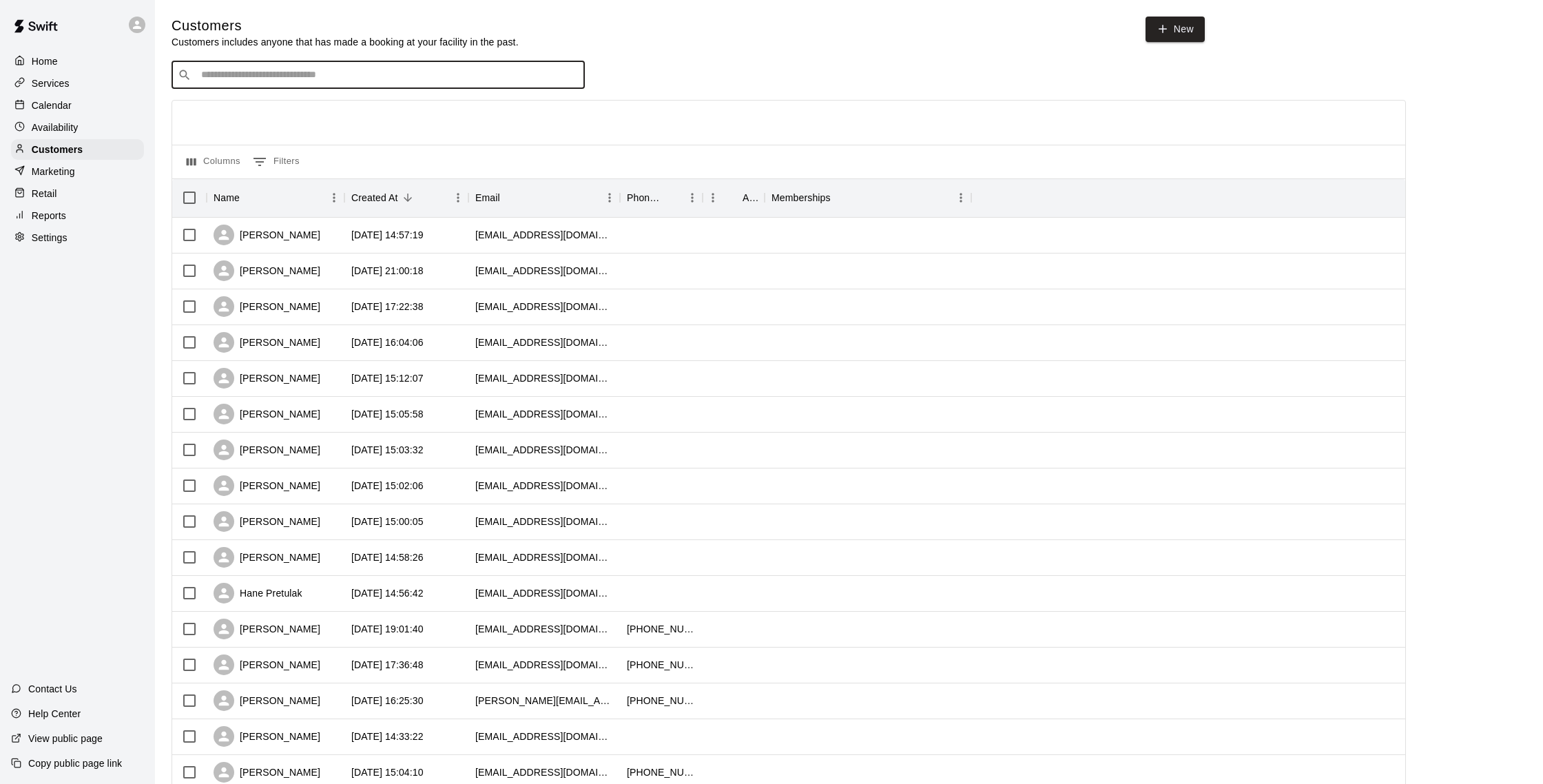
click at [345, 71] on input "Search customers by name or email" at bounding box center [387, 75] width 382 height 14
type input "*****"
click at [346, 147] on div "Lincoln Demmons [EMAIL_ADDRESS][PERSON_NAME][DOMAIN_NAME]" at bounding box center [392, 154] width 364 height 30
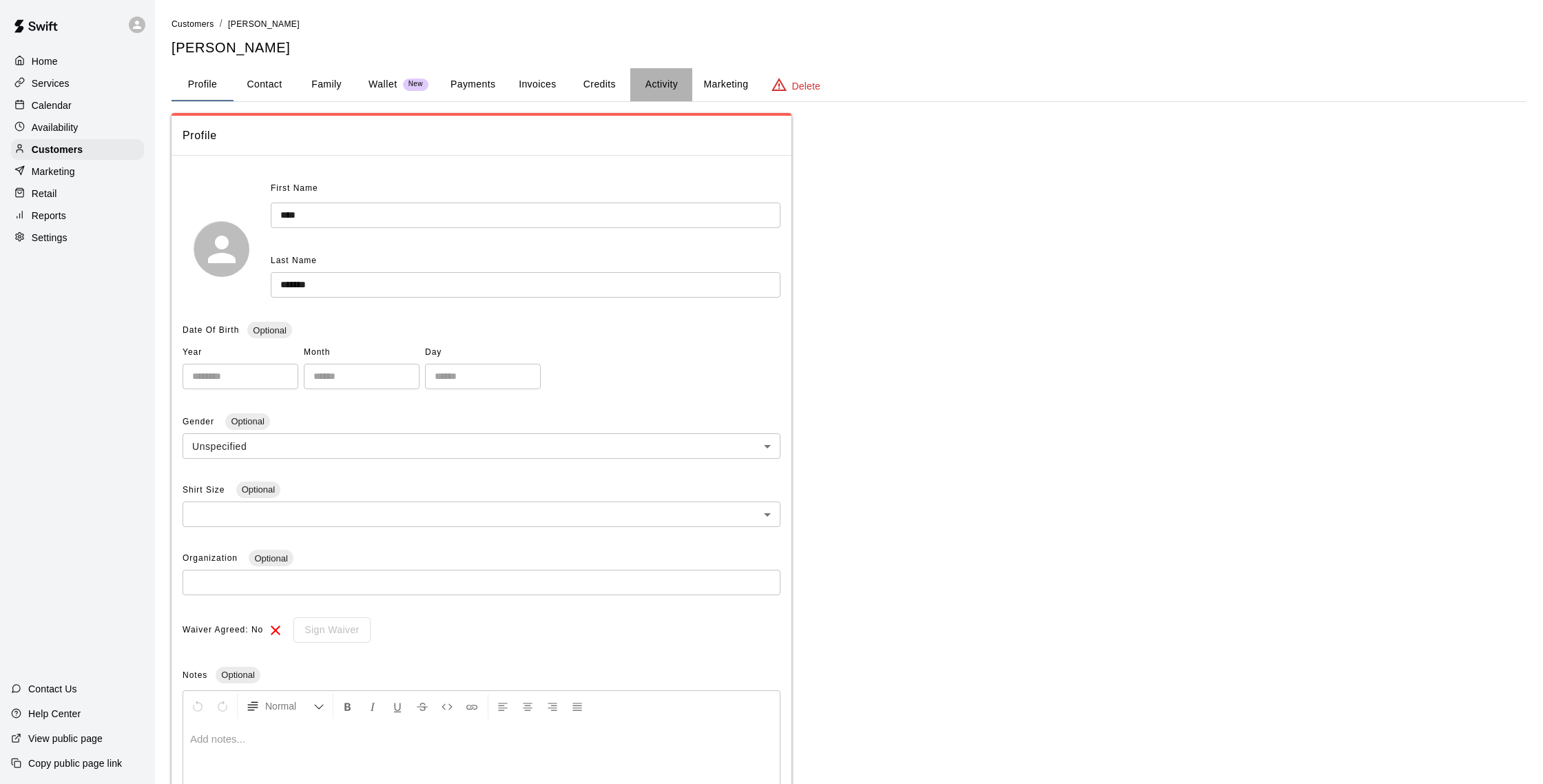
click at [665, 83] on button "Activity" at bounding box center [661, 84] width 62 height 33
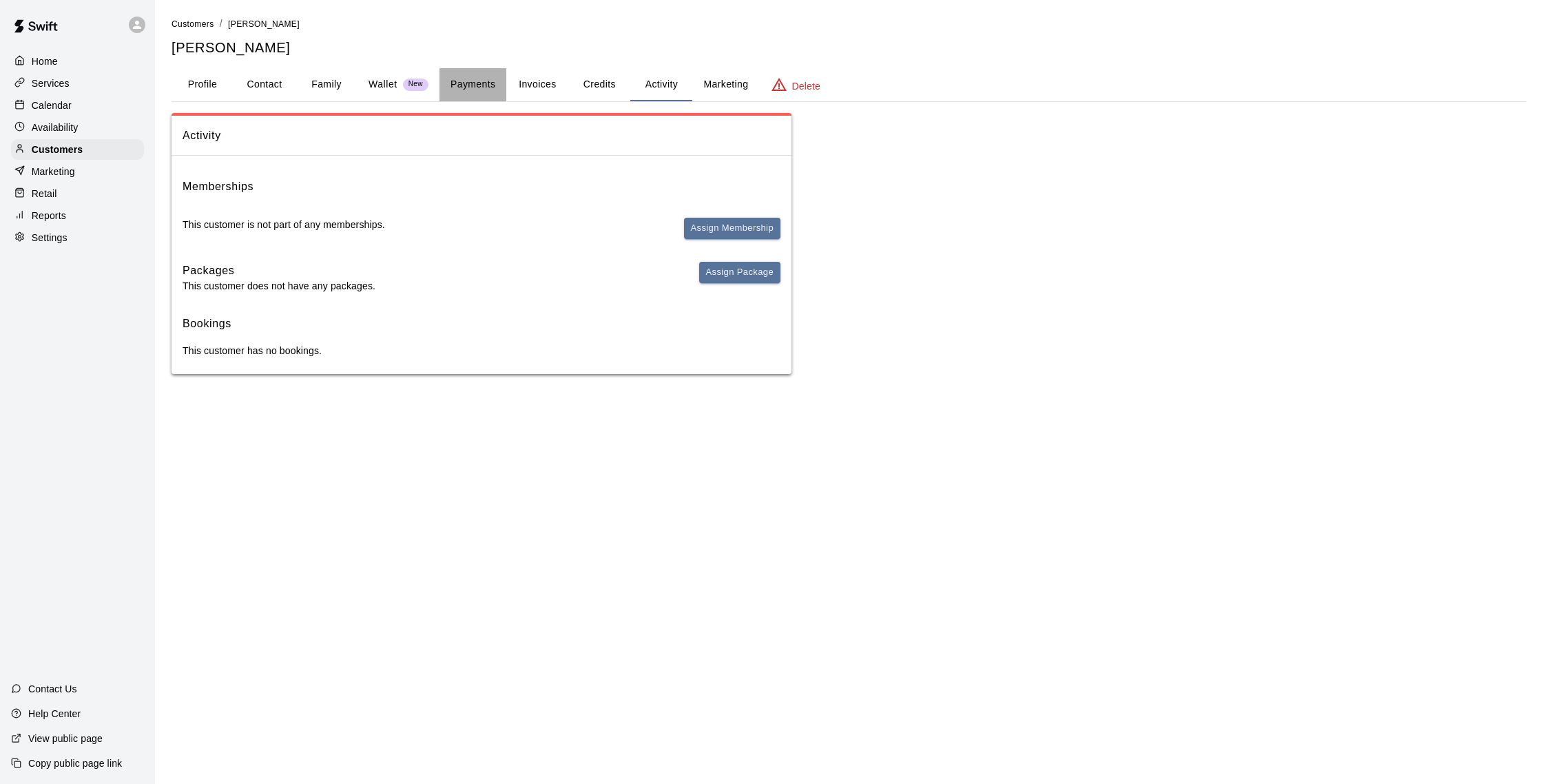
click at [464, 82] on button "Payments" at bounding box center [473, 84] width 67 height 33
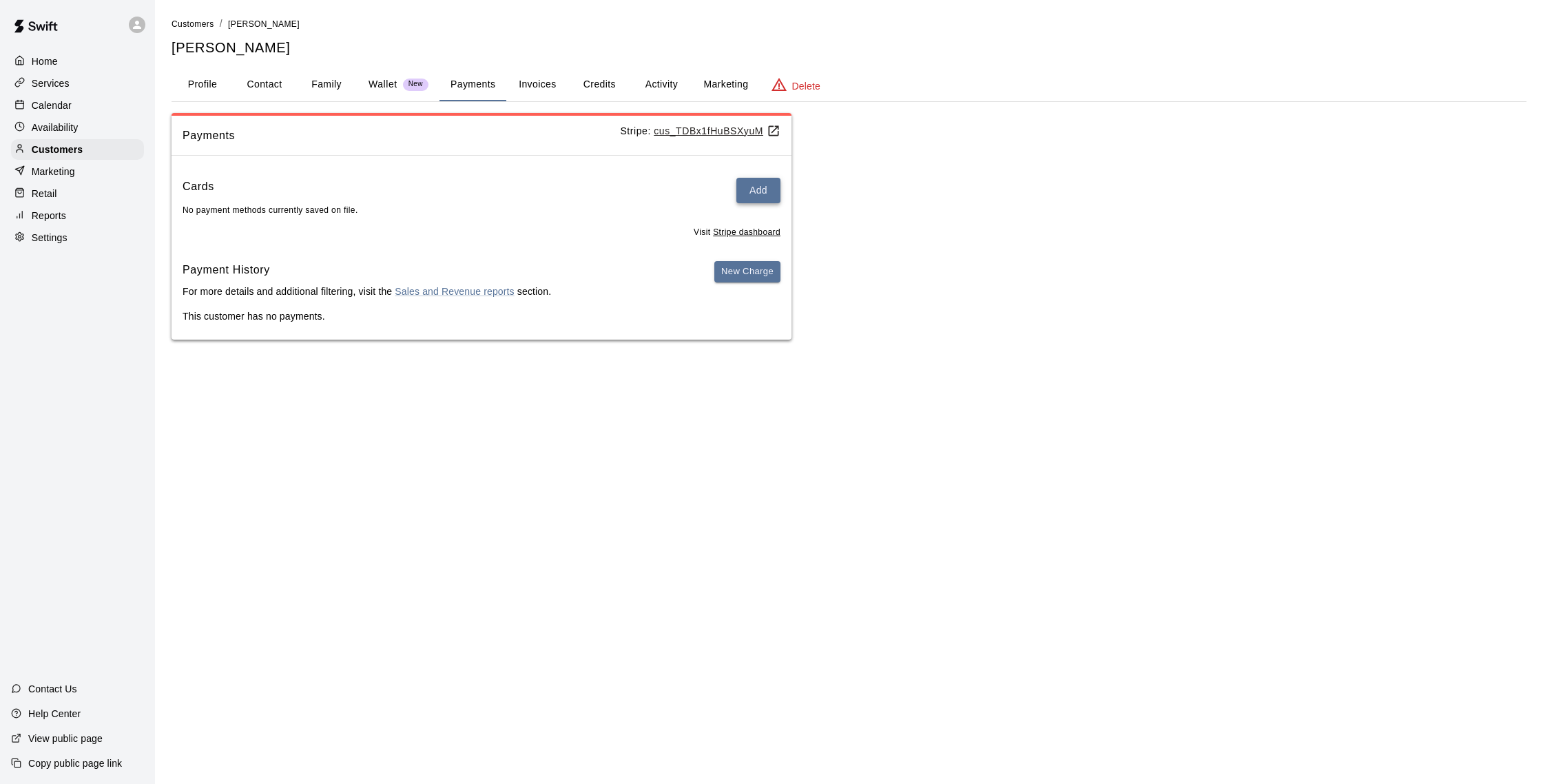
click at [754, 199] on button "Add" at bounding box center [759, 191] width 44 height 25
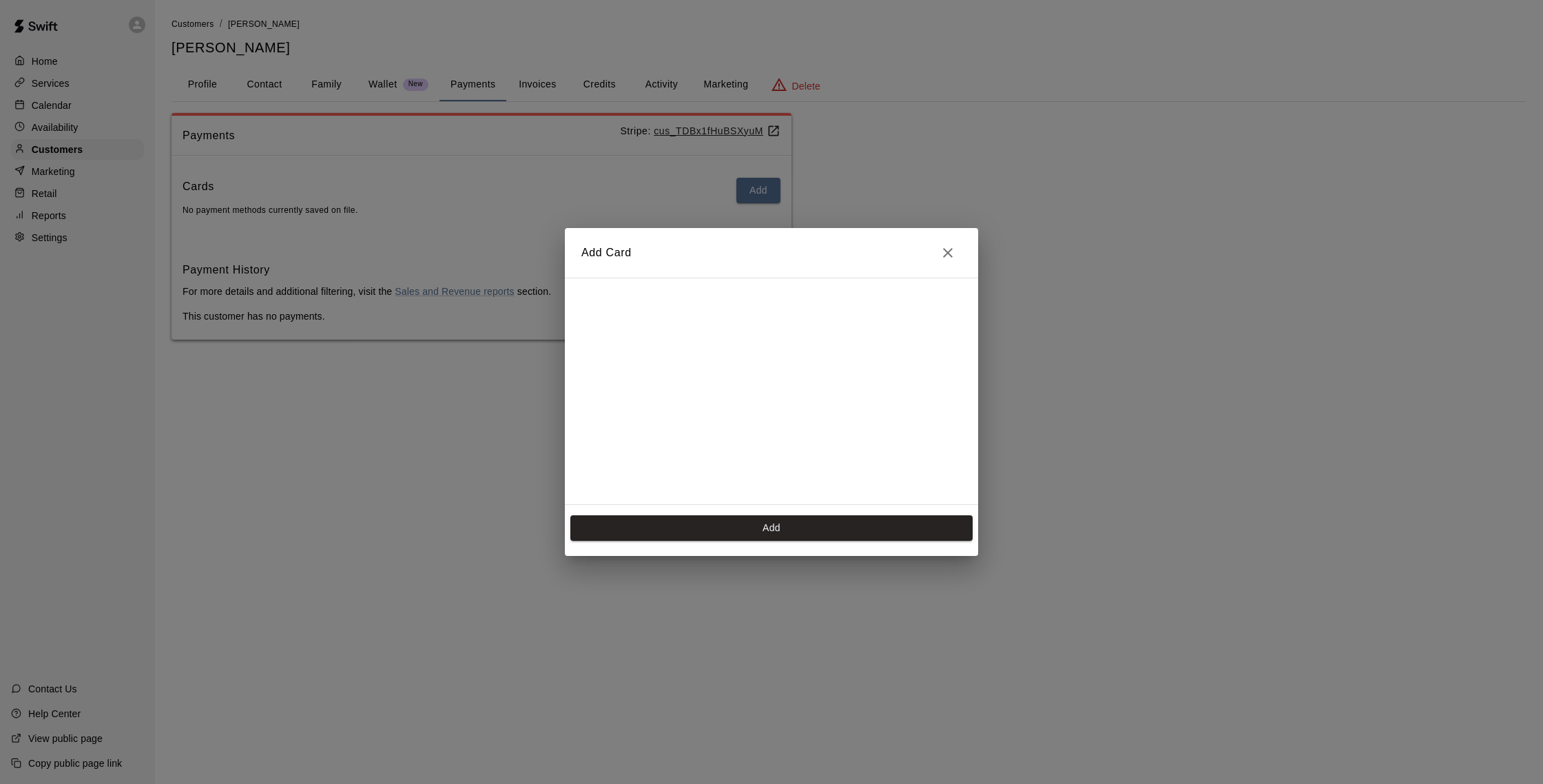
scroll to position [223, 0]
click at [719, 516] on button "Add" at bounding box center [772, 528] width 403 height 25
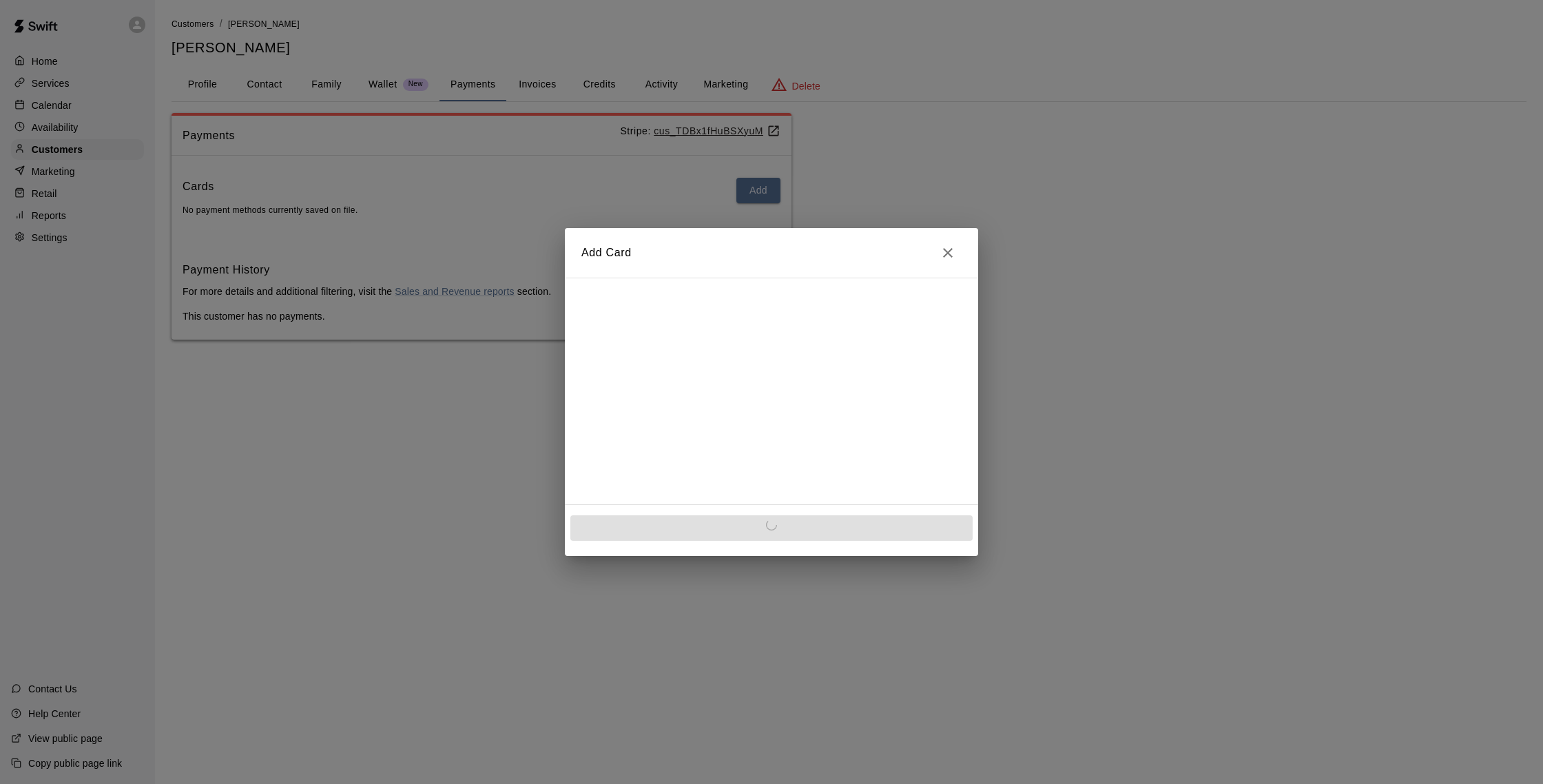
scroll to position [0, 0]
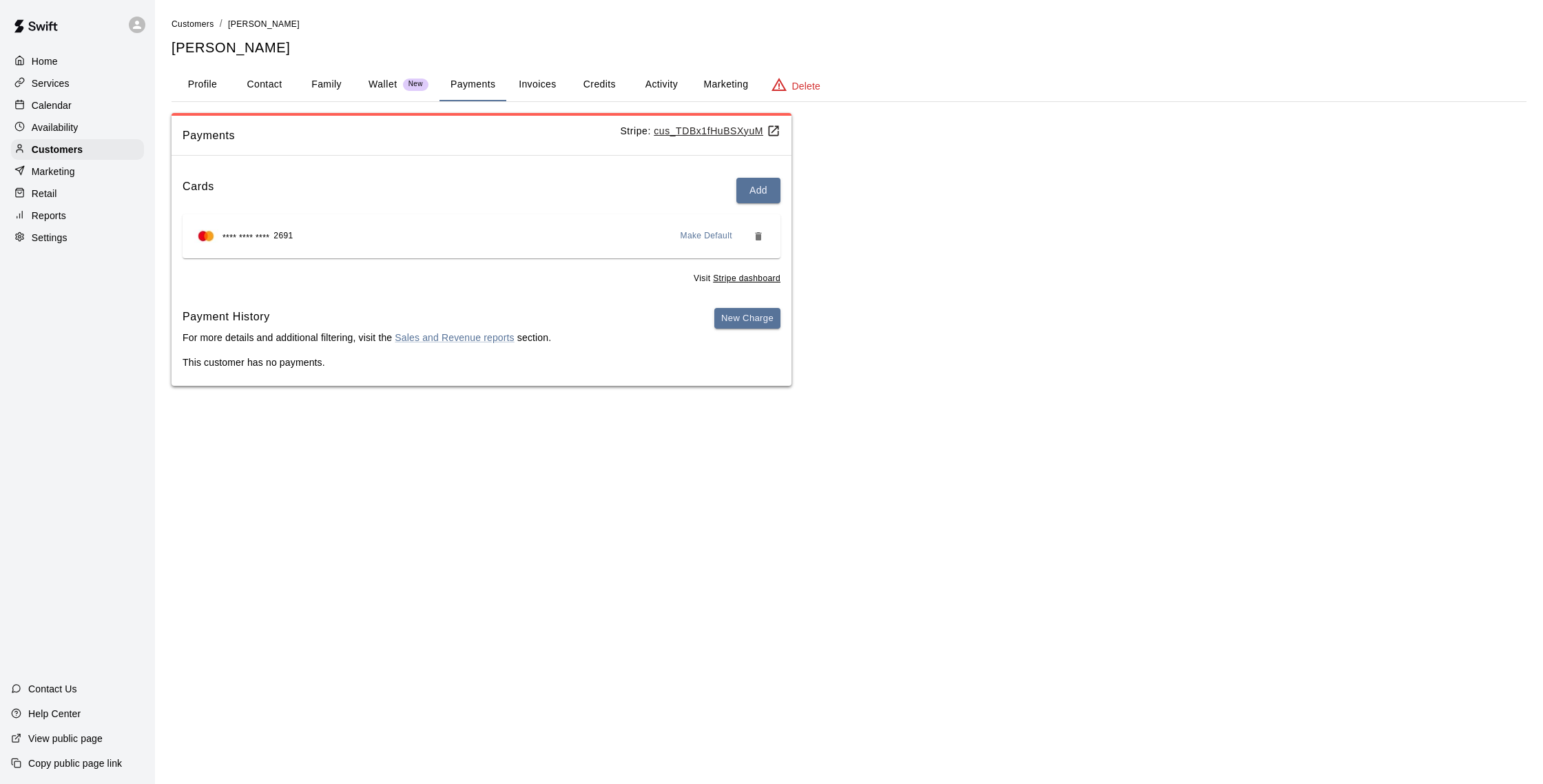
click at [664, 80] on button "Activity" at bounding box center [661, 84] width 62 height 33
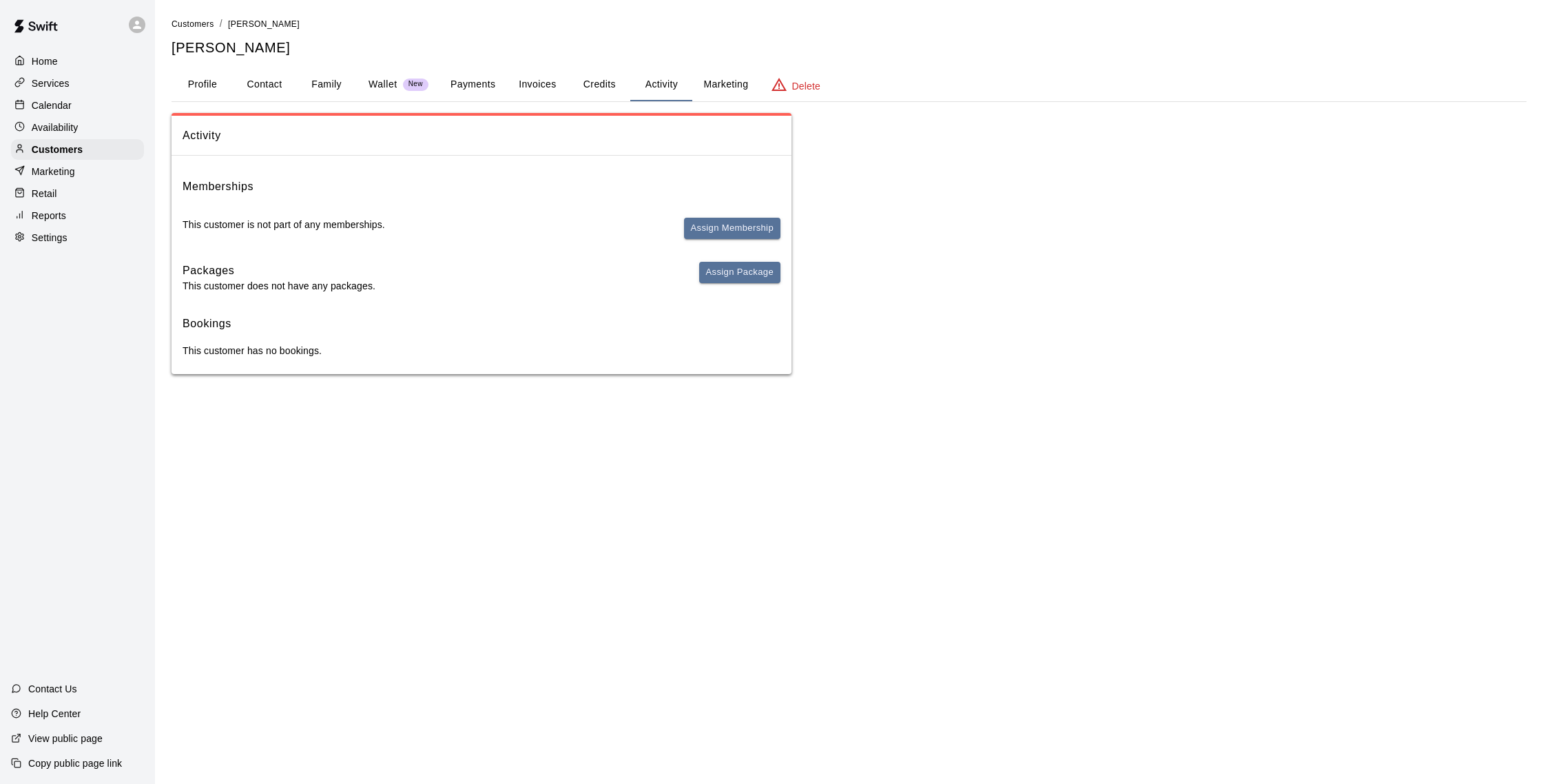
click at [452, 93] on button "Payments" at bounding box center [473, 84] width 67 height 33
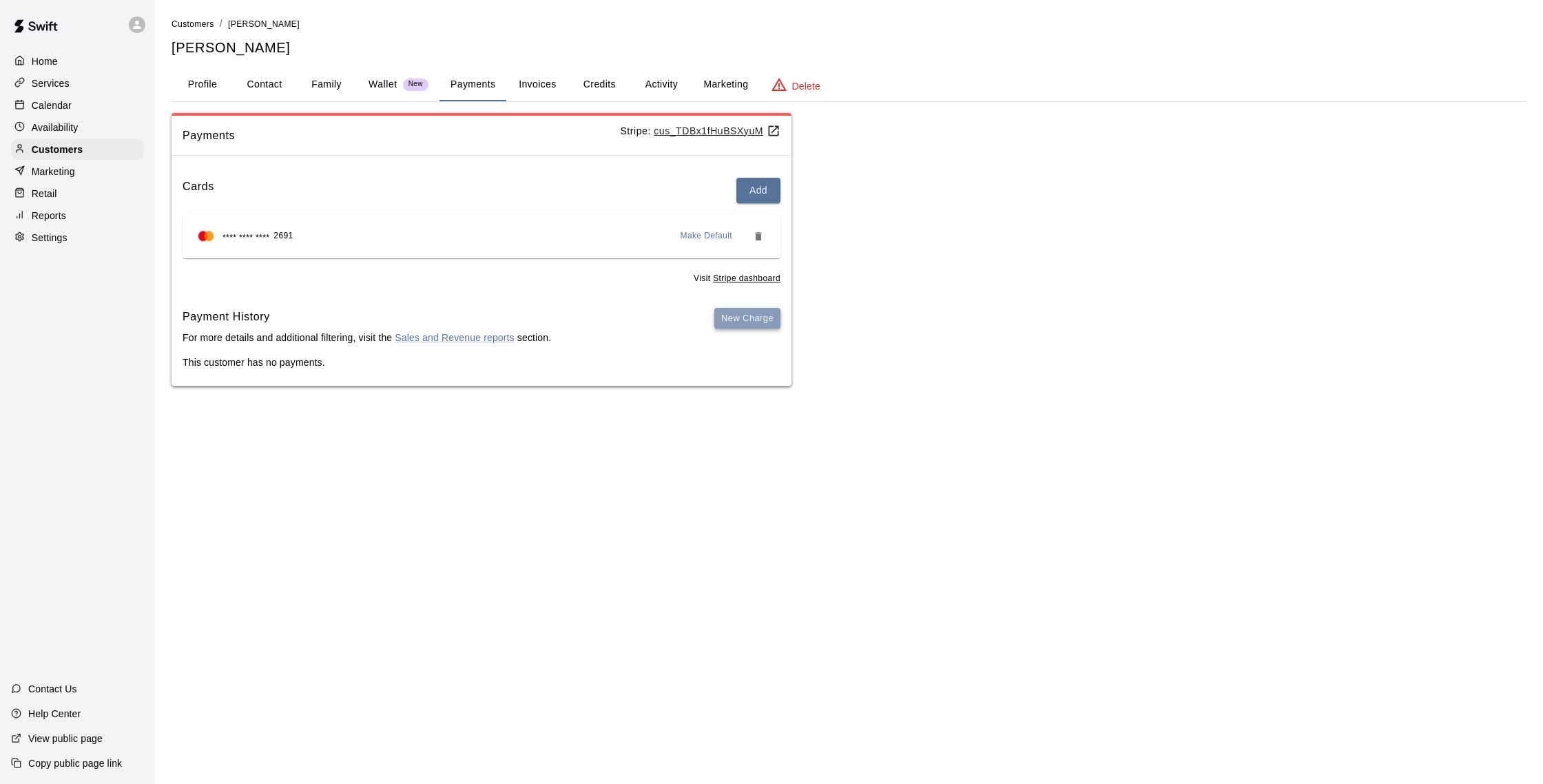
click at [751, 316] on button "New Charge" at bounding box center [747, 318] width 66 height 21
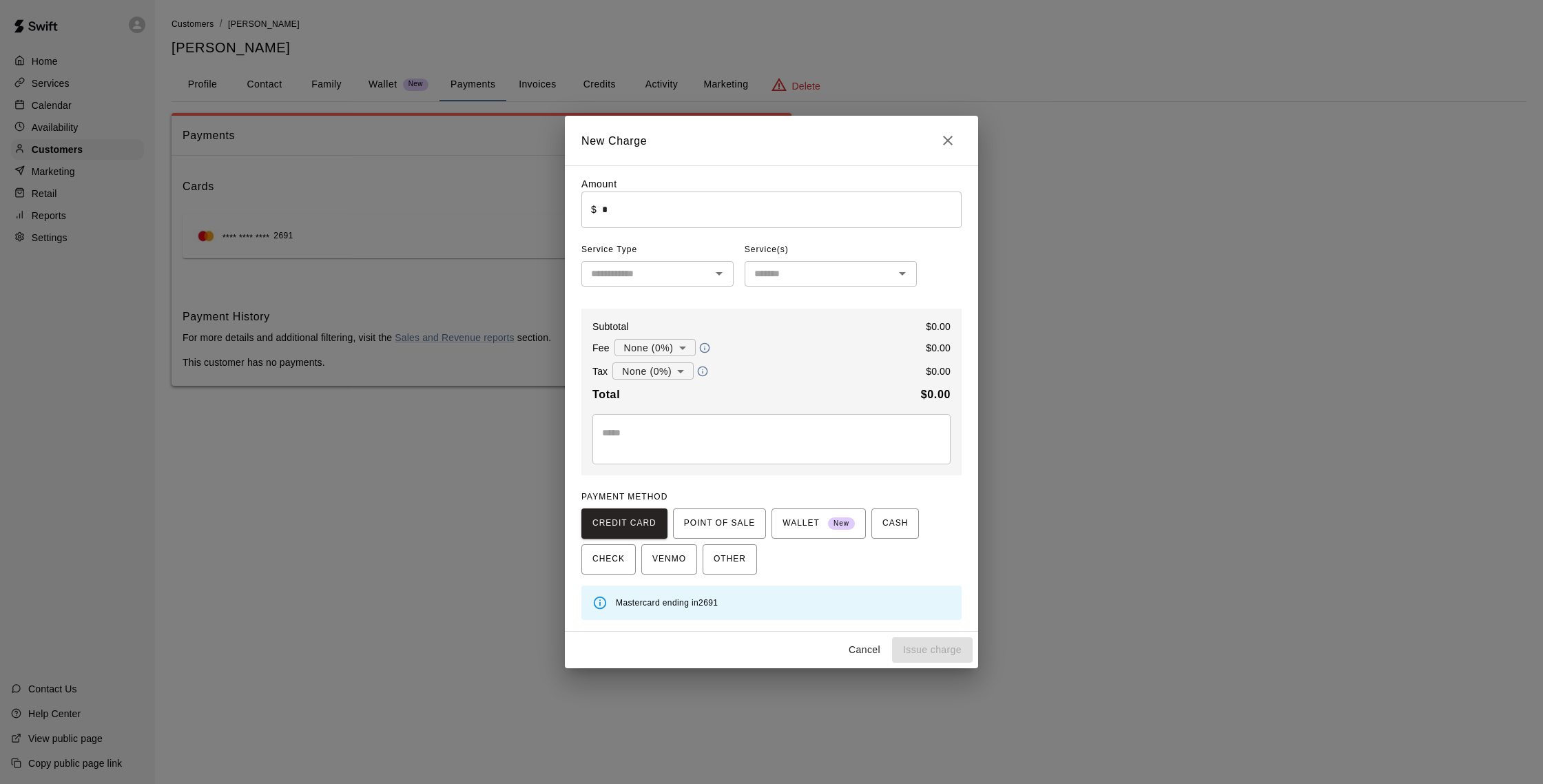
click at [627, 214] on input "*" at bounding box center [782, 209] width 360 height 36
type input "*****"
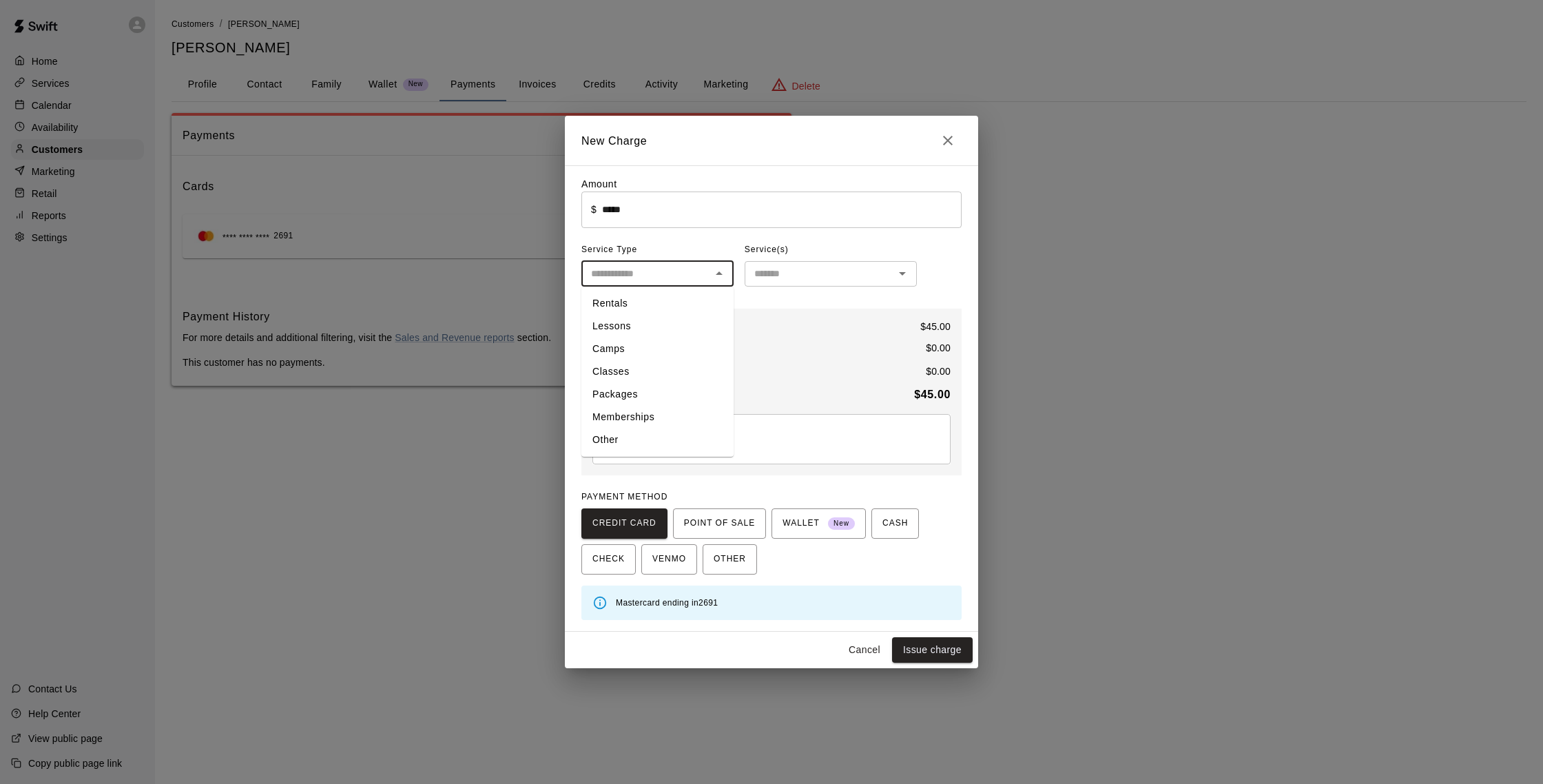
drag, startPoint x: 653, startPoint y: 277, endPoint x: 651, endPoint y: 291, distance: 14.1
click at [653, 277] on input "text" at bounding box center [647, 273] width 122 height 17
click at [630, 305] on li "Rentals" at bounding box center [658, 303] width 152 height 23
type input "*******"
click at [776, 283] on div "​" at bounding box center [831, 273] width 172 height 25
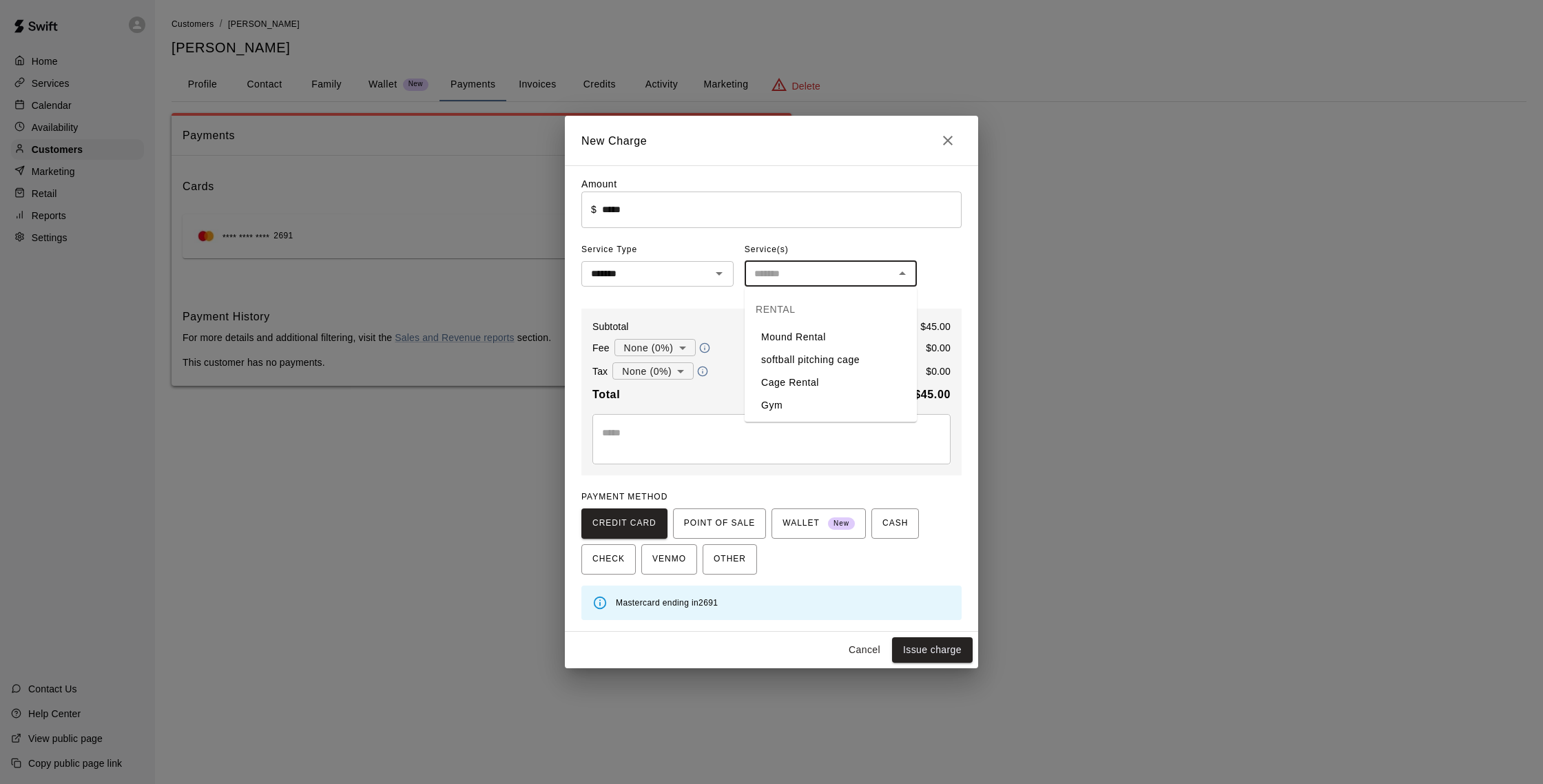
click at [782, 379] on li "Cage Rental" at bounding box center [831, 382] width 172 height 23
type input "**********"
click at [918, 646] on button "Issue charge" at bounding box center [932, 650] width 80 height 25
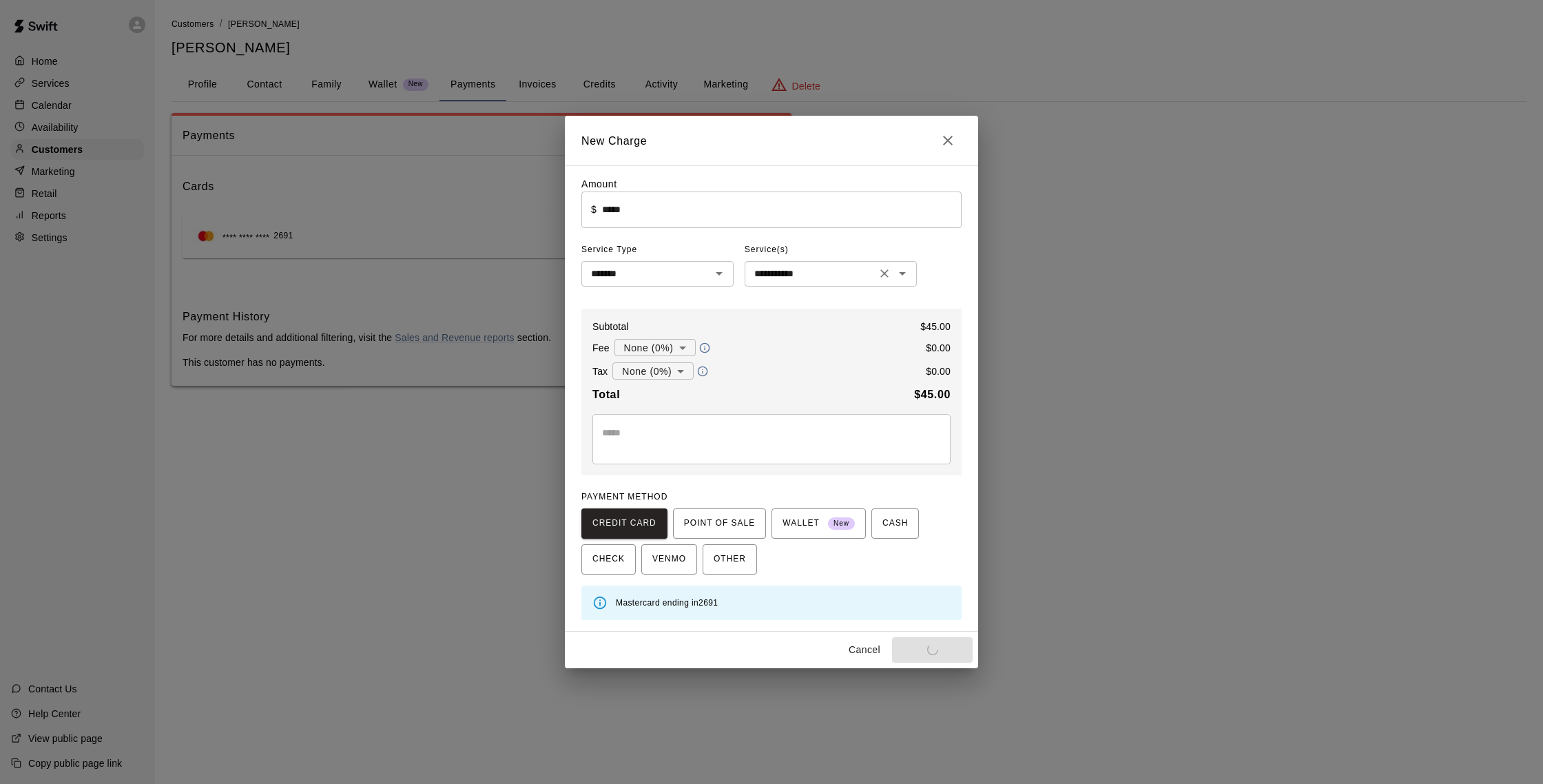
type input "*"
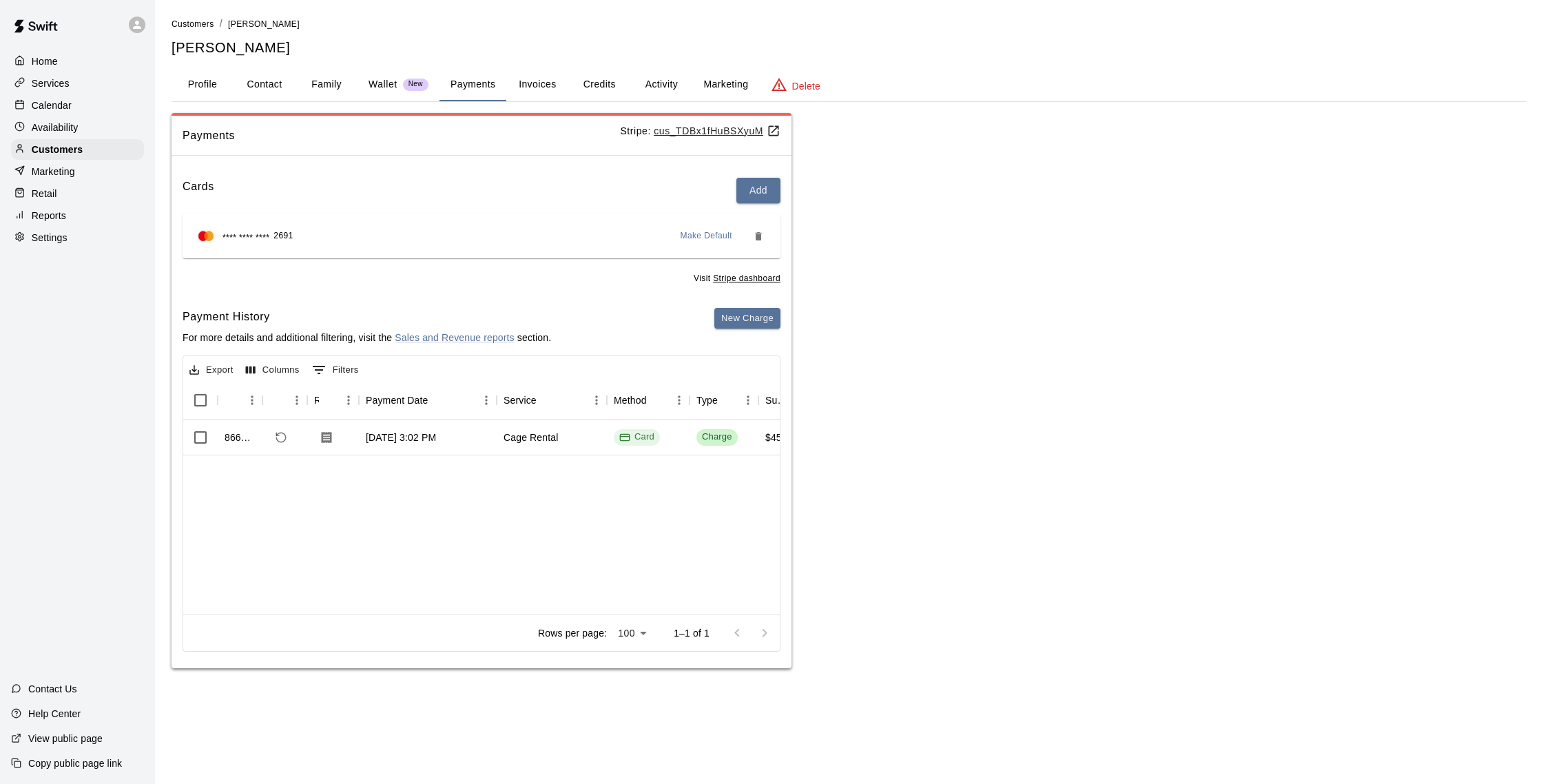
click at [63, 108] on p "Calendar" at bounding box center [51, 105] width 40 height 14
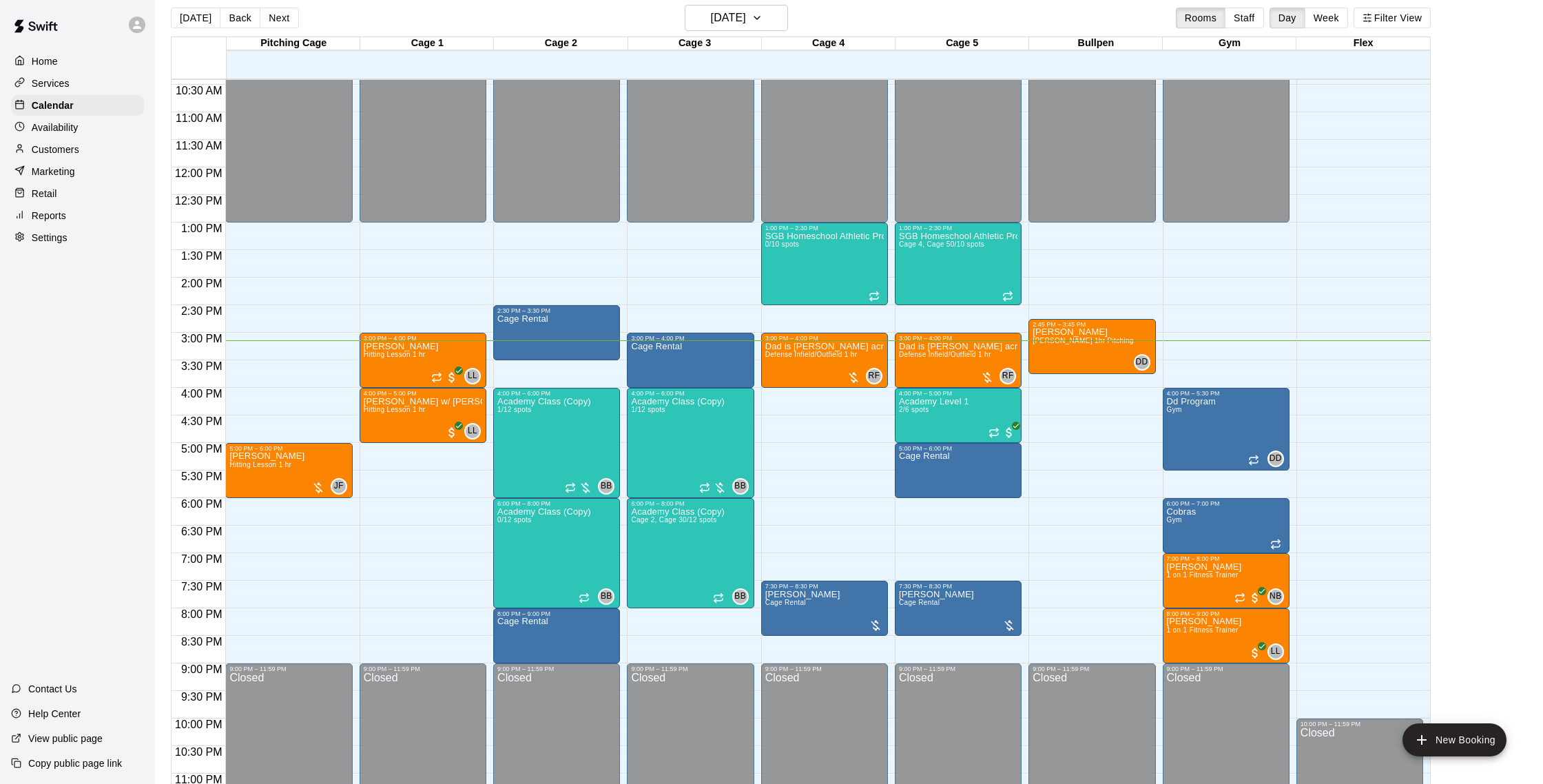
scroll to position [18, 0]
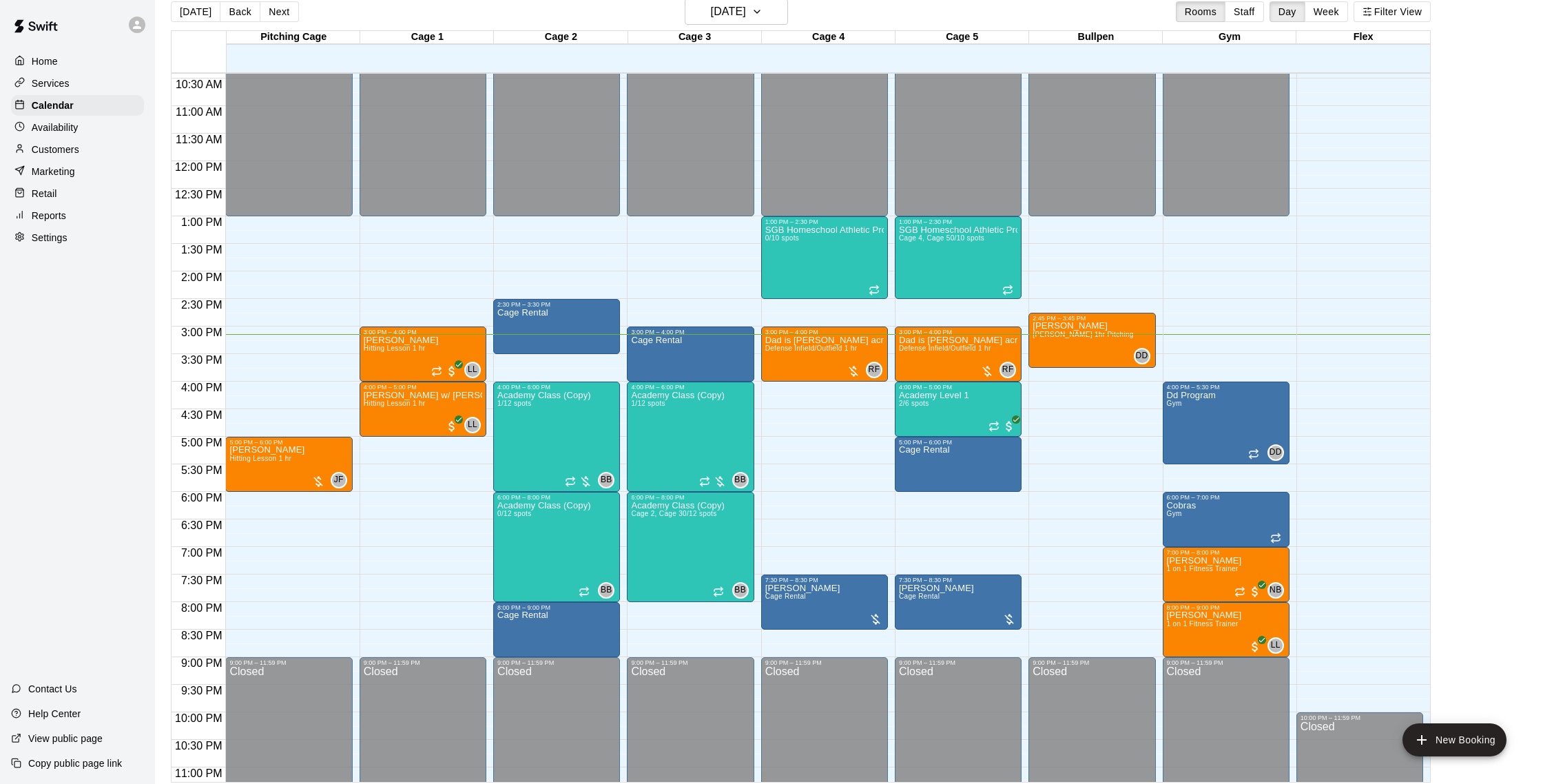
click at [80, 148] on div "Customers" at bounding box center [78, 149] width 133 height 20
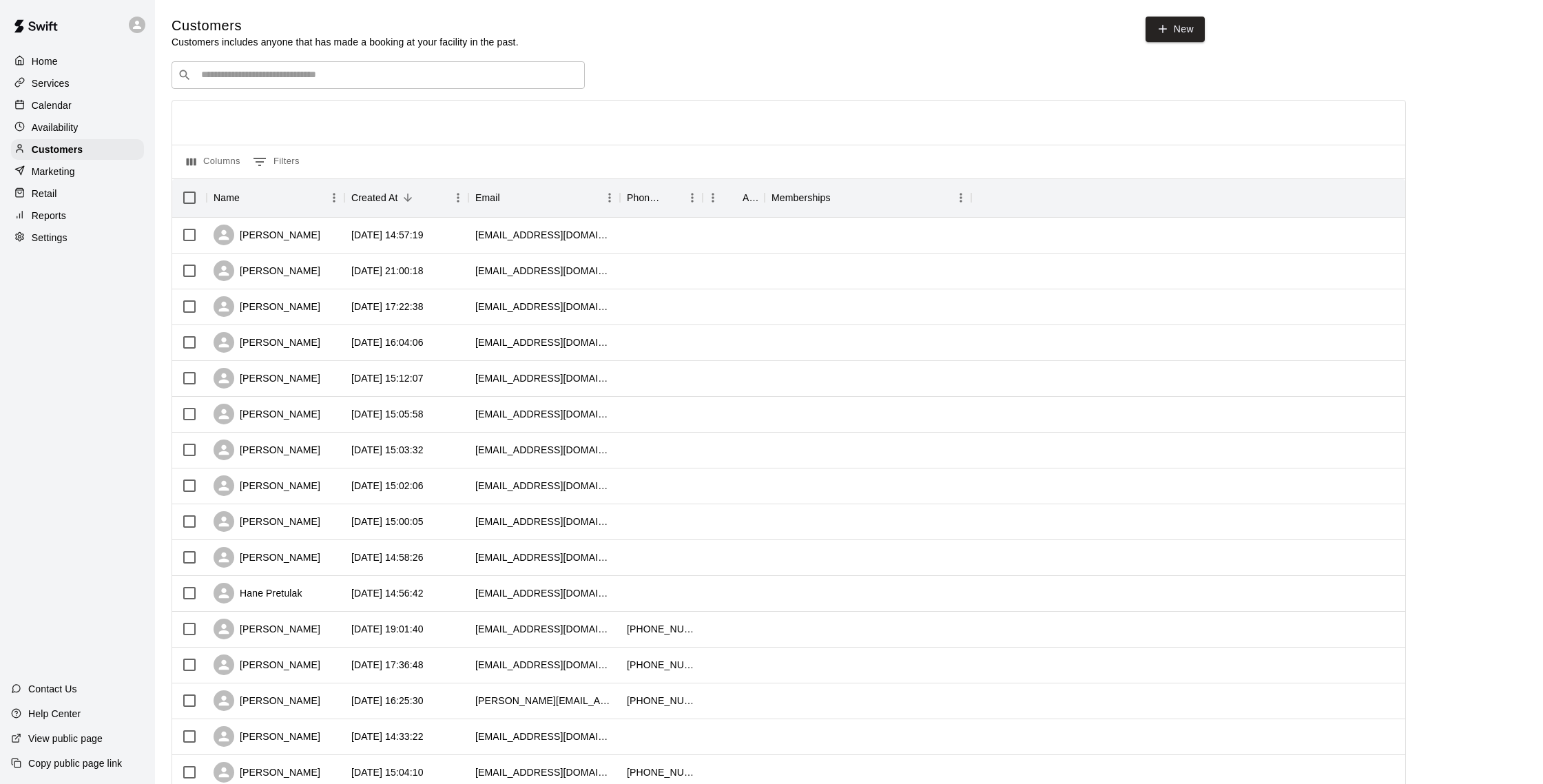
scroll to position [2, 0]
click at [51, 112] on div "Calendar" at bounding box center [78, 105] width 133 height 20
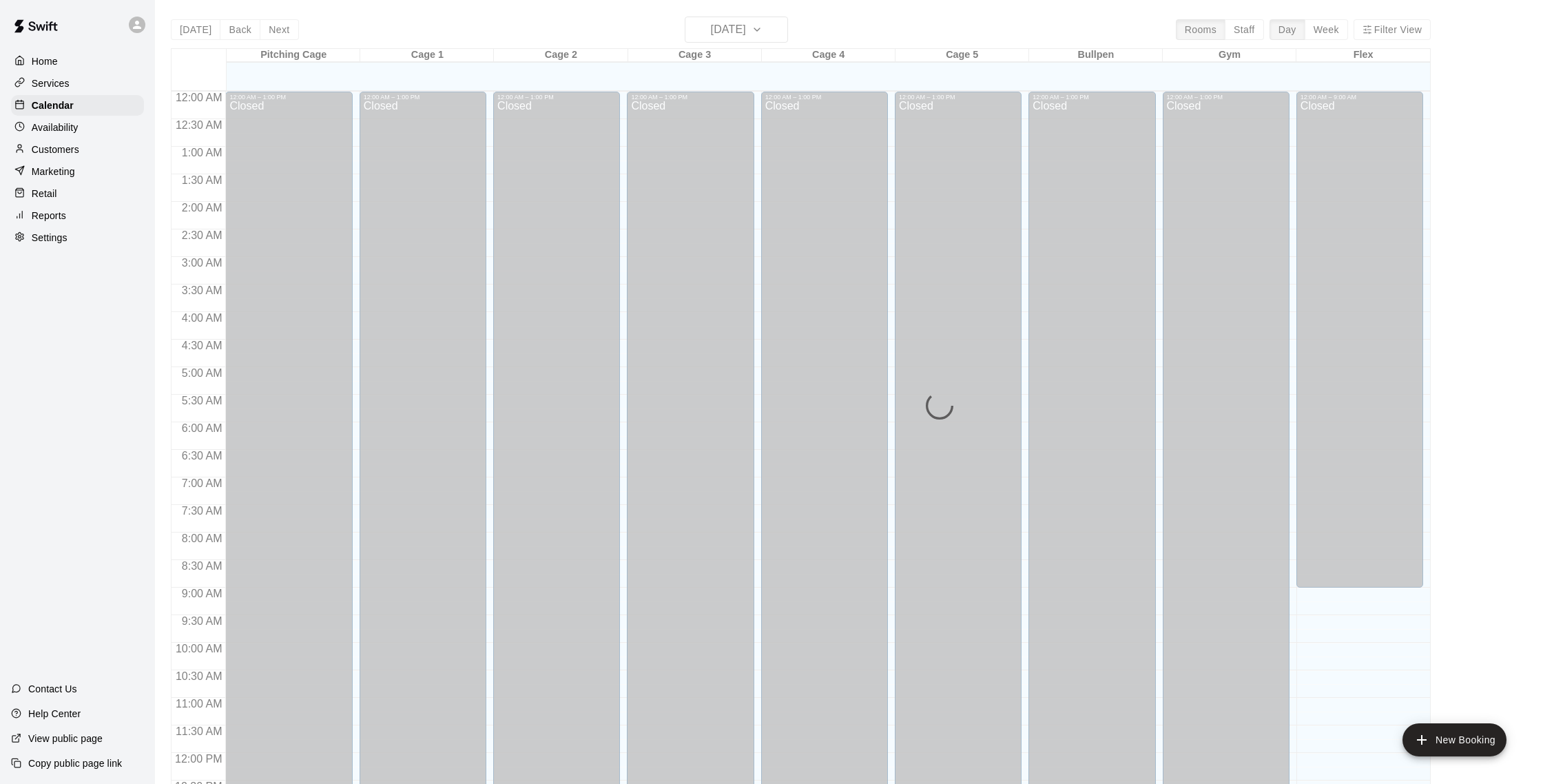
scroll to position [574, 0]
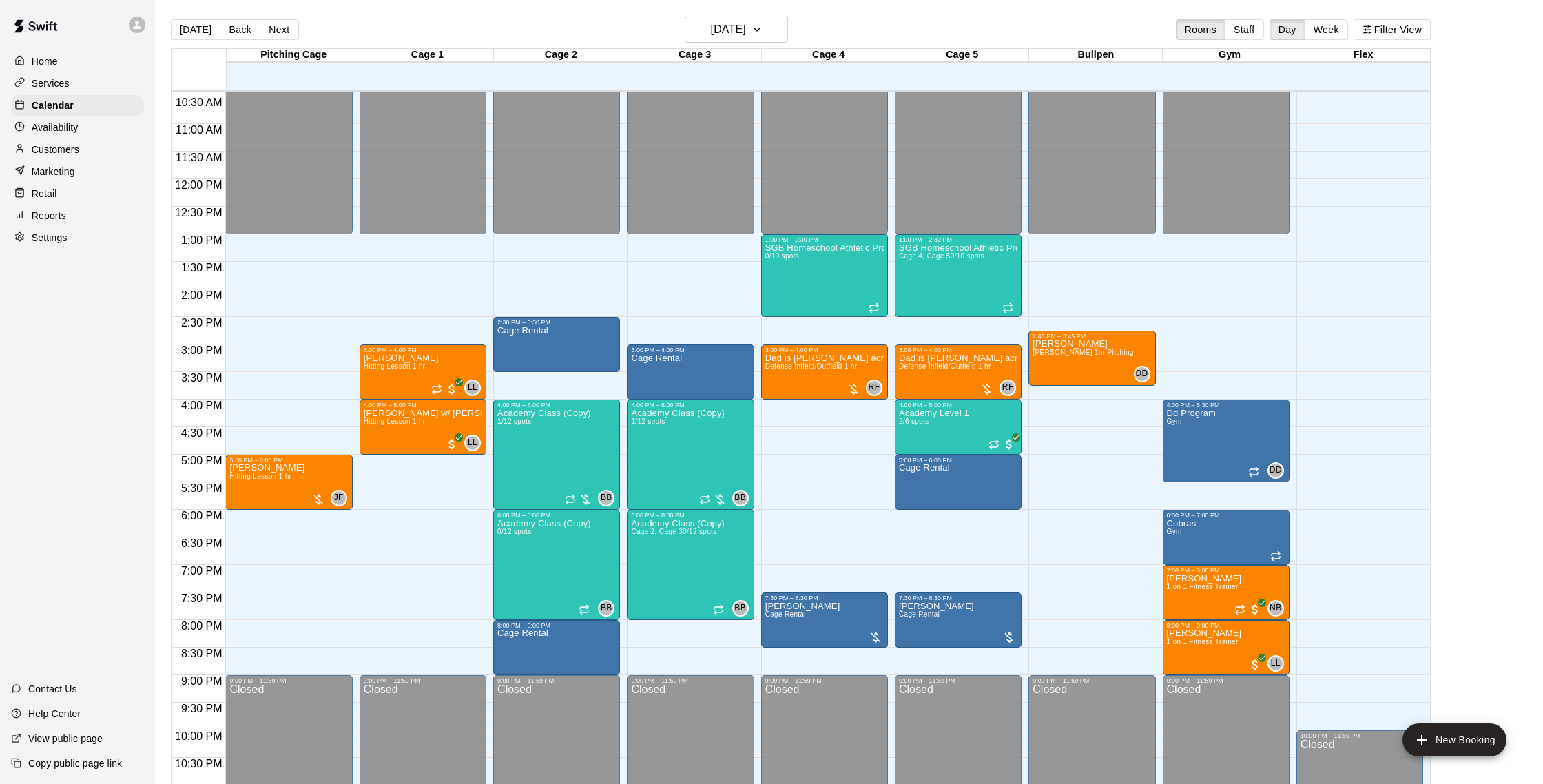
click at [62, 144] on p "Customers" at bounding box center [56, 149] width 47 height 14
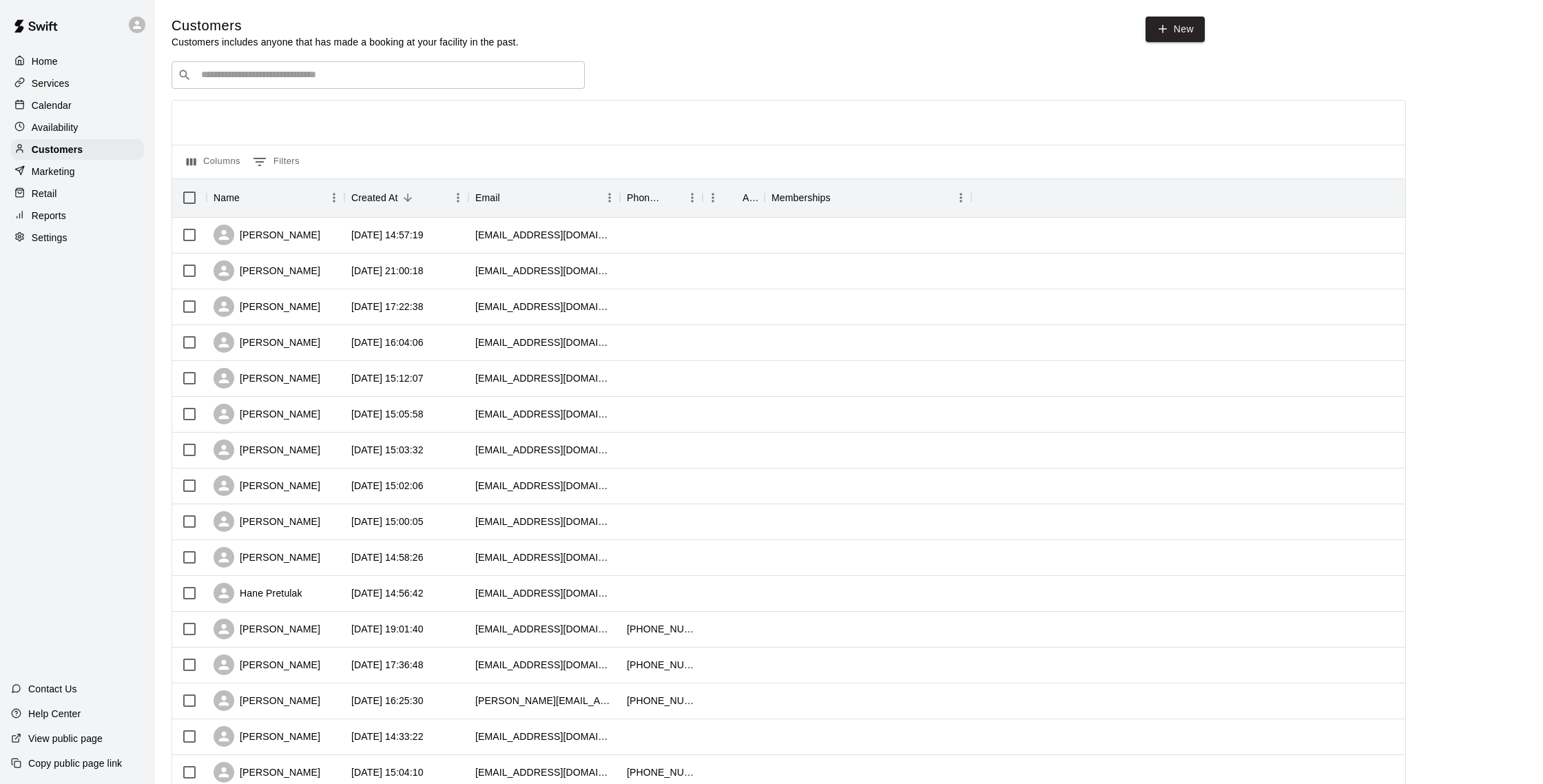
click at [66, 119] on div "Availability" at bounding box center [78, 127] width 133 height 20
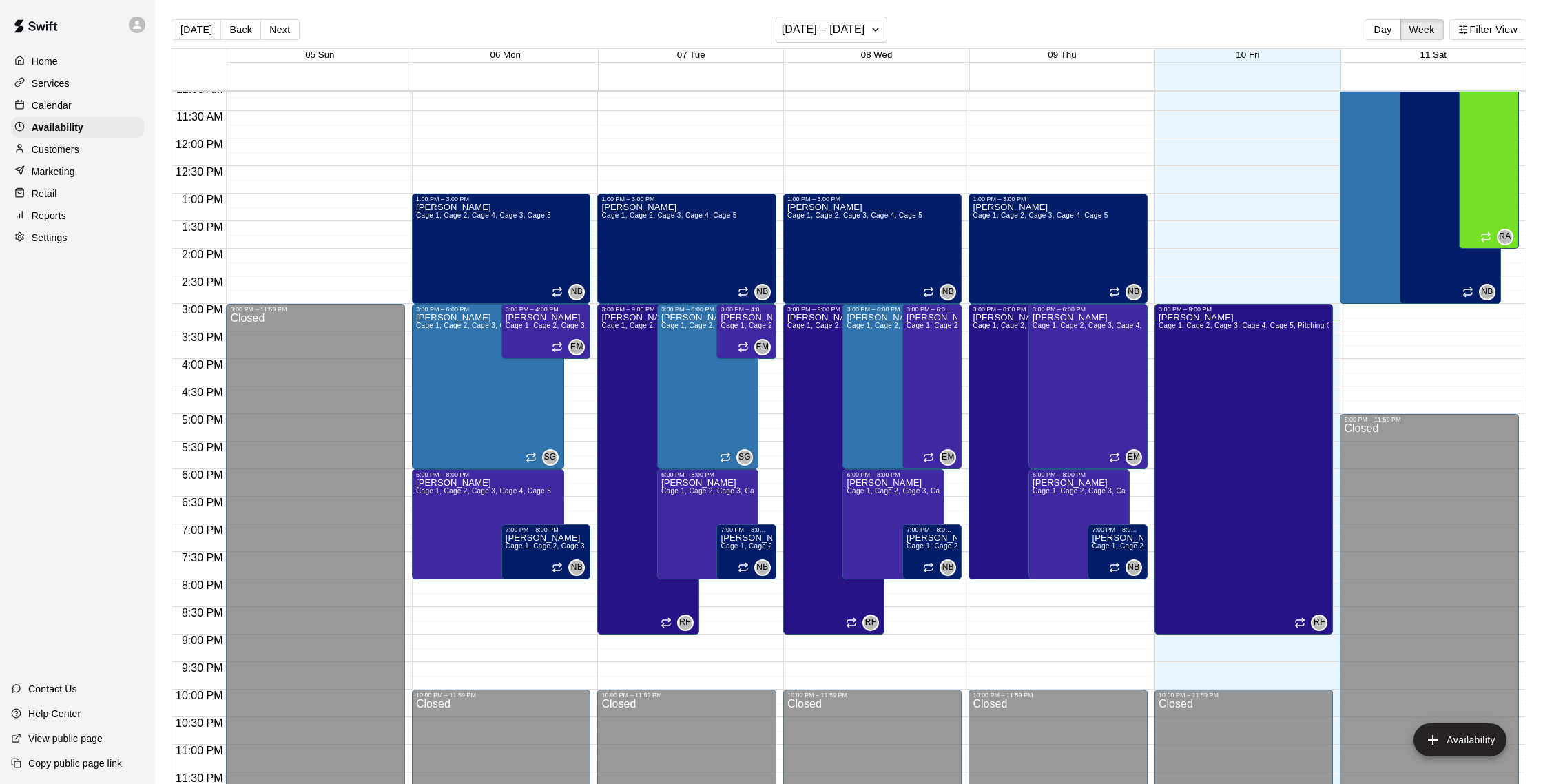
scroll to position [8, 0]
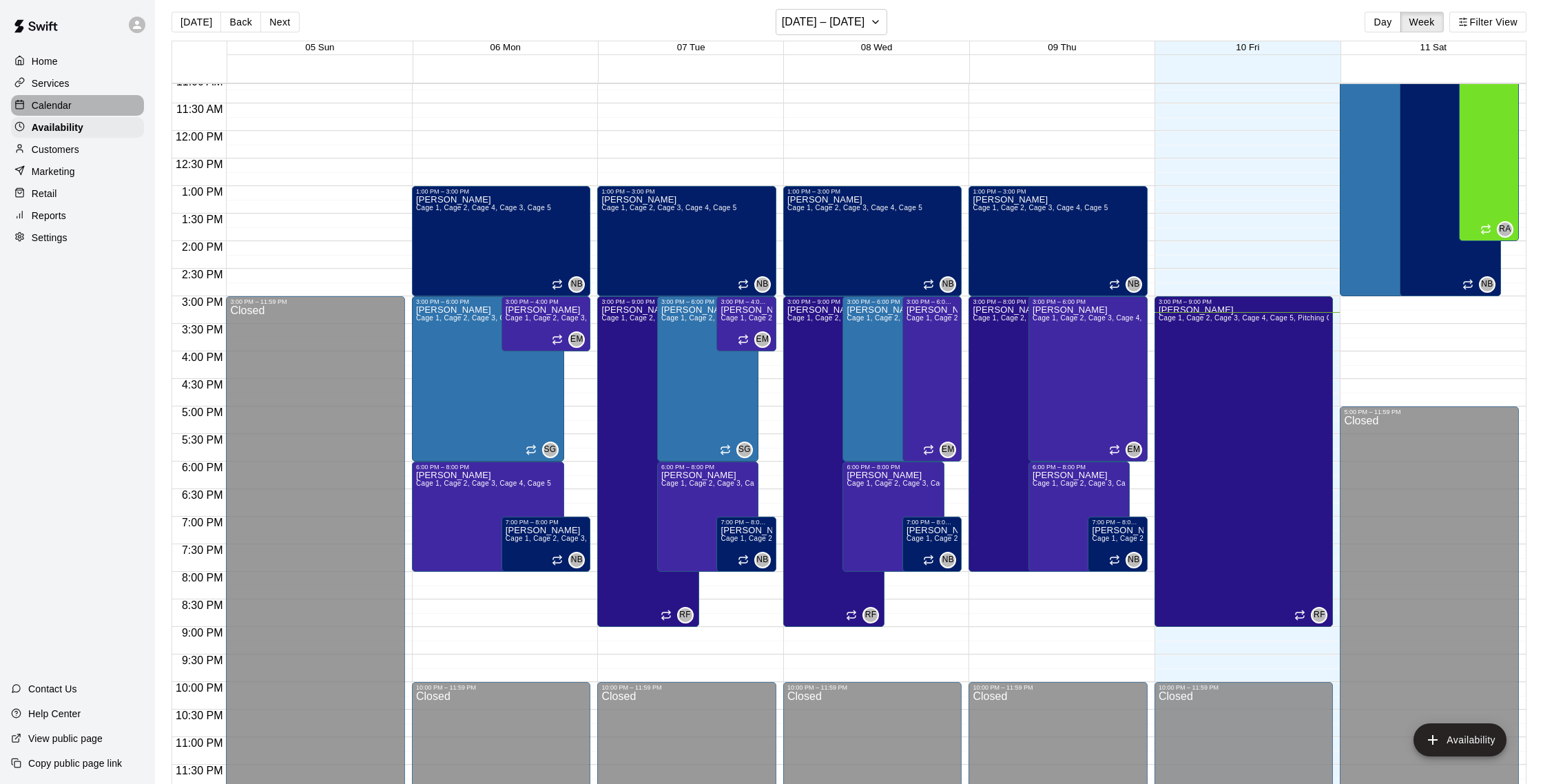
click at [70, 101] on p "Calendar" at bounding box center [51, 105] width 40 height 14
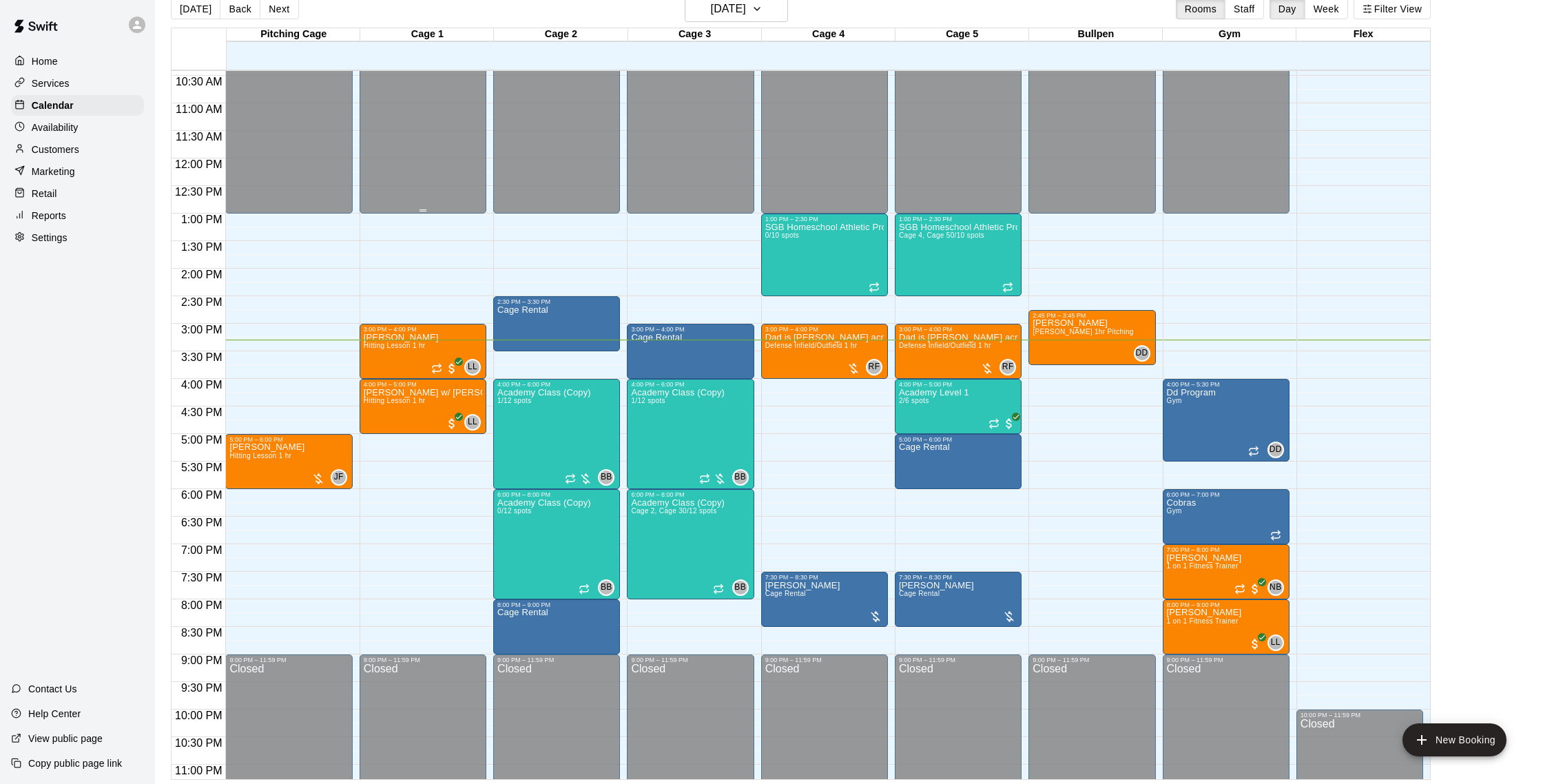
scroll to position [22, 0]
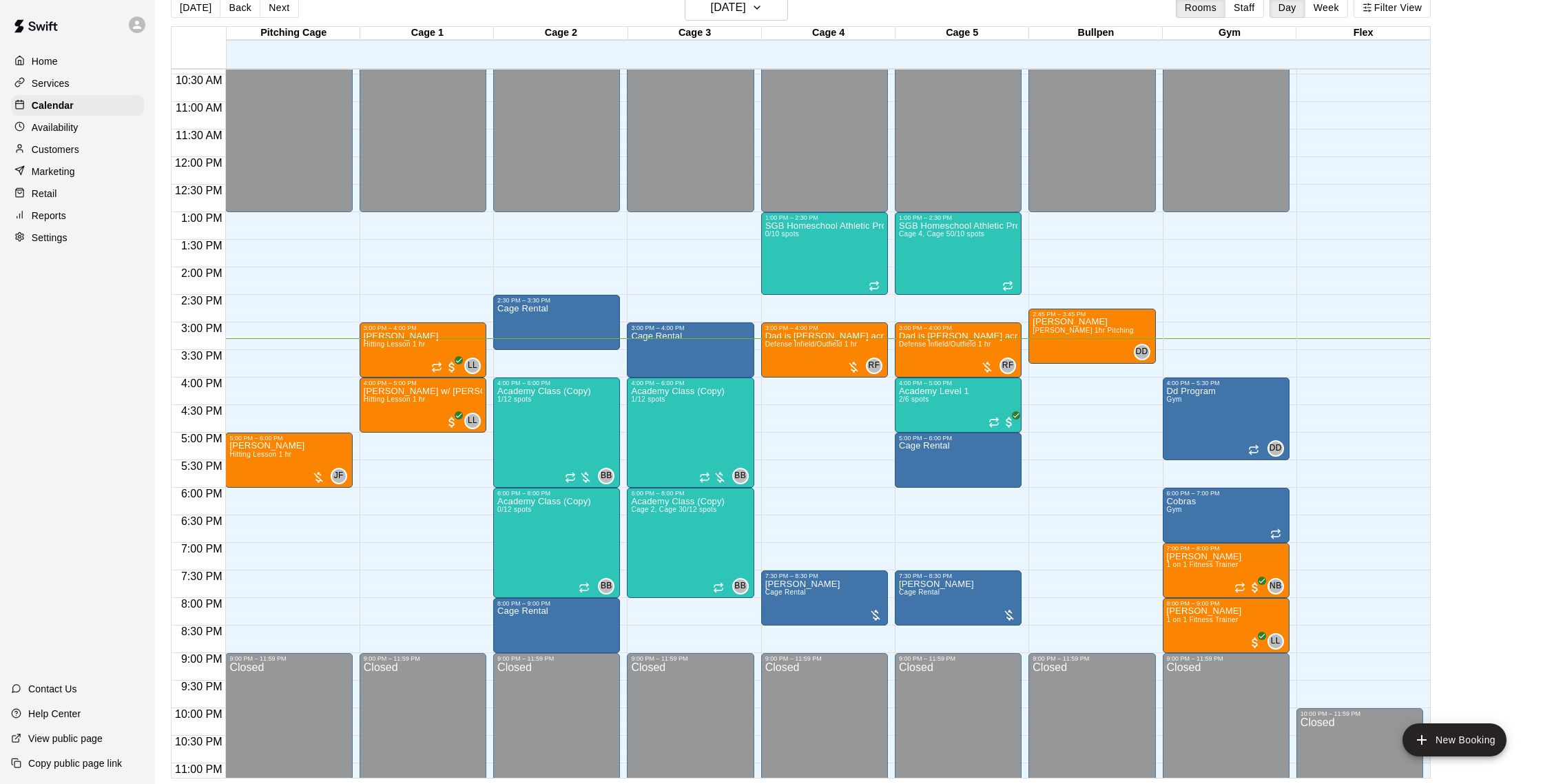
click at [62, 215] on p "Reports" at bounding box center [49, 215] width 35 height 14
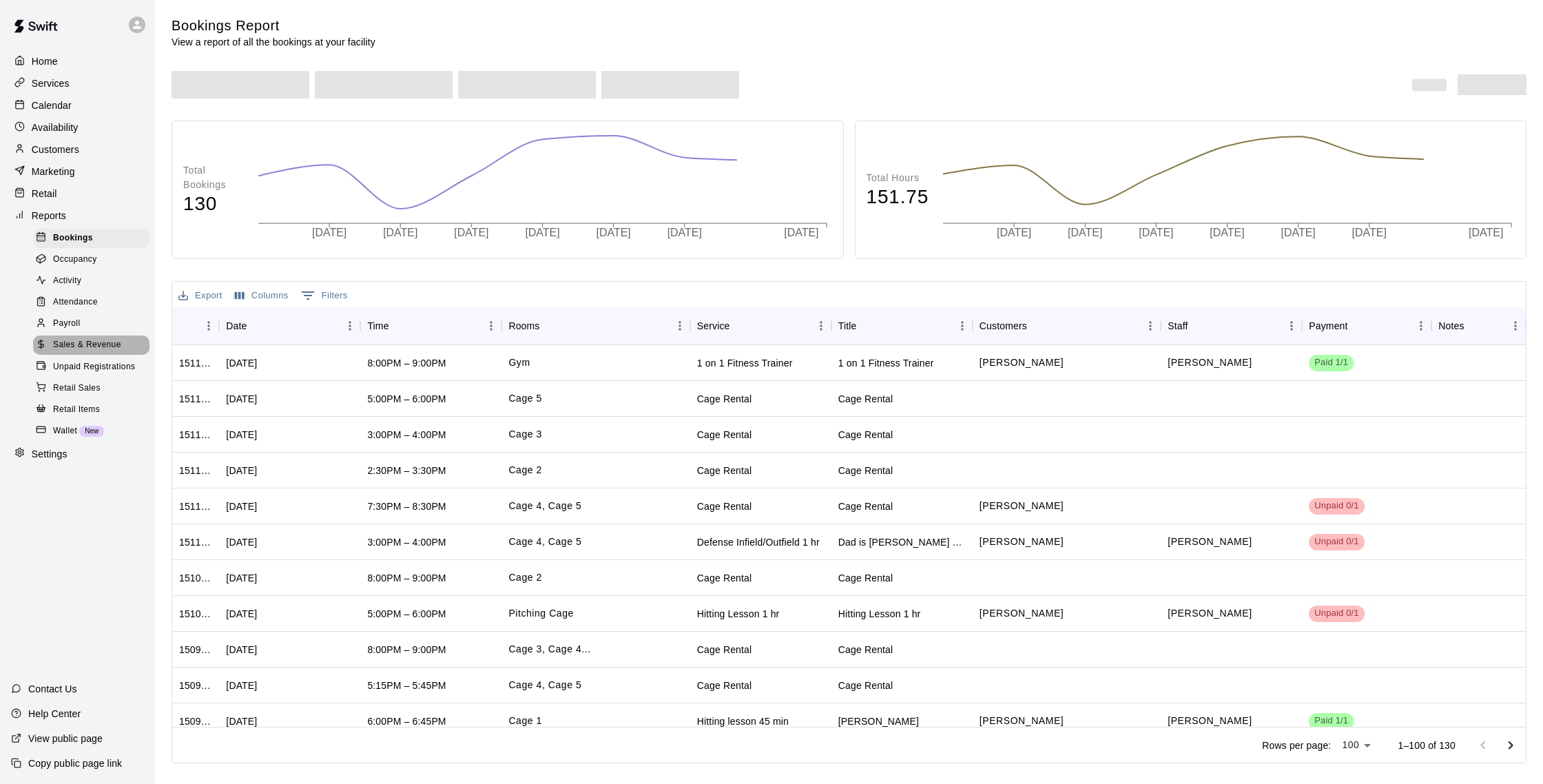
click at [103, 343] on span "Sales & Revenue" at bounding box center [87, 345] width 68 height 14
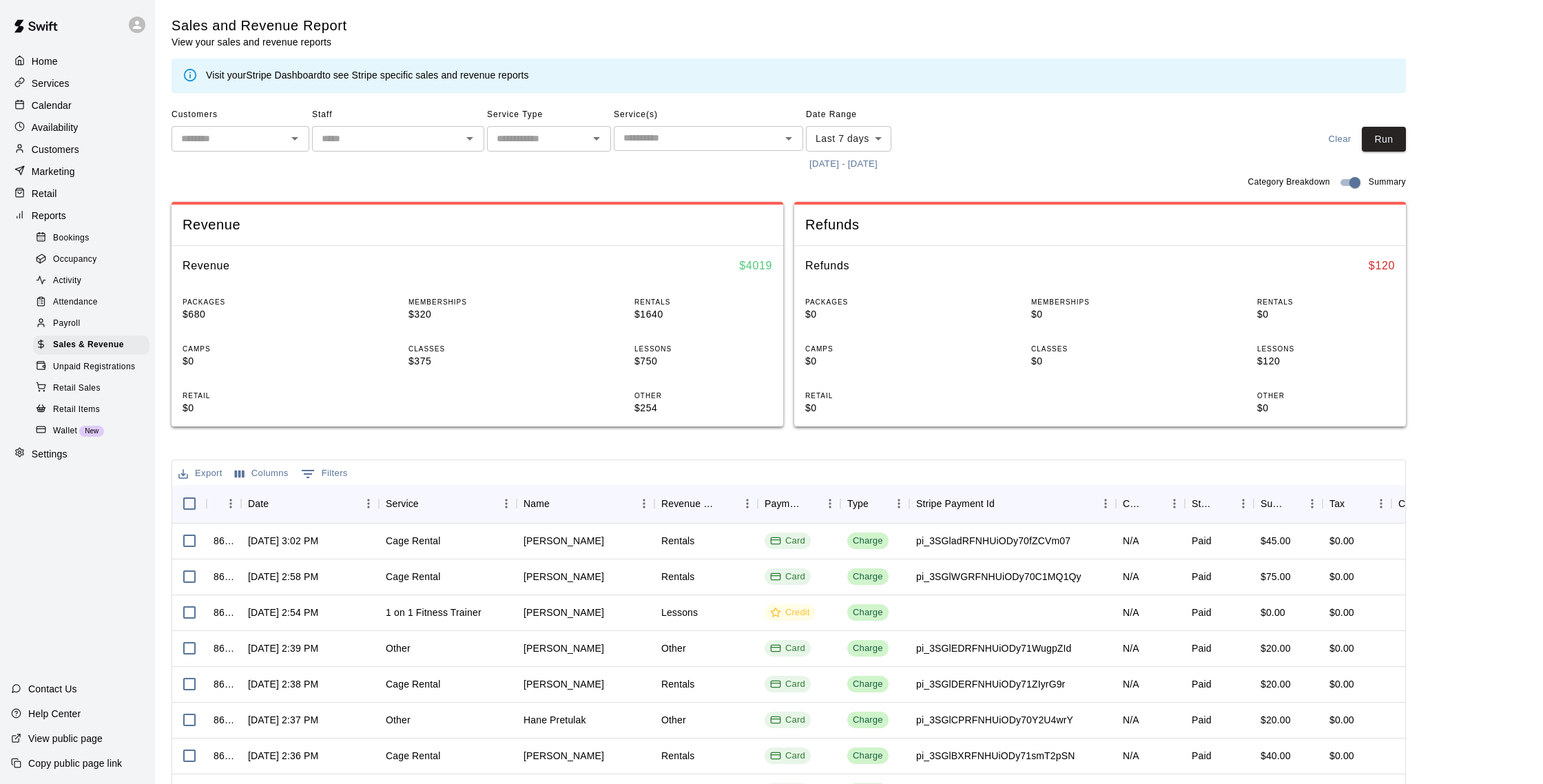
scroll to position [1, 0]
click at [68, 125] on p "Availability" at bounding box center [56, 127] width 47 height 14
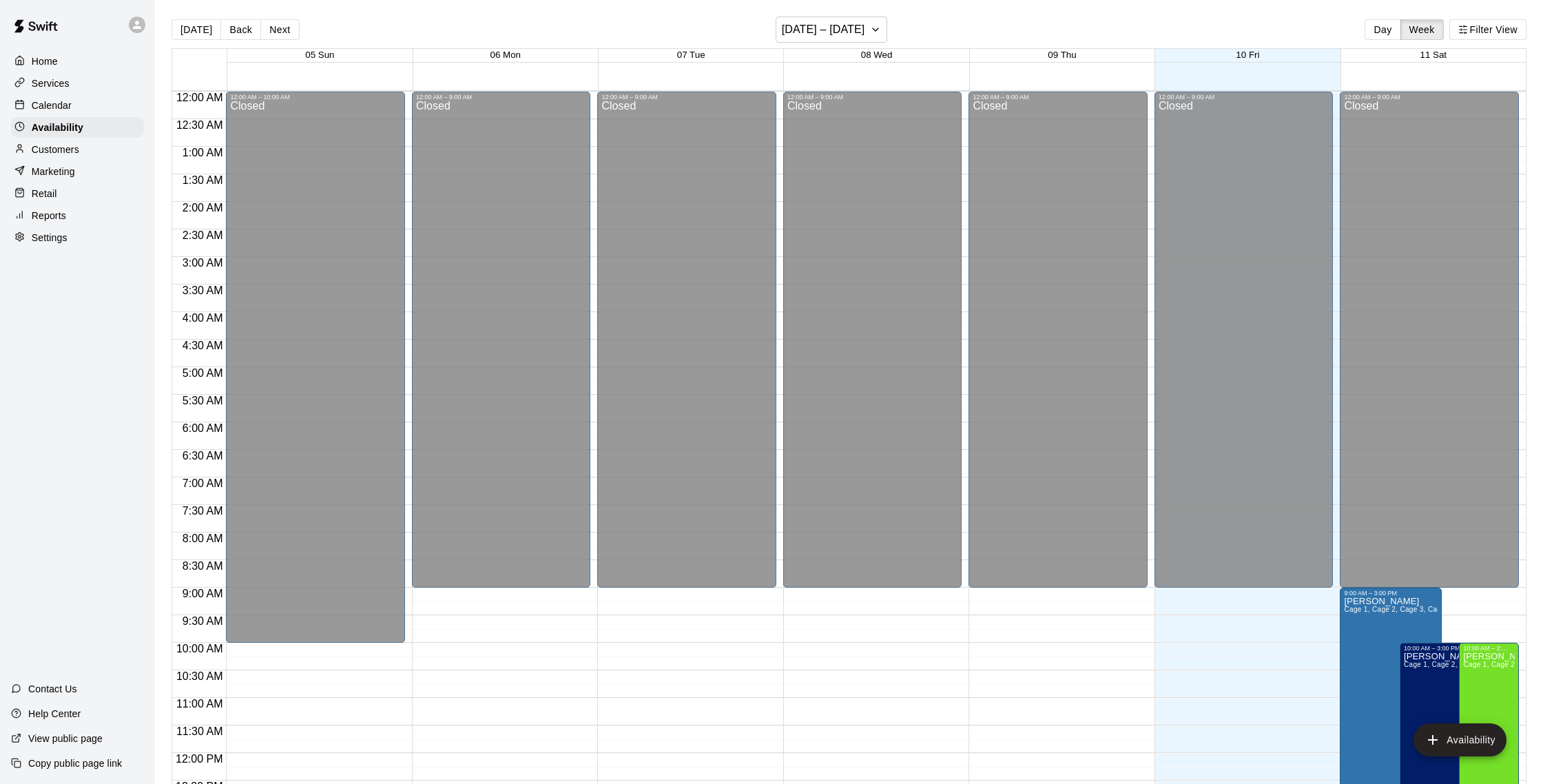
scroll to position [615, 0]
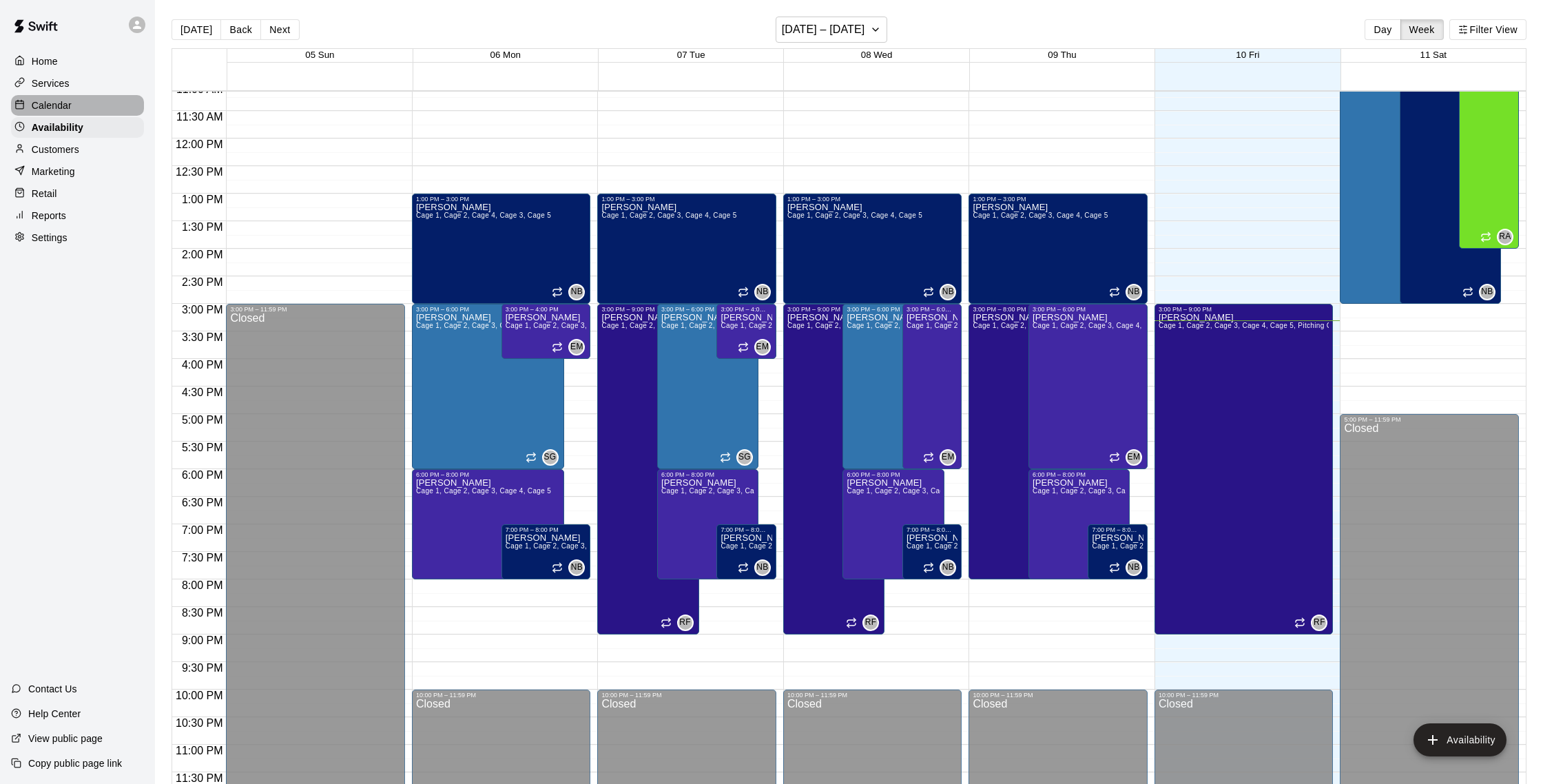
click at [59, 100] on p "Calendar" at bounding box center [51, 105] width 40 height 14
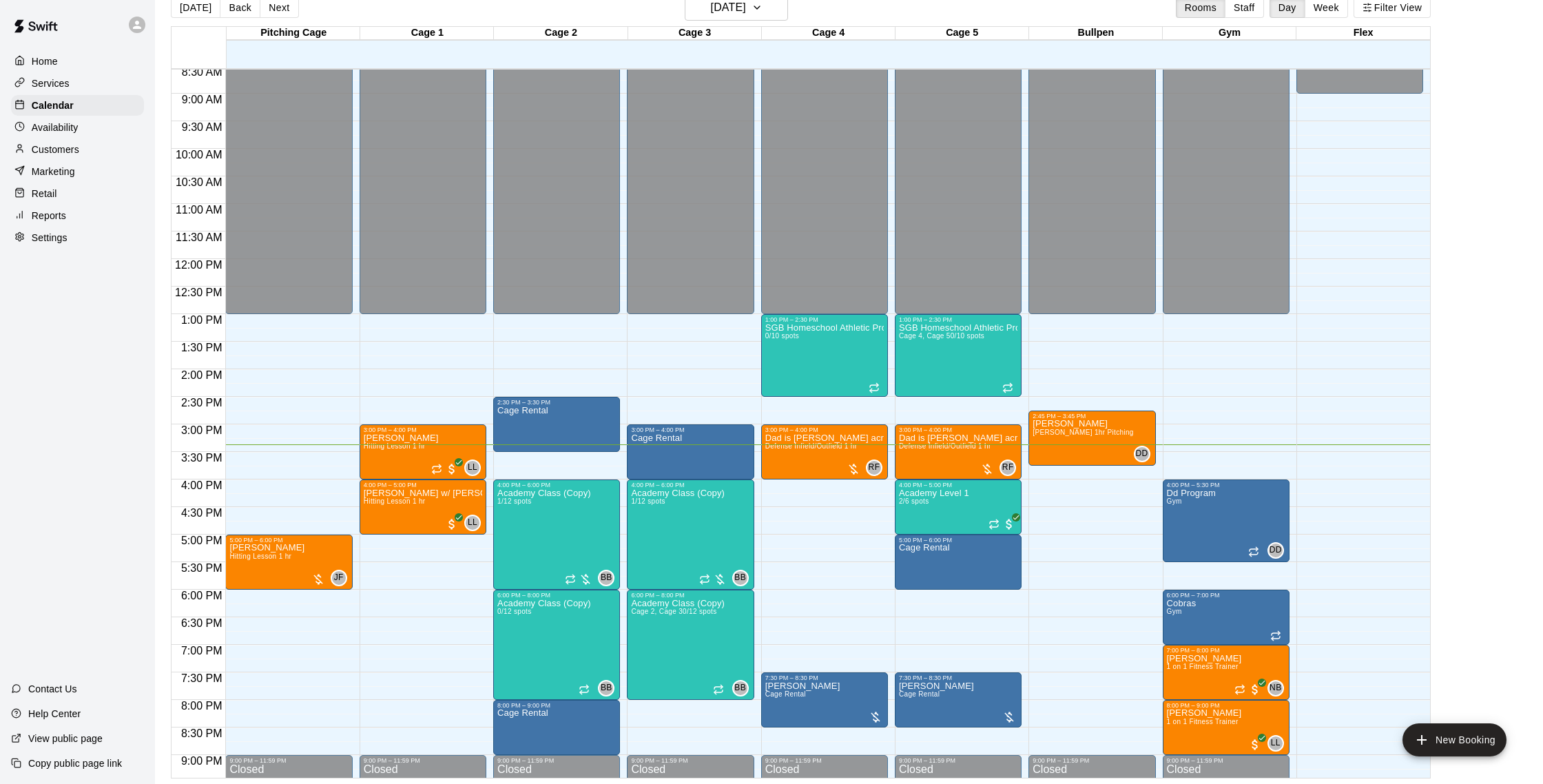
scroll to position [473, 0]
drag, startPoint x: 774, startPoint y: 542, endPoint x: 785, endPoint y: 561, distance: 22.0
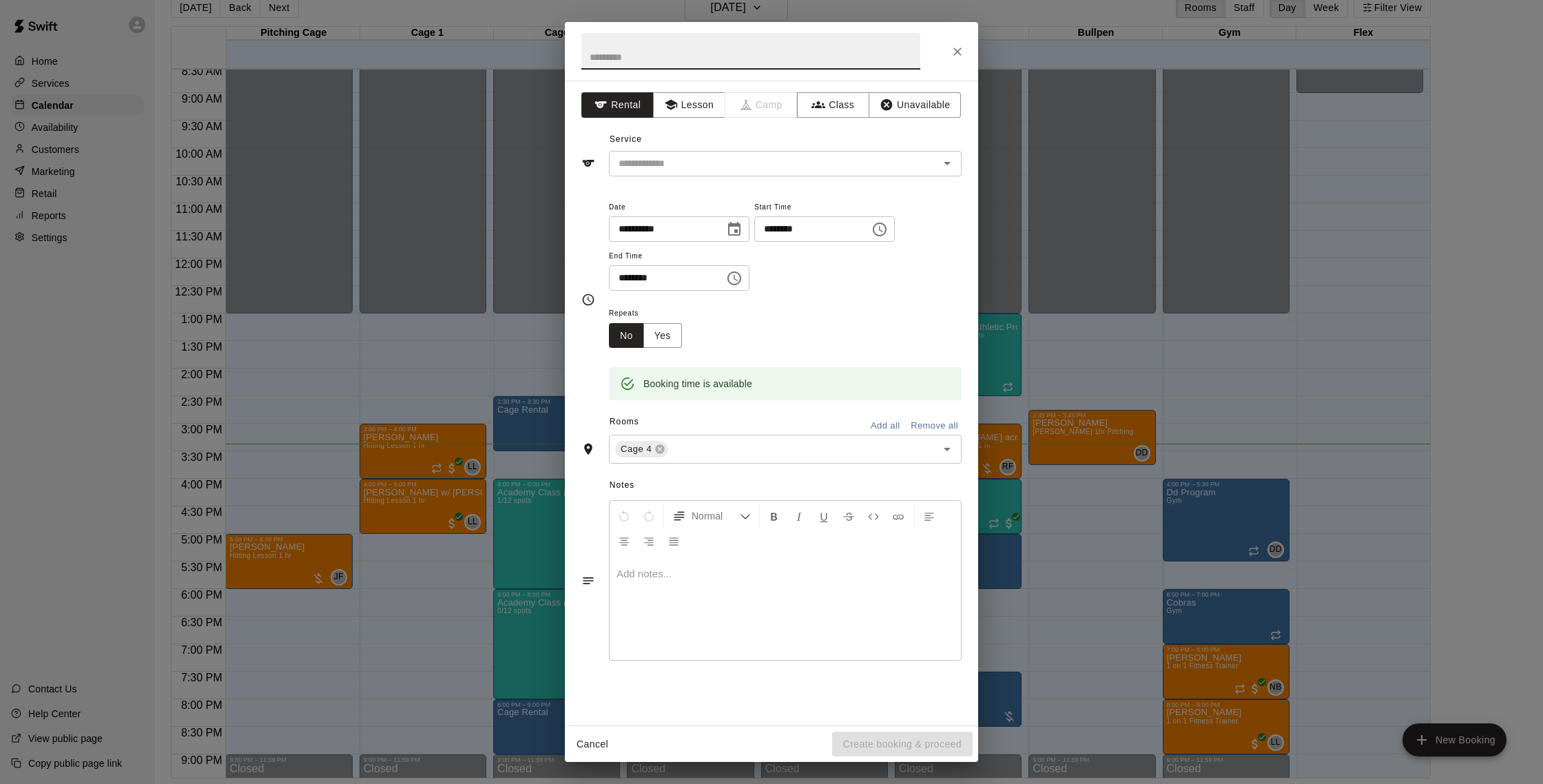
click at [954, 55] on icon "Close" at bounding box center [958, 51] width 8 height 8
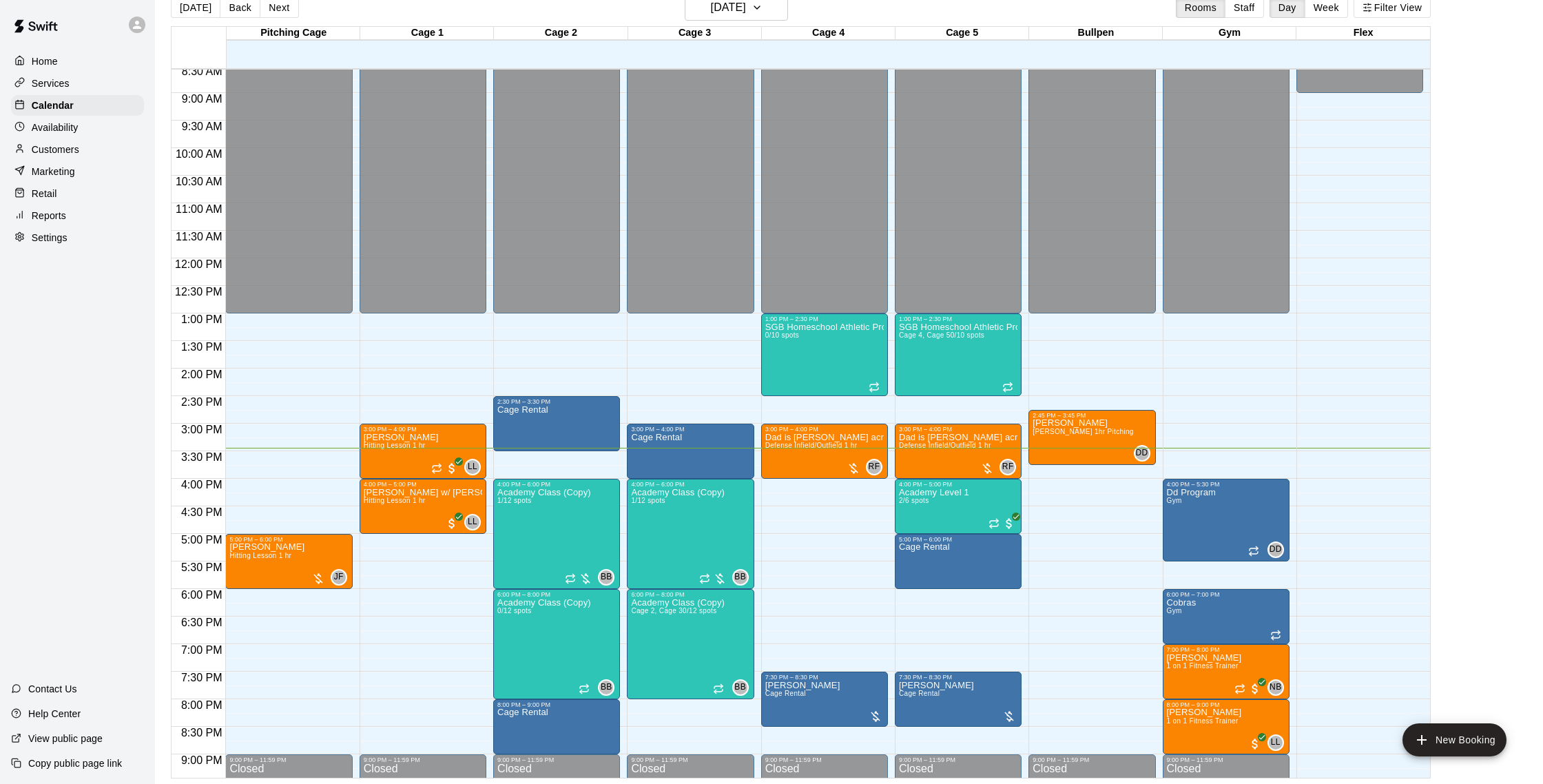
scroll to position [0, 0]
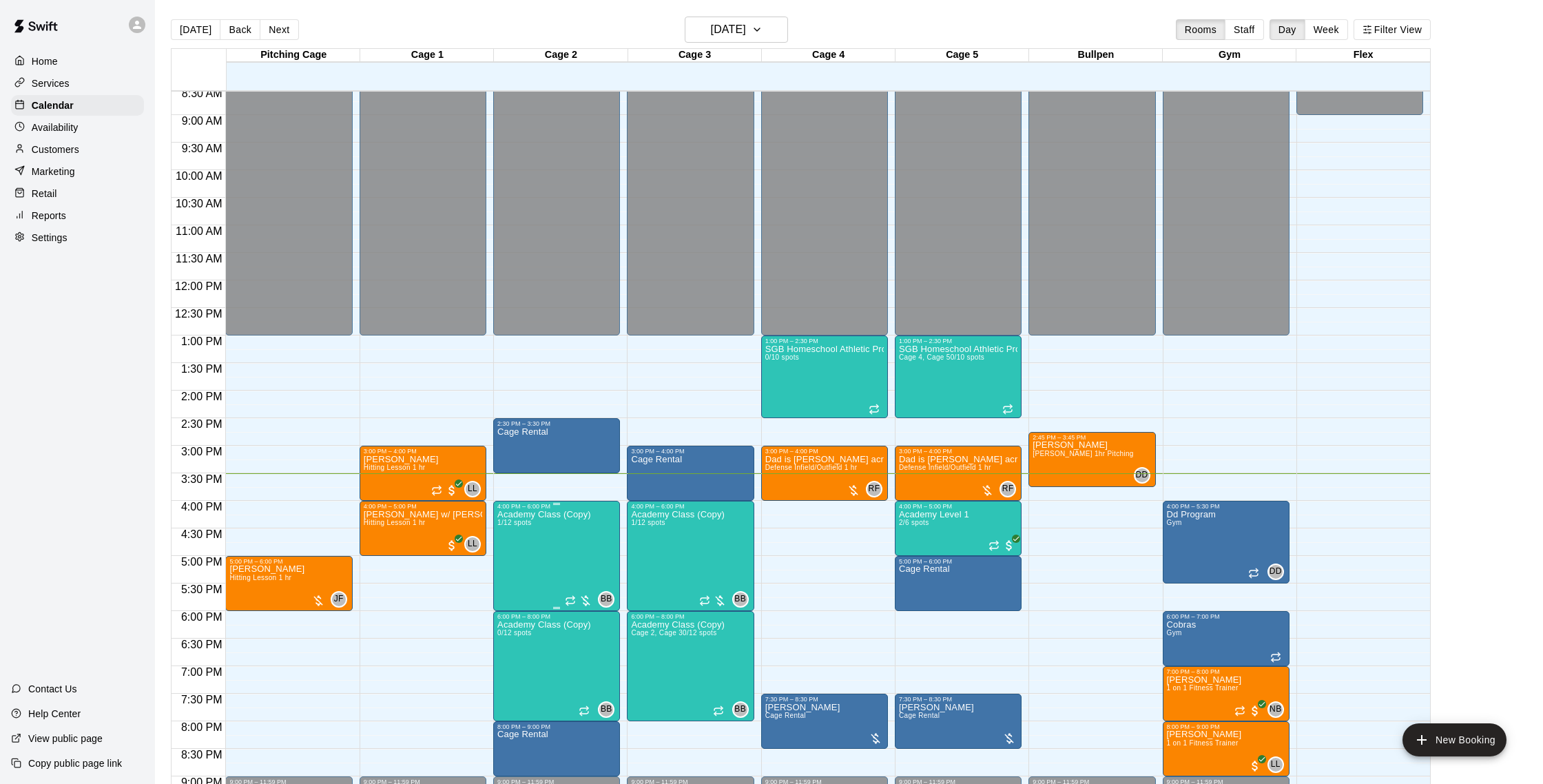
click at [519, 555] on img "edit" at bounding box center [512, 557] width 16 height 16
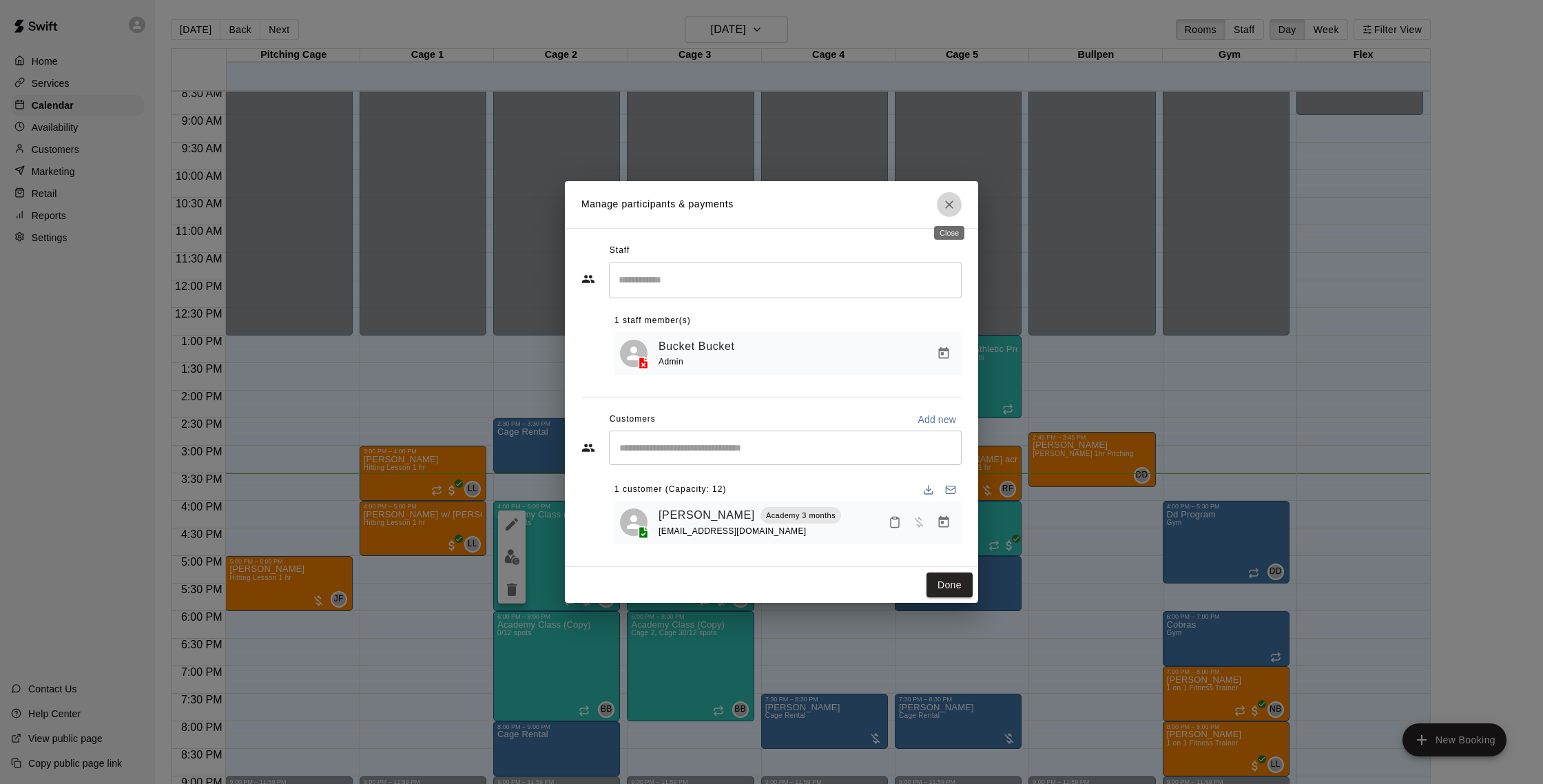
click at [949, 206] on icon "Close" at bounding box center [950, 204] width 14 height 14
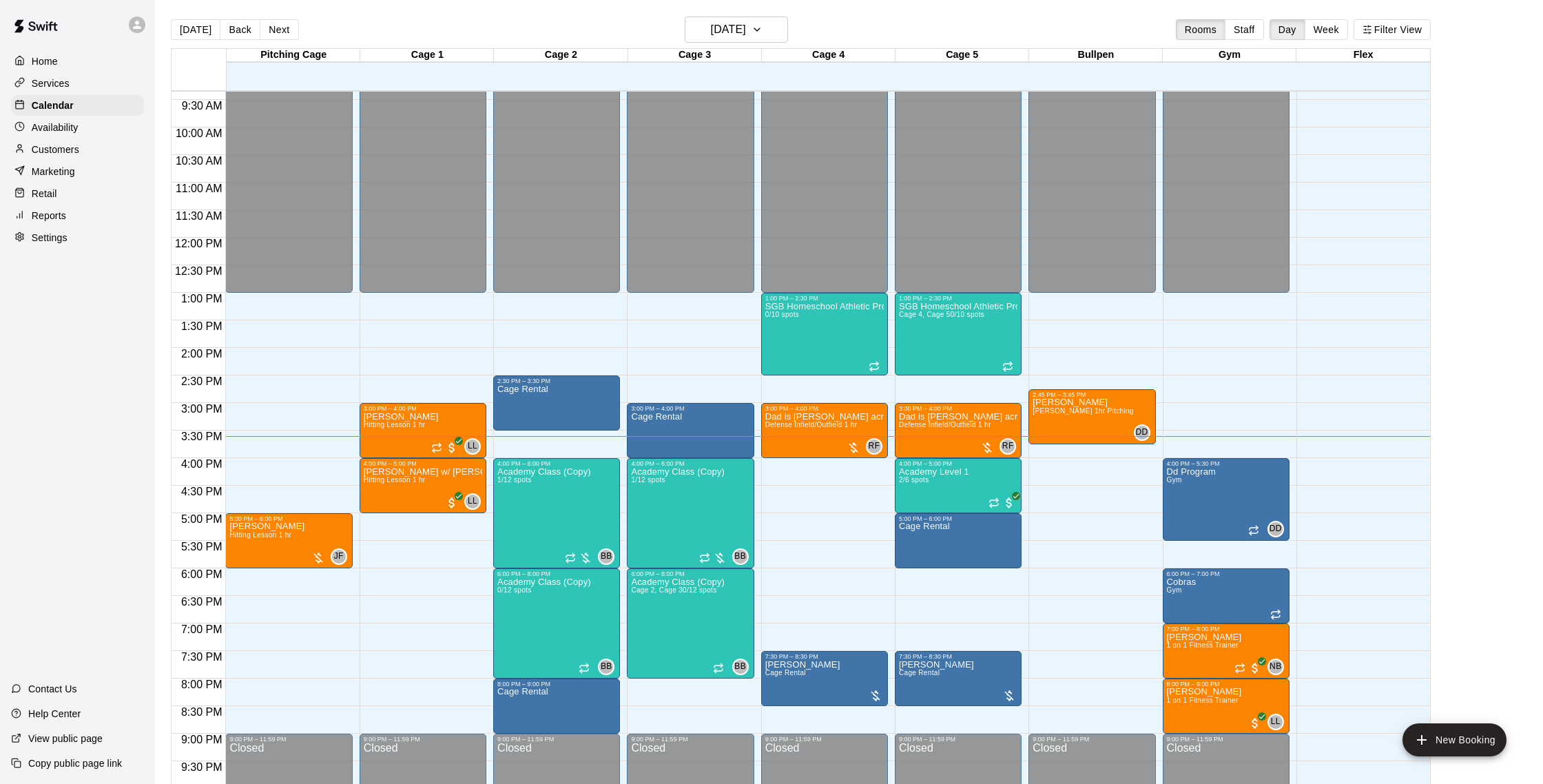
scroll to position [516, 0]
click at [782, 461] on img "edit" at bounding box center [779, 459] width 16 height 16
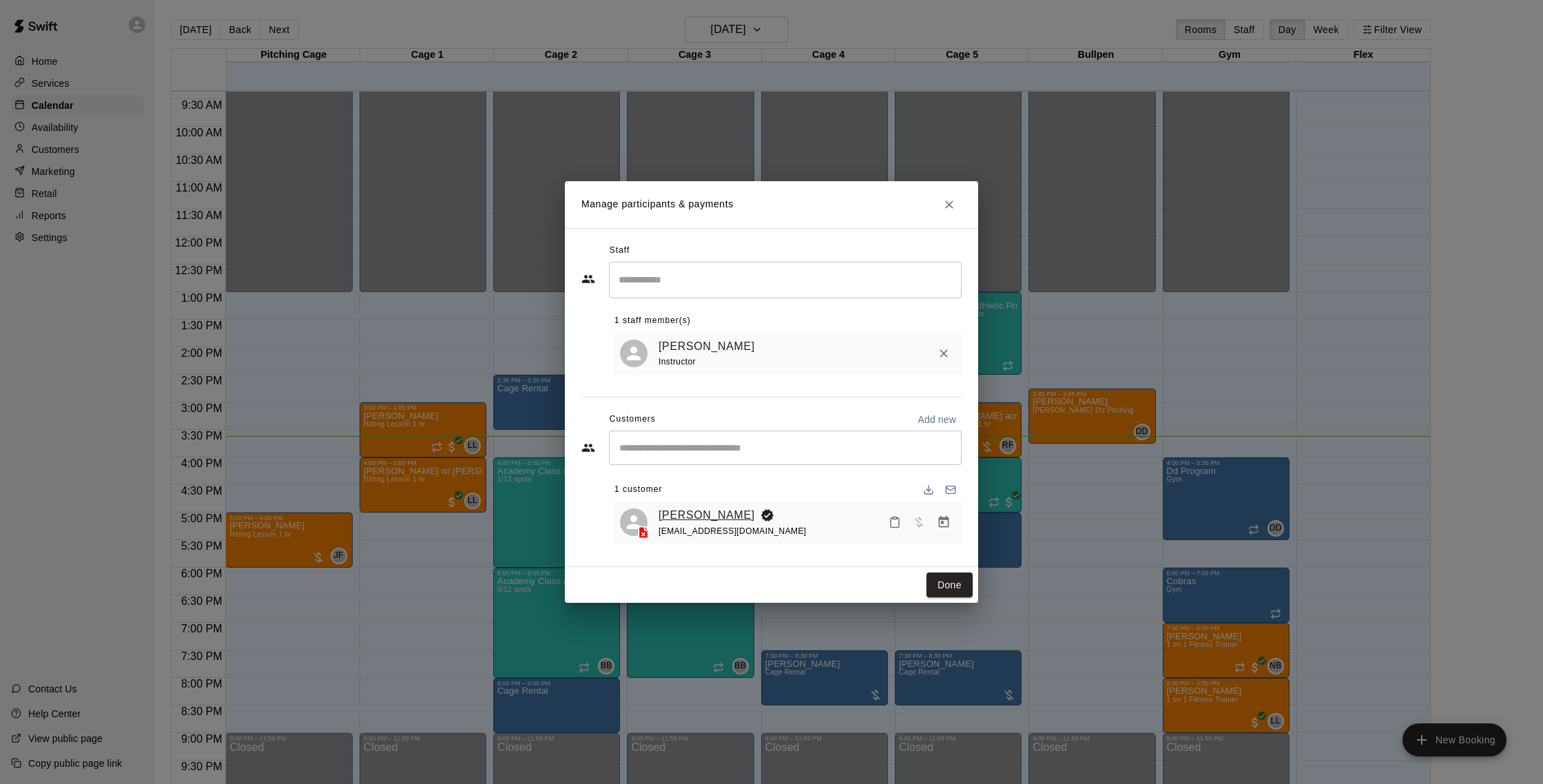
click at [707, 518] on link "[PERSON_NAME]" at bounding box center [707, 515] width 96 height 18
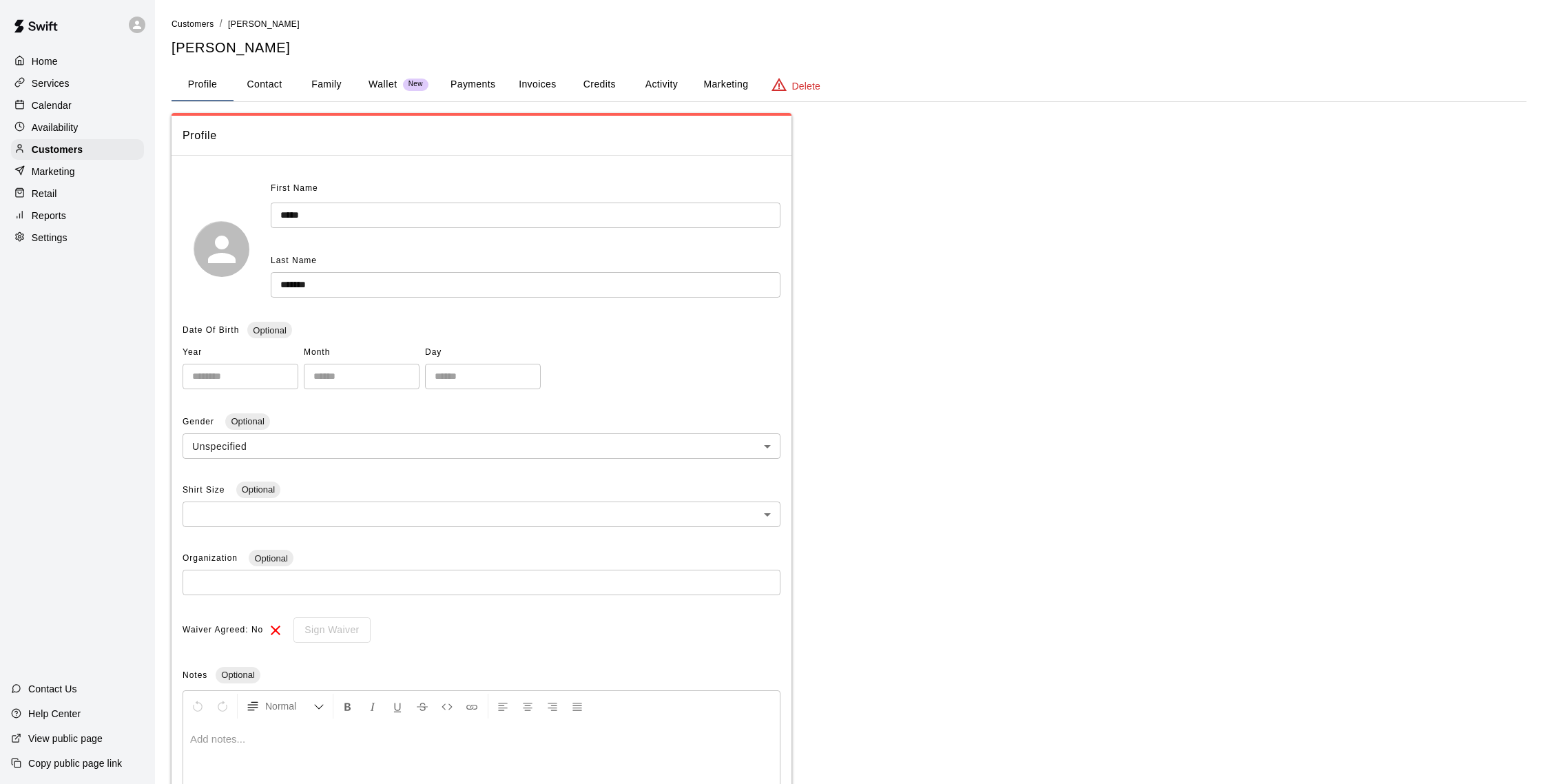
click at [328, 80] on button "Family" at bounding box center [326, 84] width 62 height 33
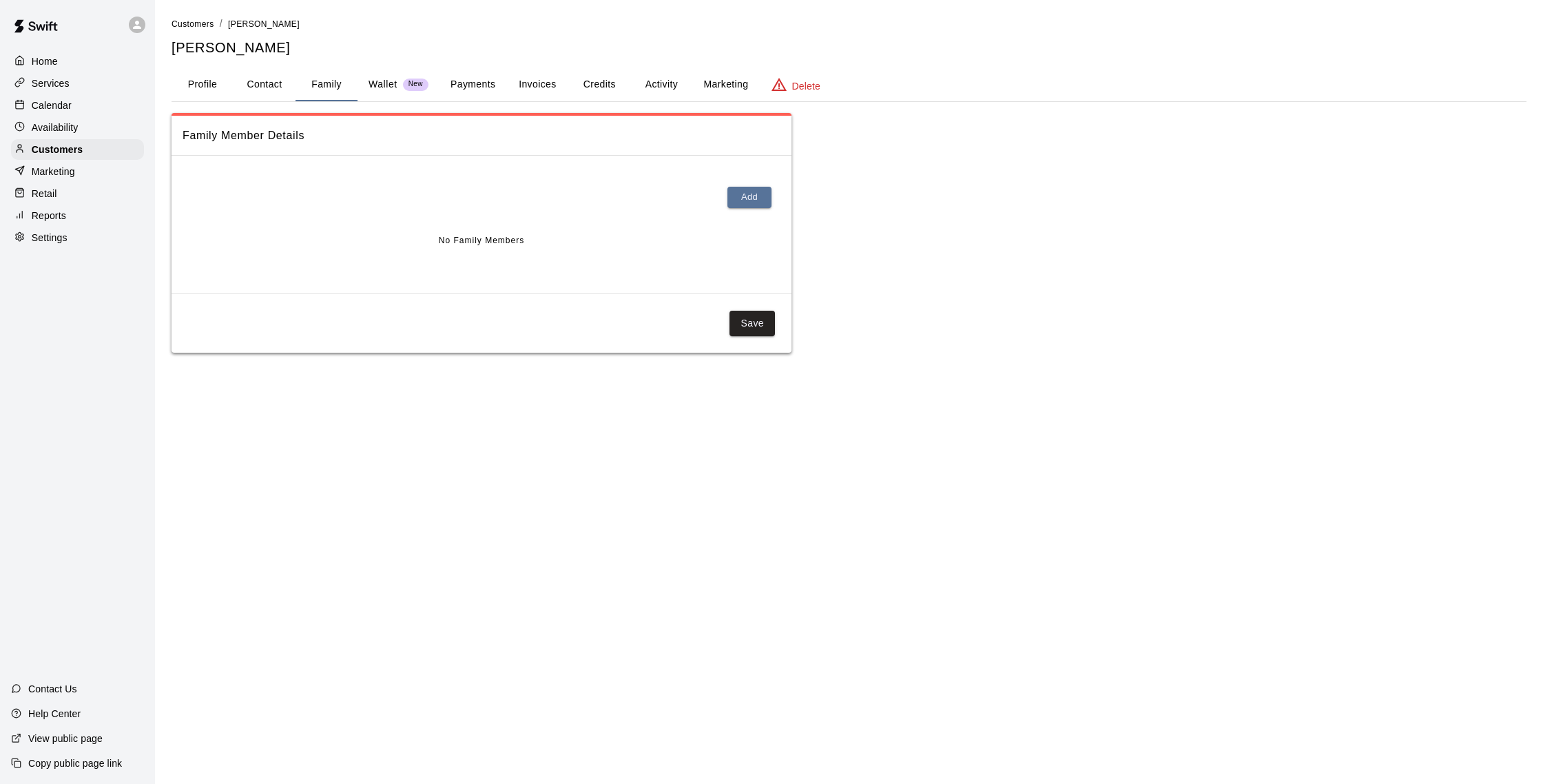
click at [492, 83] on button "Payments" at bounding box center [473, 84] width 67 height 33
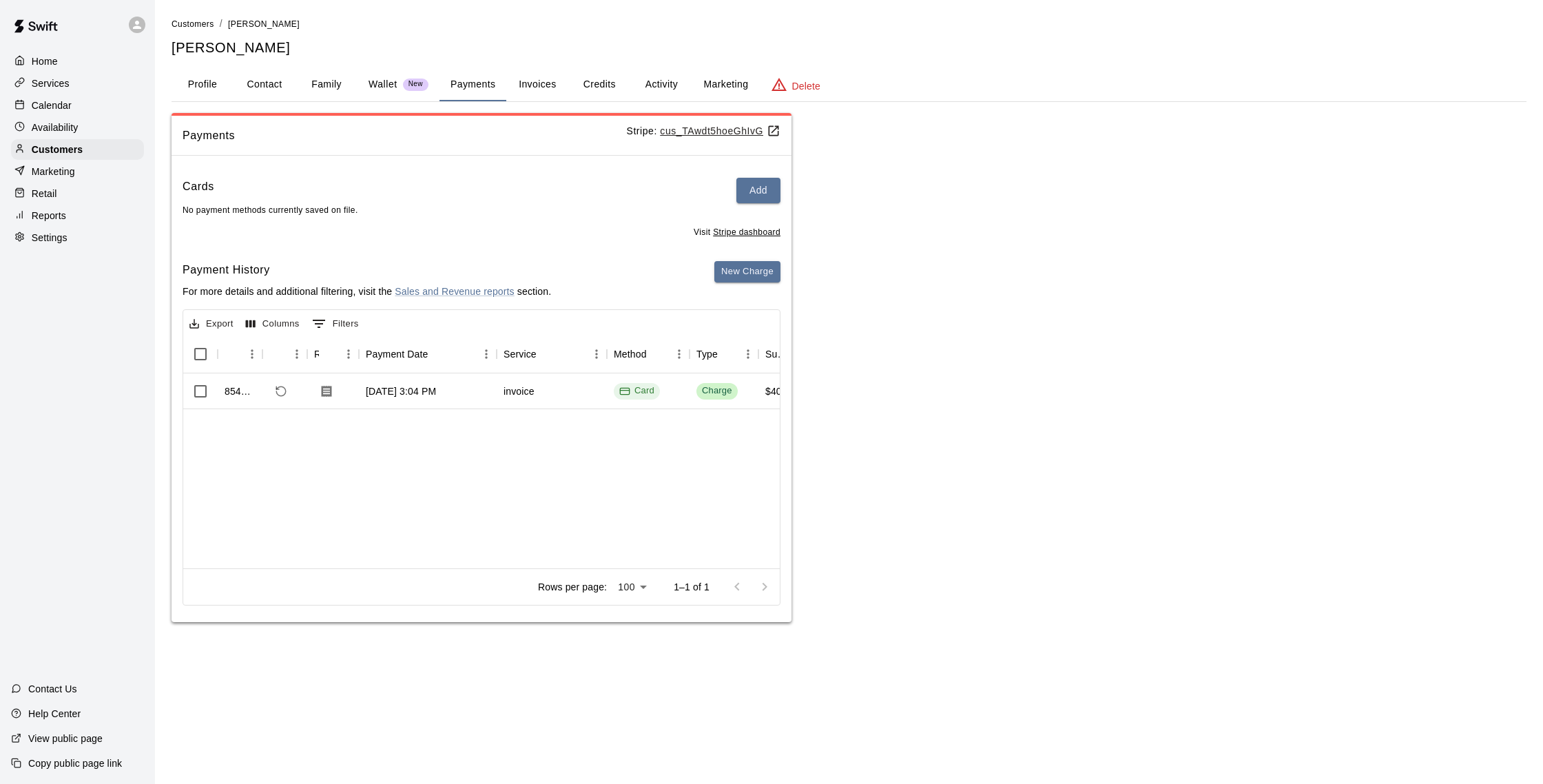
click at [75, 108] on div "Calendar" at bounding box center [78, 105] width 133 height 20
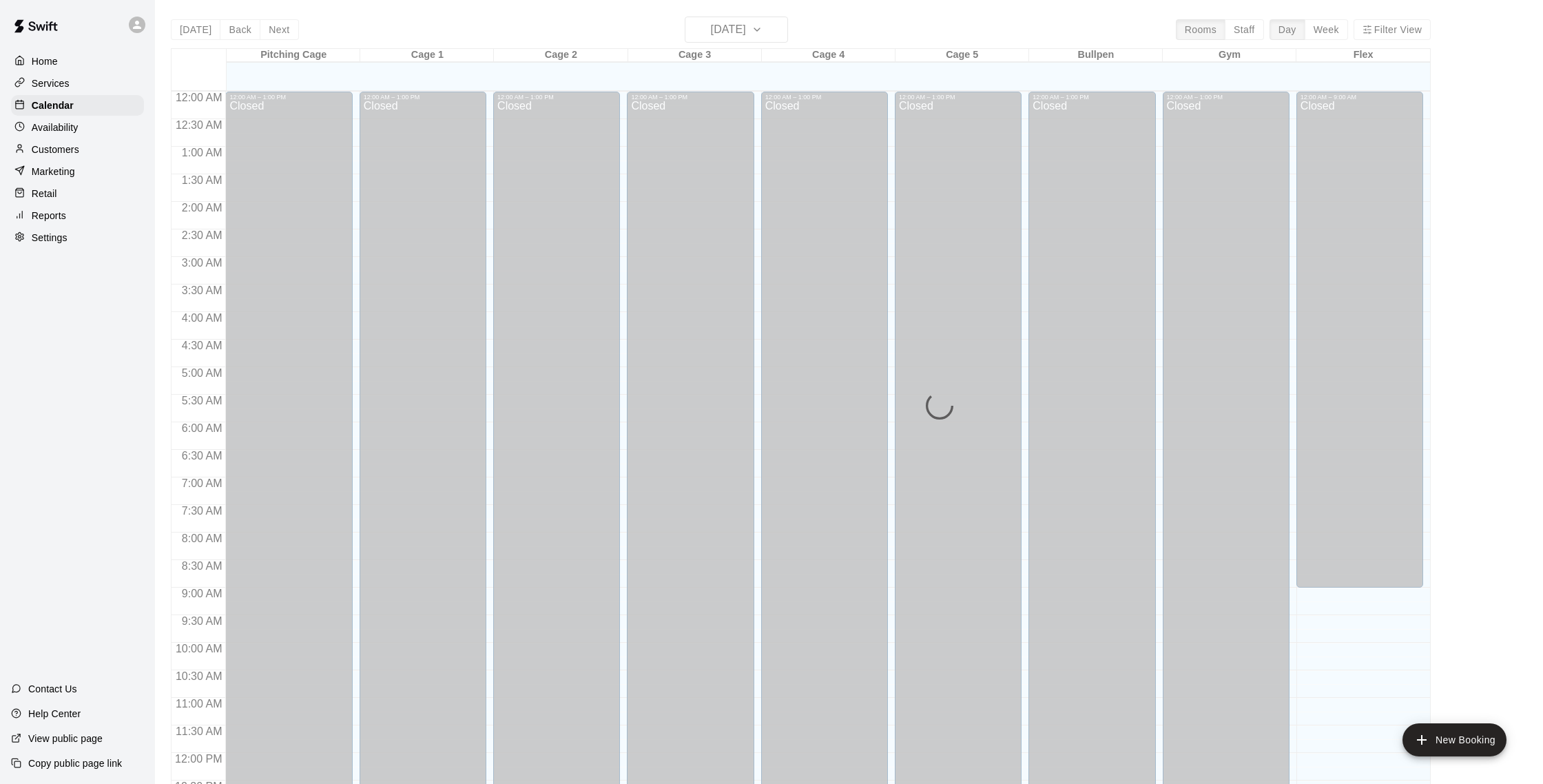
scroll to position [574, 0]
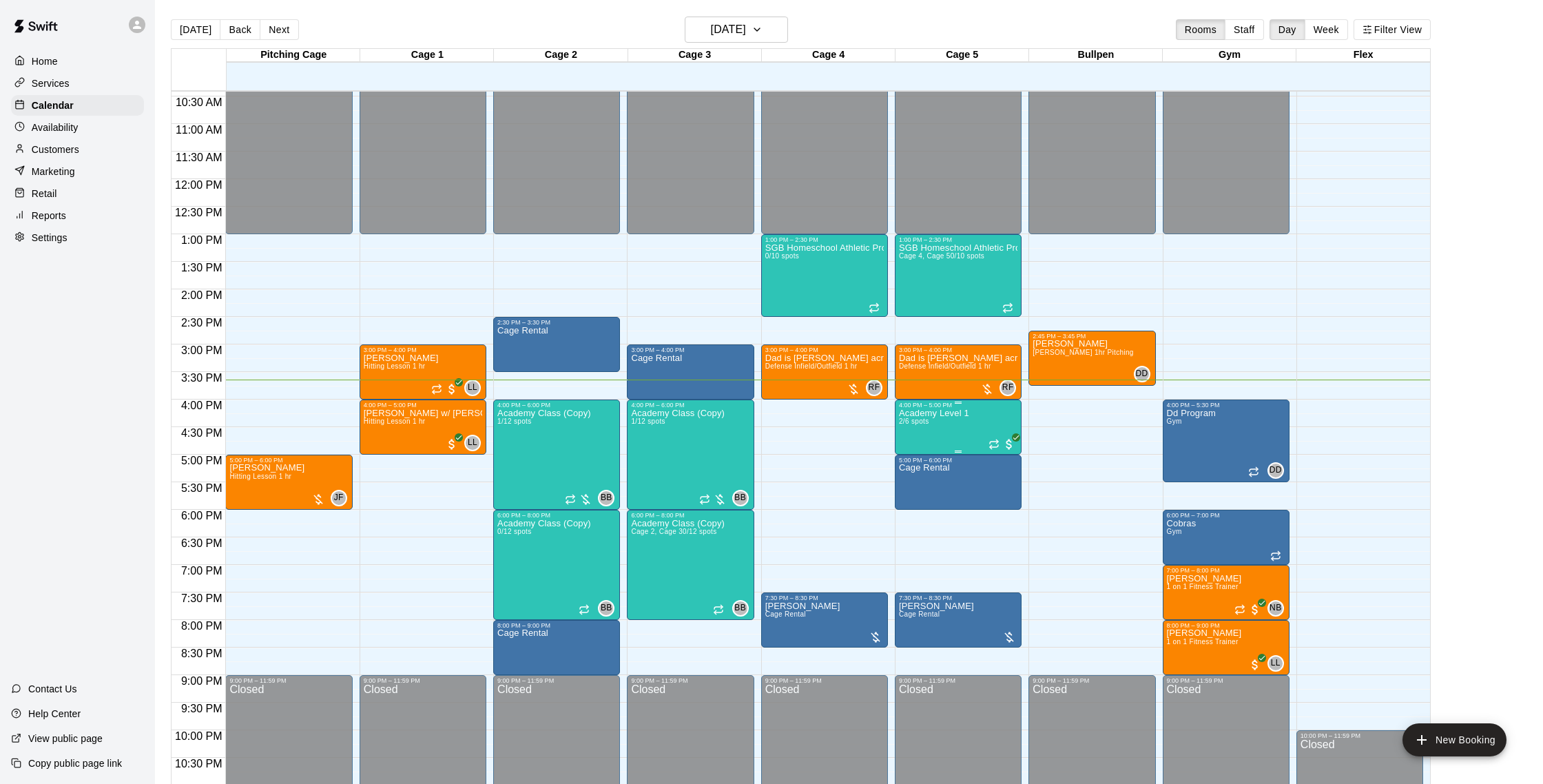
click at [905, 420] on icon "edit" at bounding box center [913, 423] width 17 height 17
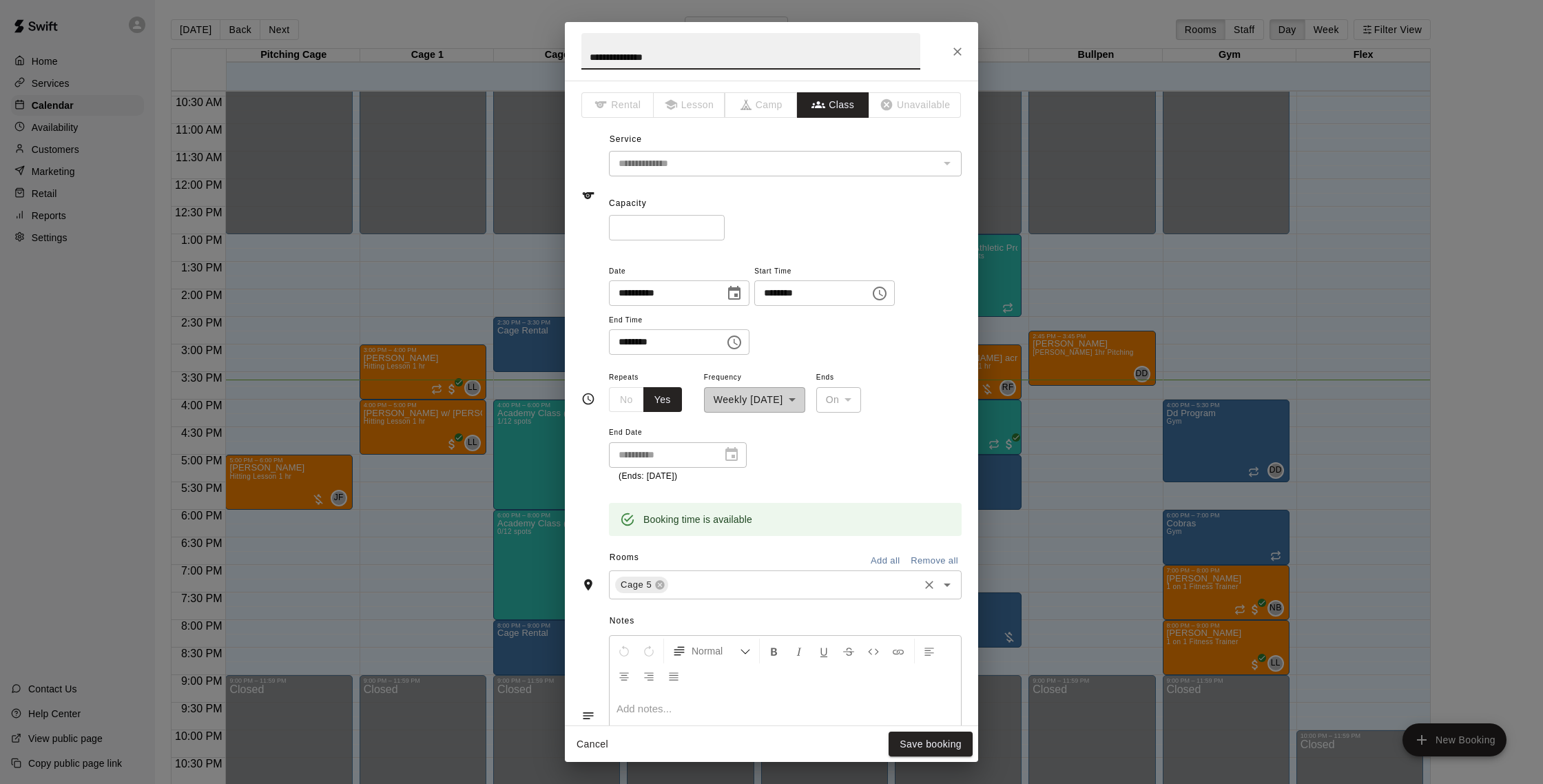
click at [728, 590] on input "text" at bounding box center [793, 584] width 246 height 17
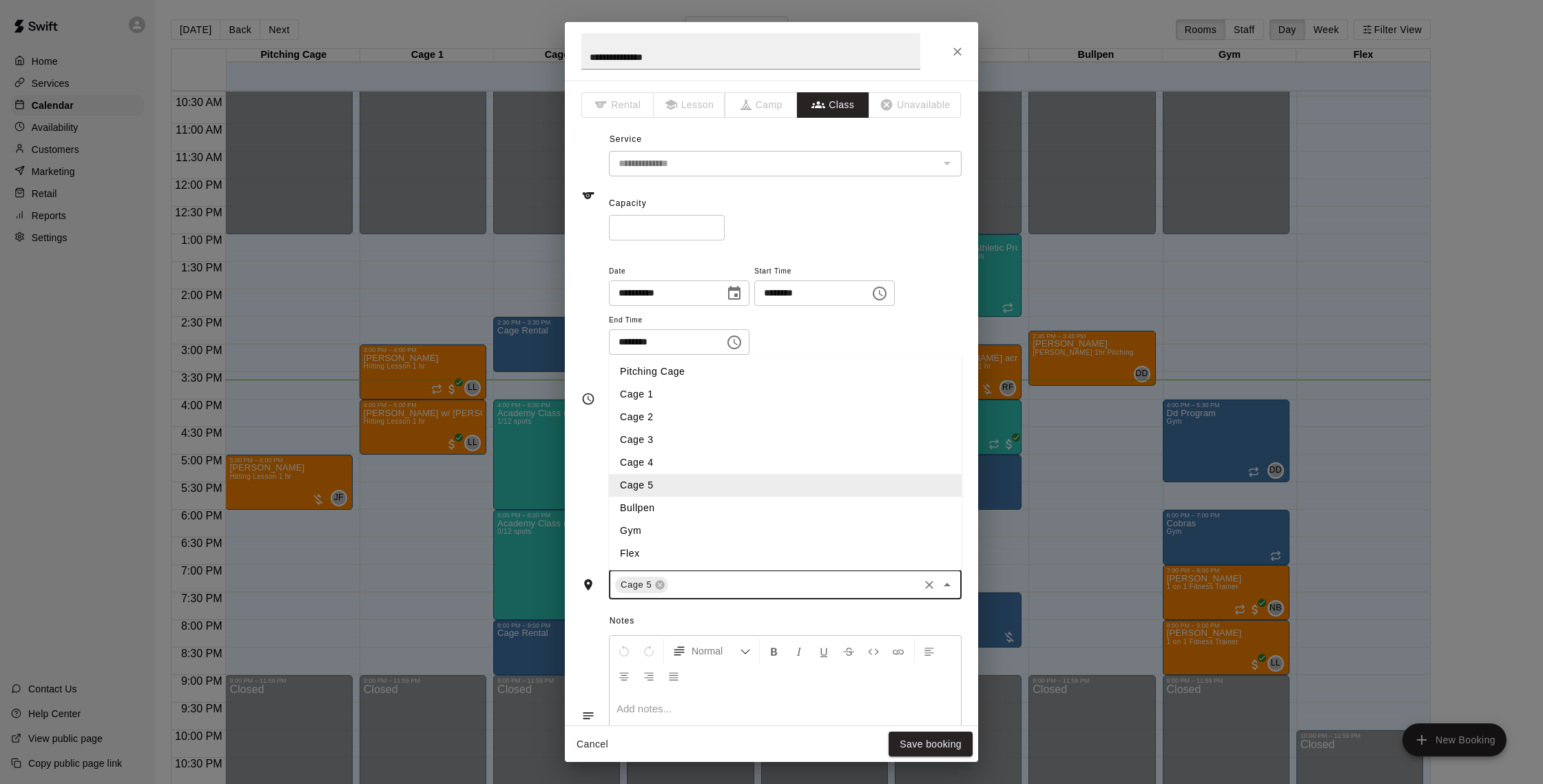
click at [685, 458] on li "Cage 4" at bounding box center [786, 462] width 353 height 23
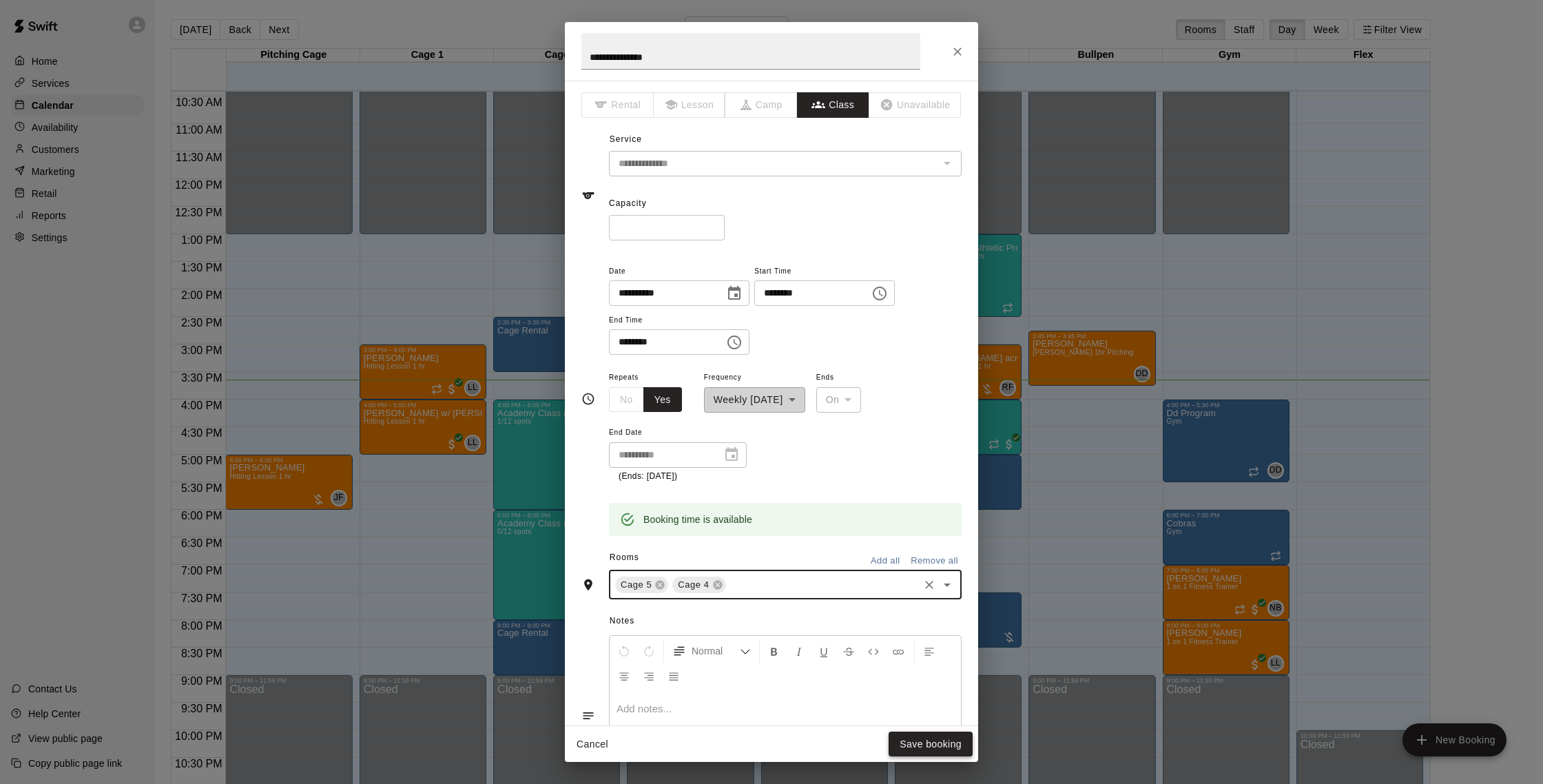
click at [902, 740] on button "Save booking" at bounding box center [931, 744] width 84 height 25
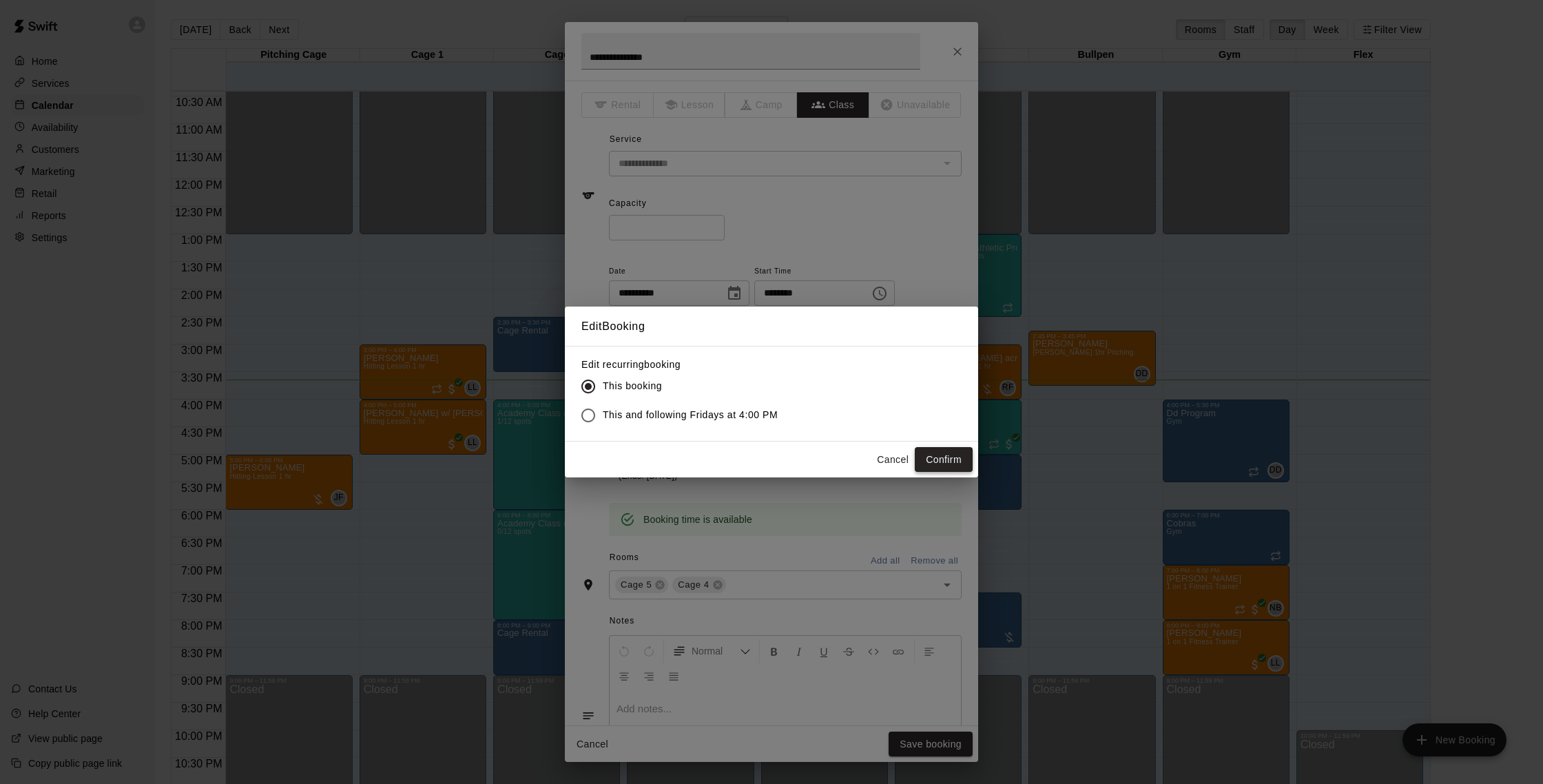
click at [940, 463] on button "Confirm" at bounding box center [944, 460] width 58 height 25
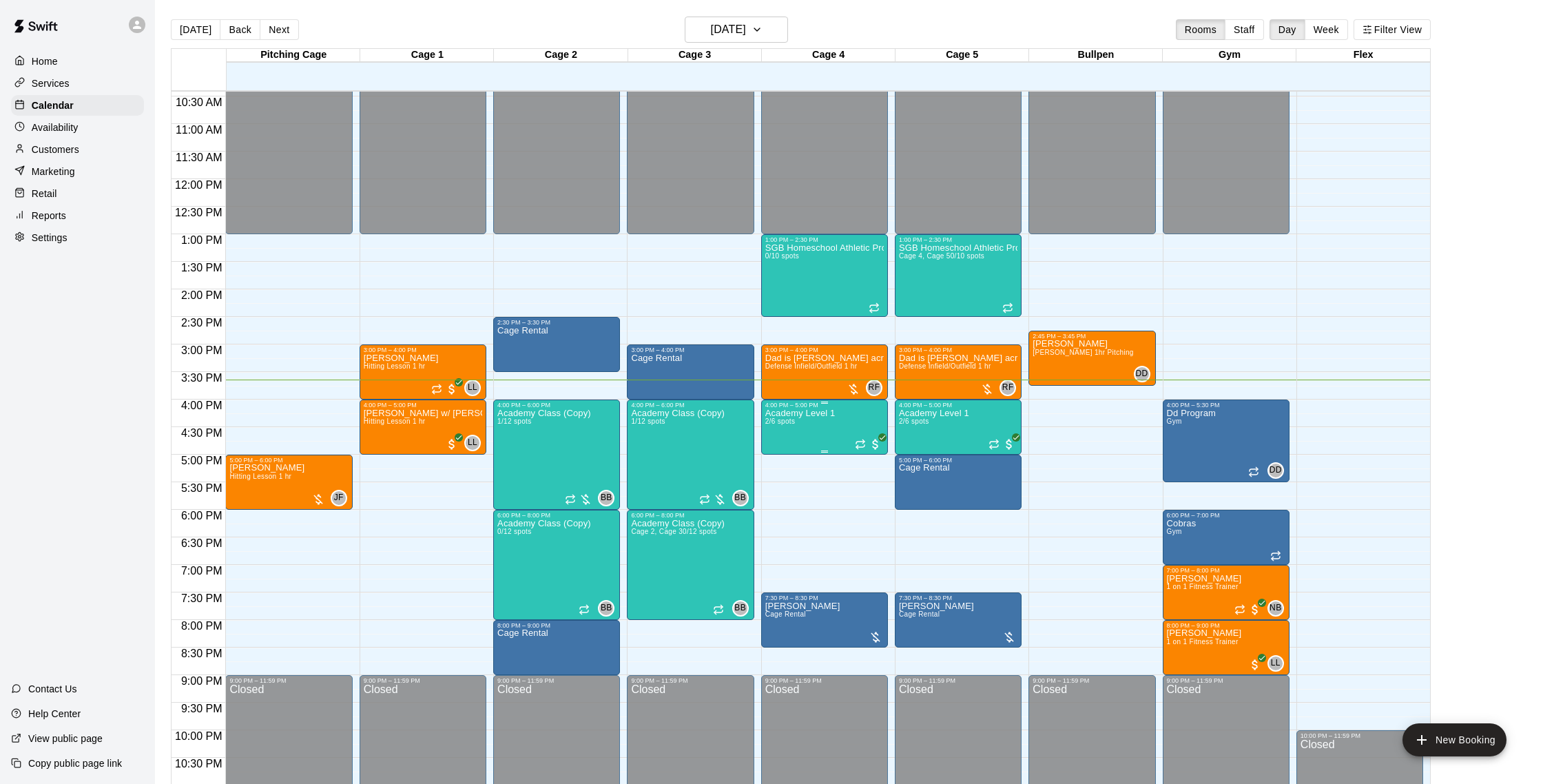
click at [815, 414] on p "Academy Level 1" at bounding box center [800, 414] width 70 height 0
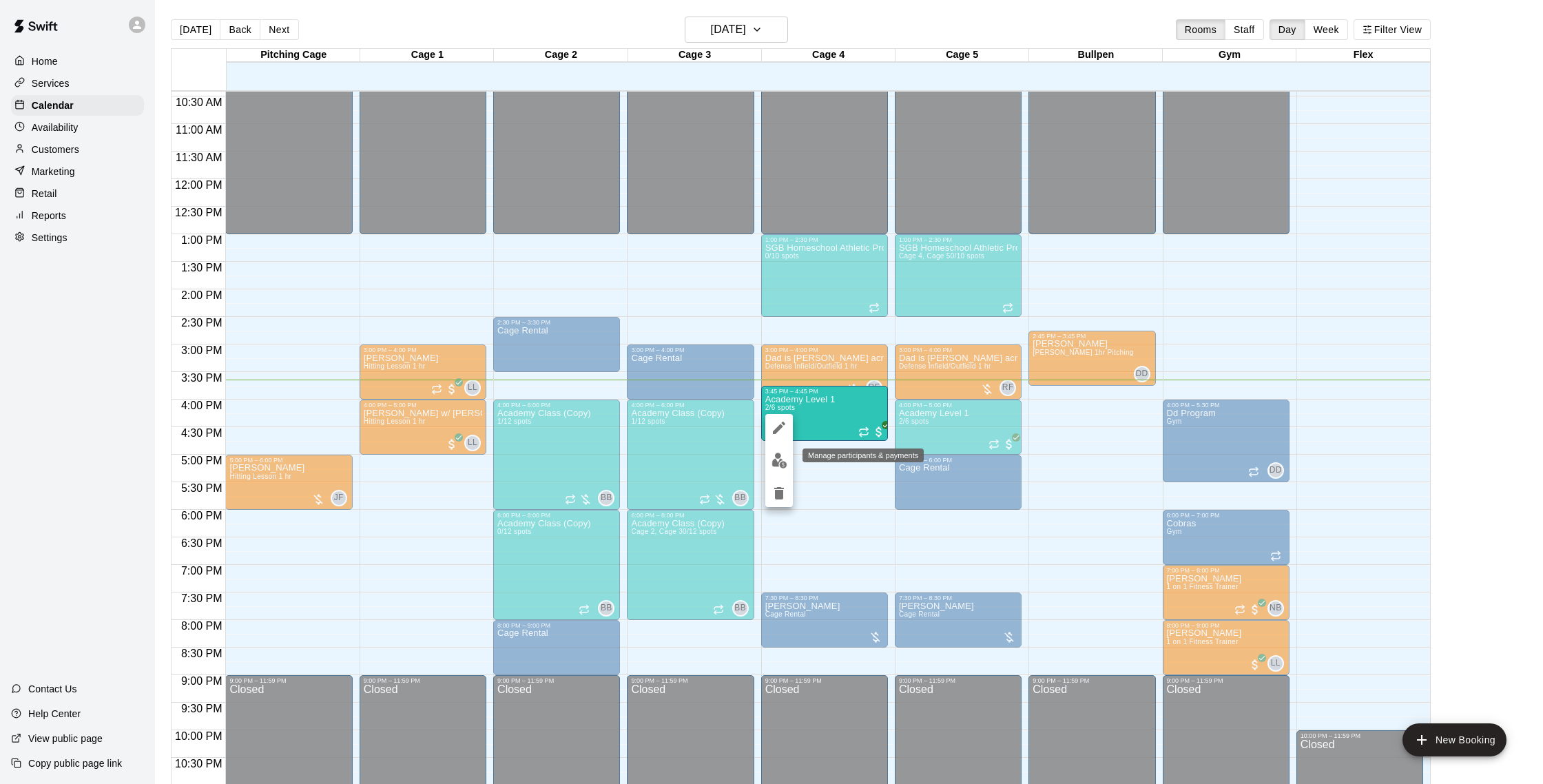
click at [779, 466] on img "edit" at bounding box center [779, 460] width 16 height 16
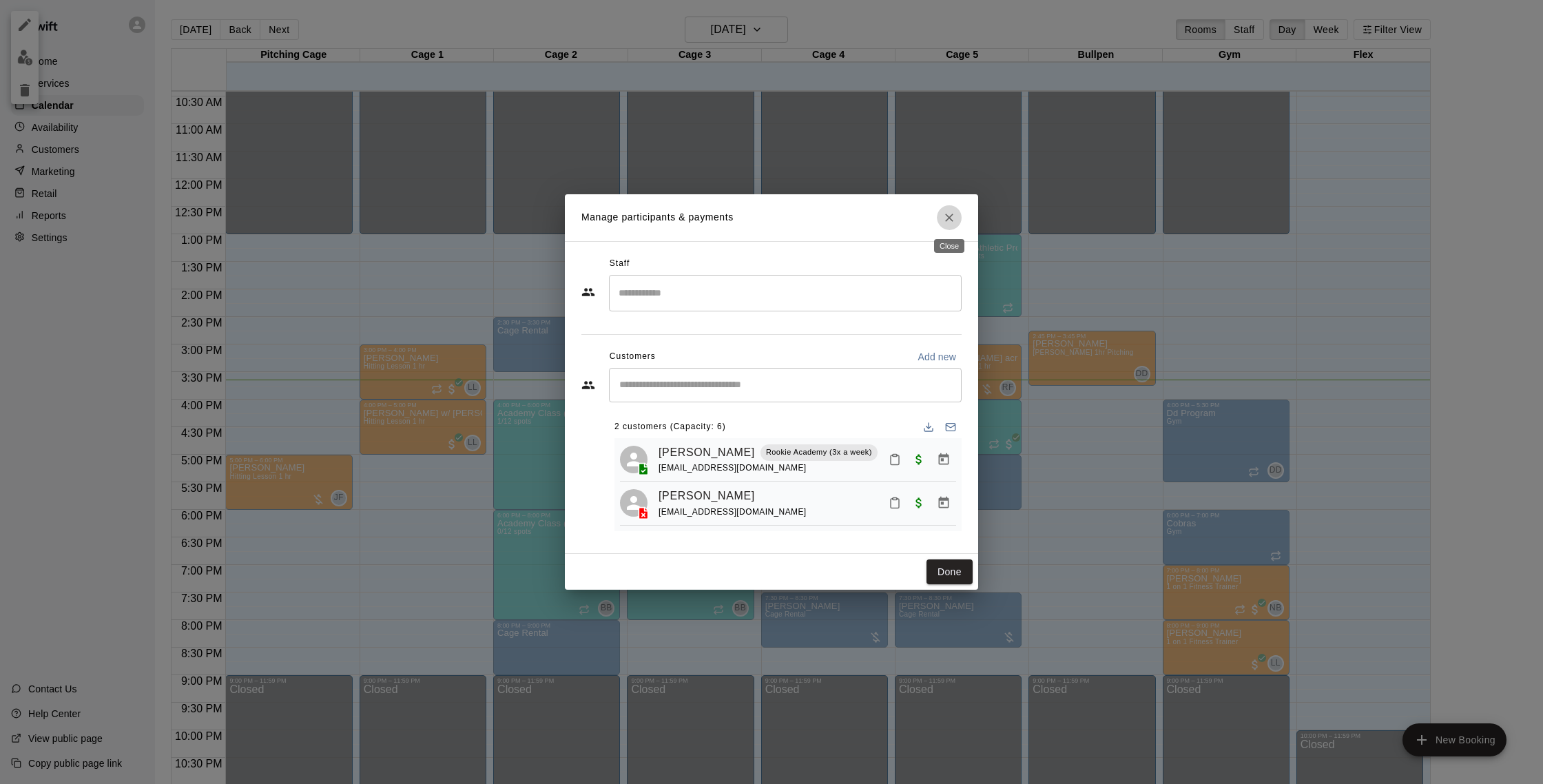
click at [949, 220] on icon "Close" at bounding box center [950, 218] width 14 height 14
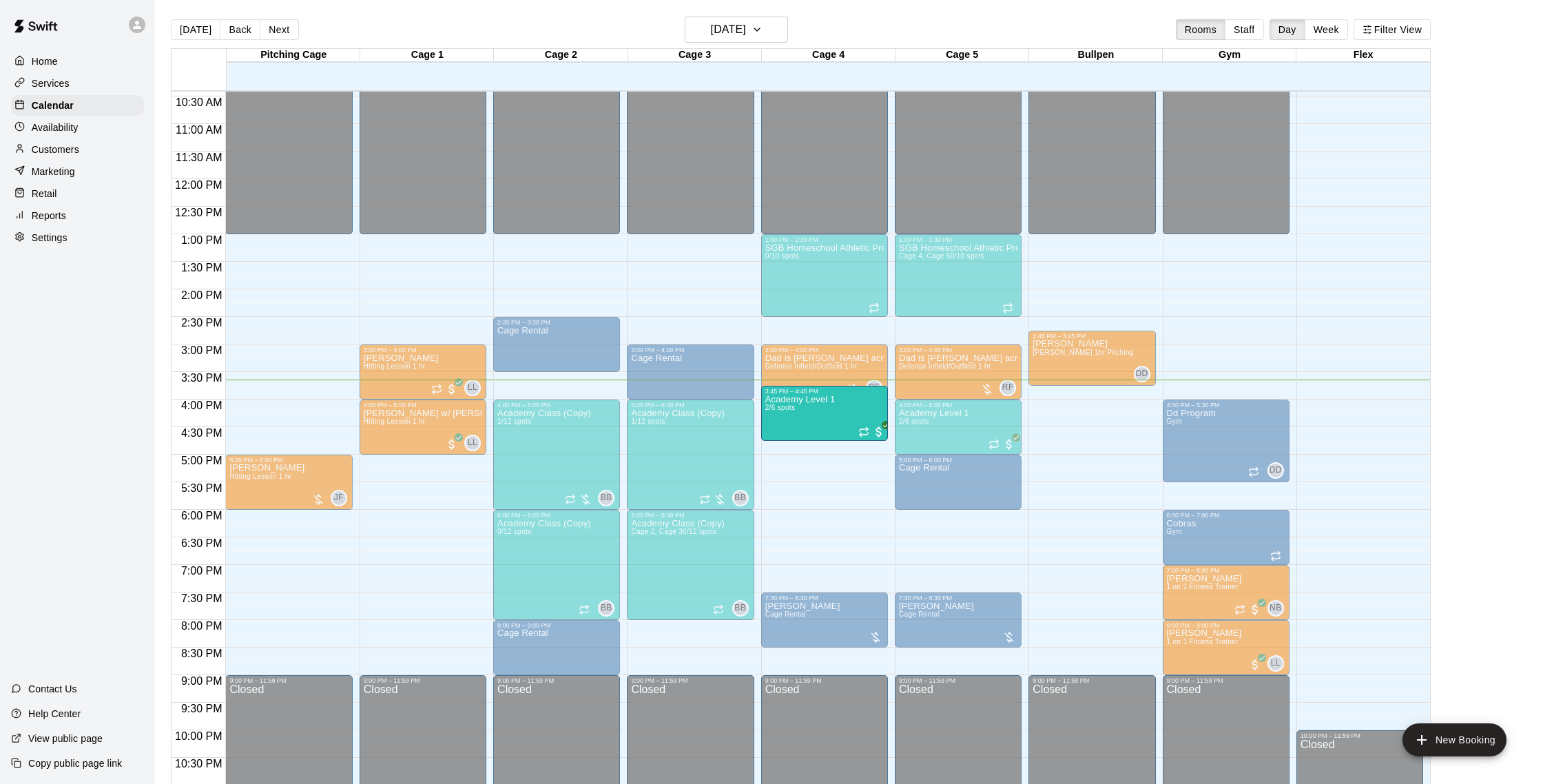
click at [717, 268] on div "12:00 AM – 1:00 PM Closed 3:00 PM – 4:00 PM Cage Rental 4:00 PM – 6:00 PM Acade…" at bounding box center [690, 179] width 127 height 1322
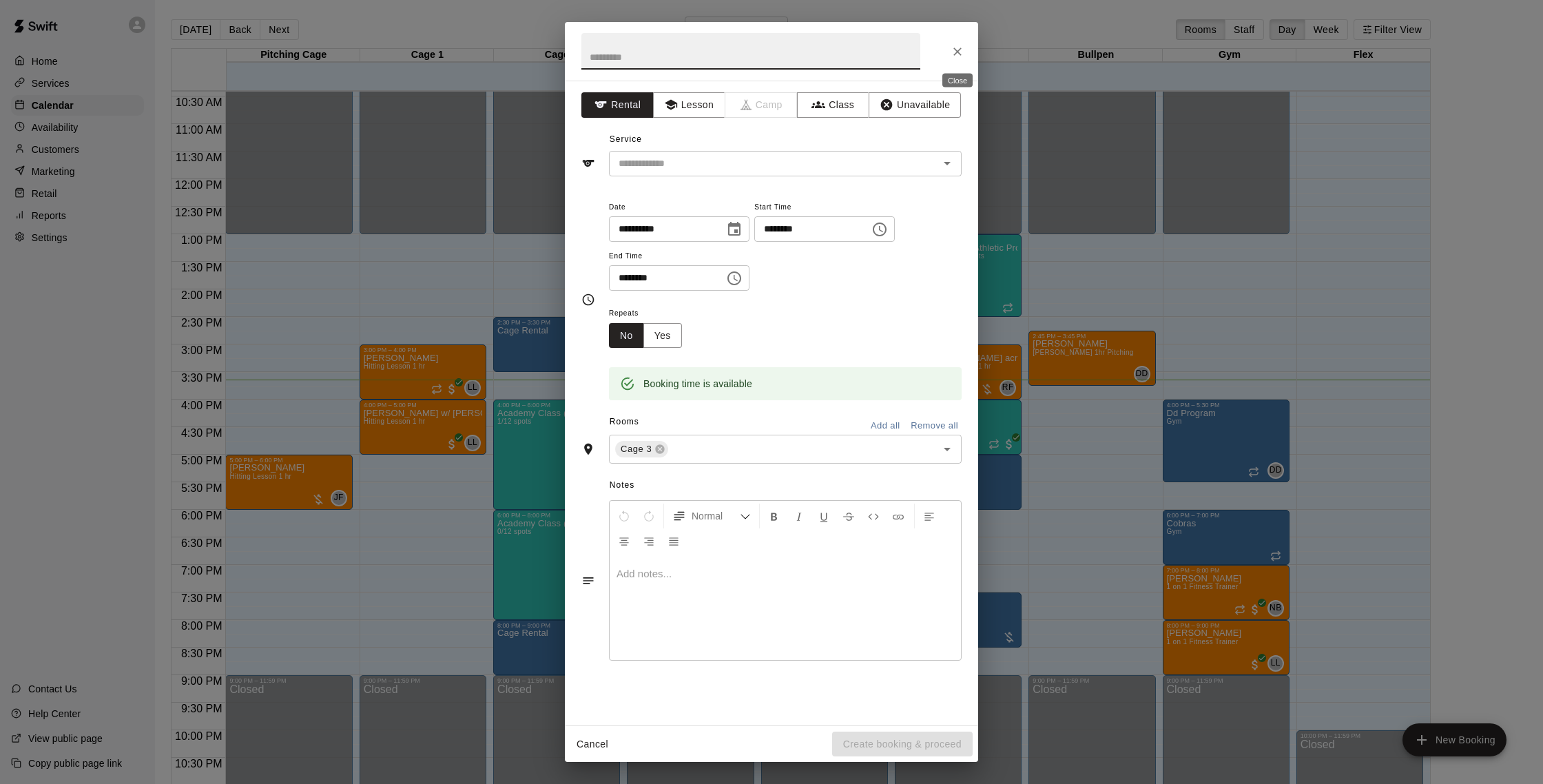
click at [965, 52] on button "Close" at bounding box center [957, 51] width 24 height 24
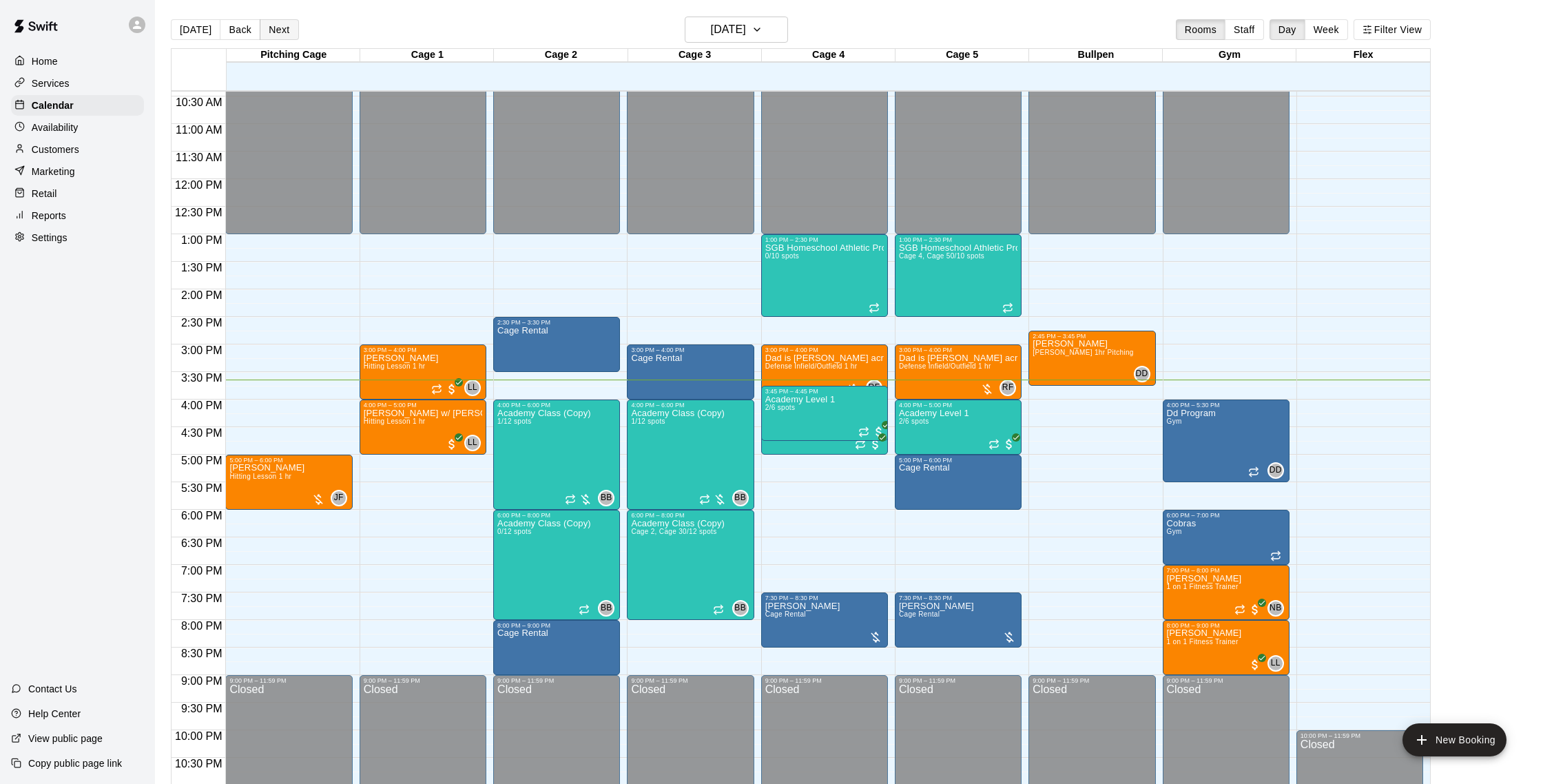
click at [287, 29] on button "Next" at bounding box center [279, 30] width 39 height 20
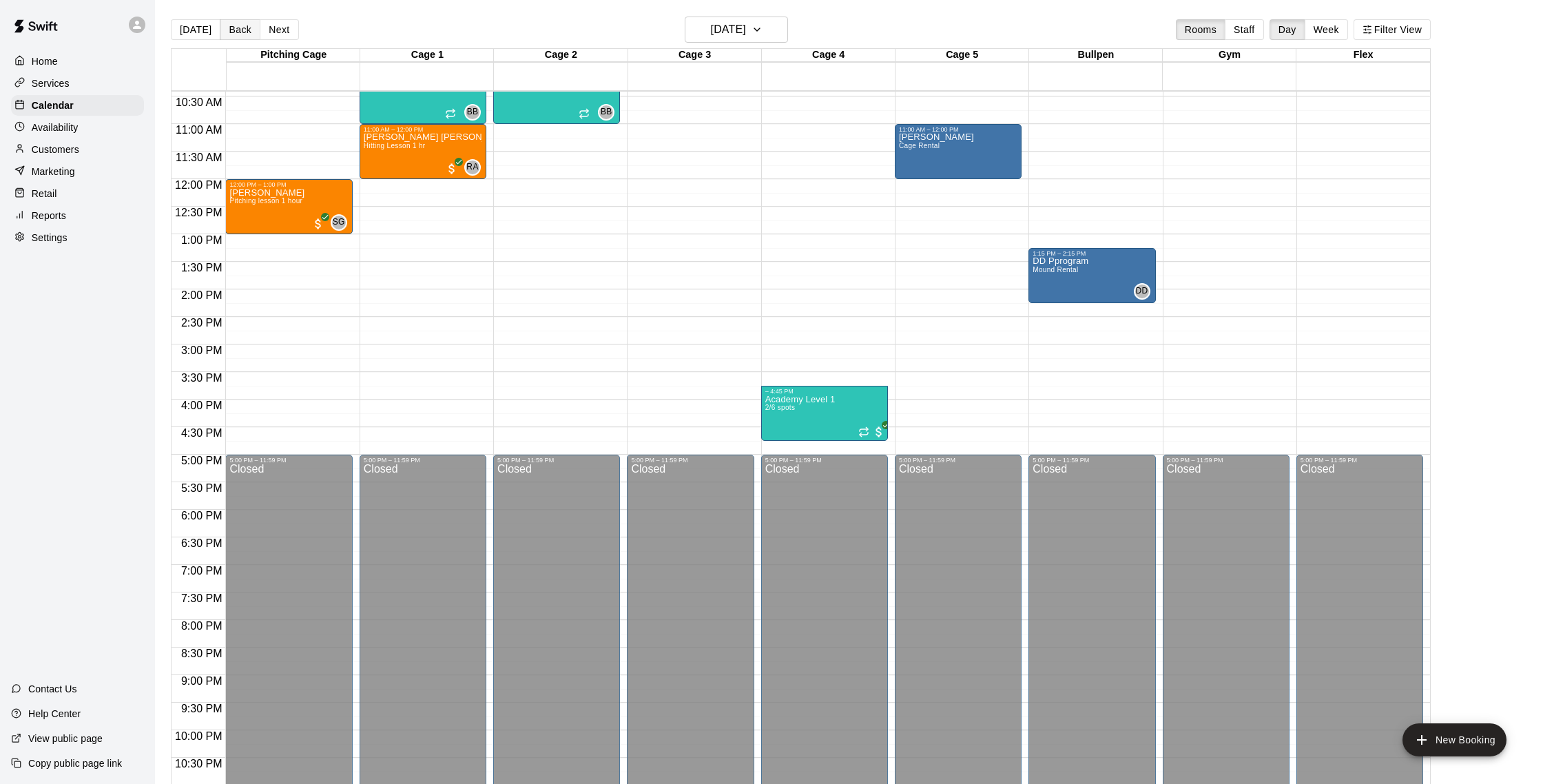
click at [245, 30] on button "Back" at bounding box center [240, 30] width 41 height 20
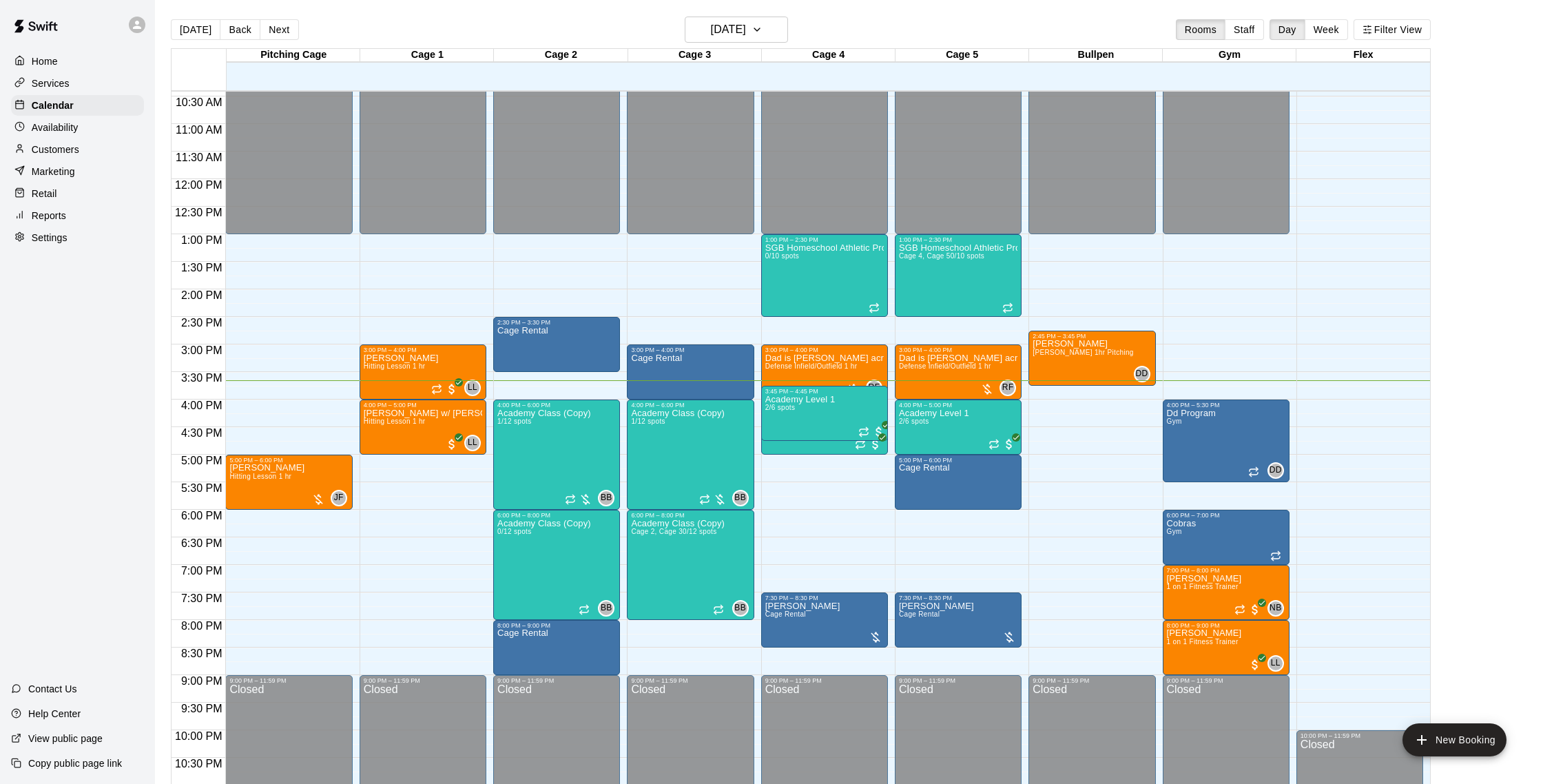
click at [67, 149] on p "Customers" at bounding box center [56, 149] width 47 height 14
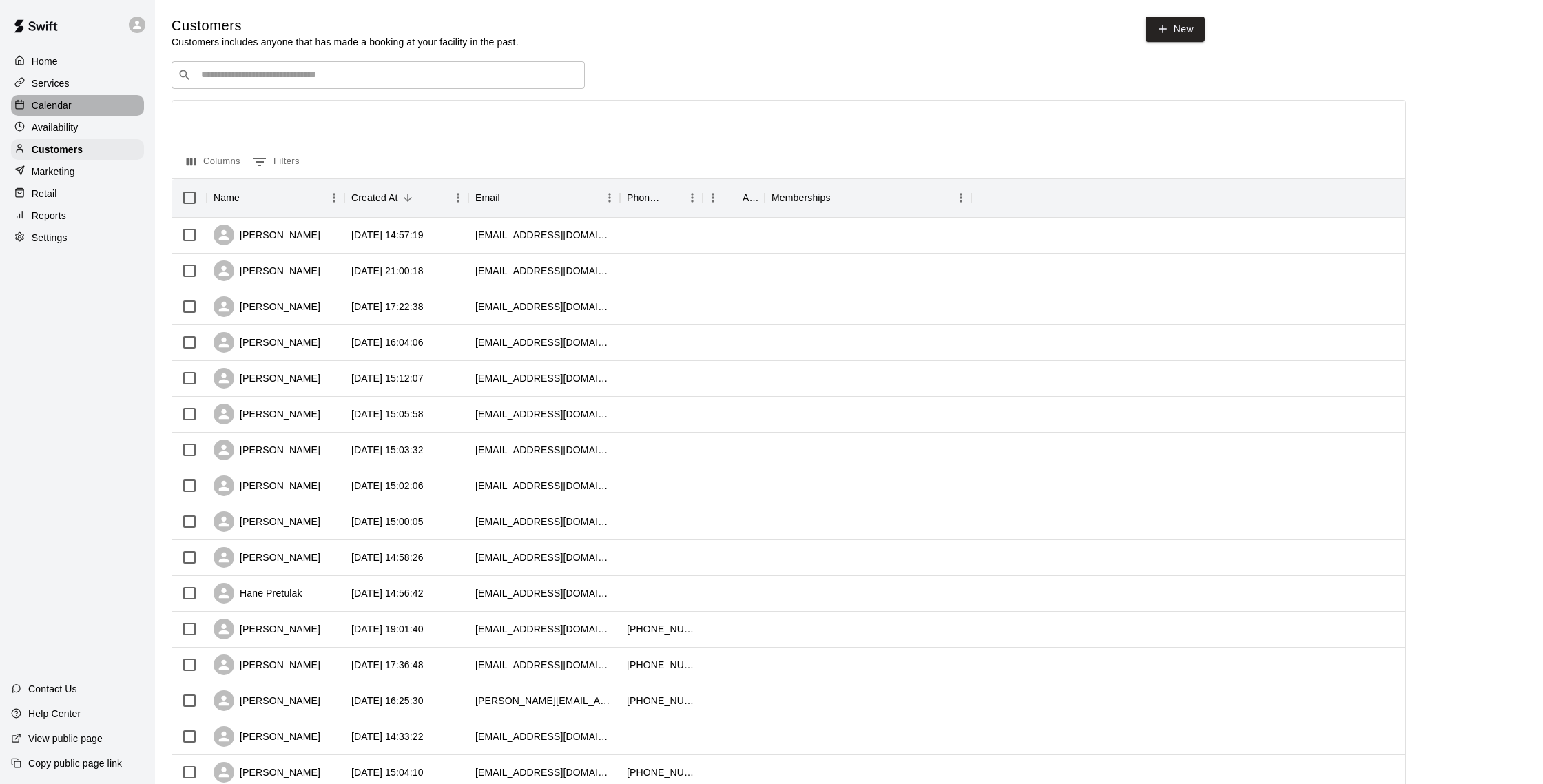
click at [66, 113] on div "Calendar" at bounding box center [78, 105] width 133 height 20
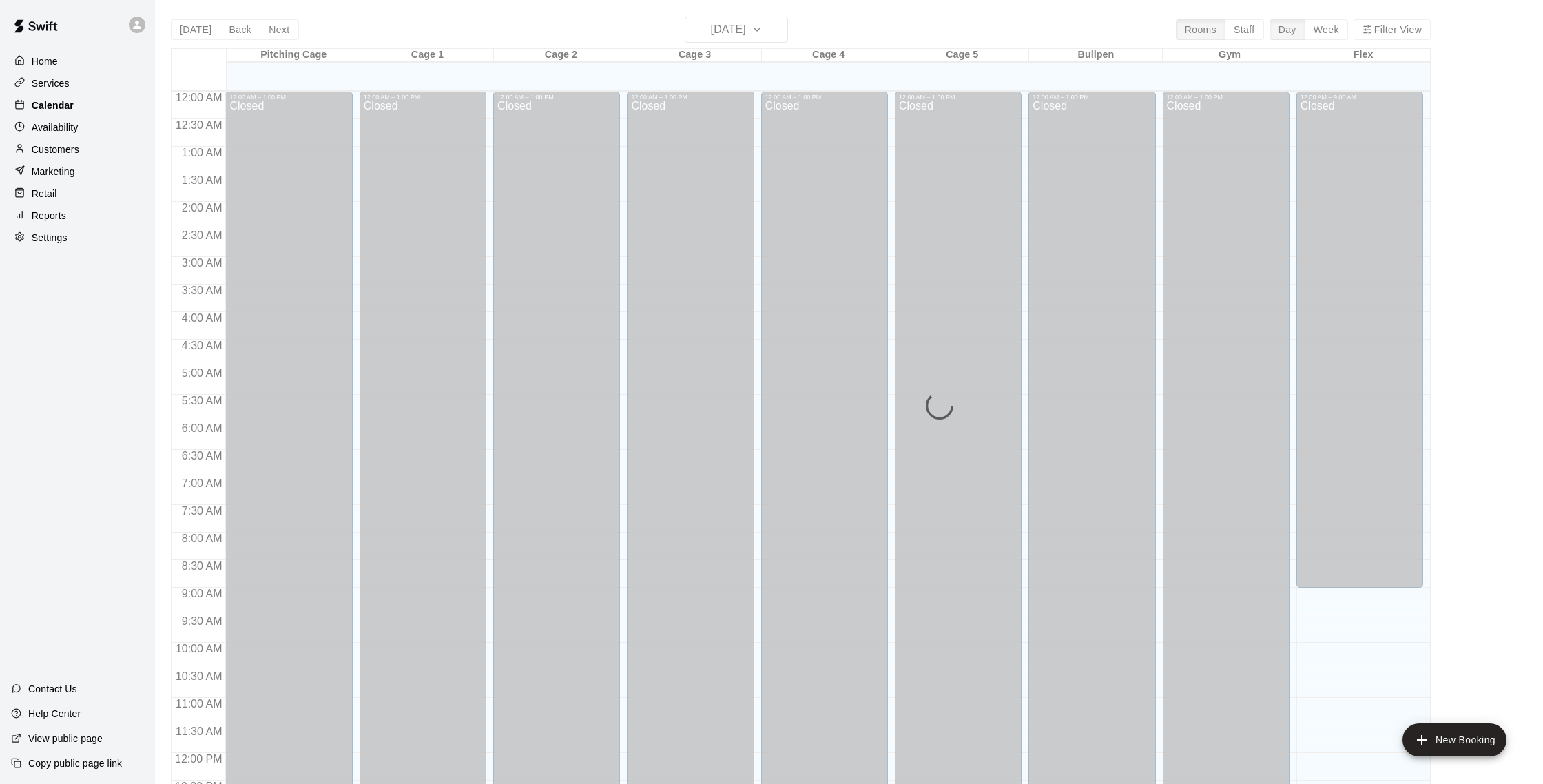
scroll to position [574, 0]
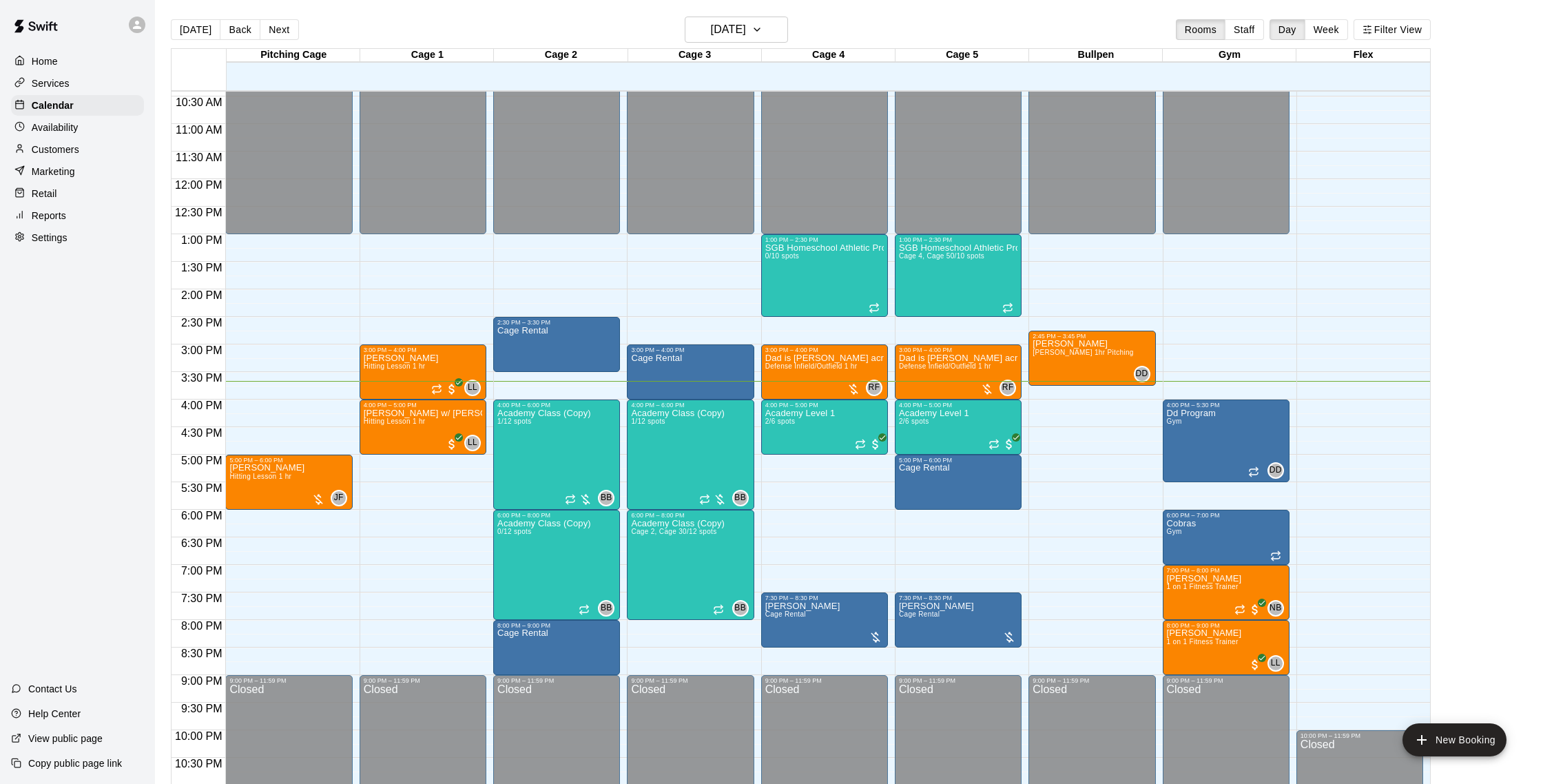
click at [88, 152] on div "Customers" at bounding box center [78, 149] width 133 height 20
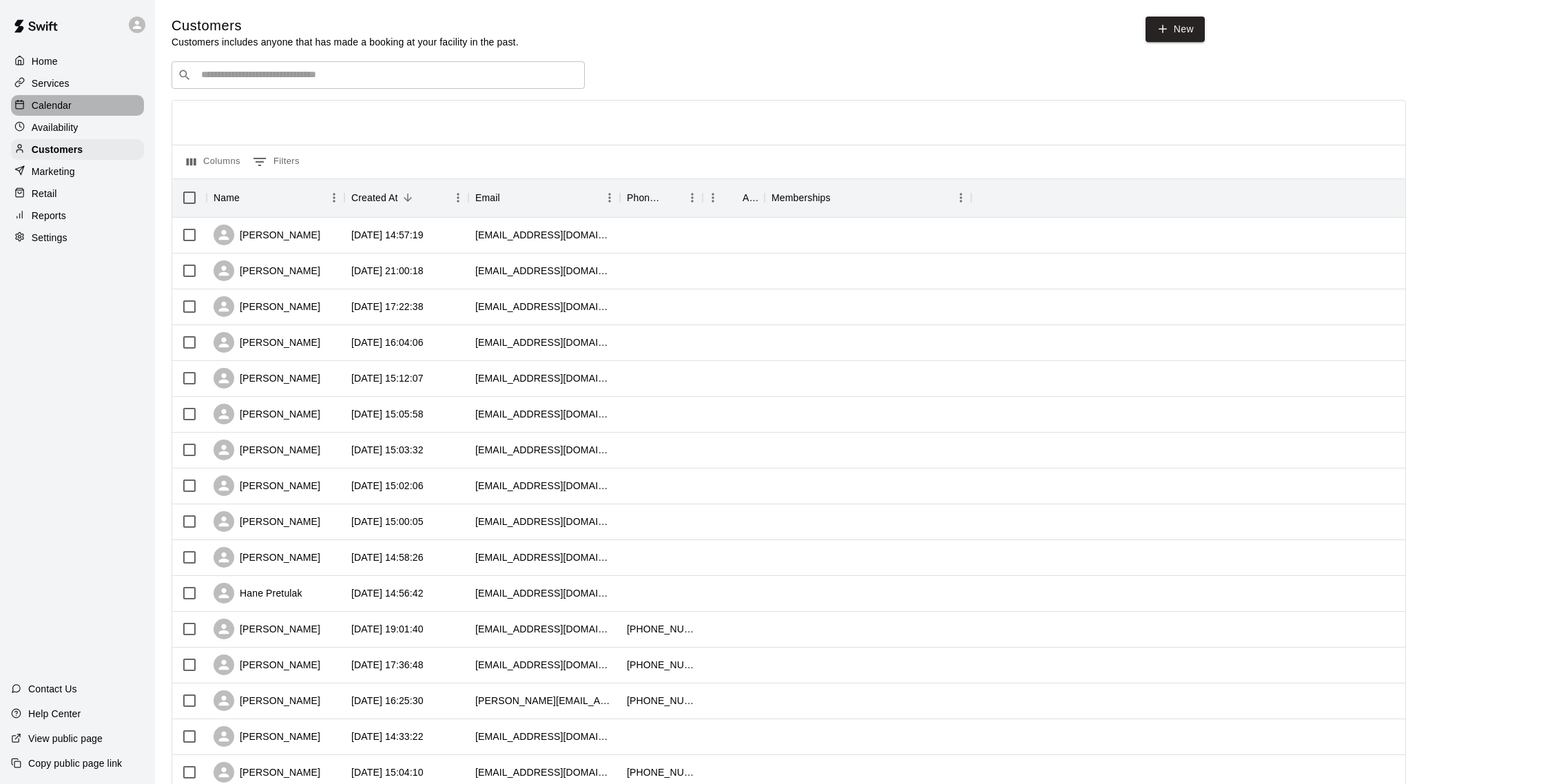
click at [51, 105] on p "Calendar" at bounding box center [51, 105] width 40 height 14
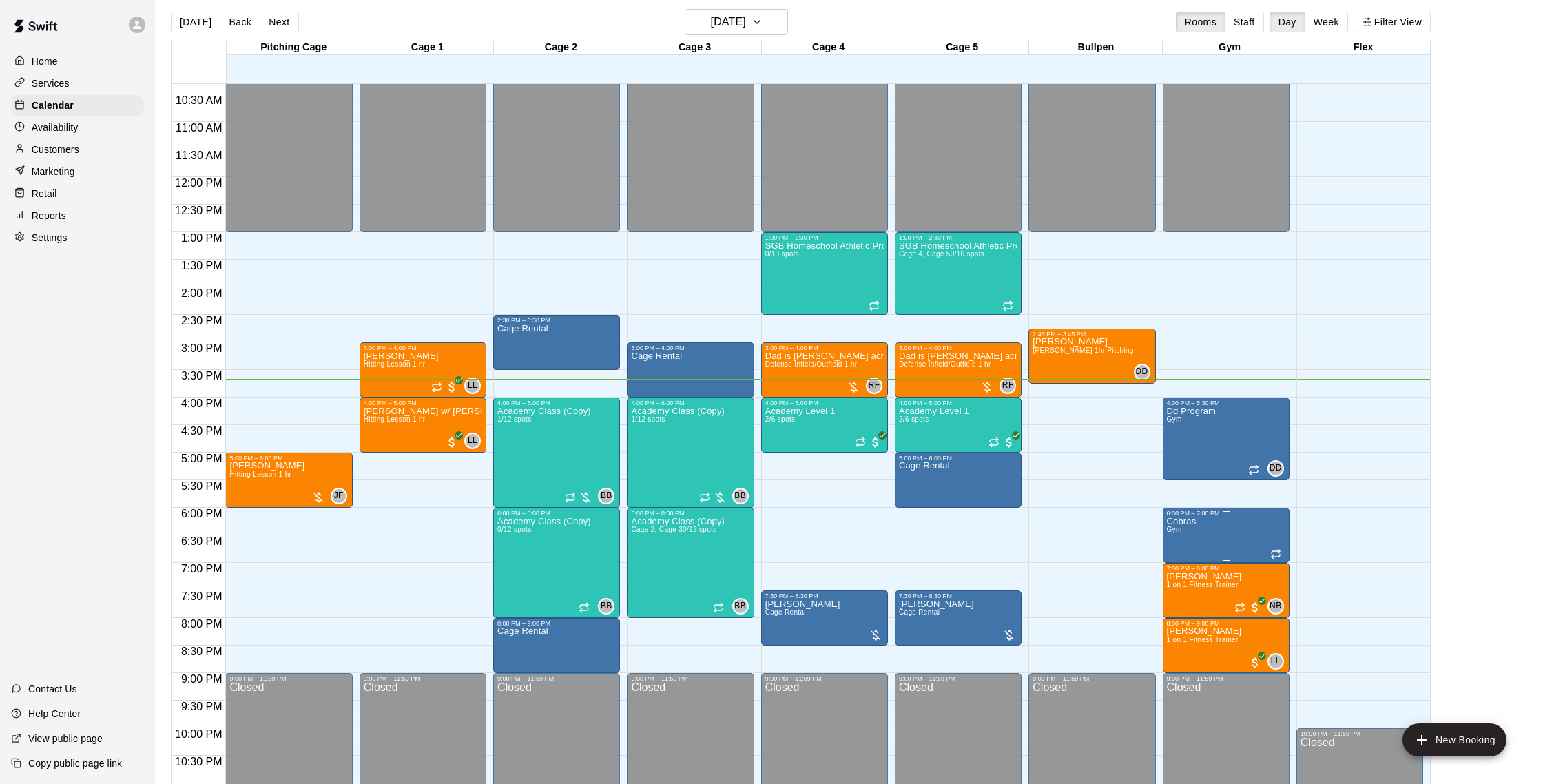
scroll to position [568, 0]
click at [45, 175] on p "Marketing" at bounding box center [53, 171] width 43 height 14
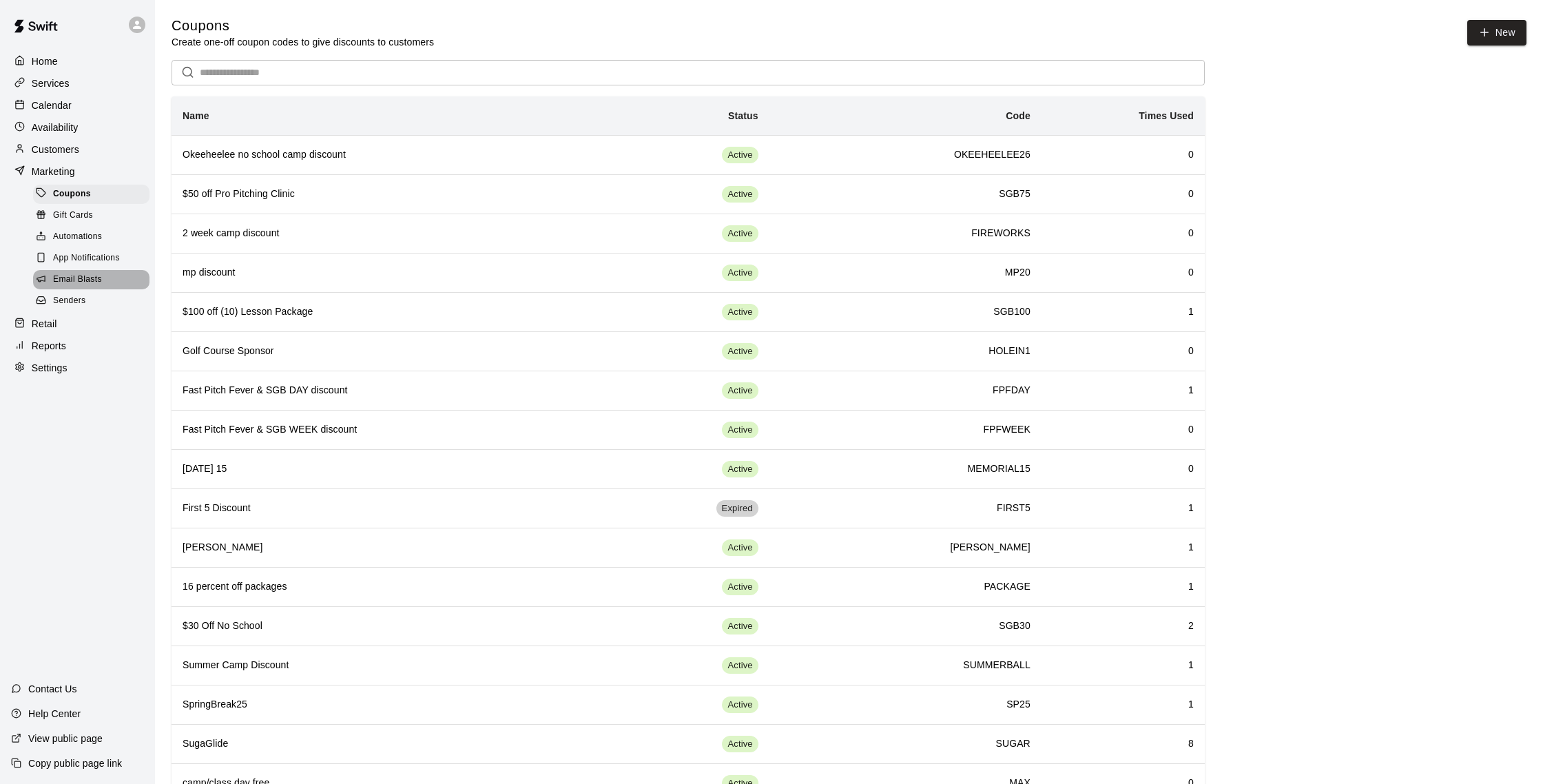
click at [98, 277] on span "Email Blasts" at bounding box center [78, 279] width 49 height 14
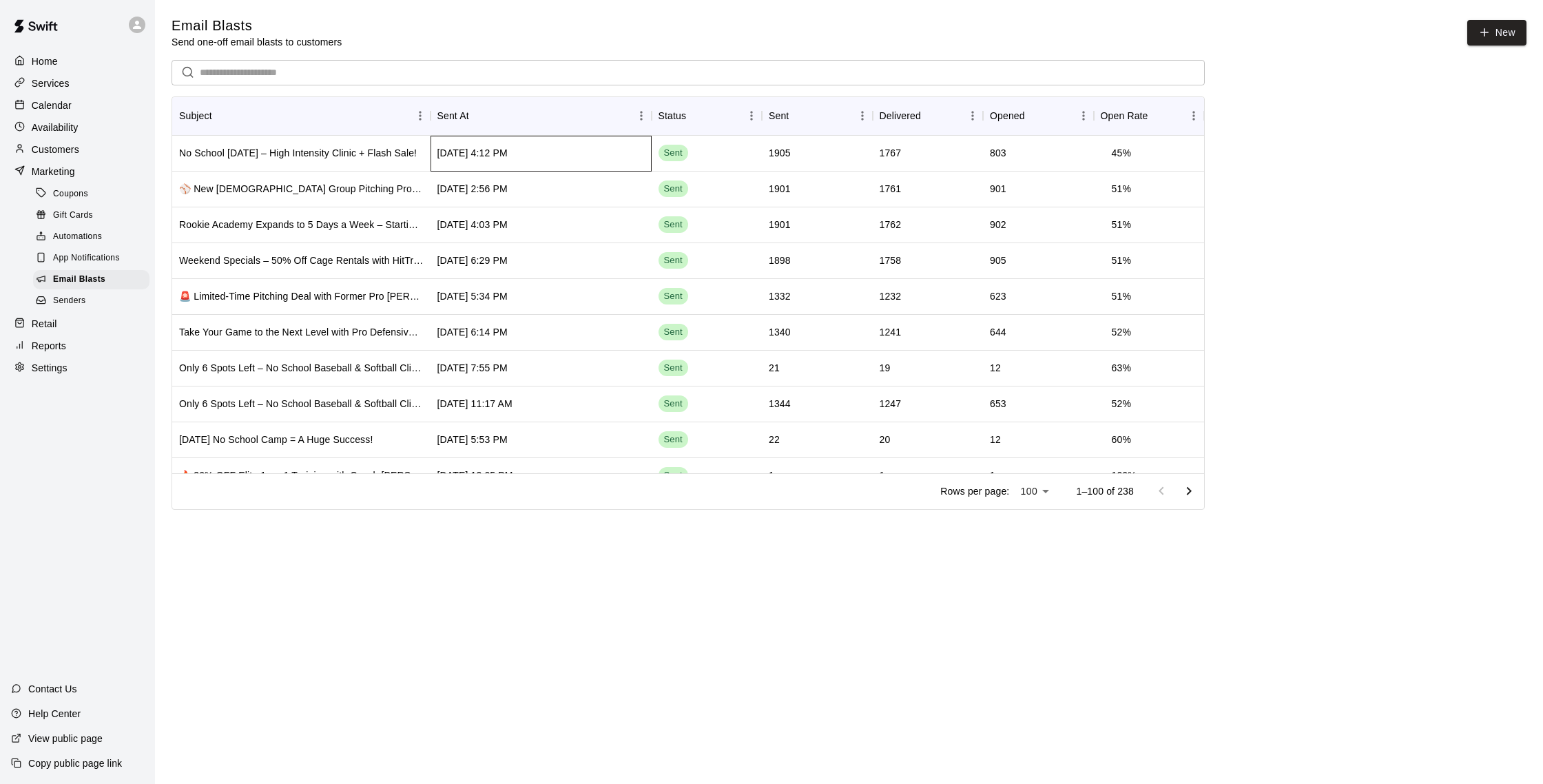
click at [567, 152] on div "[DATE] 4:12 PM" at bounding box center [541, 154] width 221 height 35
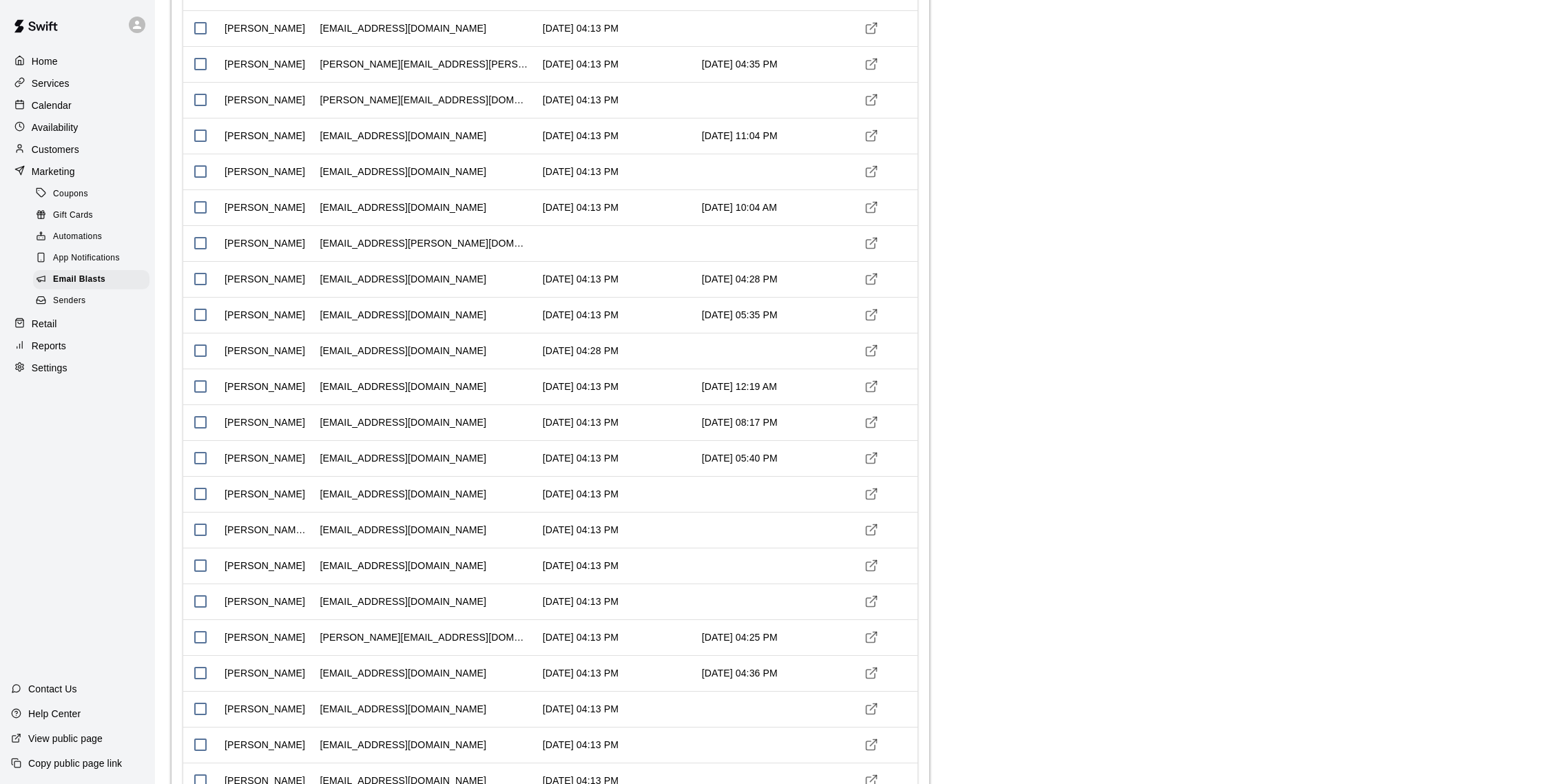
scroll to position [2887, 0]
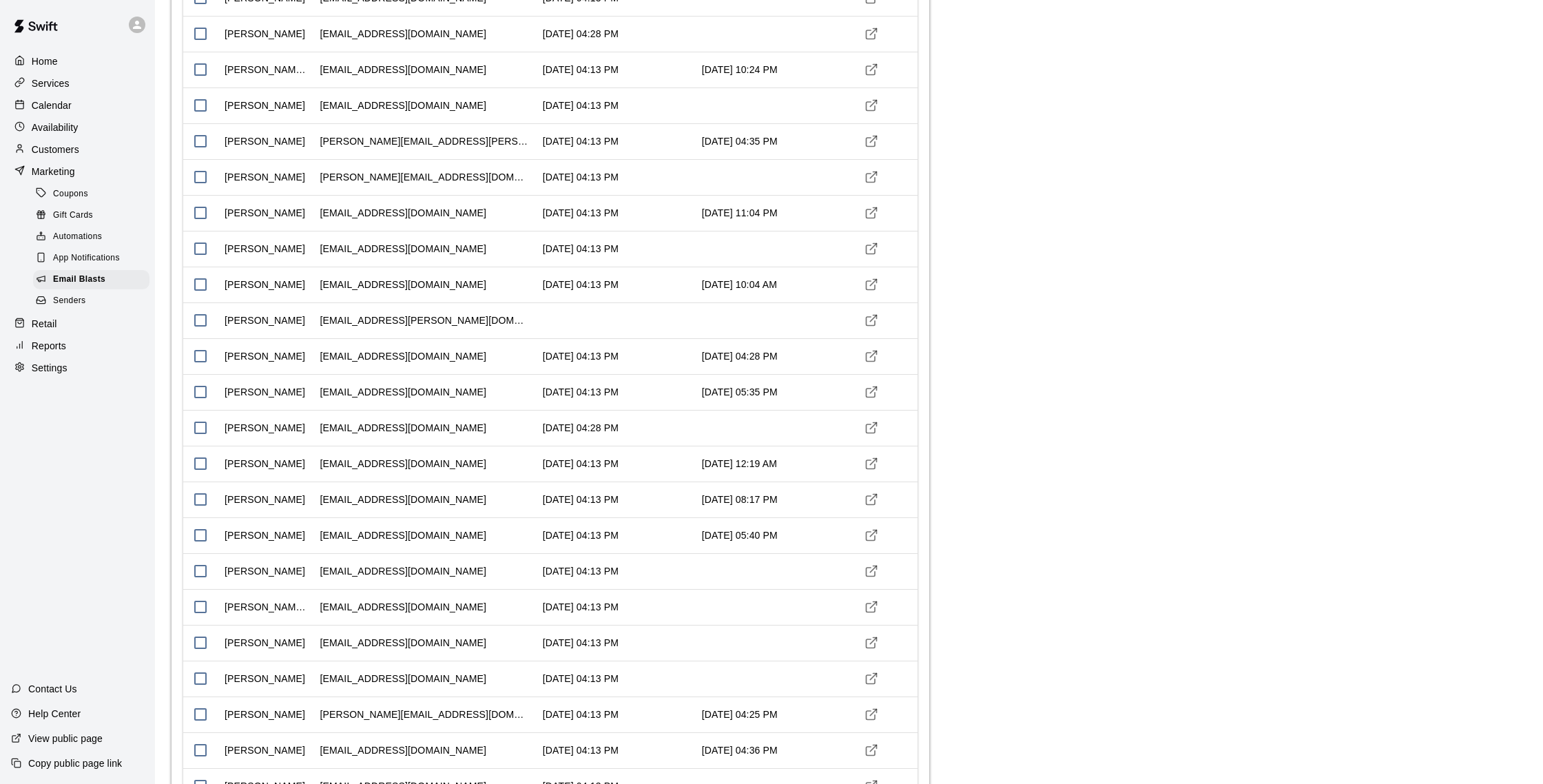
click at [61, 105] on p "Calendar" at bounding box center [51, 105] width 40 height 14
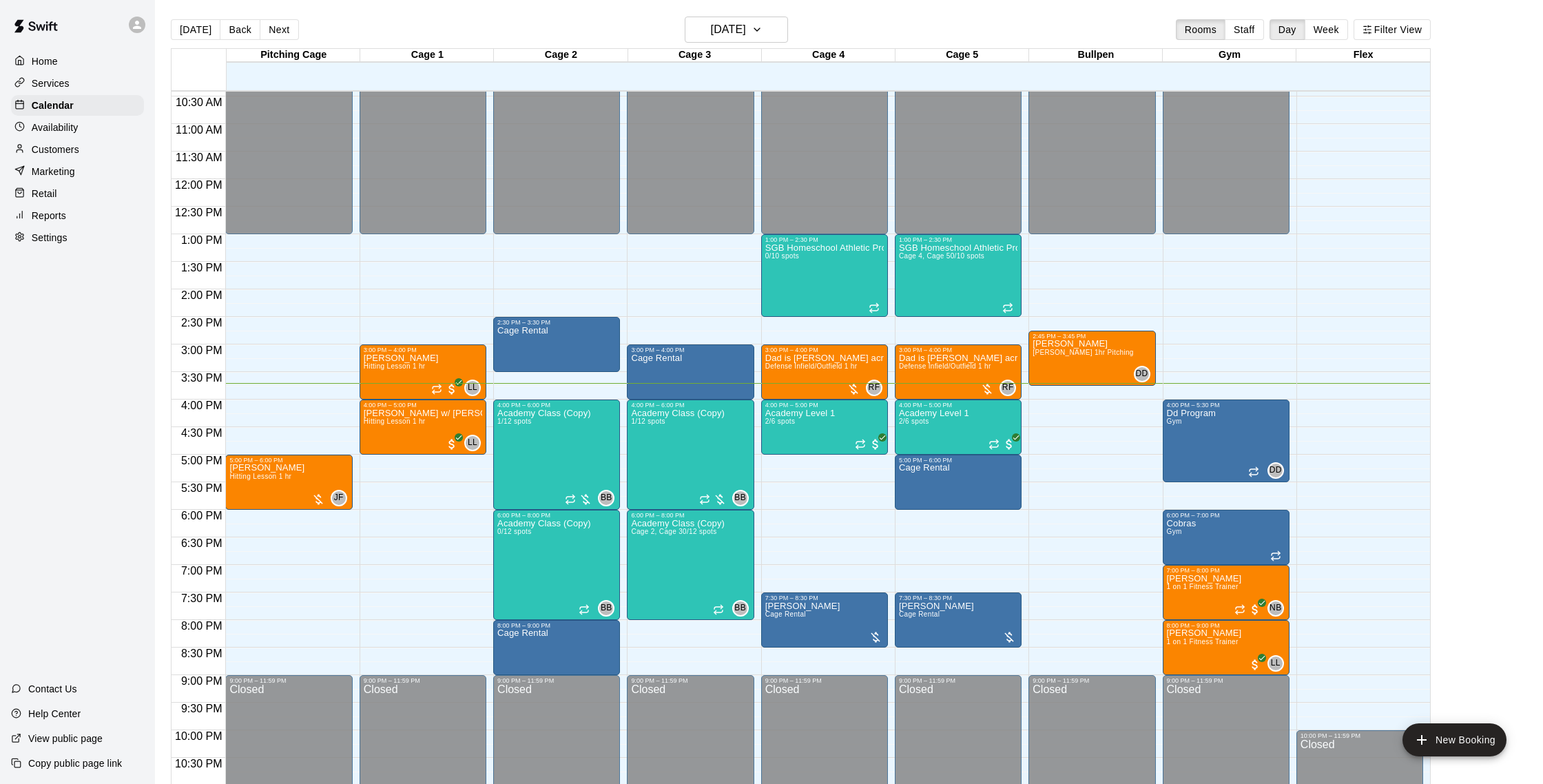
scroll to position [578, 0]
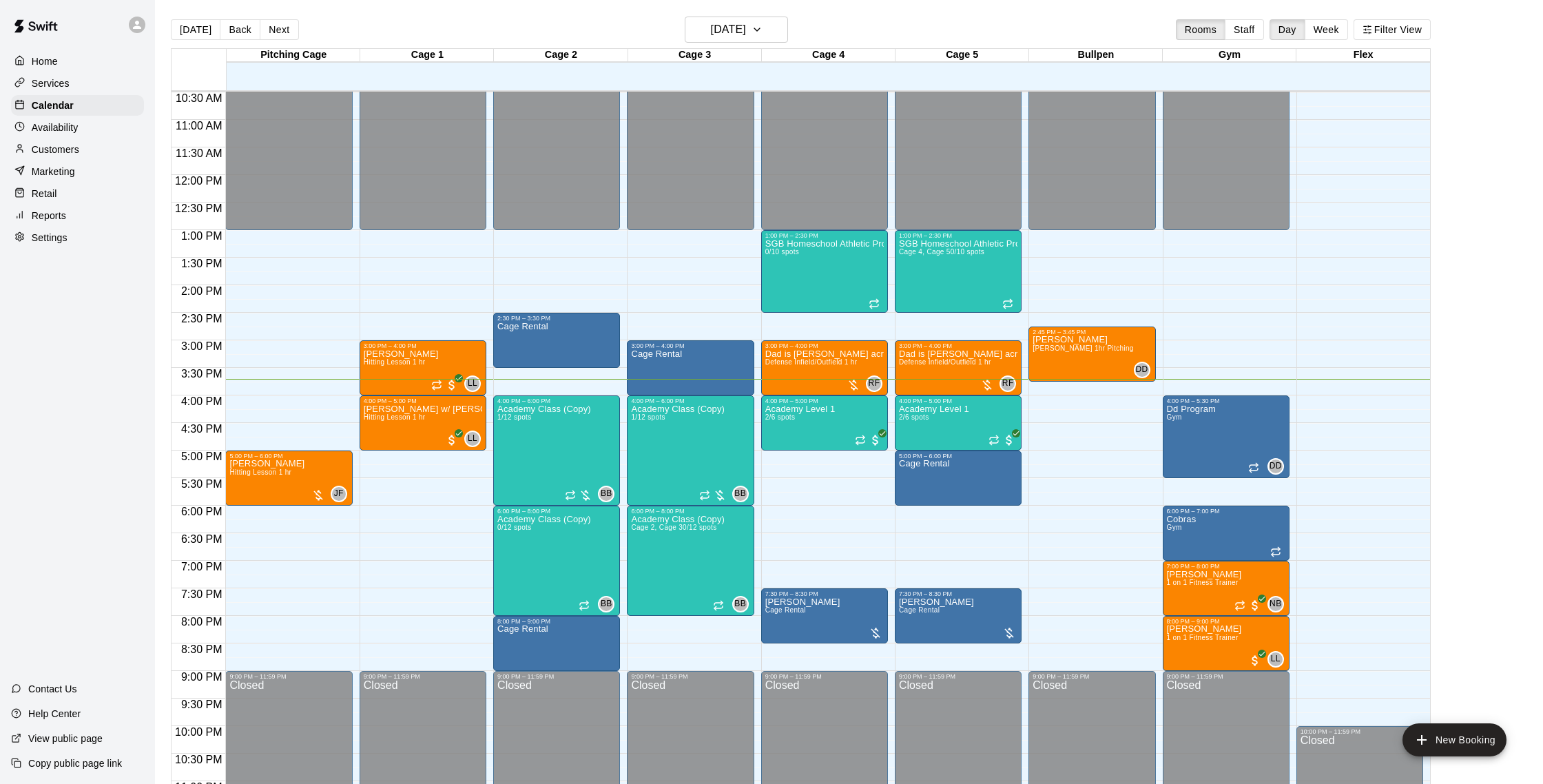
click at [73, 212] on div "Reports" at bounding box center [78, 215] width 133 height 20
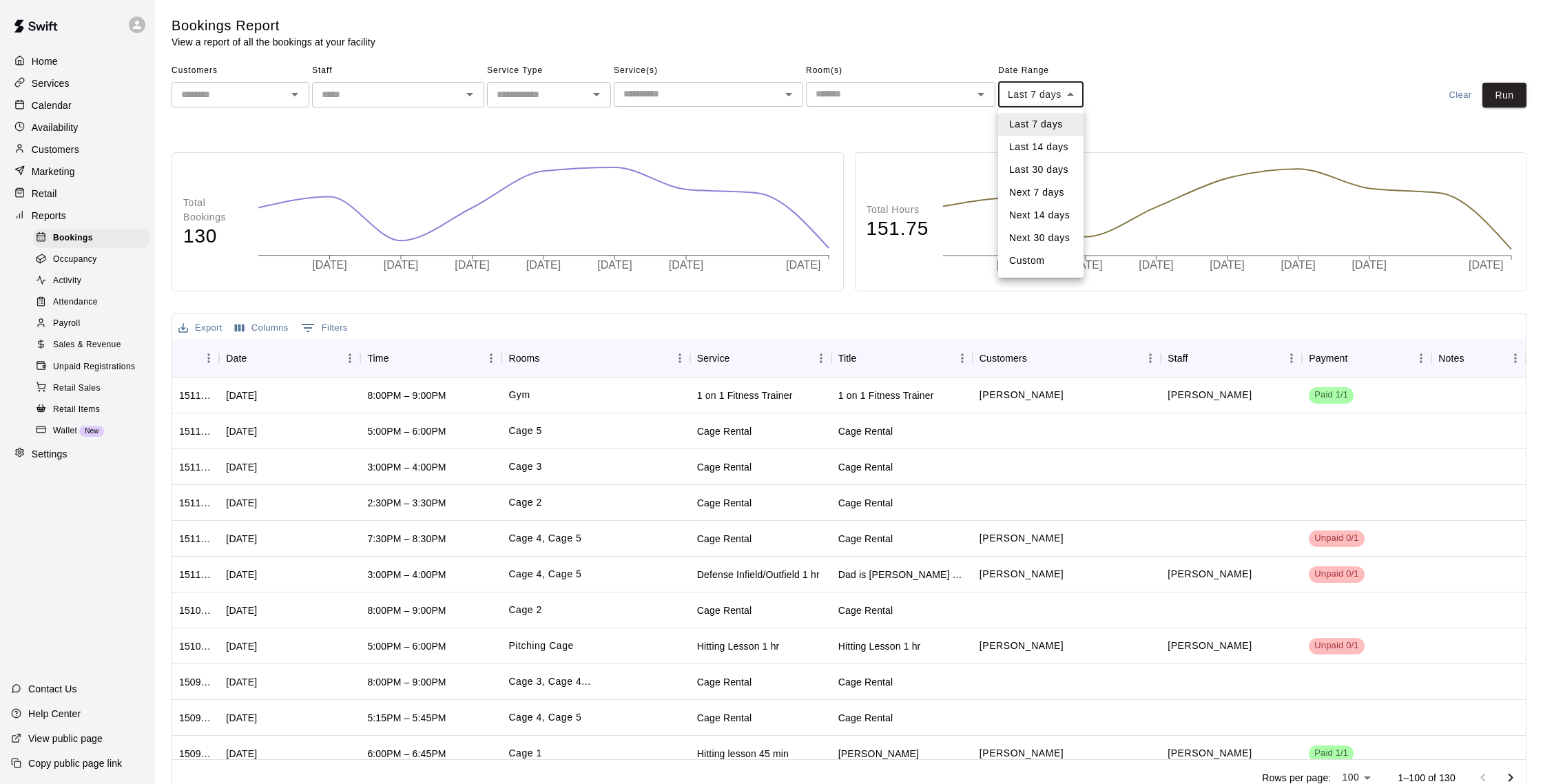
click at [1008, 95] on body "Home Services Calendar Availability Customers Marketing Retail Reports Bookings…" at bounding box center [772, 400] width 1543 height 801
click at [1021, 257] on li "Custom" at bounding box center [1041, 260] width 85 height 23
type input "******"
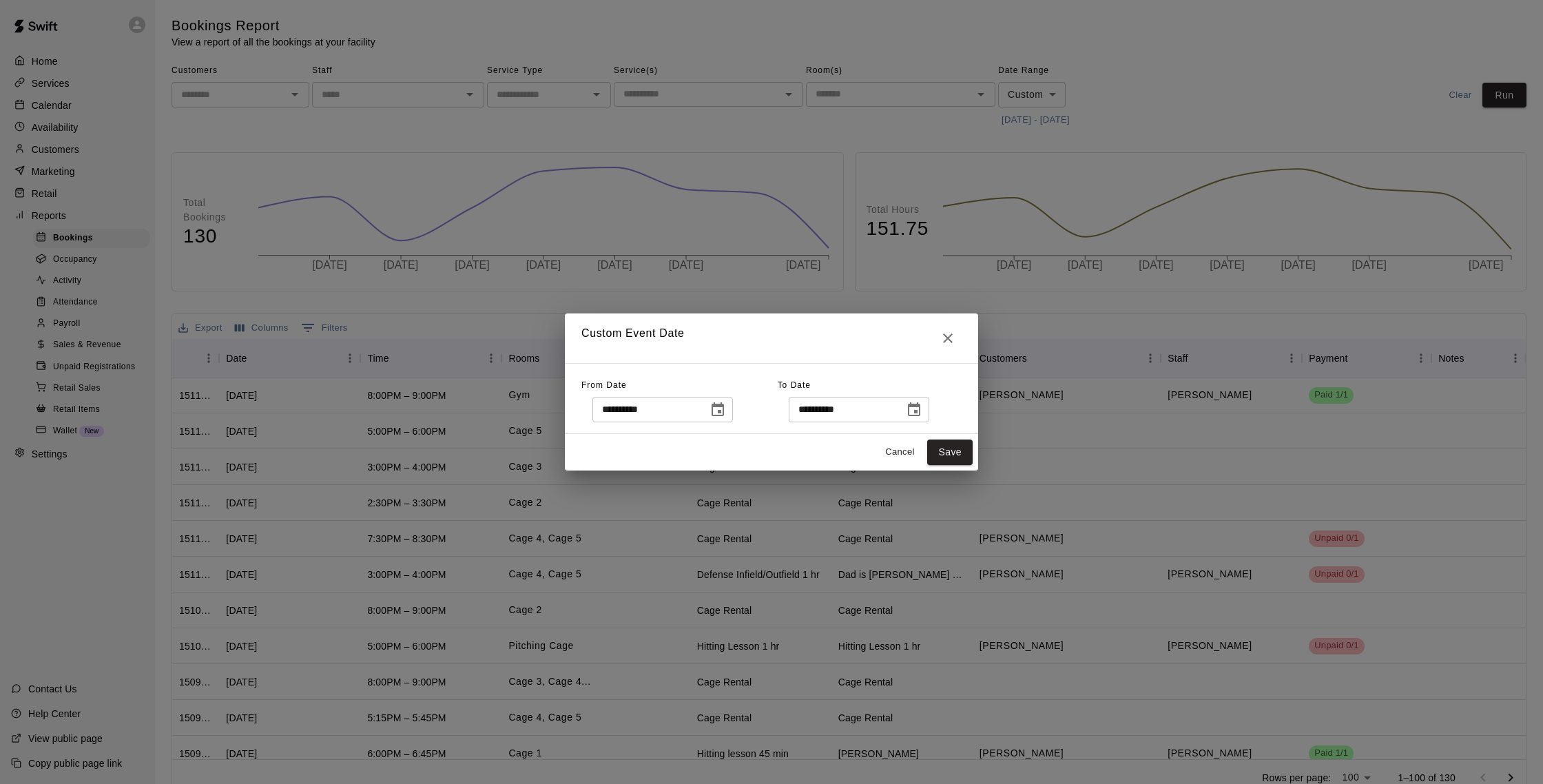
click at [718, 410] on icon "Choose date, selected date is Oct 3, 2025" at bounding box center [718, 410] width 17 height 17
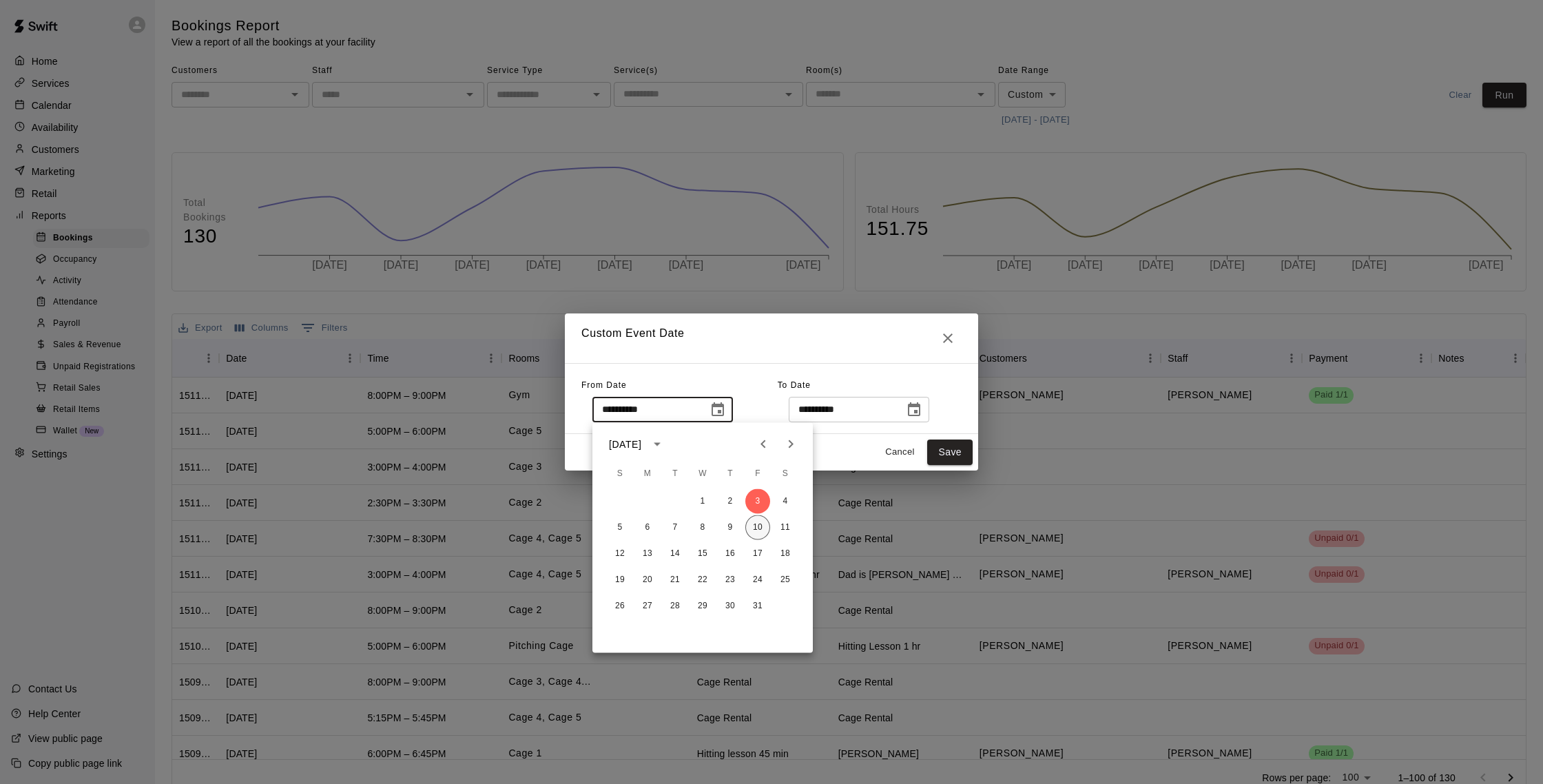
click at [758, 533] on button "10" at bounding box center [757, 527] width 24 height 24
type input "**********"
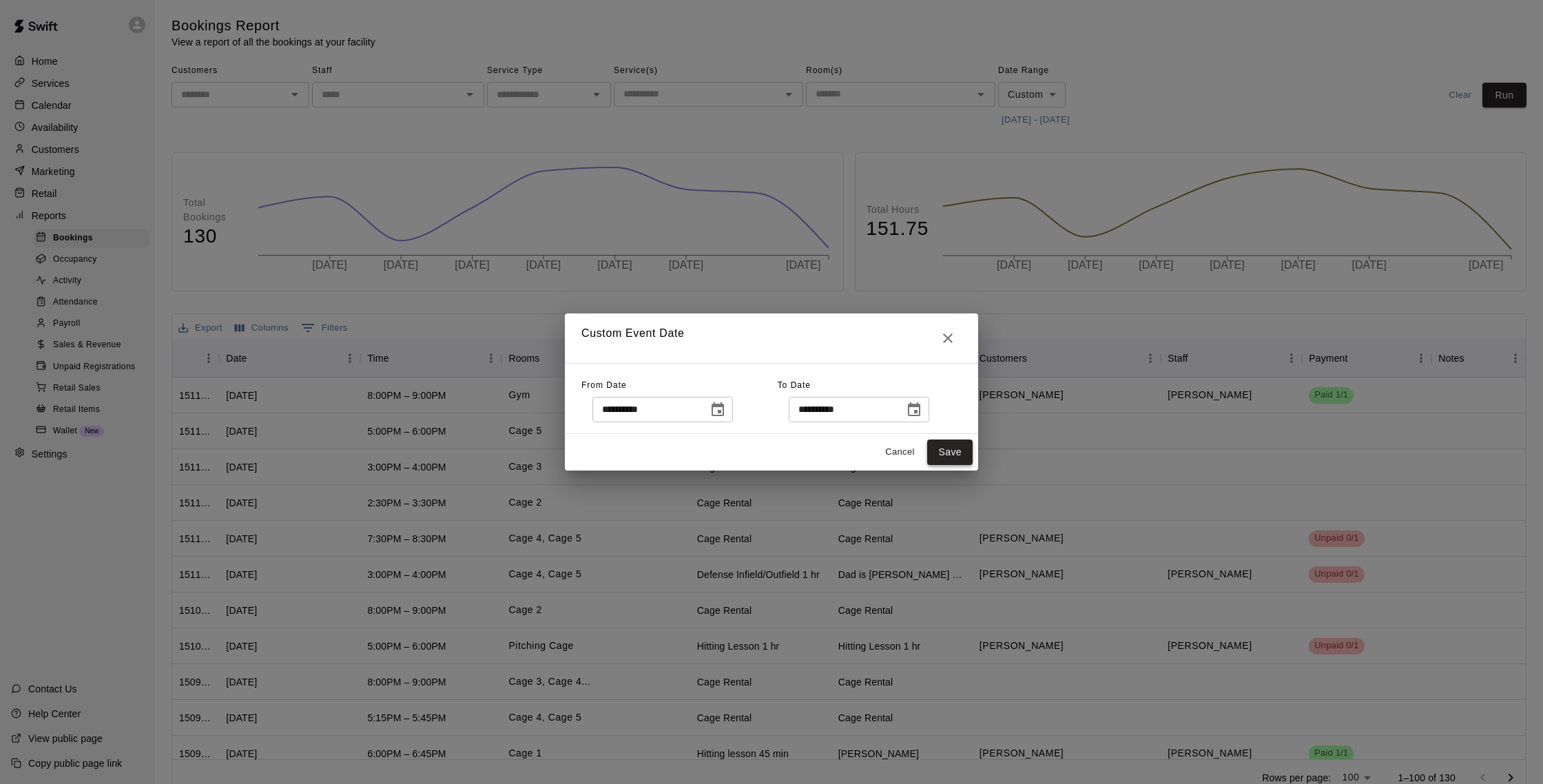
click at [948, 456] on button "Save" at bounding box center [950, 452] width 46 height 25
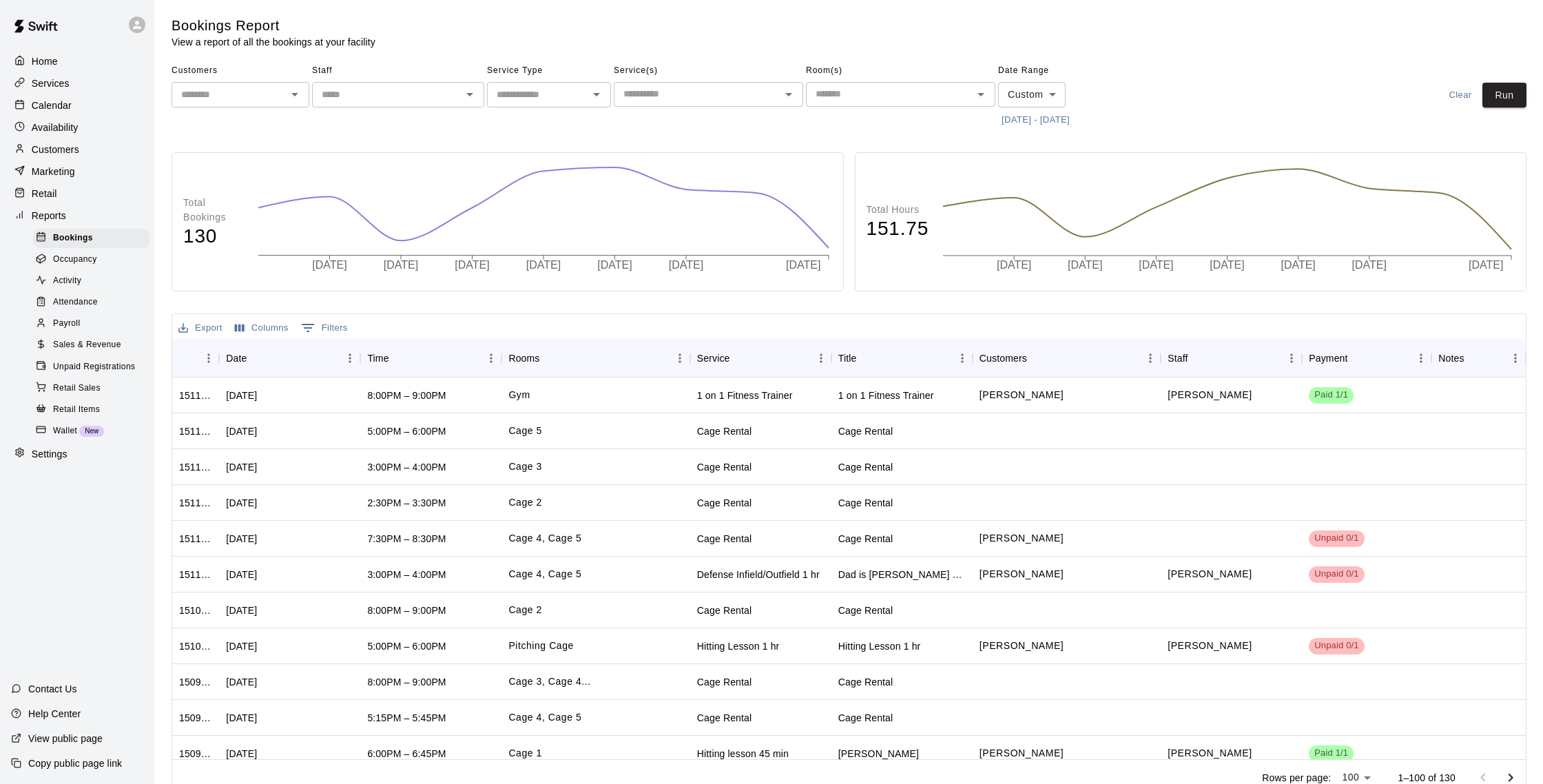
click at [99, 350] on span "Sales & Revenue" at bounding box center [87, 345] width 68 height 14
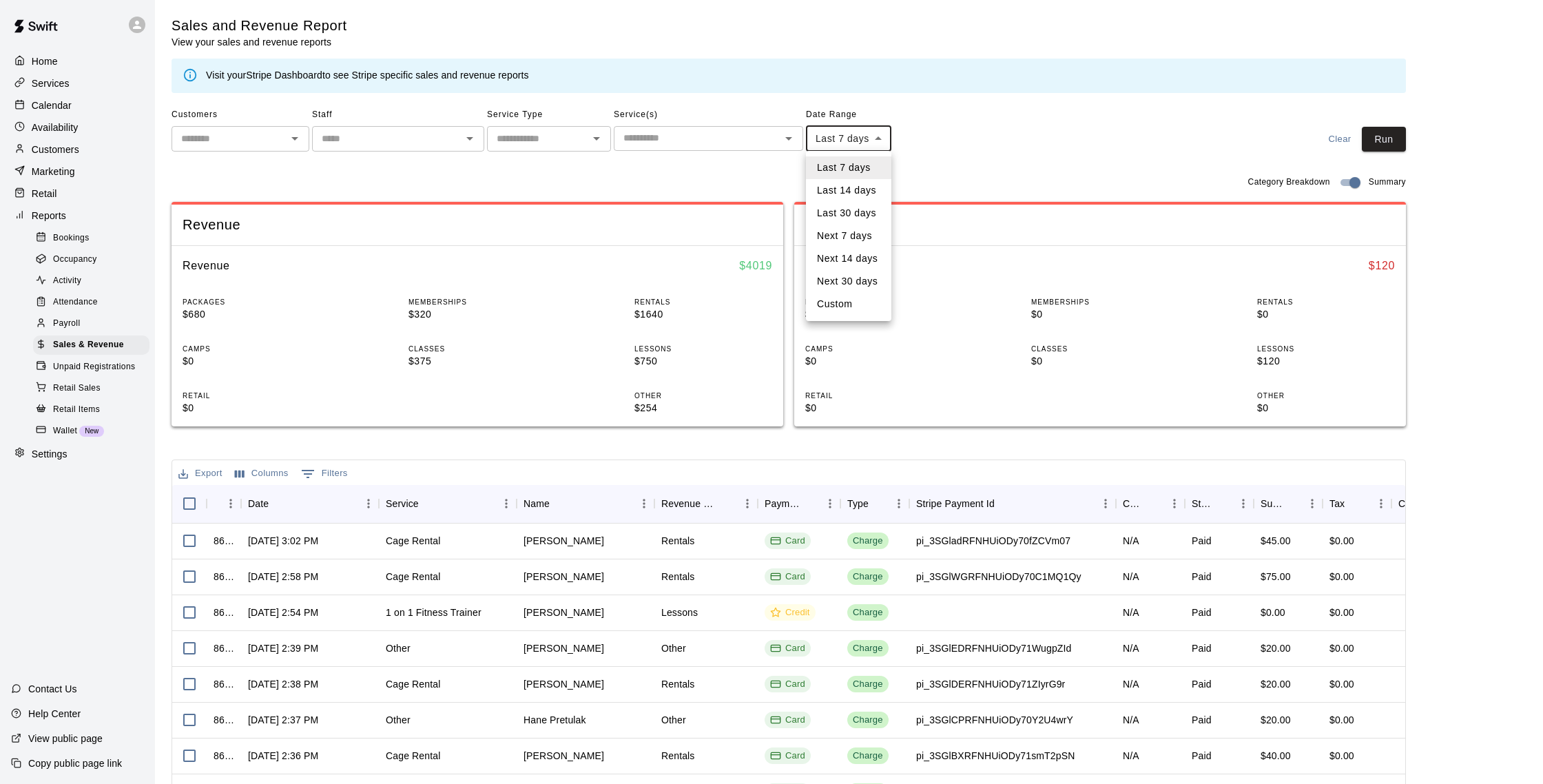
scroll to position [1, 0]
click at [839, 135] on body "Home Services Calendar Availability Customers Marketing Retail Reports Bookings…" at bounding box center [772, 473] width 1543 height 947
click at [847, 298] on li "Custom" at bounding box center [848, 304] width 85 height 23
type input "******"
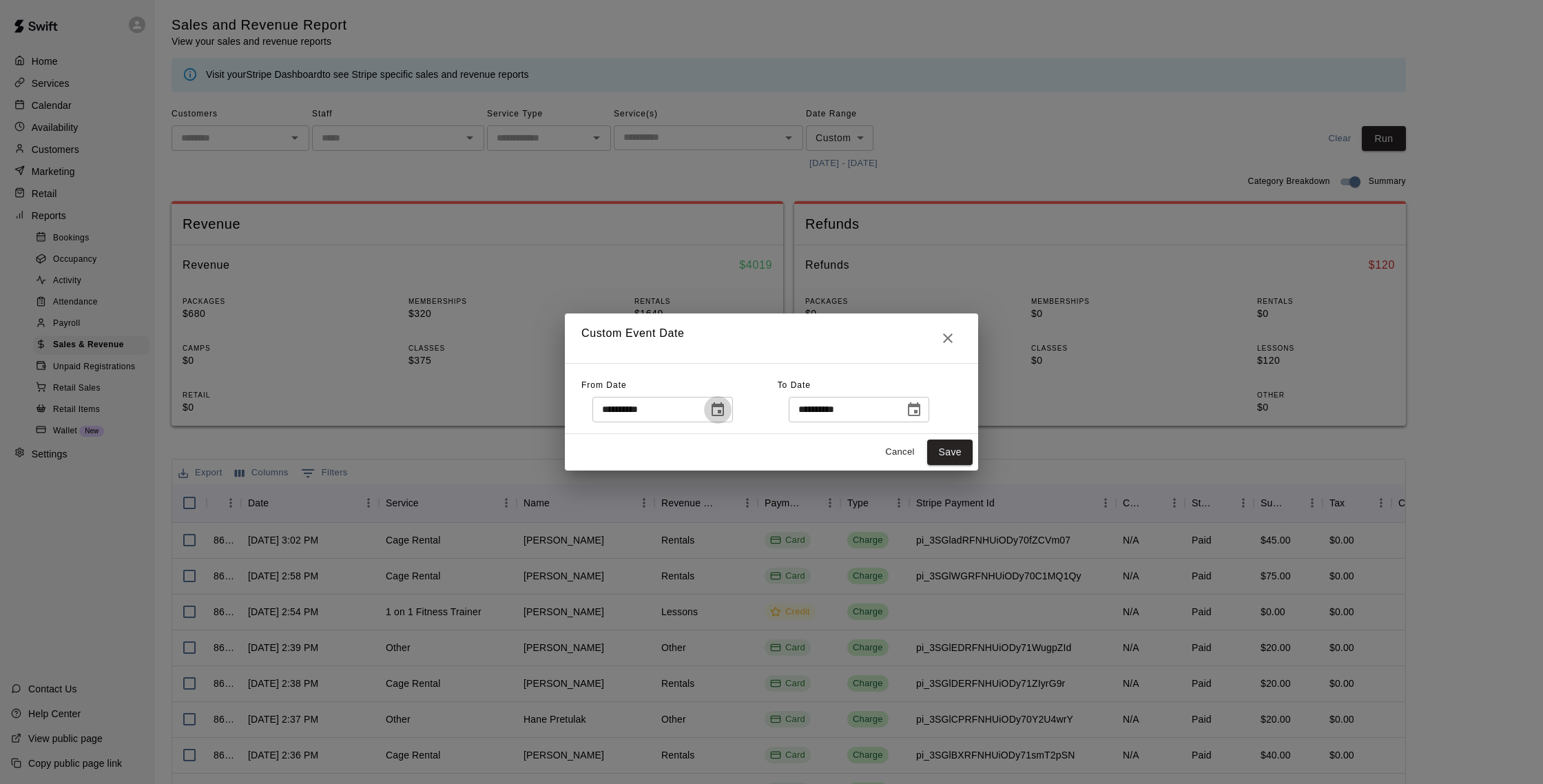
drag, startPoint x: 728, startPoint y: 411, endPoint x: 730, endPoint y: 402, distance: 9.2
click at [726, 408] on icon "Choose date, selected date is Oct 3, 2025" at bounding box center [718, 410] width 17 height 17
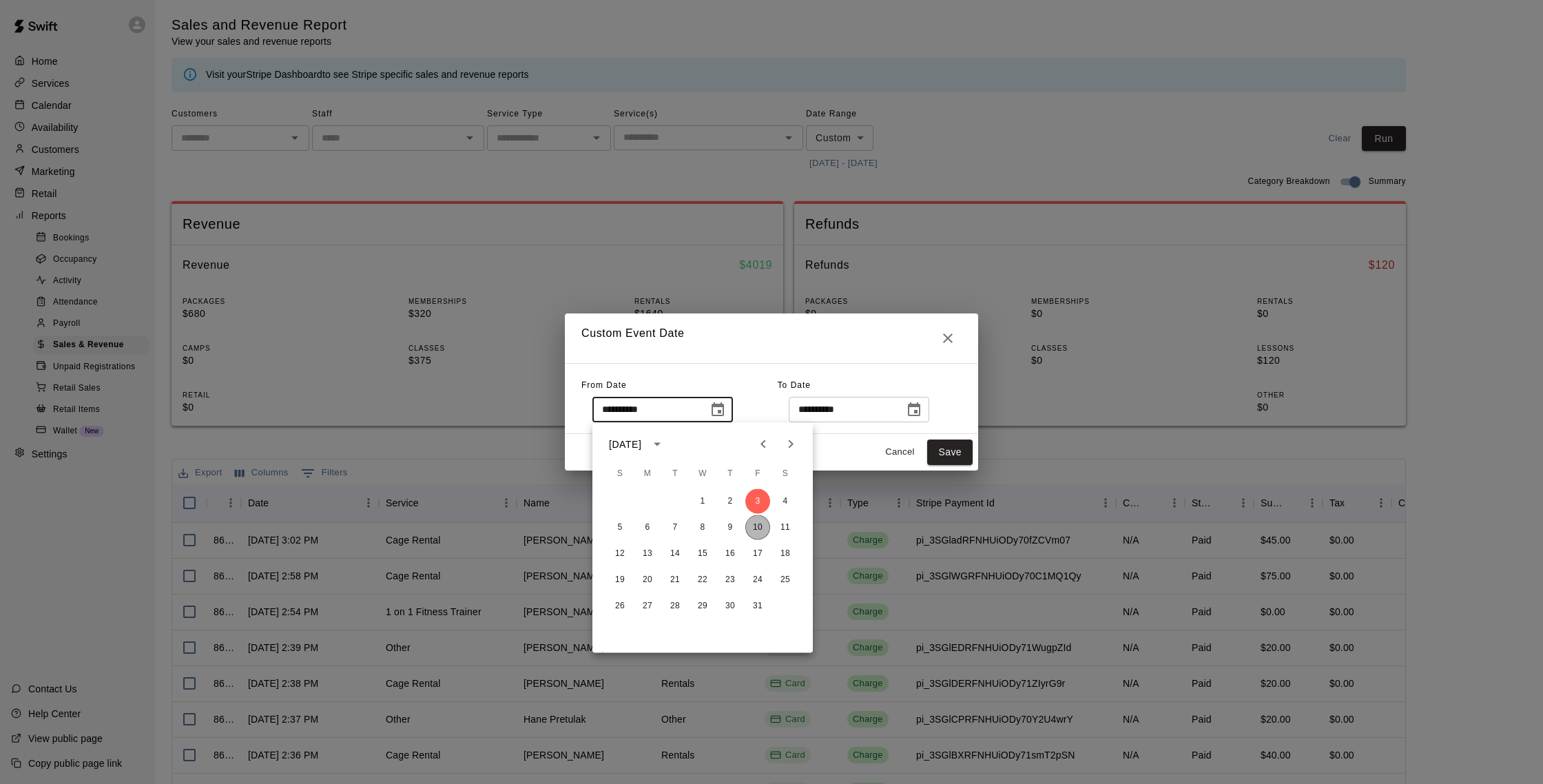
click at [761, 529] on button "10" at bounding box center [757, 527] width 24 height 24
type input "**********"
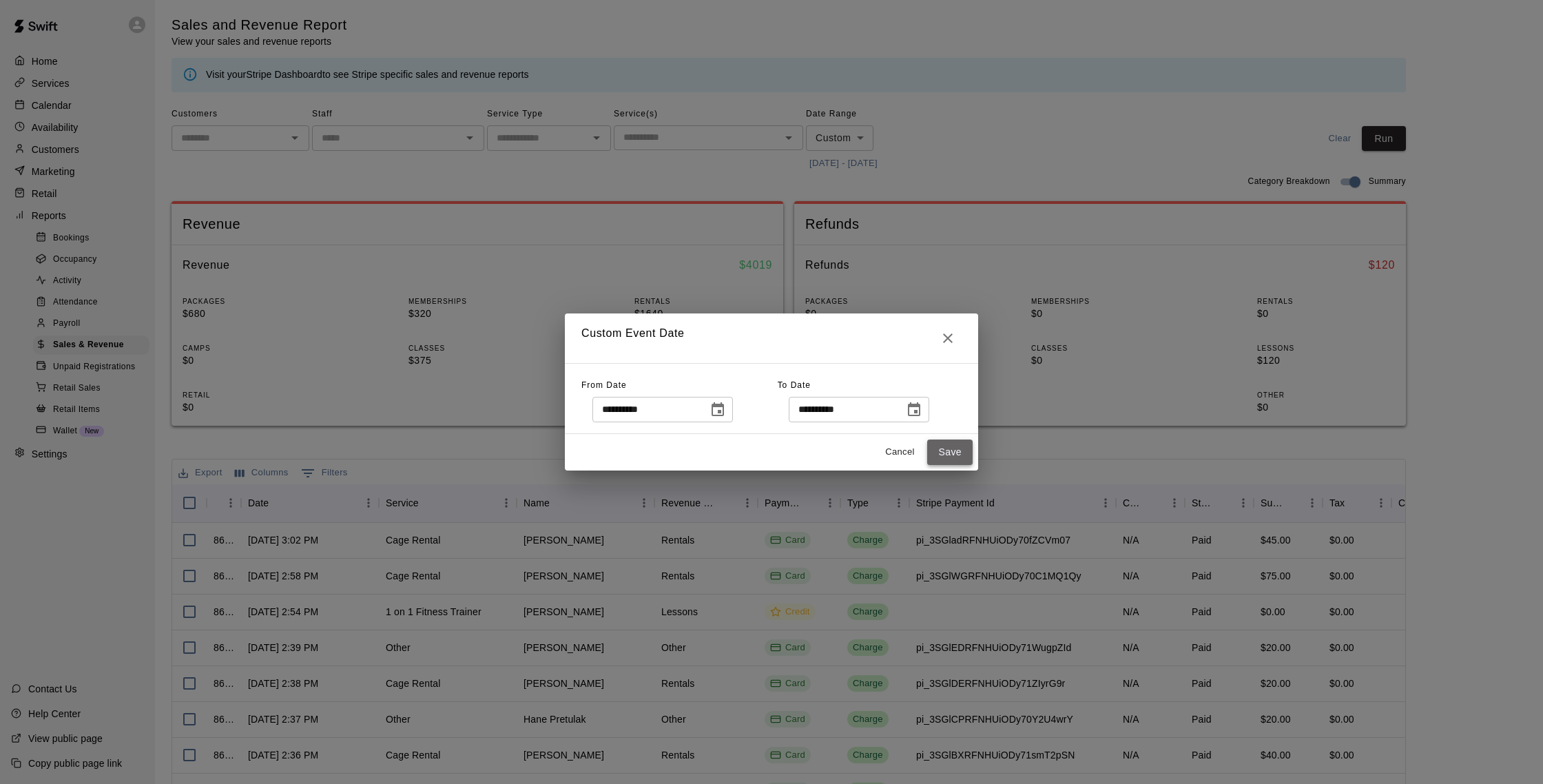
click at [939, 461] on button "Save" at bounding box center [950, 452] width 46 height 25
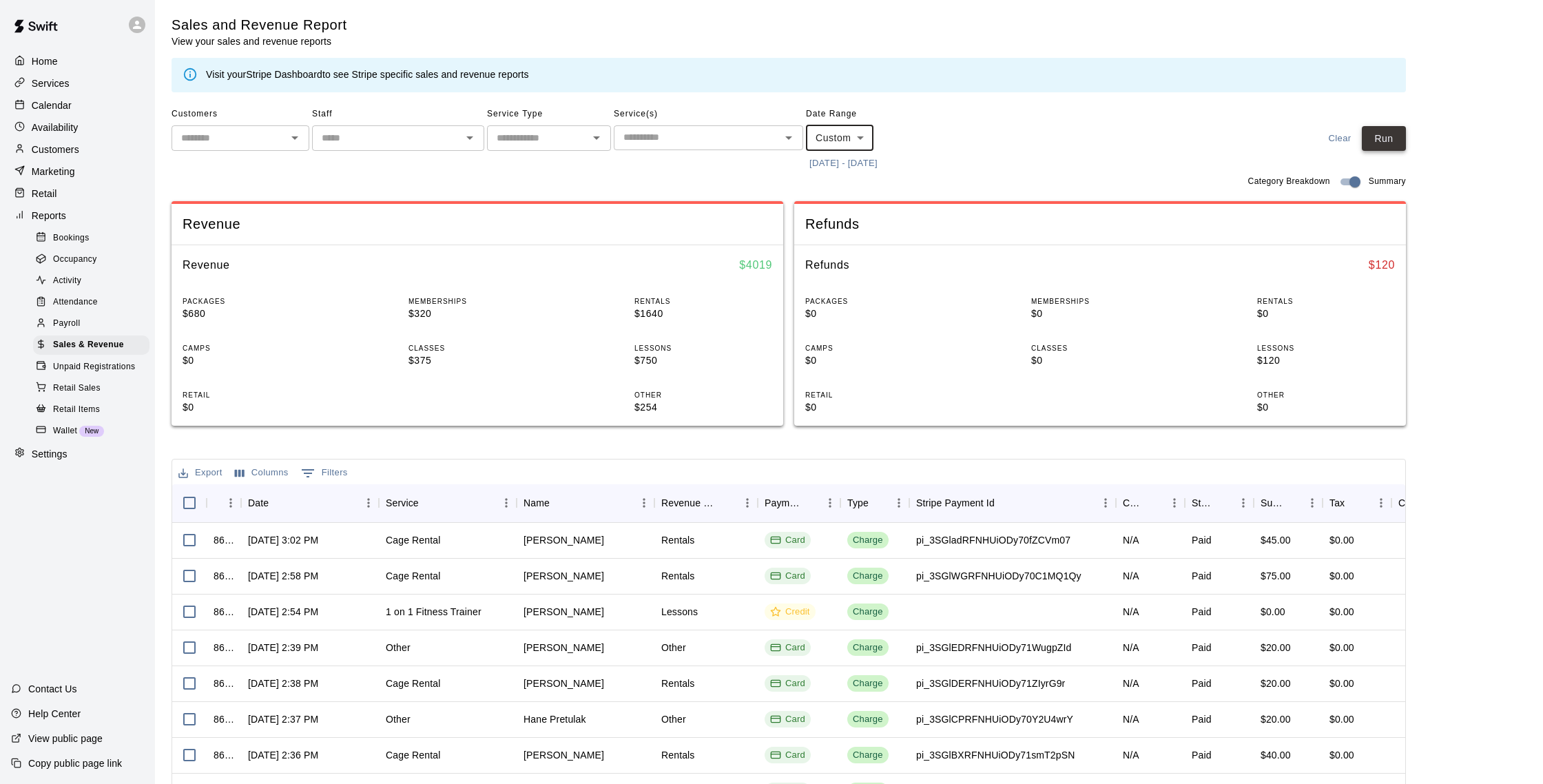
click at [1382, 140] on button "Run" at bounding box center [1384, 138] width 44 height 25
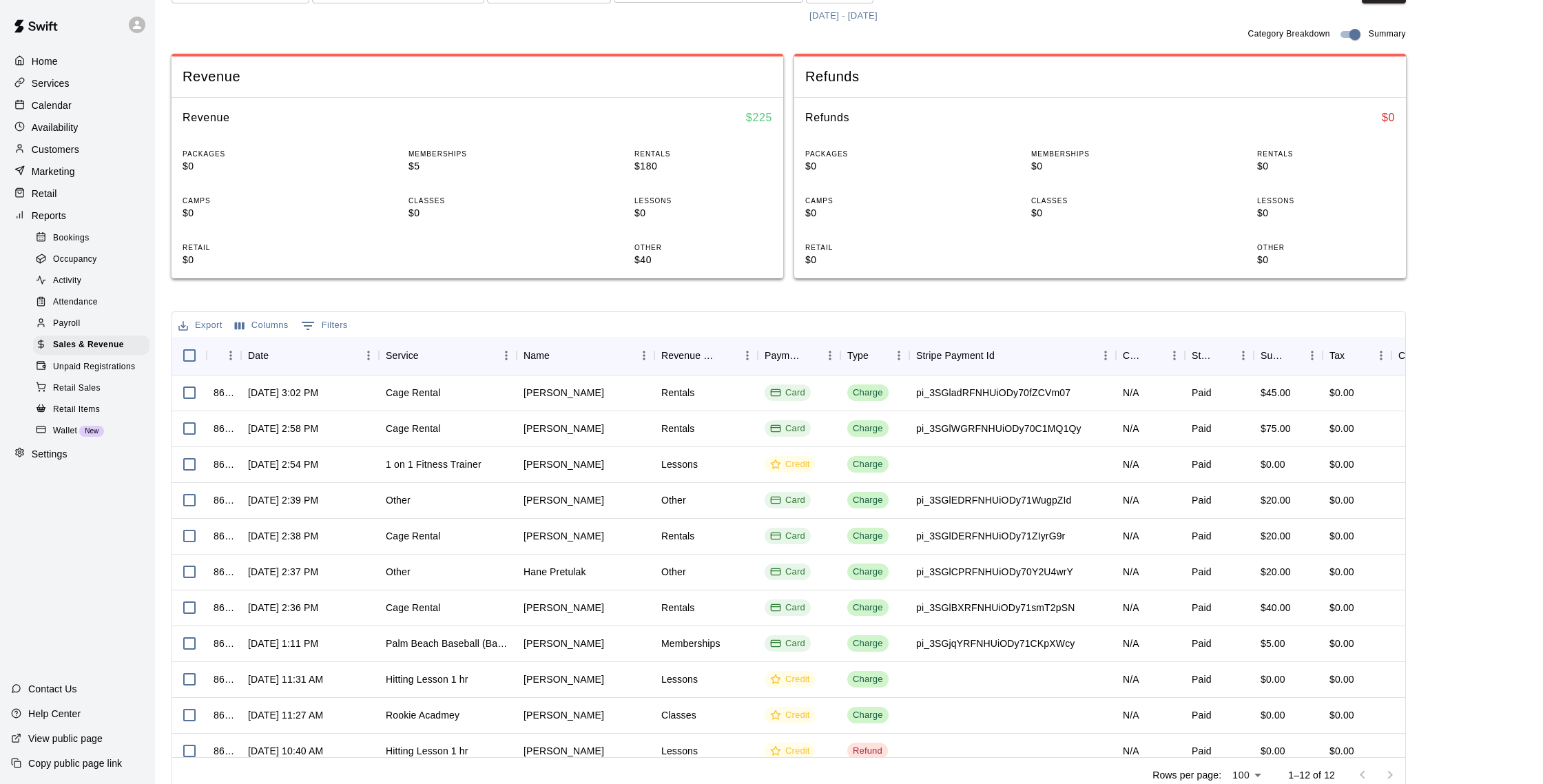
scroll to position [0, 0]
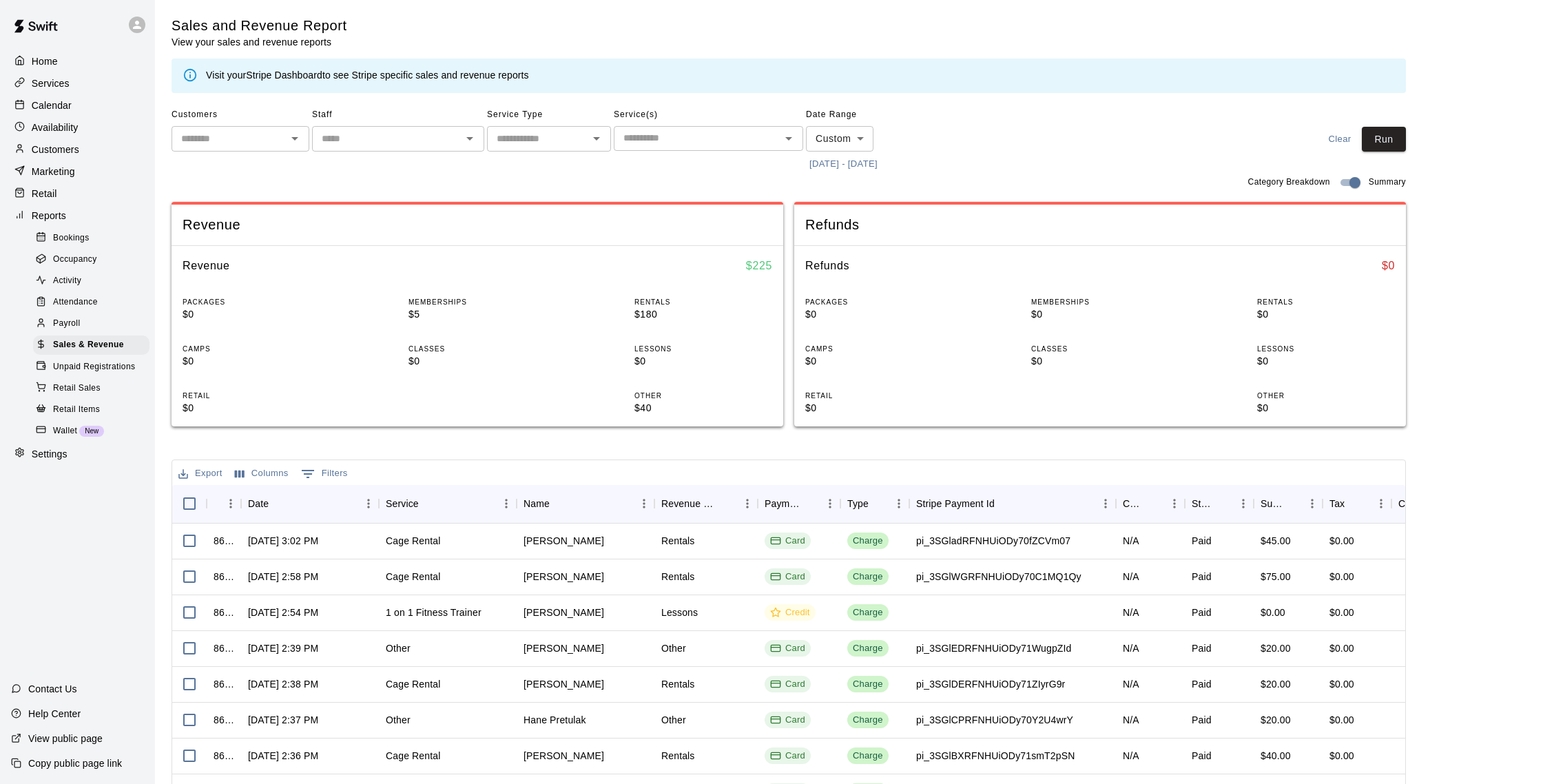
click at [68, 146] on p "Customers" at bounding box center [56, 149] width 47 height 14
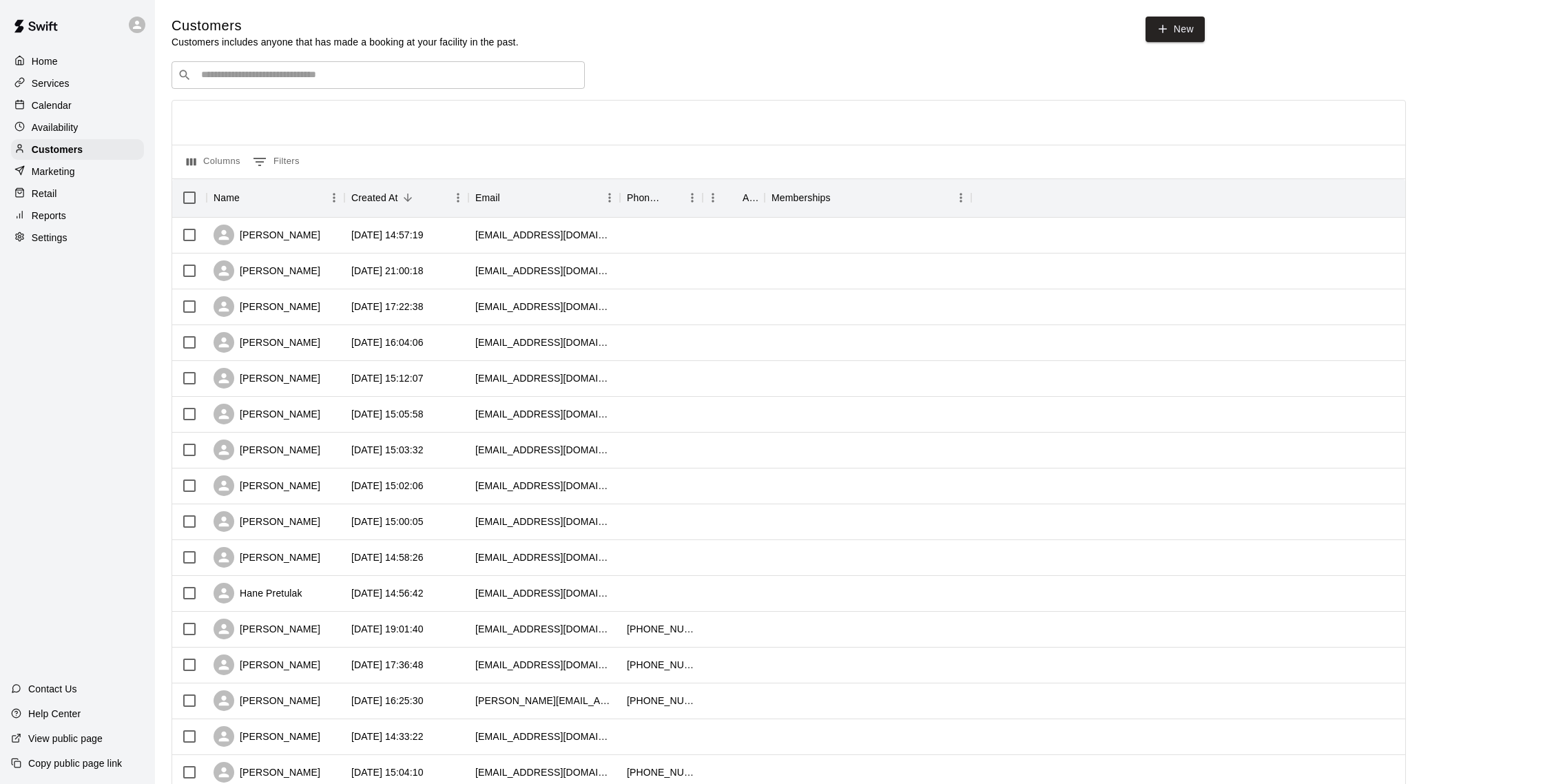
click at [72, 107] on div "Calendar" at bounding box center [78, 105] width 133 height 20
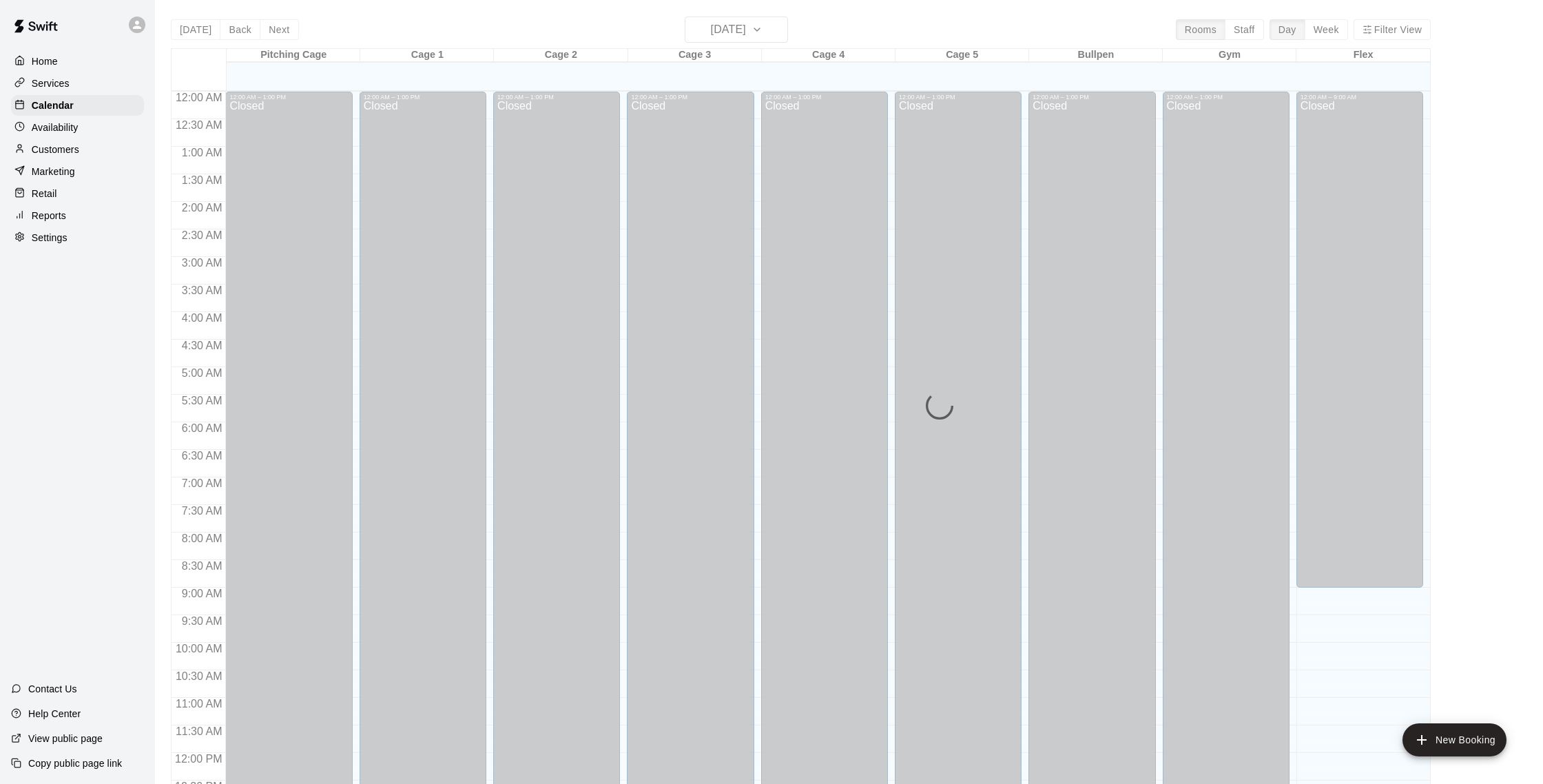
scroll to position [574, 0]
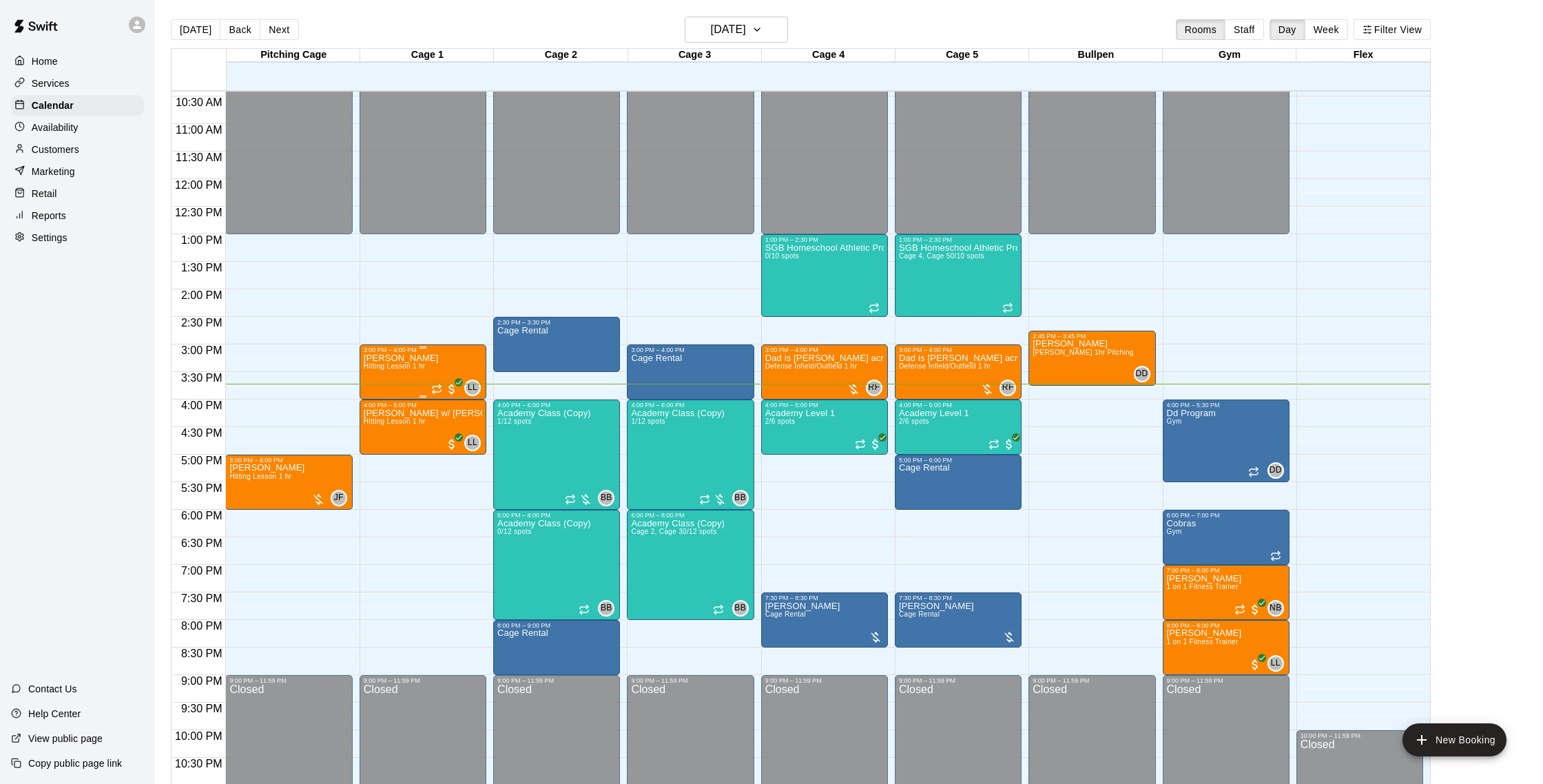
click at [420, 376] on div "[PERSON_NAME] Hitting Lesson 1 hr" at bounding box center [401, 745] width 75 height 784
click at [381, 402] on img "edit" at bounding box center [377, 401] width 16 height 16
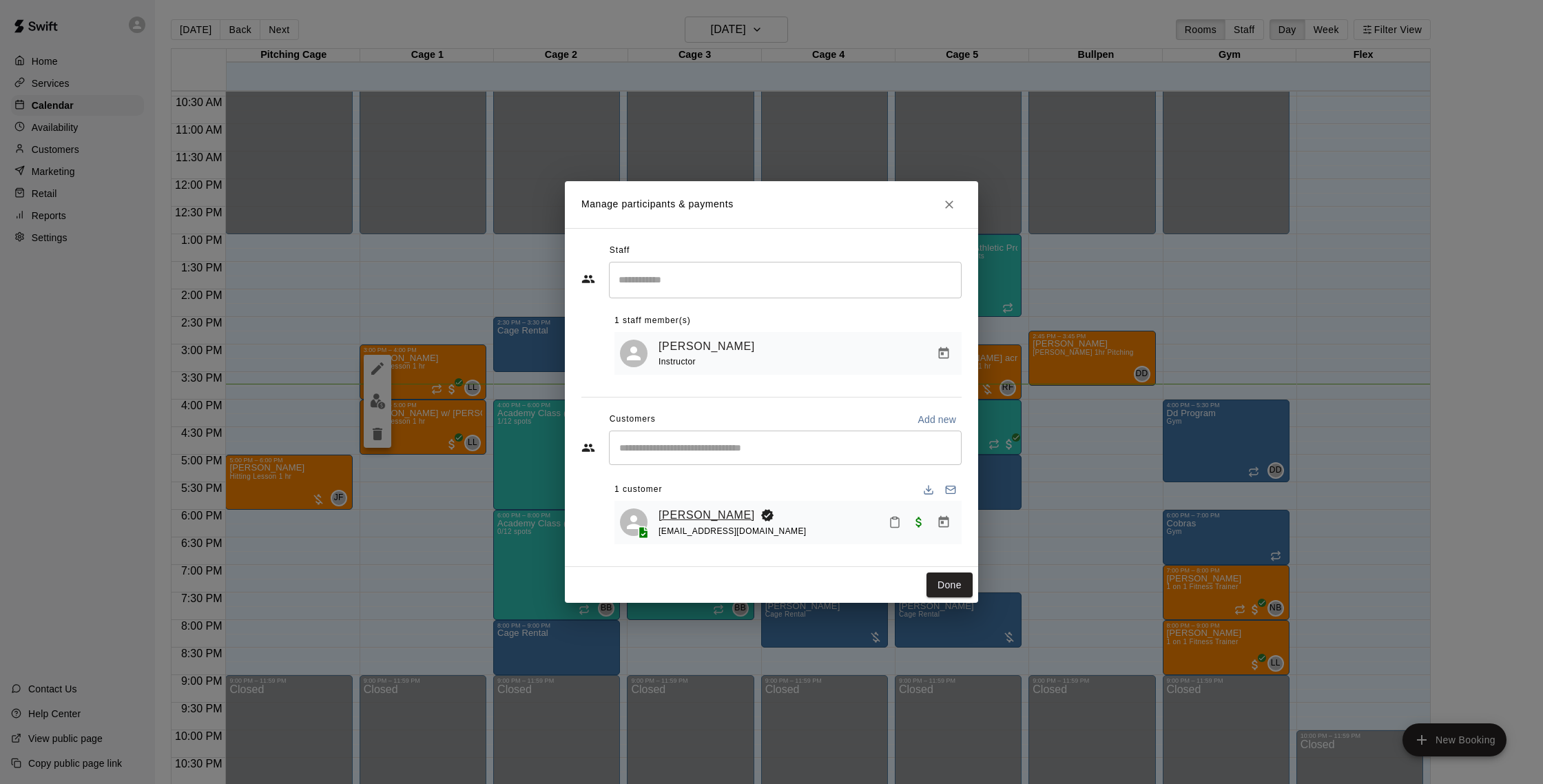
click at [715, 511] on link "[PERSON_NAME]" at bounding box center [707, 515] width 96 height 18
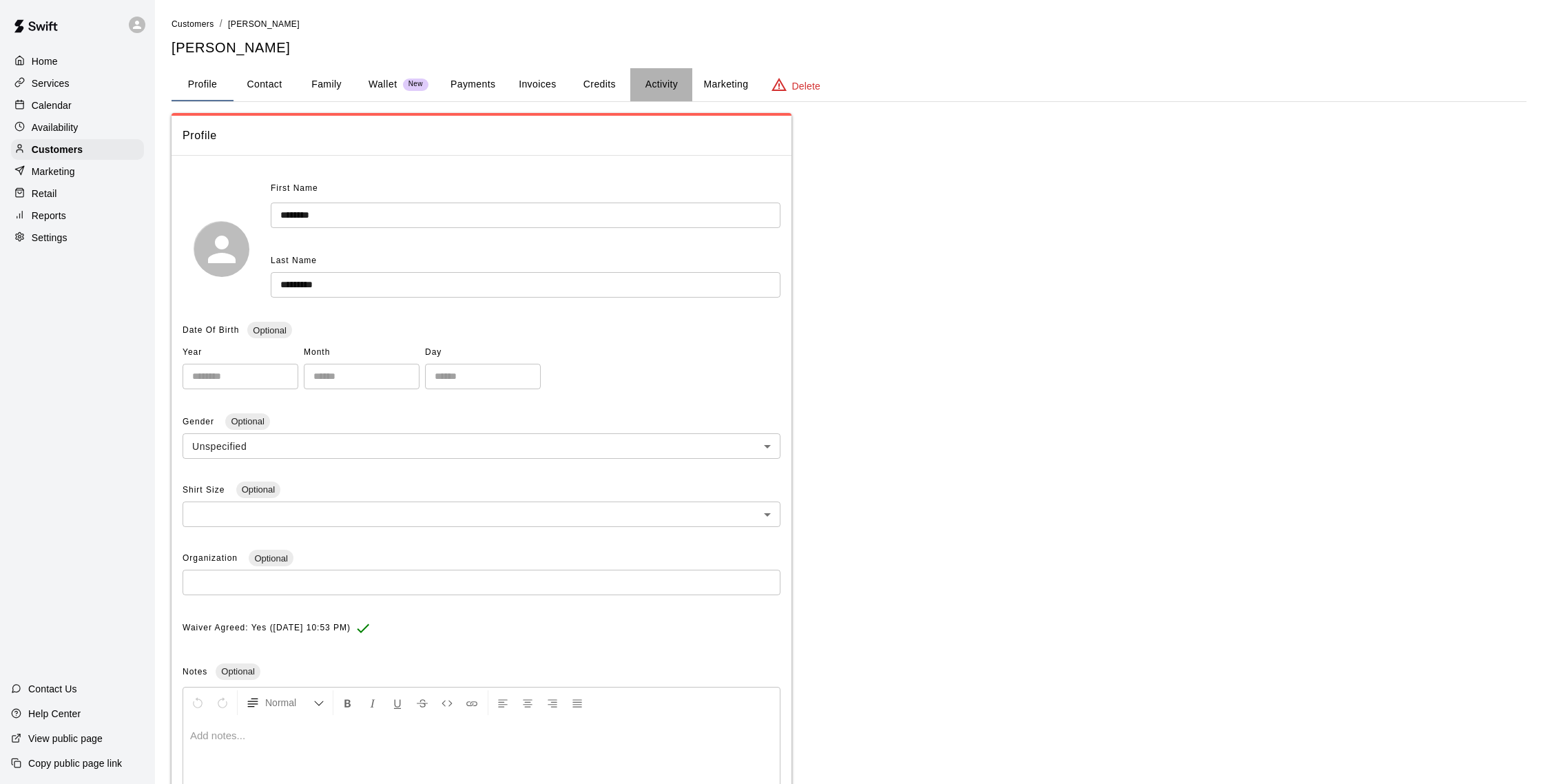
click at [669, 84] on button "Activity" at bounding box center [661, 84] width 62 height 33
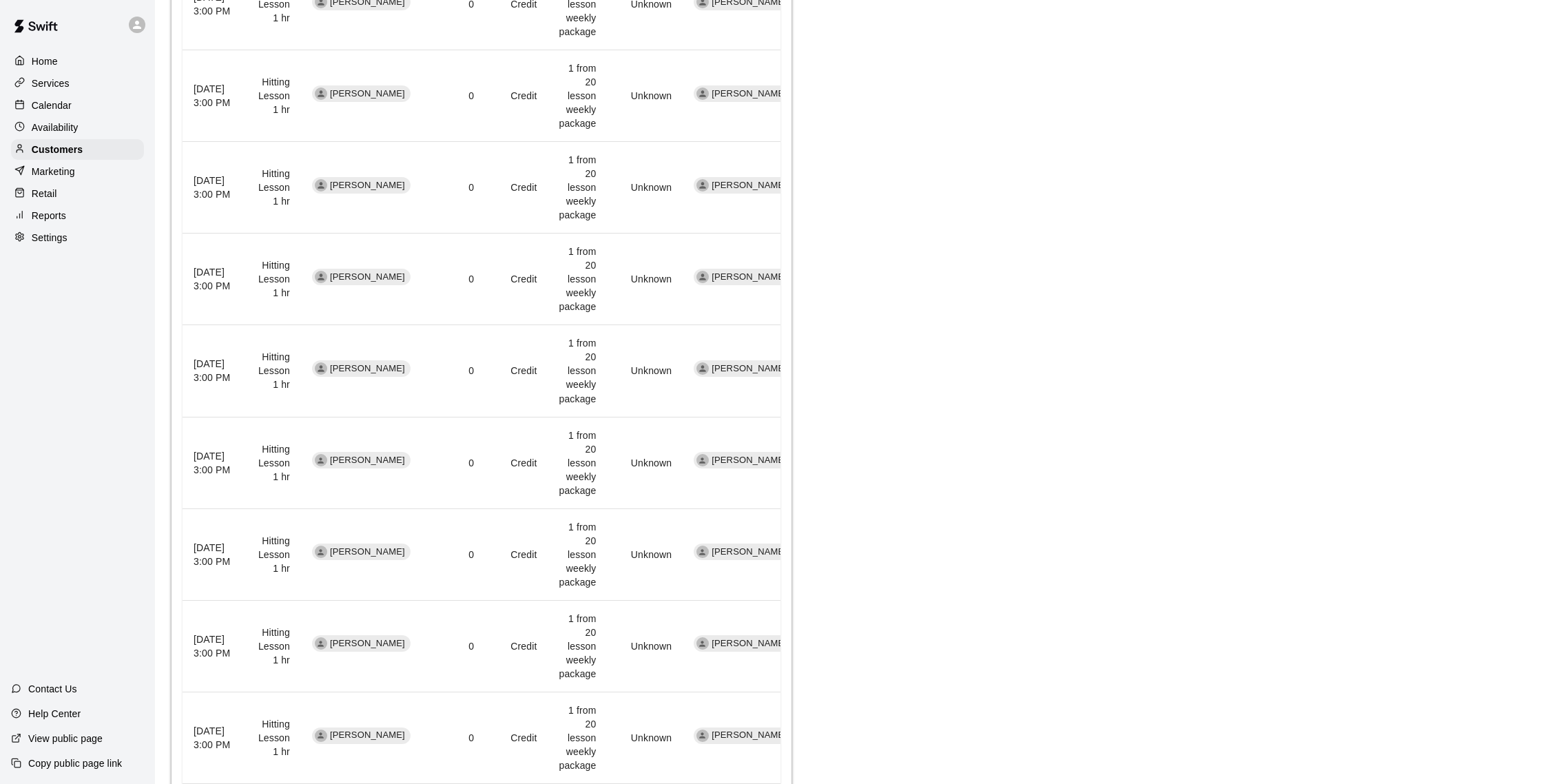
scroll to position [619, 0]
click at [74, 112] on div "Calendar" at bounding box center [78, 105] width 133 height 20
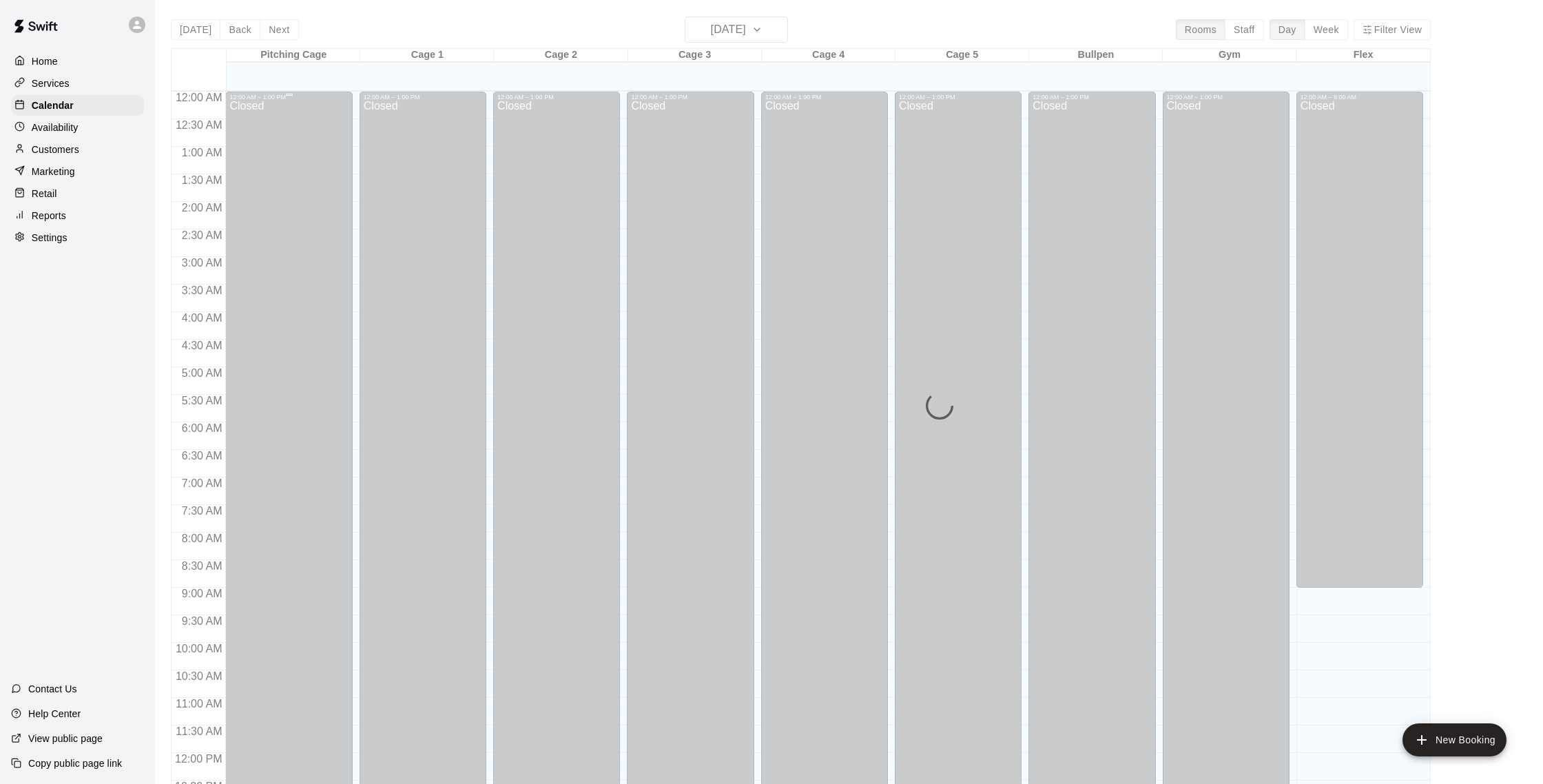
scroll to position [574, 0]
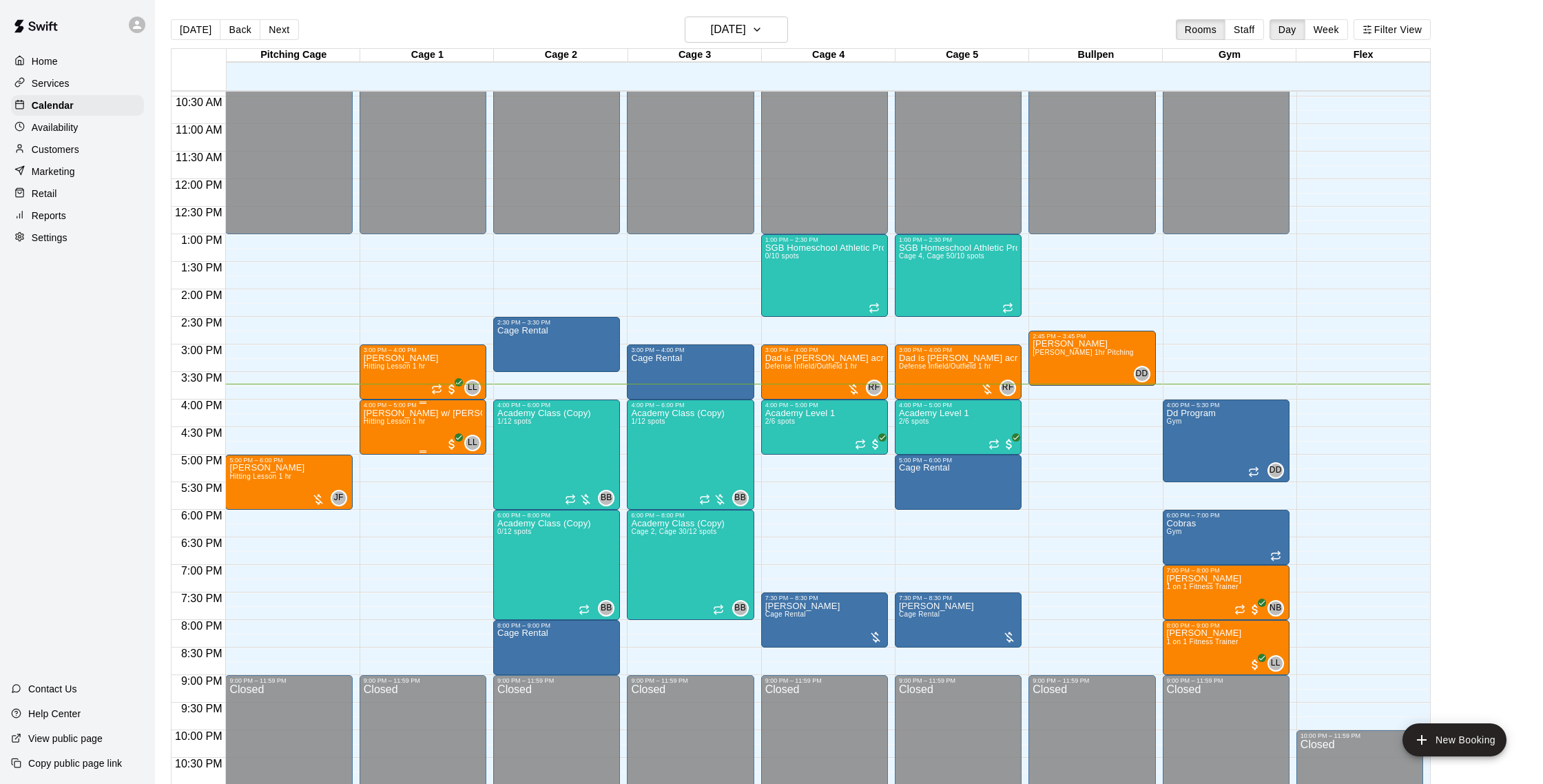
click at [405, 419] on span "Hitting Lesson 1 hr" at bounding box center [394, 421] width 62 height 8
click at [376, 469] on img "edit" at bounding box center [377, 465] width 16 height 16
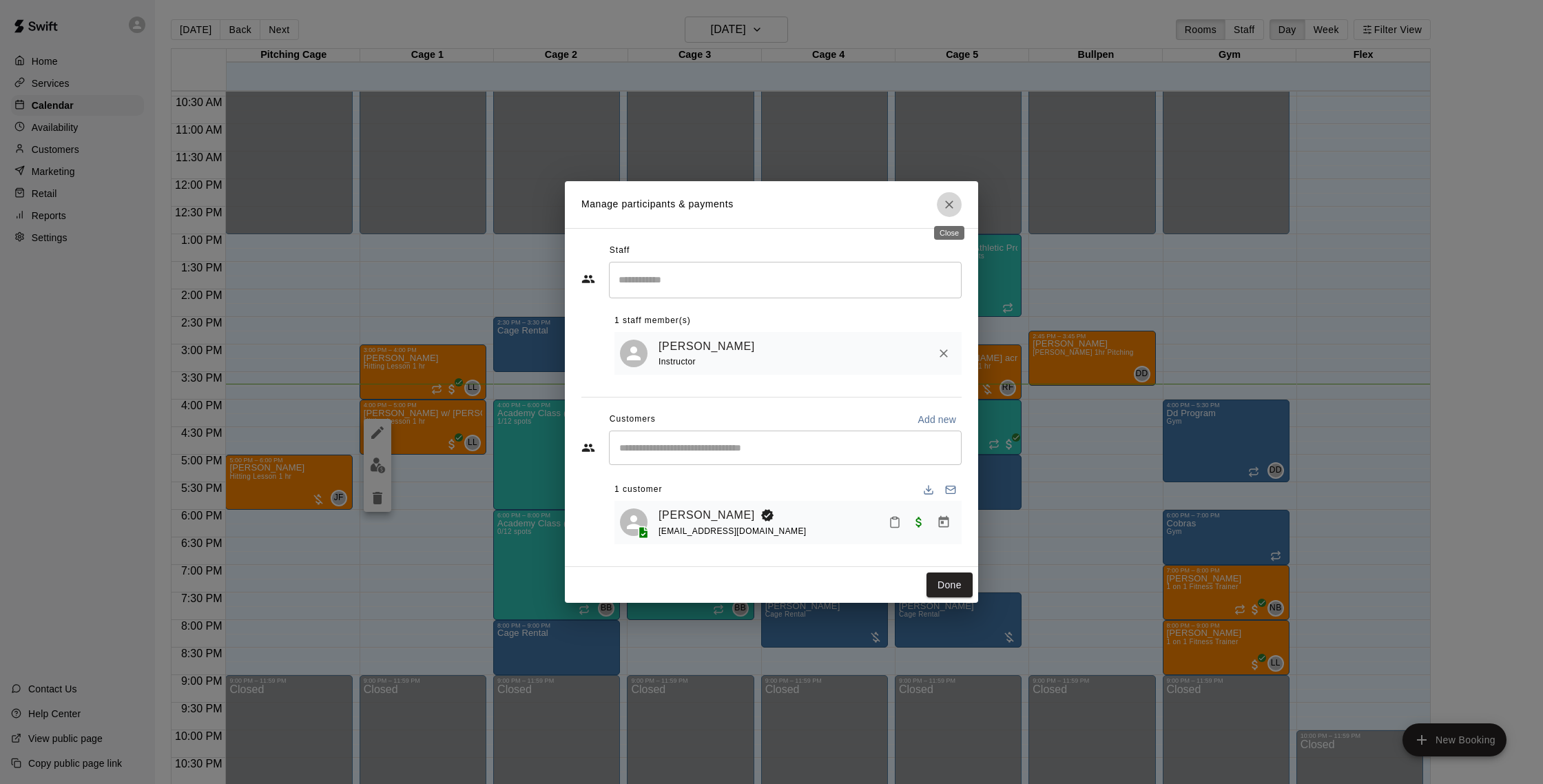
click at [947, 208] on icon "Close" at bounding box center [950, 204] width 14 height 14
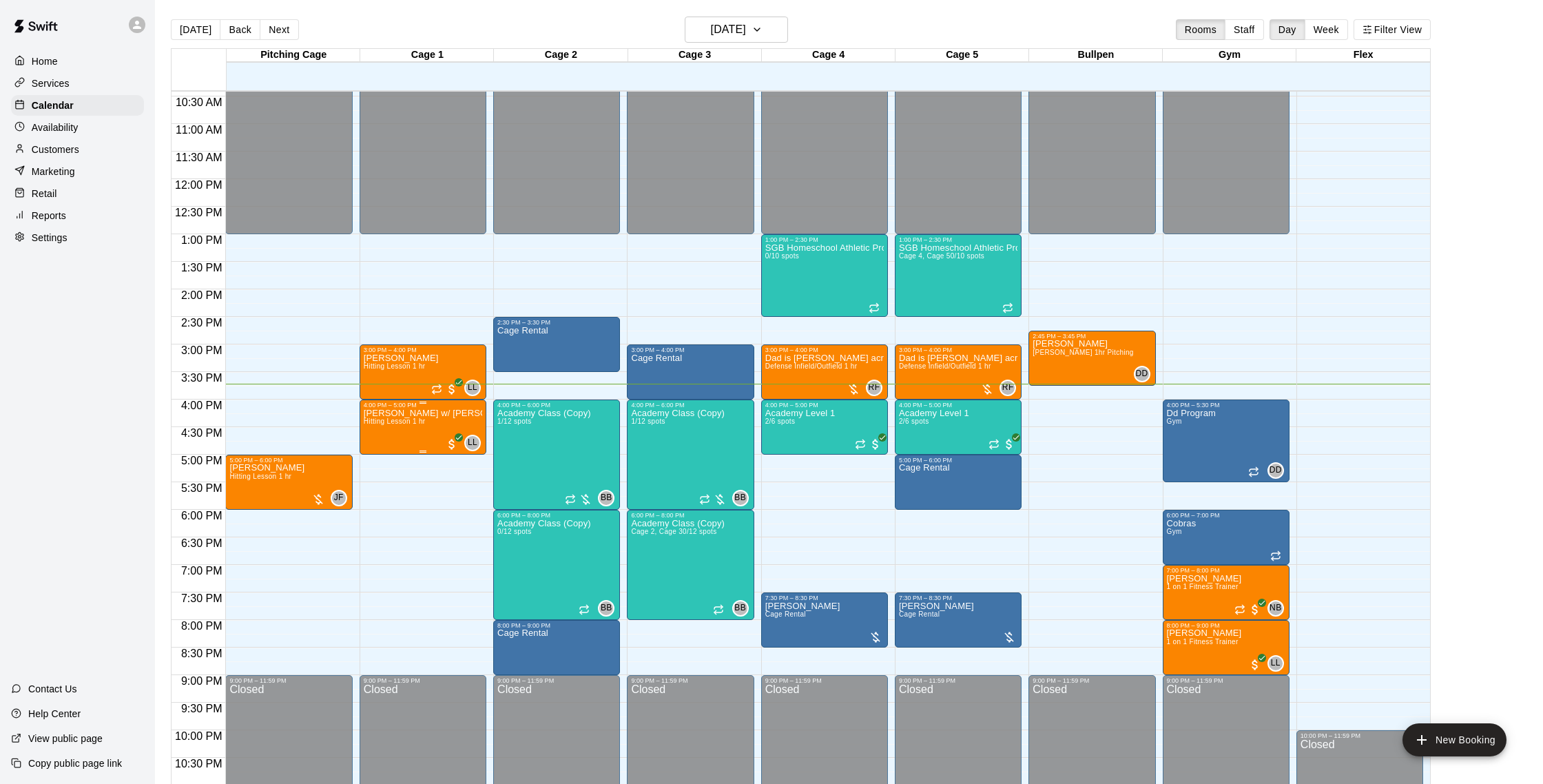
click at [377, 460] on img "edit" at bounding box center [377, 456] width 16 height 16
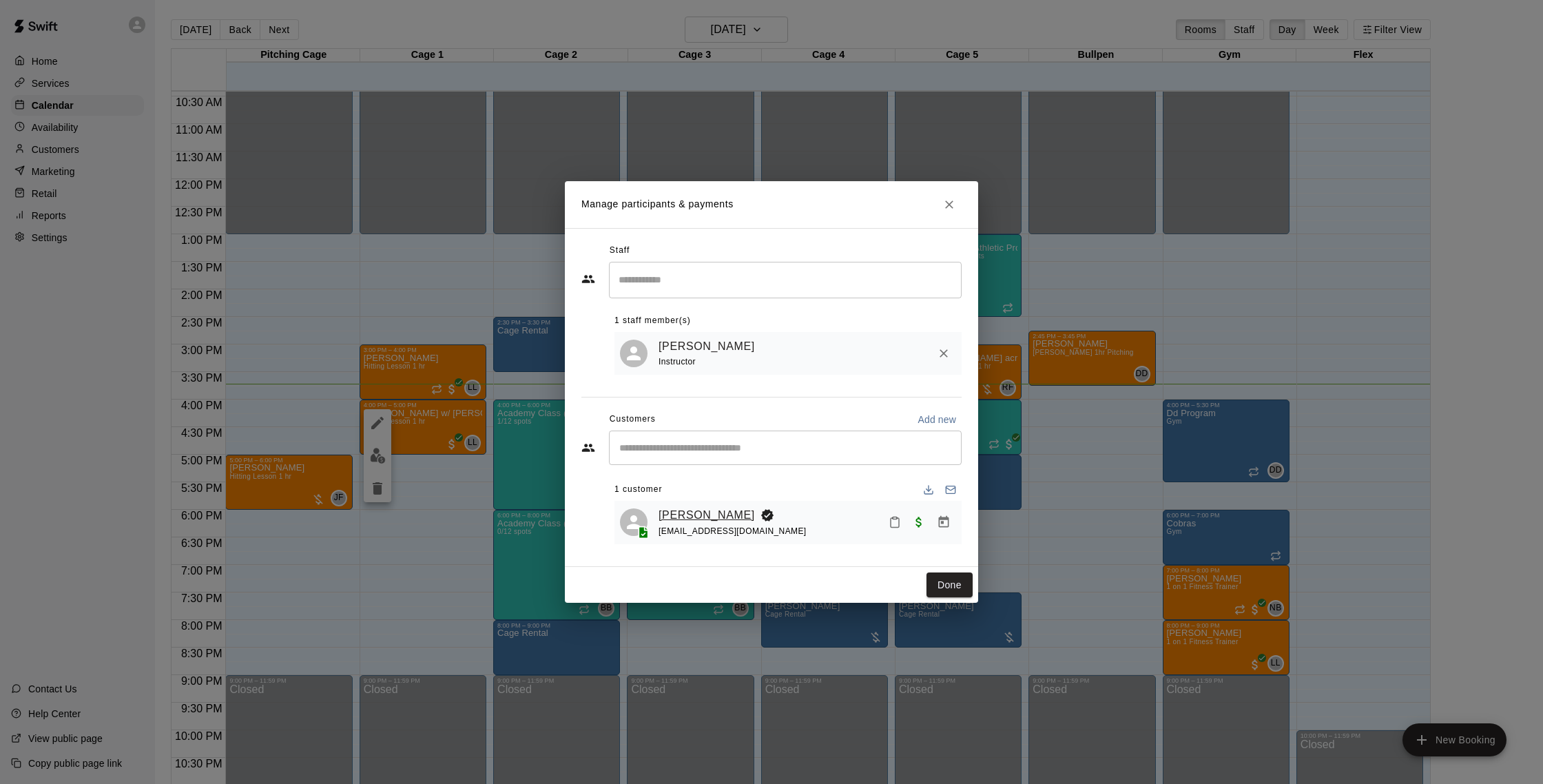
click at [703, 508] on link "[PERSON_NAME]" at bounding box center [707, 515] width 96 height 18
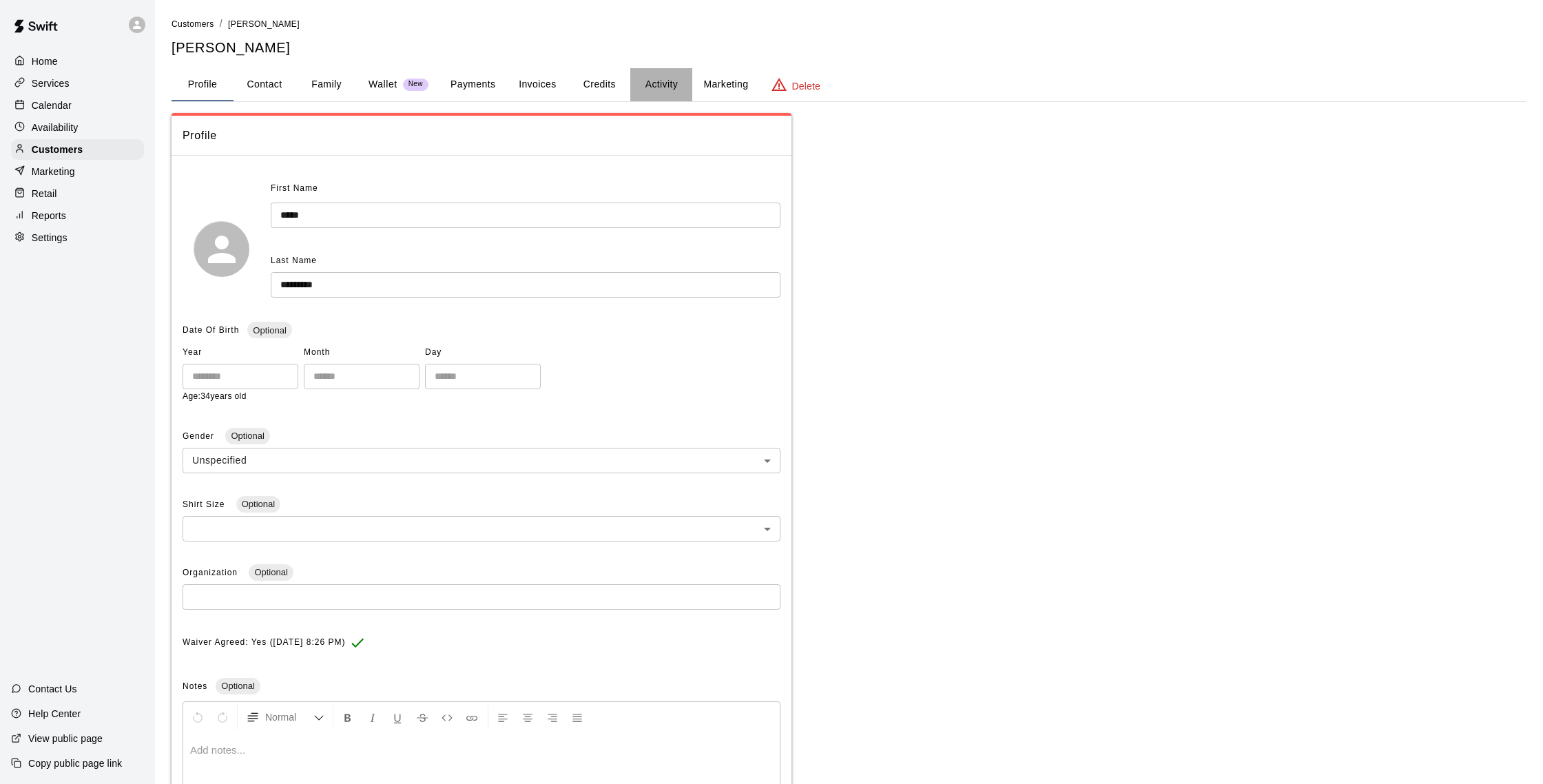
click at [658, 76] on button "Activity" at bounding box center [661, 84] width 62 height 33
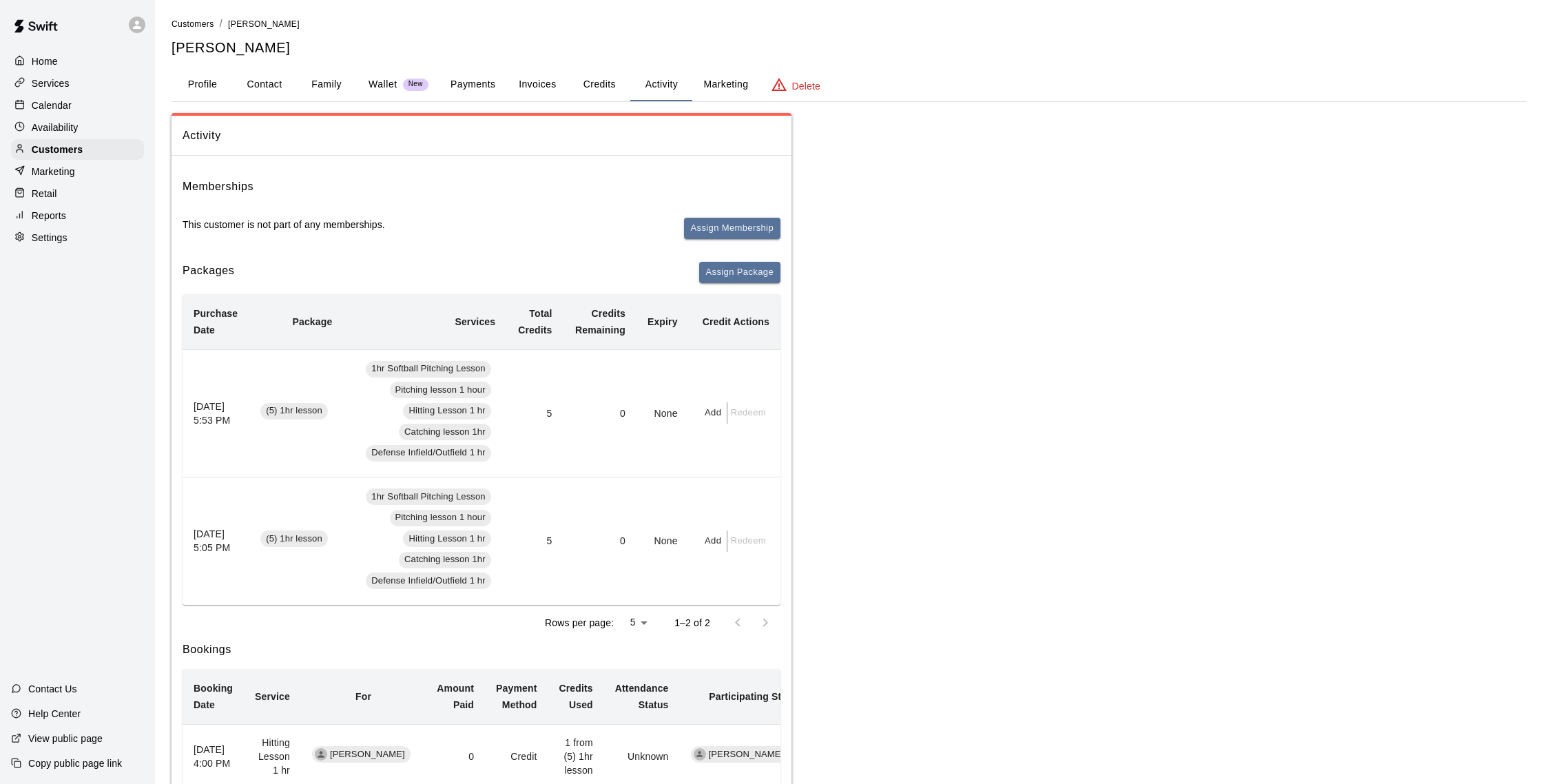
click at [476, 84] on button "Payments" at bounding box center [473, 84] width 67 height 33
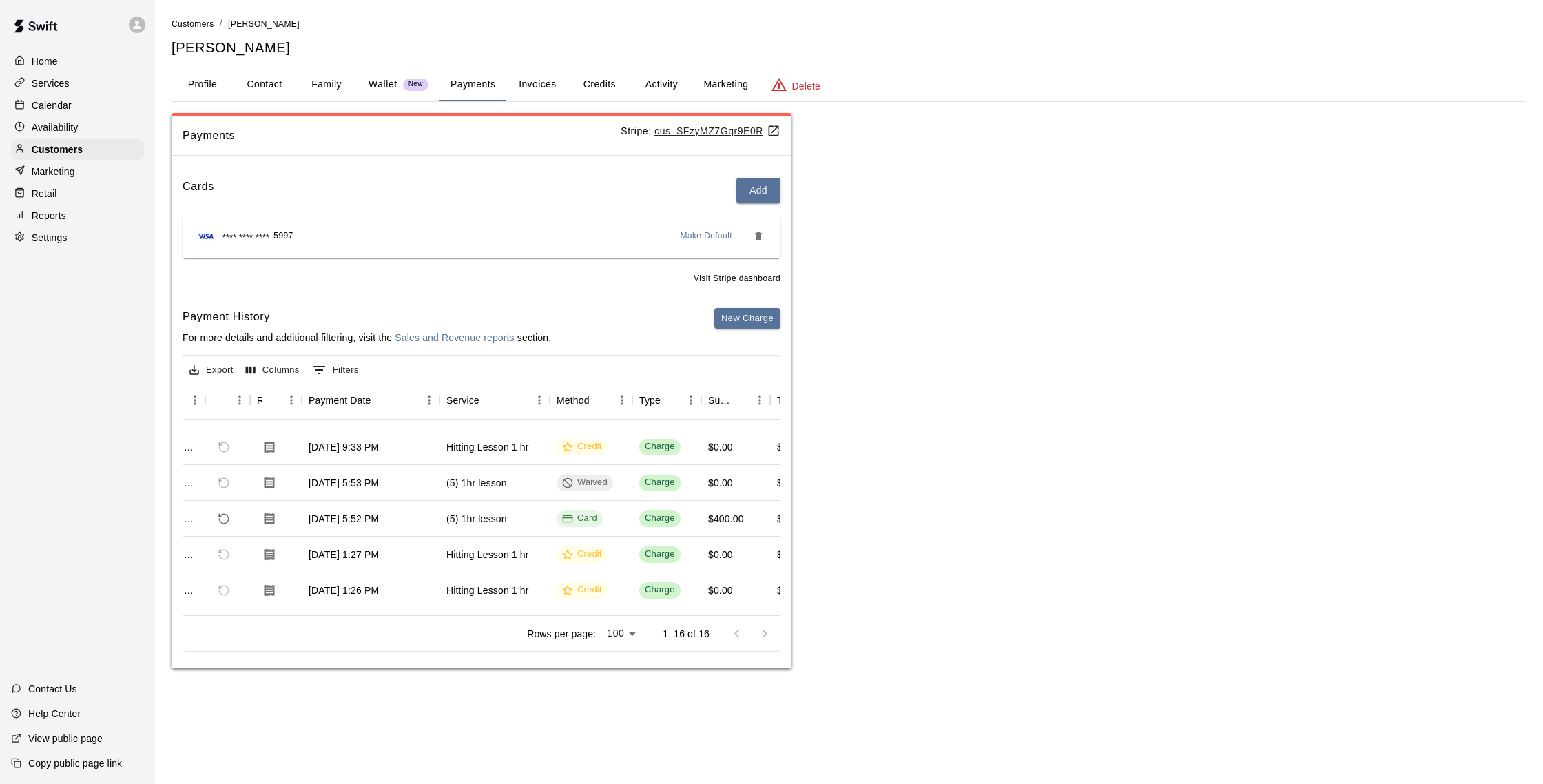
scroll to position [175, 57]
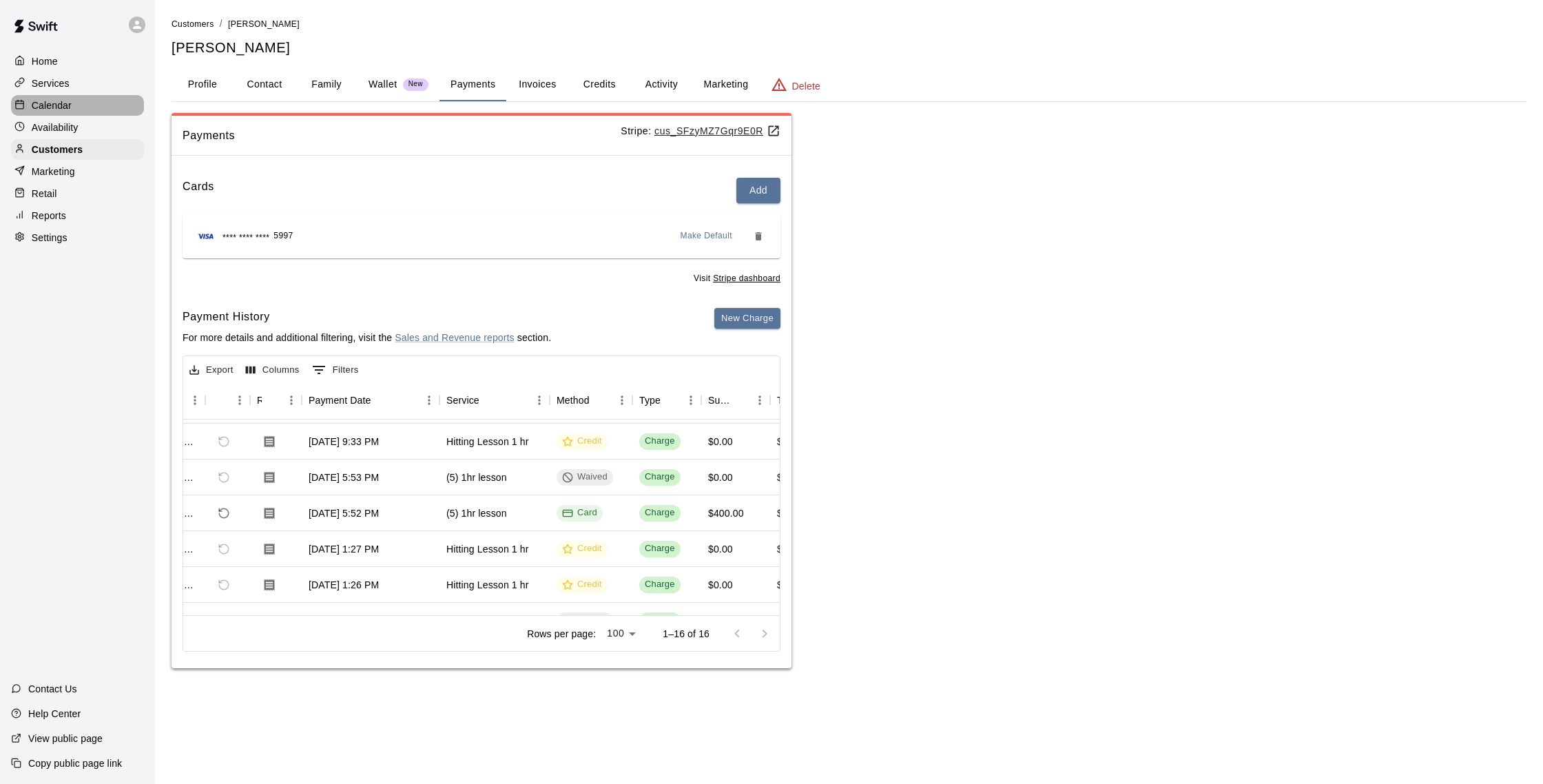
click at [52, 105] on p "Calendar" at bounding box center [51, 105] width 40 height 14
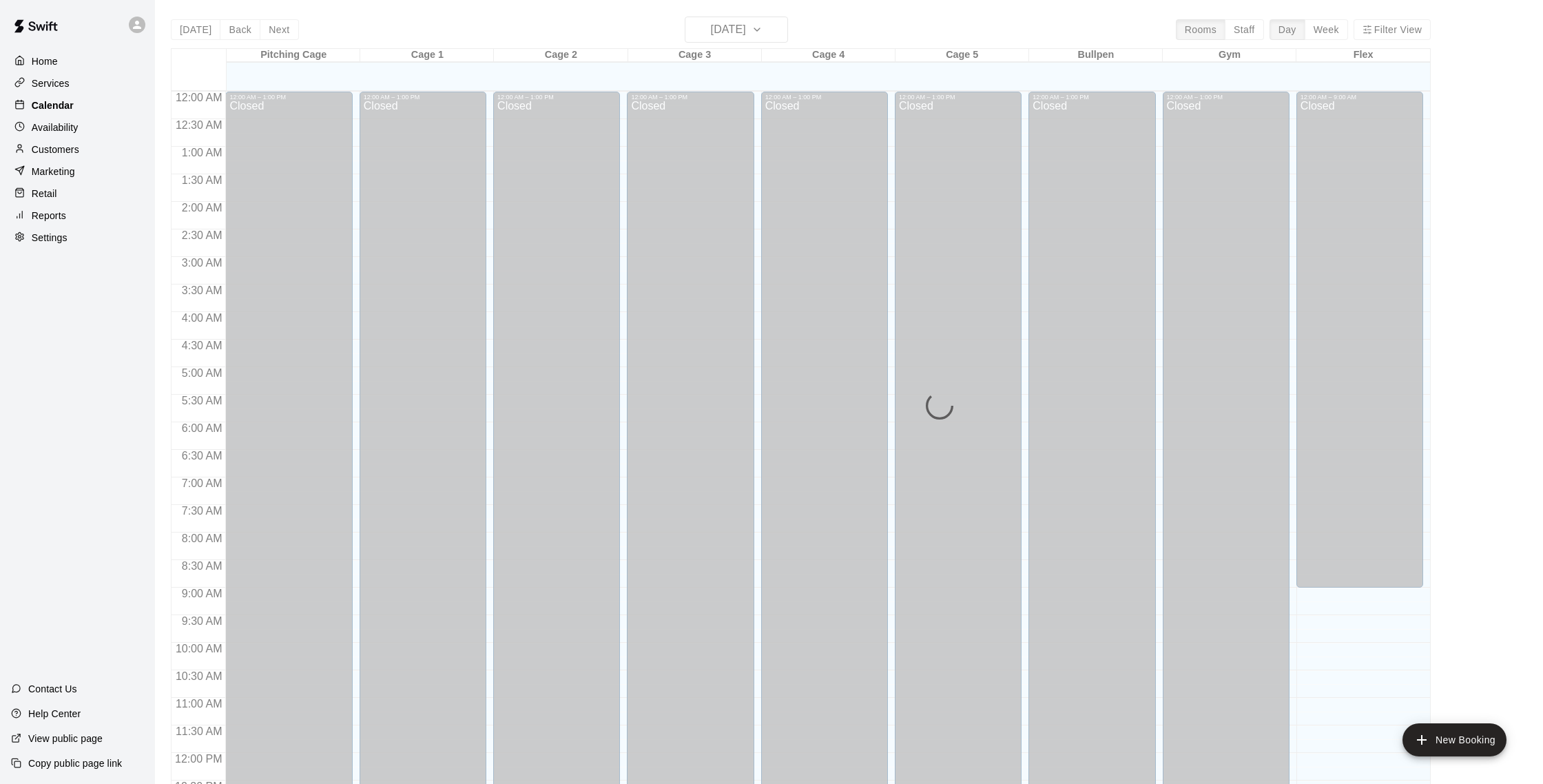
scroll to position [574, 0]
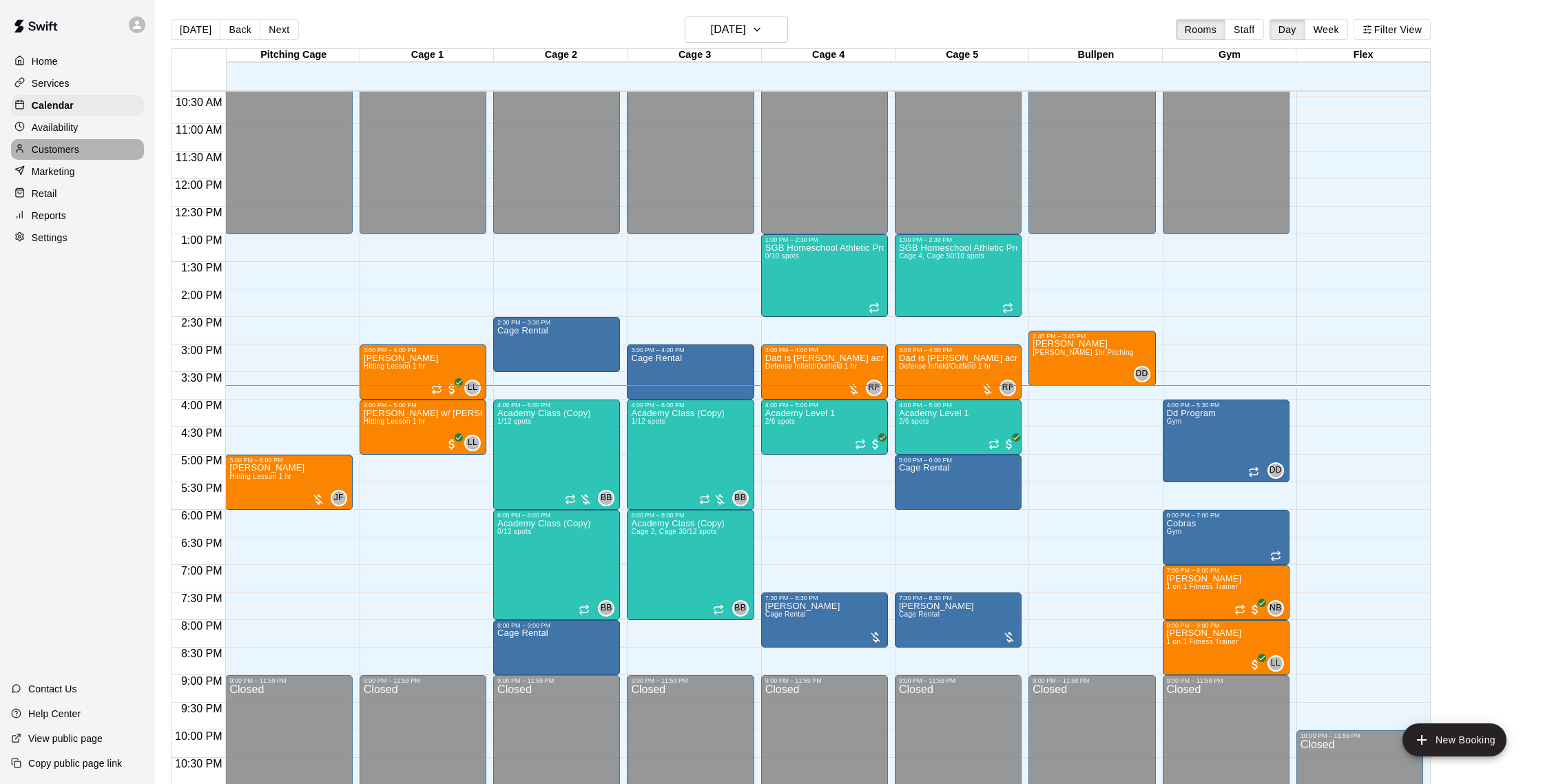
click at [77, 154] on p "Customers" at bounding box center [56, 149] width 47 height 14
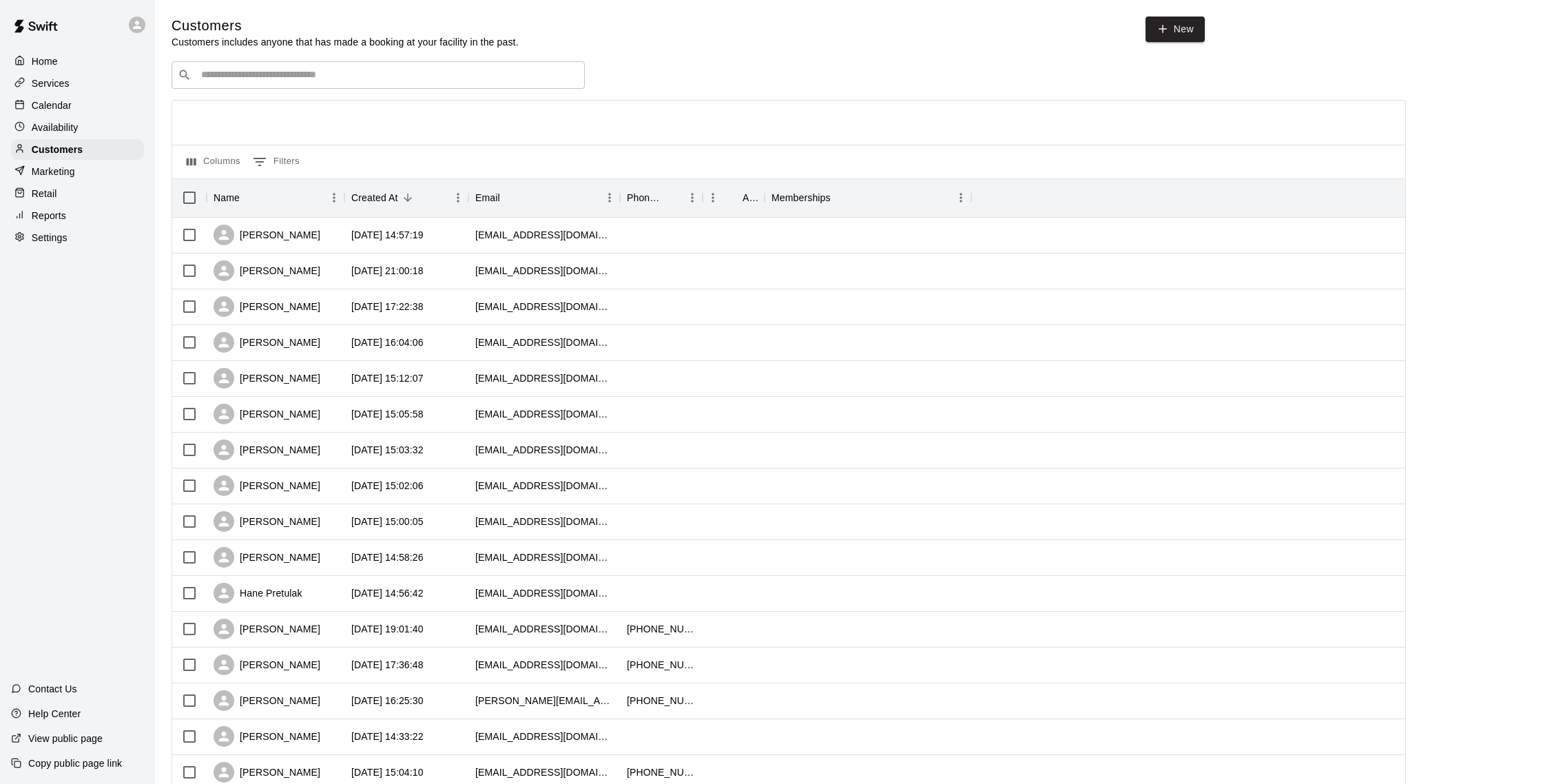
click at [73, 105] on div "Calendar" at bounding box center [78, 105] width 133 height 20
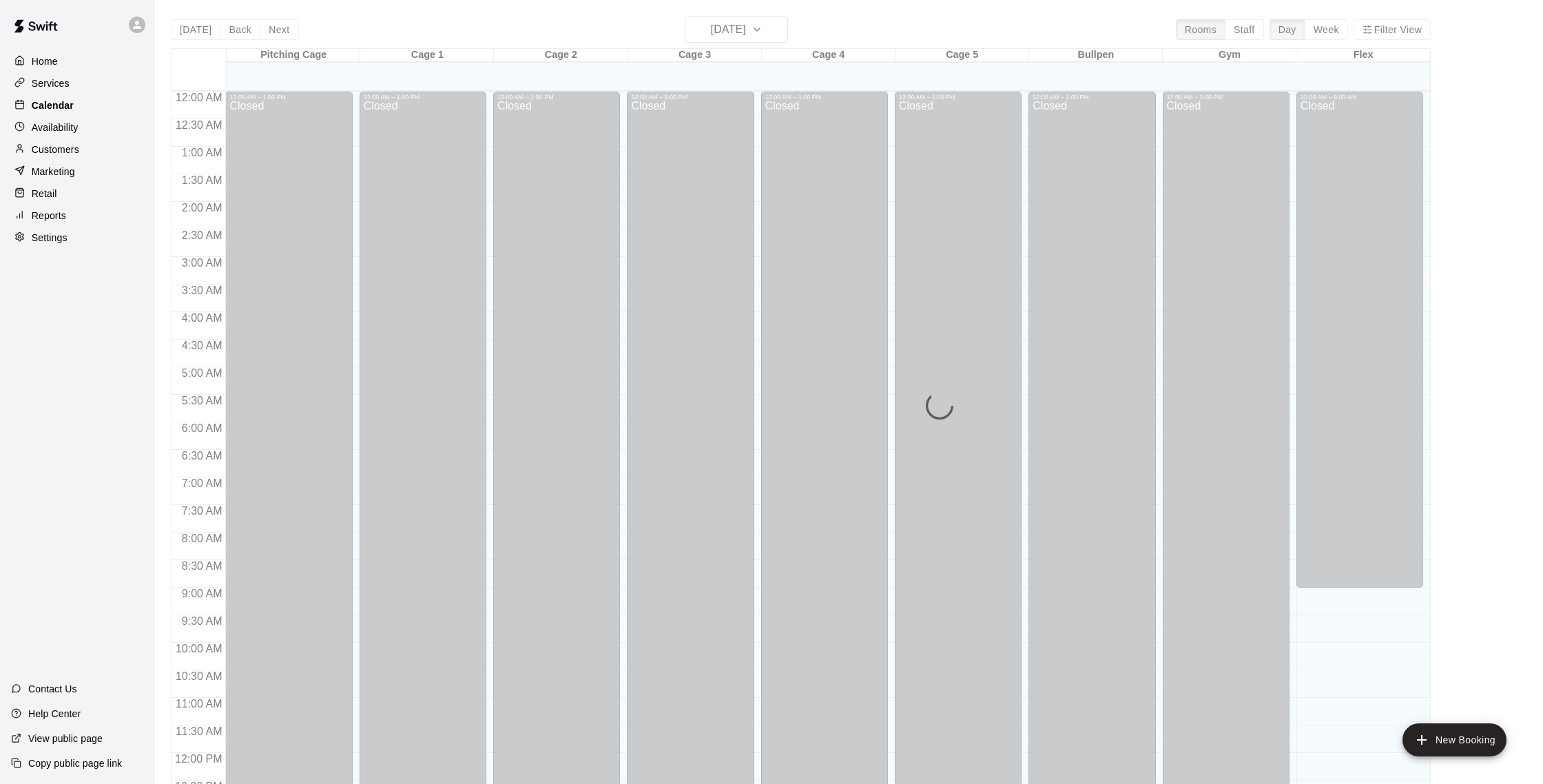
scroll to position [574, 0]
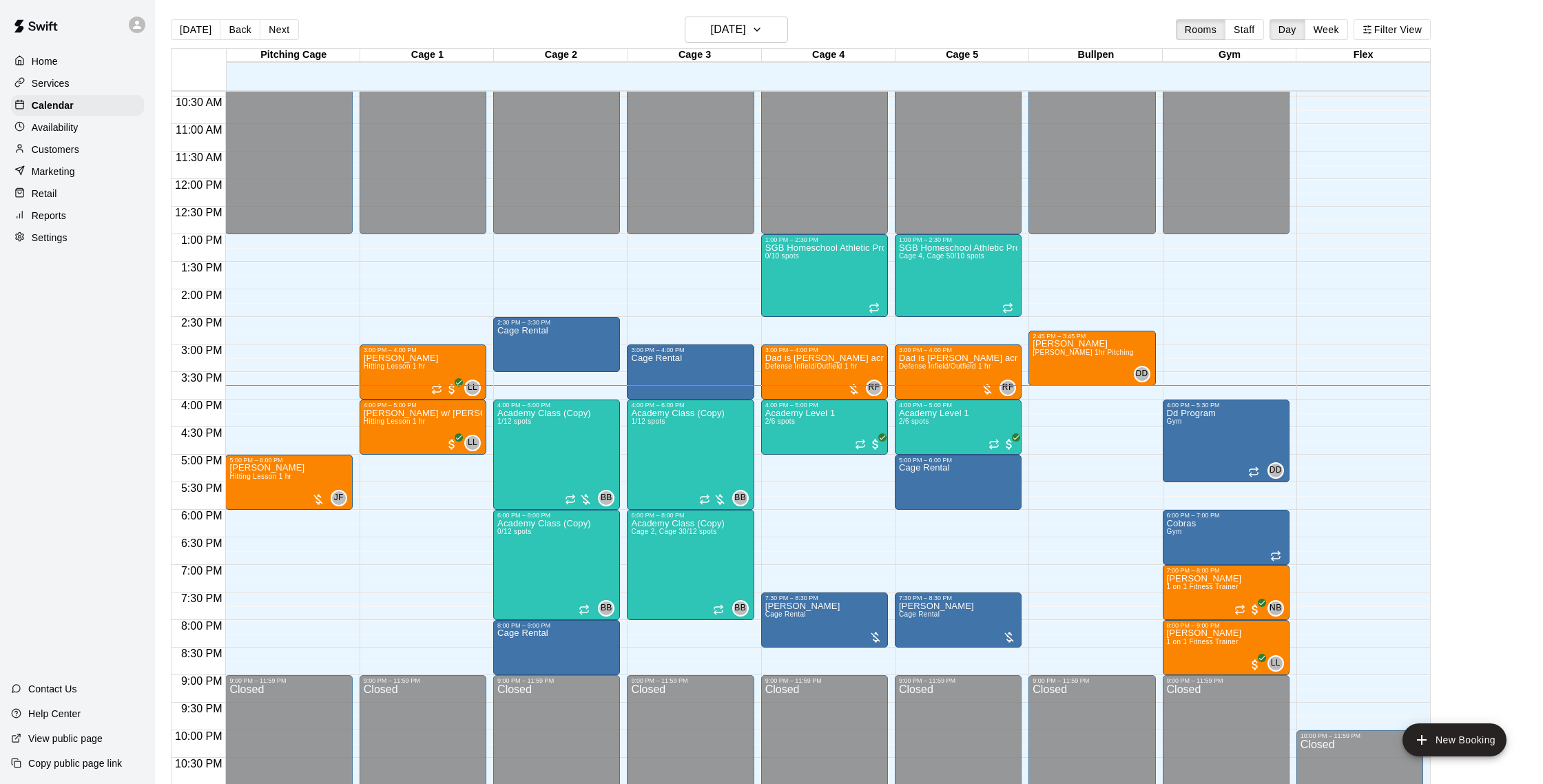
click at [53, 214] on p "Reports" at bounding box center [49, 215] width 35 height 14
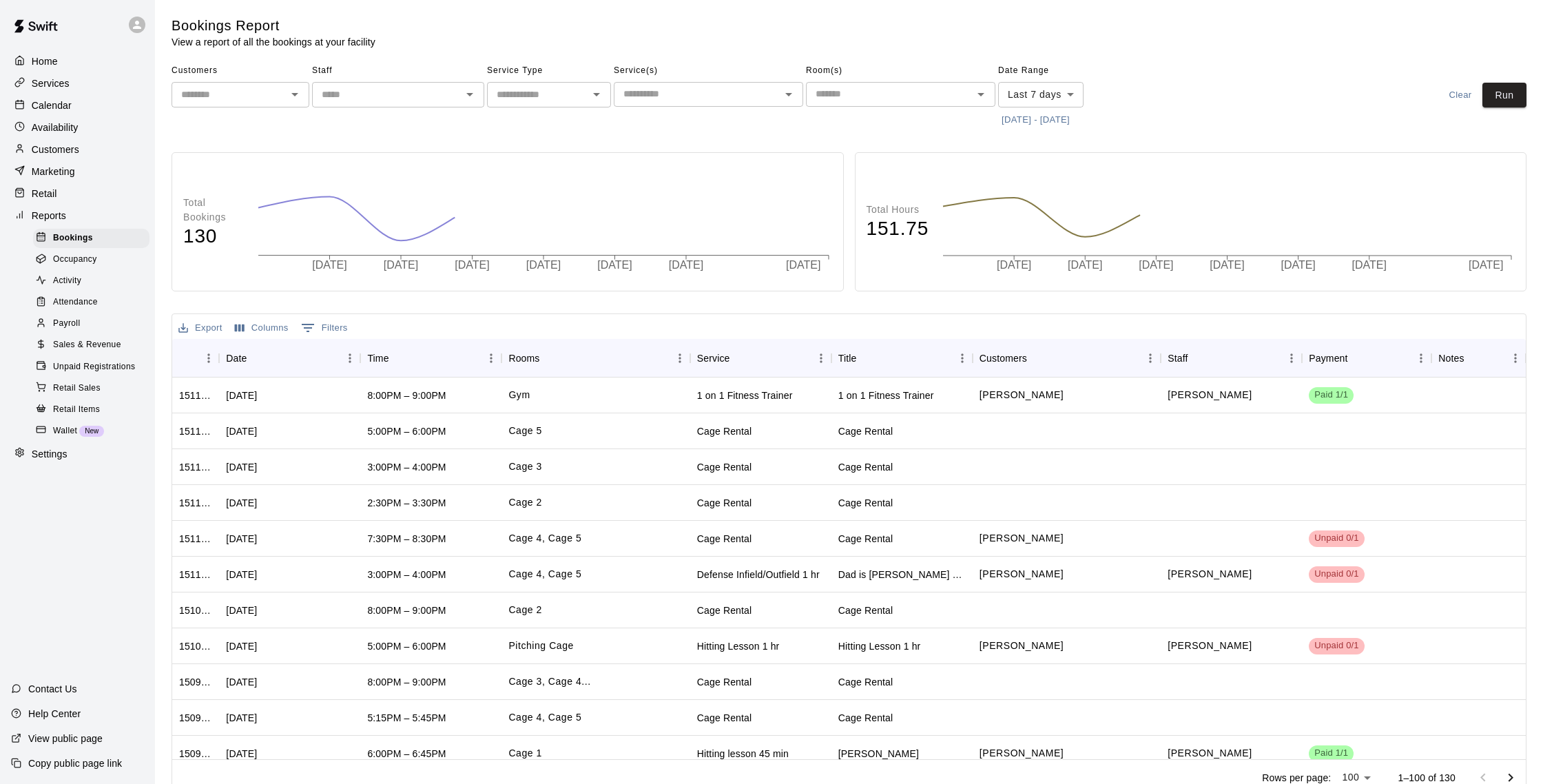
click at [104, 343] on span "Sales & Revenue" at bounding box center [87, 345] width 68 height 14
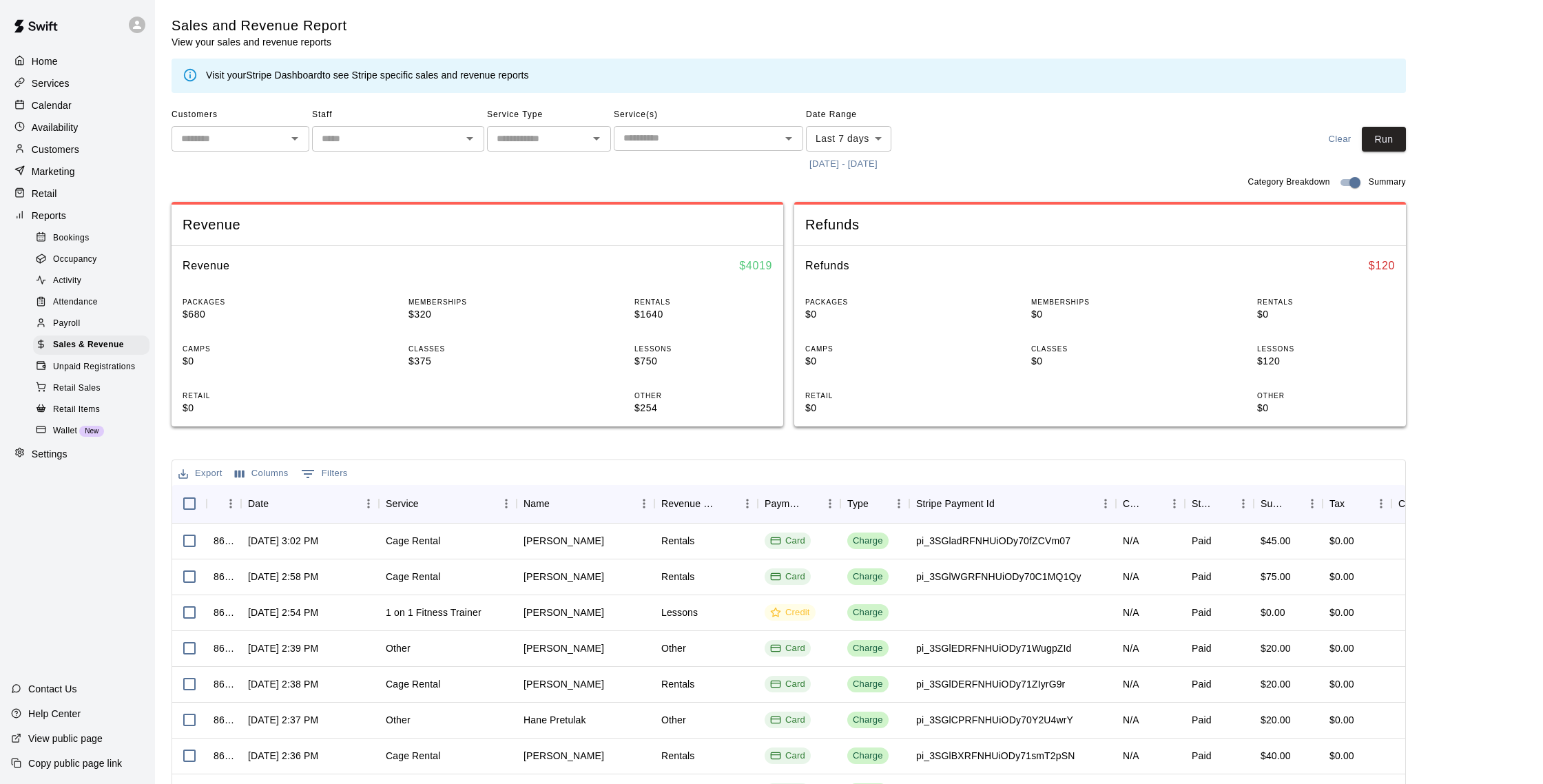
click at [845, 142] on body "Home Services Calendar Availability Customers Marketing Retail Reports Bookings…" at bounding box center [772, 473] width 1543 height 947
click at [849, 300] on li "Custom" at bounding box center [848, 305] width 85 height 23
type input "******"
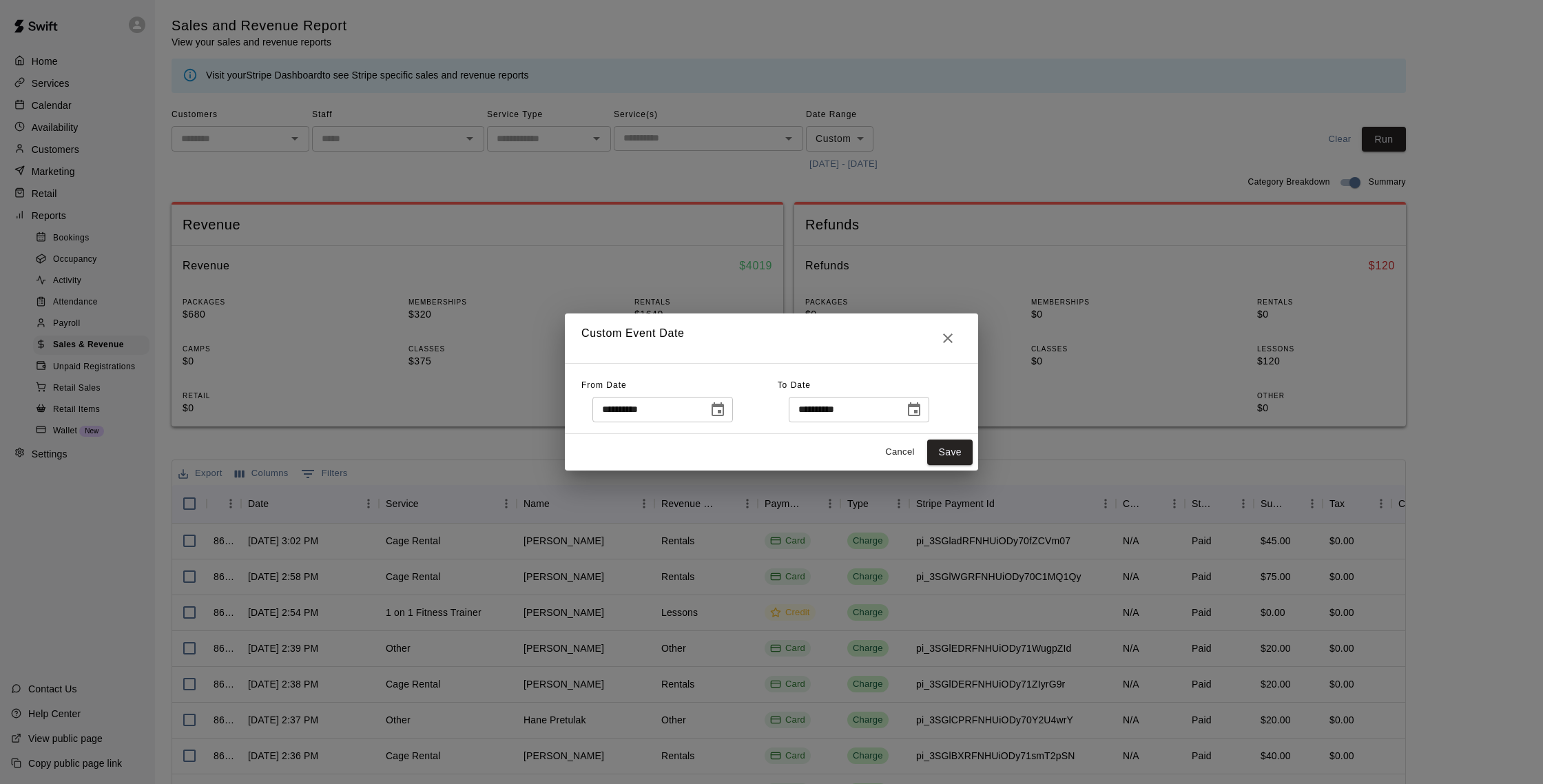
click at [730, 409] on button "Choose date, selected date is Oct 3, 2025" at bounding box center [717, 409] width 28 height 28
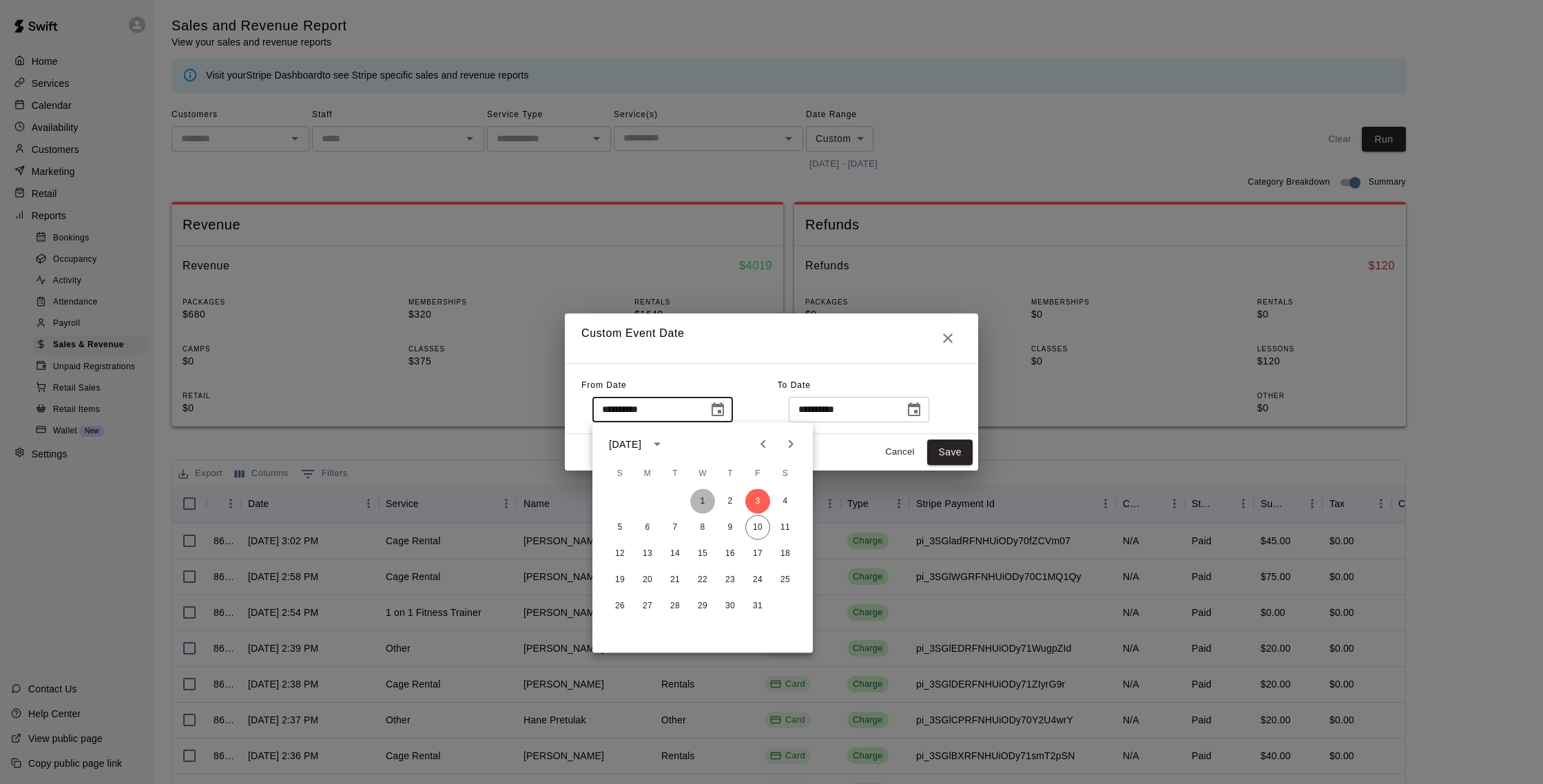
click at [707, 505] on button "1" at bounding box center [702, 501] width 24 height 24
type input "**********"
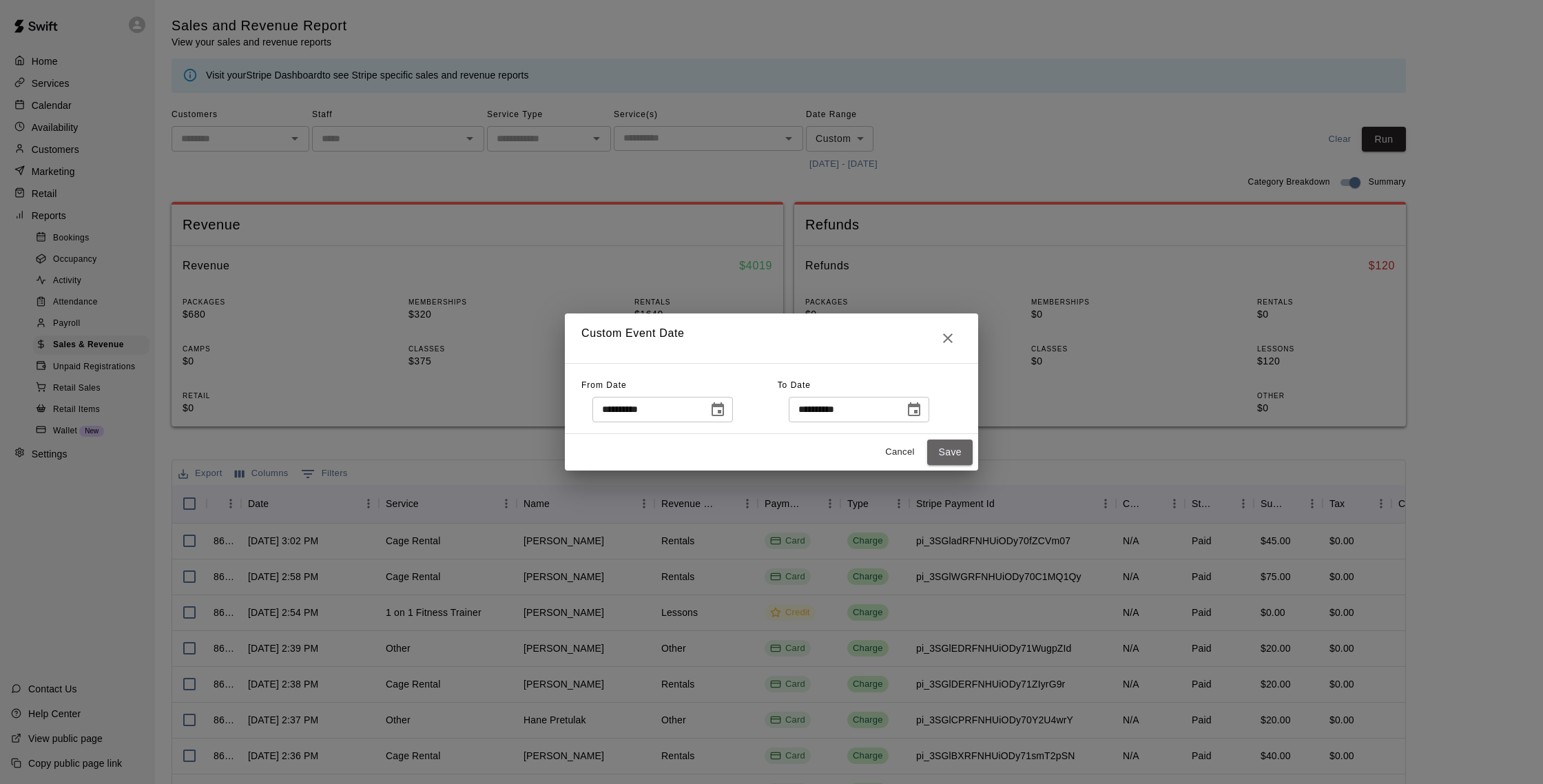
drag, startPoint x: 936, startPoint y: 449, endPoint x: 924, endPoint y: 450, distance: 12.0
click at [935, 449] on button "Save" at bounding box center [950, 452] width 46 height 25
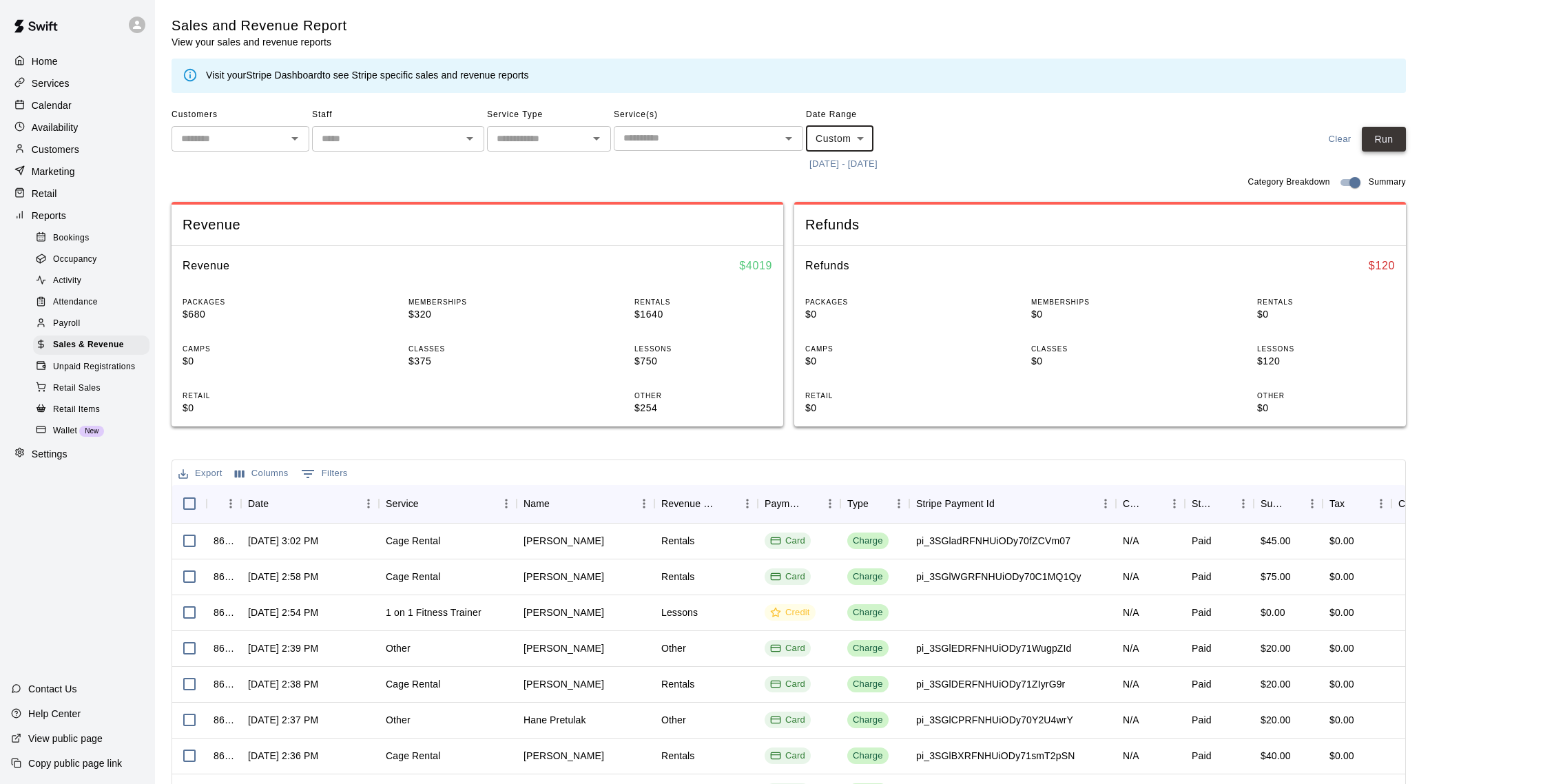
click at [1388, 141] on button "Run" at bounding box center [1384, 139] width 44 height 25
click at [68, 143] on p "Customers" at bounding box center [56, 149] width 47 height 14
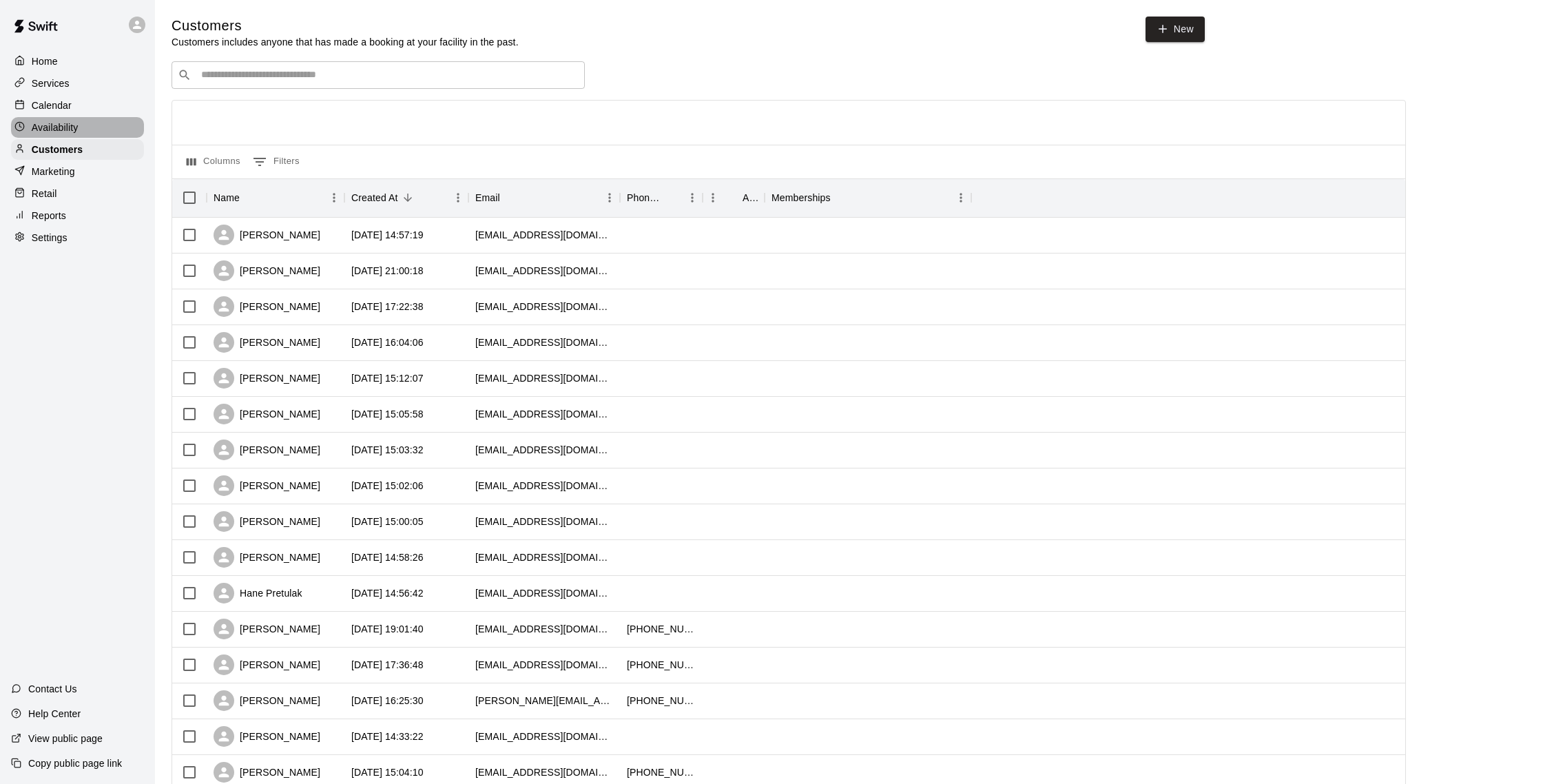
click at [68, 128] on p "Availability" at bounding box center [56, 127] width 47 height 14
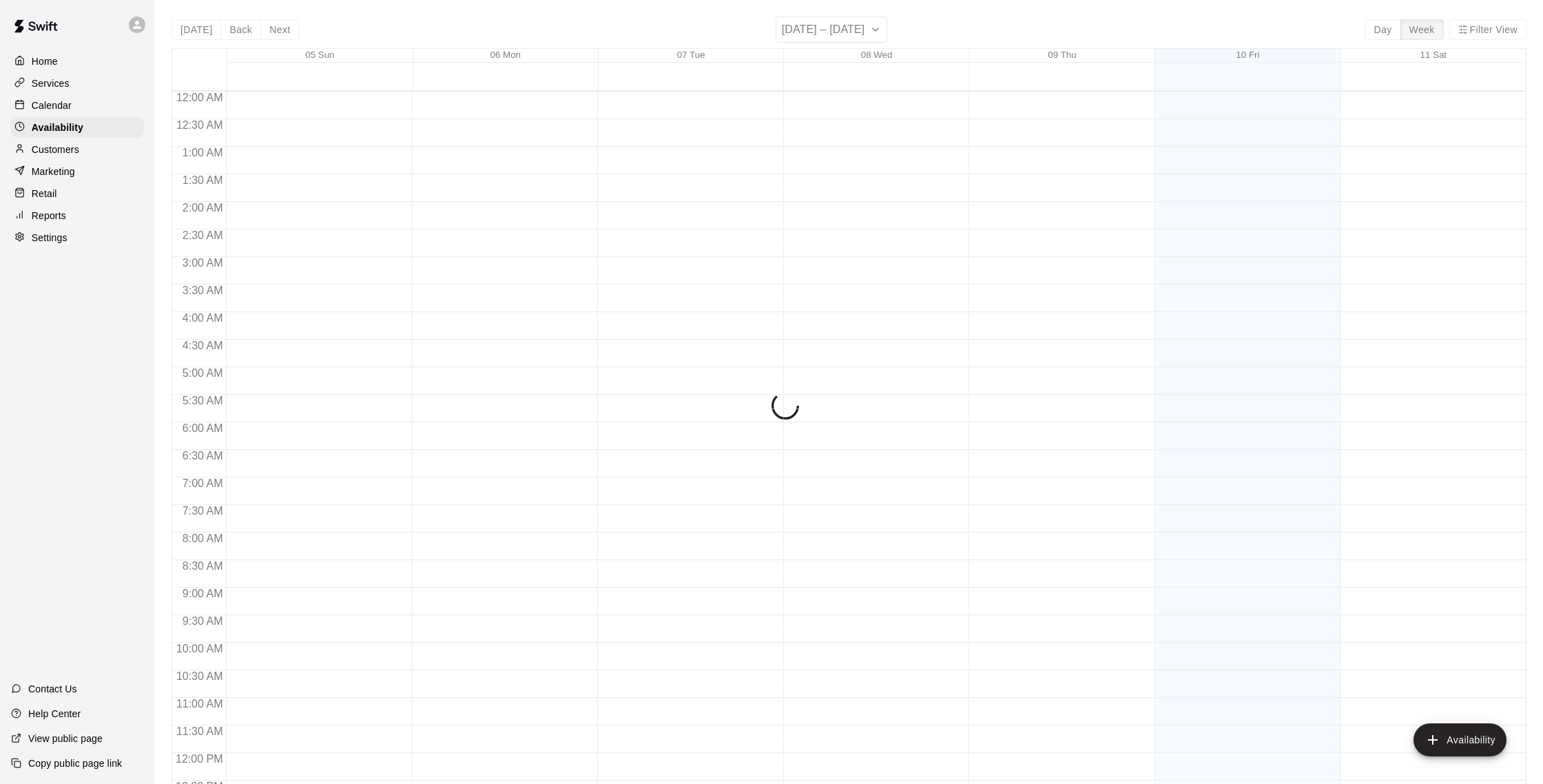
scroll to position [615, 0]
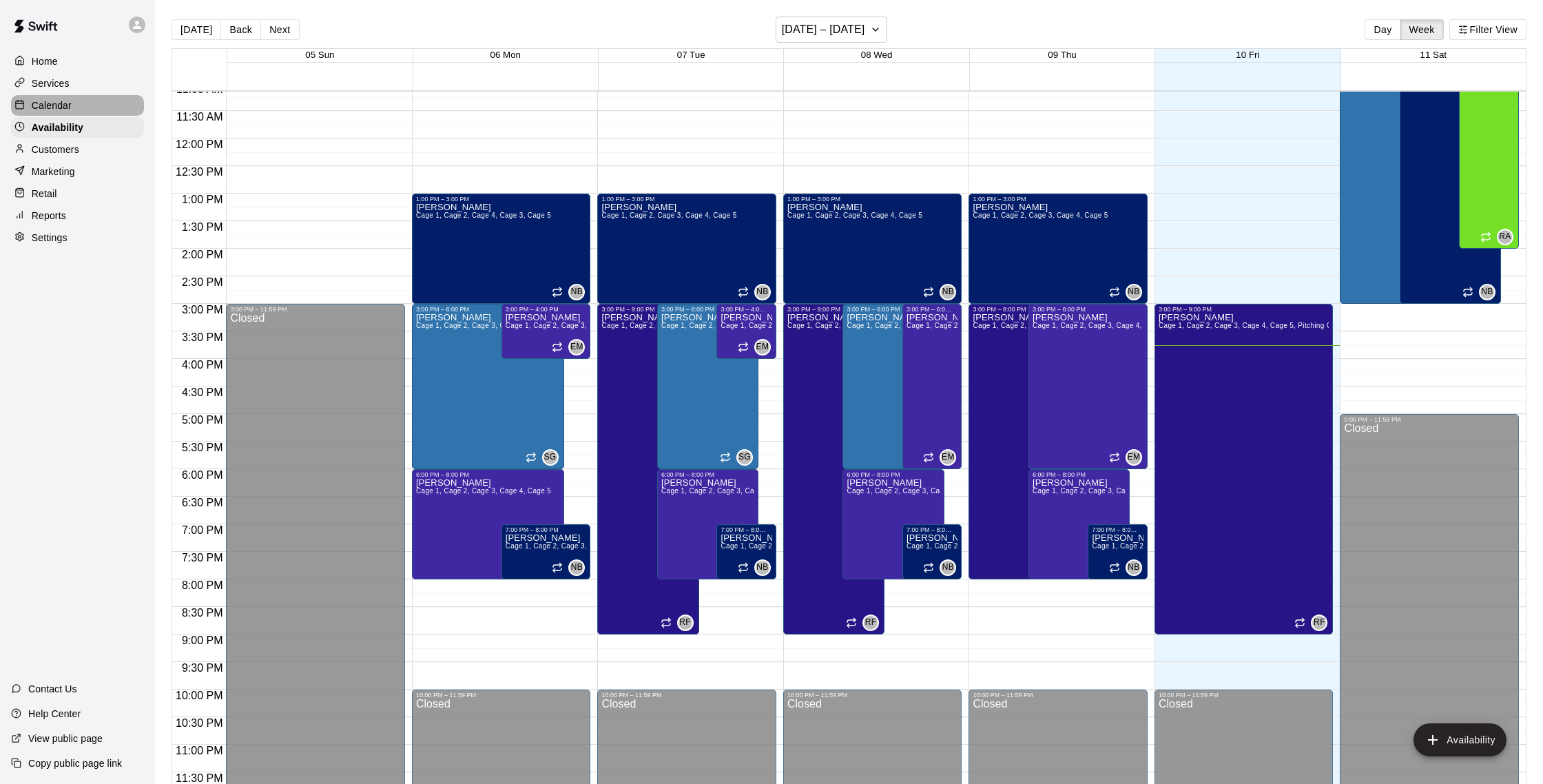
click at [52, 111] on p "Calendar" at bounding box center [51, 105] width 40 height 14
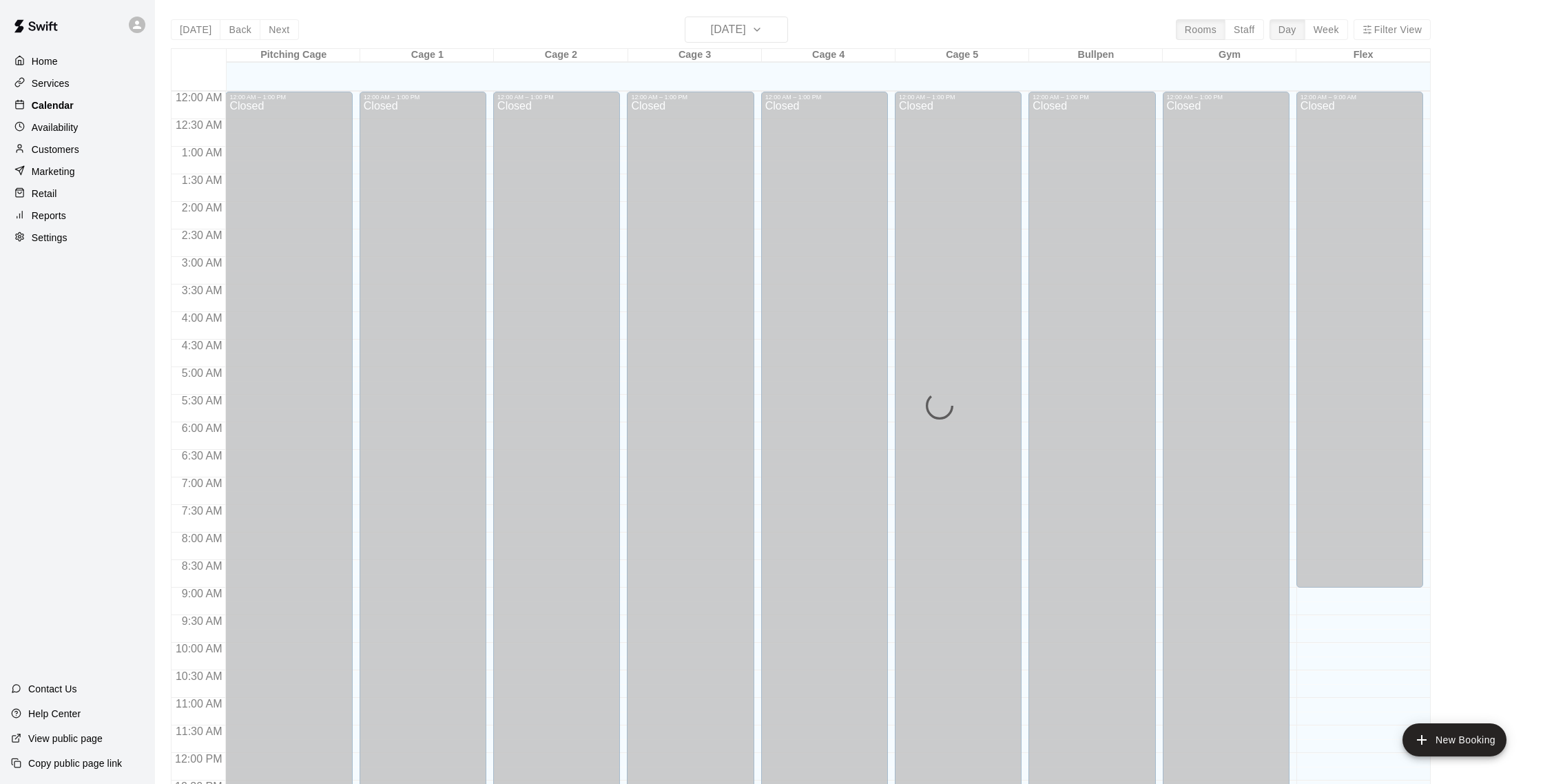
scroll to position [574, 0]
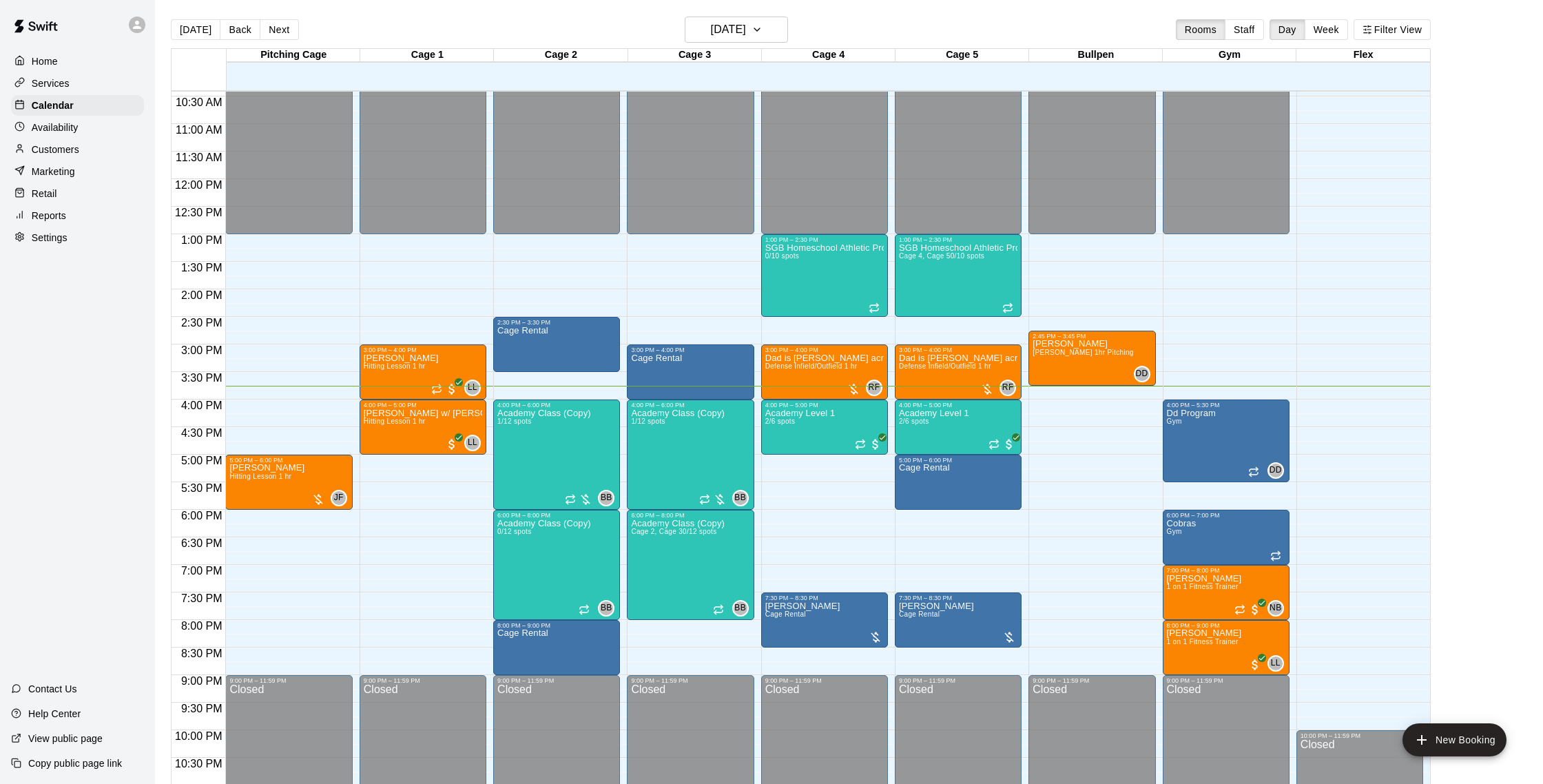
click at [62, 155] on p "Customers" at bounding box center [56, 149] width 47 height 14
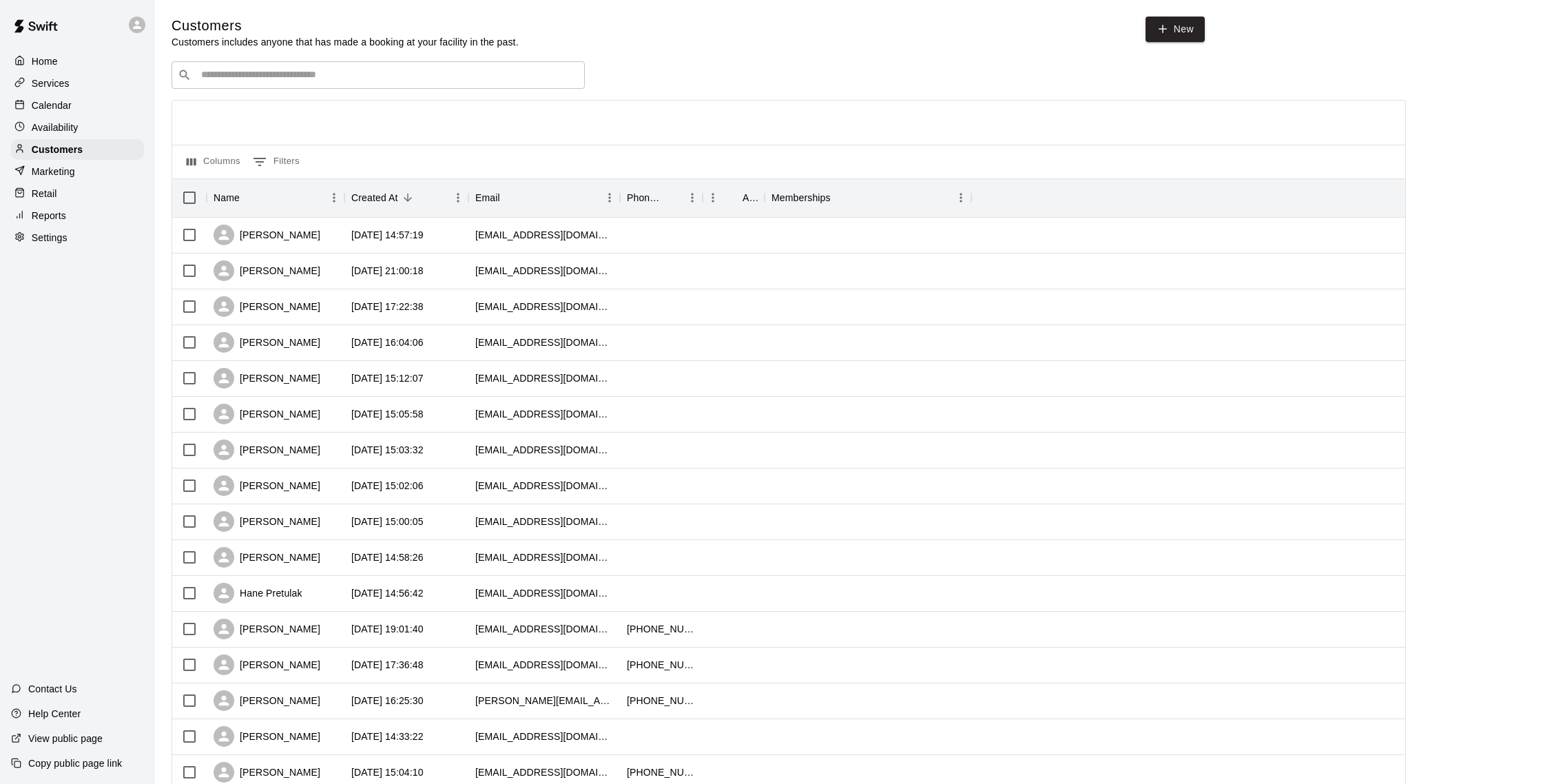
click at [58, 111] on p "Calendar" at bounding box center [51, 105] width 40 height 14
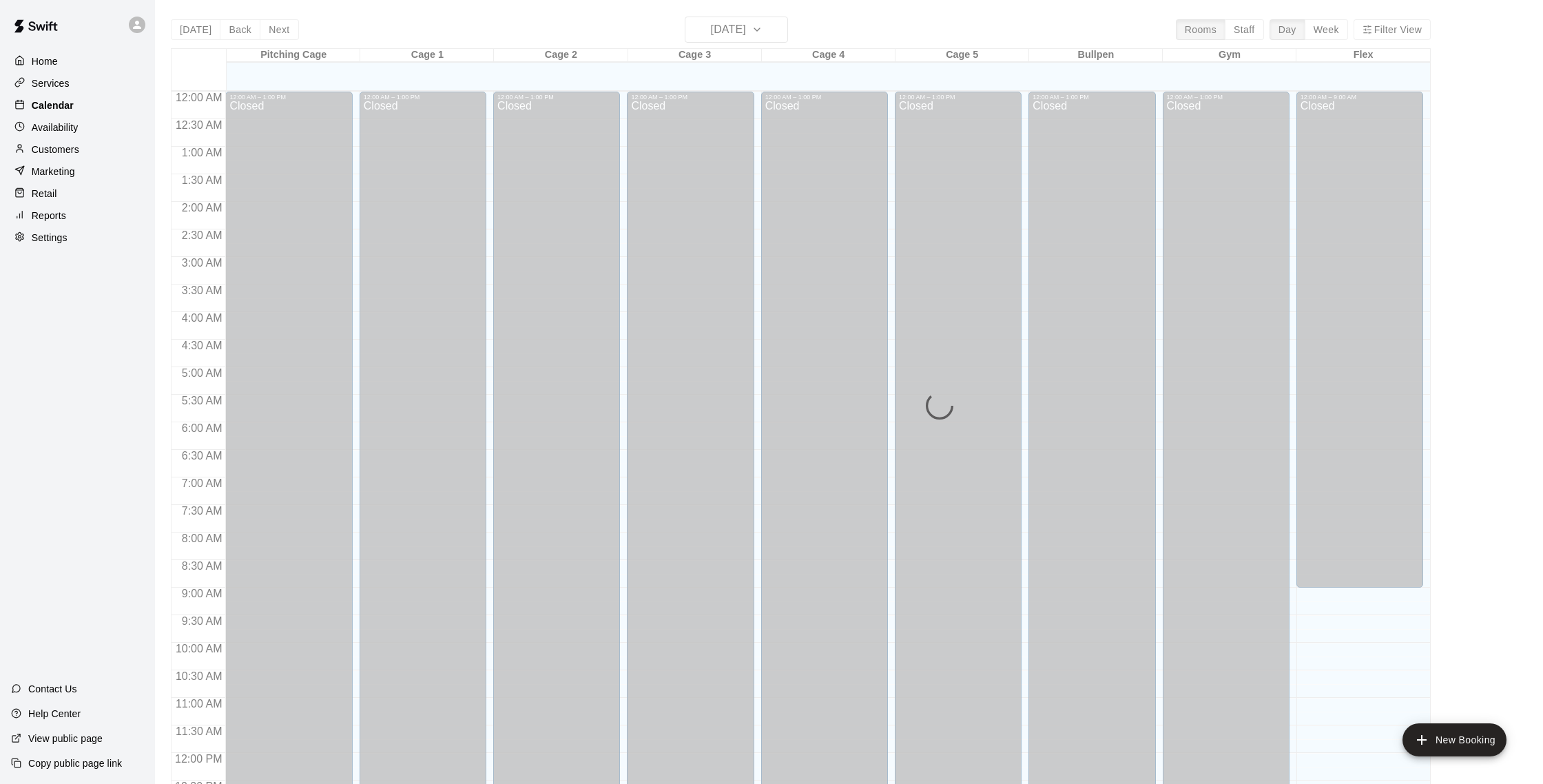
scroll to position [574, 0]
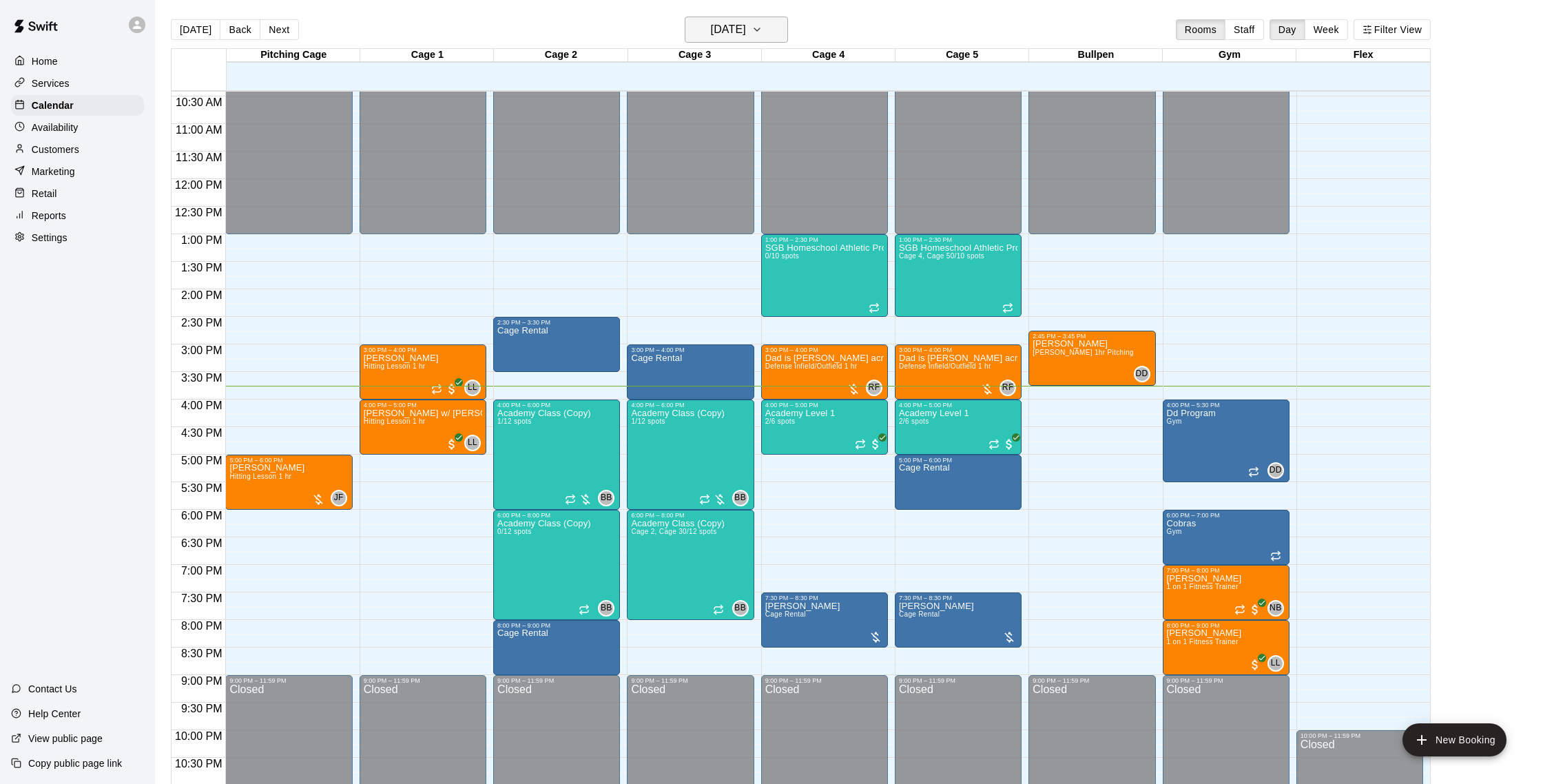
click at [711, 35] on h6 "[DATE]" at bounding box center [728, 30] width 35 height 19
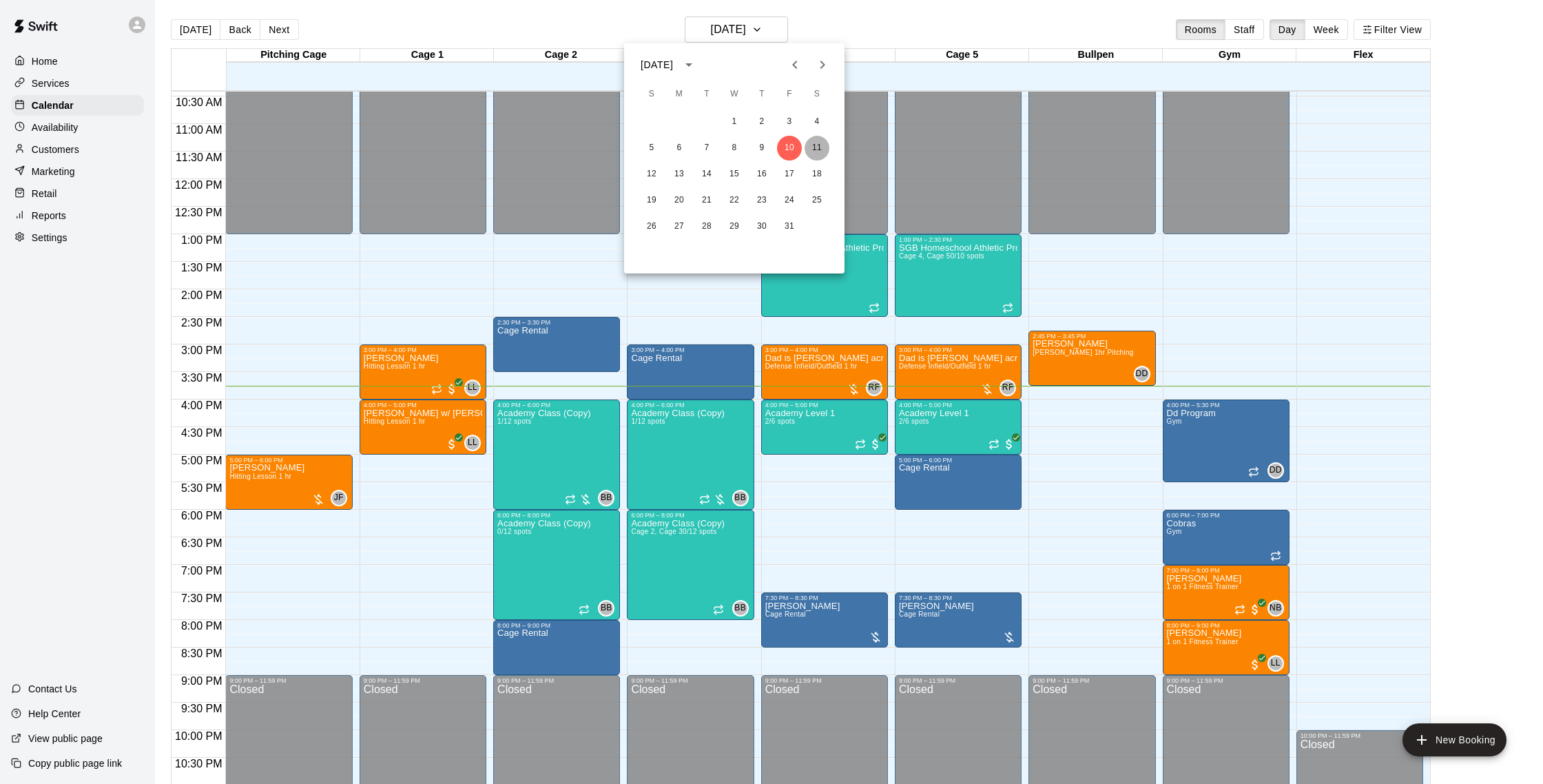
click at [817, 139] on button "11" at bounding box center [816, 148] width 24 height 24
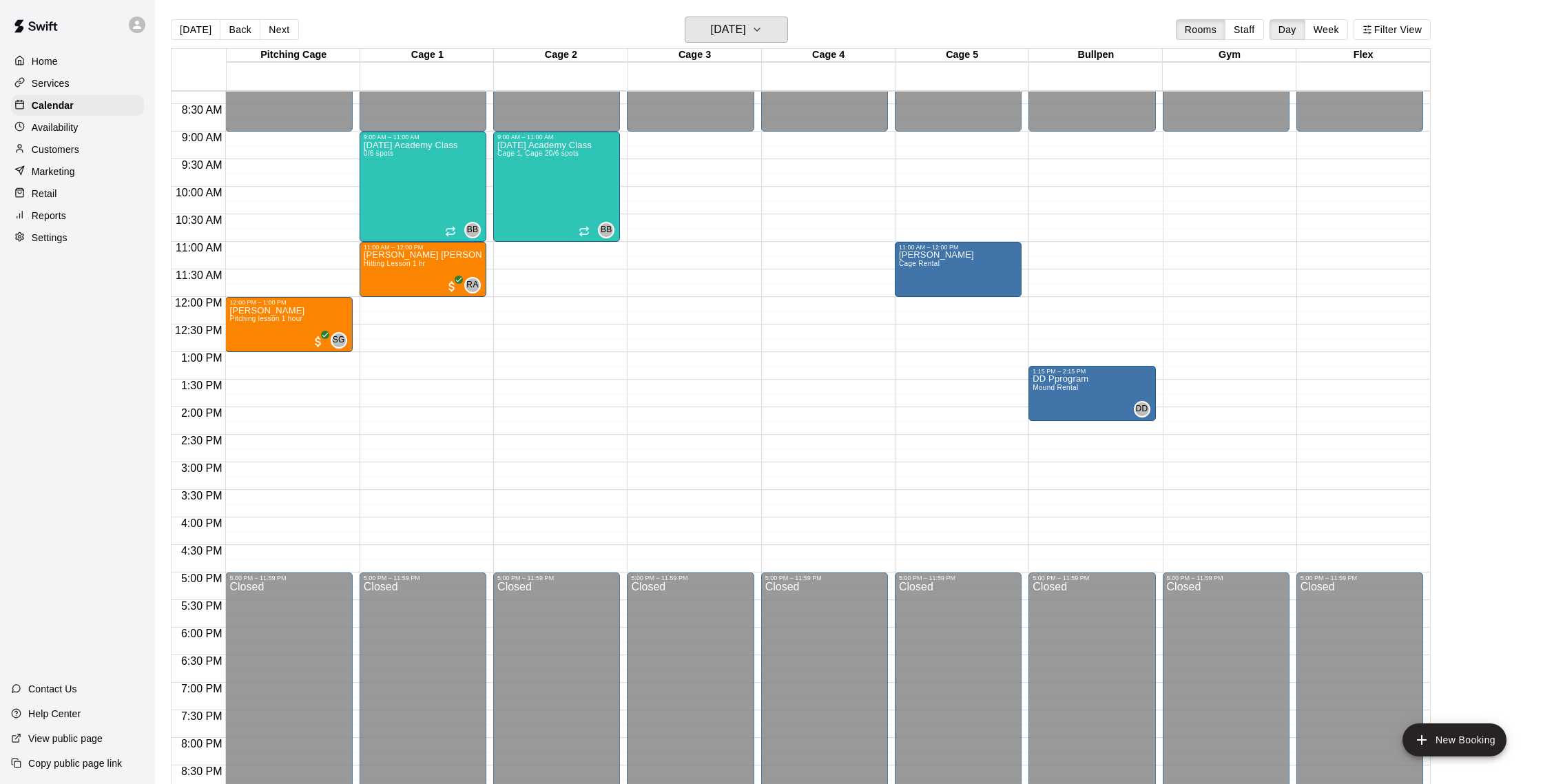
scroll to position [448, 0]
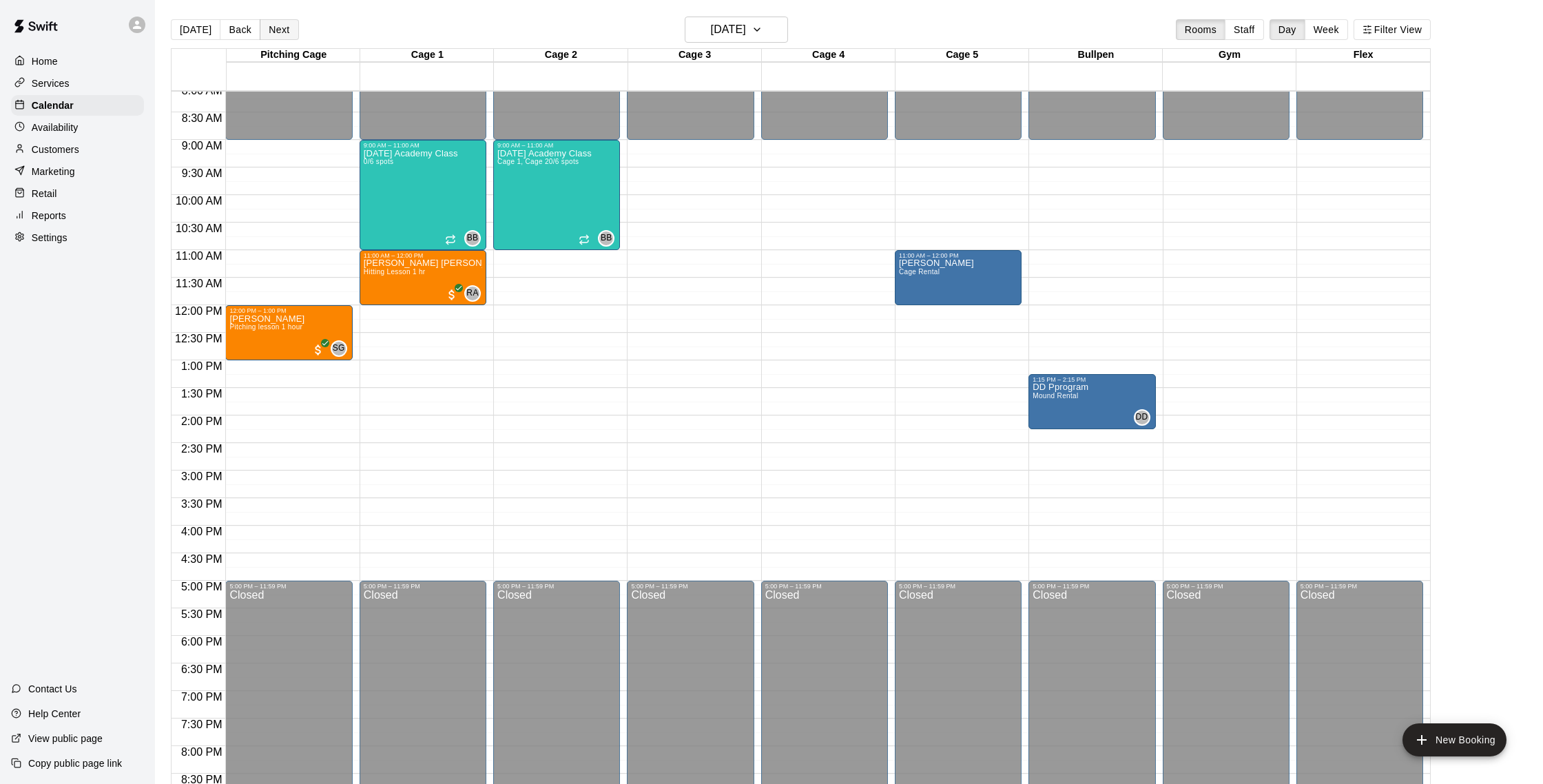
click at [275, 30] on button "Next" at bounding box center [279, 30] width 39 height 20
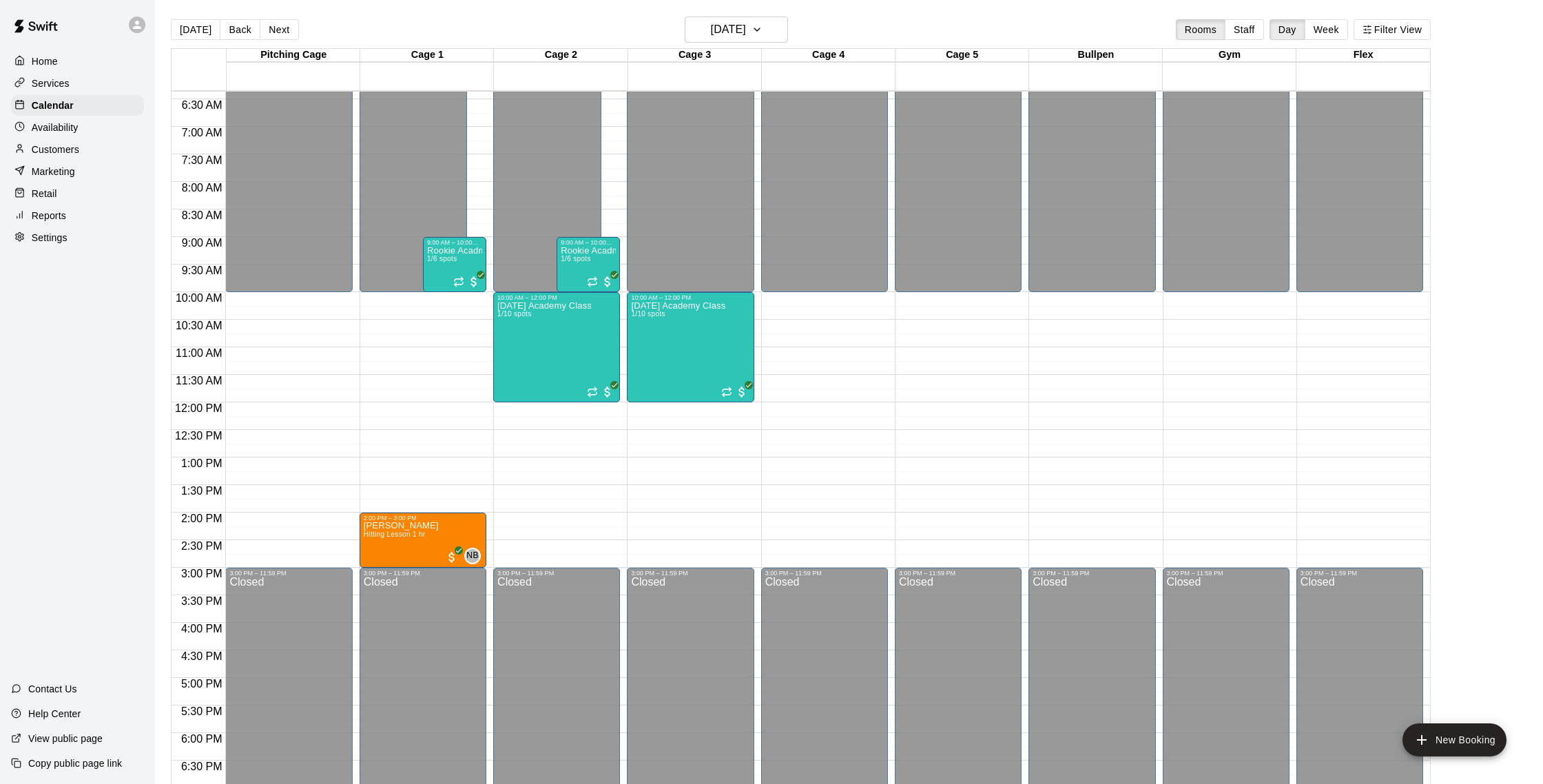
scroll to position [347, 0]
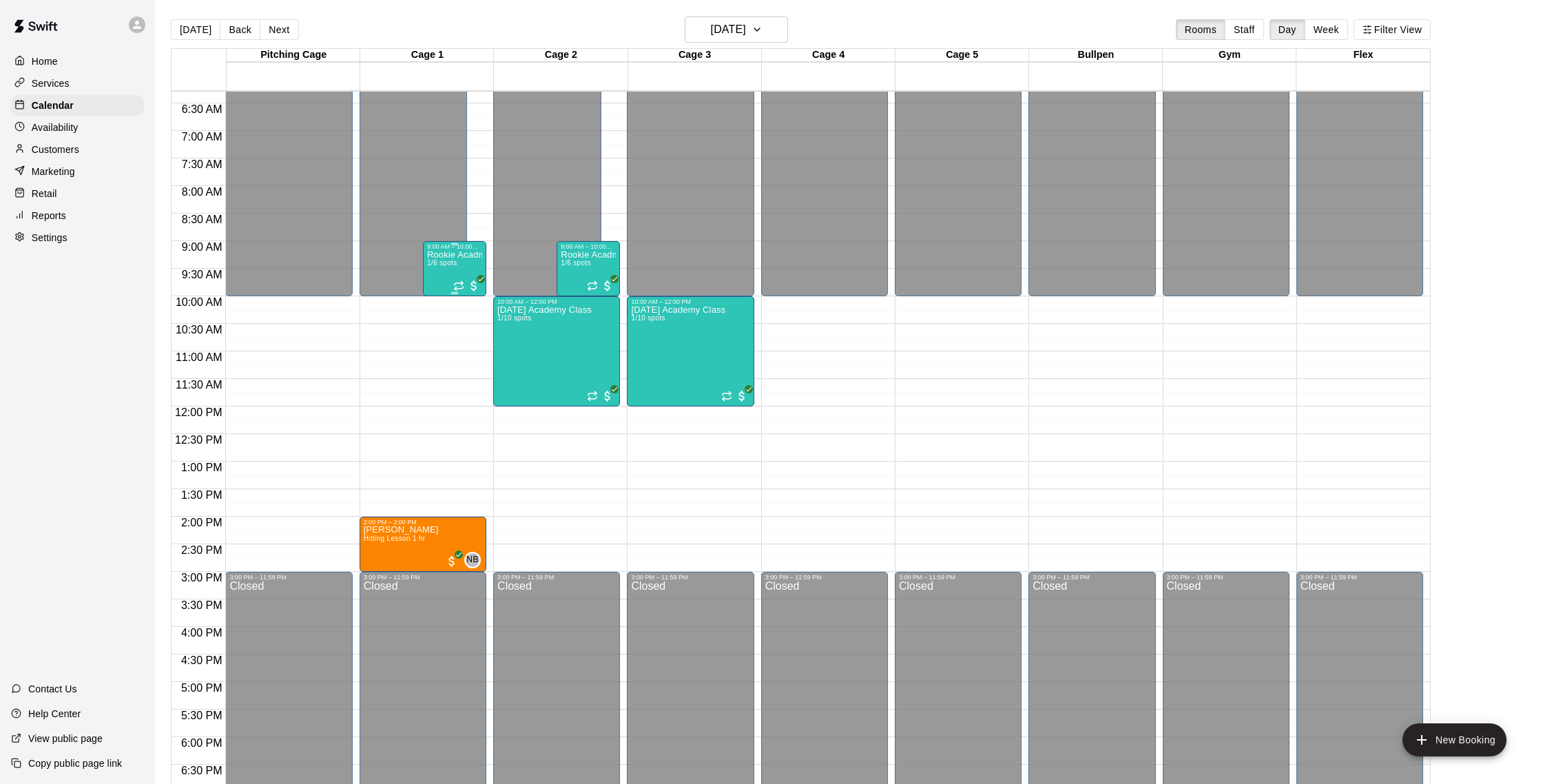
click at [436, 260] on div "Rookie Acadmey 1/6 spots" at bounding box center [454, 641] width 55 height 784
click at [436, 287] on button "edit" at bounding box center [441, 298] width 28 height 27
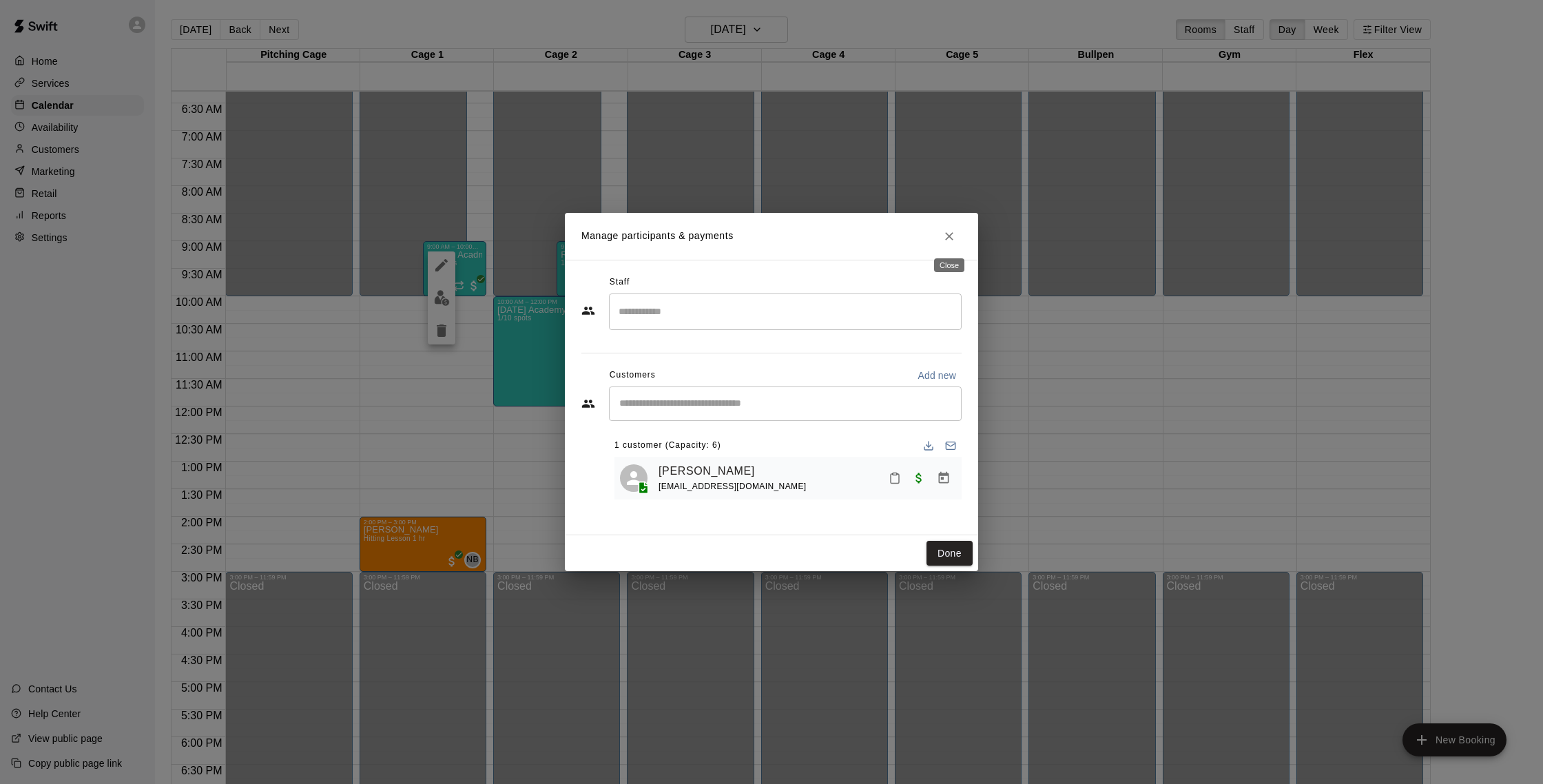
click at [961, 234] on button "Close" at bounding box center [949, 235] width 24 height 24
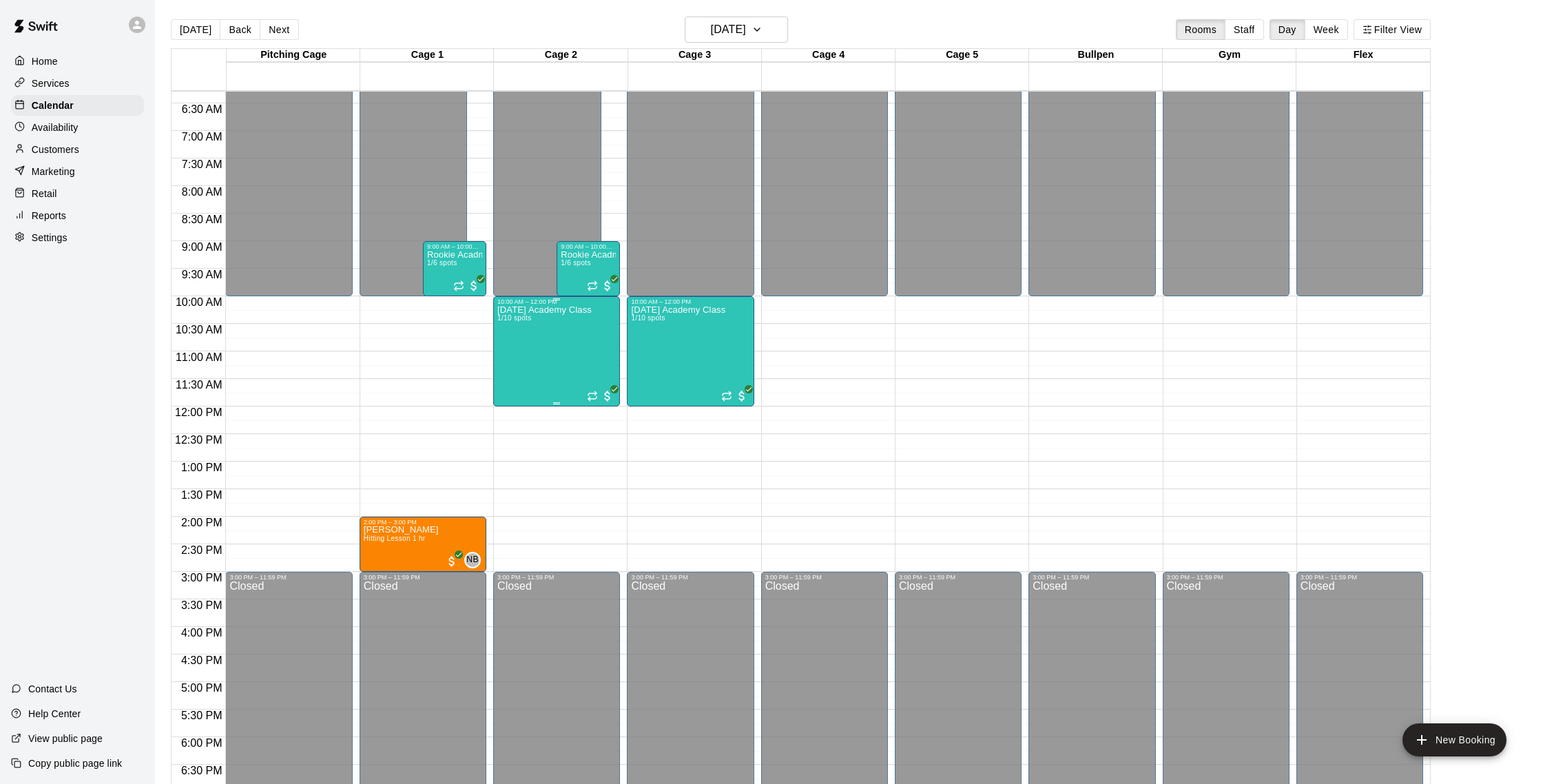
click at [571, 310] on p "[DATE] Academy Class" at bounding box center [544, 310] width 95 height 0
click at [522, 356] on button "edit" at bounding box center [512, 357] width 28 height 27
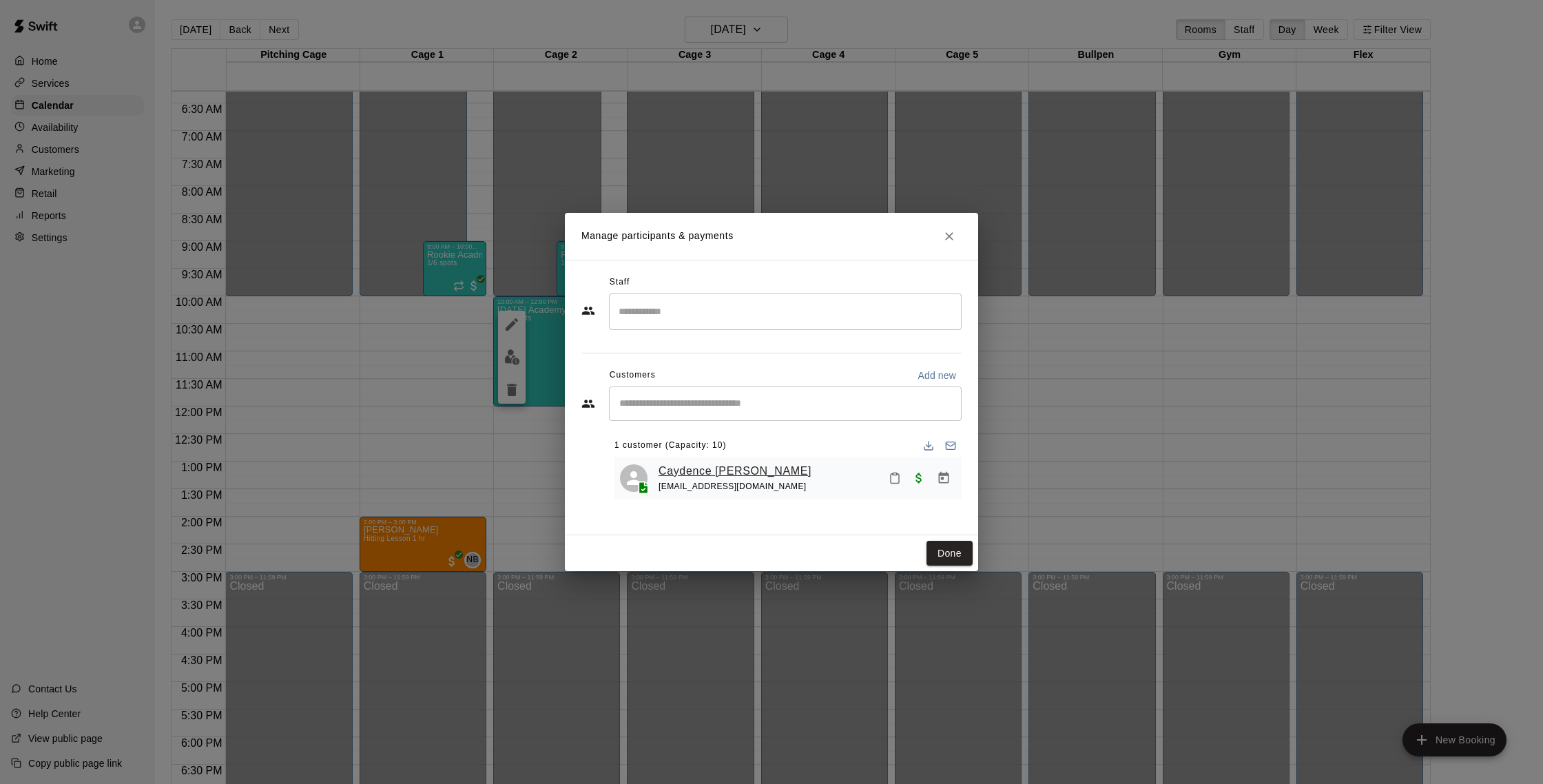
click at [693, 468] on link "Caydence [PERSON_NAME]" at bounding box center [734, 471] width 153 height 18
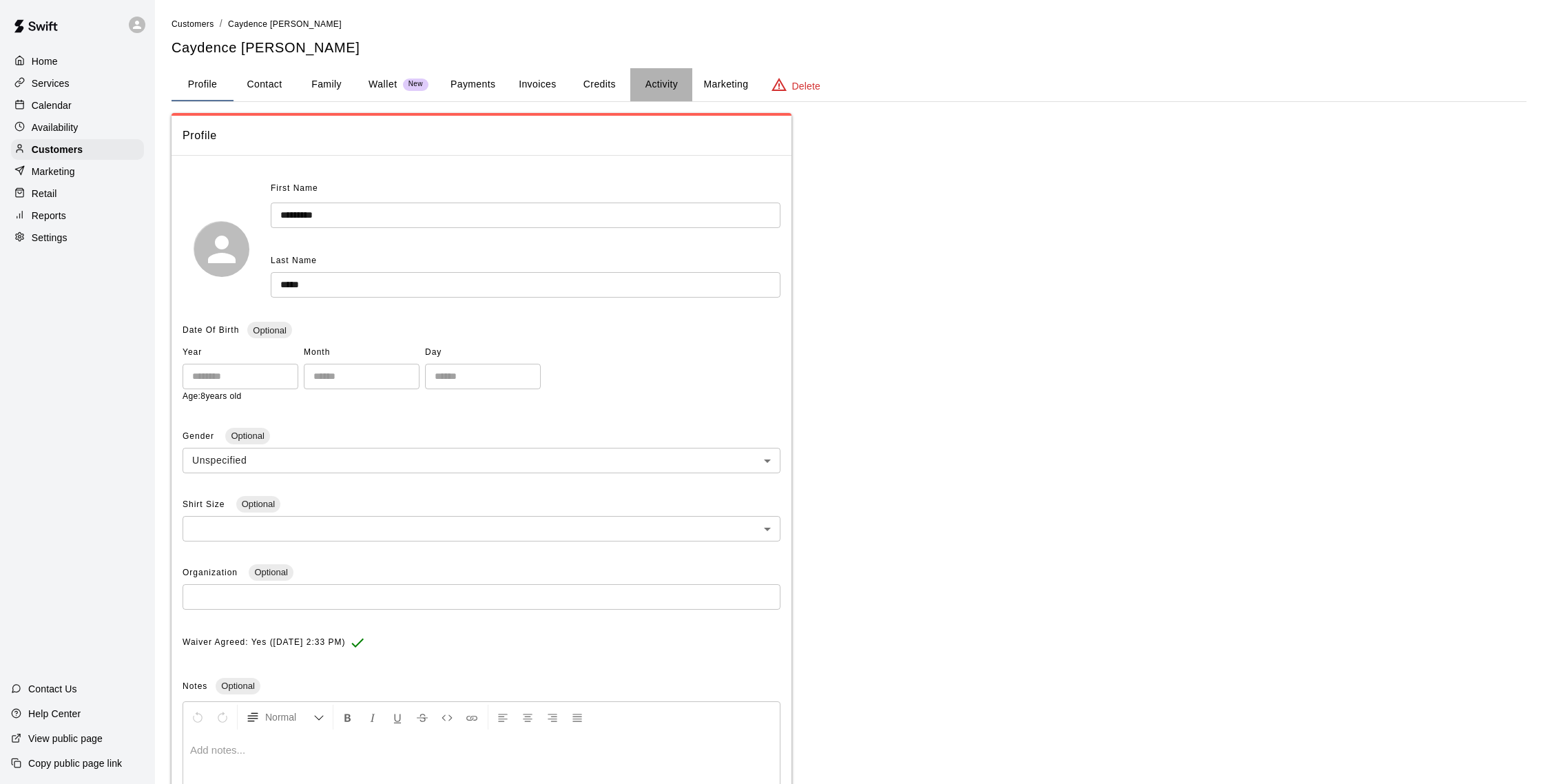
click at [673, 84] on button "Activity" at bounding box center [661, 84] width 62 height 33
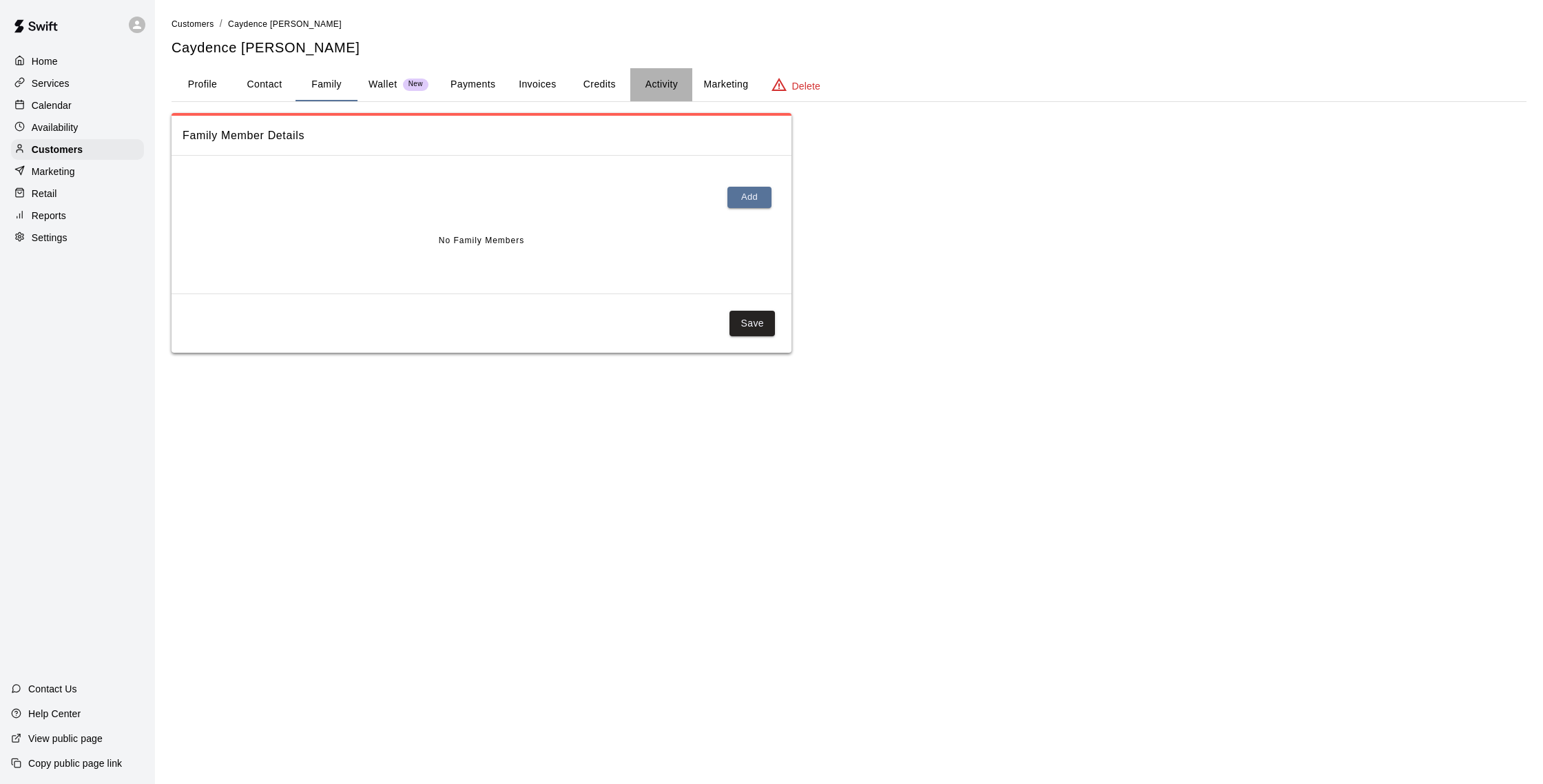
click at [661, 90] on button "Activity" at bounding box center [661, 84] width 62 height 33
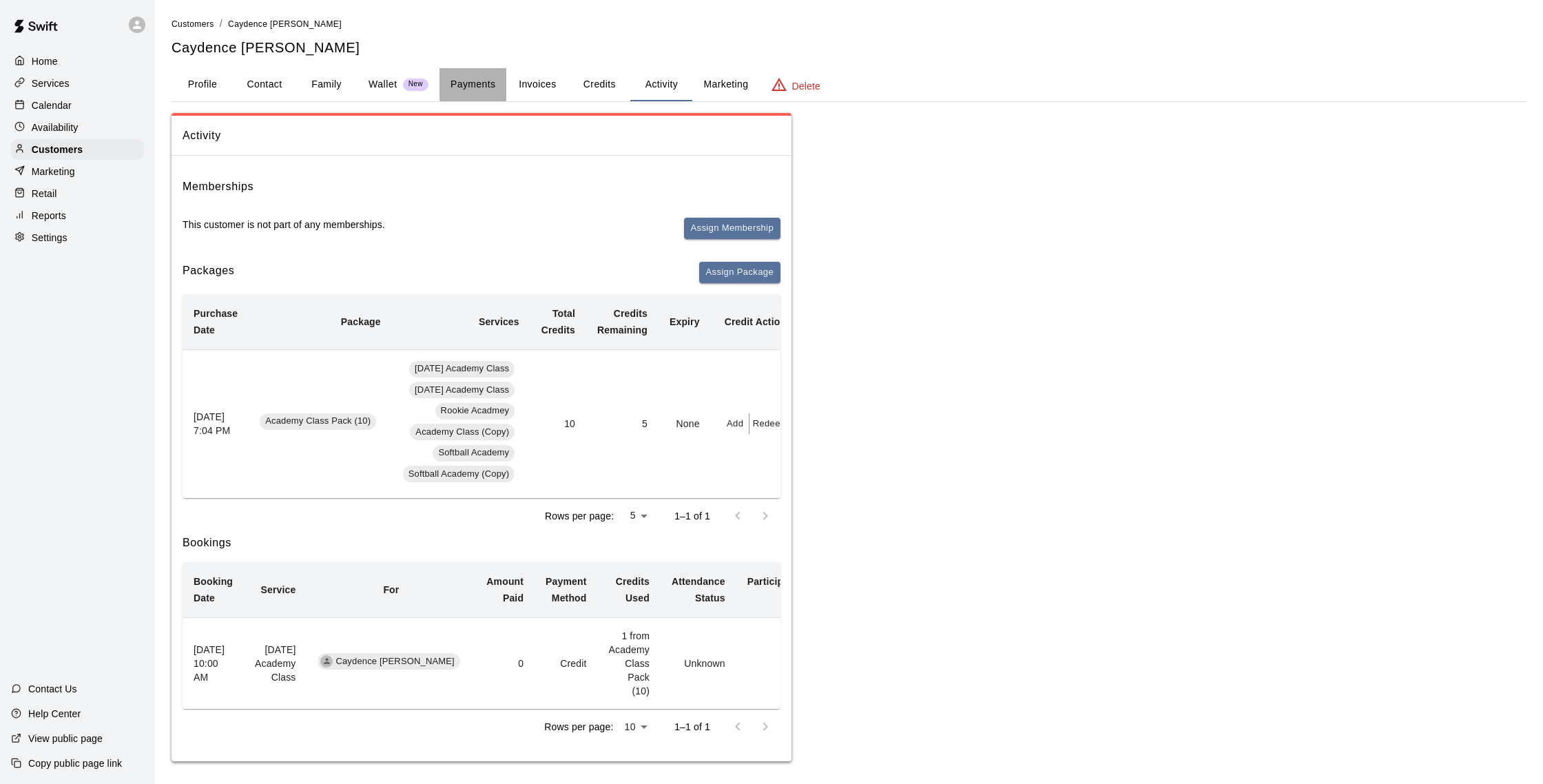
click at [474, 84] on button "Payments" at bounding box center [473, 84] width 67 height 33
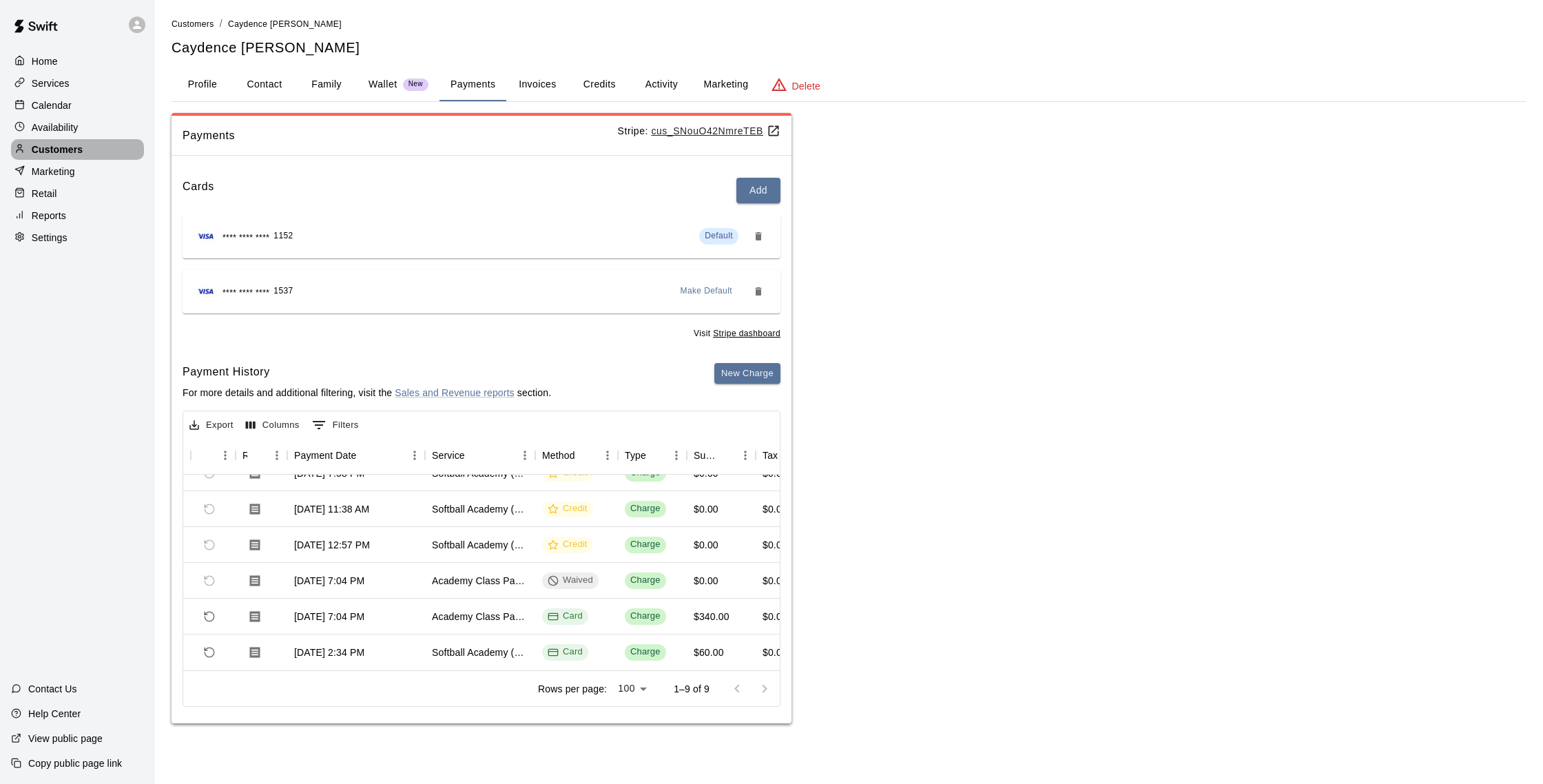
click at [98, 147] on div "Customers" at bounding box center [78, 149] width 133 height 20
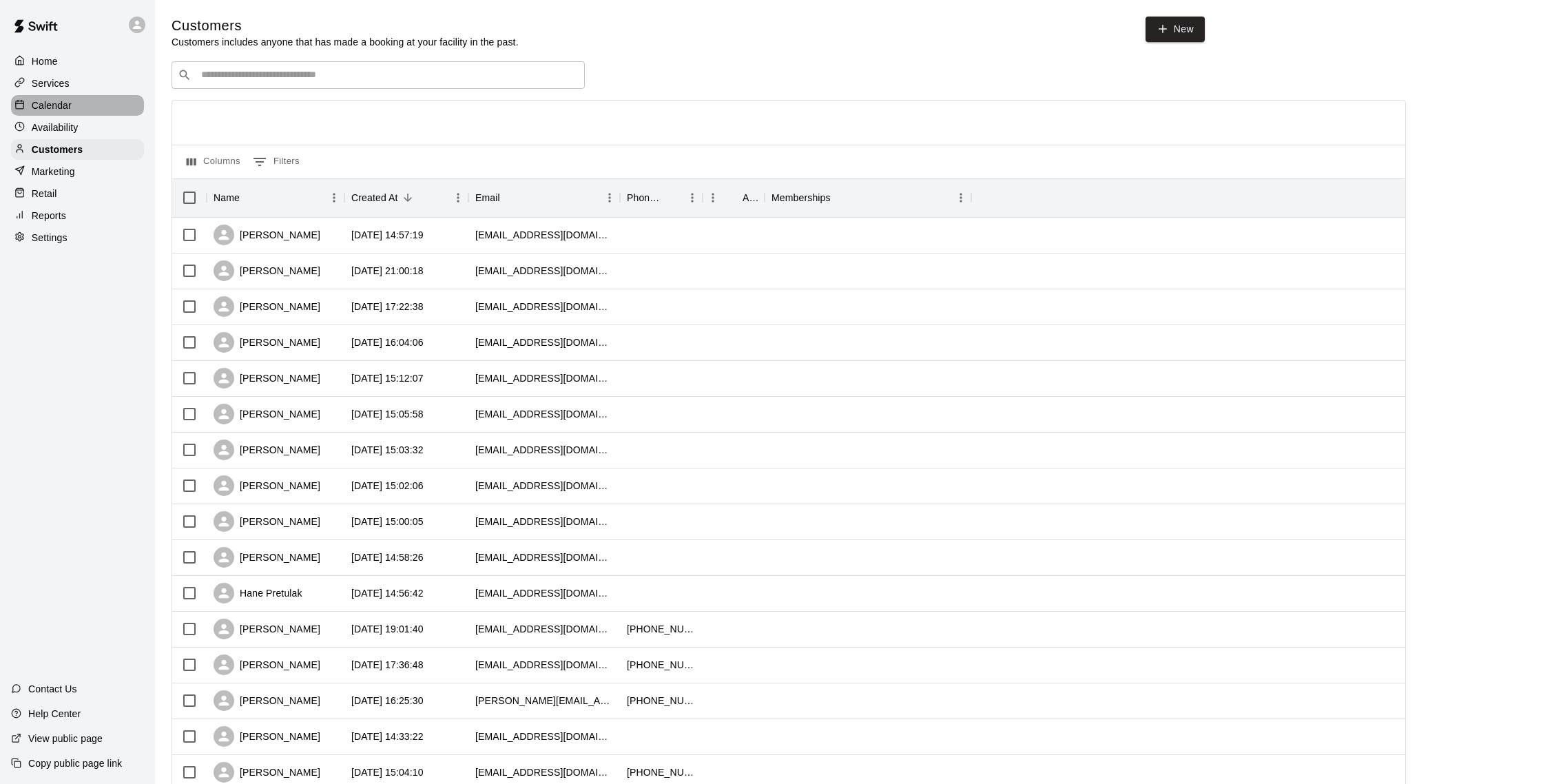
click at [62, 105] on p "Calendar" at bounding box center [51, 105] width 40 height 14
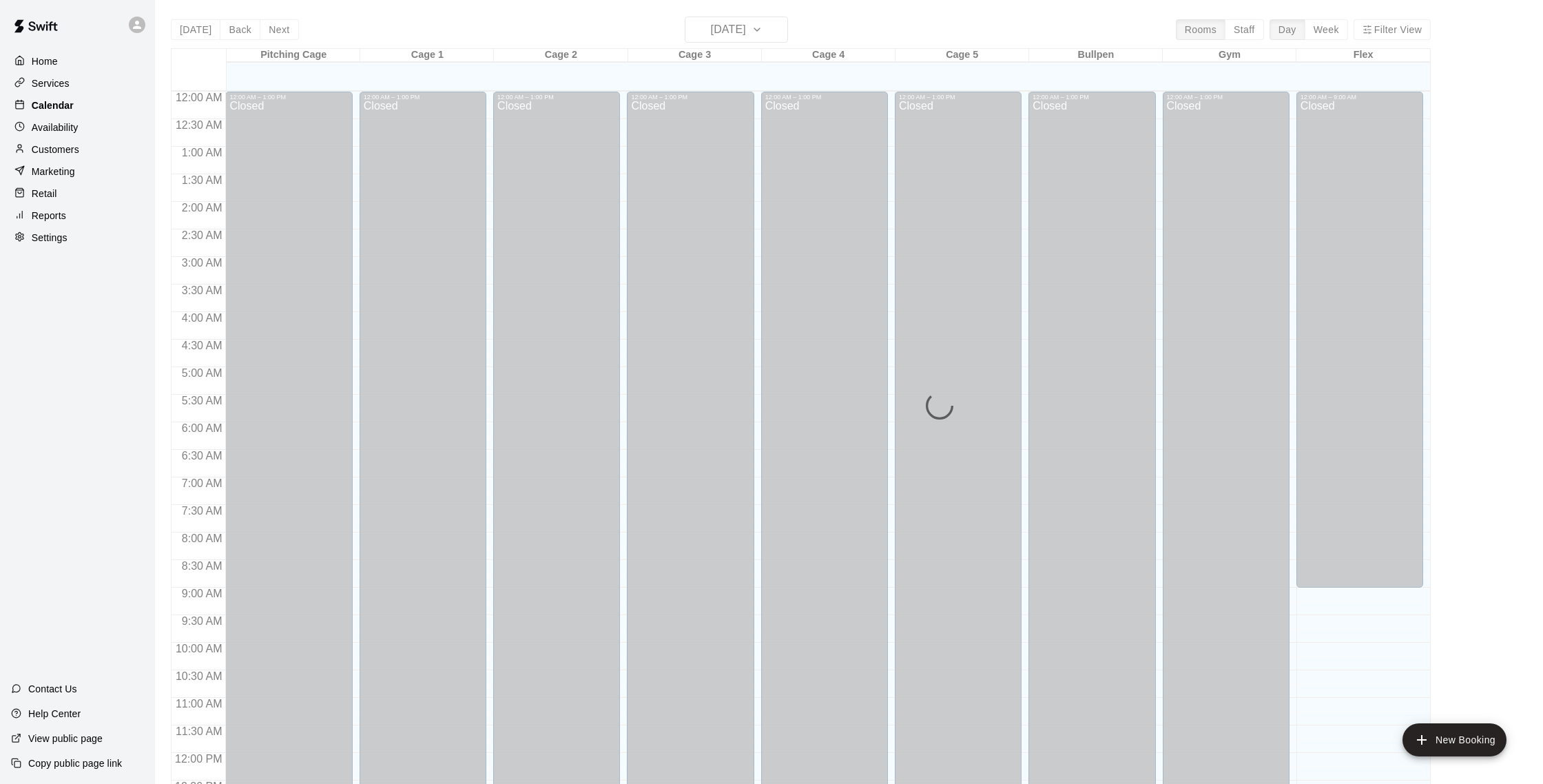
scroll to position [574, 0]
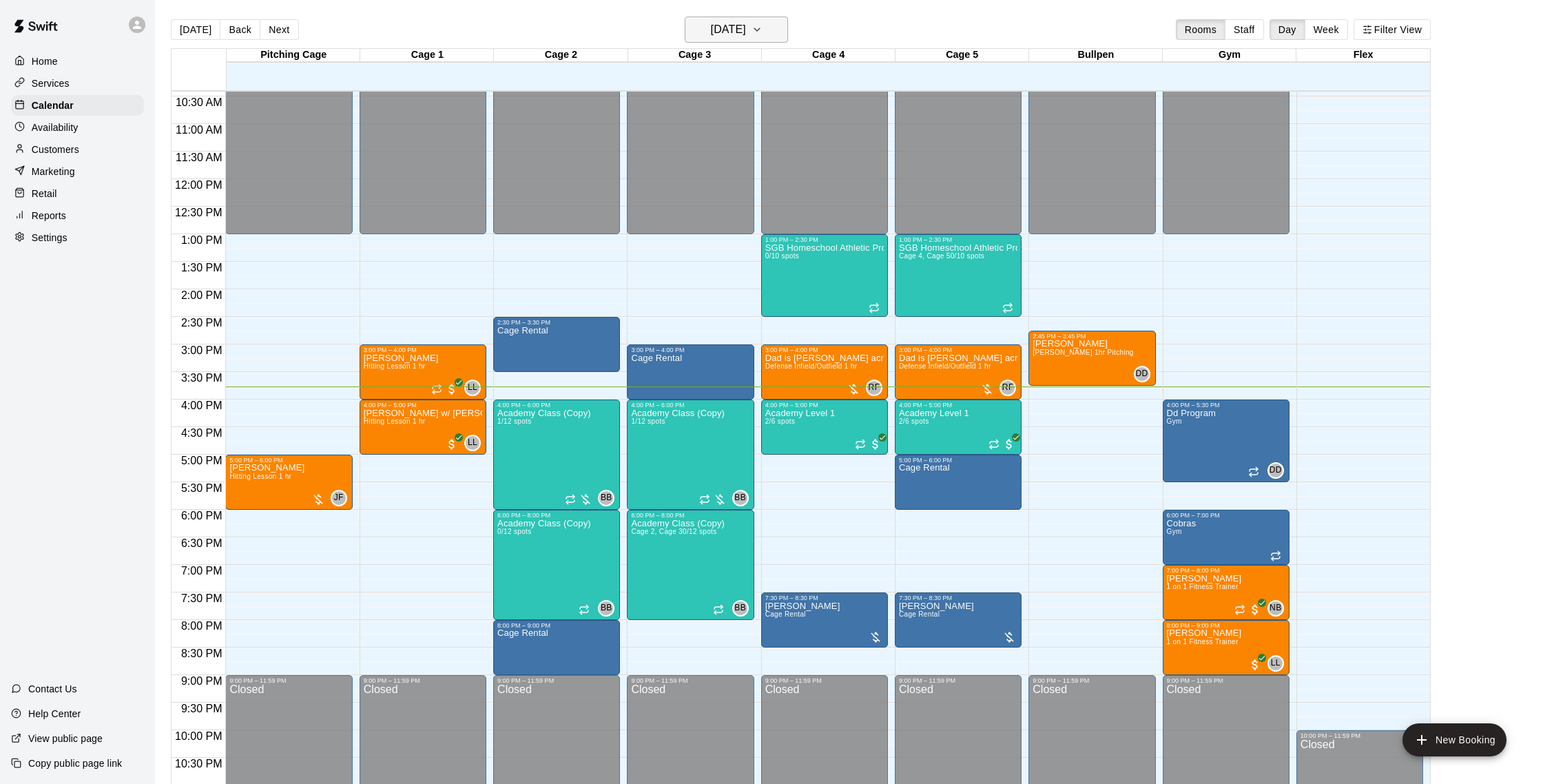
click at [745, 21] on h6 "[DATE]" at bounding box center [728, 30] width 35 height 19
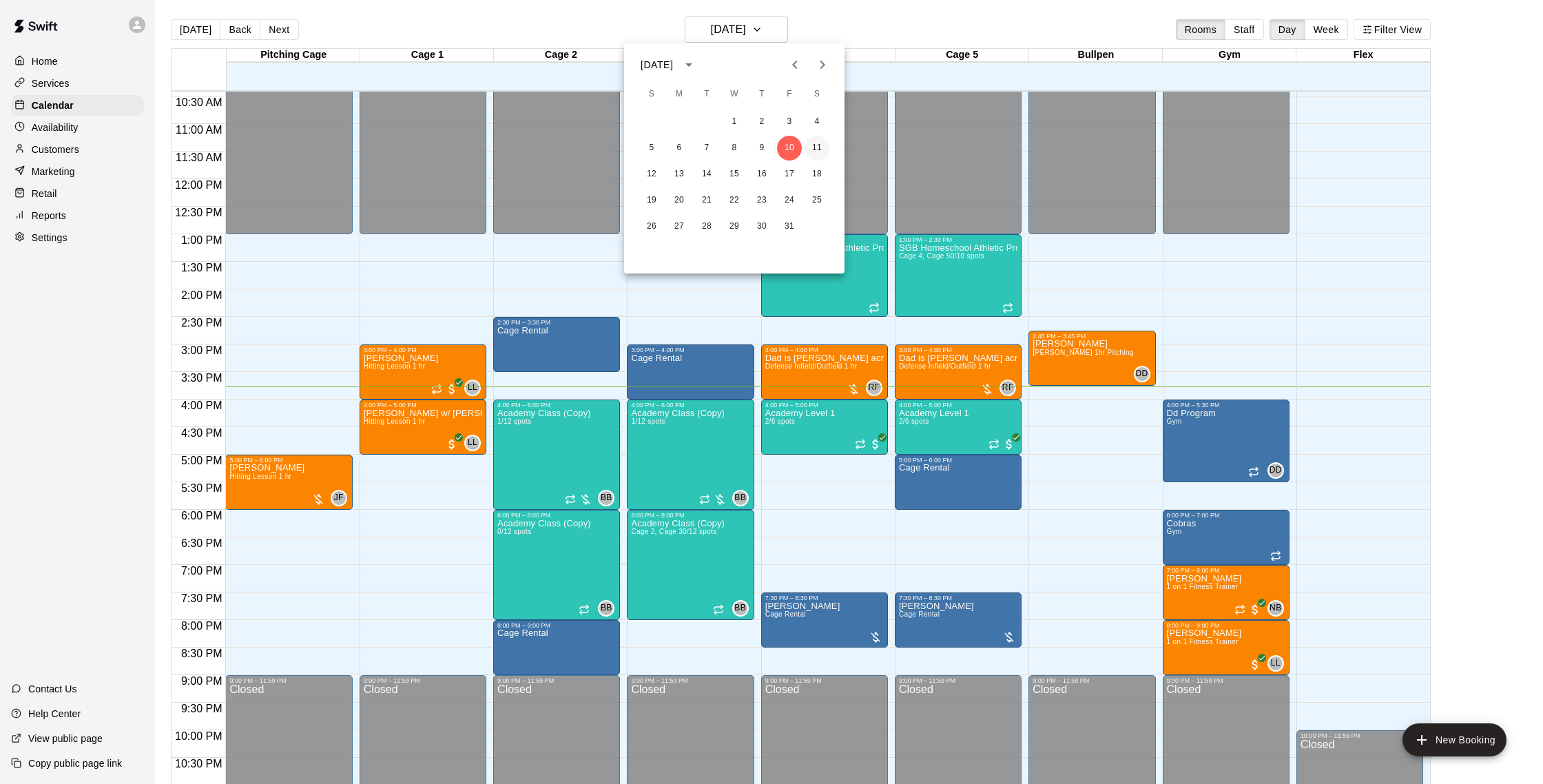
click at [819, 148] on button "11" at bounding box center [816, 148] width 24 height 24
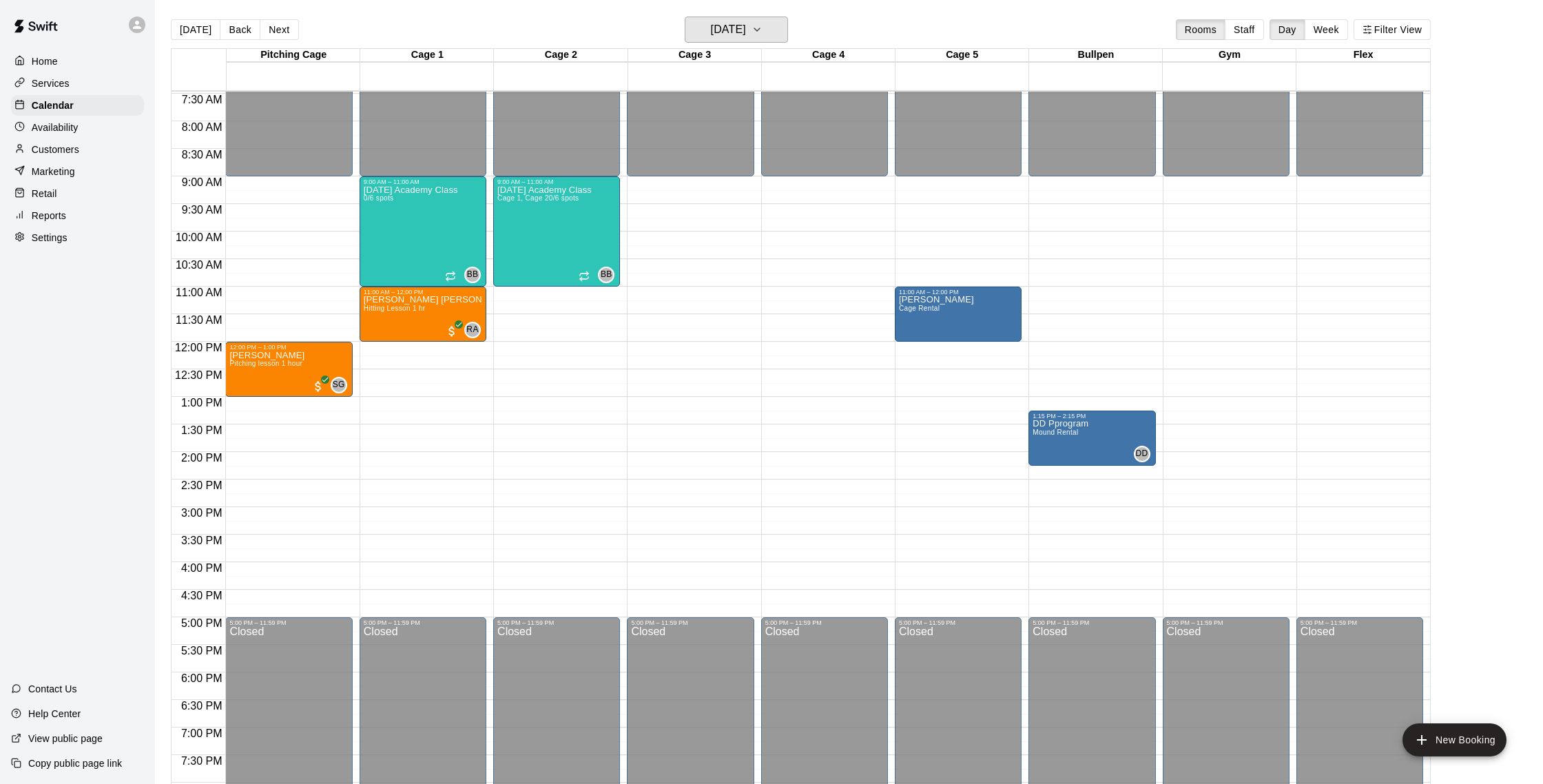
scroll to position [414, 0]
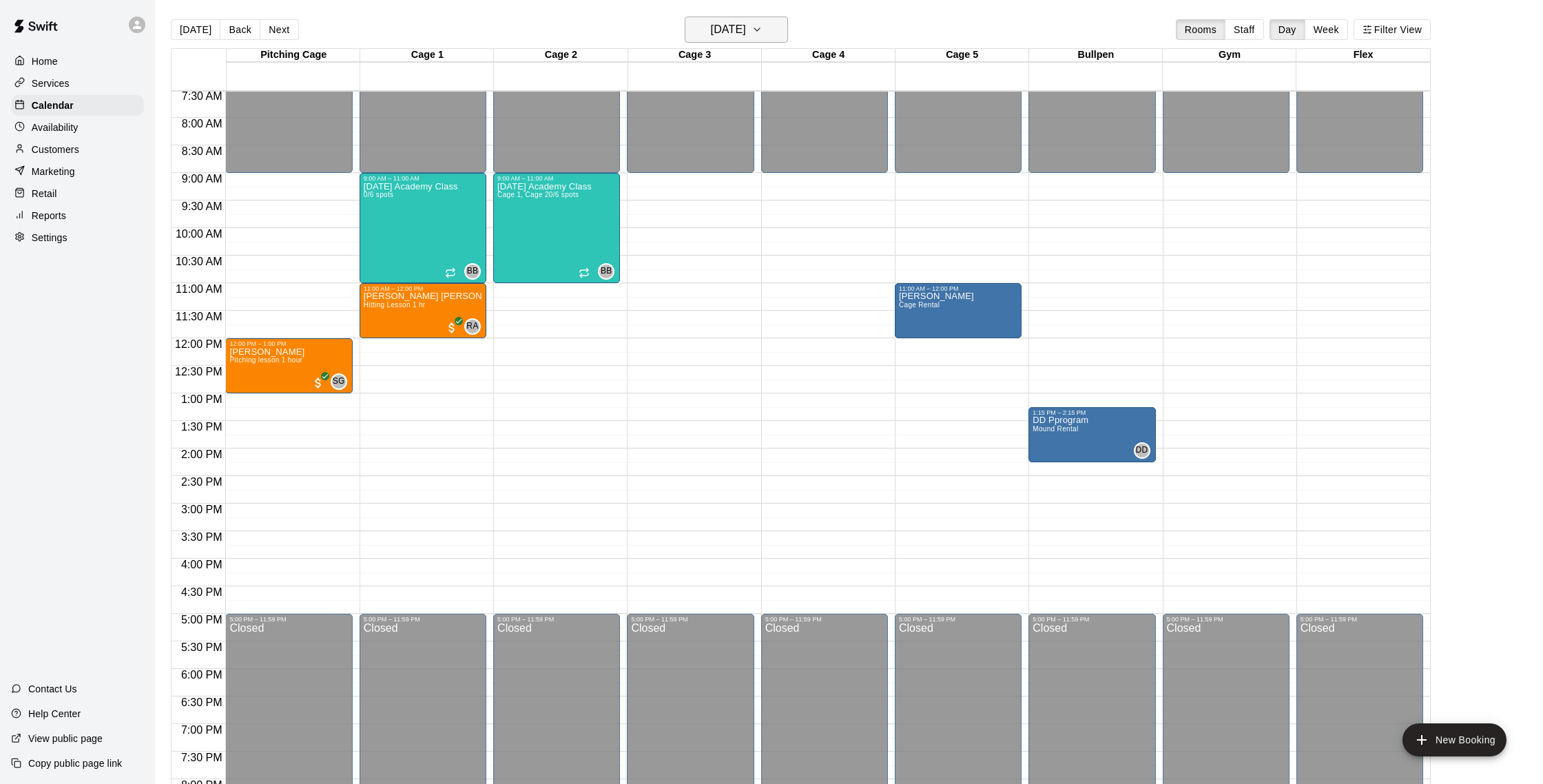
click at [711, 34] on h6 "[DATE]" at bounding box center [728, 30] width 35 height 19
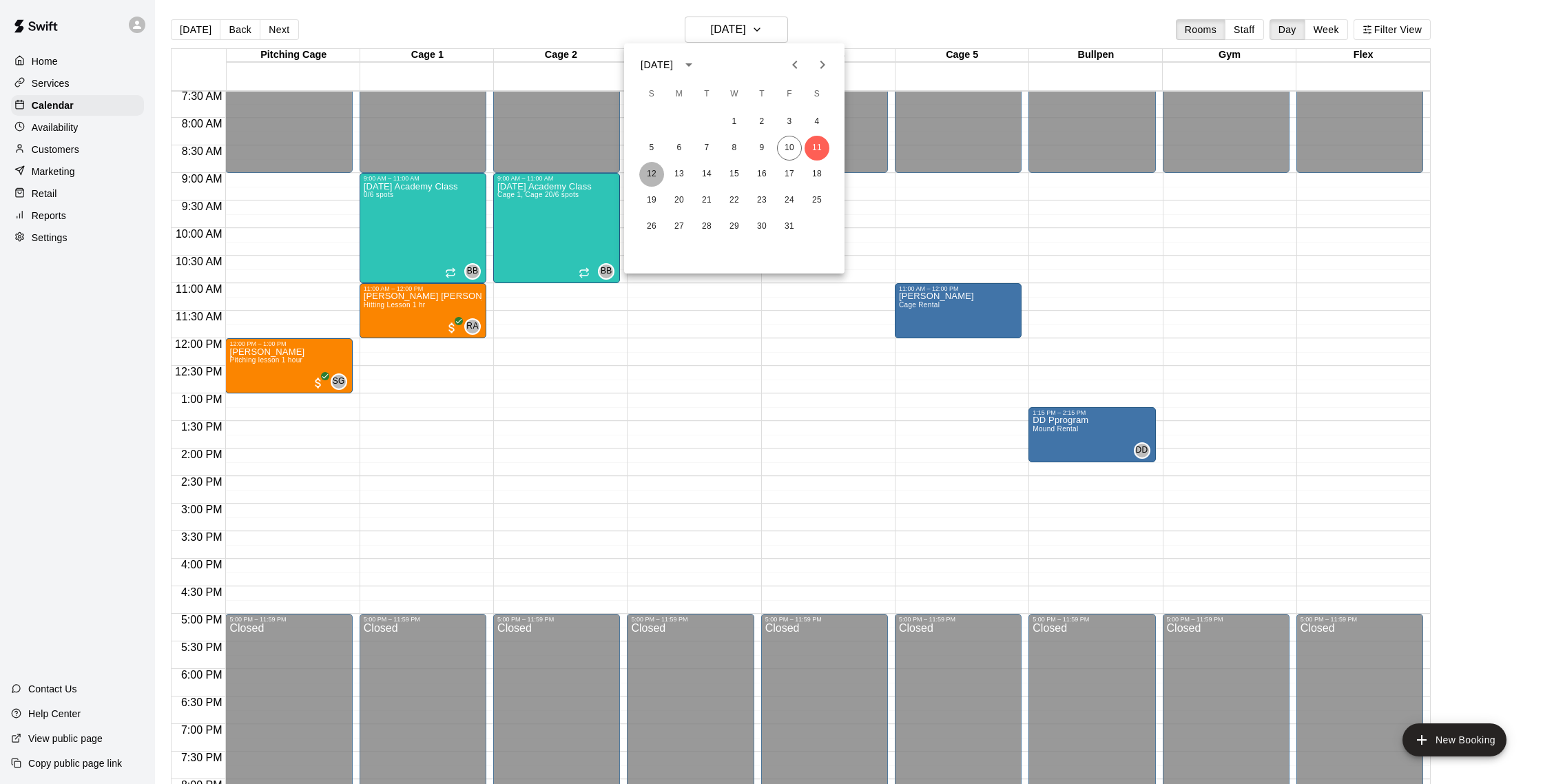
click at [652, 169] on button "12" at bounding box center [651, 174] width 24 height 24
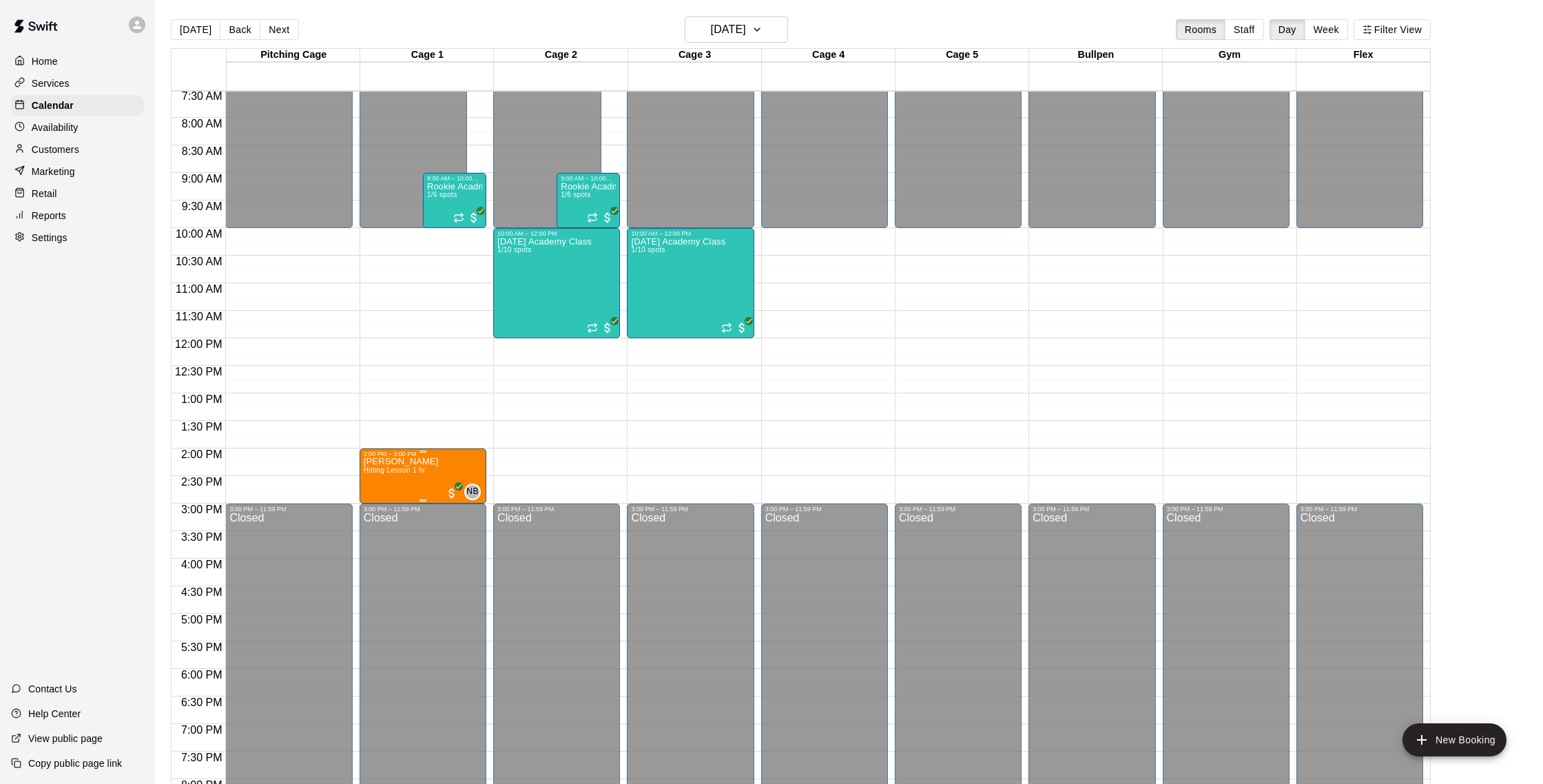
click at [392, 462] on p "[PERSON_NAME]" at bounding box center [401, 462] width 75 height 0
click at [373, 520] on div at bounding box center [377, 509] width 28 height 93
click at [374, 518] on button "edit" at bounding box center [377, 510] width 28 height 27
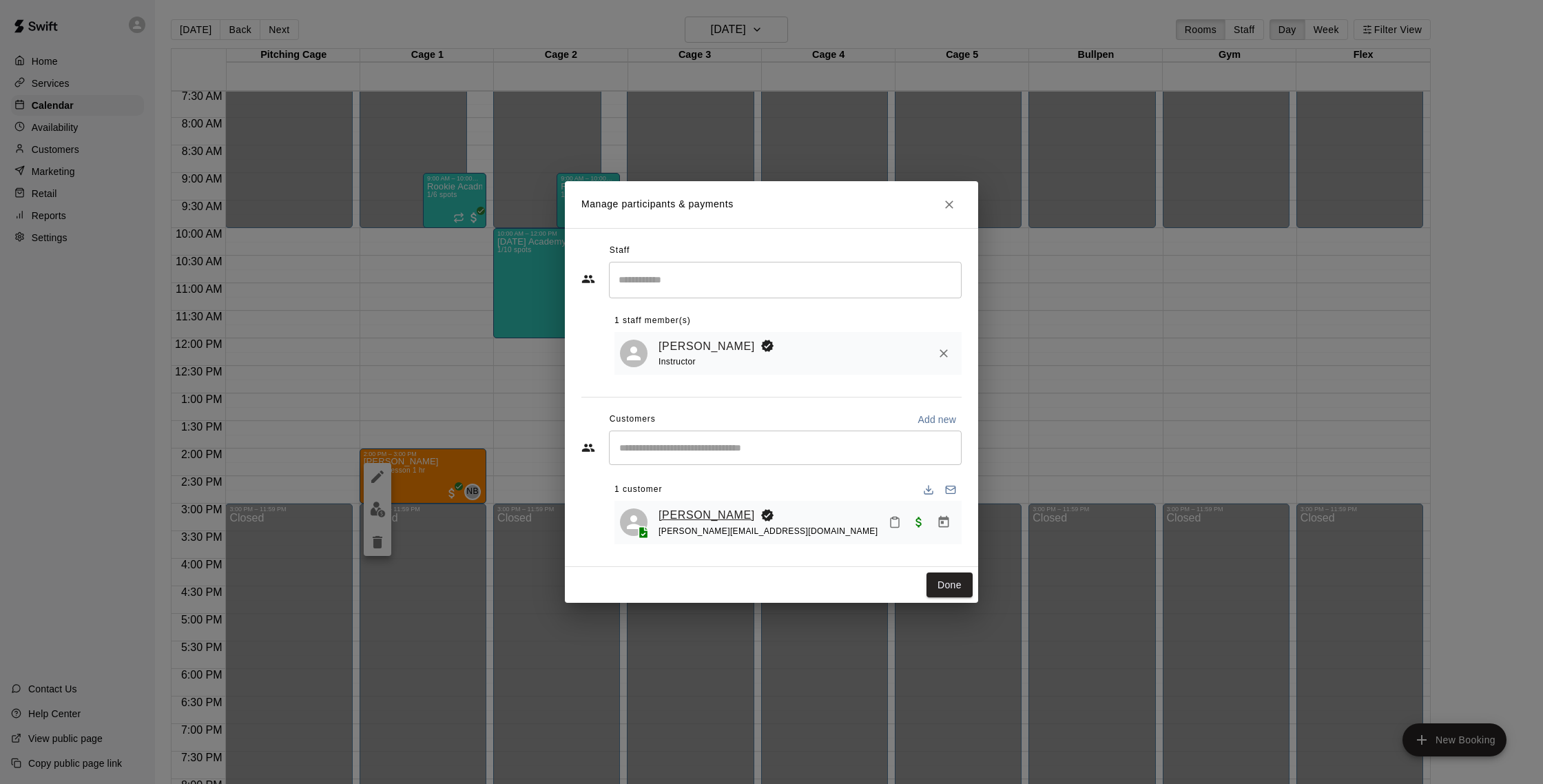
click at [663, 509] on link "[PERSON_NAME]" at bounding box center [707, 515] width 96 height 18
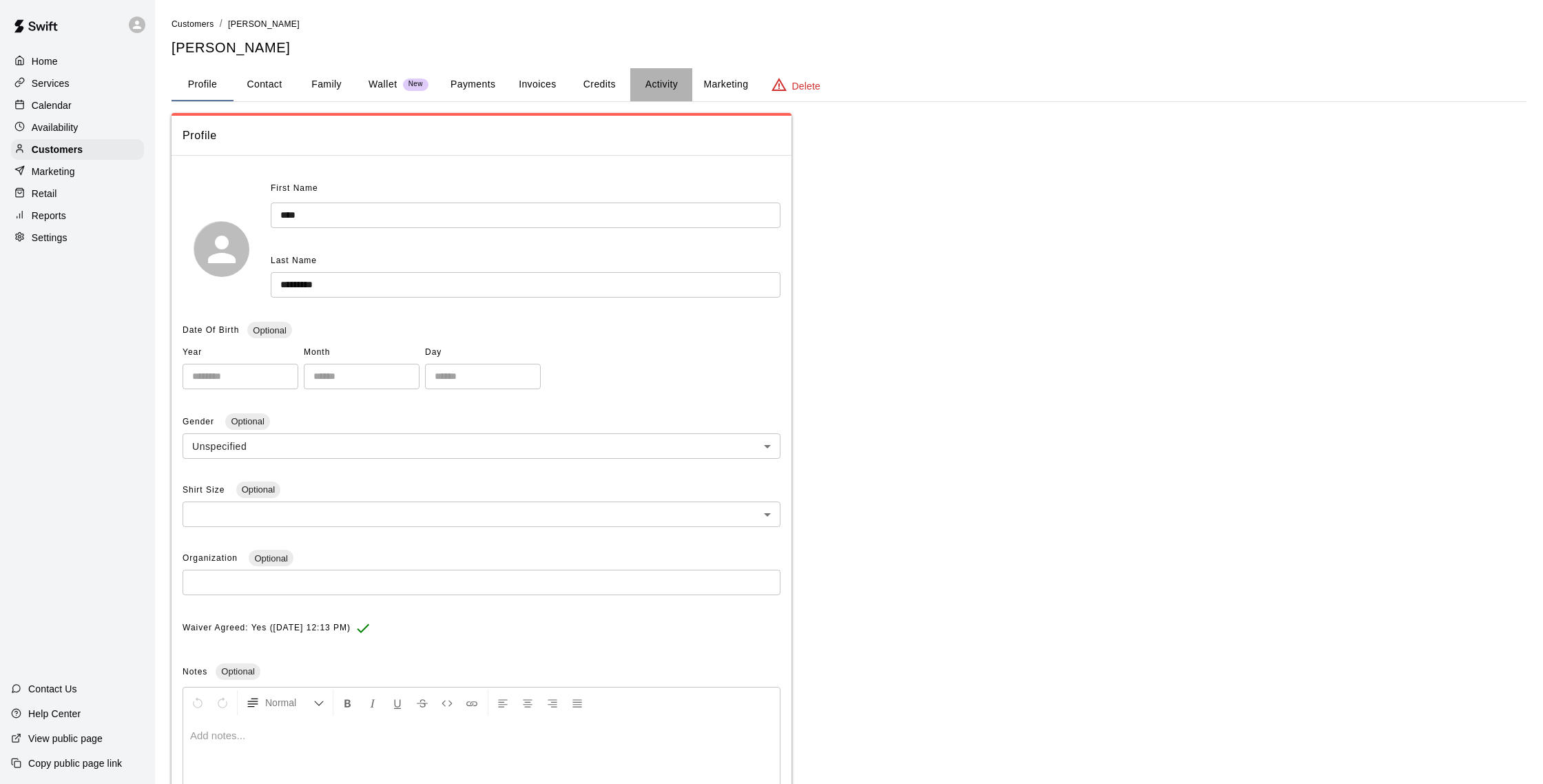
click at [642, 88] on button "Activity" at bounding box center [661, 84] width 62 height 33
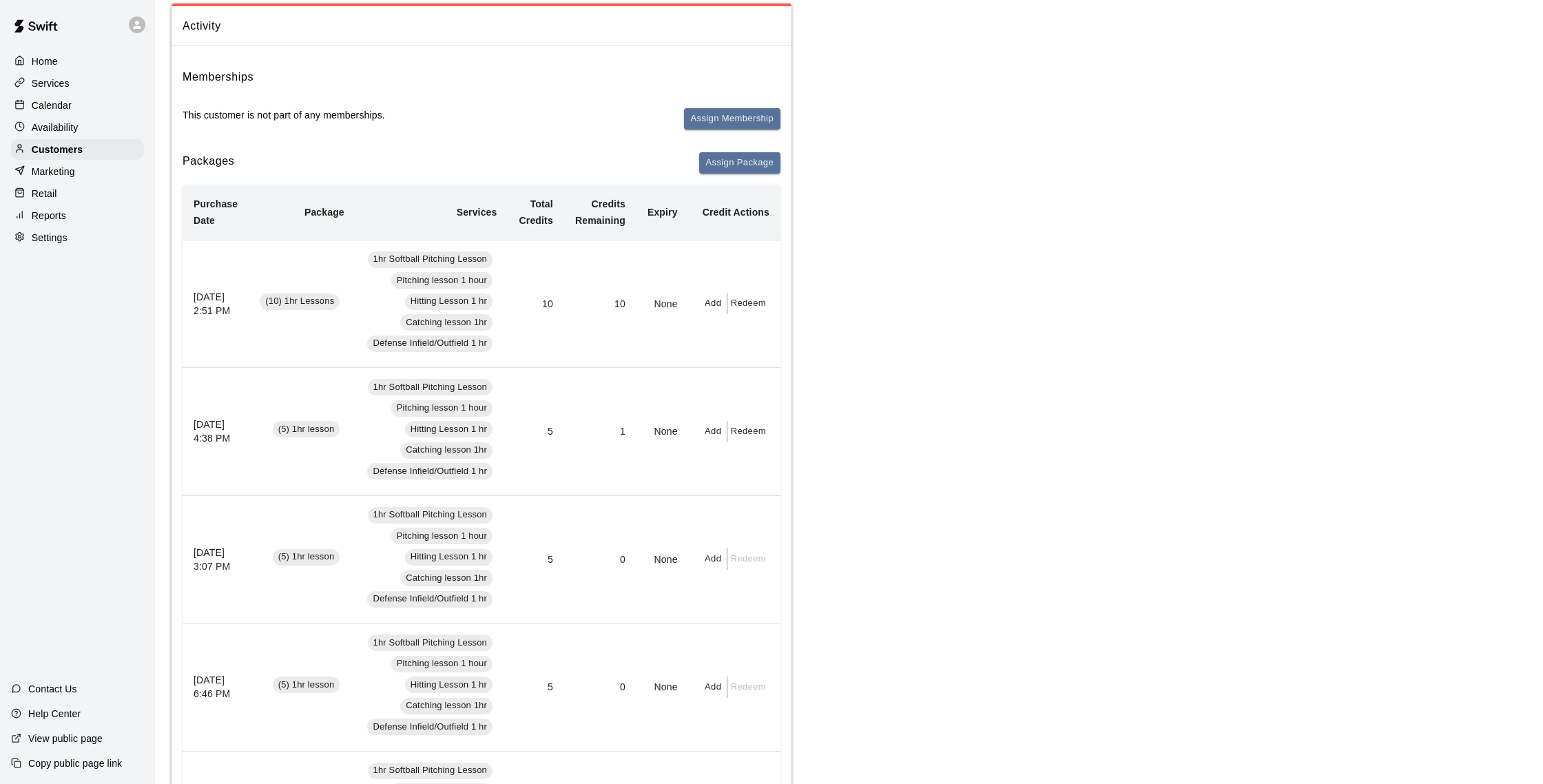
scroll to position [111, 0]
click at [45, 103] on p "Calendar" at bounding box center [51, 105] width 40 height 14
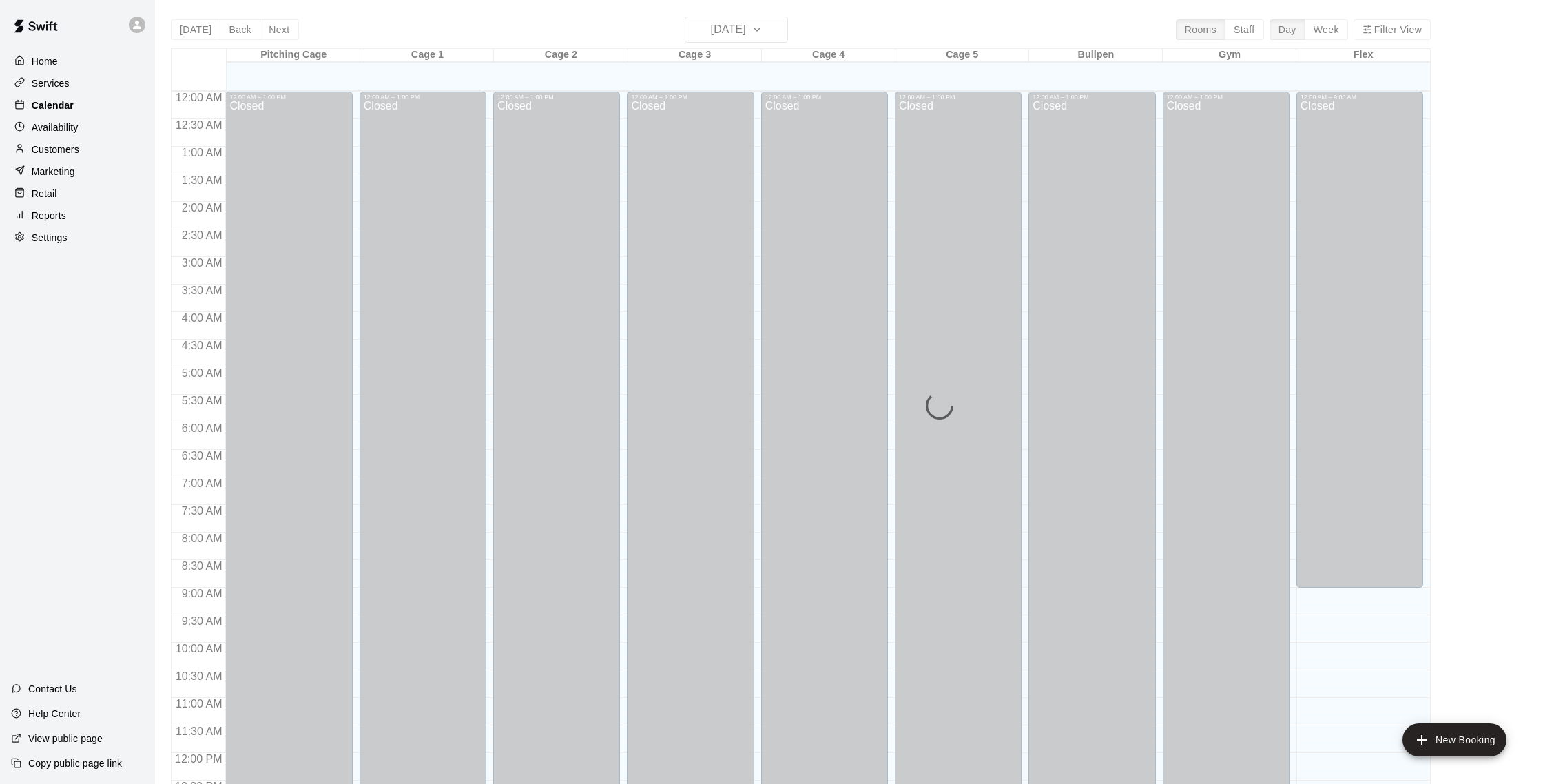
scroll to position [574, 0]
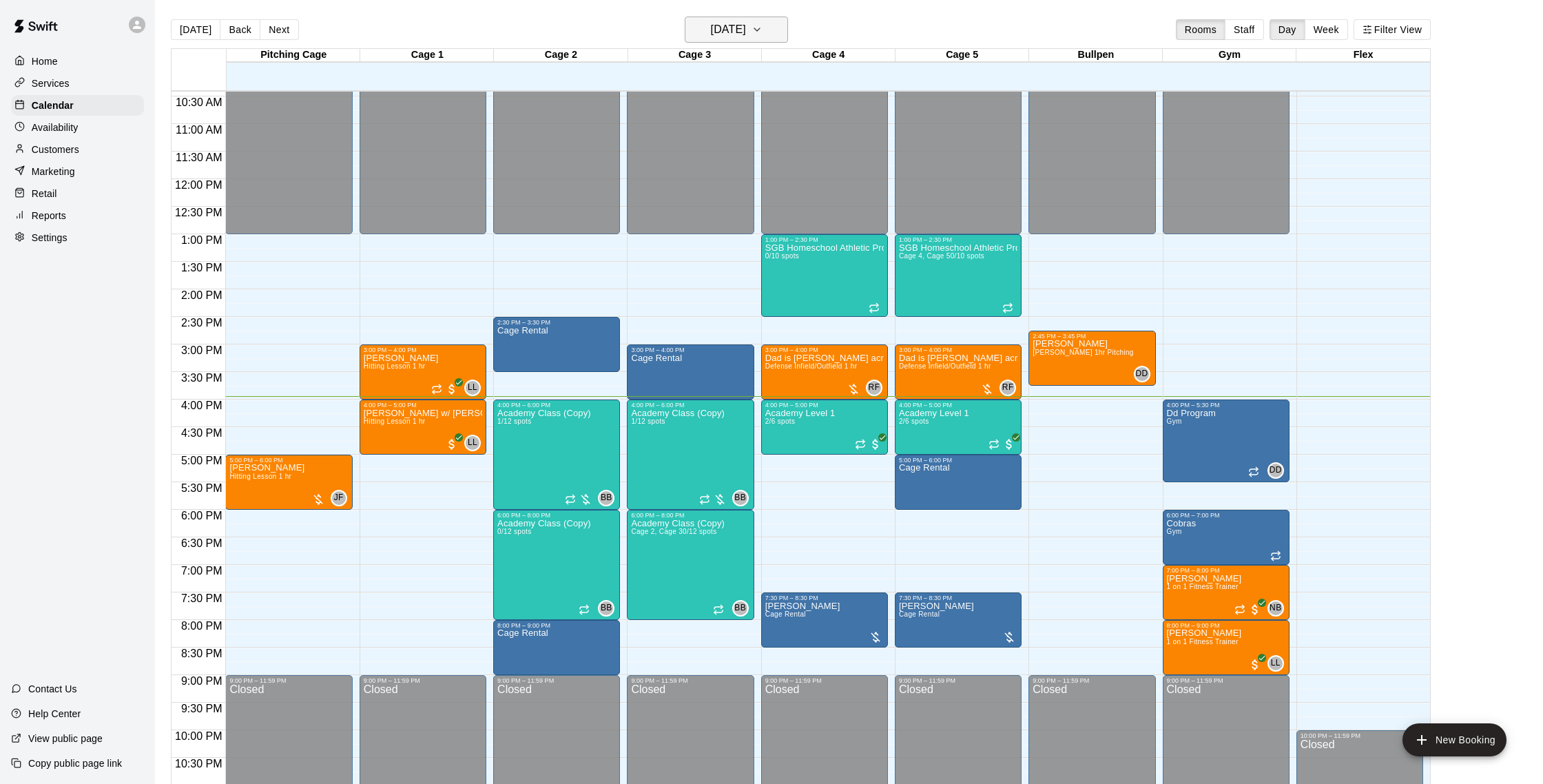
click at [711, 22] on h6 "[DATE]" at bounding box center [728, 30] width 35 height 19
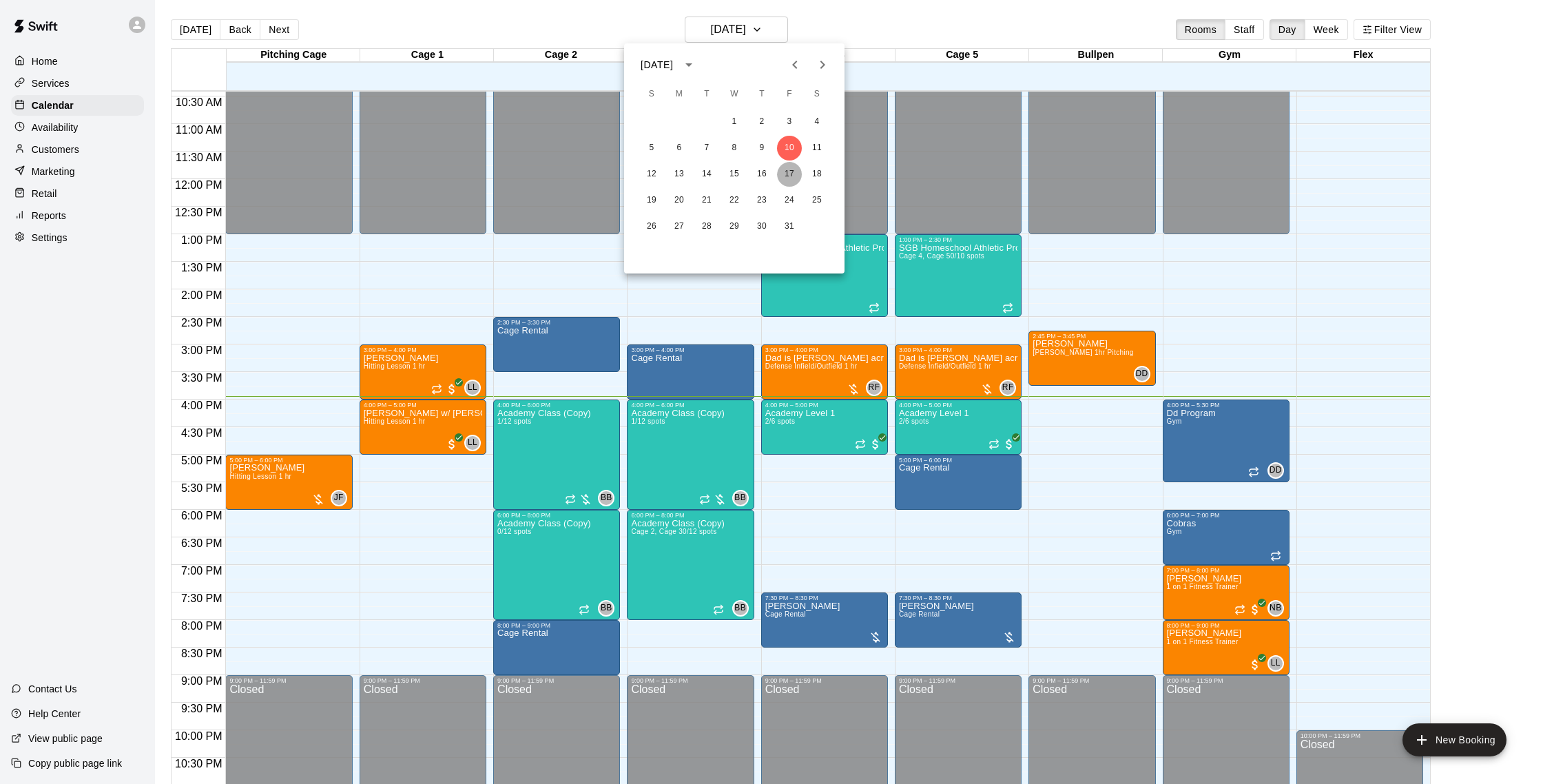
click at [782, 171] on button "17" at bounding box center [789, 174] width 24 height 24
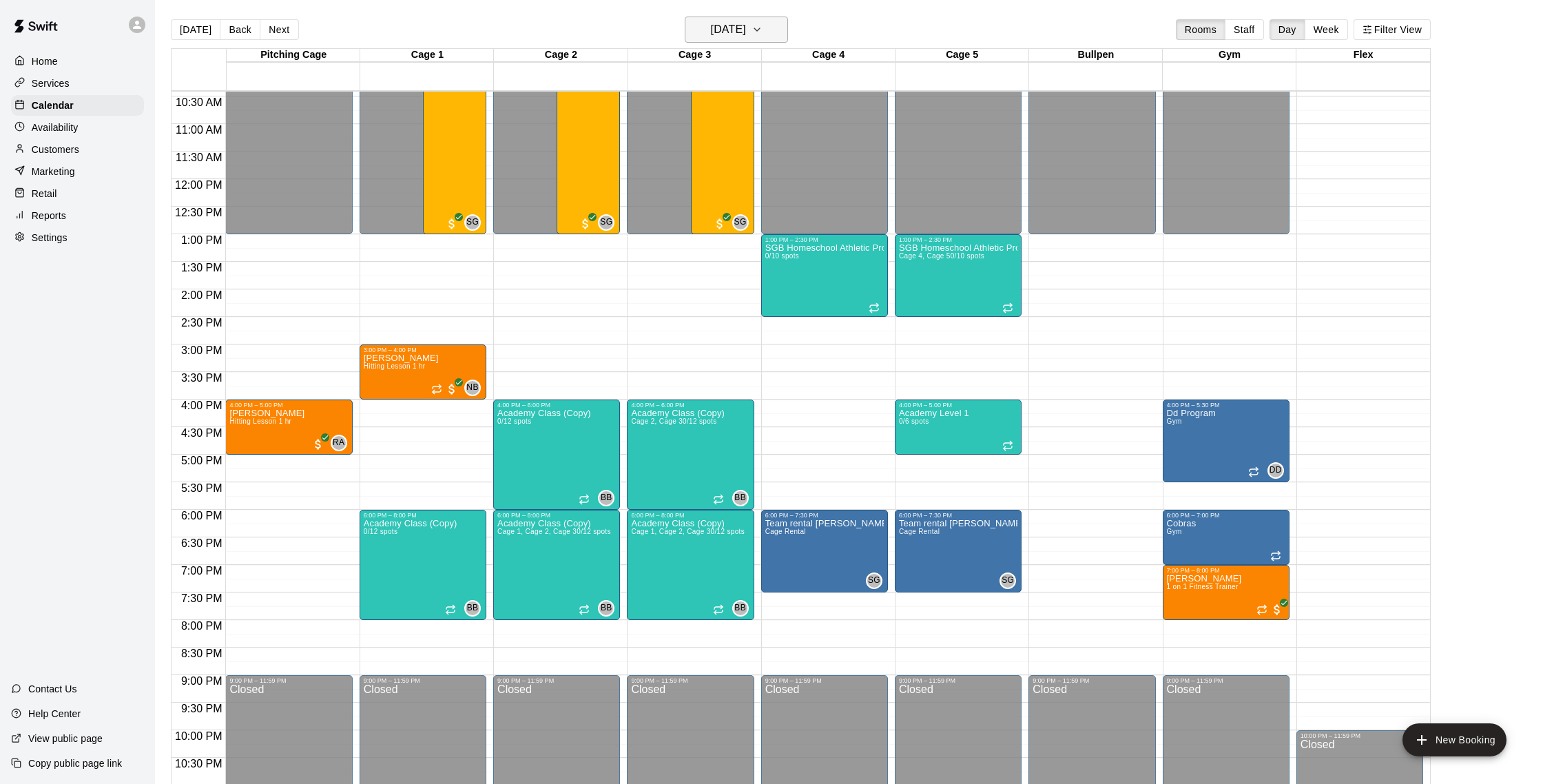
click at [711, 28] on h6 "Friday Oct 17" at bounding box center [728, 30] width 35 height 19
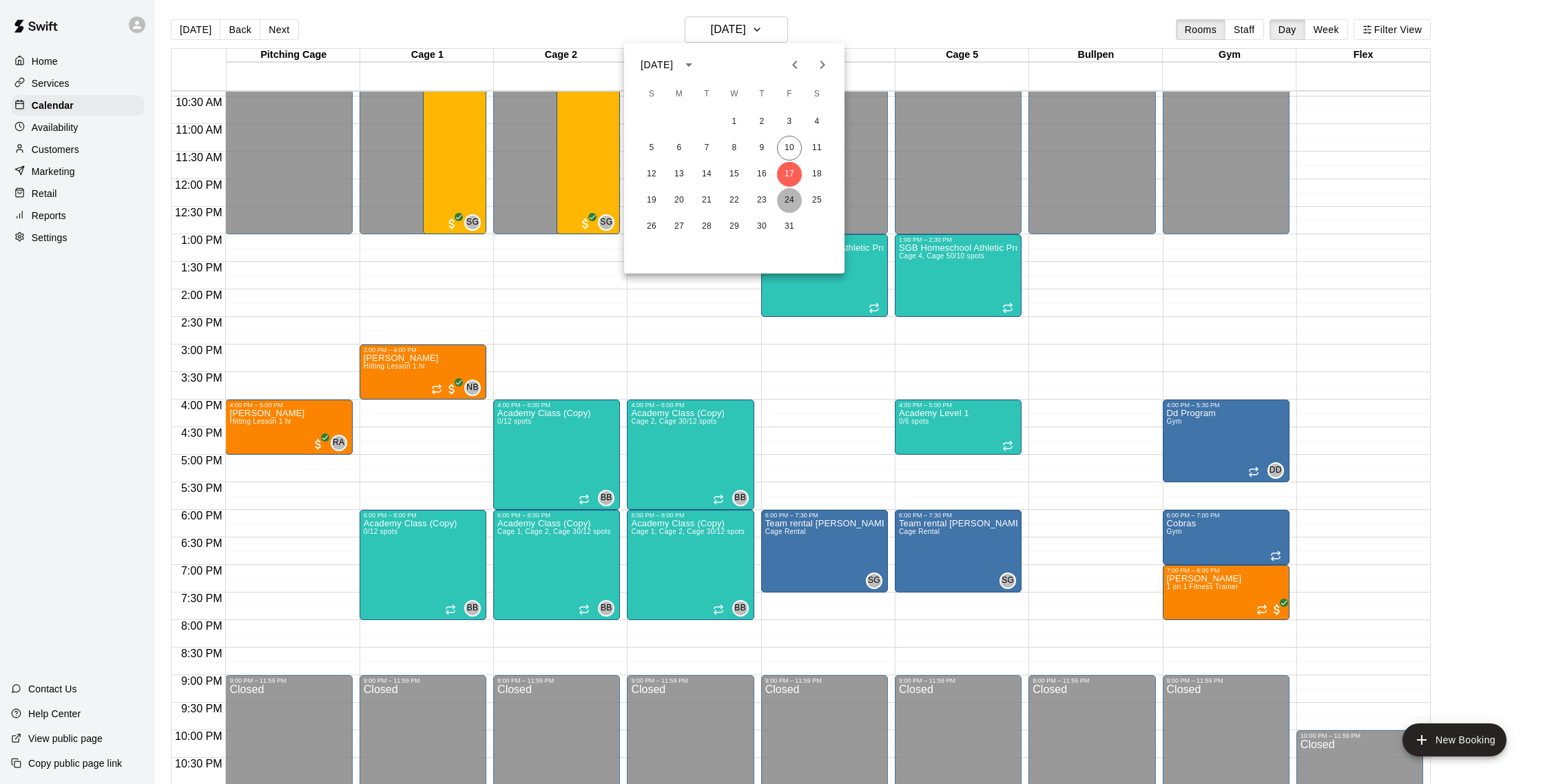
click at [782, 198] on button "24" at bounding box center [789, 200] width 24 height 24
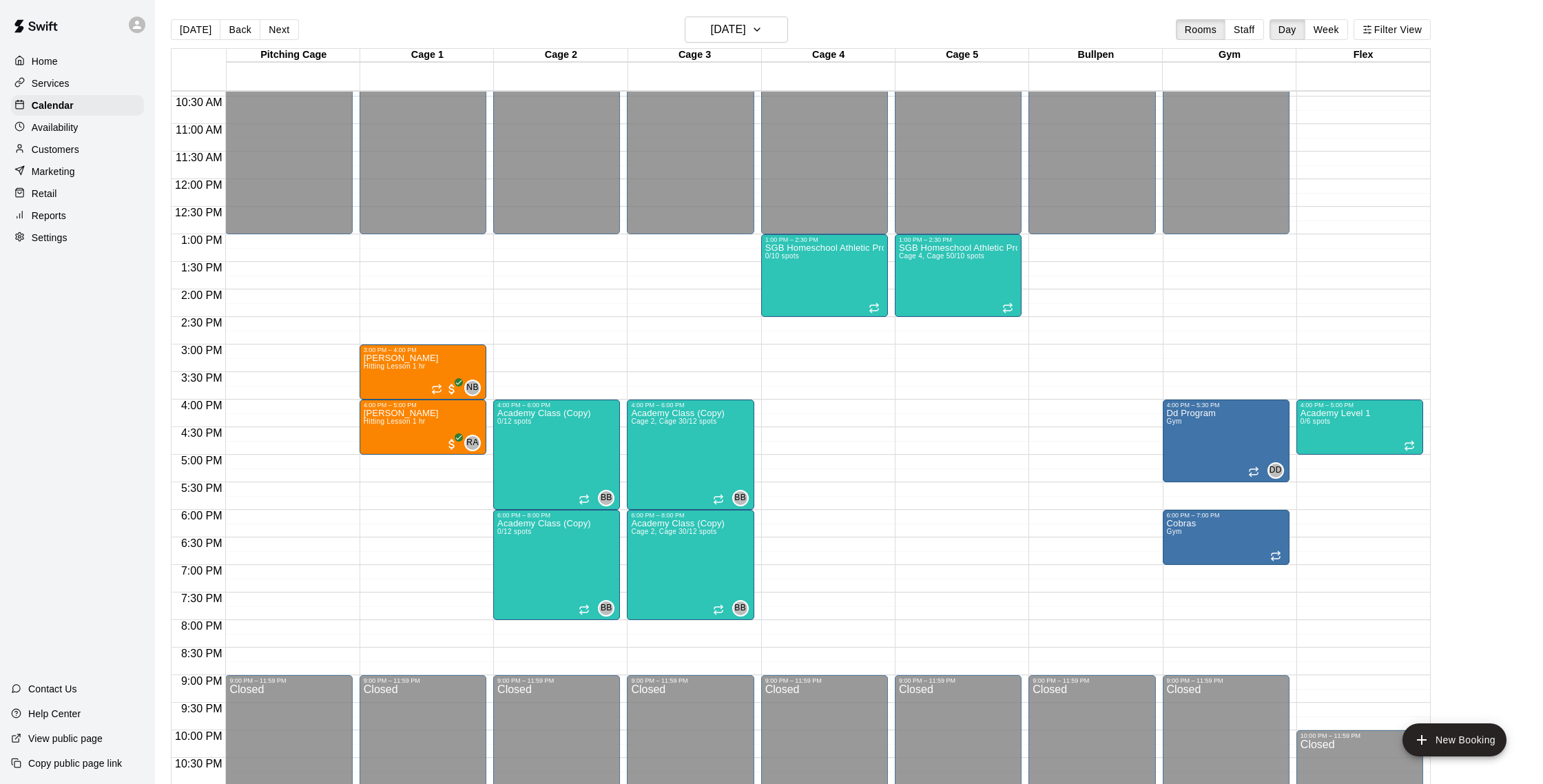
click at [63, 128] on p "Availability" at bounding box center [56, 127] width 47 height 14
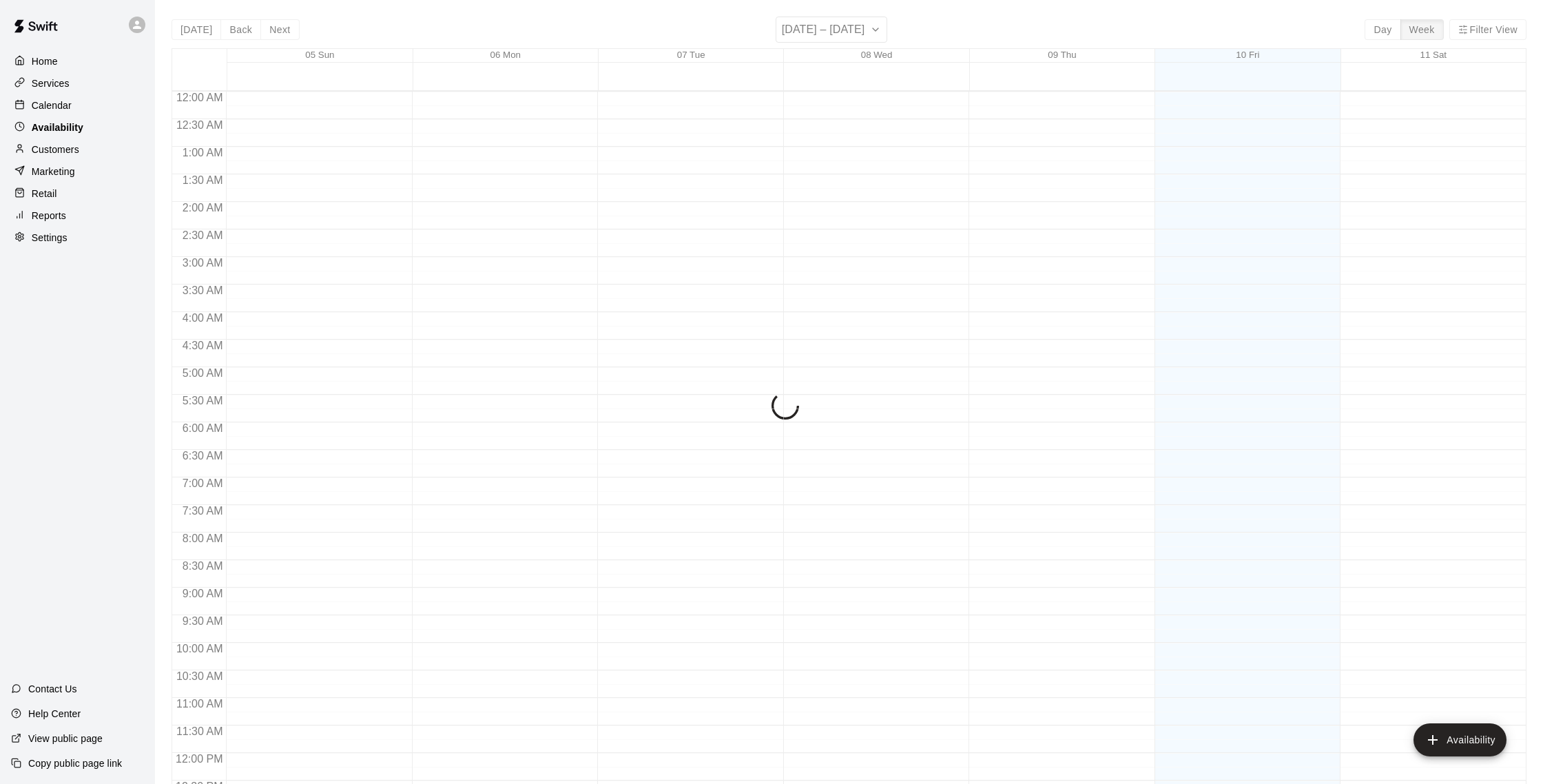
scroll to position [615, 0]
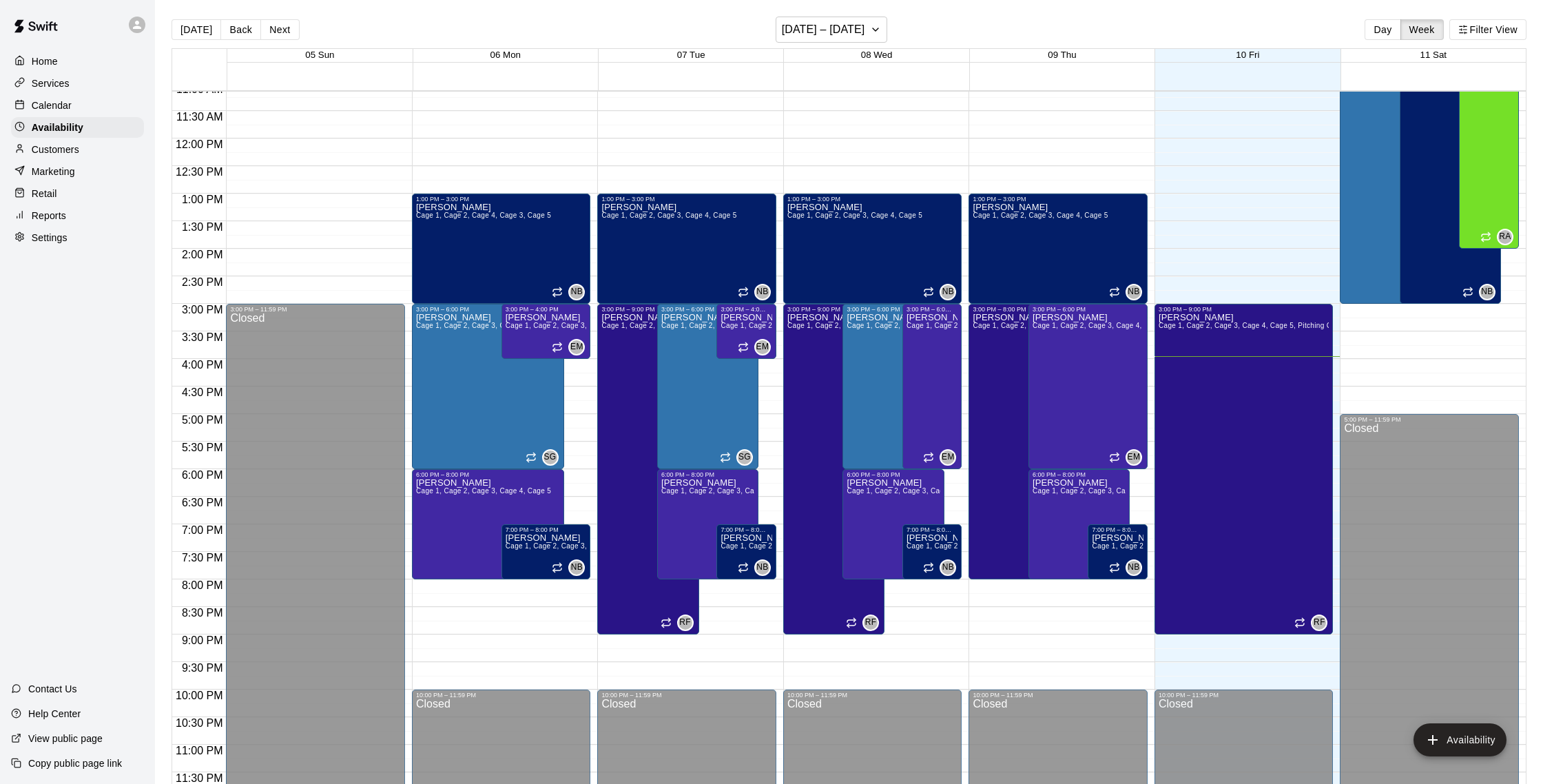
click at [63, 116] on div "Home Services Calendar Availability Customers Marketing Retail Reports Settings" at bounding box center [78, 149] width 155 height 200
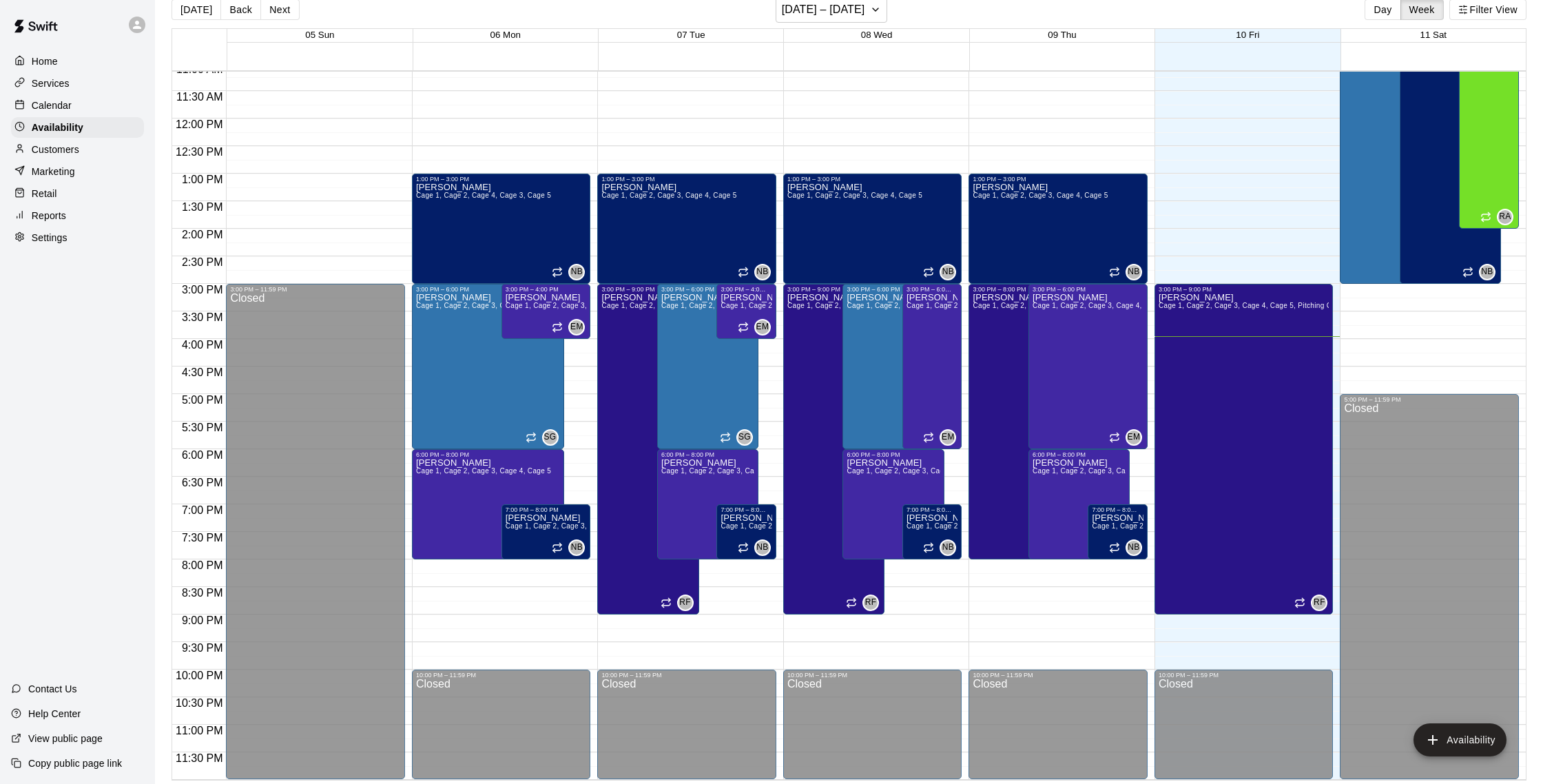
scroll to position [22, 0]
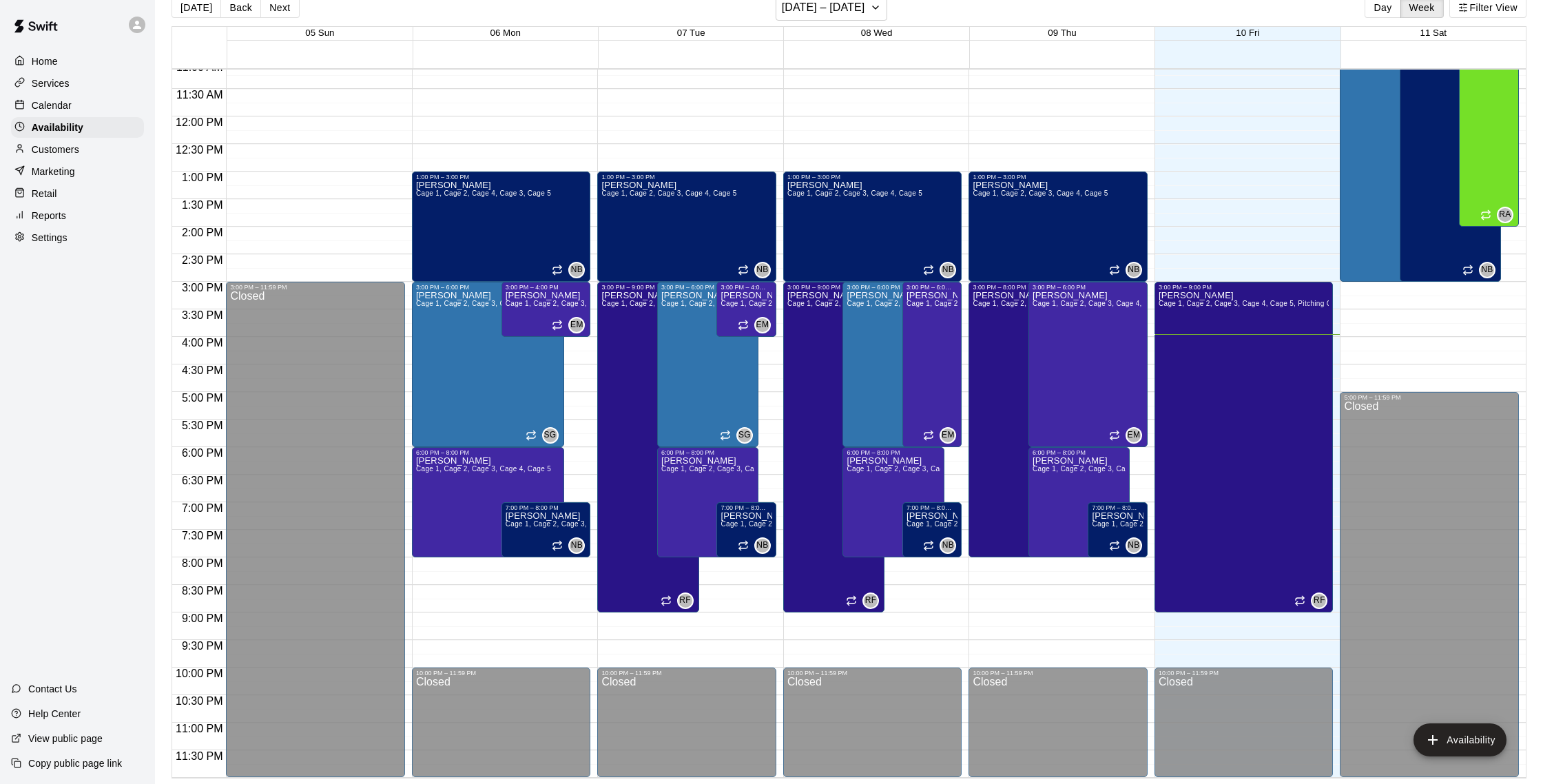
click at [62, 110] on p "Calendar" at bounding box center [51, 105] width 40 height 14
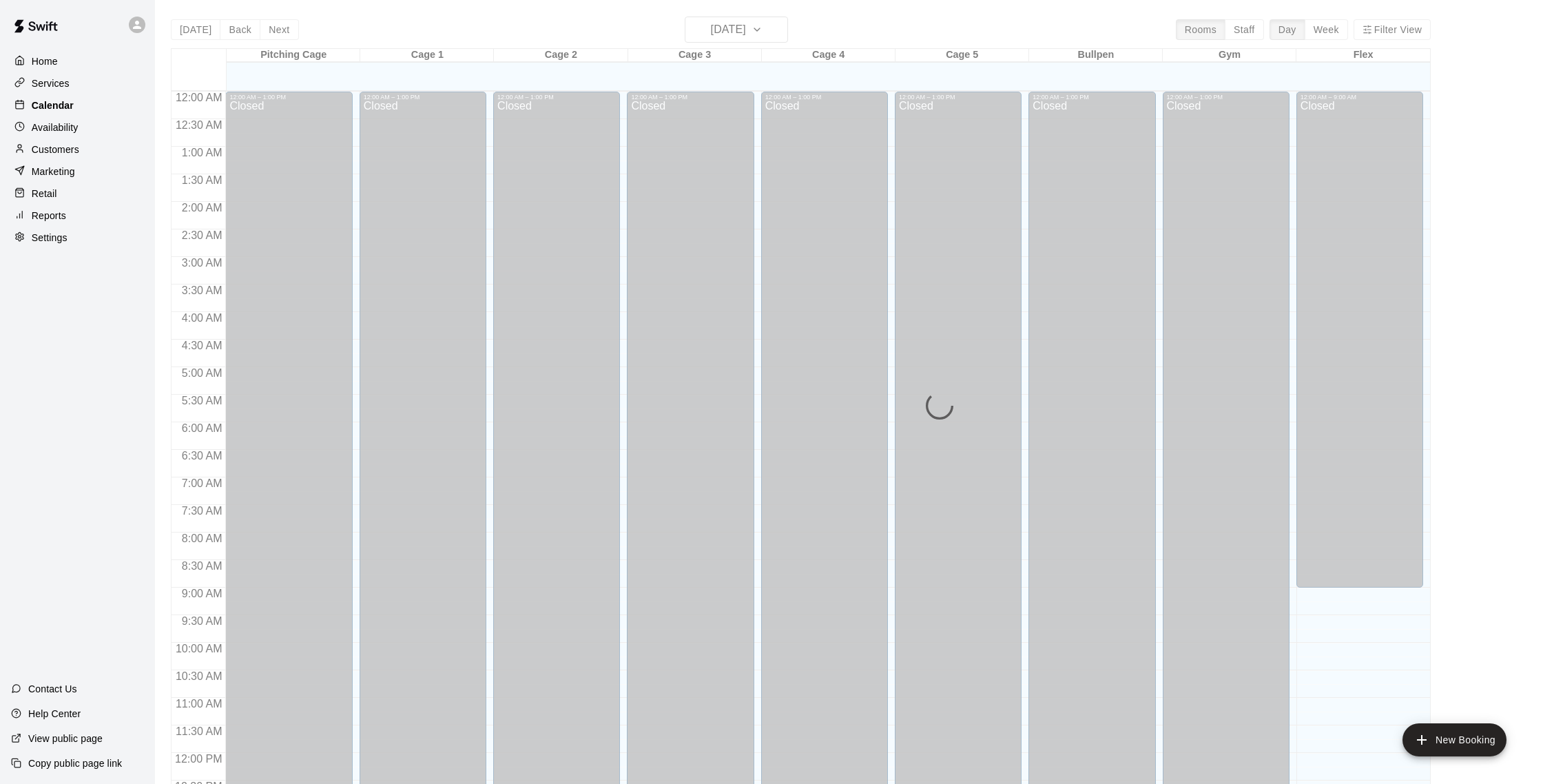
scroll to position [574, 0]
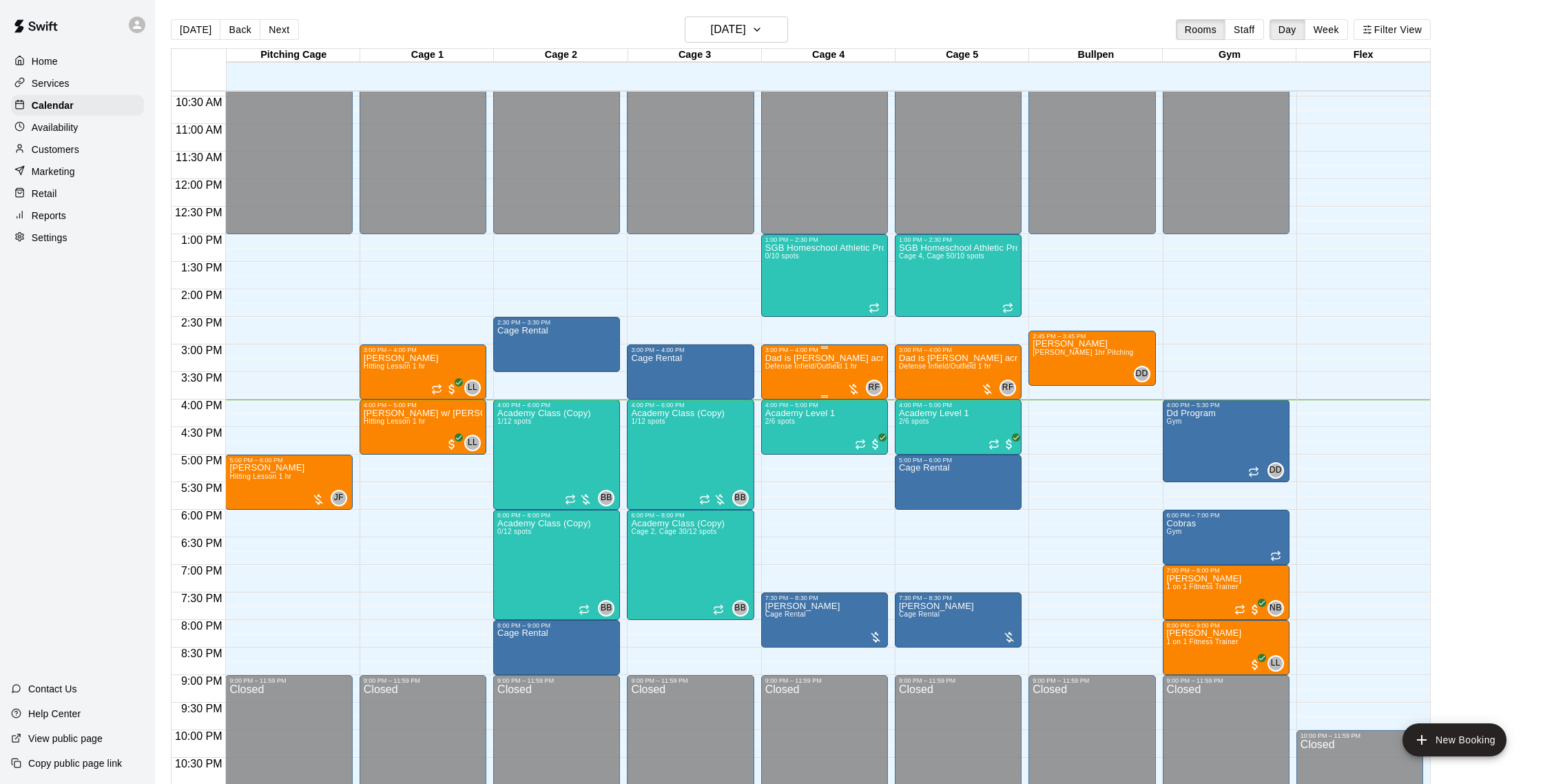
click at [804, 376] on div "Dad is [PERSON_NAME] acreage kid / defense Defense Infield/Outfield 1 hr" at bounding box center [825, 745] width 118 height 784
click at [788, 405] on button "edit" at bounding box center [779, 402] width 28 height 27
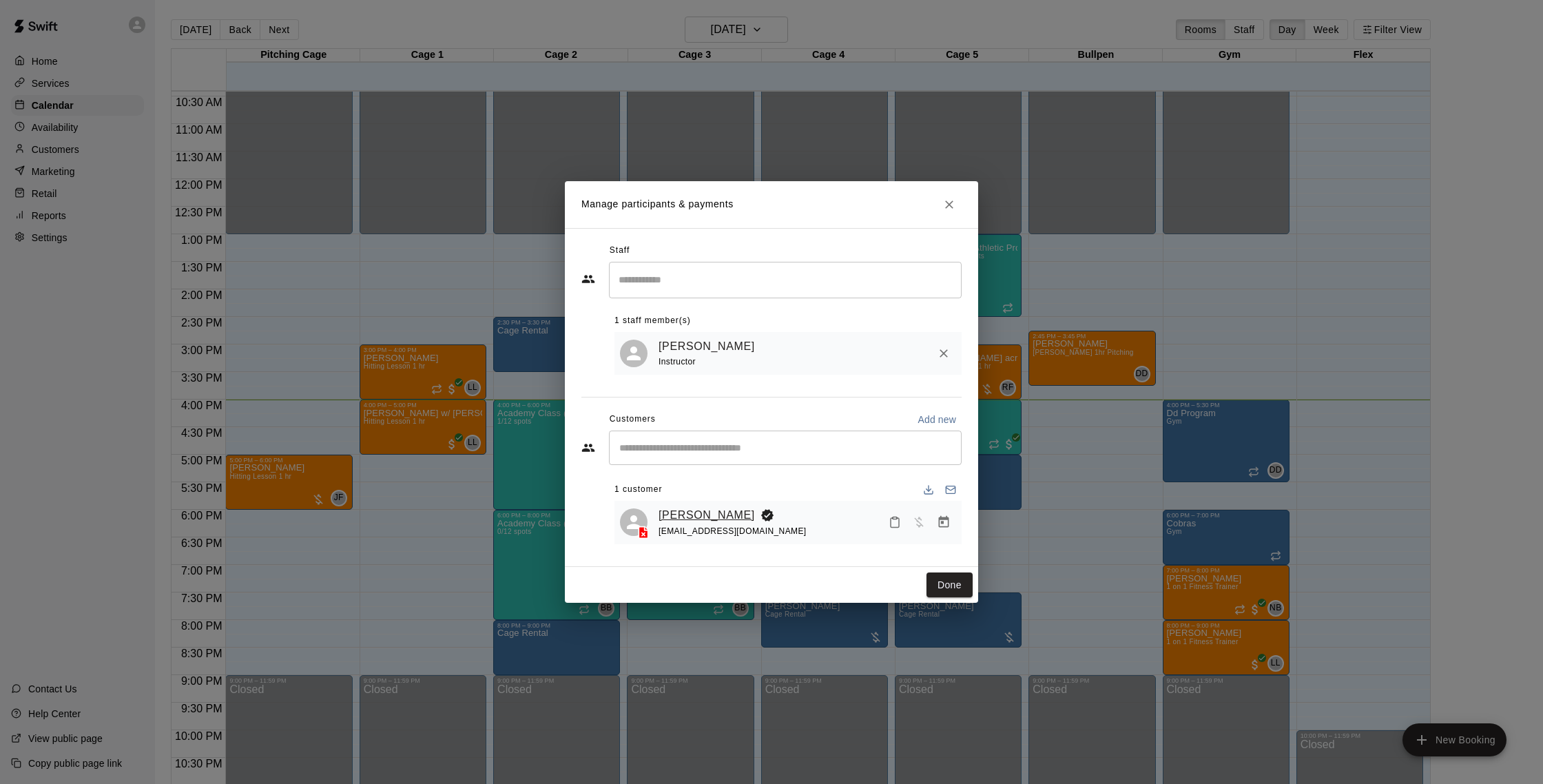
click at [688, 519] on link "[PERSON_NAME]" at bounding box center [707, 515] width 96 height 18
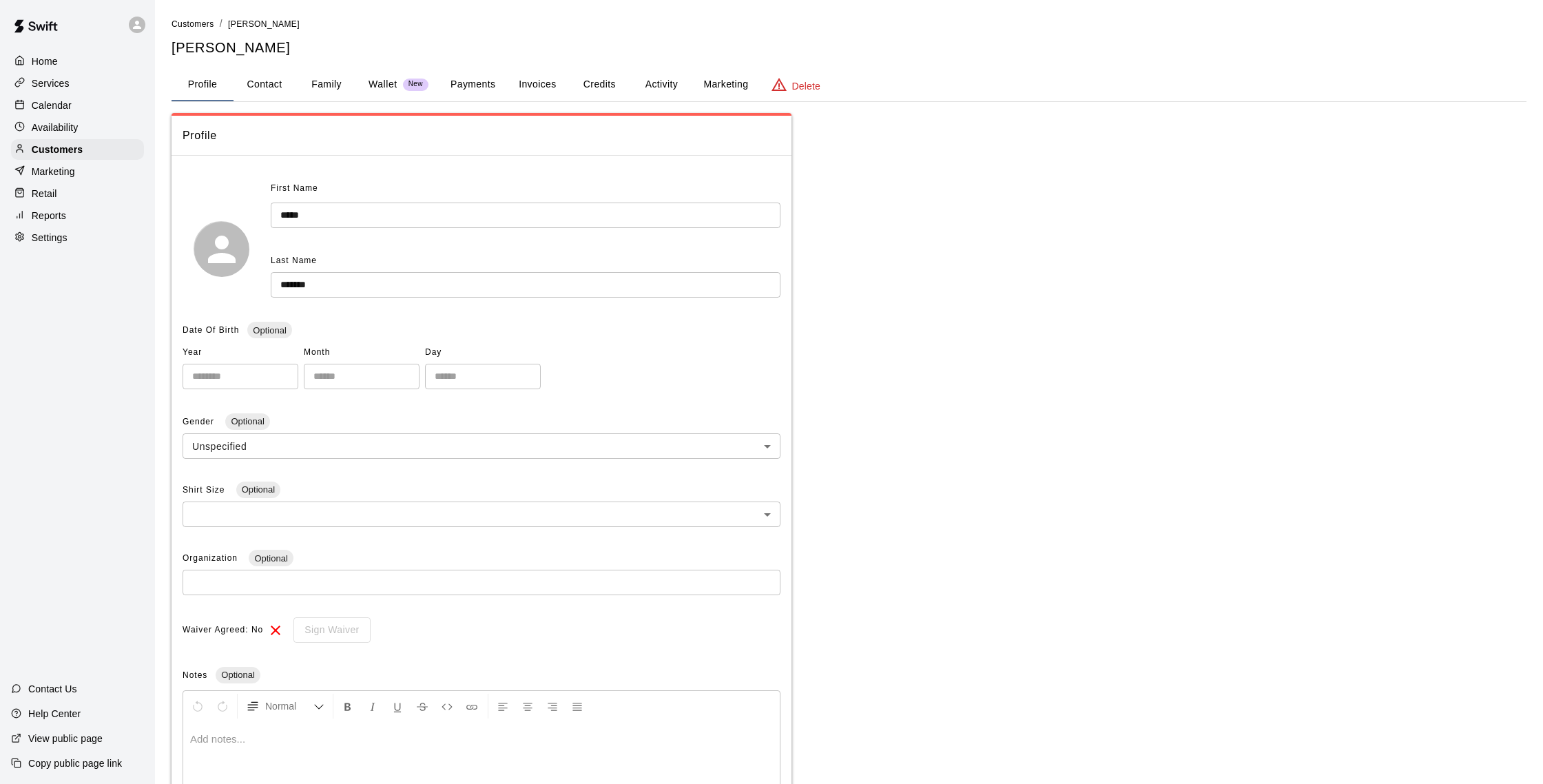
scroll to position [5, 0]
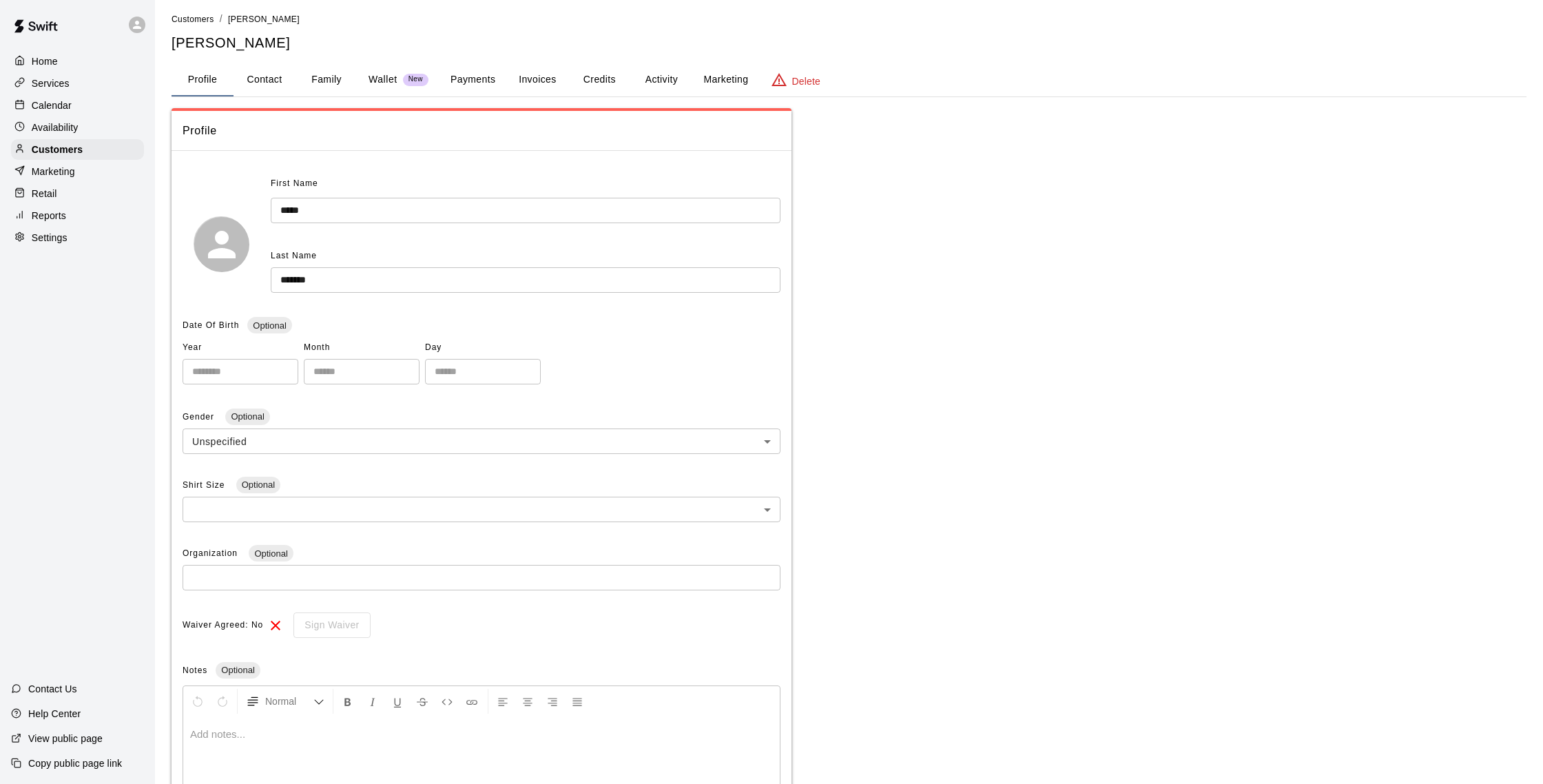
click at [492, 77] on button "Payments" at bounding box center [473, 79] width 67 height 33
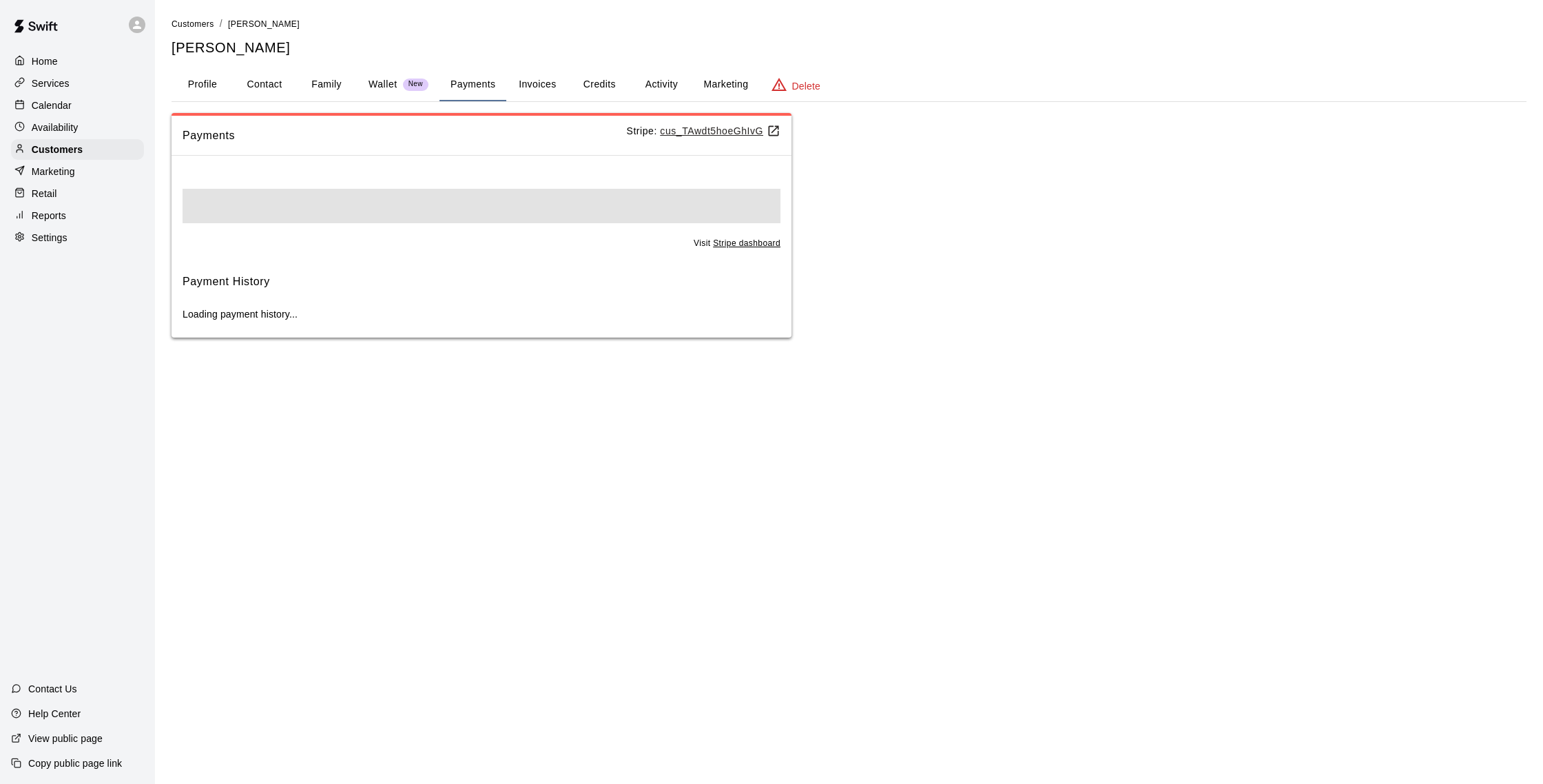
scroll to position [0, 0]
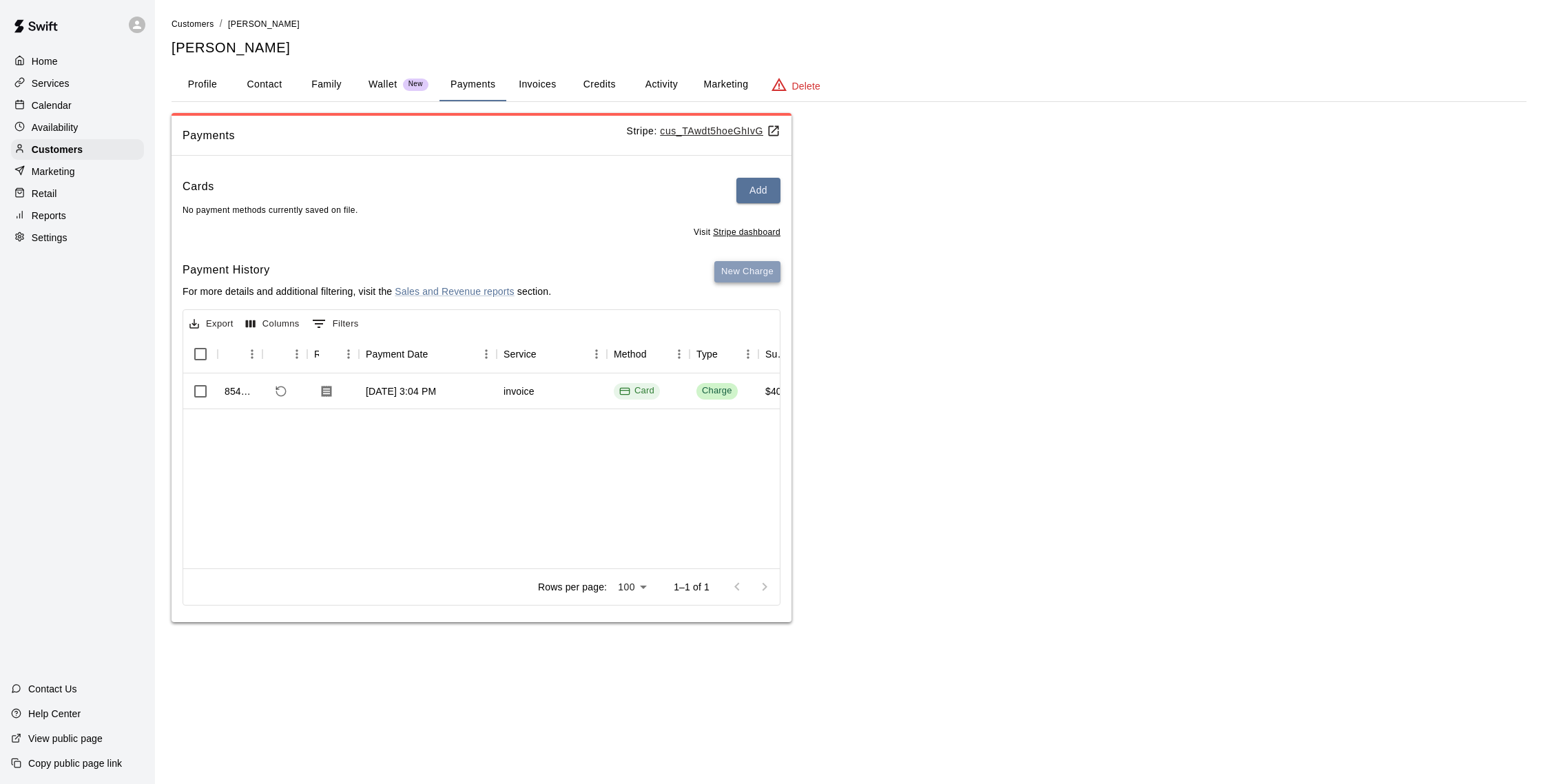
click at [759, 268] on button "New Charge" at bounding box center [747, 271] width 66 height 21
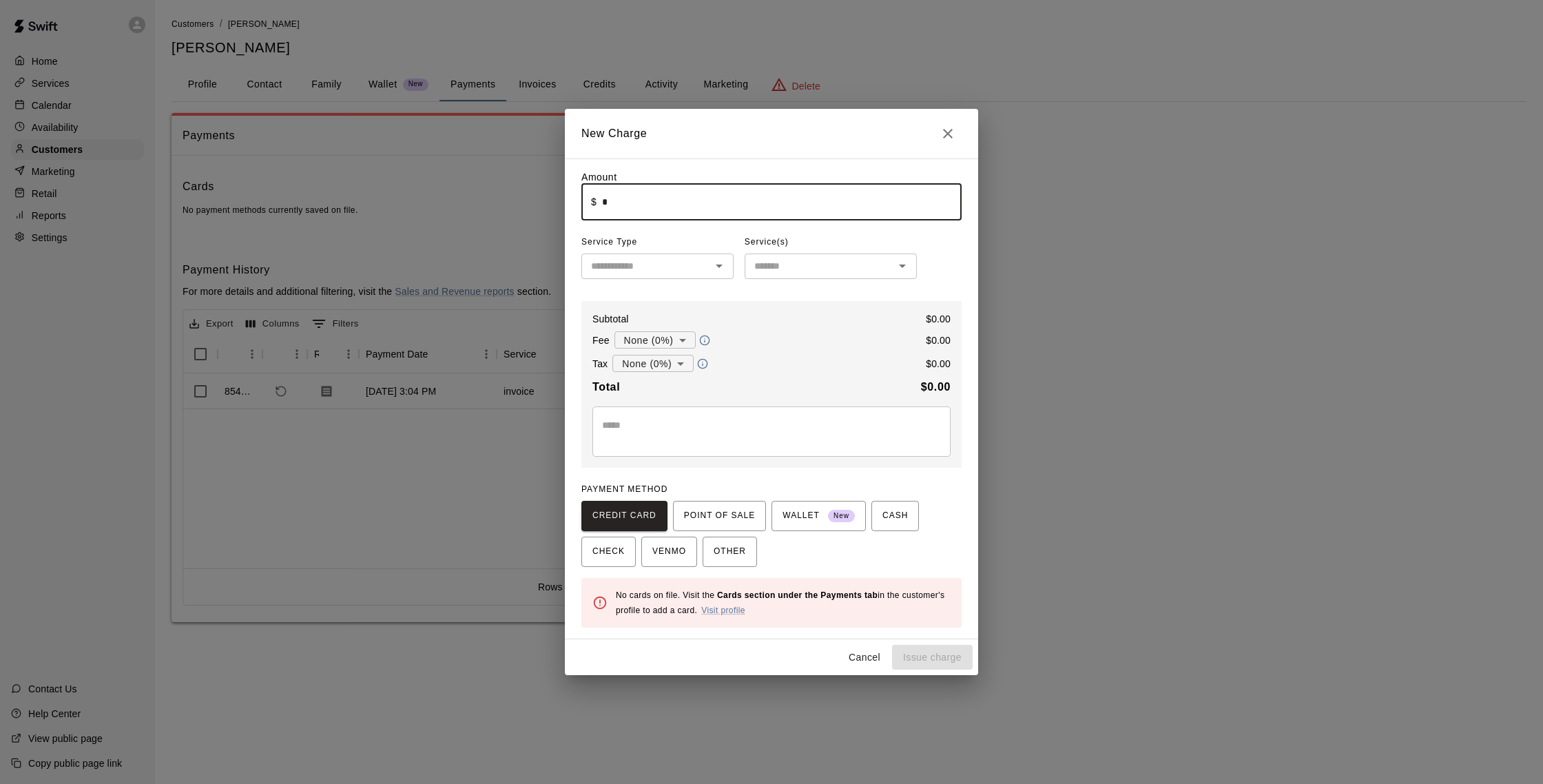
click at [617, 204] on input "*" at bounding box center [782, 202] width 360 height 36
click at [954, 141] on icon "Close" at bounding box center [948, 134] width 17 height 17
type input "*"
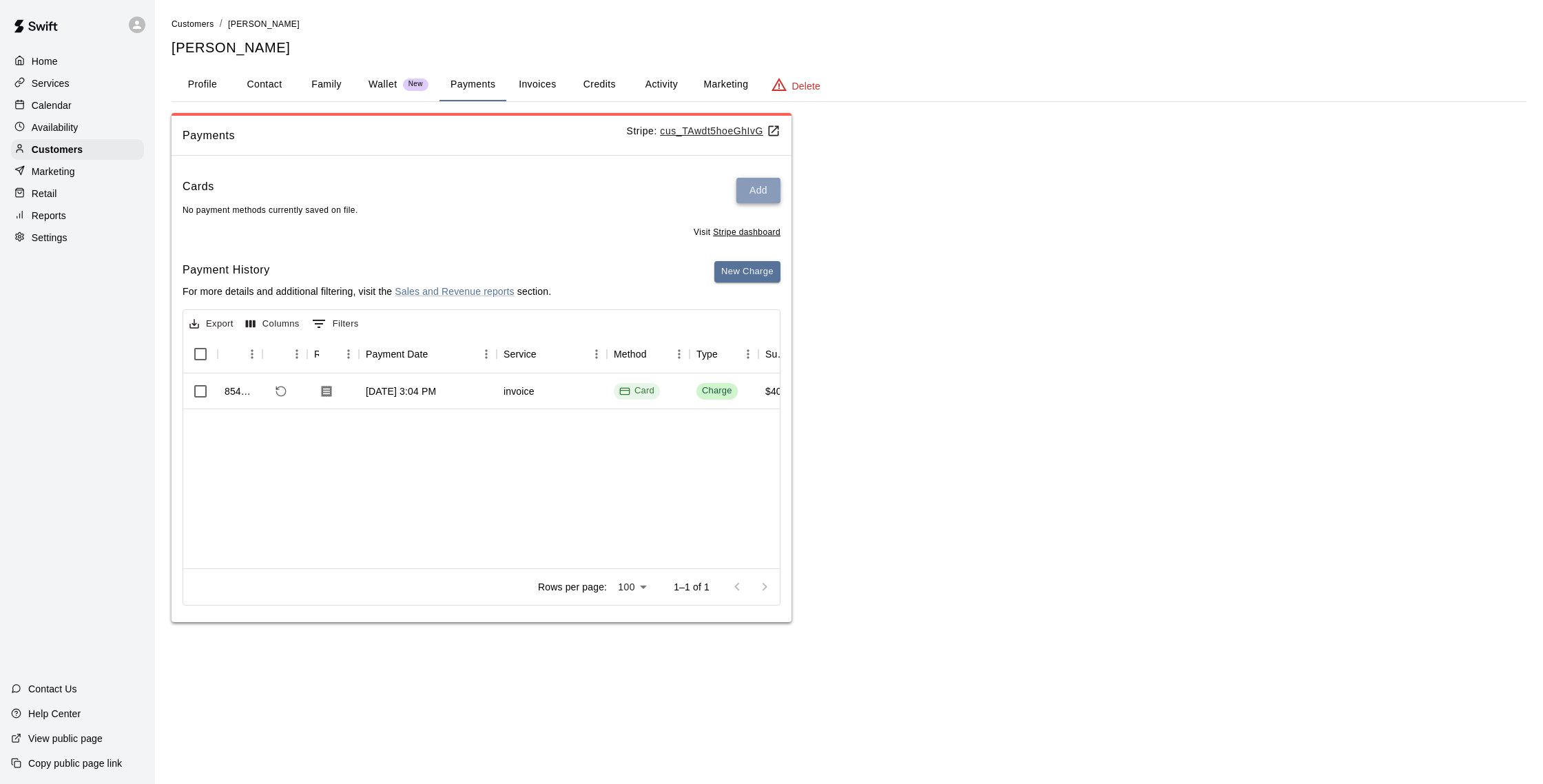
click at [755, 193] on button "Add" at bounding box center [759, 191] width 44 height 25
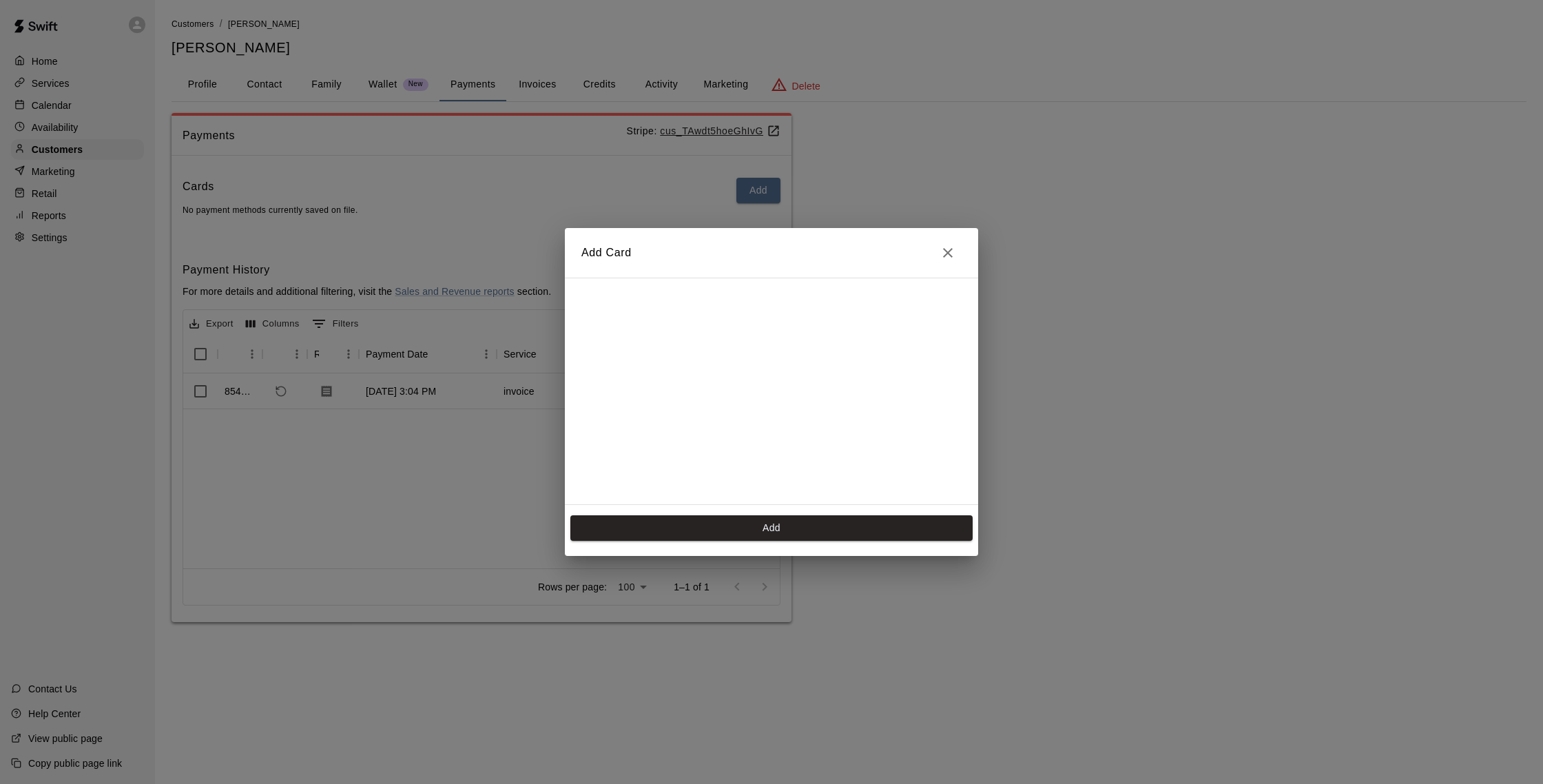
scroll to position [223, 0]
click at [755, 527] on button "Add" at bounding box center [772, 528] width 403 height 25
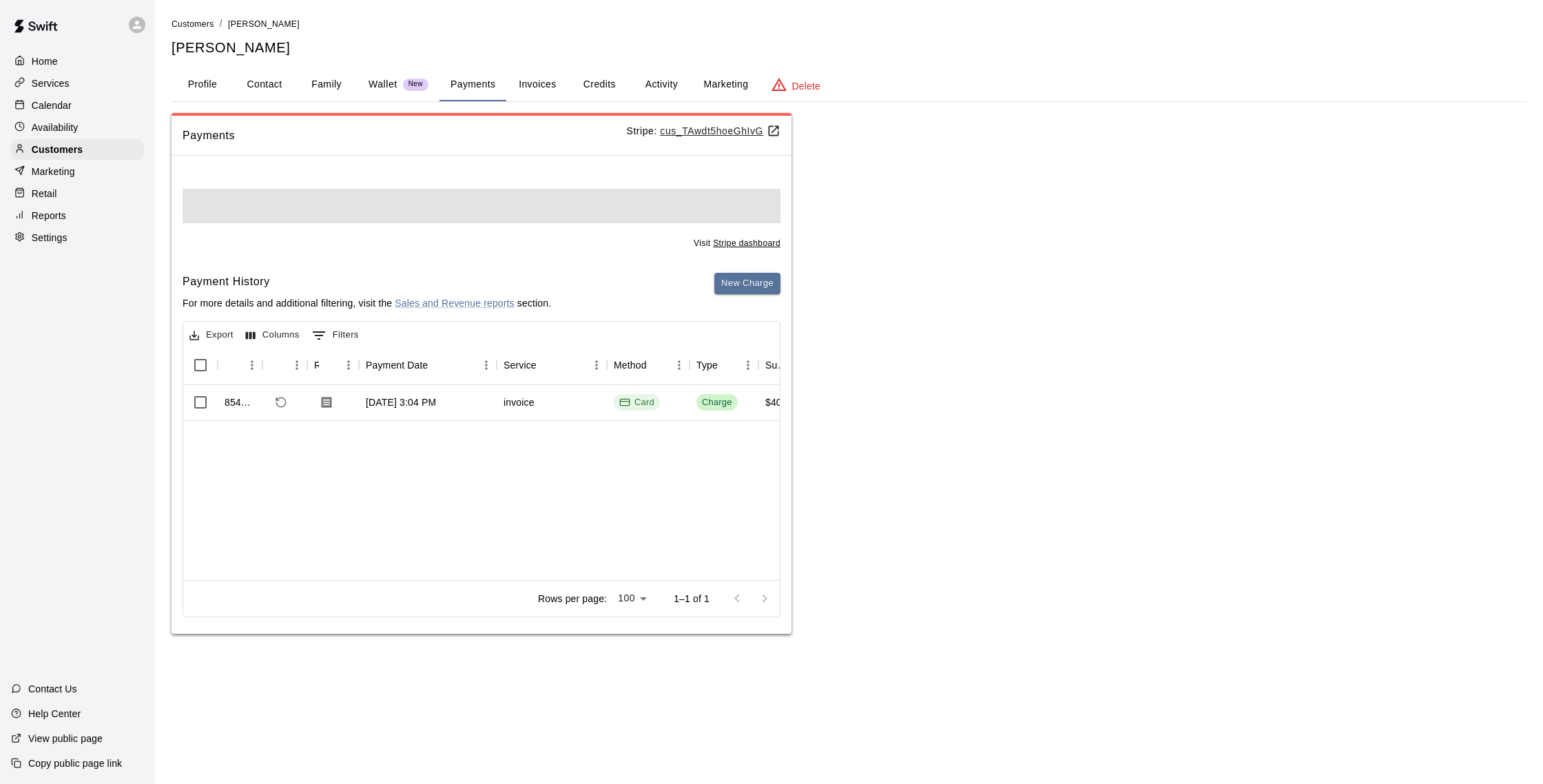
scroll to position [0, 0]
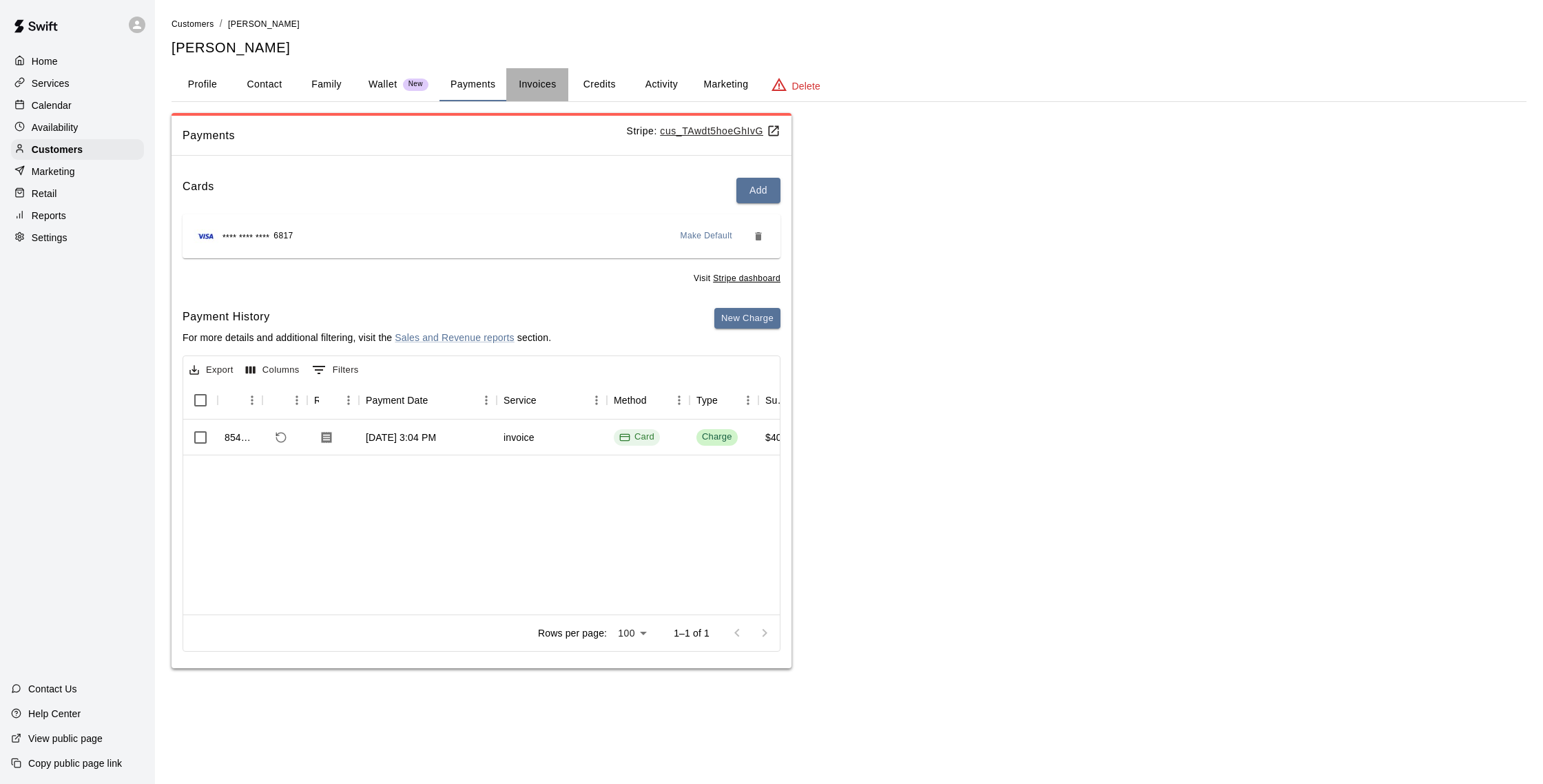
click at [557, 83] on button "Invoices" at bounding box center [537, 84] width 62 height 33
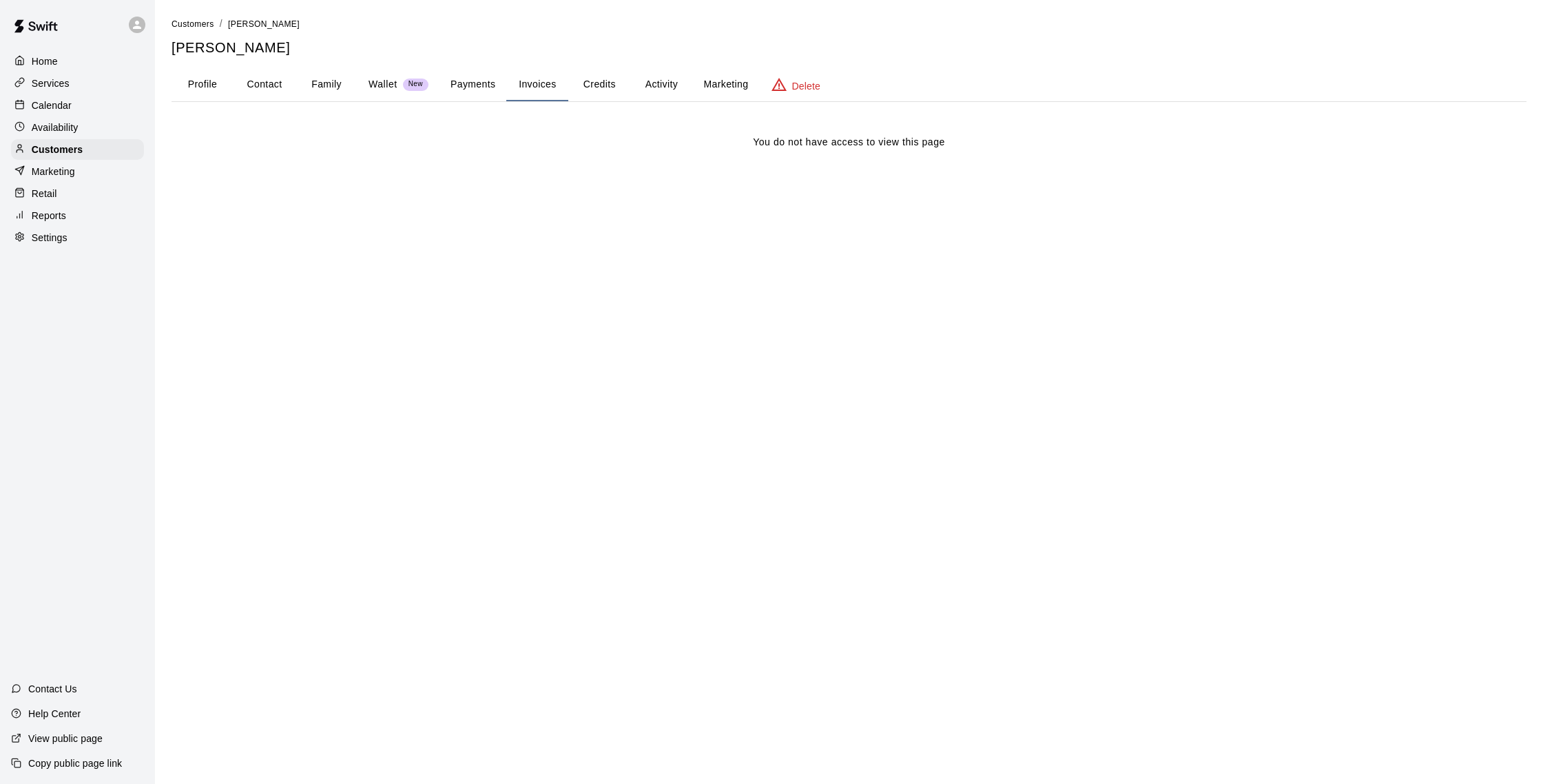
click at [482, 80] on button "Payments" at bounding box center [473, 84] width 67 height 33
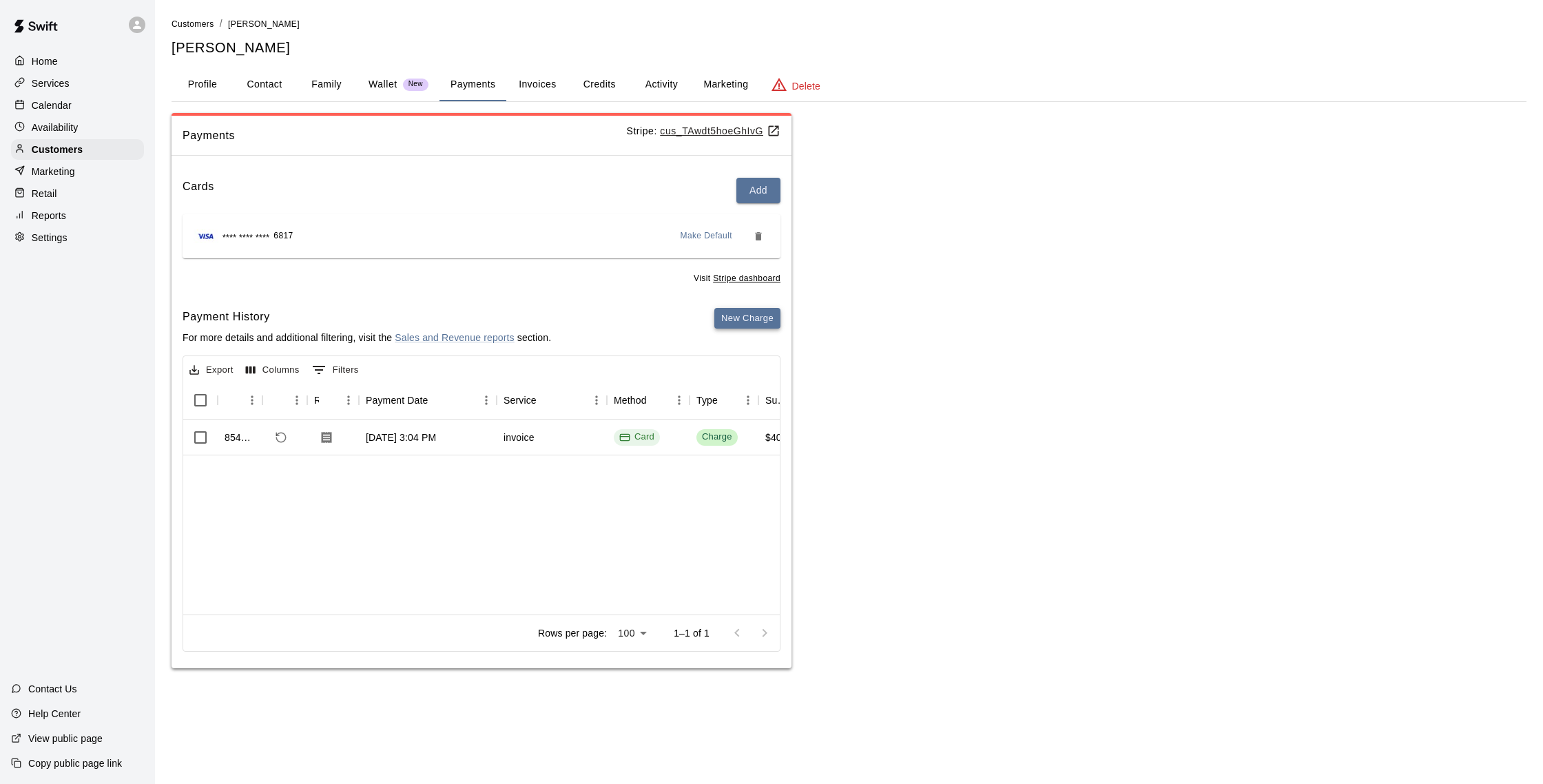
click at [766, 328] on button "New Charge" at bounding box center [747, 318] width 66 height 21
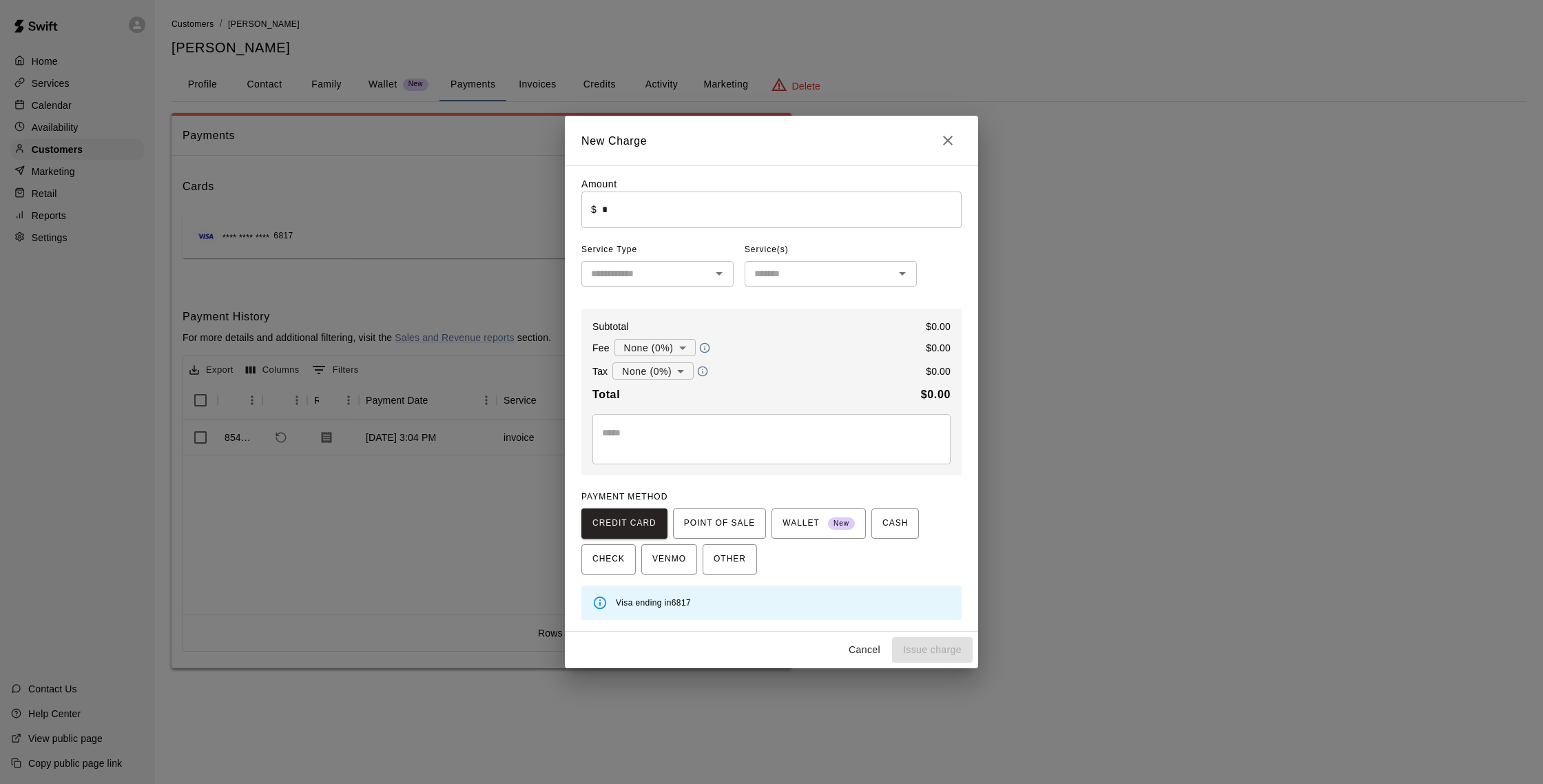
click at [723, 215] on input "*" at bounding box center [782, 209] width 360 height 36
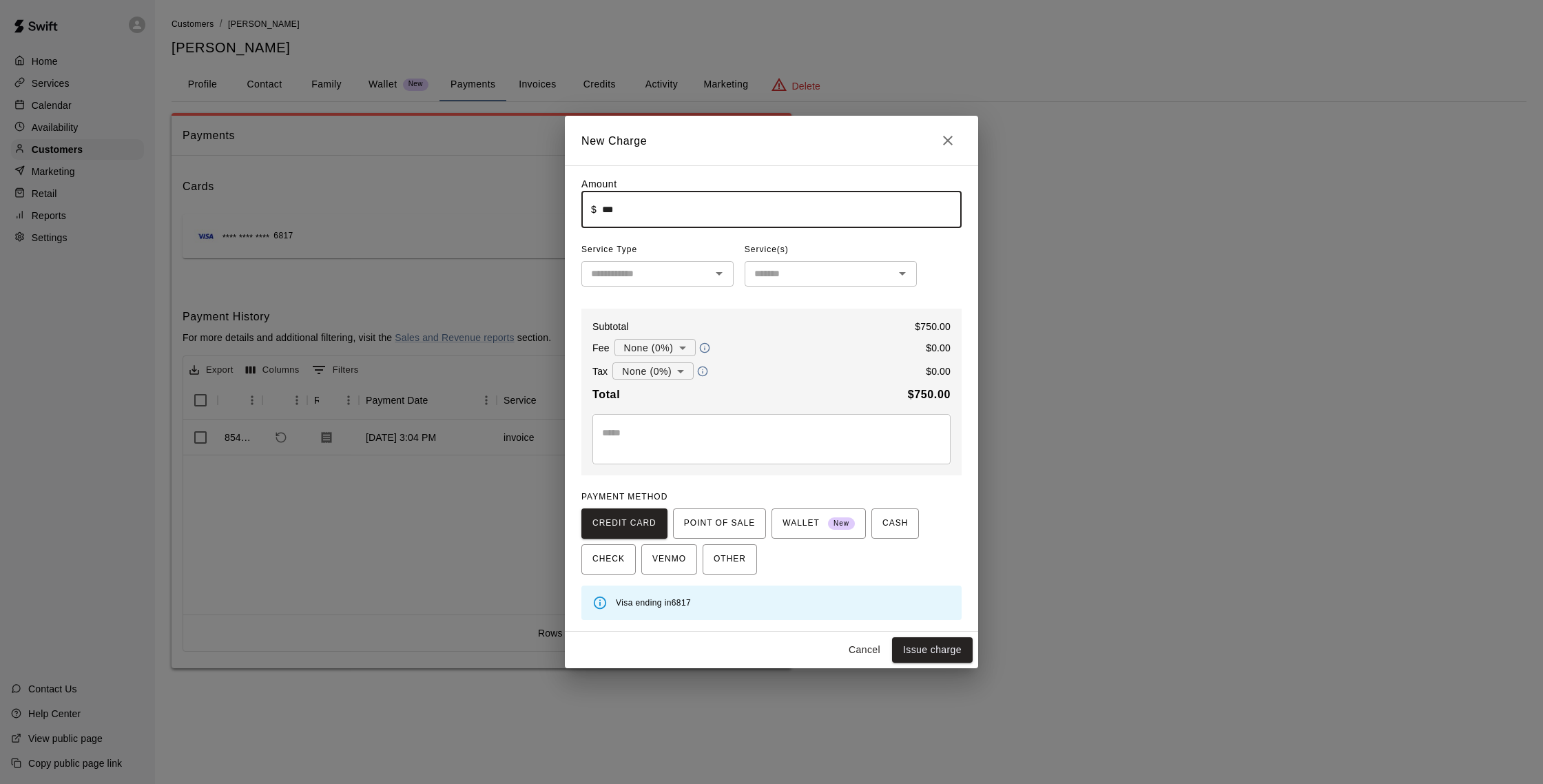
click at [727, 268] on icon "Open" at bounding box center [719, 273] width 17 height 17
type input "******"
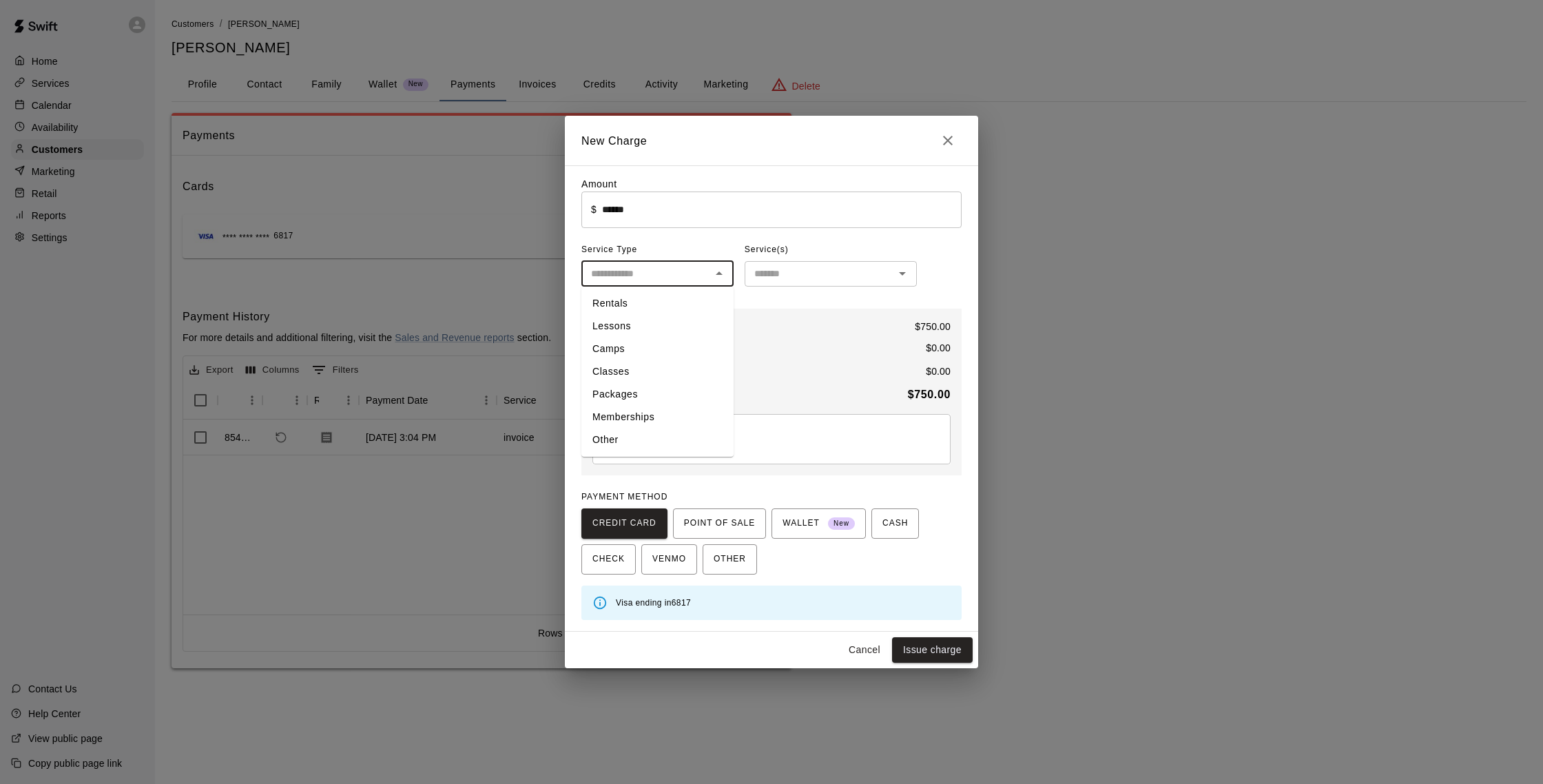
click at [633, 389] on li "Packages" at bounding box center [658, 394] width 152 height 23
type input "********"
click at [808, 278] on input "text" at bounding box center [819, 273] width 141 height 17
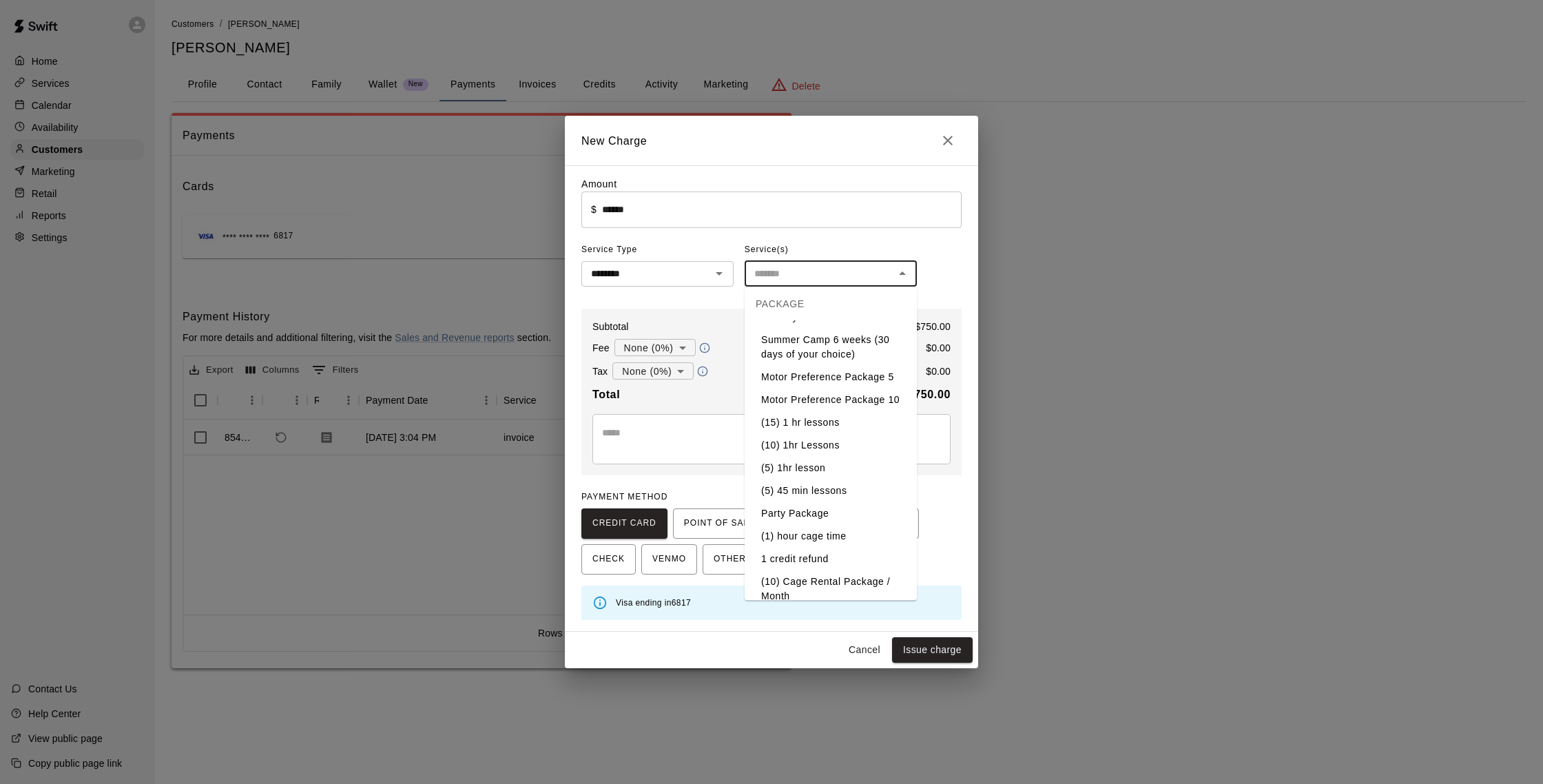
scroll to position [181, 0]
click at [832, 472] on li "(5) 45 min lessons" at bounding box center [831, 479] width 172 height 23
type input "**********"
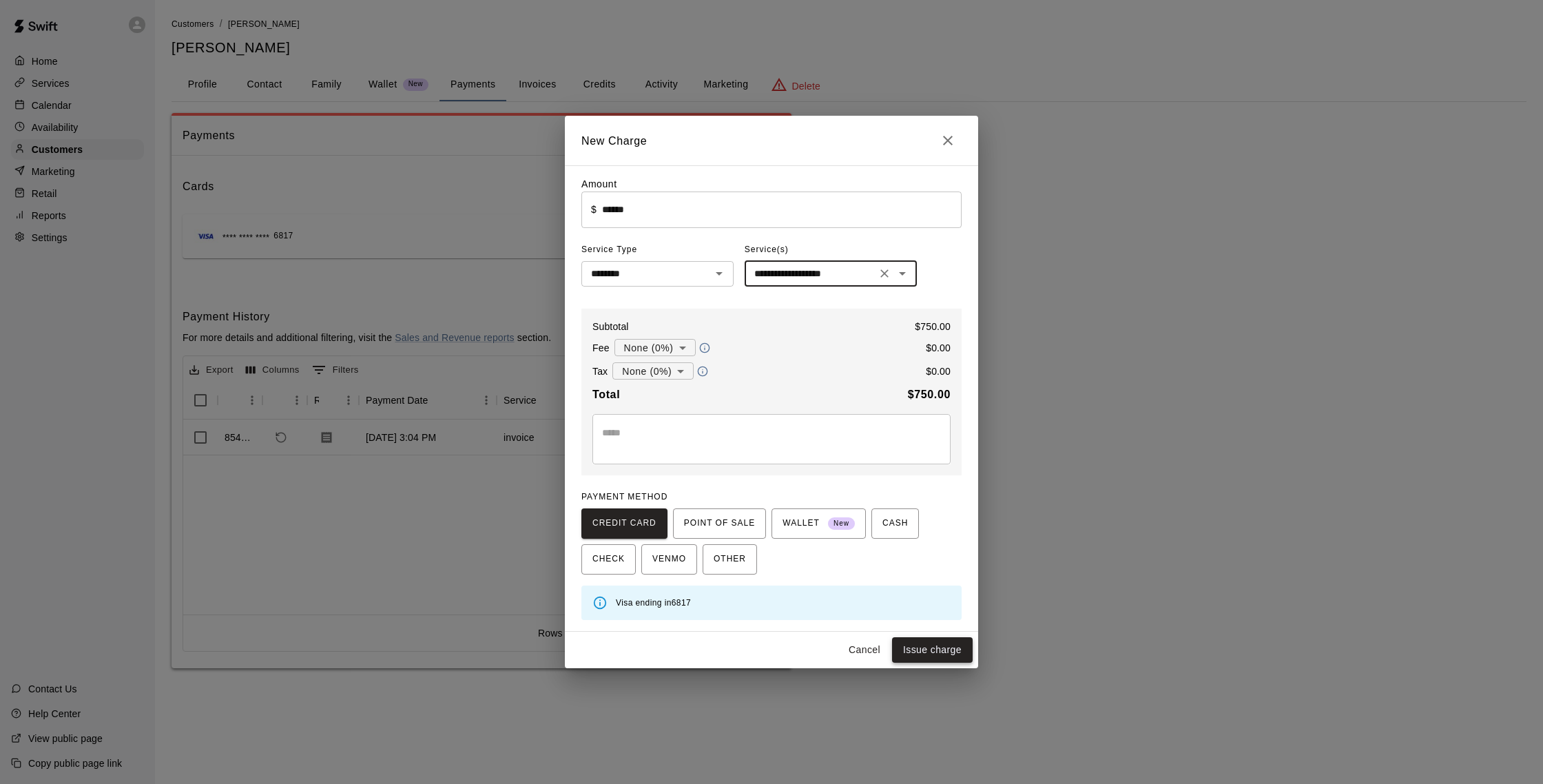
click at [931, 658] on button "Issue charge" at bounding box center [932, 650] width 80 height 25
type input "*"
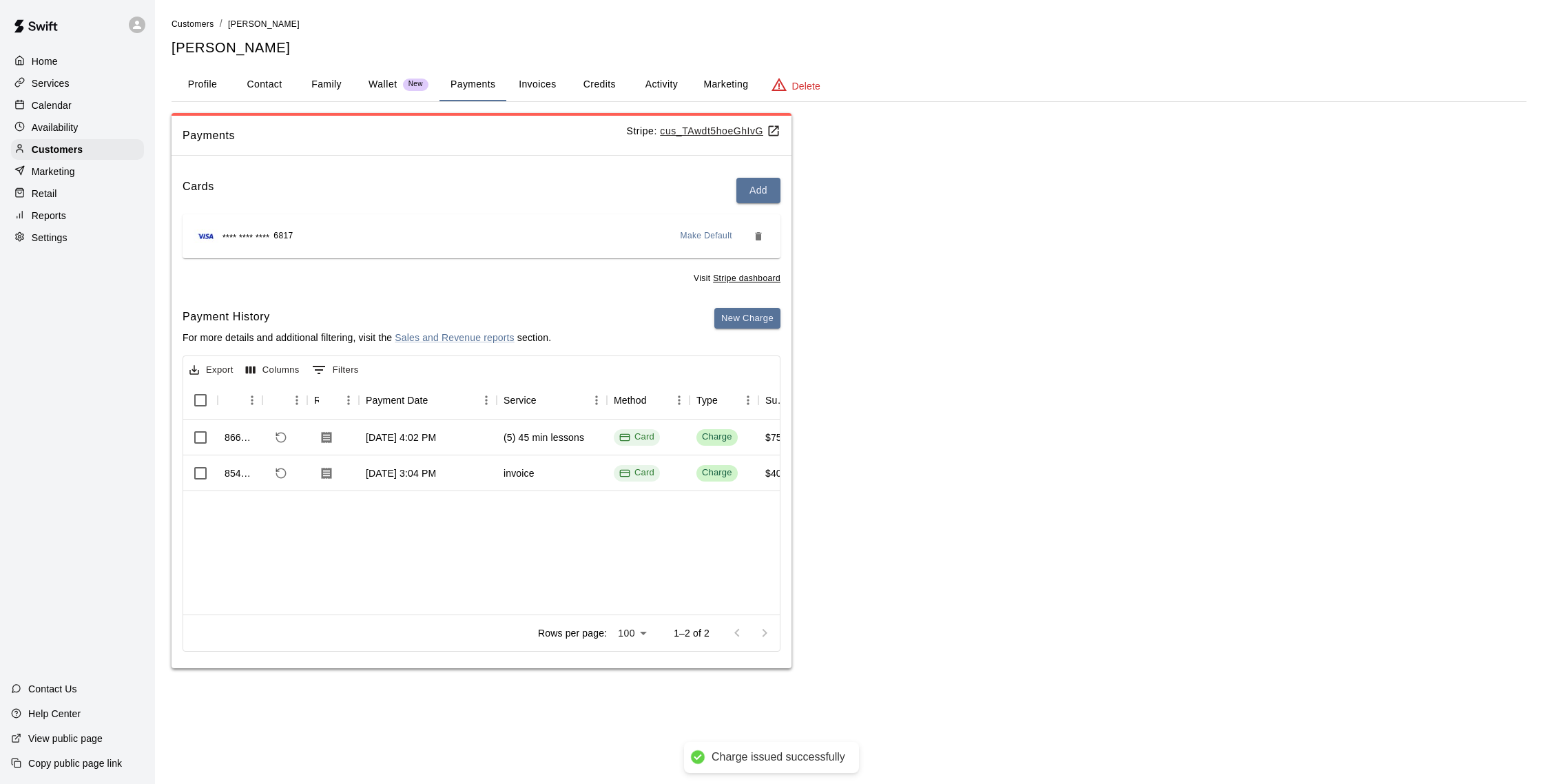
click at [659, 89] on button "Activity" at bounding box center [661, 84] width 62 height 33
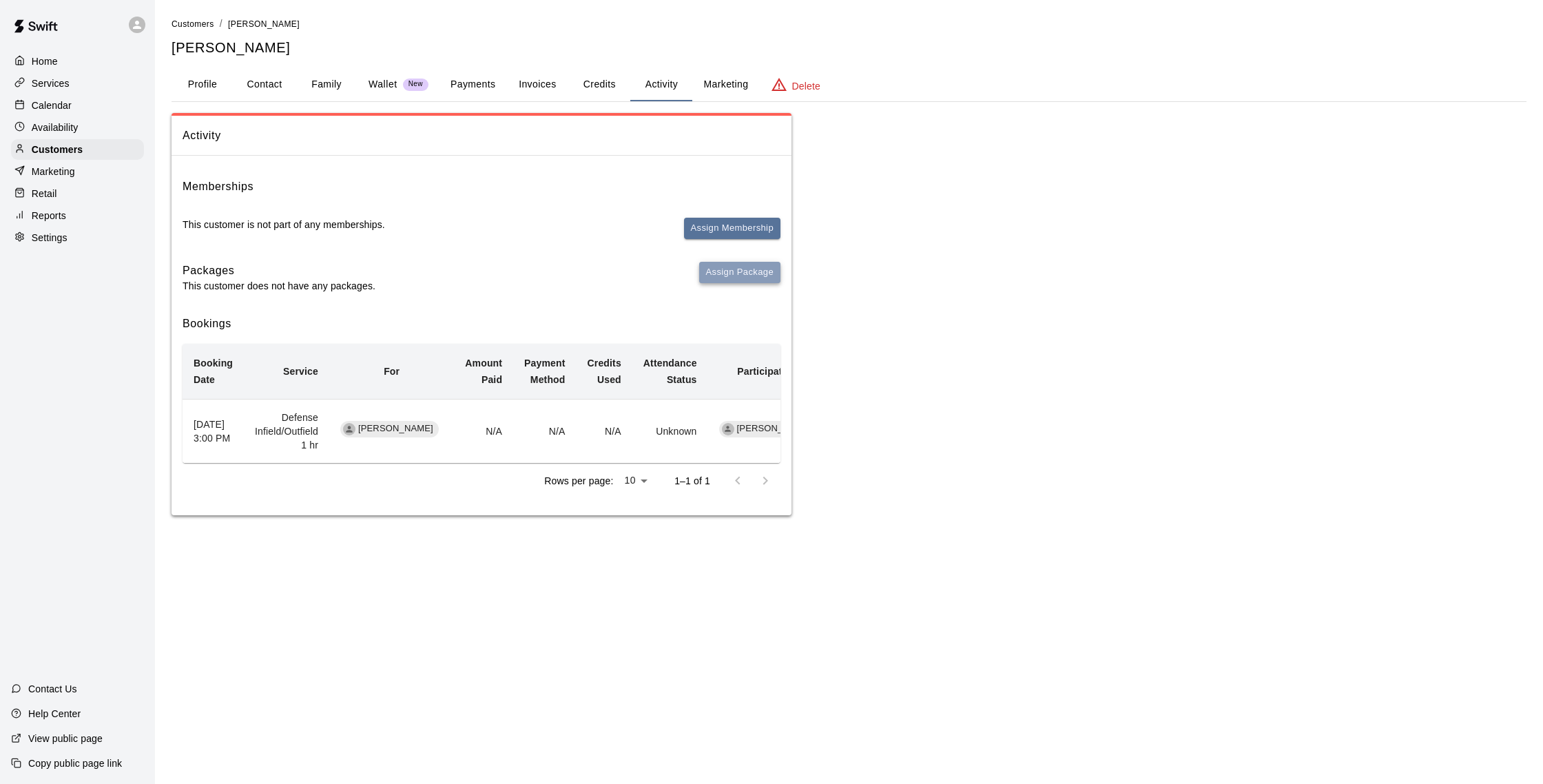
click at [736, 268] on button "Assign Package" at bounding box center [739, 272] width 81 height 21
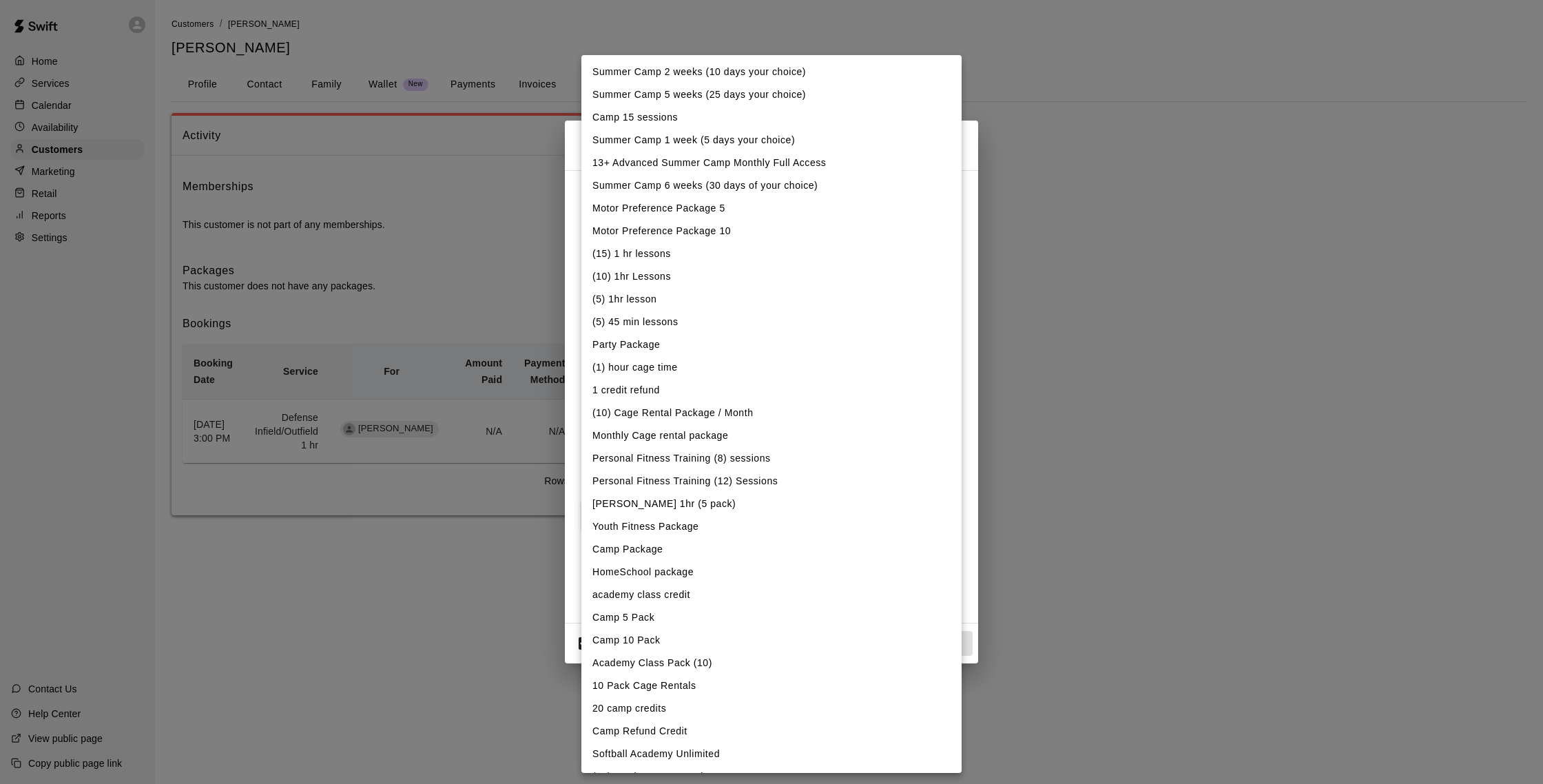
click at [734, 223] on body "Charge issued successfully Home Services Calendar Availability Customers Market…" at bounding box center [772, 271] width 1543 height 543
click at [662, 322] on li "(5) 45 min lessons" at bounding box center [772, 322] width 381 height 23
type input "**********"
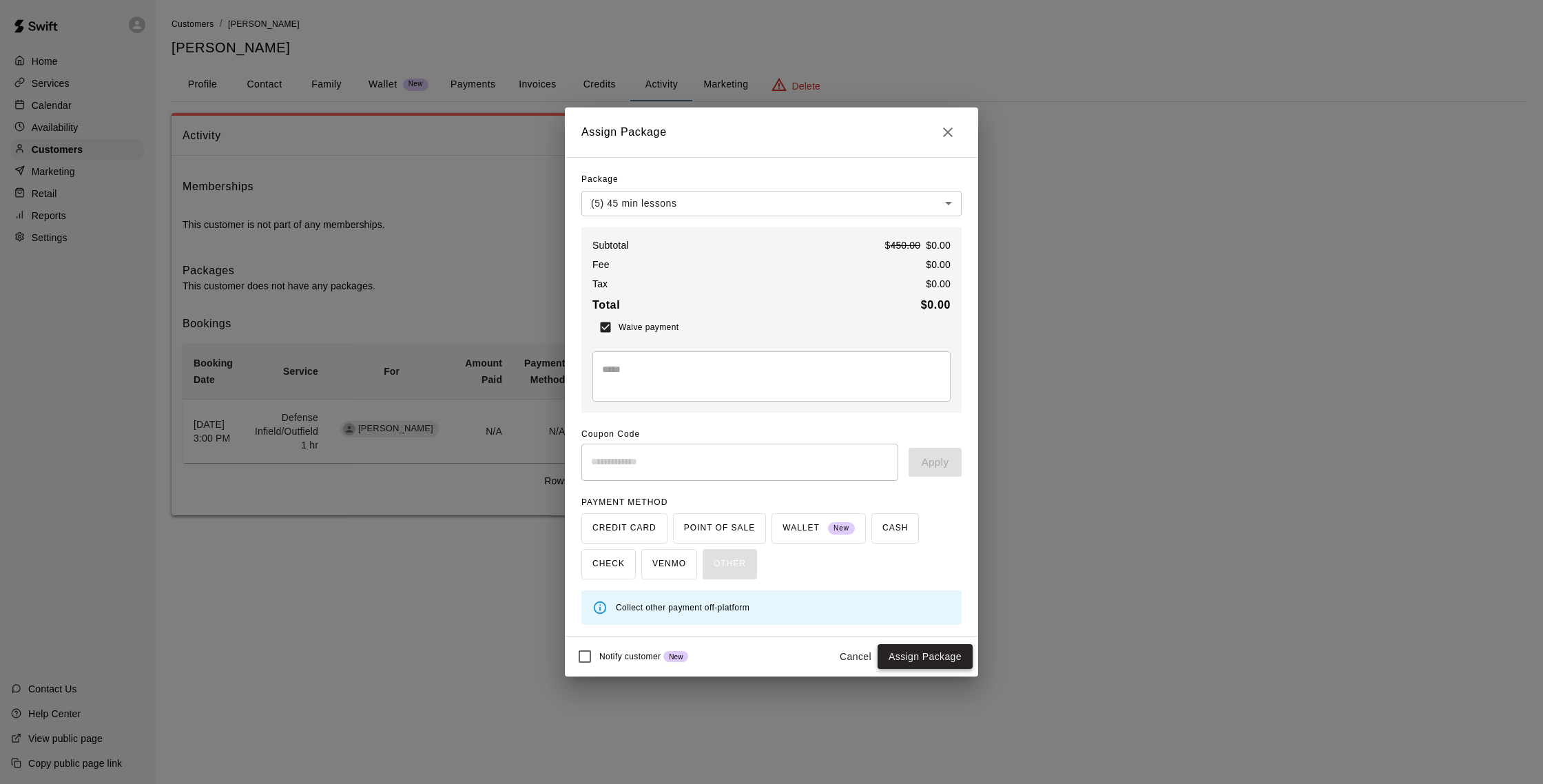
click at [942, 662] on button "Assign Package" at bounding box center [925, 657] width 95 height 25
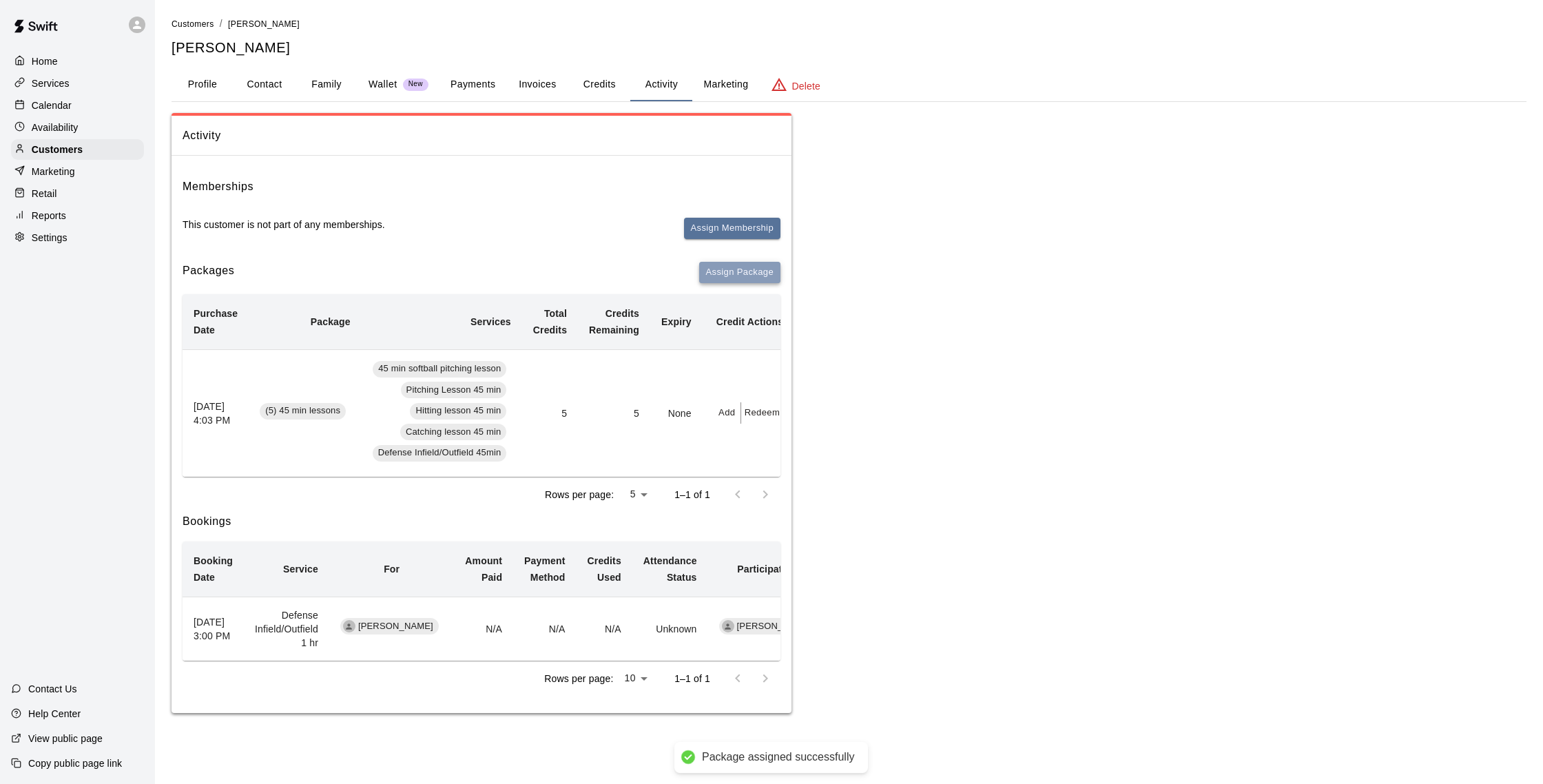
click at [756, 265] on button "Assign Package" at bounding box center [739, 272] width 81 height 21
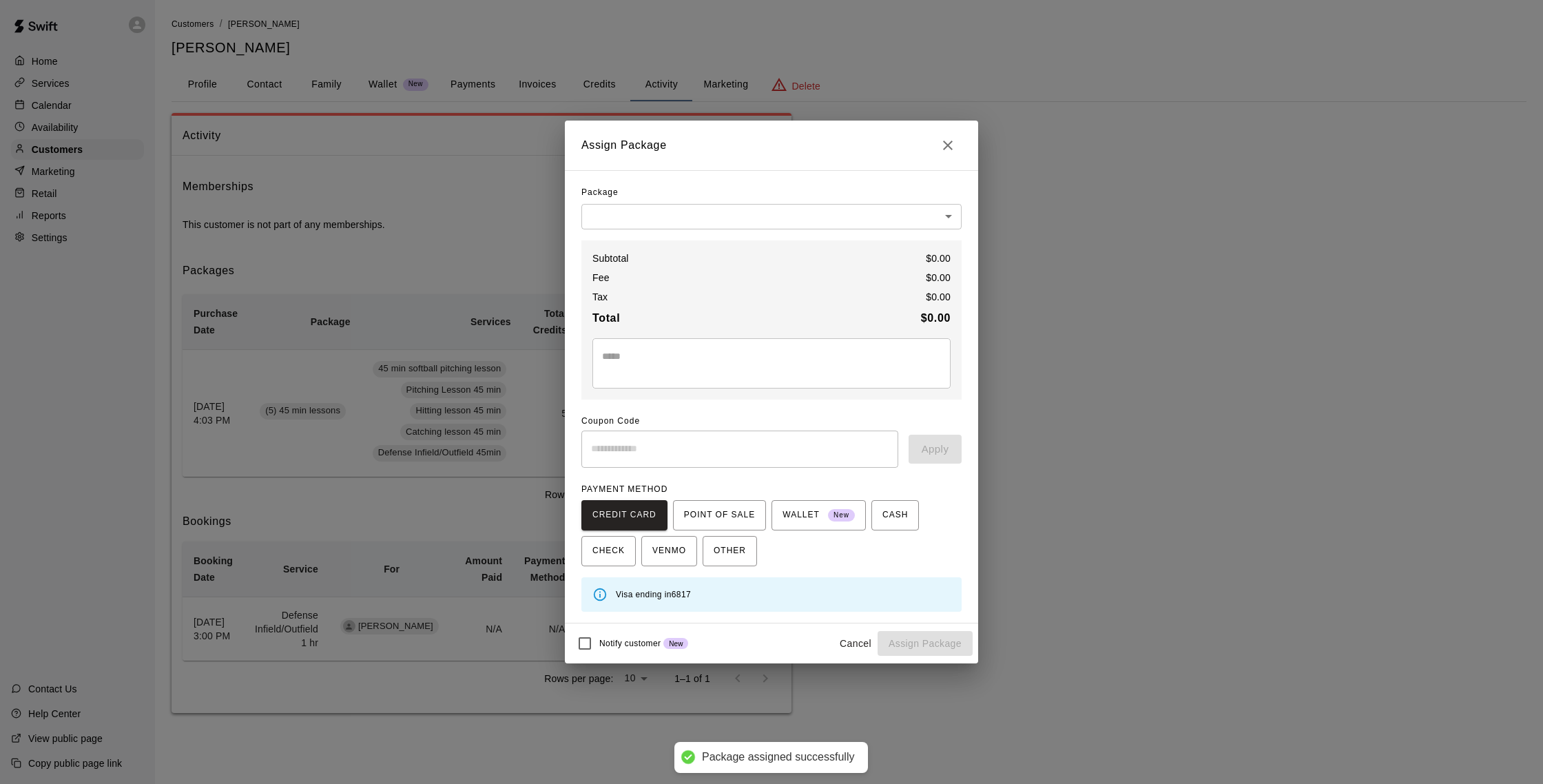
click at [724, 230] on div "Package ​ ​ Subtotal $ 0.00 Fee $ 0.00 Tax $ 0.00 Total $ 0.00 * ​ Coupon Code …" at bounding box center [772, 396] width 381 height 430
click at [721, 219] on body "Package assigned successfully Home Services Calendar Availability Customers Mar…" at bounding box center [772, 370] width 1543 height 740
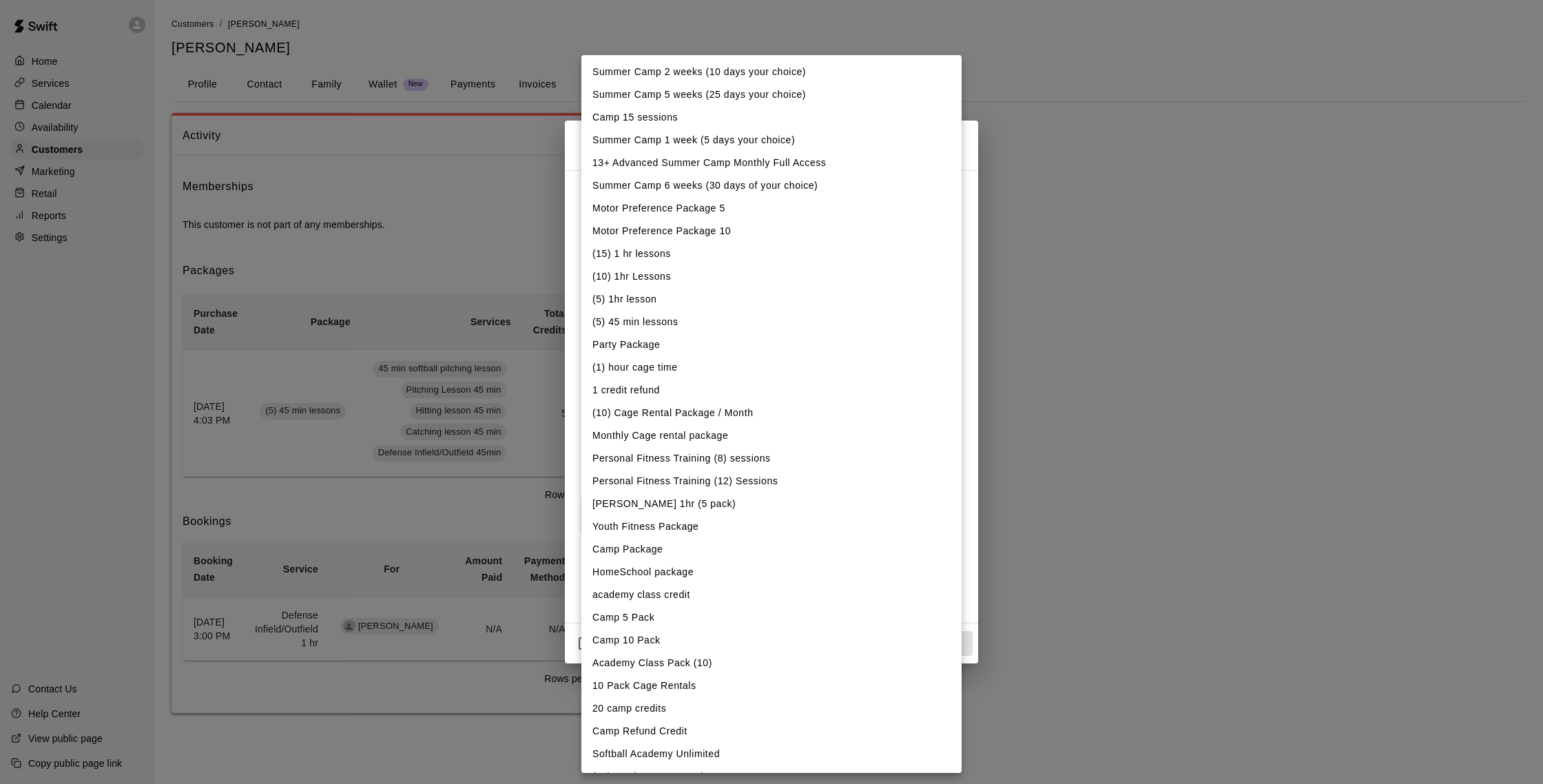
click at [661, 319] on li "(5) 45 min lessons" at bounding box center [772, 322] width 381 height 23
type input "**********"
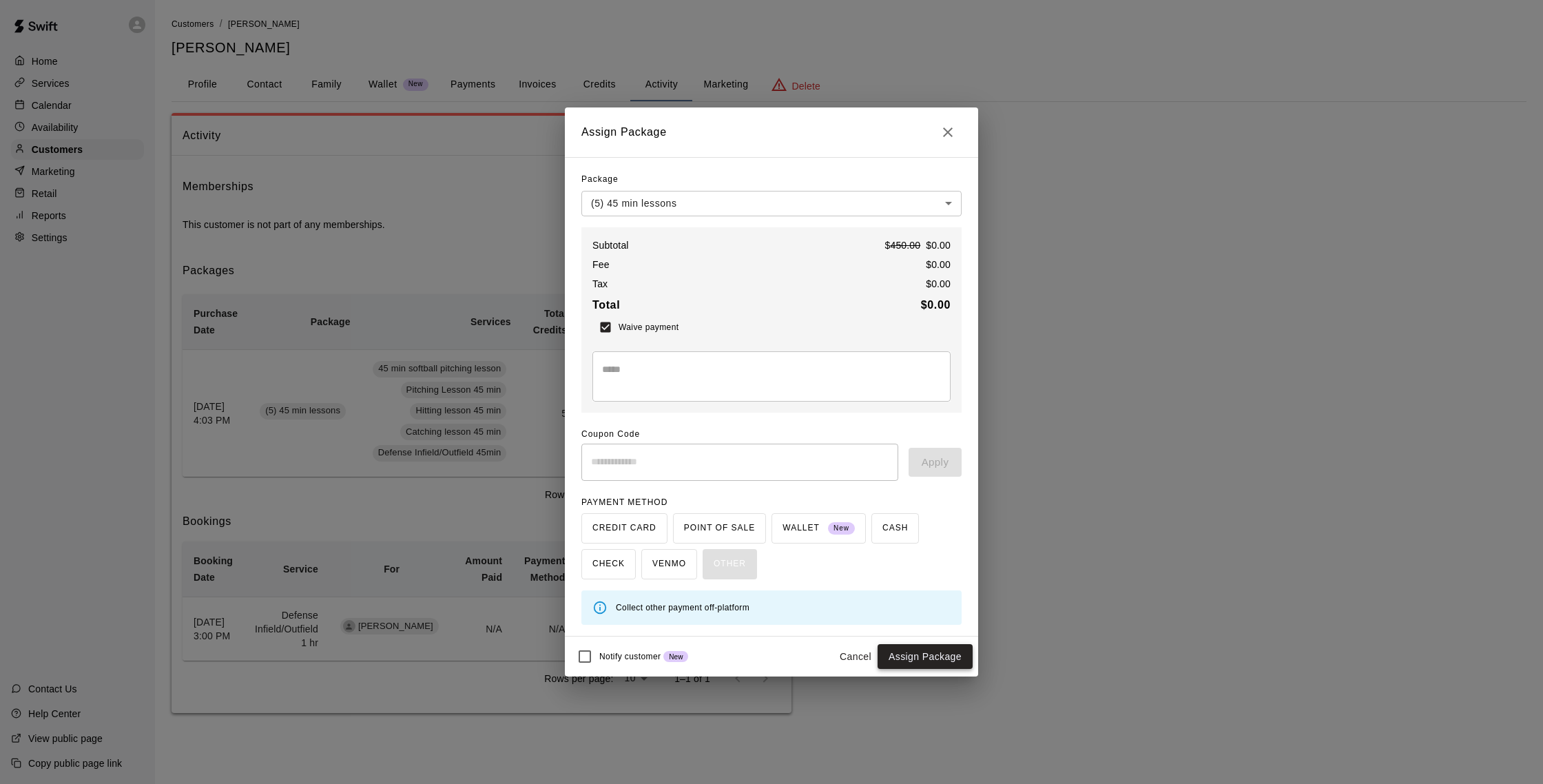
click at [949, 654] on button "Assign Package" at bounding box center [925, 657] width 95 height 25
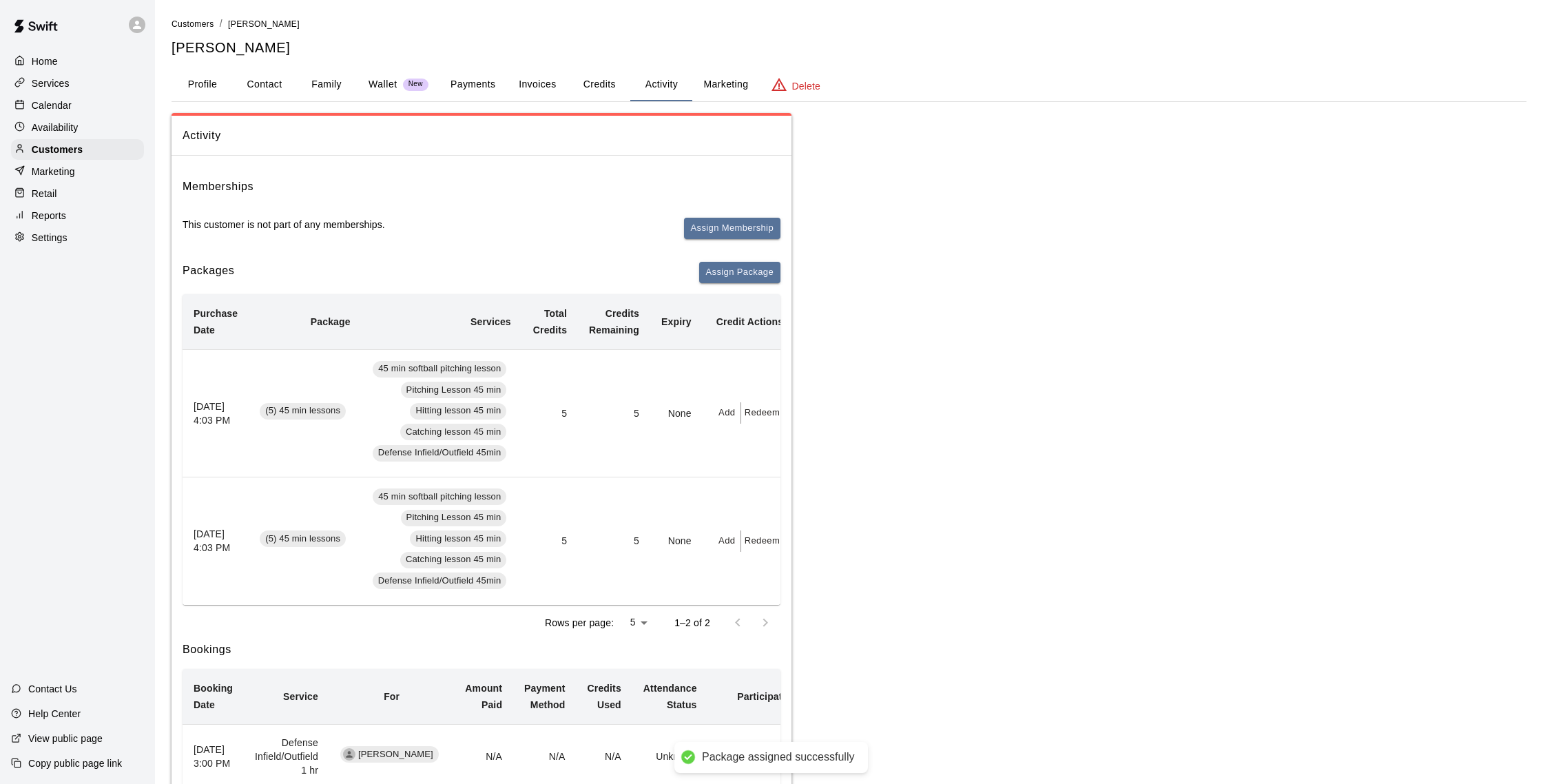
click at [758, 411] on button "Redeem" at bounding box center [762, 413] width 42 height 21
drag, startPoint x: 566, startPoint y: 264, endPoint x: 542, endPoint y: 261, distance: 24.2
click at [565, 264] on div at bounding box center [772, 392] width 1543 height 784
click at [60, 112] on div "Calendar" at bounding box center [78, 105] width 133 height 20
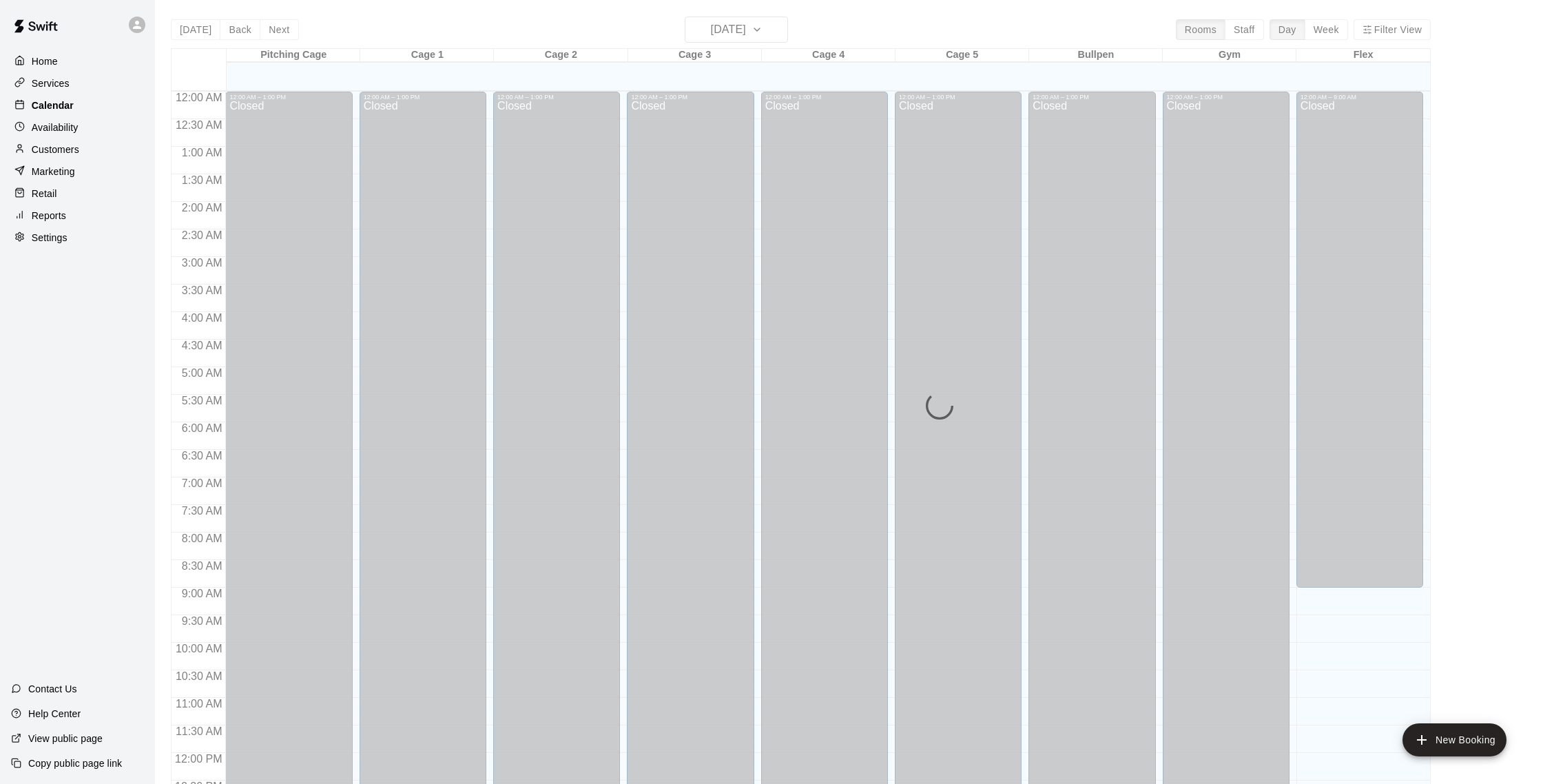
scroll to position [574, 0]
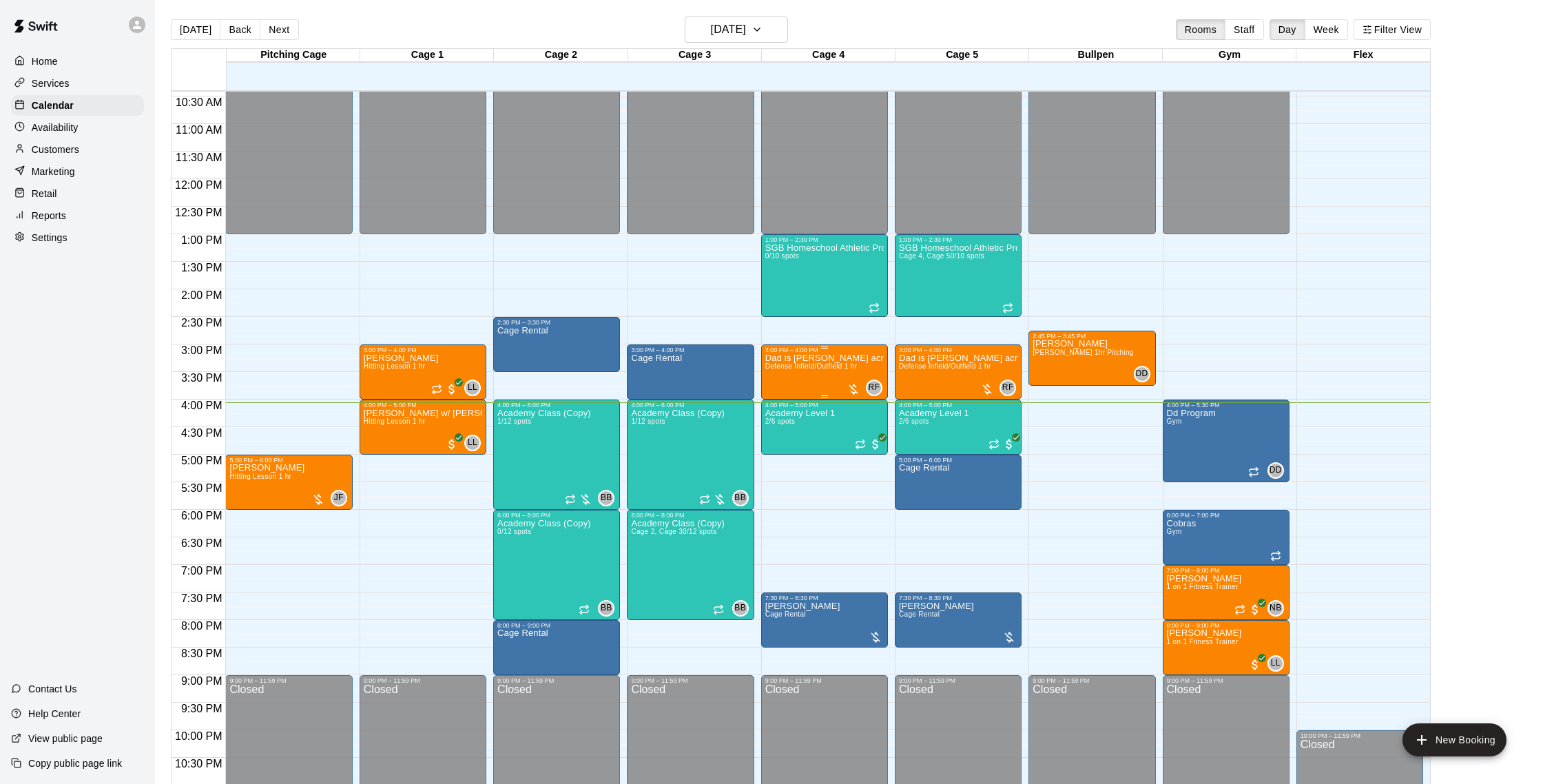
click at [820, 367] on span "Defense Infield/Outfield 1 hr" at bounding box center [811, 365] width 92 height 8
click at [778, 409] on img "edit" at bounding box center [779, 410] width 16 height 16
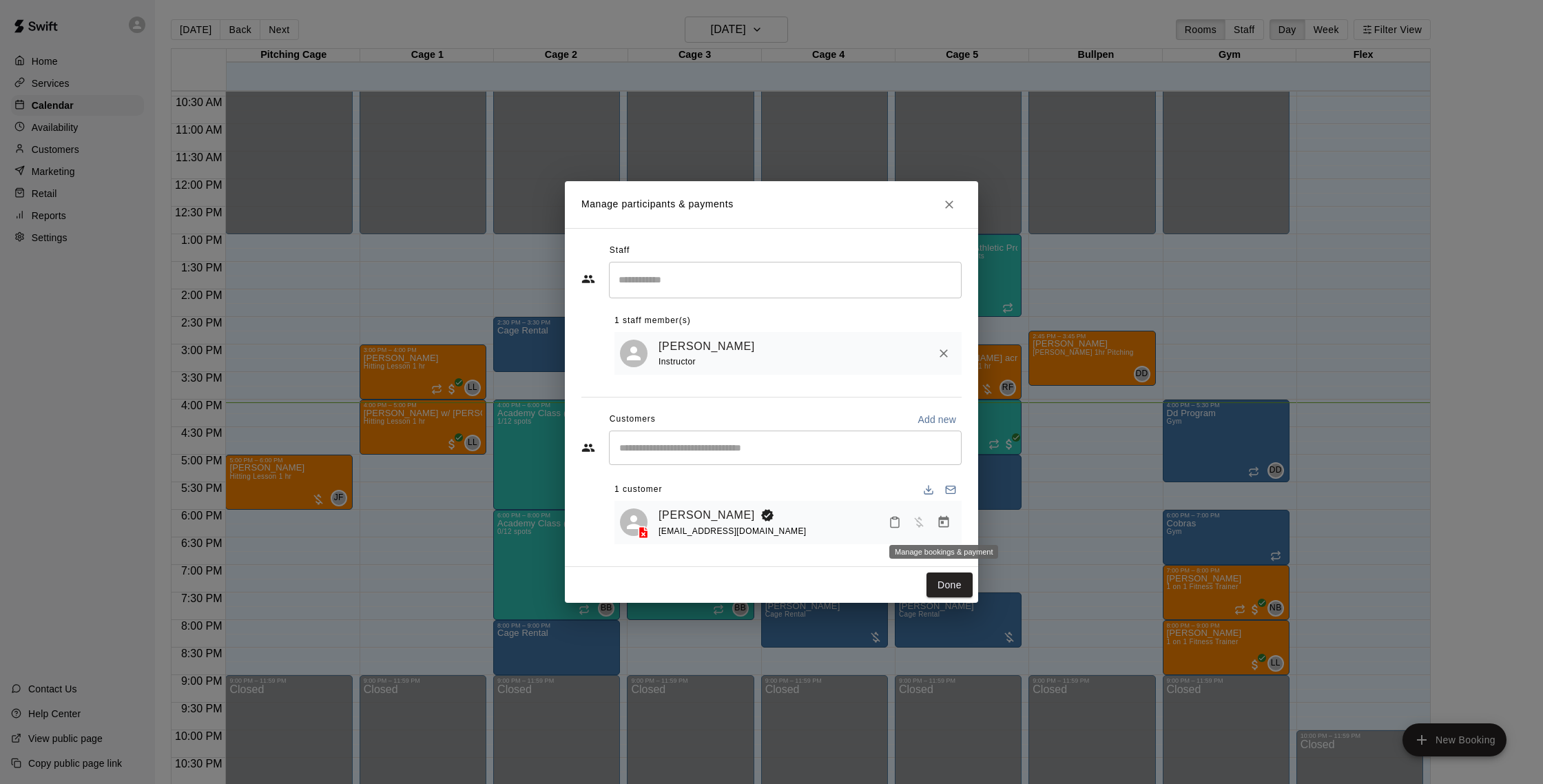
click at [941, 521] on icon "Manage bookings & payment" at bounding box center [944, 522] width 14 height 14
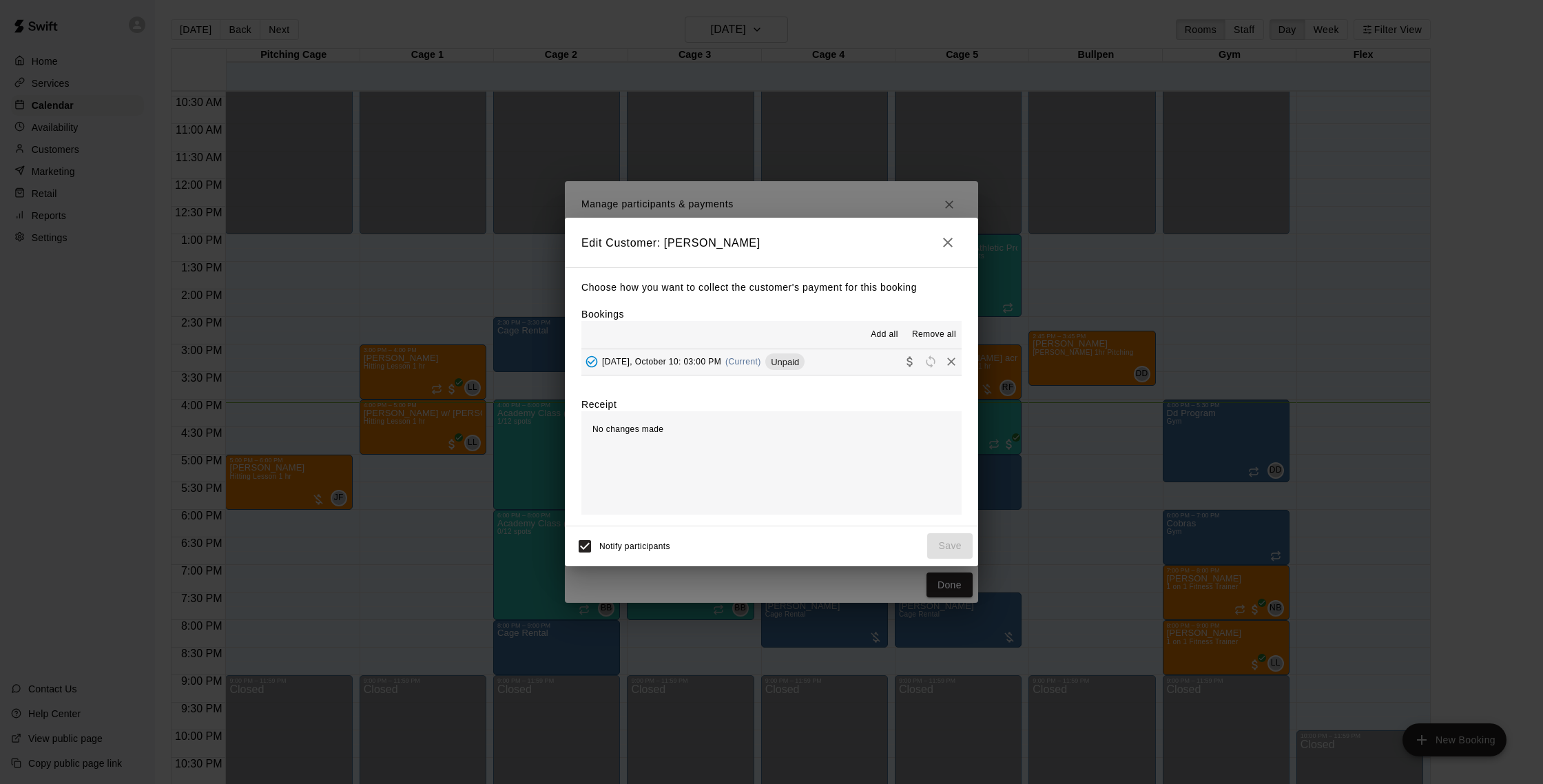
click at [810, 366] on button "Friday, October 10: 03:00 PM (Current) Unpaid" at bounding box center [772, 362] width 381 height 25
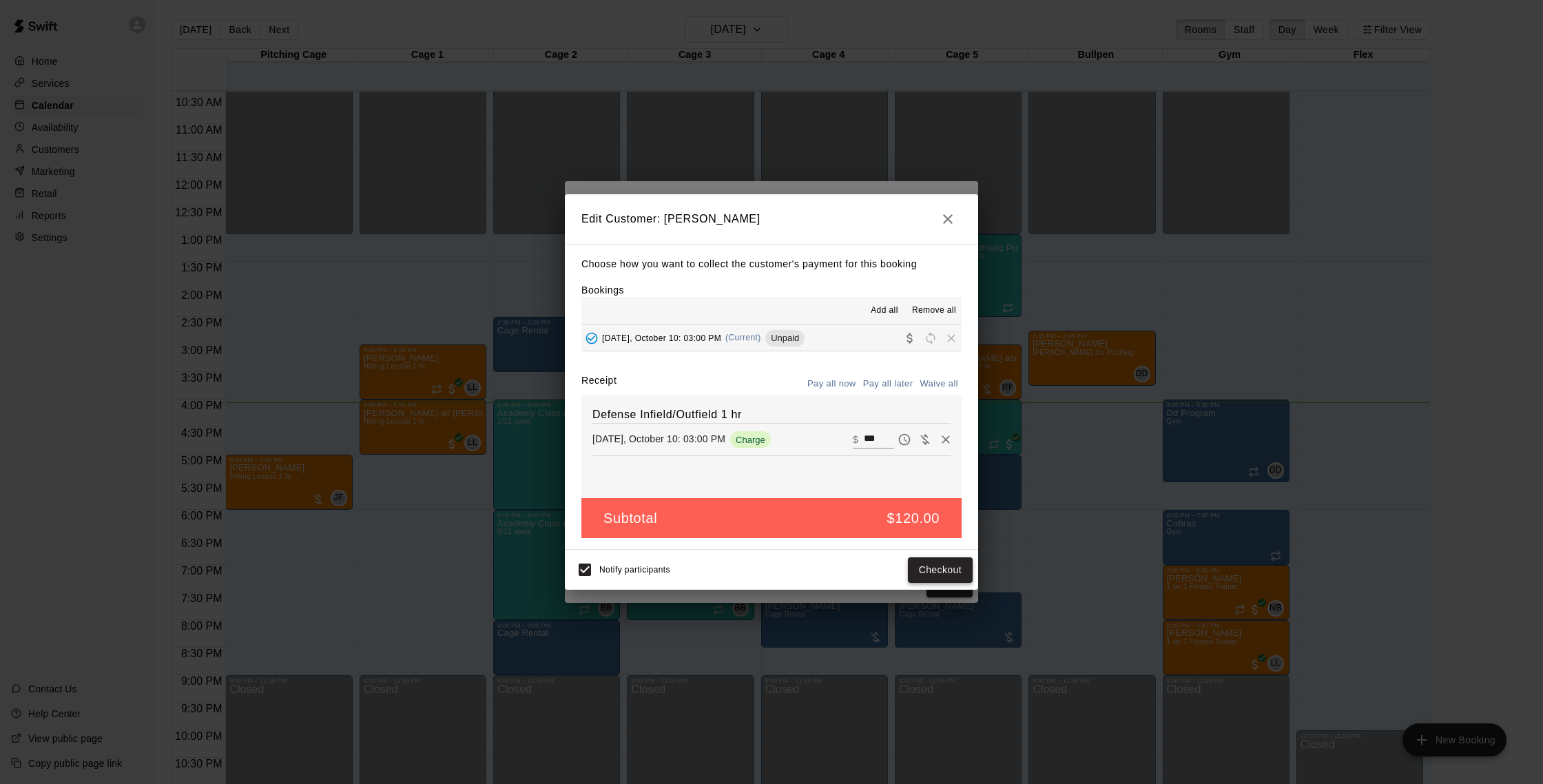
click at [939, 579] on button "Checkout" at bounding box center [940, 570] width 65 height 25
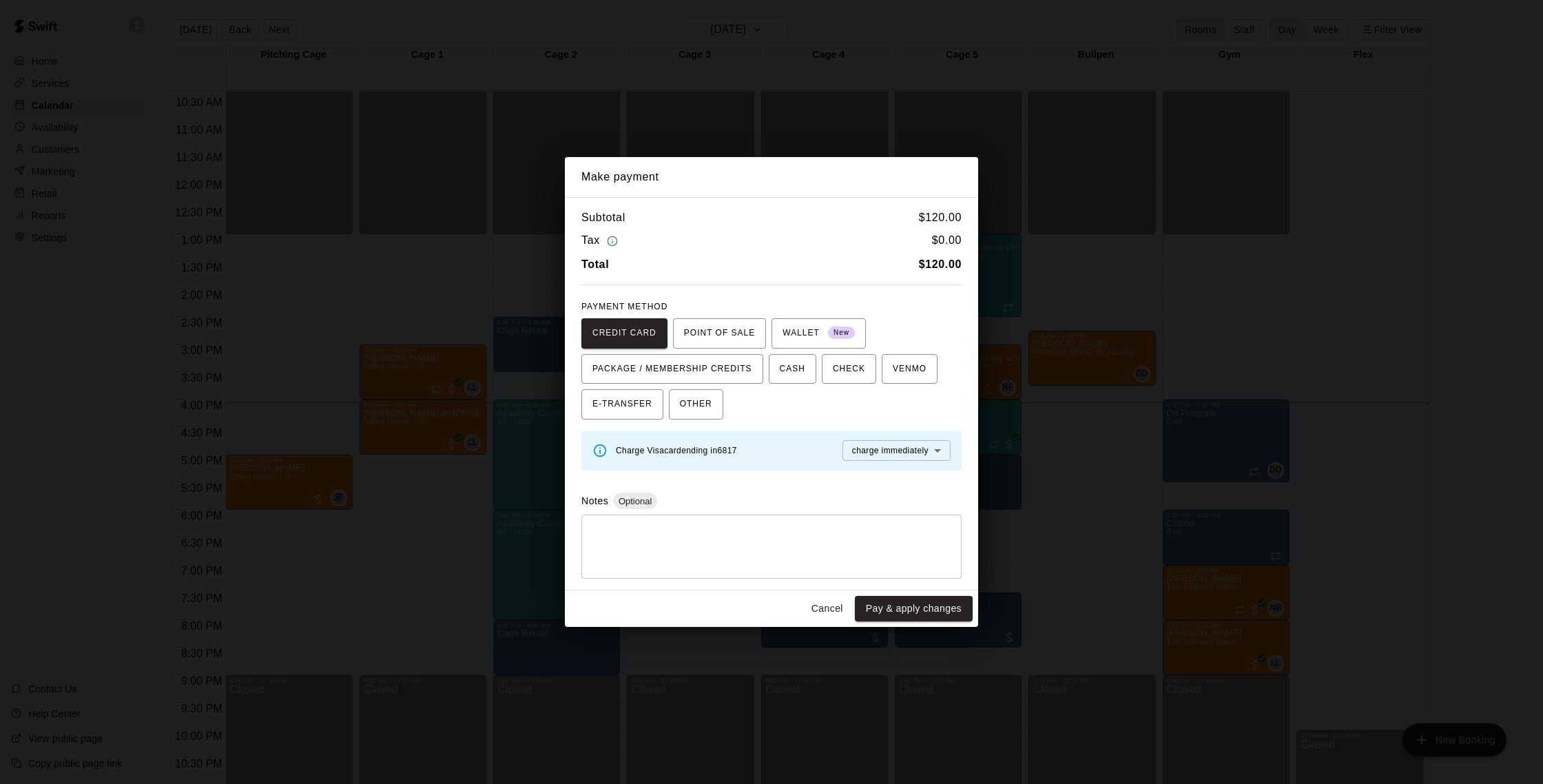
click at [819, 600] on button "Cancel" at bounding box center [827, 608] width 44 height 25
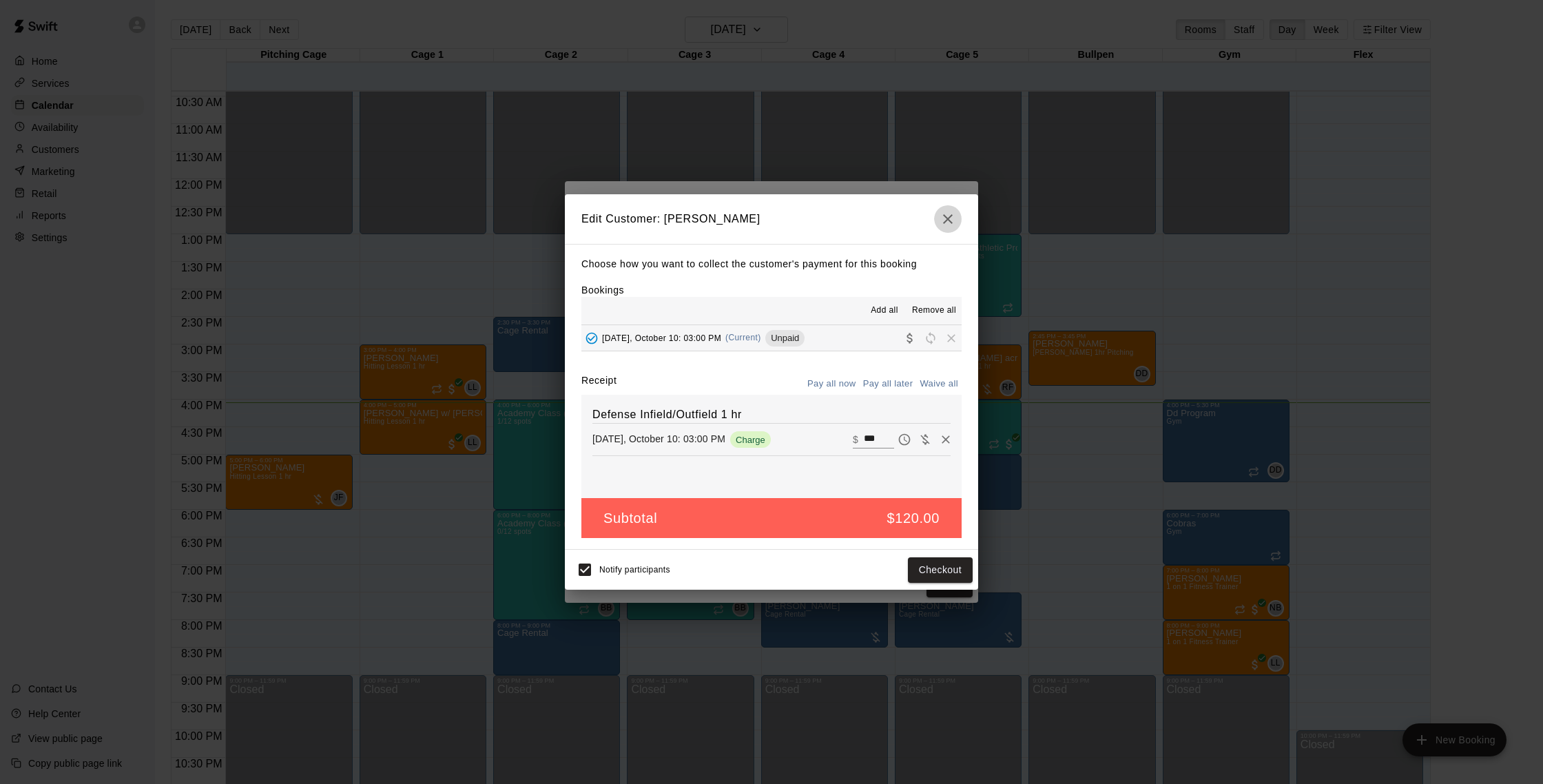
click at [950, 219] on icon "button" at bounding box center [948, 219] width 17 height 17
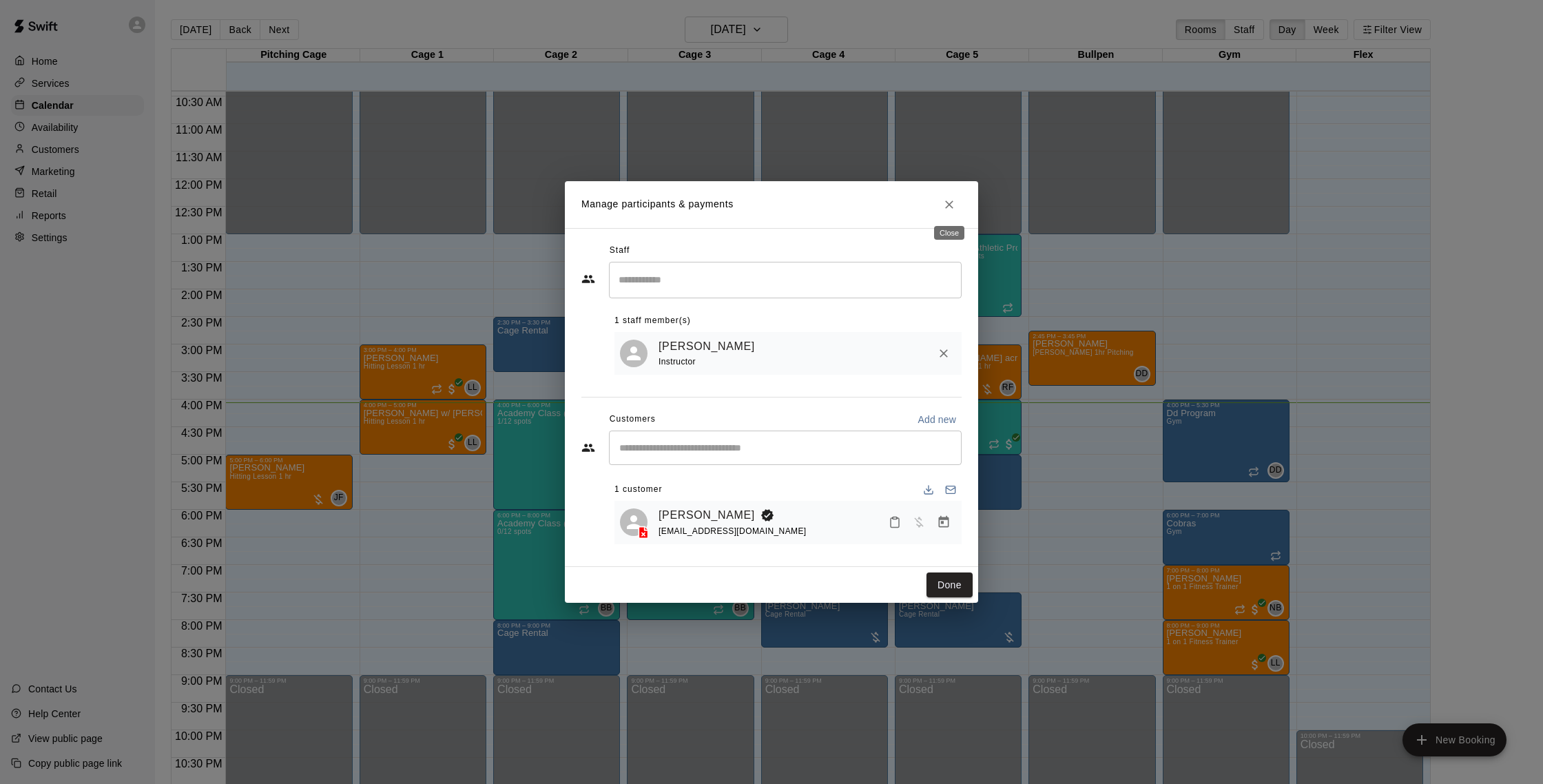
click at [947, 205] on icon "Close" at bounding box center [950, 205] width 8 height 8
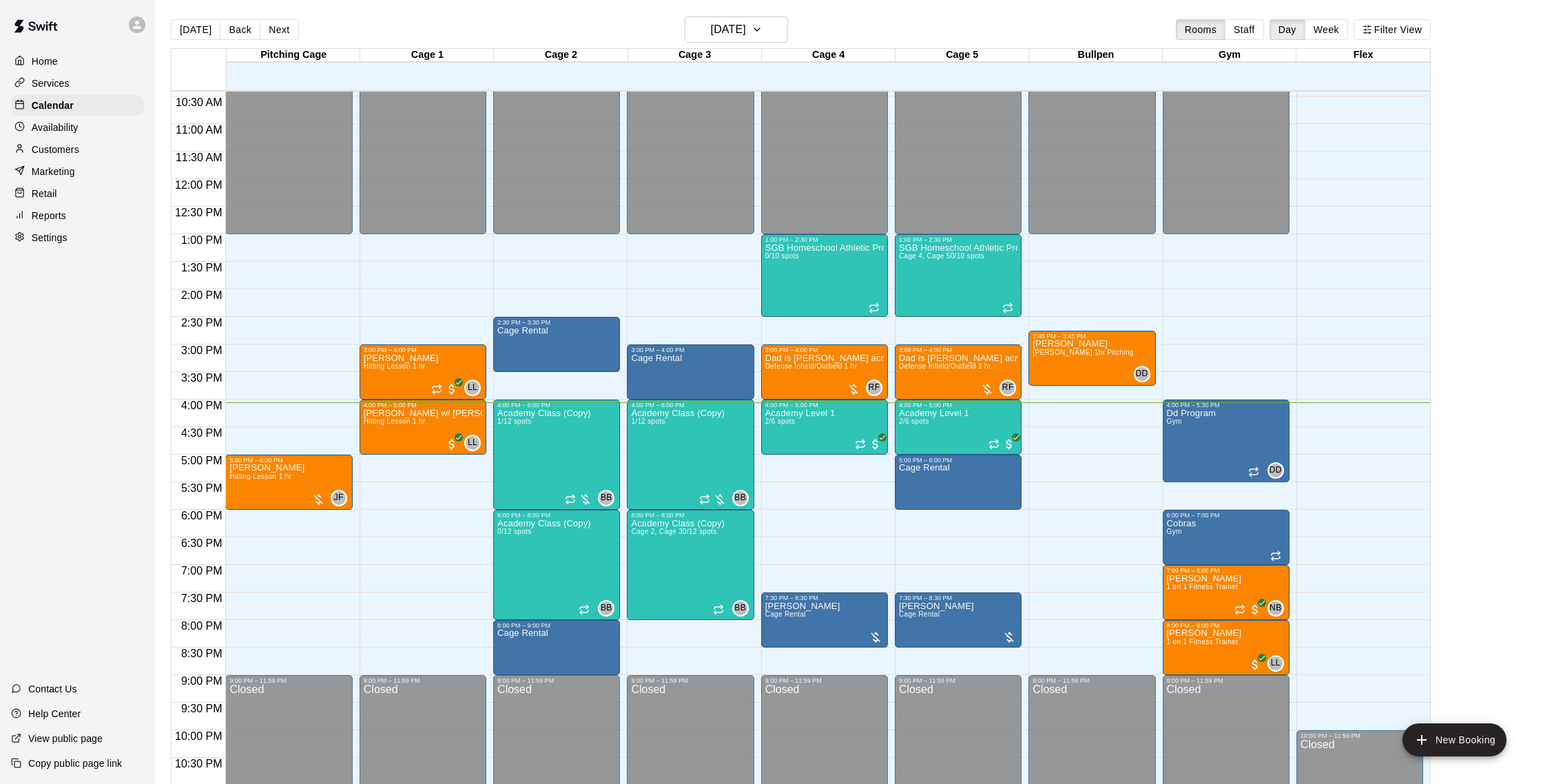
drag, startPoint x: 39, startPoint y: 155, endPoint x: 46, endPoint y: 155, distance: 7.0
click at [39, 155] on p "Customers" at bounding box center [56, 149] width 47 height 14
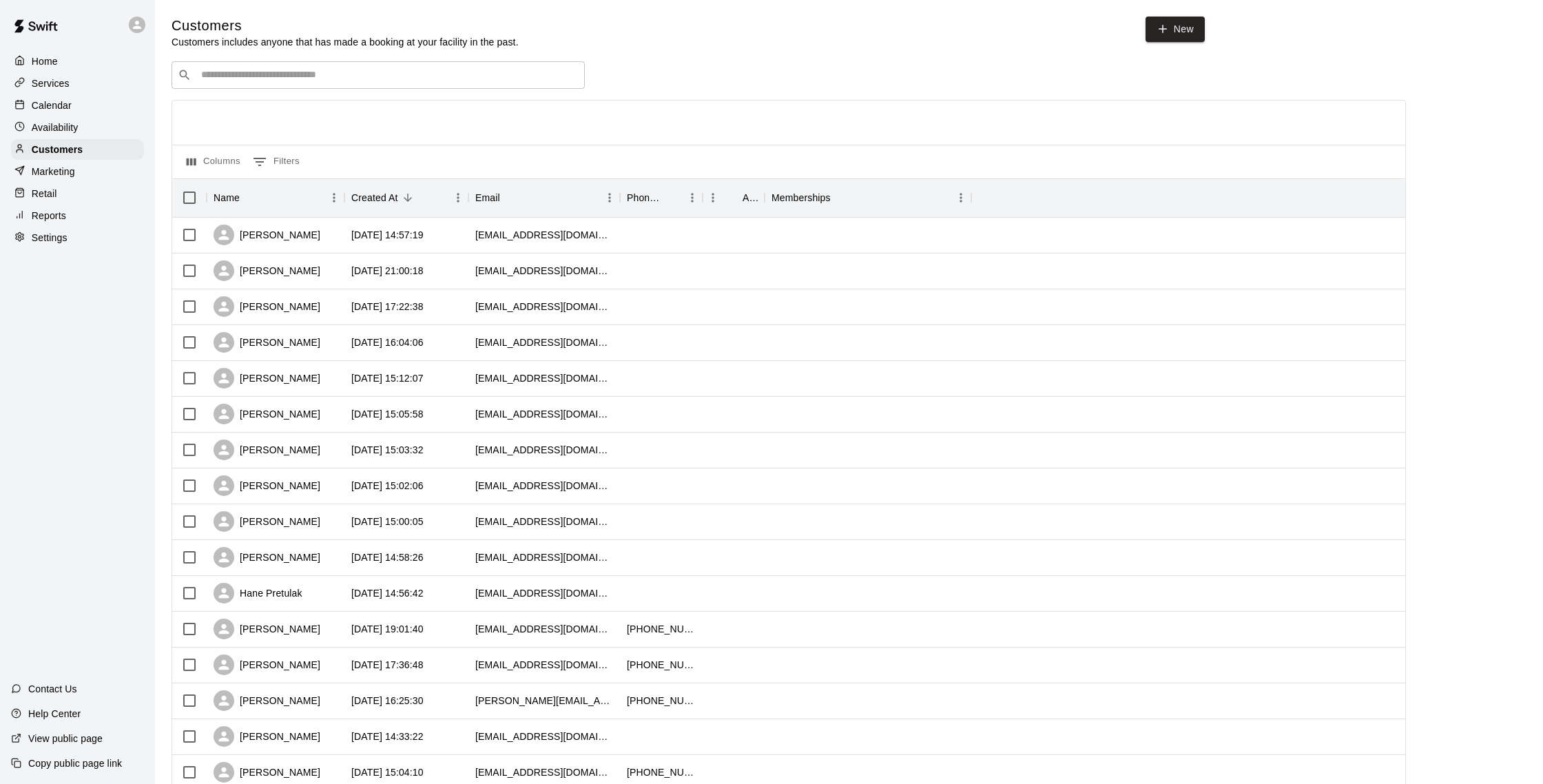
click at [300, 80] on input "Search customers by name or email" at bounding box center [387, 75] width 382 height 14
click at [51, 100] on p "Calendar" at bounding box center [51, 105] width 40 height 14
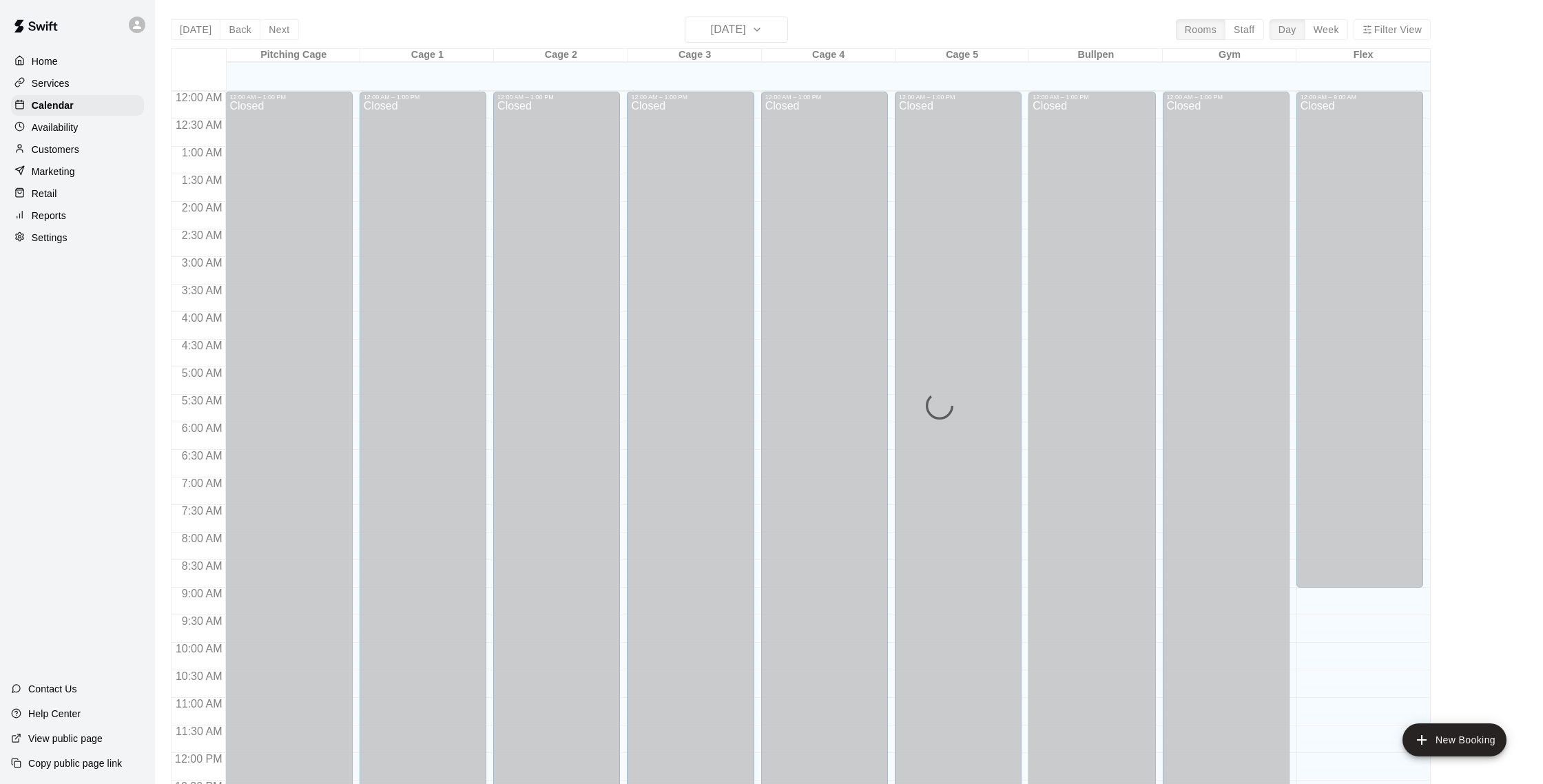
scroll to position [574, 0]
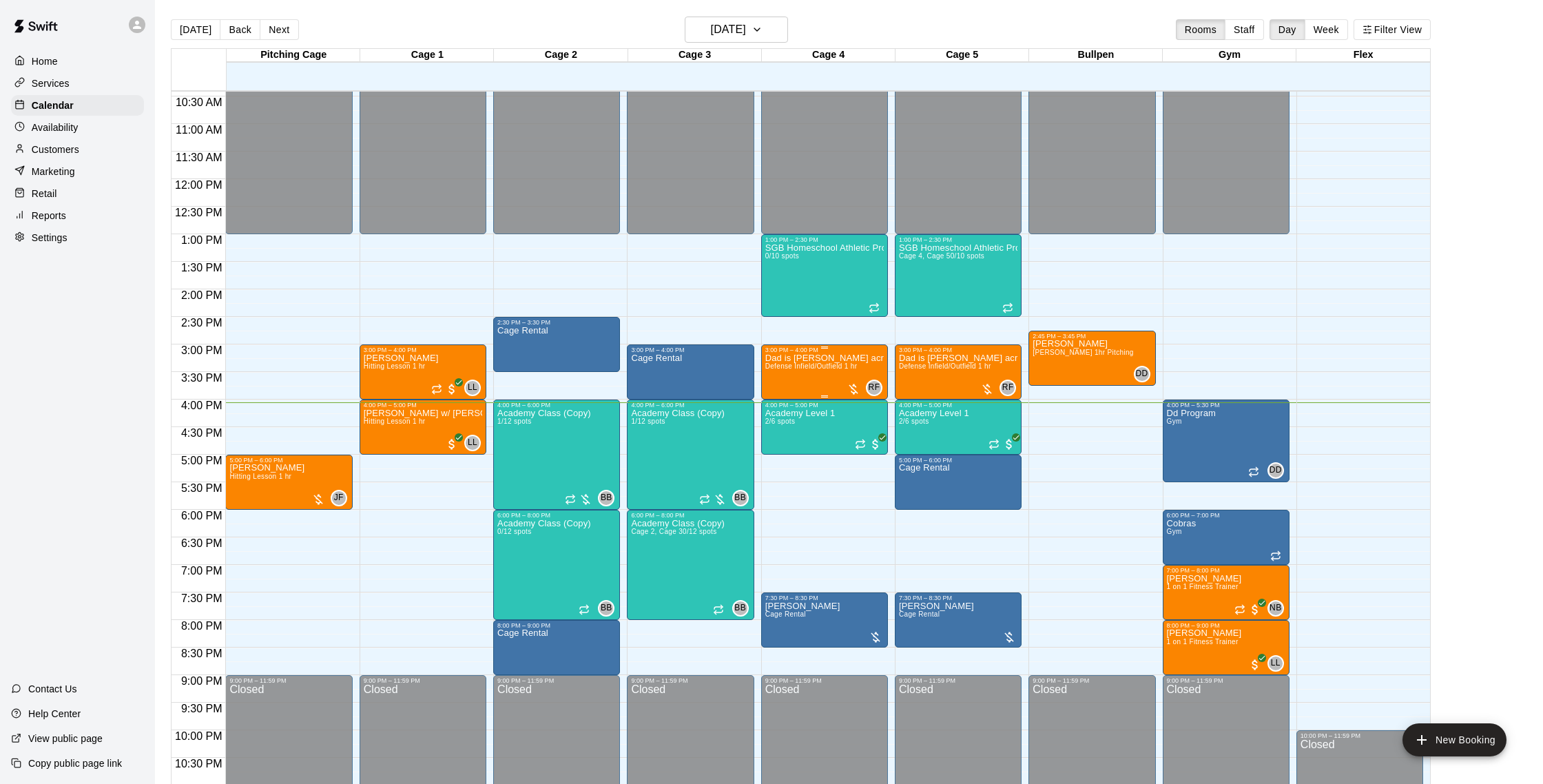
click at [818, 358] on p "Dad is [PERSON_NAME] acreage kid / defense" at bounding box center [825, 358] width 118 height 0
click at [777, 405] on img "edit" at bounding box center [779, 405] width 16 height 16
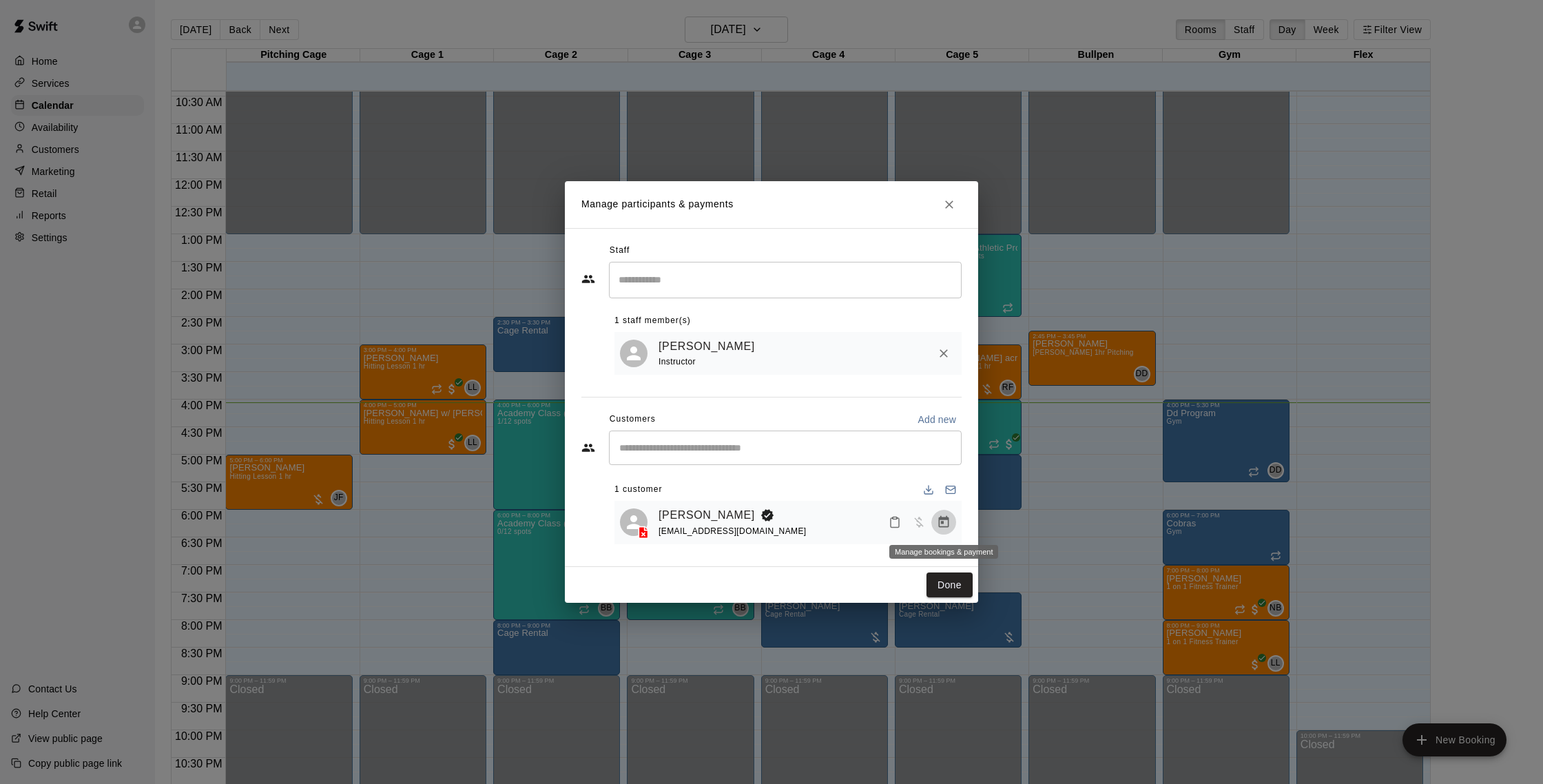
click at [946, 527] on icon "Manage bookings & payment" at bounding box center [944, 522] width 10 height 12
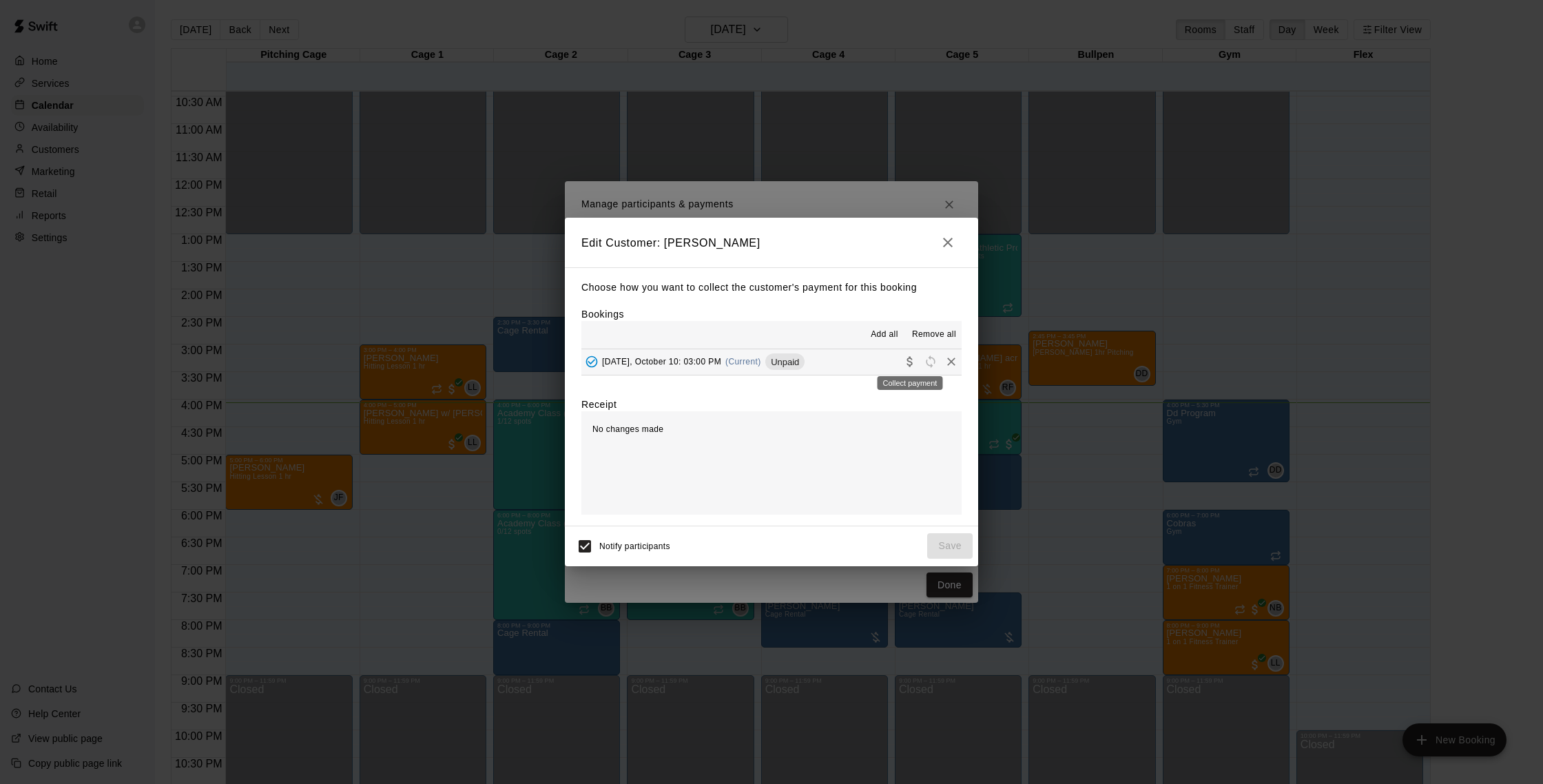
click at [912, 362] on icon "Collect payment" at bounding box center [910, 361] width 14 height 14
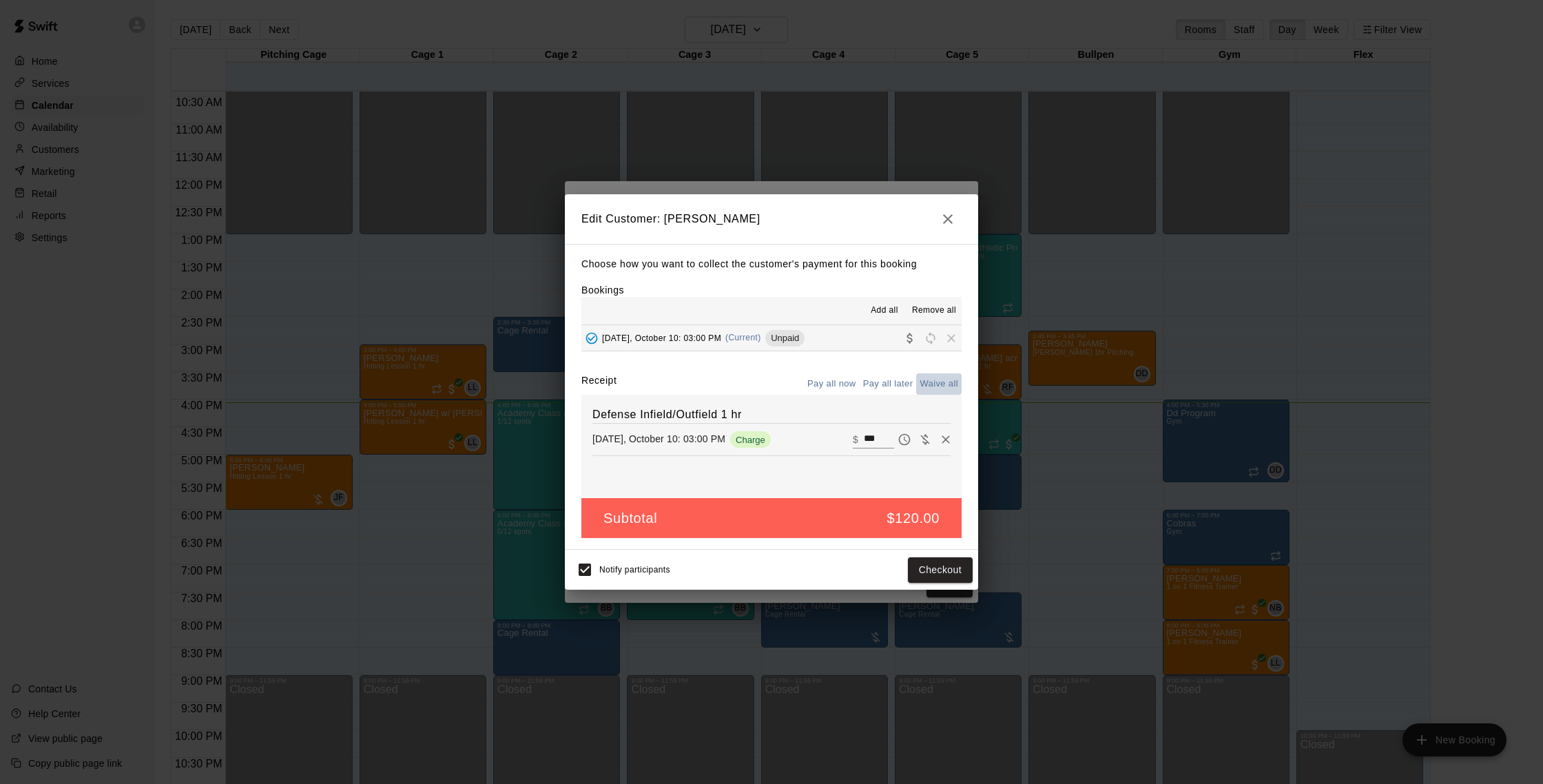
click at [950, 384] on button "Waive all" at bounding box center [939, 383] width 46 height 21
type input "*"
click at [939, 565] on button "Save" at bounding box center [950, 570] width 46 height 25
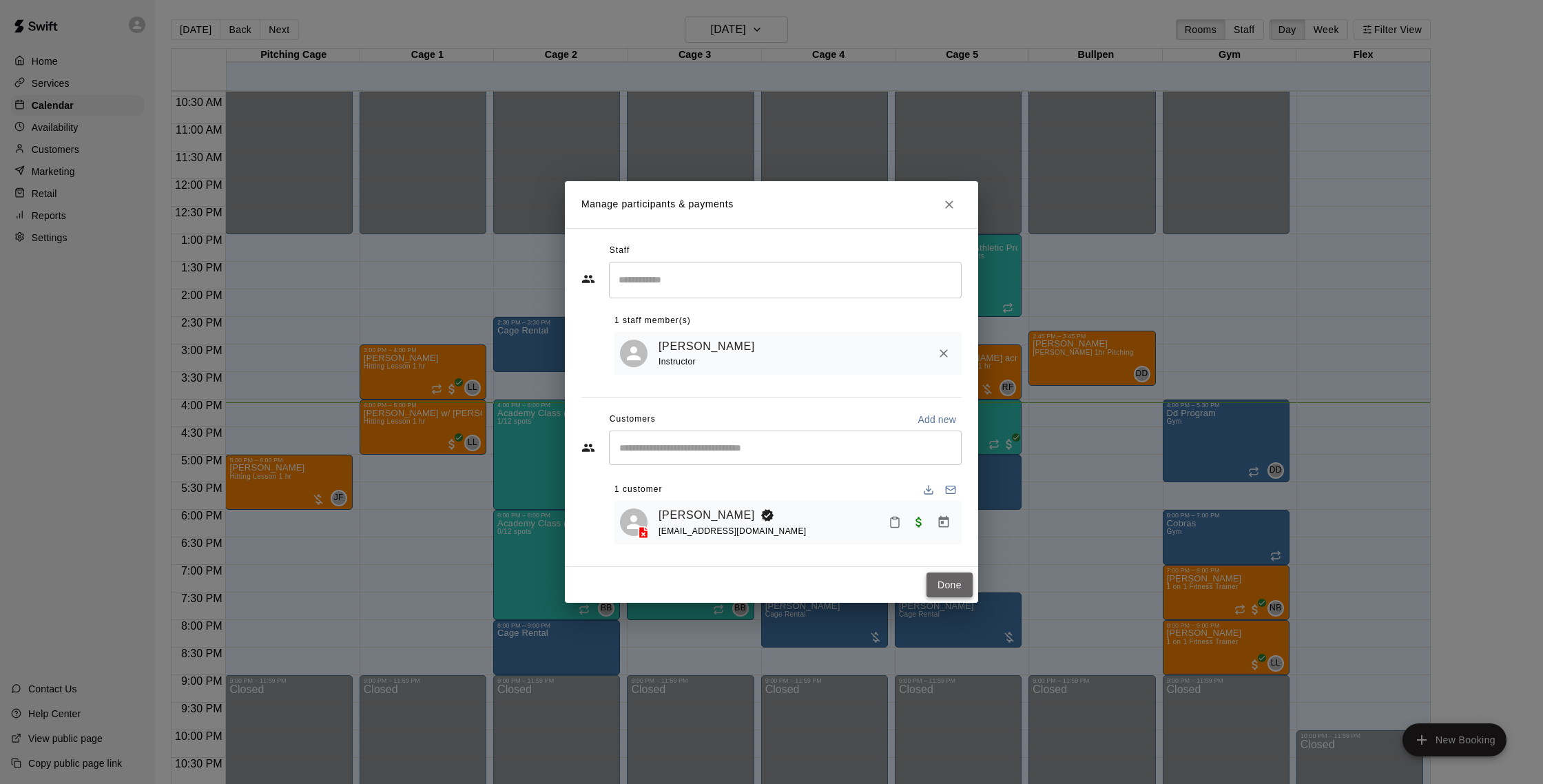
click at [951, 587] on button "Done" at bounding box center [950, 585] width 46 height 25
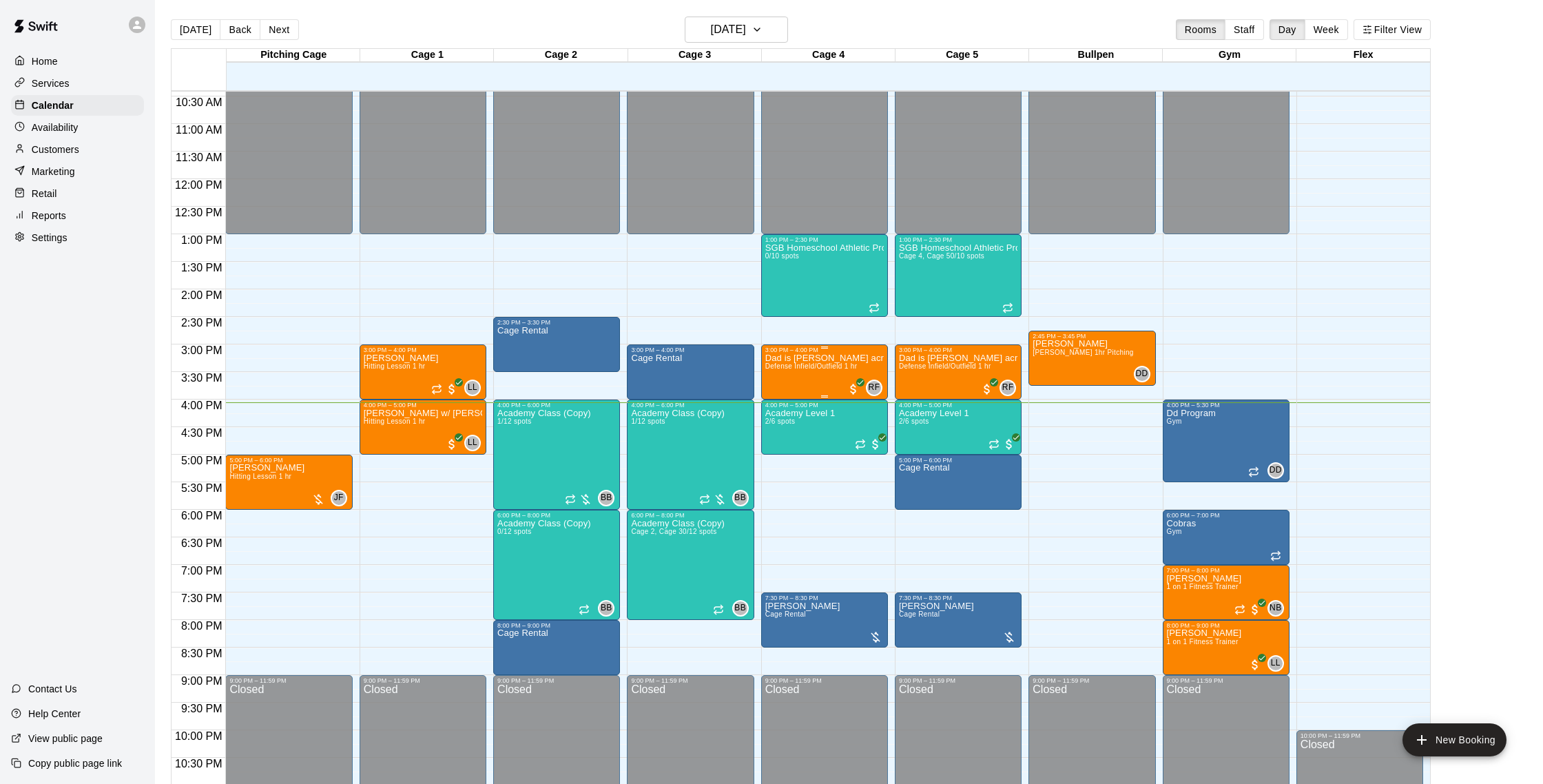
click at [809, 370] on span "Defense Infield/Outfield 1 hr" at bounding box center [811, 365] width 92 height 8
click at [772, 412] on img "edit" at bounding box center [779, 410] width 16 height 16
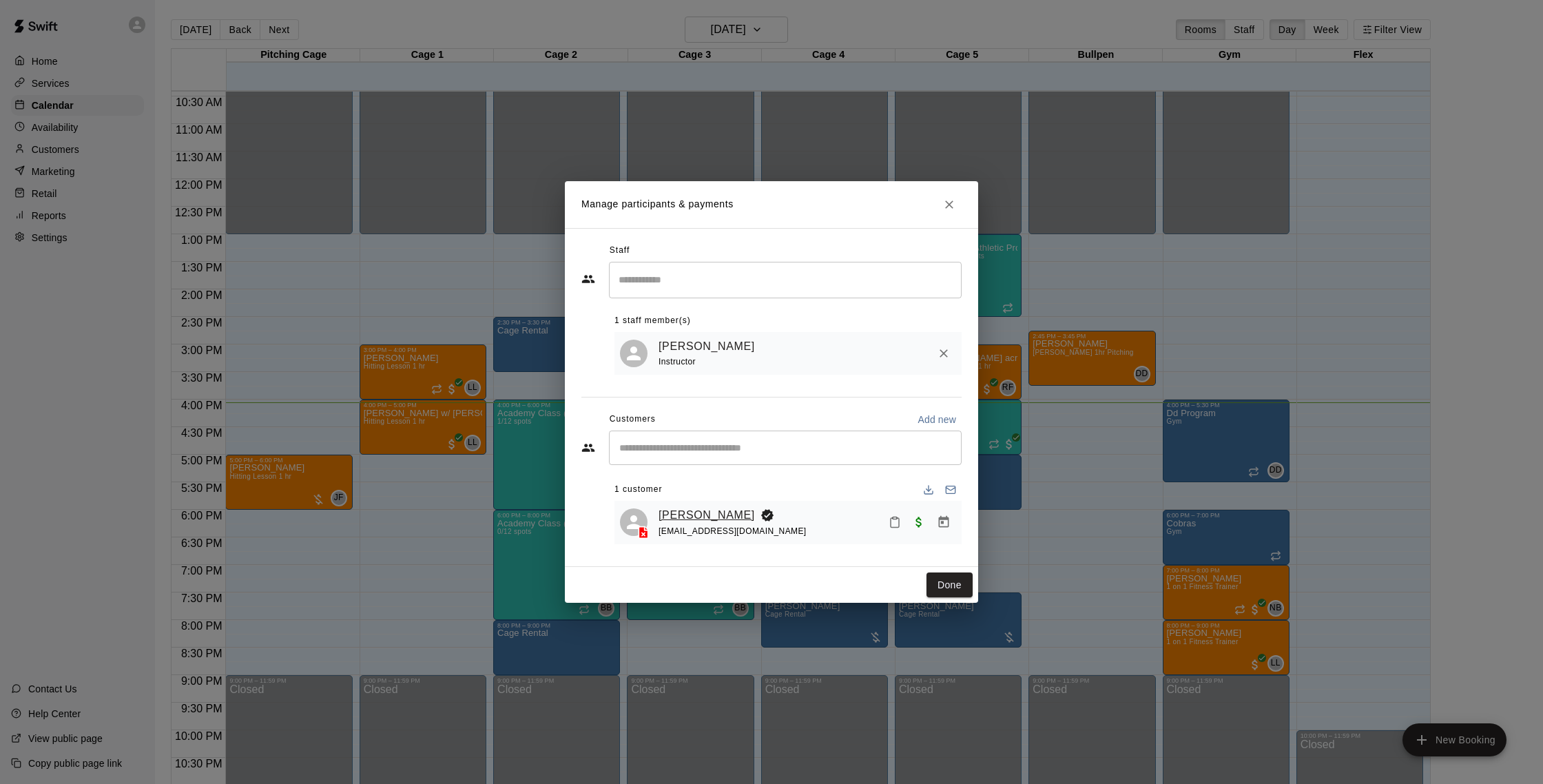
click at [708, 516] on link "[PERSON_NAME]" at bounding box center [707, 515] width 96 height 18
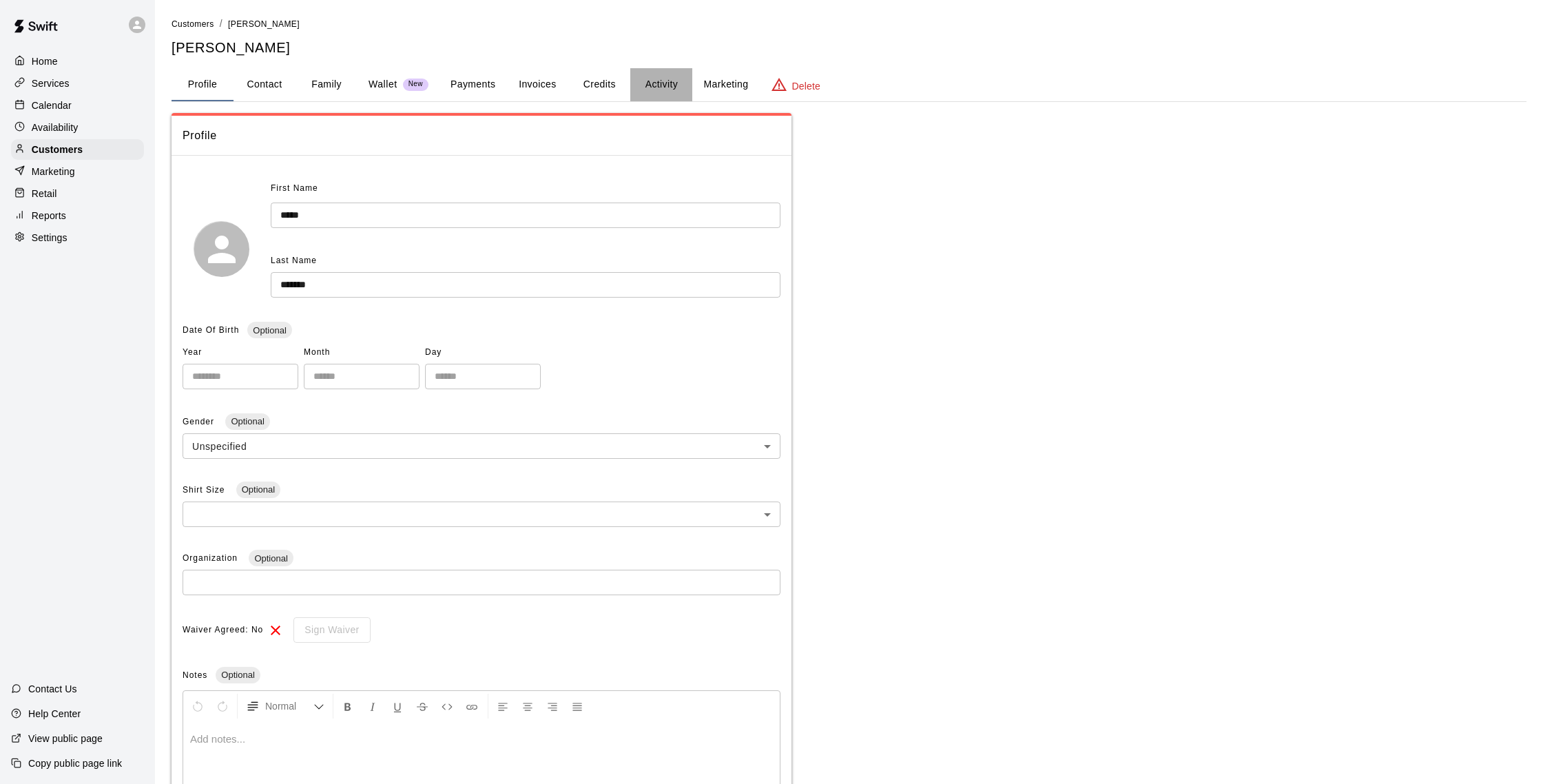
click at [650, 93] on button "Activity" at bounding box center [661, 84] width 62 height 33
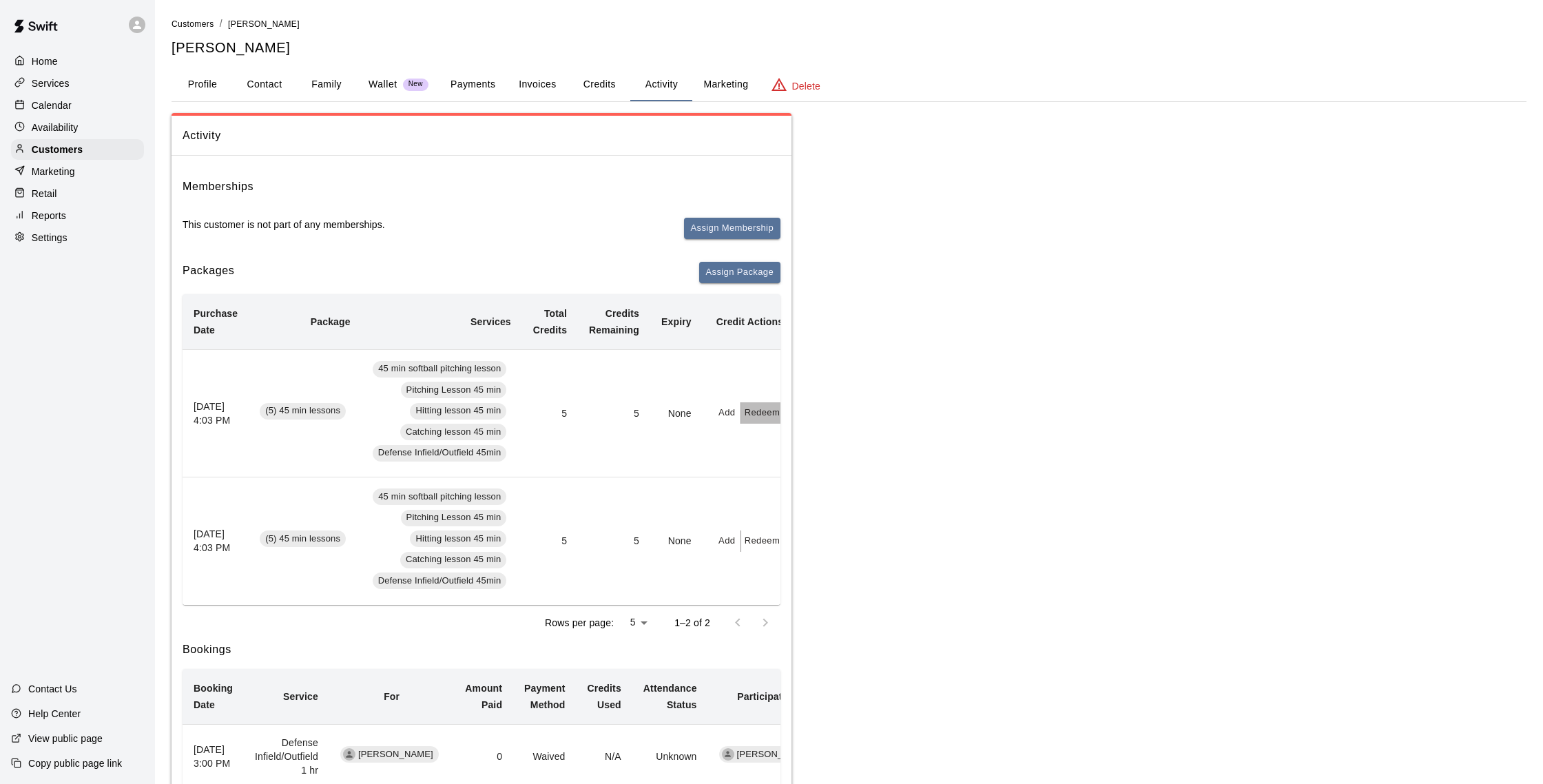
click at [760, 418] on button "Redeem" at bounding box center [762, 413] width 42 height 21
click at [774, 469] on input "text" at bounding box center [777, 468] width 49 height 25
type input "*"
click at [785, 503] on button "Redeem" at bounding box center [809, 504] width 116 height 25
click at [66, 105] on p "Calendar" at bounding box center [51, 105] width 40 height 14
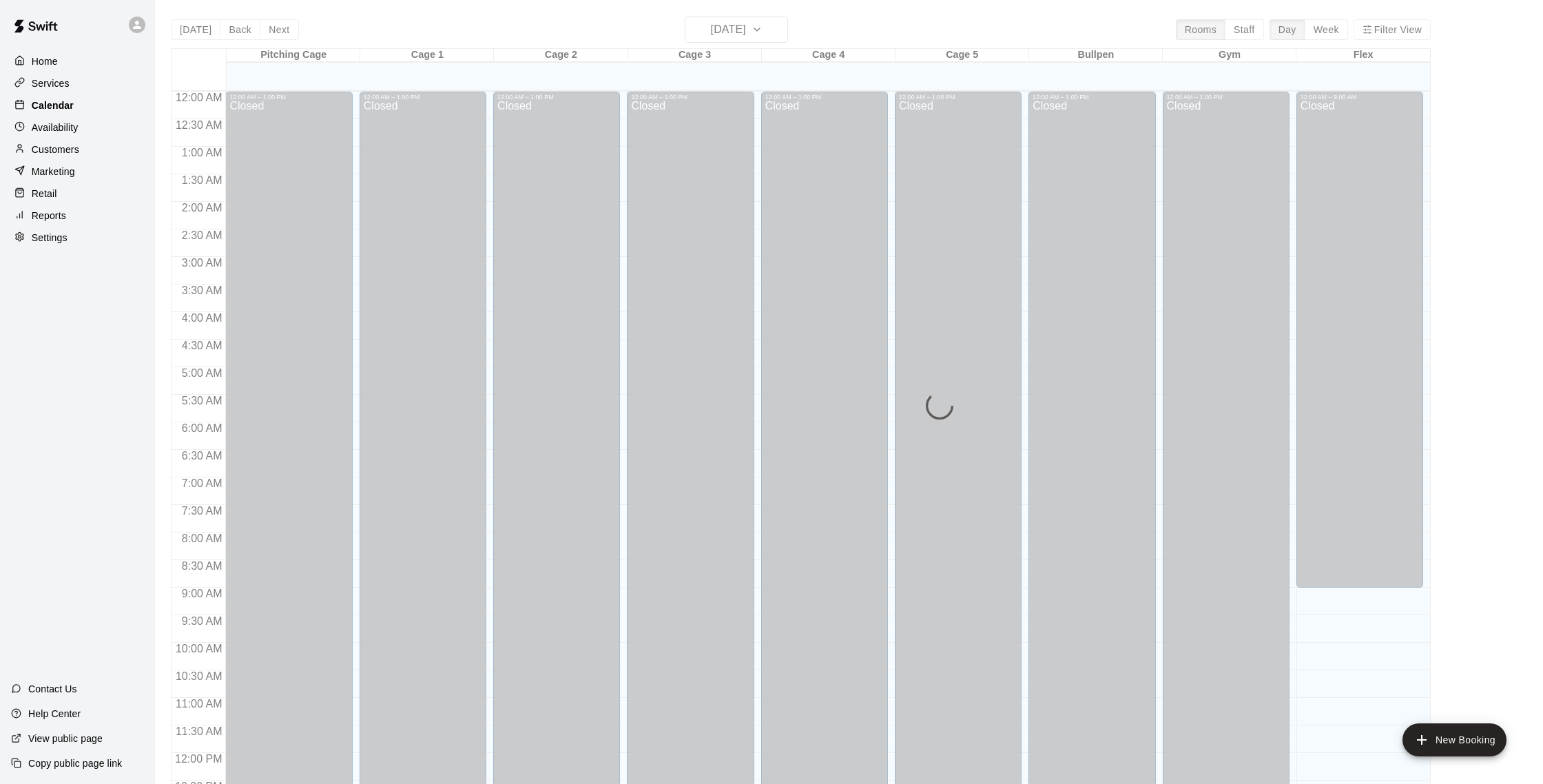
scroll to position [574, 0]
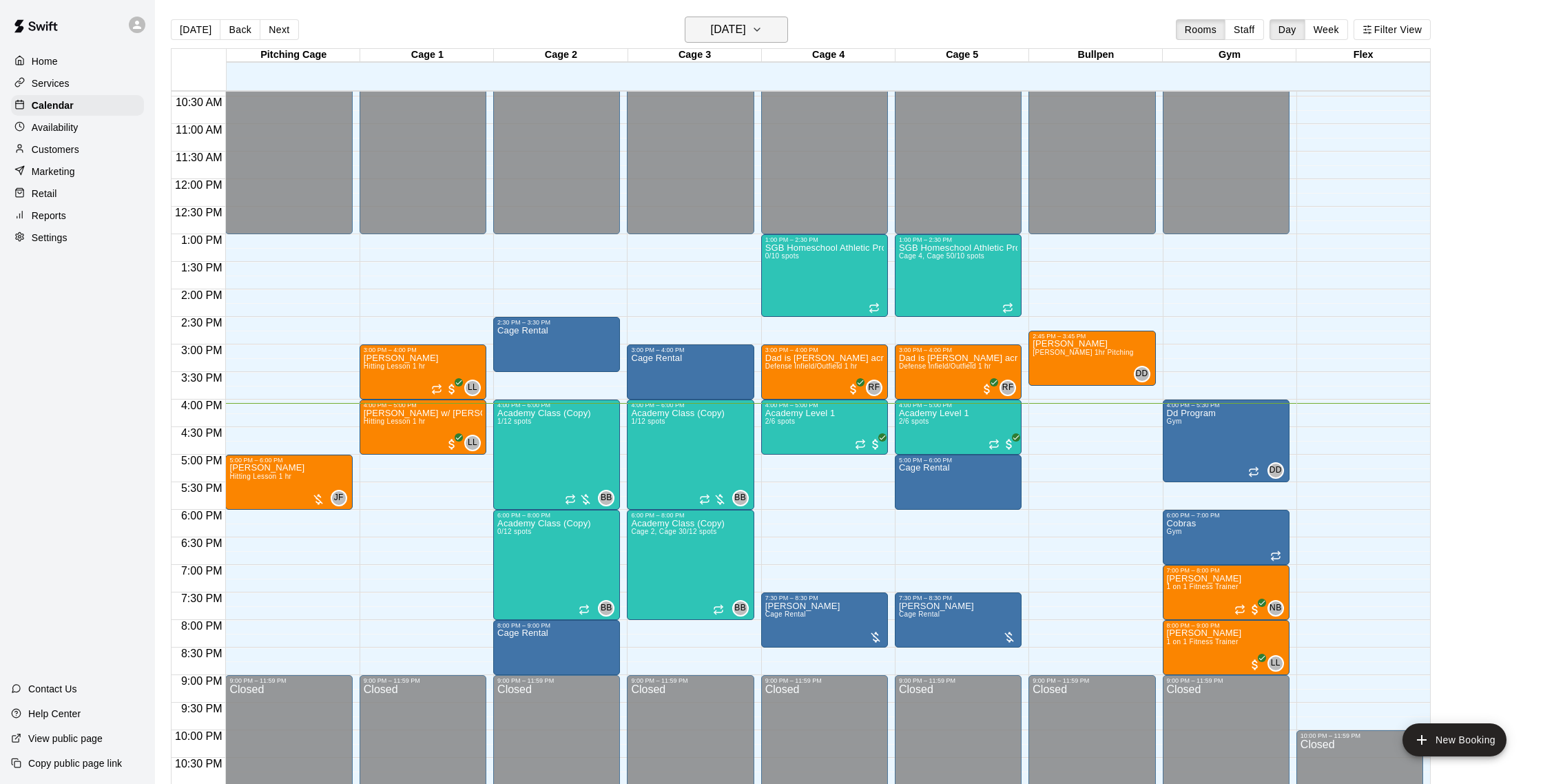
click at [711, 35] on h6 "[DATE]" at bounding box center [728, 30] width 35 height 19
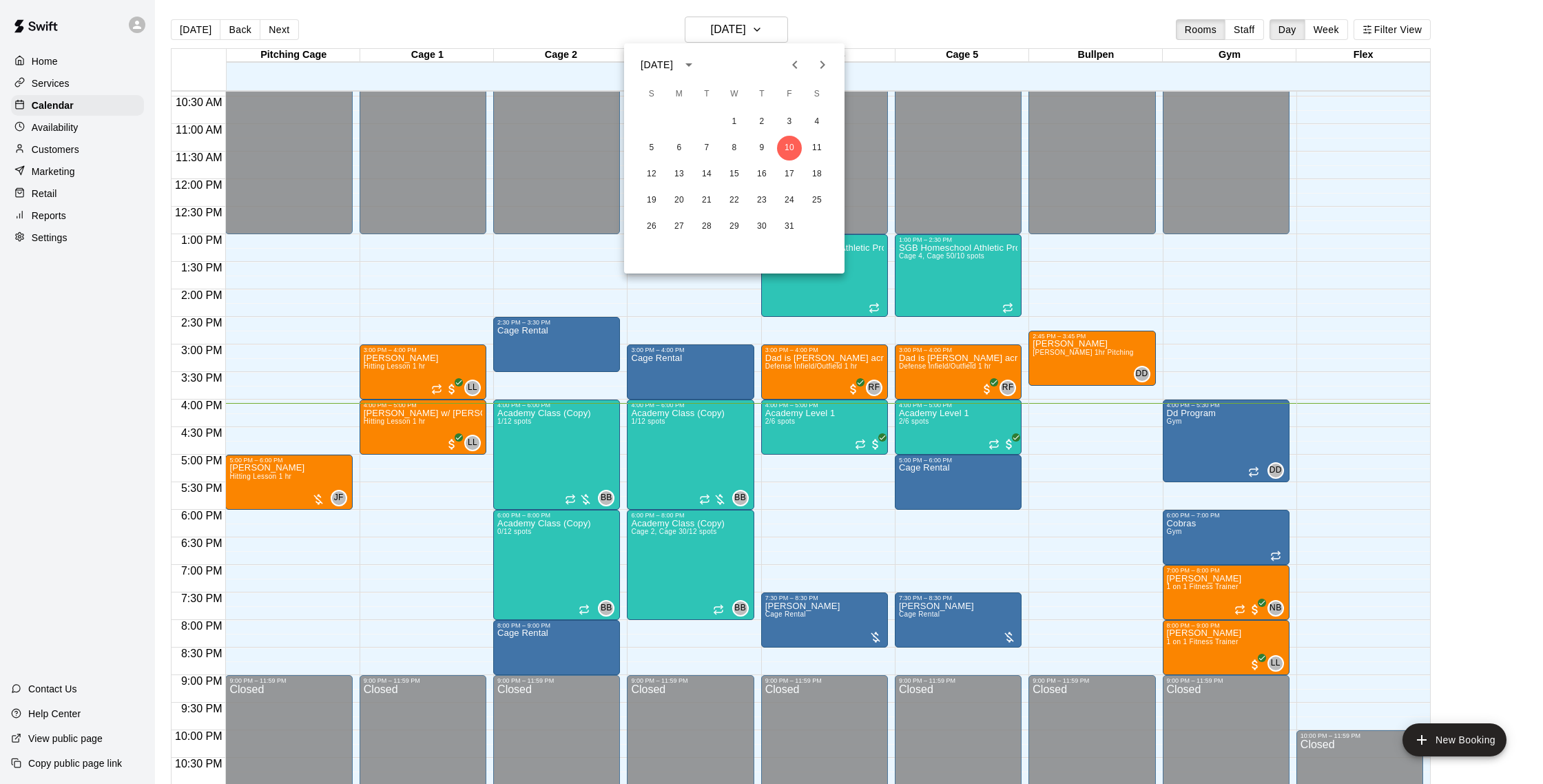
click at [891, 12] on div at bounding box center [772, 392] width 1543 height 784
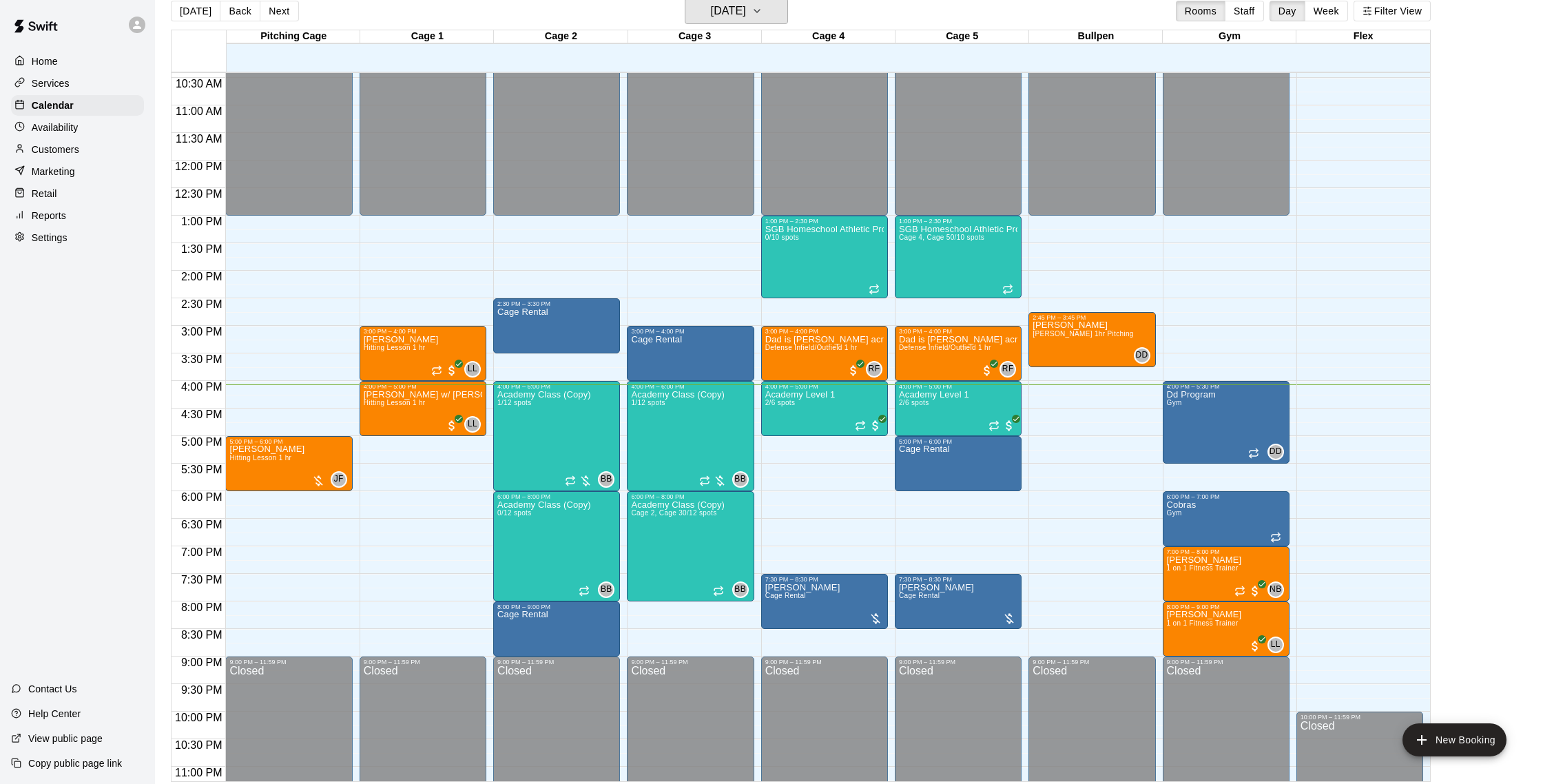
scroll to position [22, 0]
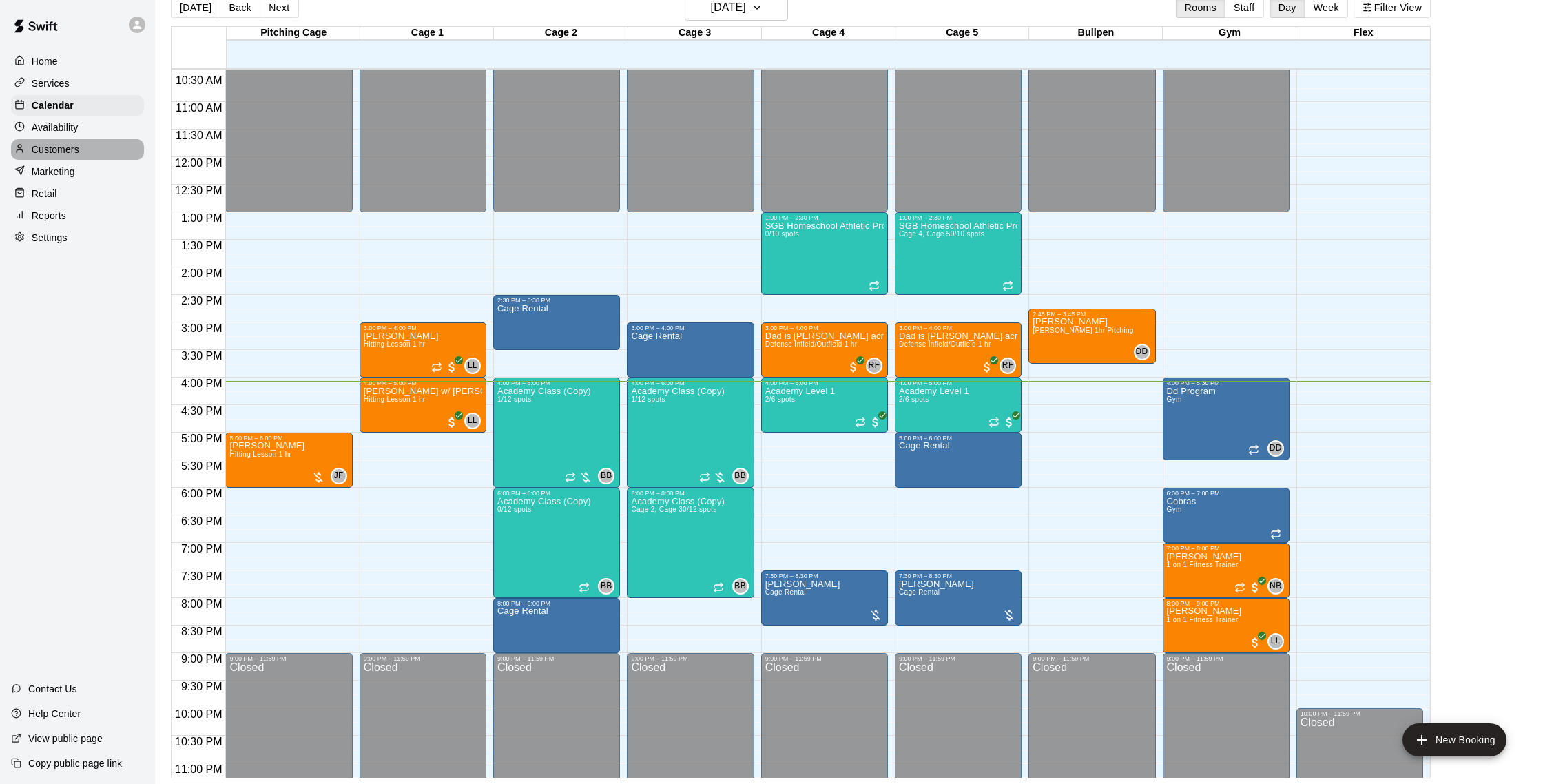
click at [66, 151] on p "Customers" at bounding box center [56, 149] width 47 height 14
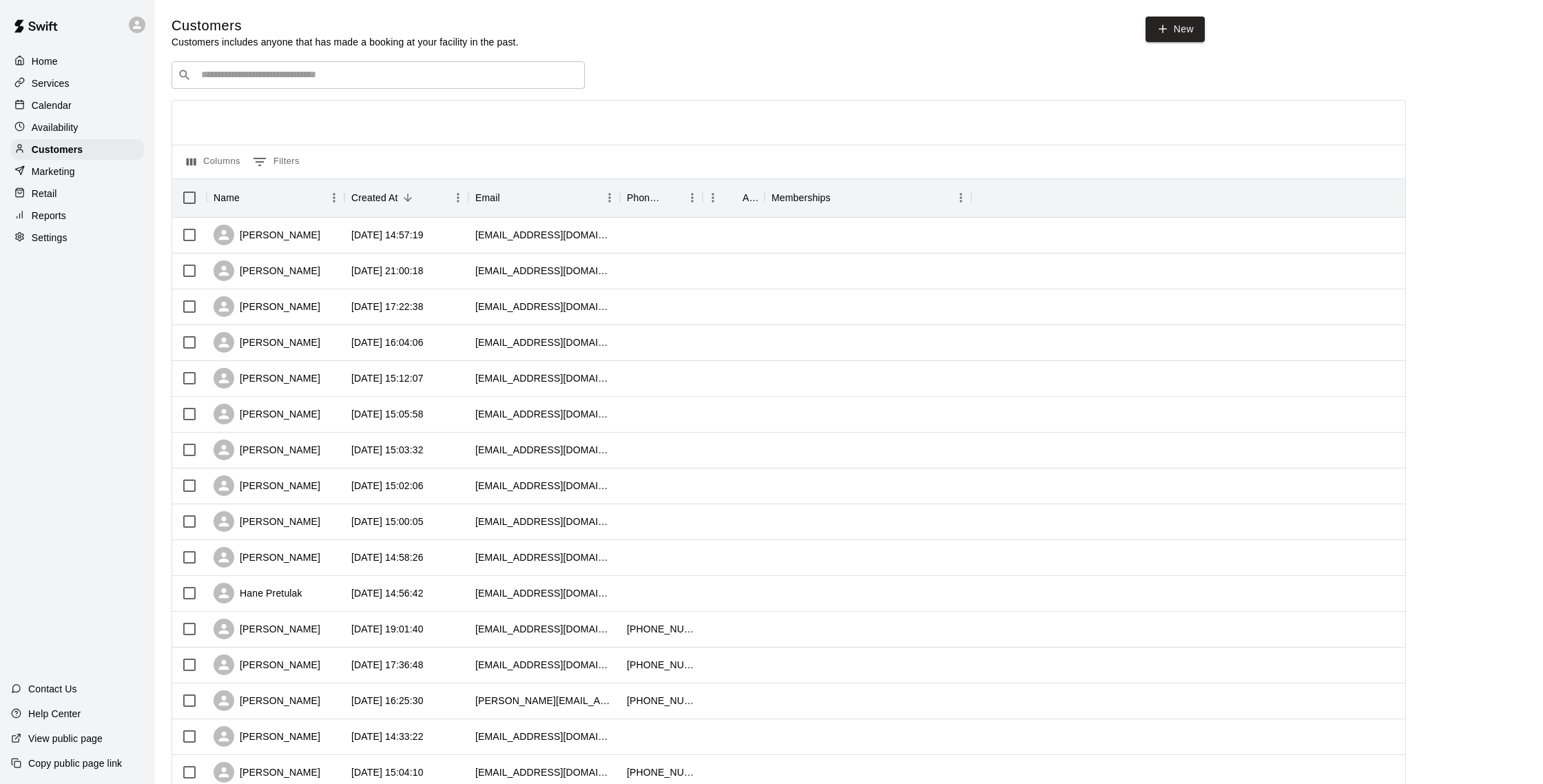
click at [314, 69] on input "Search customers by name or email" at bounding box center [387, 75] width 382 height 14
click at [1148, 34] on link "New" at bounding box center [1175, 30] width 59 height 25
select select "**"
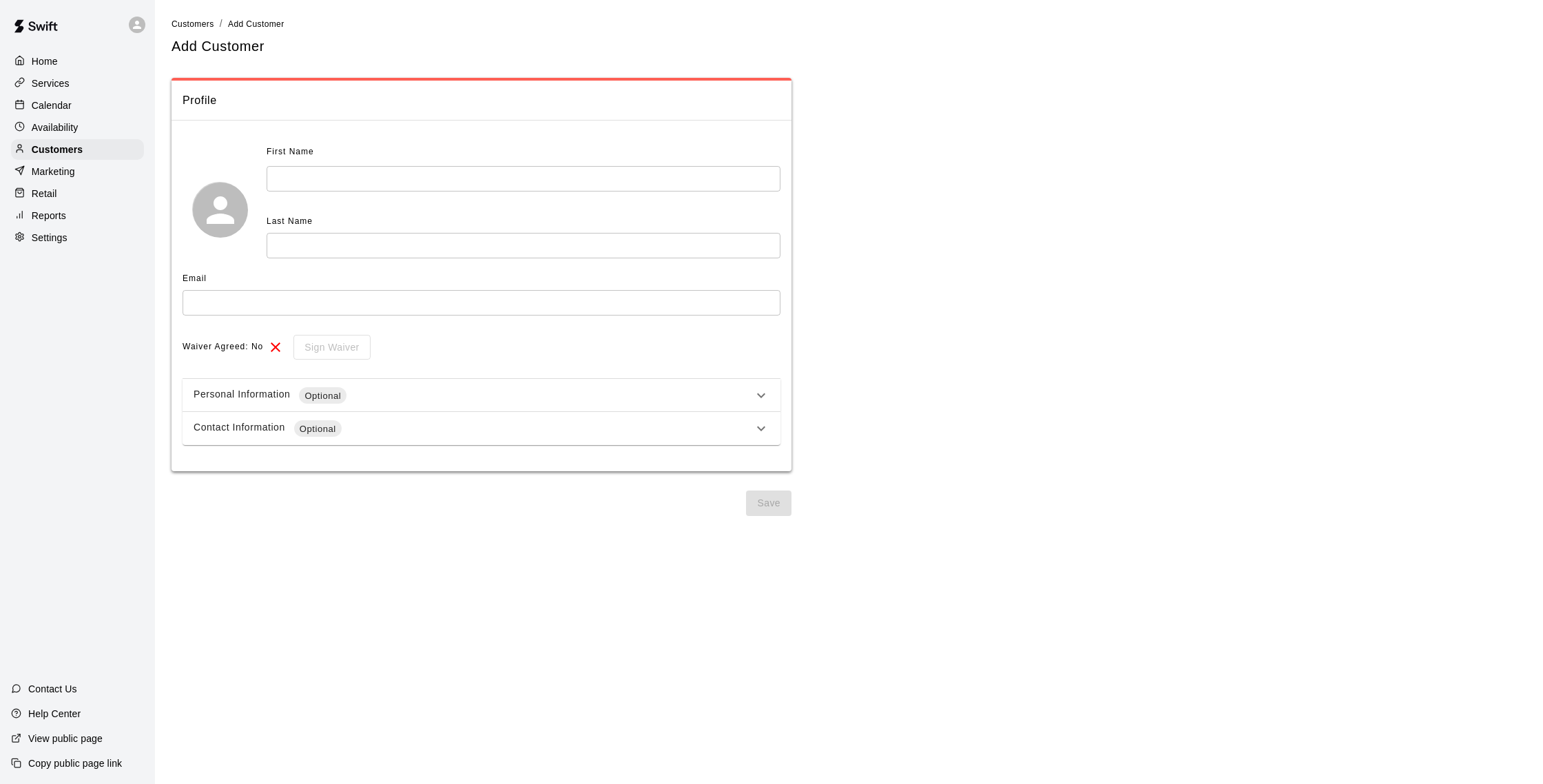
click at [459, 178] on input "text" at bounding box center [523, 179] width 514 height 25
type input "****"
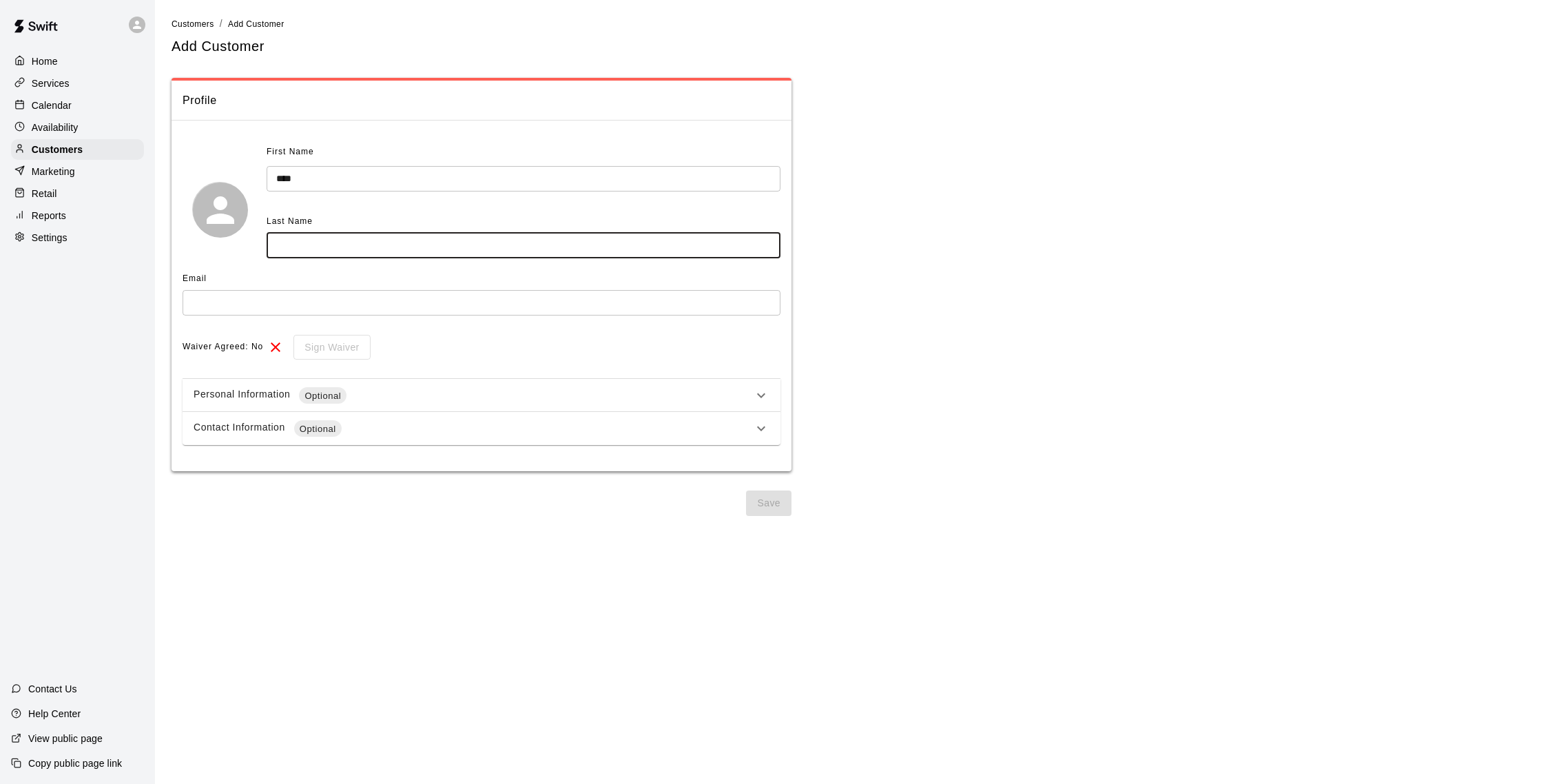
click at [363, 257] on input "text" at bounding box center [523, 246] width 514 height 25
type input "******"
click at [198, 293] on input "text" at bounding box center [481, 303] width 598 height 25
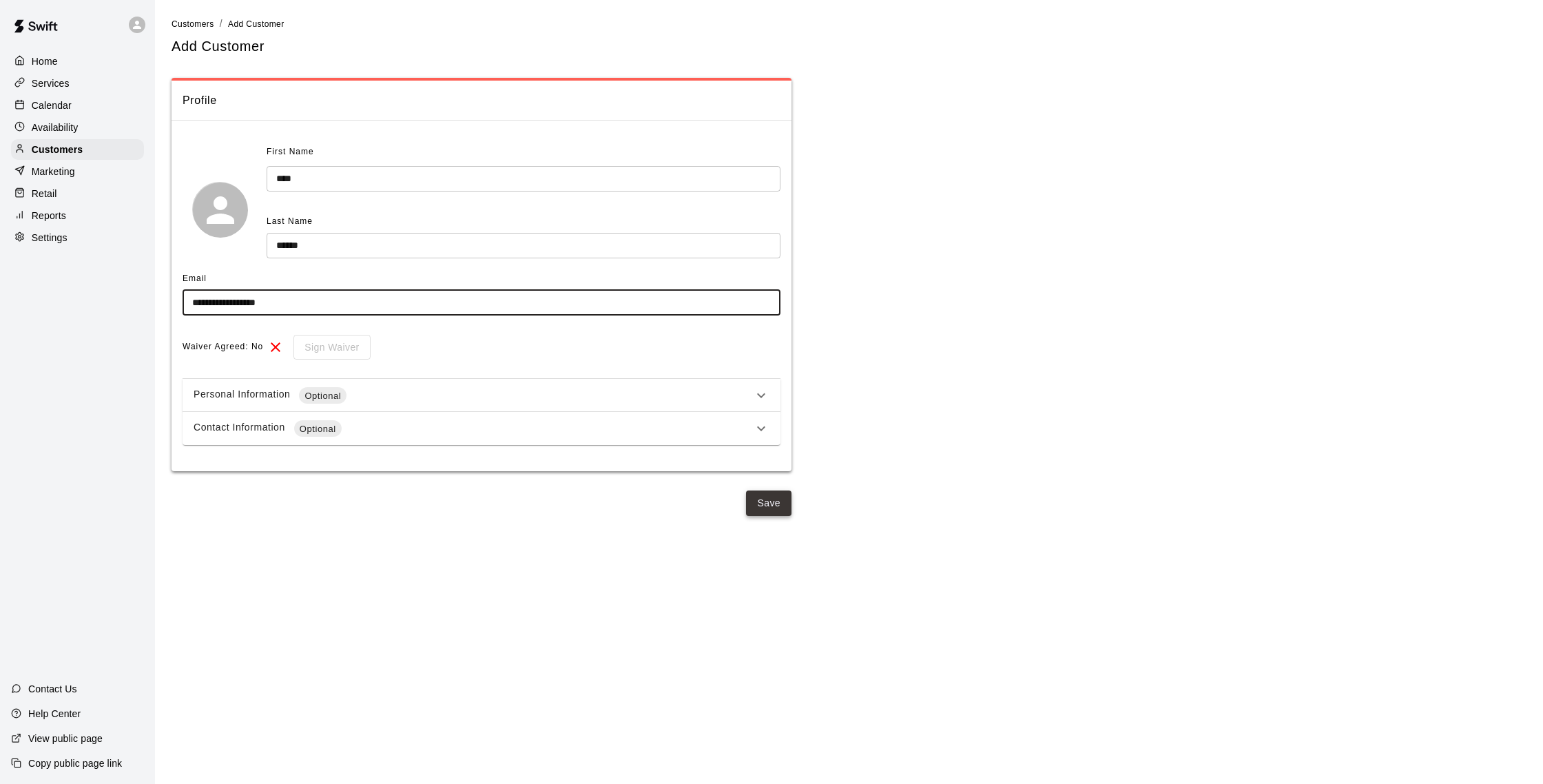
type input "**********"
click at [777, 498] on button "Save" at bounding box center [769, 503] width 46 height 25
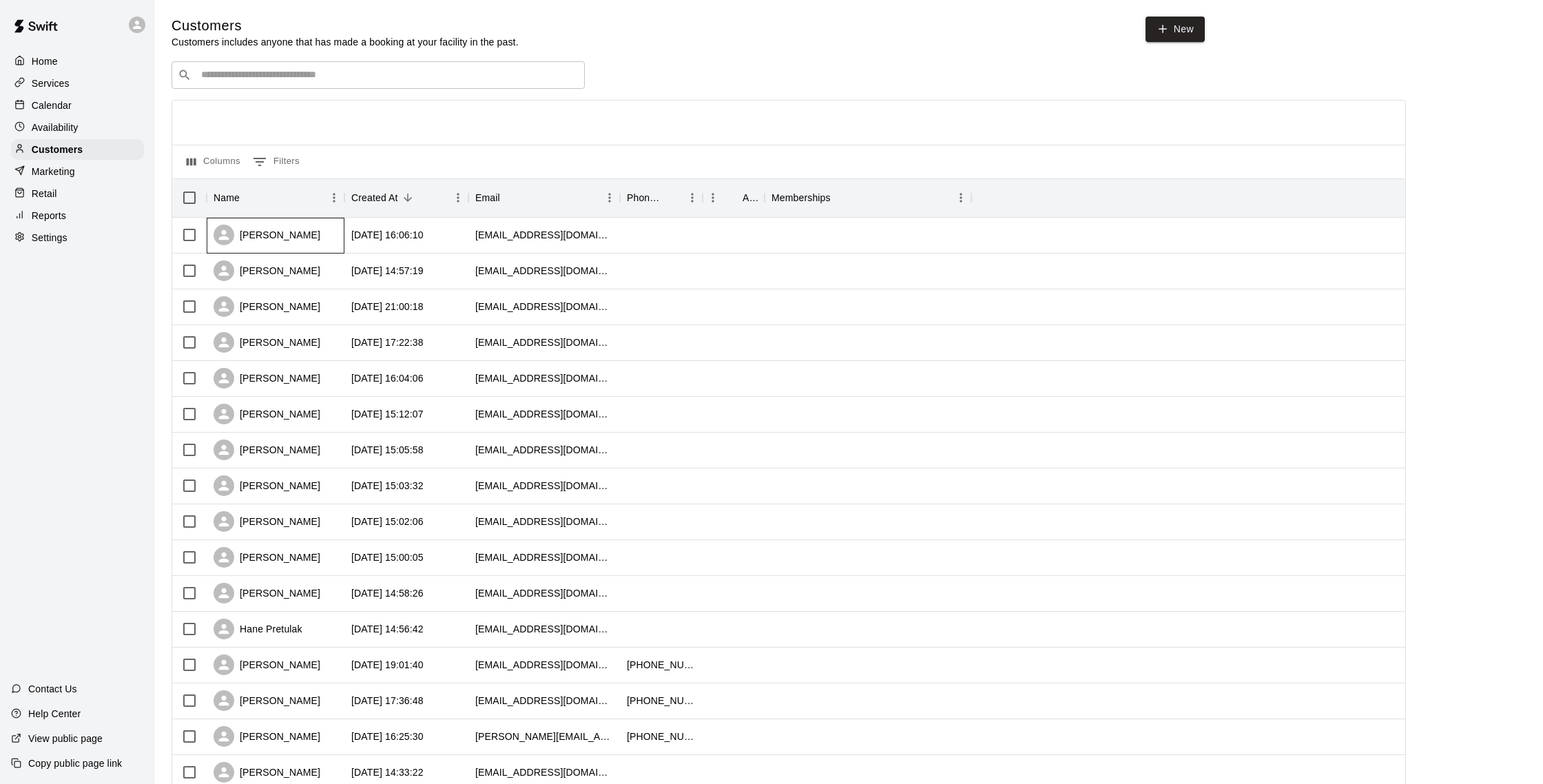
click at [334, 234] on div "Jeff Miller" at bounding box center [275, 235] width 138 height 35
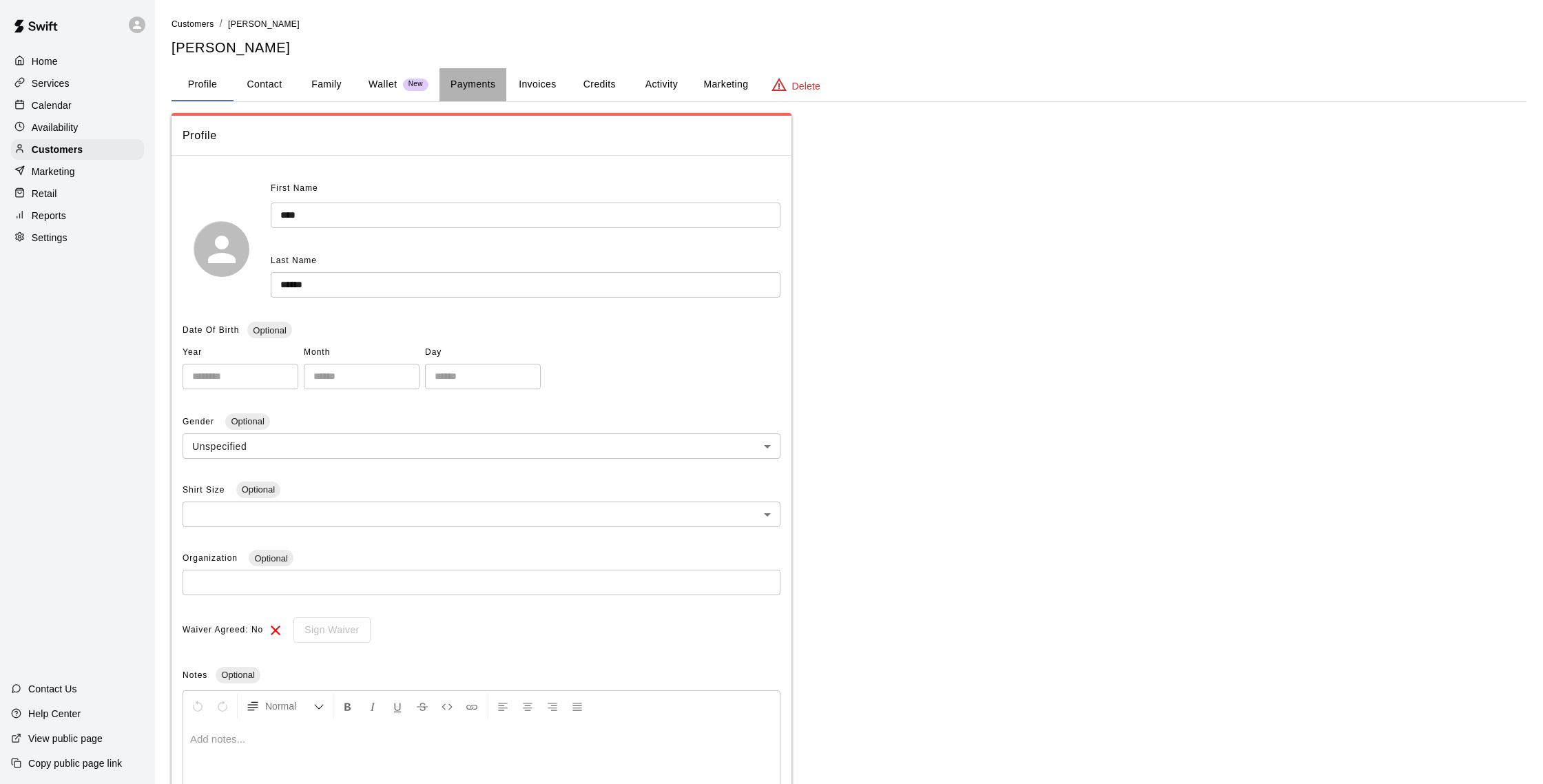
click at [470, 86] on button "Payments" at bounding box center [473, 84] width 67 height 33
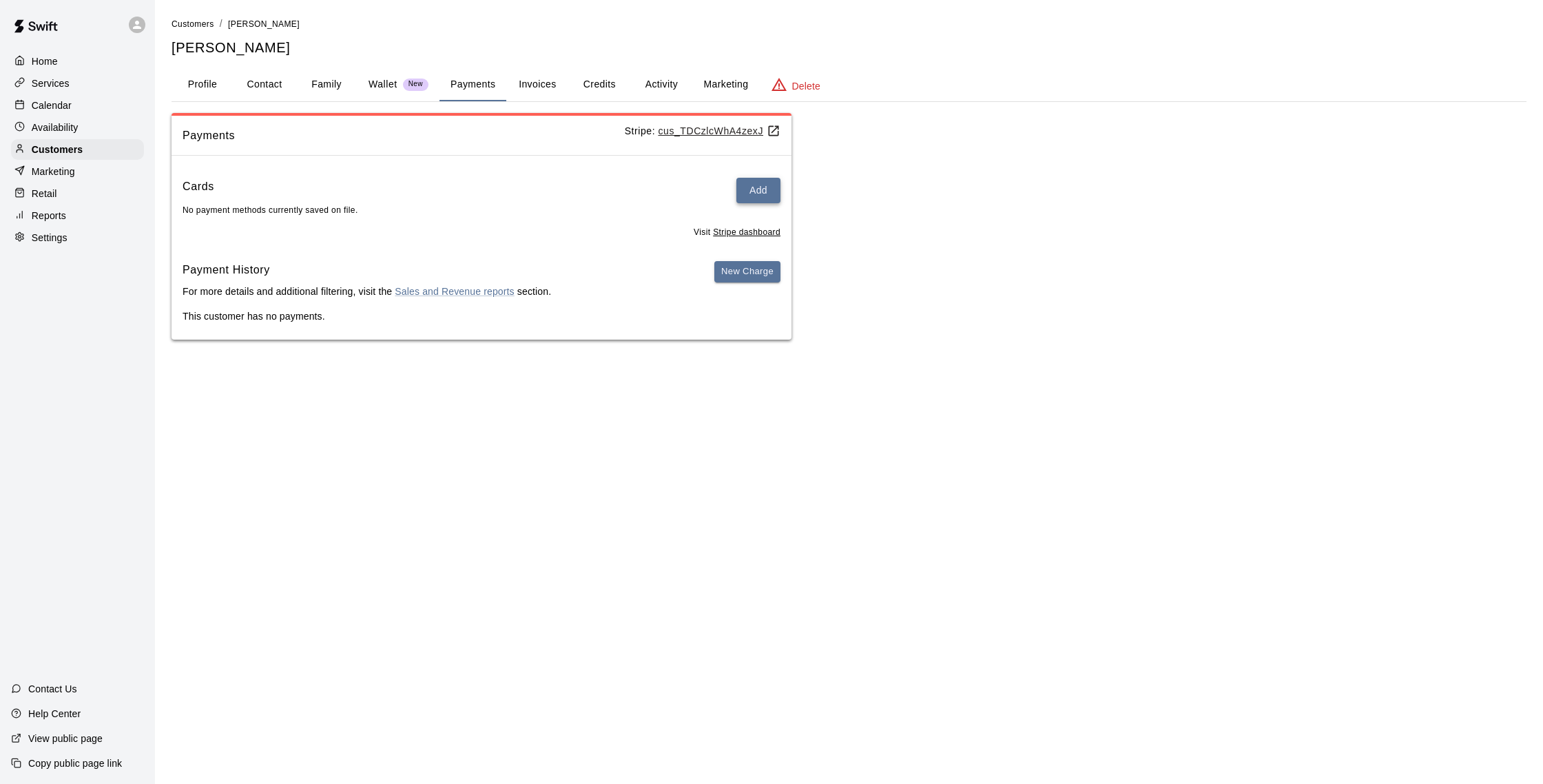
click at [751, 187] on button "Add" at bounding box center [759, 191] width 44 height 25
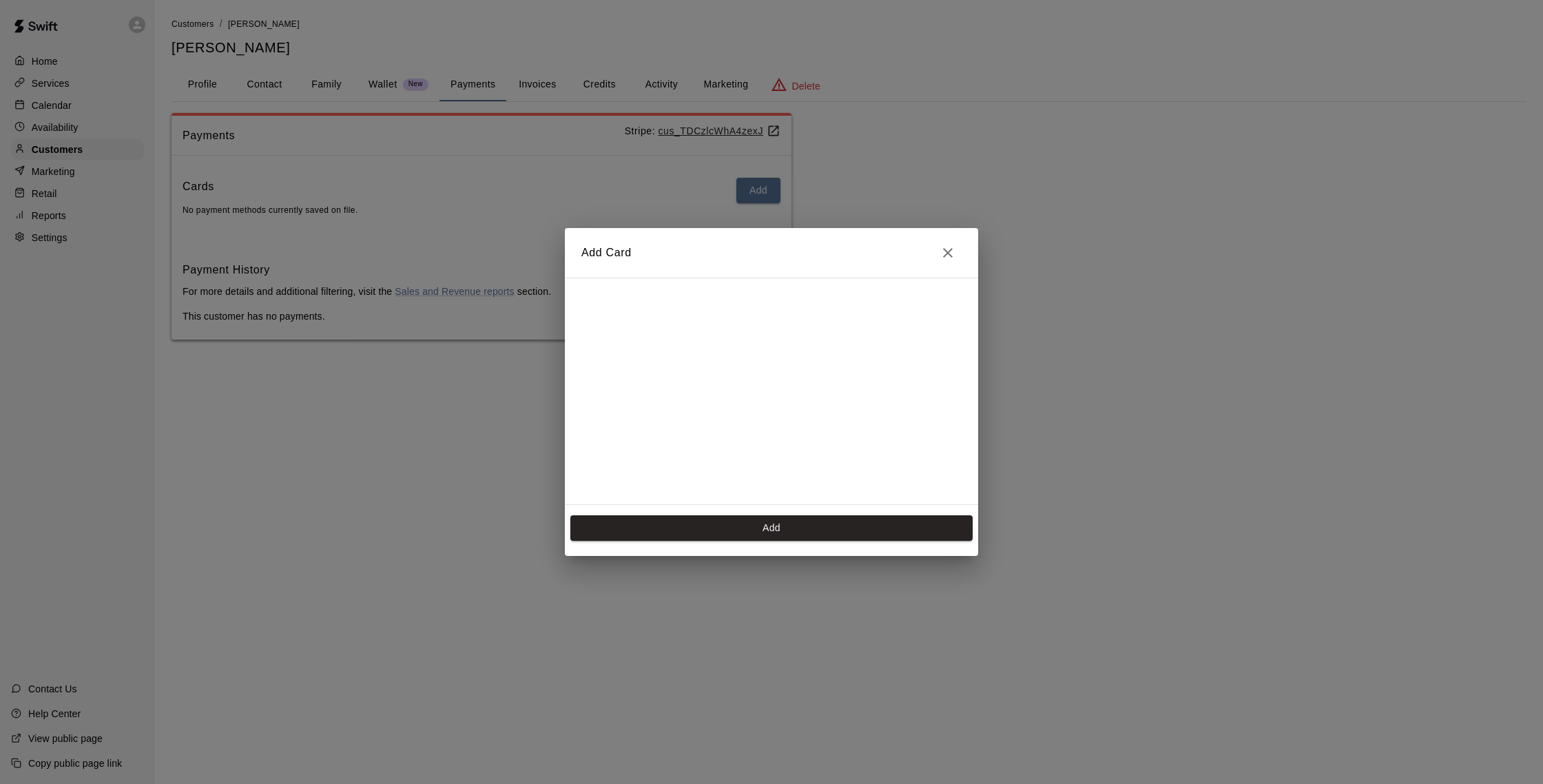
scroll to position [223, 0]
click at [875, 538] on button "Add" at bounding box center [772, 528] width 403 height 25
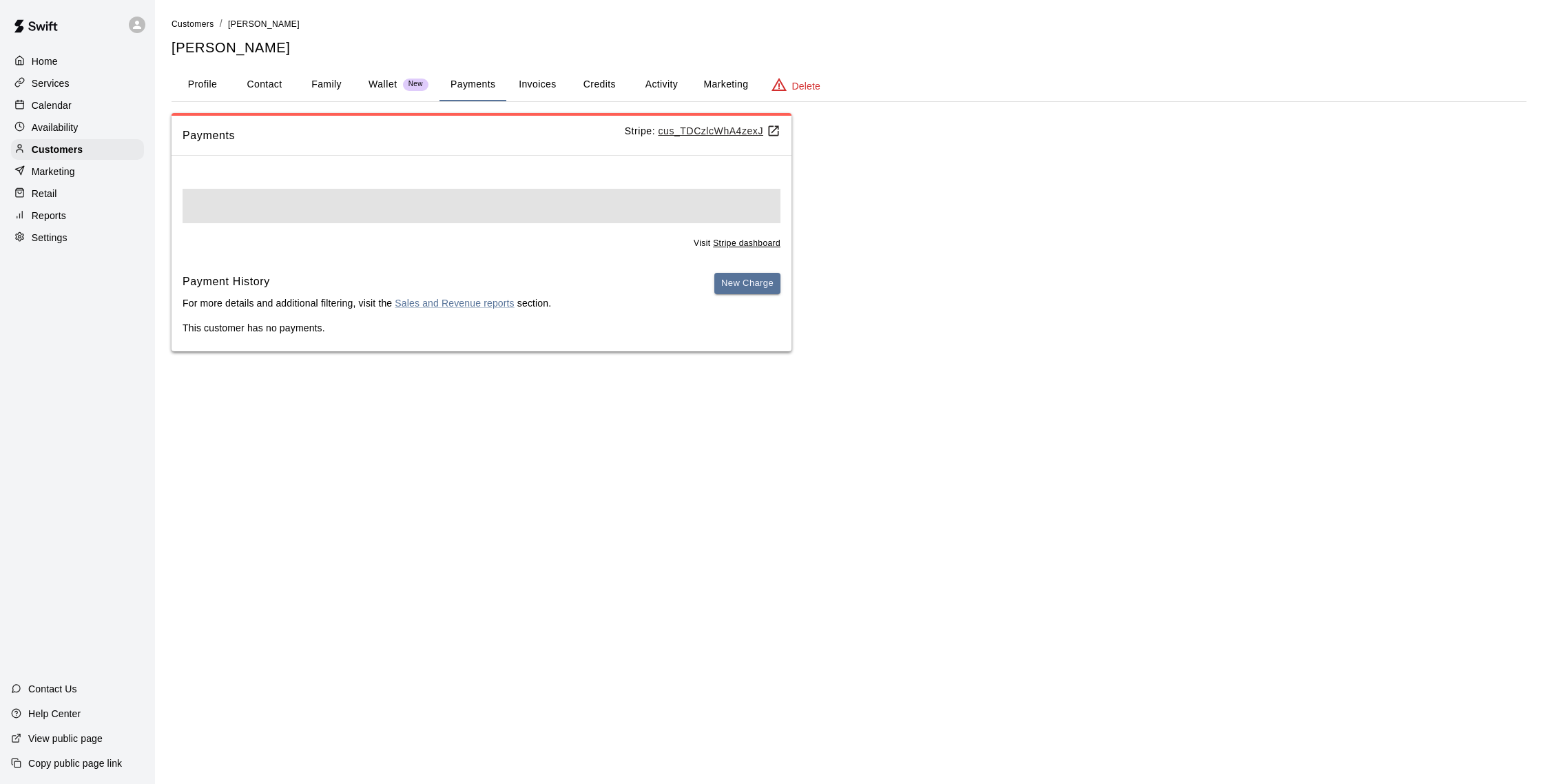
scroll to position [0, 0]
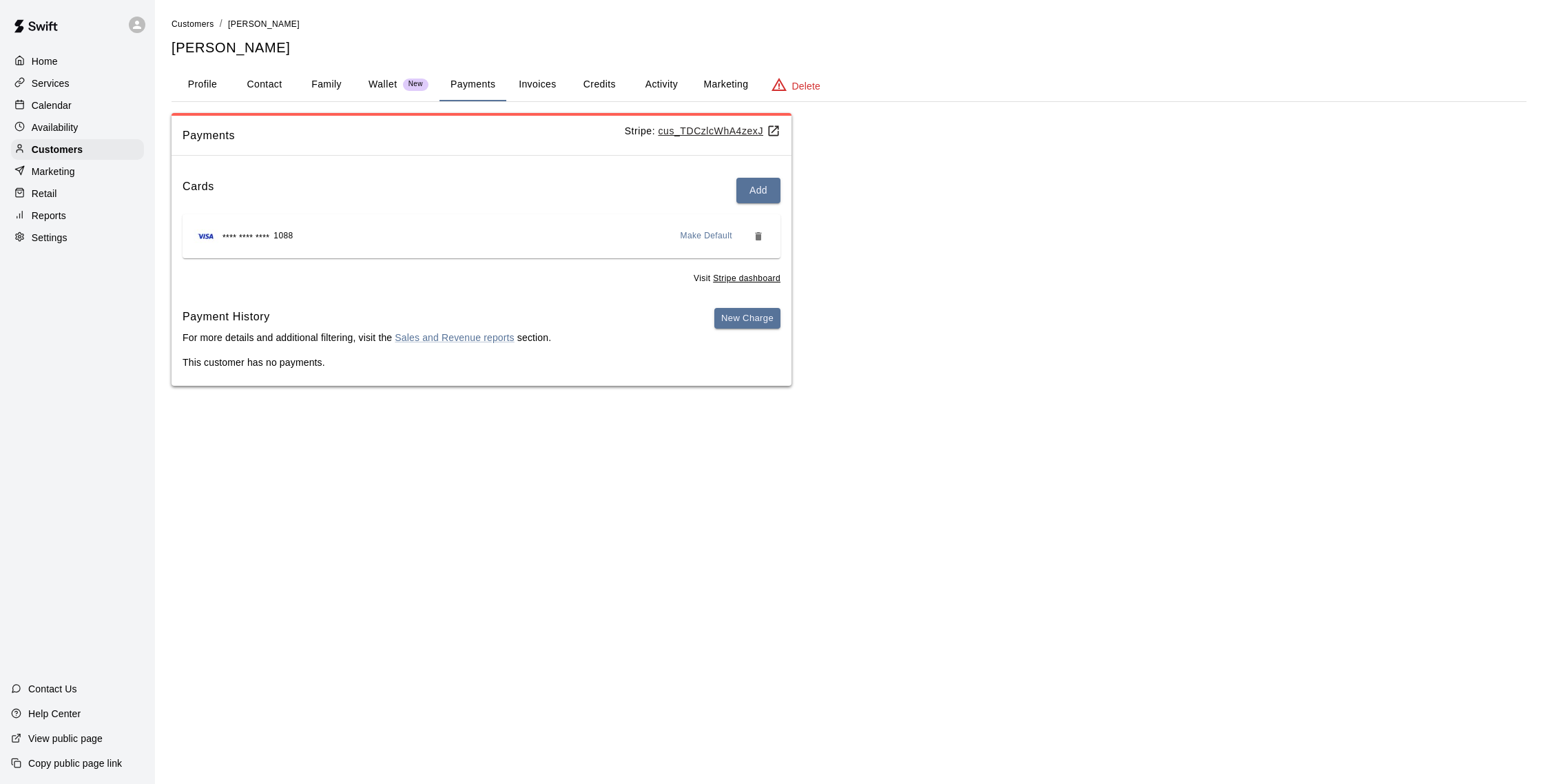
click at [596, 80] on button "Credits" at bounding box center [598, 84] width 62 height 33
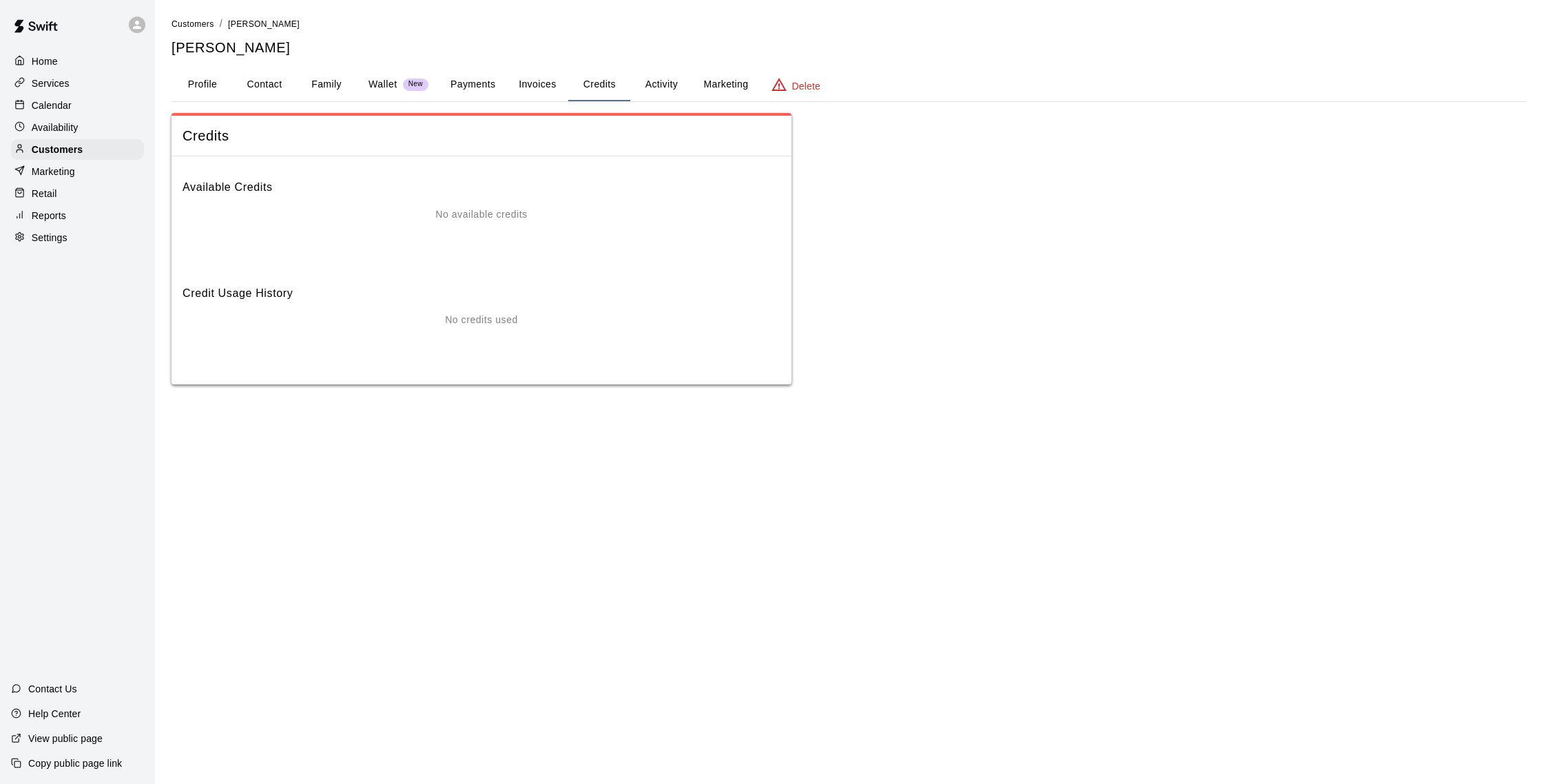
click at [485, 84] on button "Payments" at bounding box center [473, 84] width 67 height 33
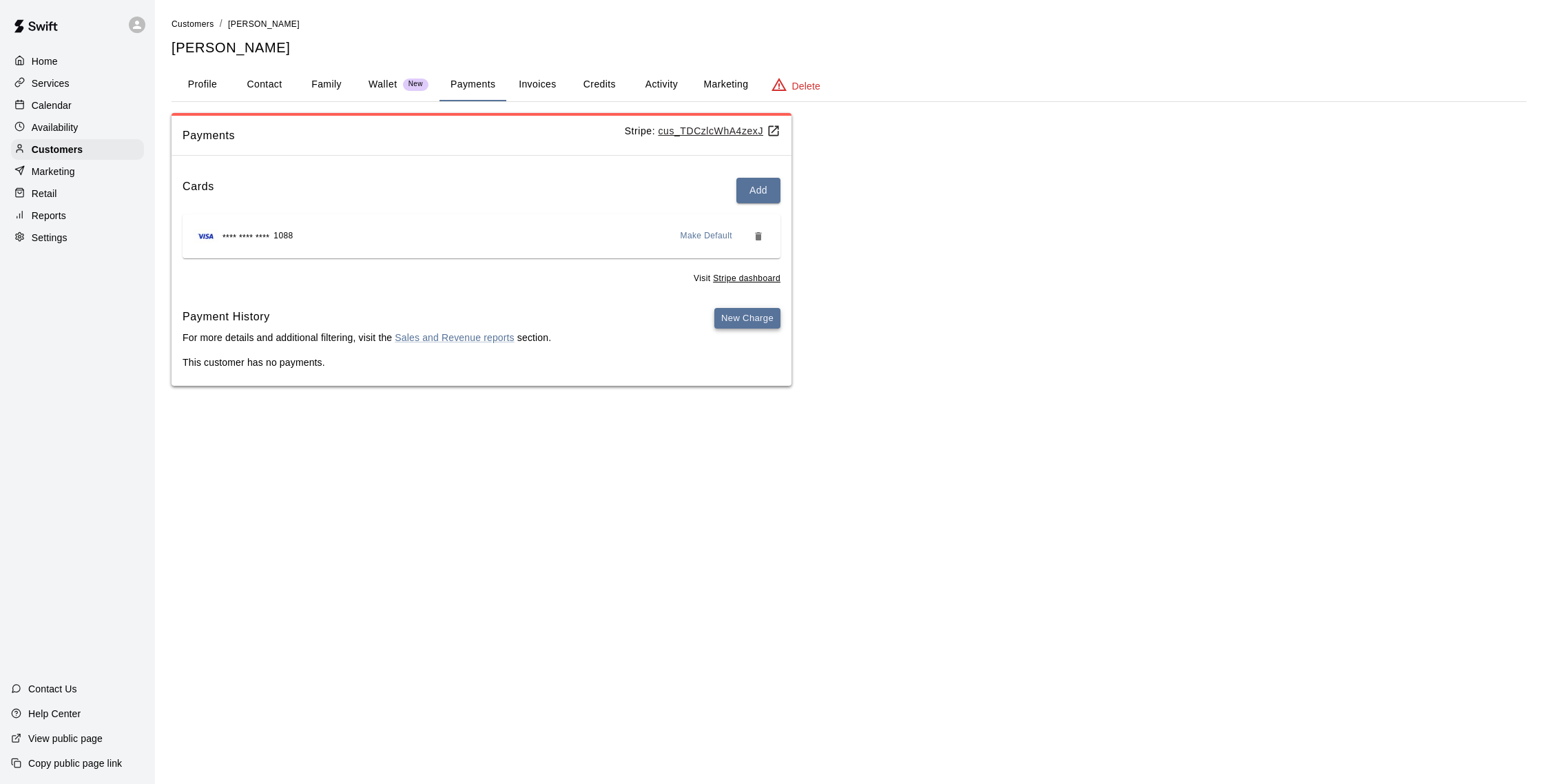
click at [761, 319] on button "New Charge" at bounding box center [747, 318] width 66 height 21
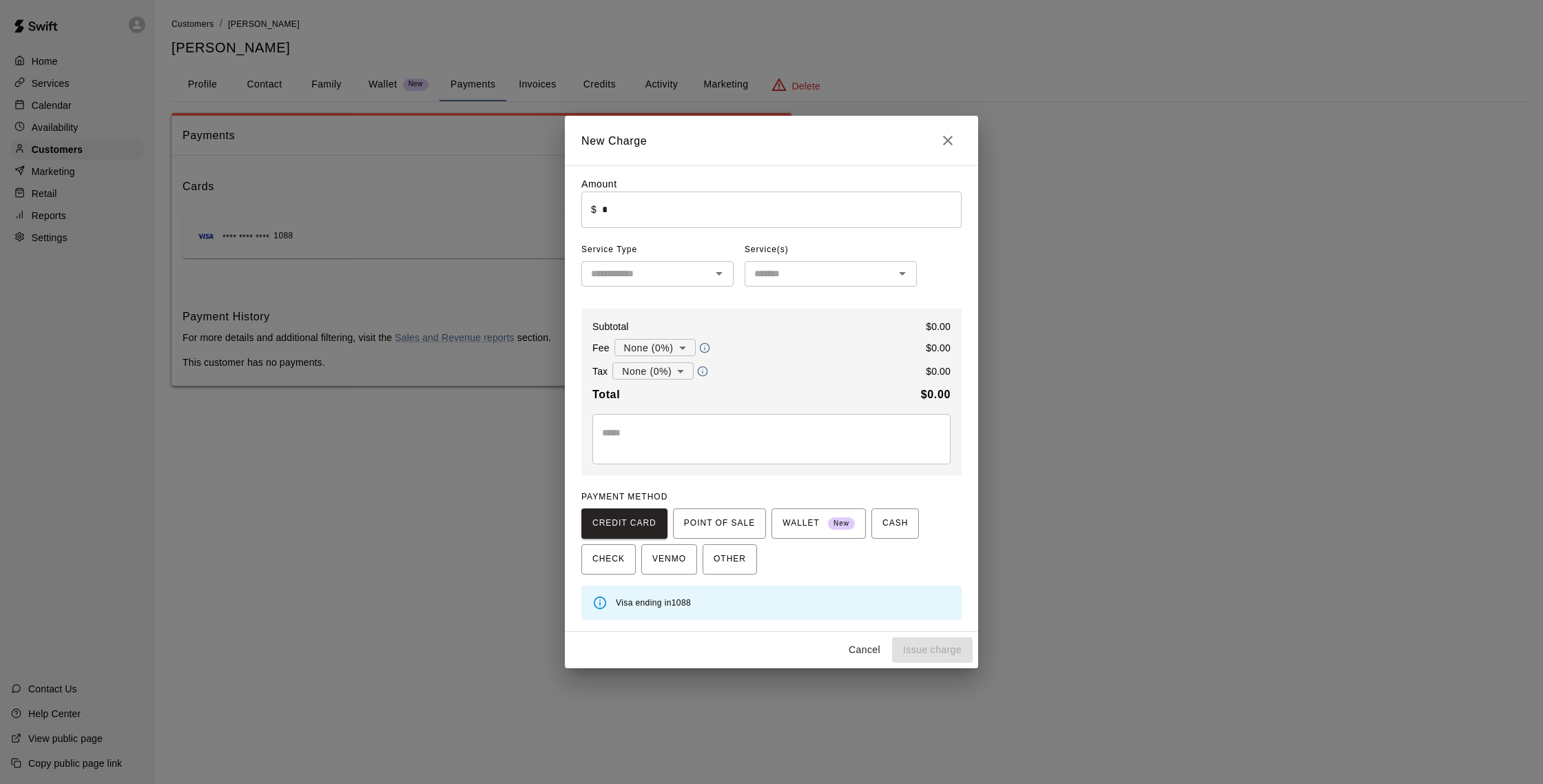
click at [737, 212] on input "*" at bounding box center [782, 209] width 360 height 36
type input "*****"
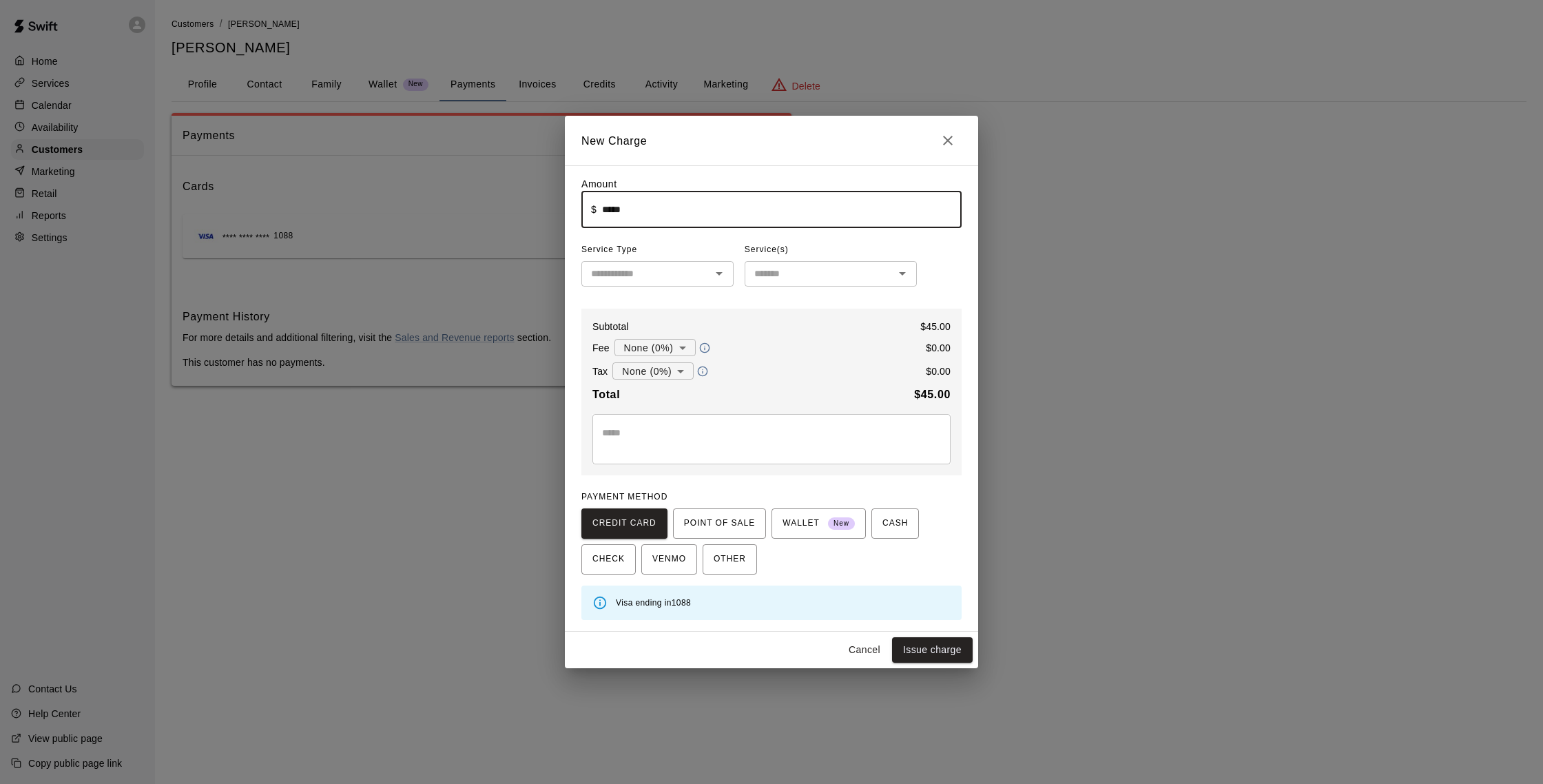
click at [694, 271] on input "text" at bounding box center [647, 273] width 122 height 17
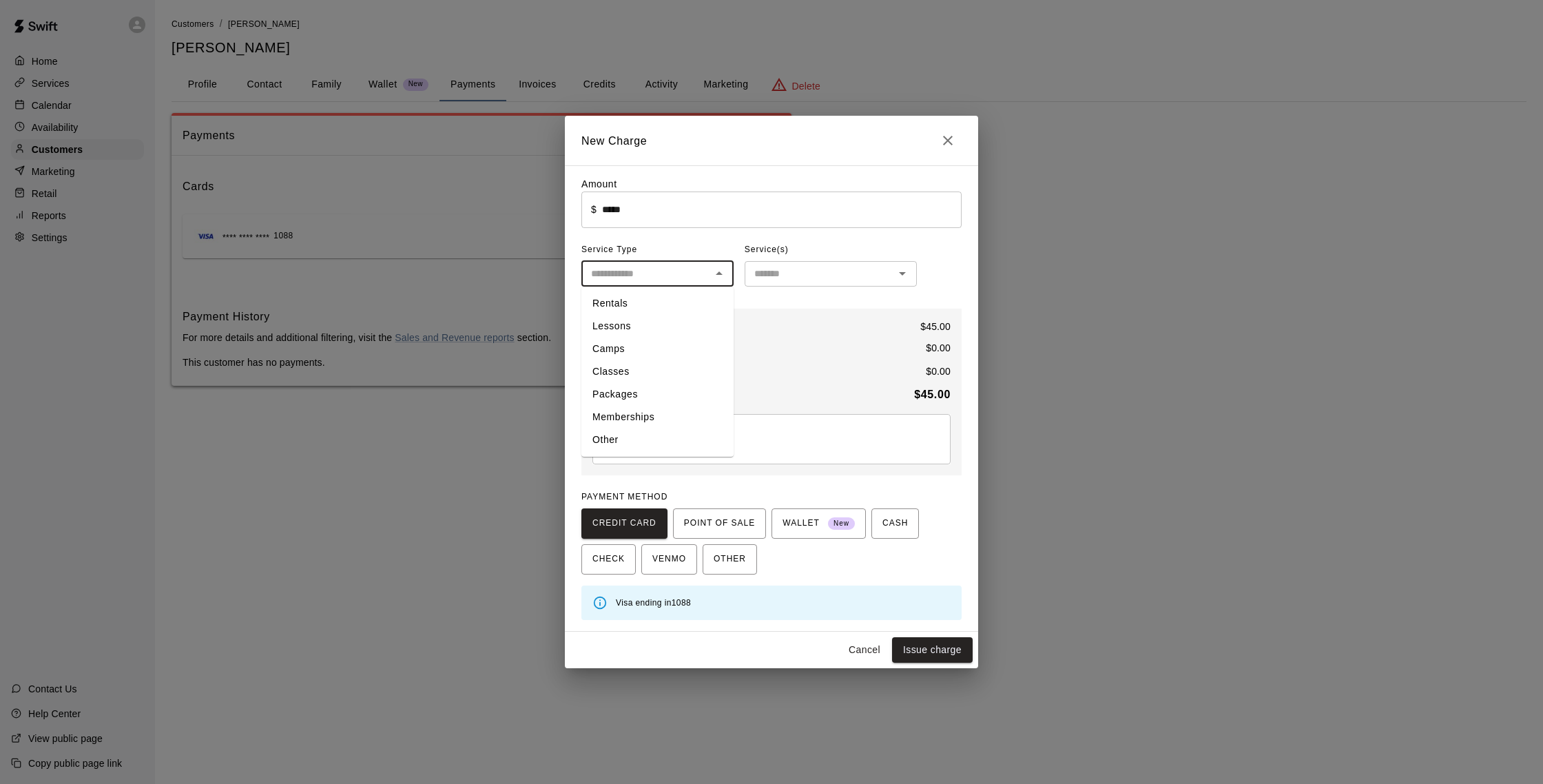
click at [647, 302] on li "Rentals" at bounding box center [658, 303] width 152 height 23
type input "*******"
click at [773, 277] on input "text" at bounding box center [819, 273] width 141 height 17
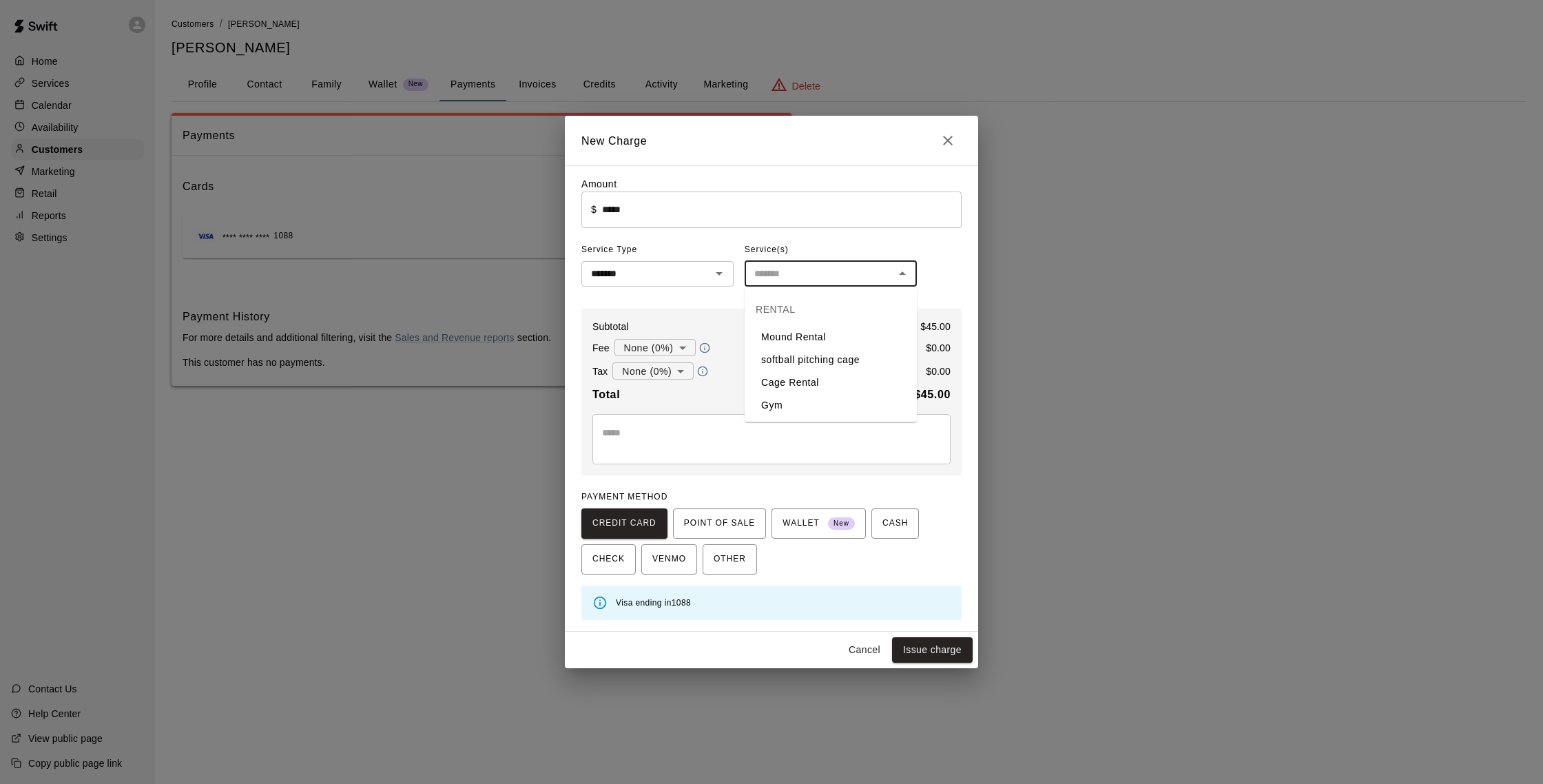
click at [794, 384] on li "Cage Rental" at bounding box center [831, 382] width 172 height 23
type input "**********"
click at [935, 644] on button "Issue charge" at bounding box center [932, 650] width 80 height 25
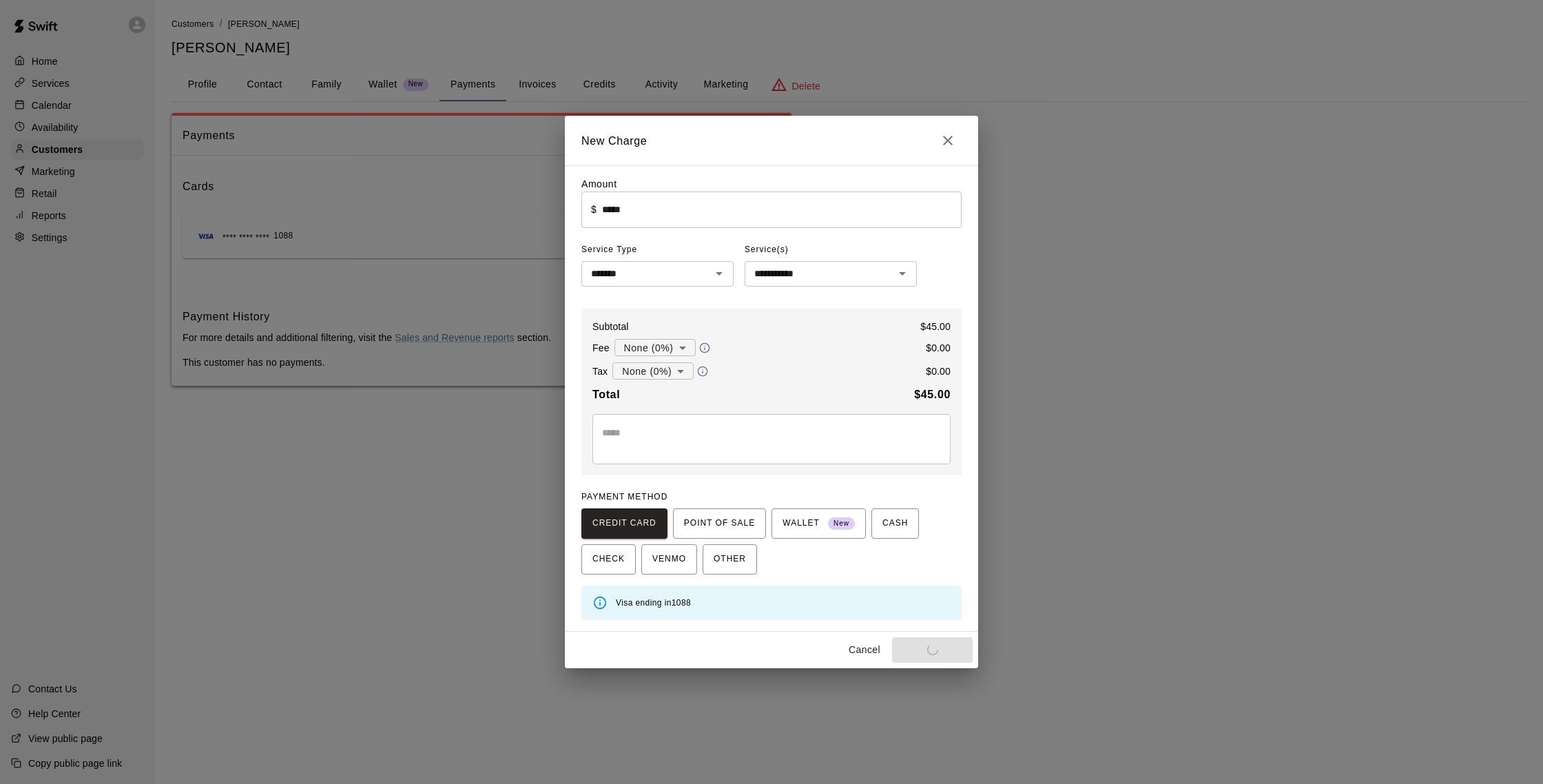
type input "*"
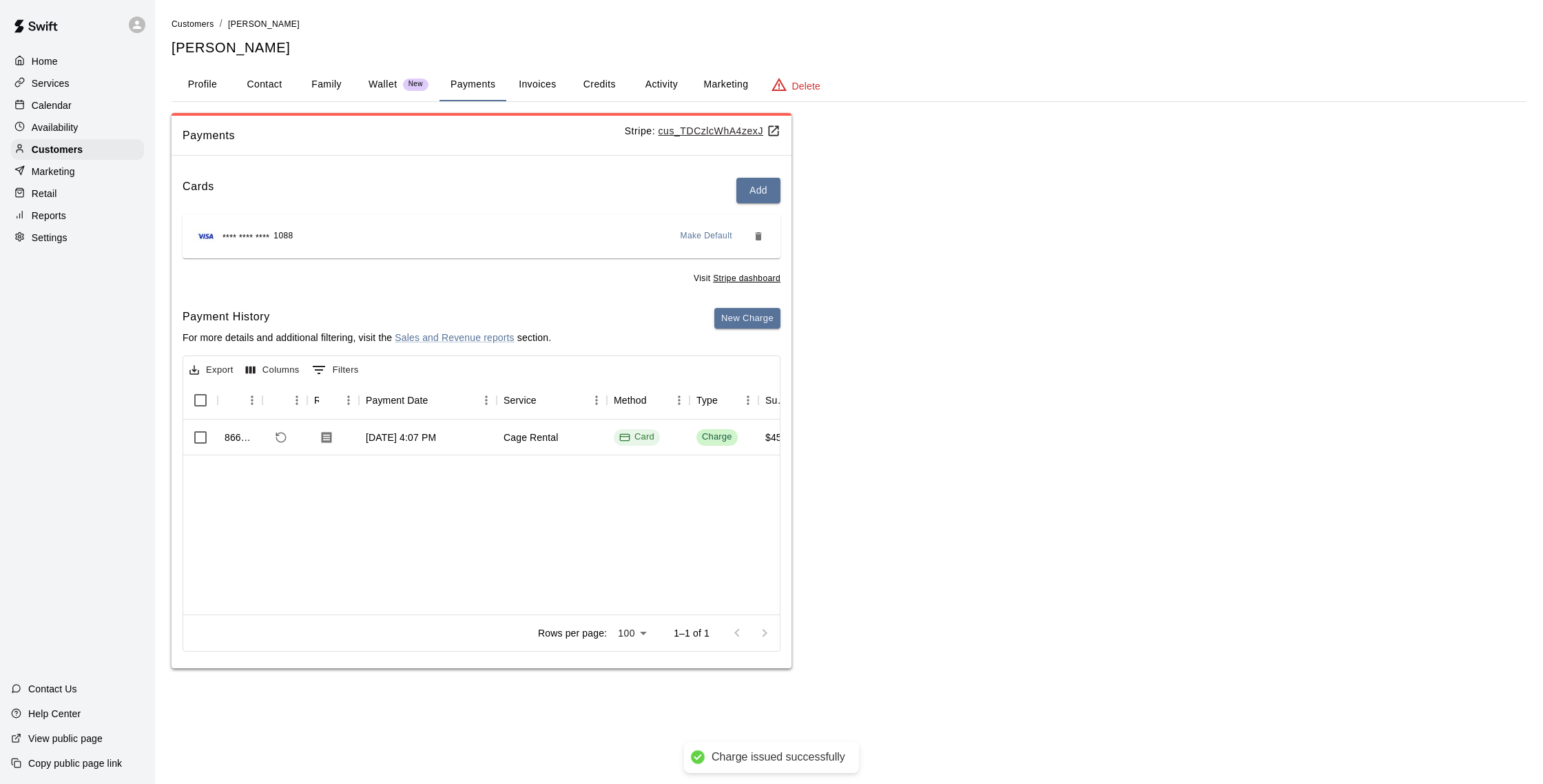
click at [50, 106] on p "Calendar" at bounding box center [51, 105] width 40 height 14
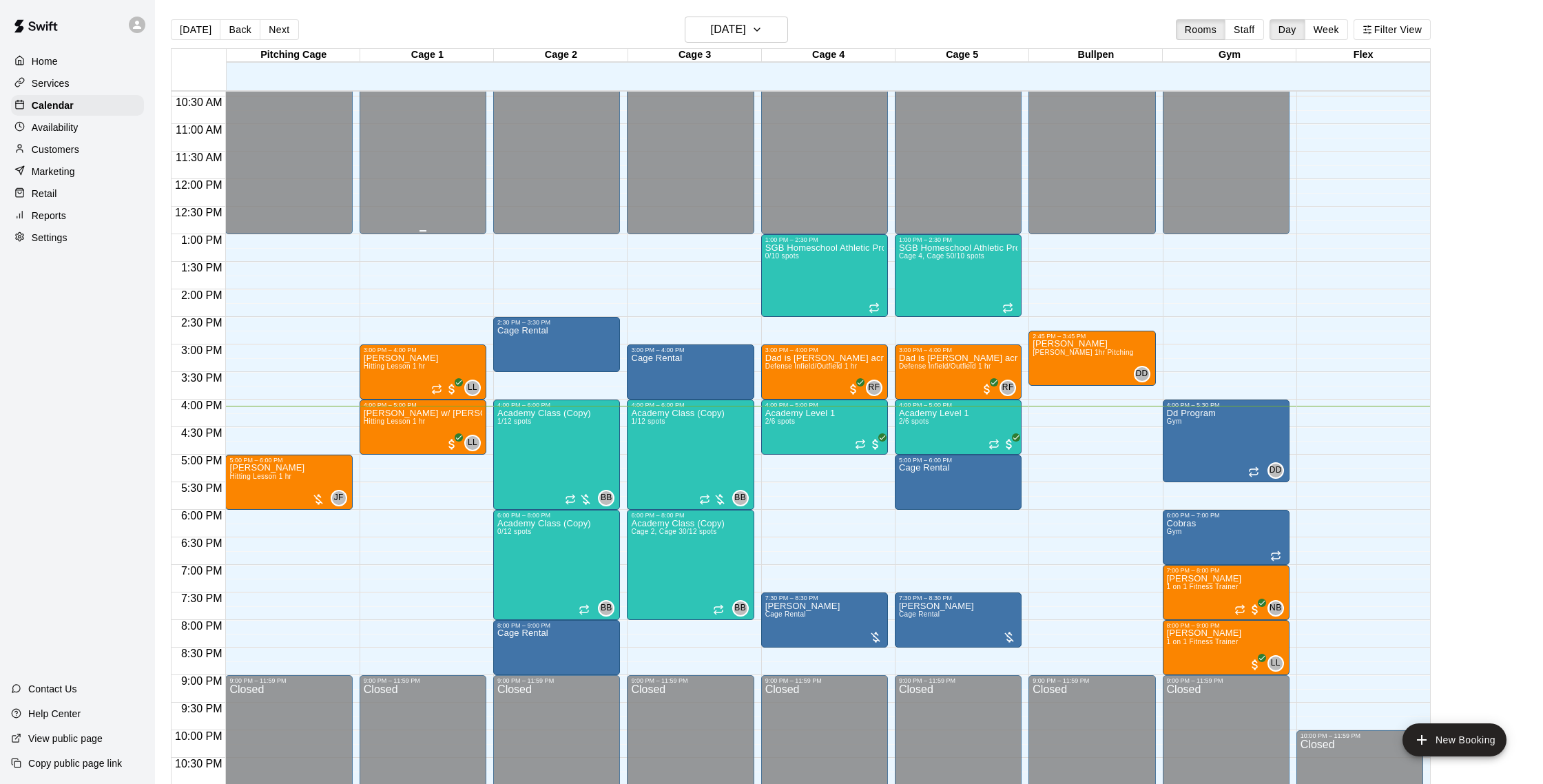
scroll to position [583, 0]
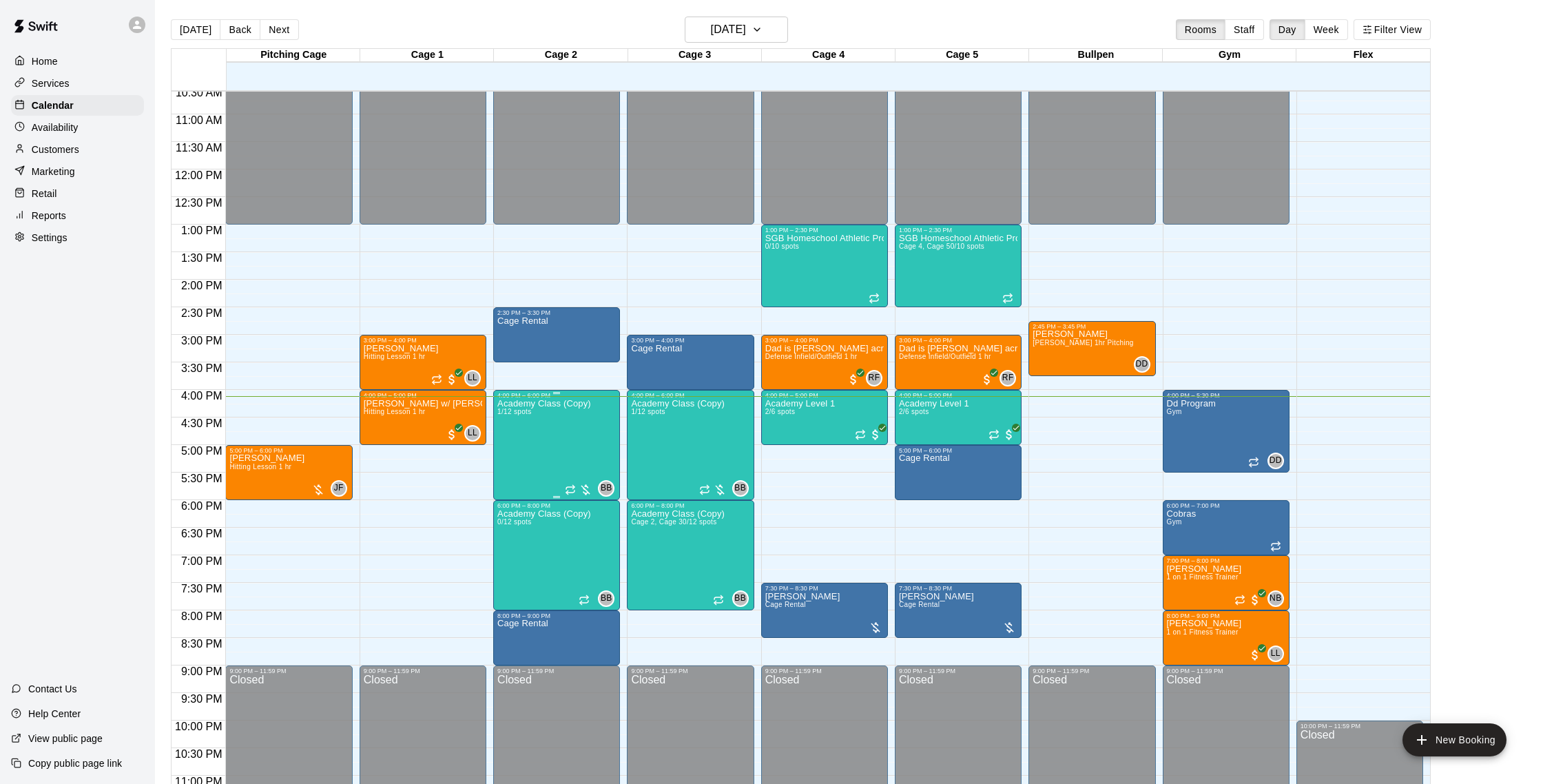
click at [564, 426] on div "Academy Class (Copy) 1/12 spots" at bounding box center [544, 791] width 94 height 784
click at [523, 444] on button "edit" at bounding box center [512, 446] width 28 height 27
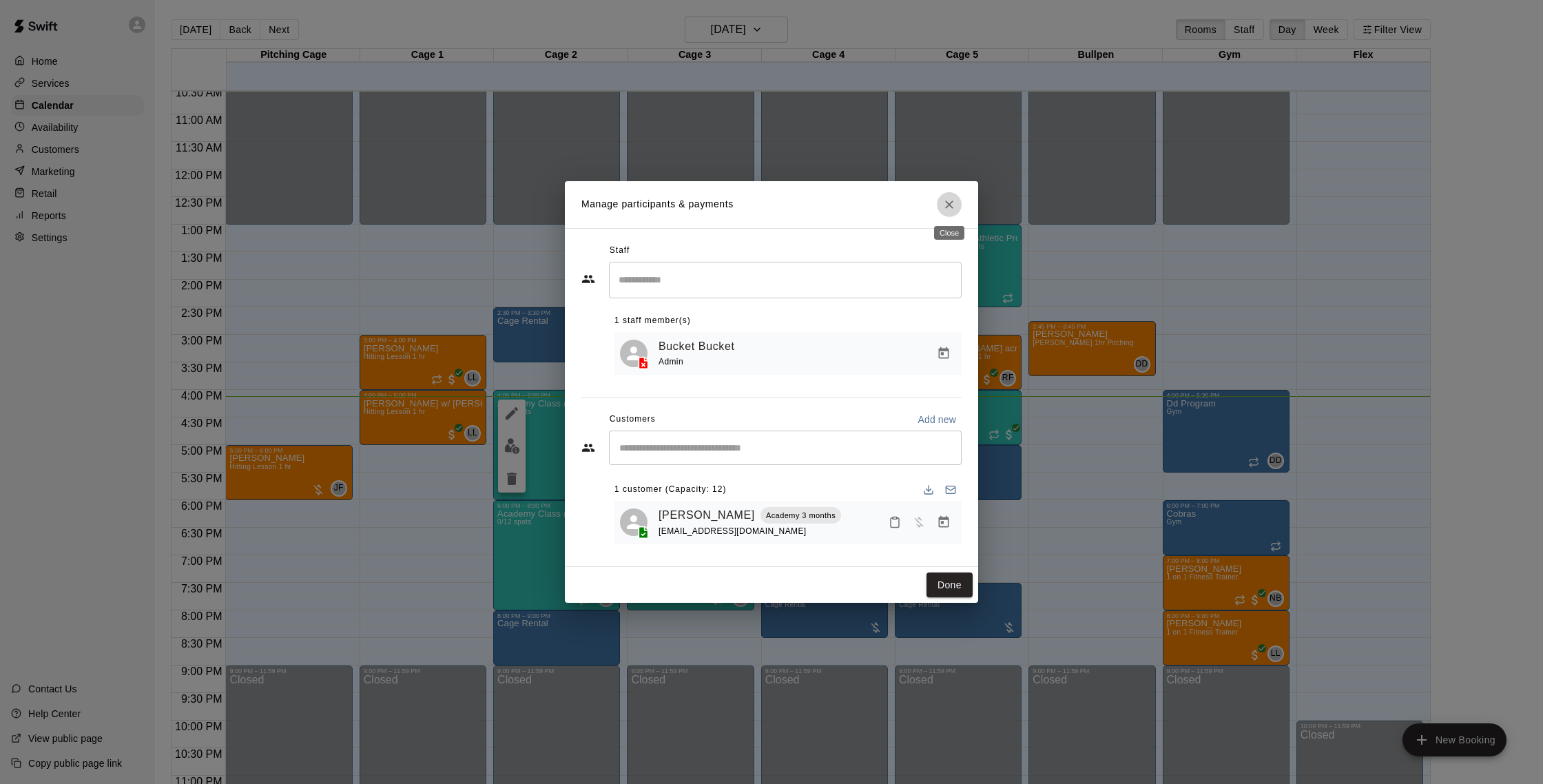
click at [954, 202] on icon "Close" at bounding box center [950, 204] width 14 height 14
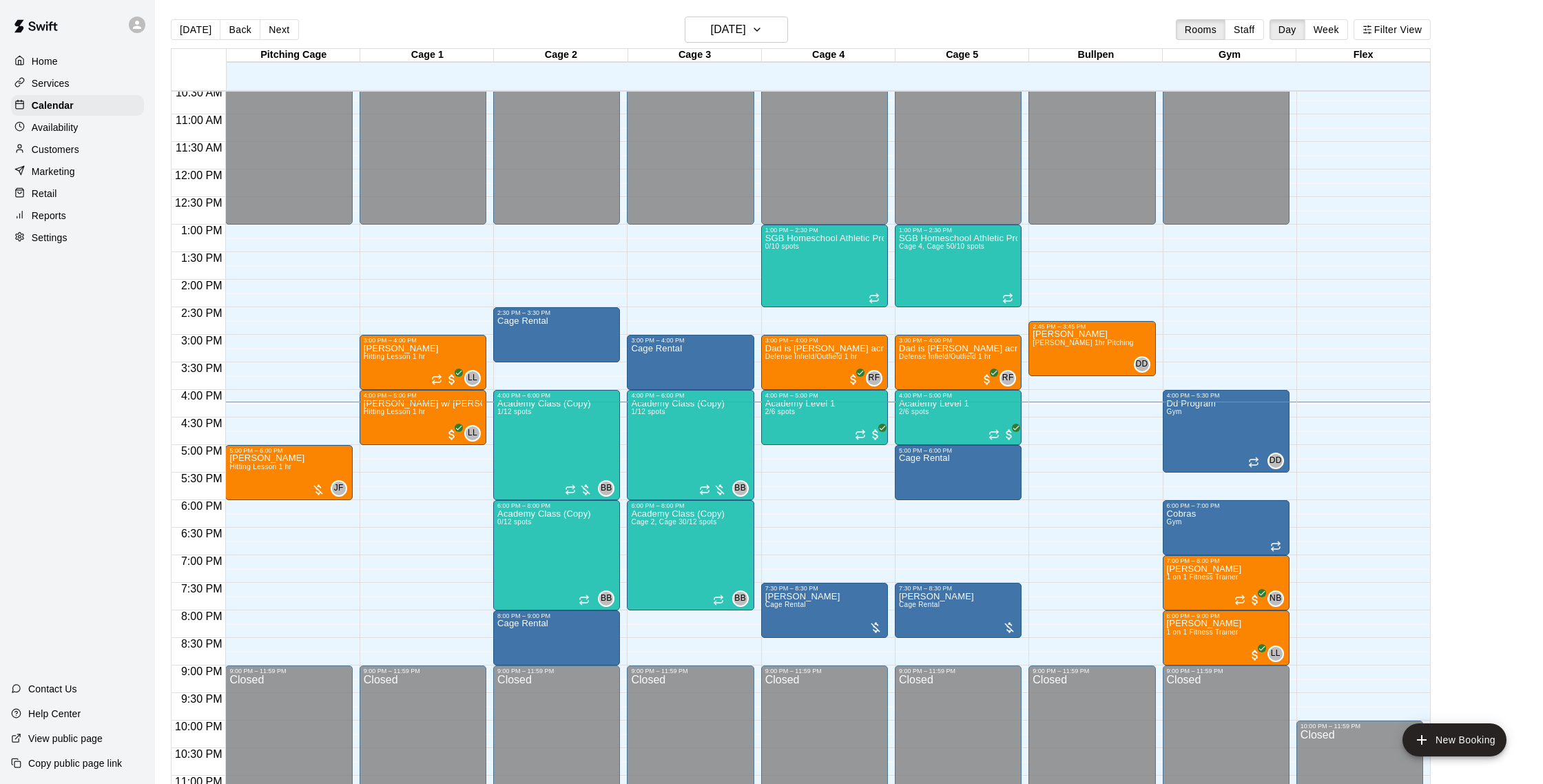
scroll to position [584, 0]
click at [287, 31] on button "Next" at bounding box center [279, 30] width 39 height 20
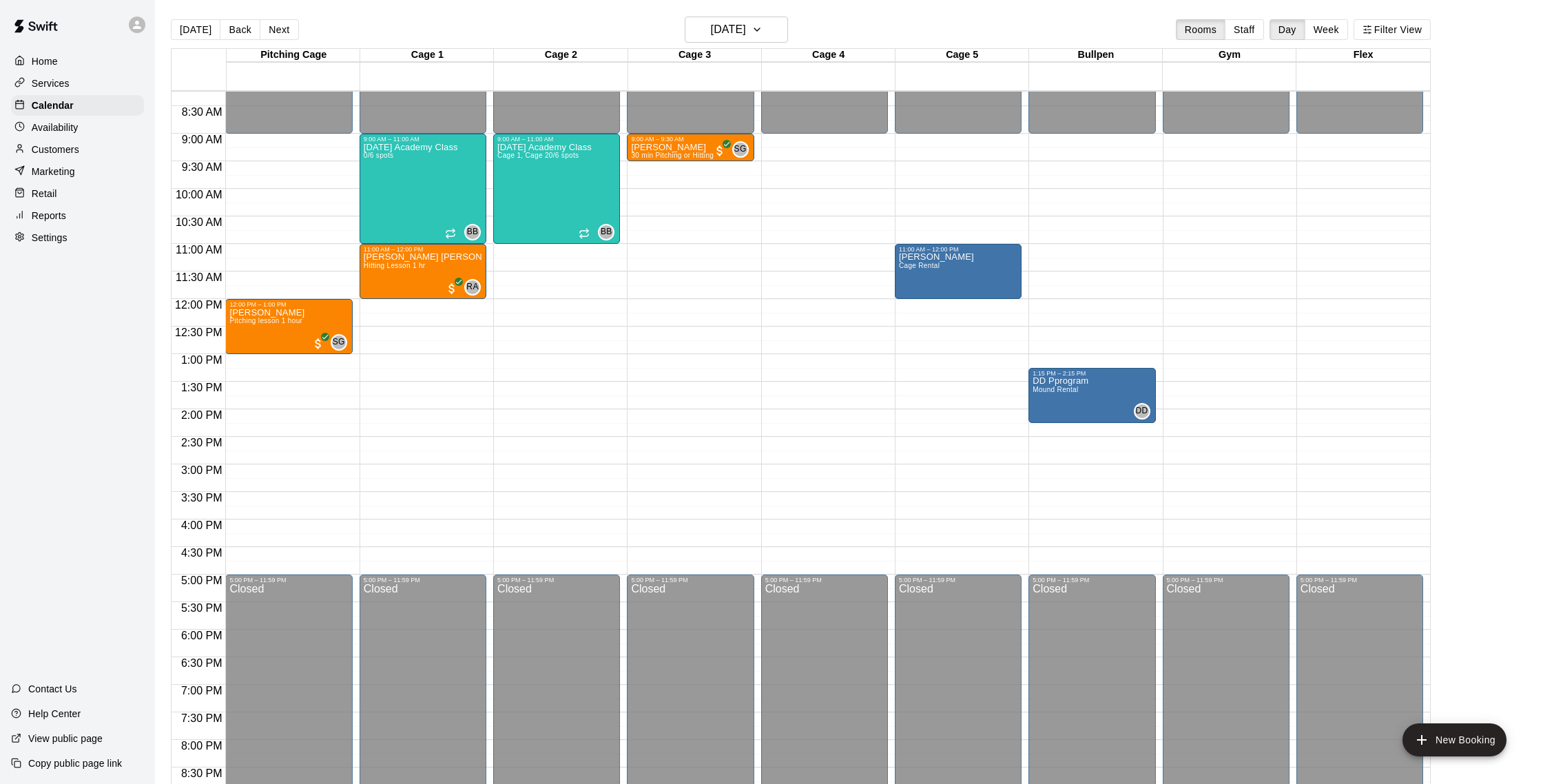
scroll to position [436, 0]
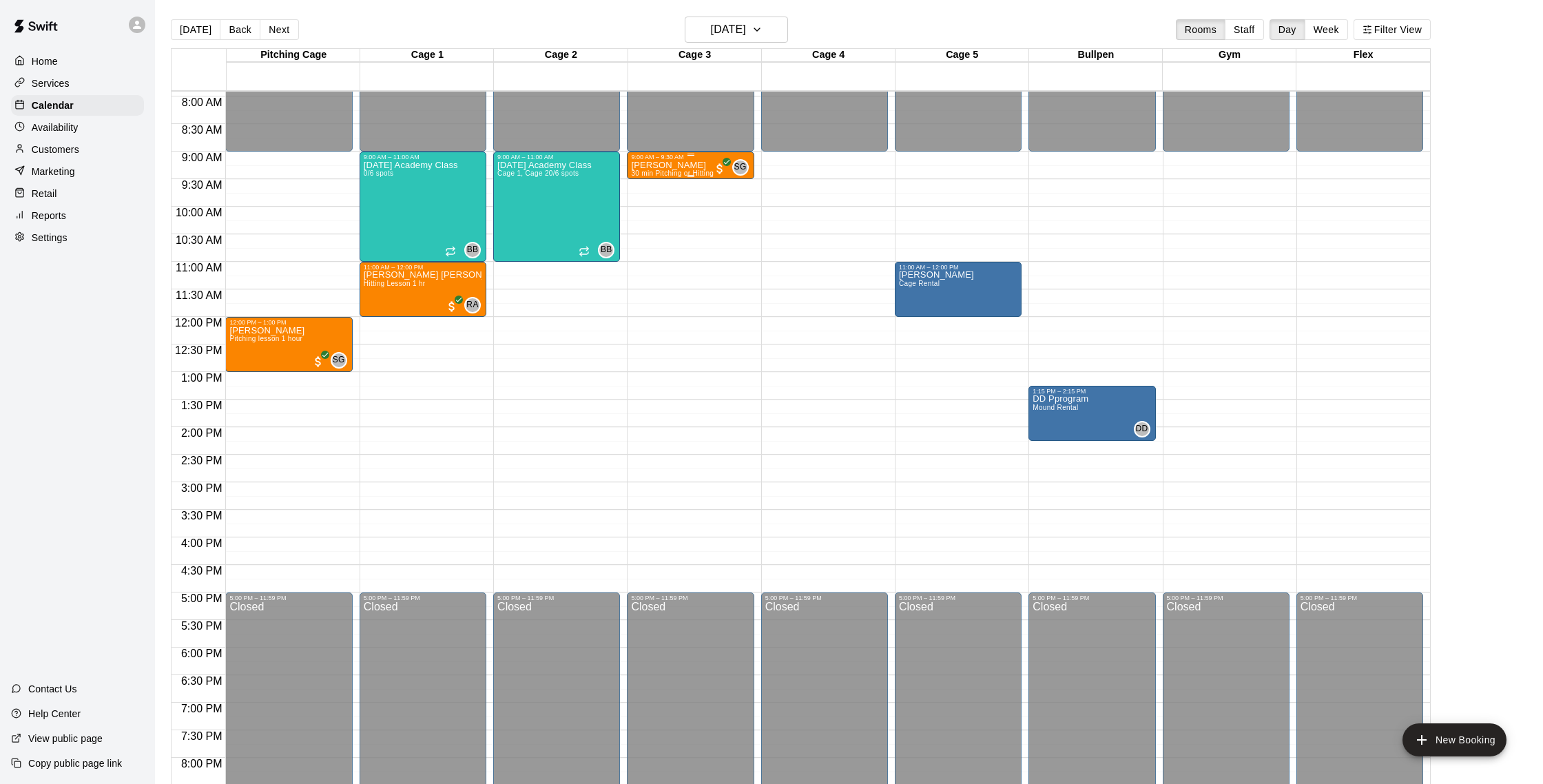
click at [677, 170] on span "30 min Pitching or Hitting" at bounding box center [673, 173] width 83 height 8
click at [650, 221] on img "edit" at bounding box center [646, 217] width 16 height 16
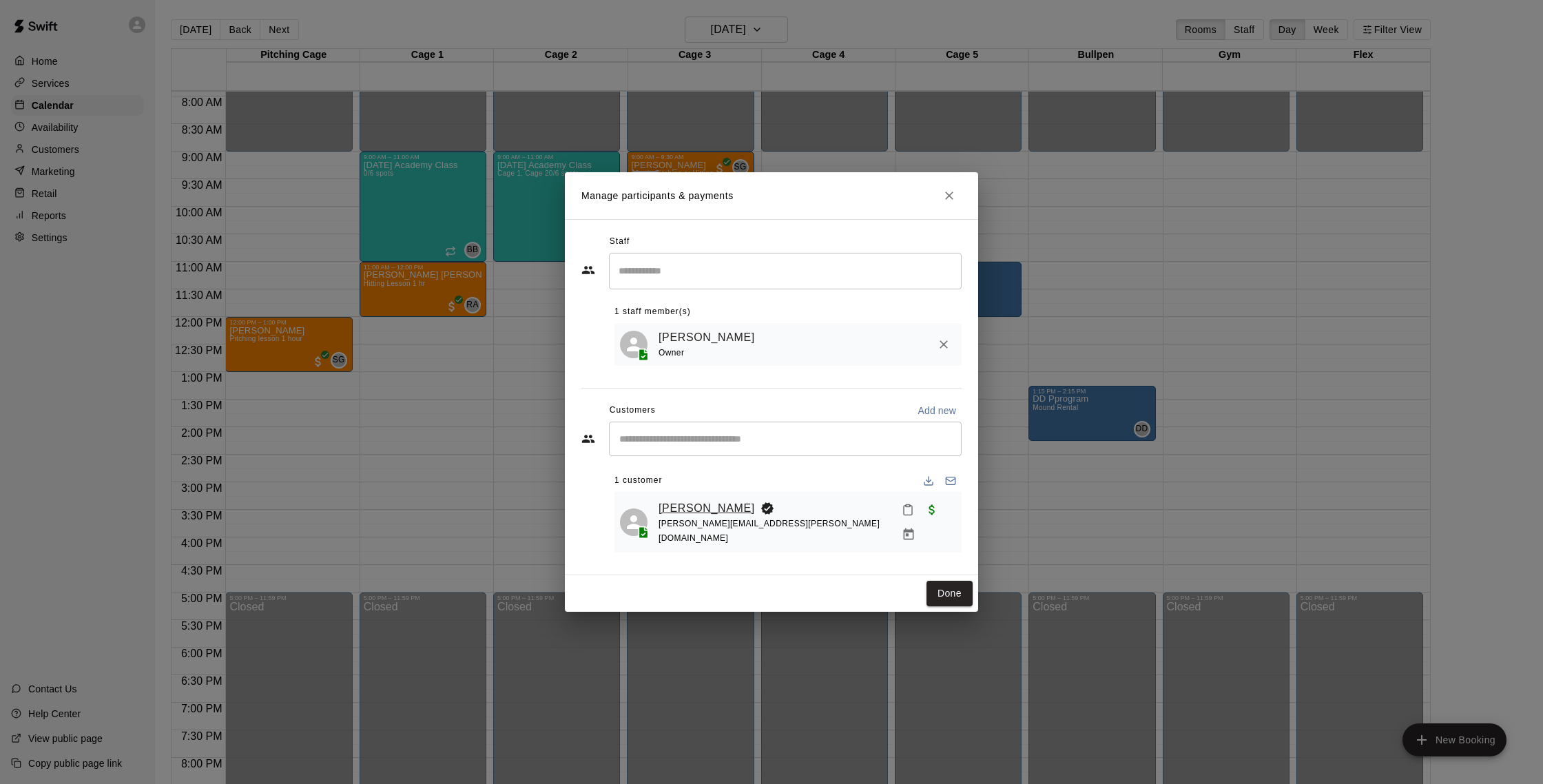
click at [677, 510] on link "[PERSON_NAME]" at bounding box center [707, 508] width 96 height 18
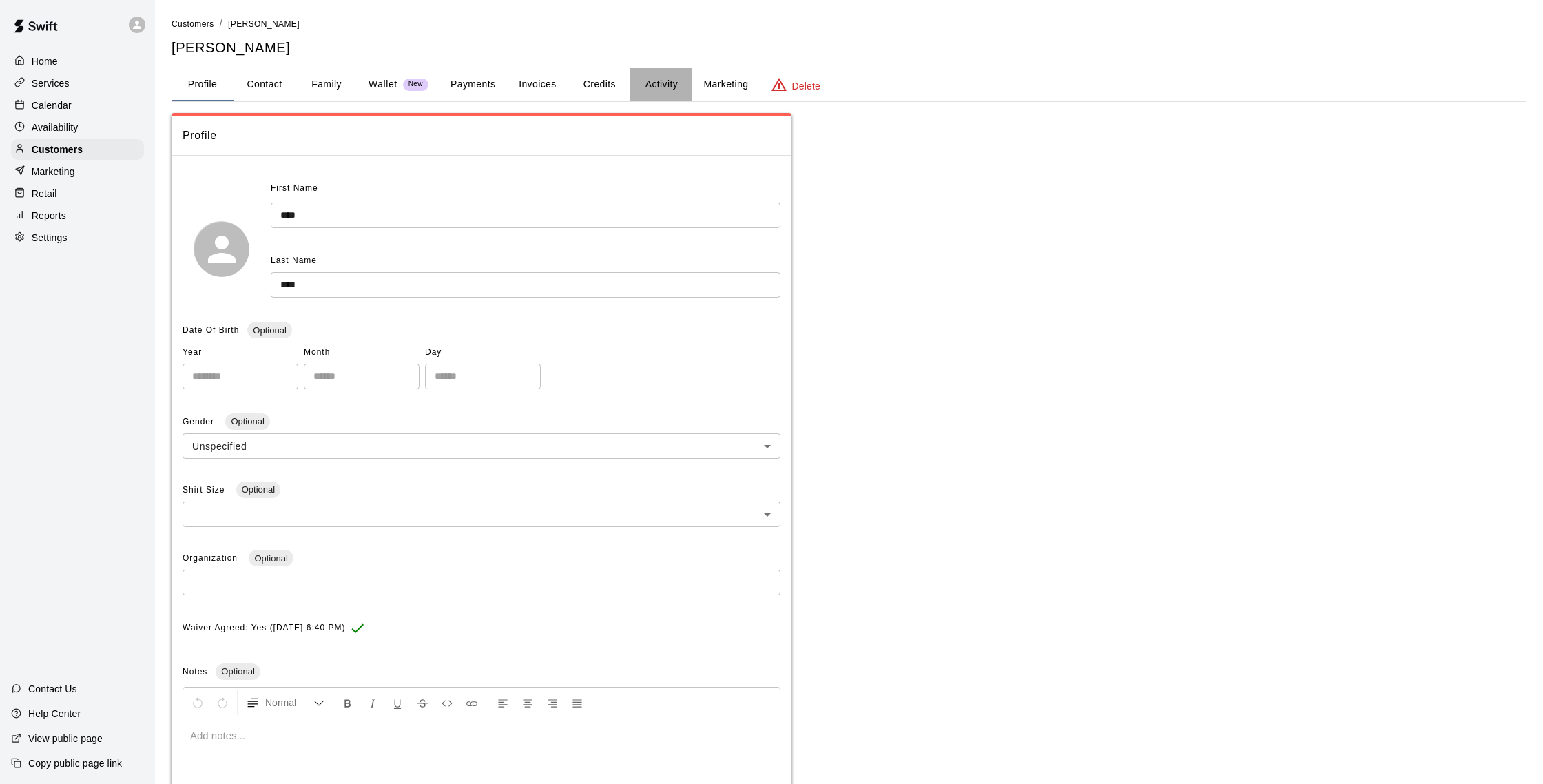
click at [655, 88] on button "Activity" at bounding box center [661, 84] width 62 height 33
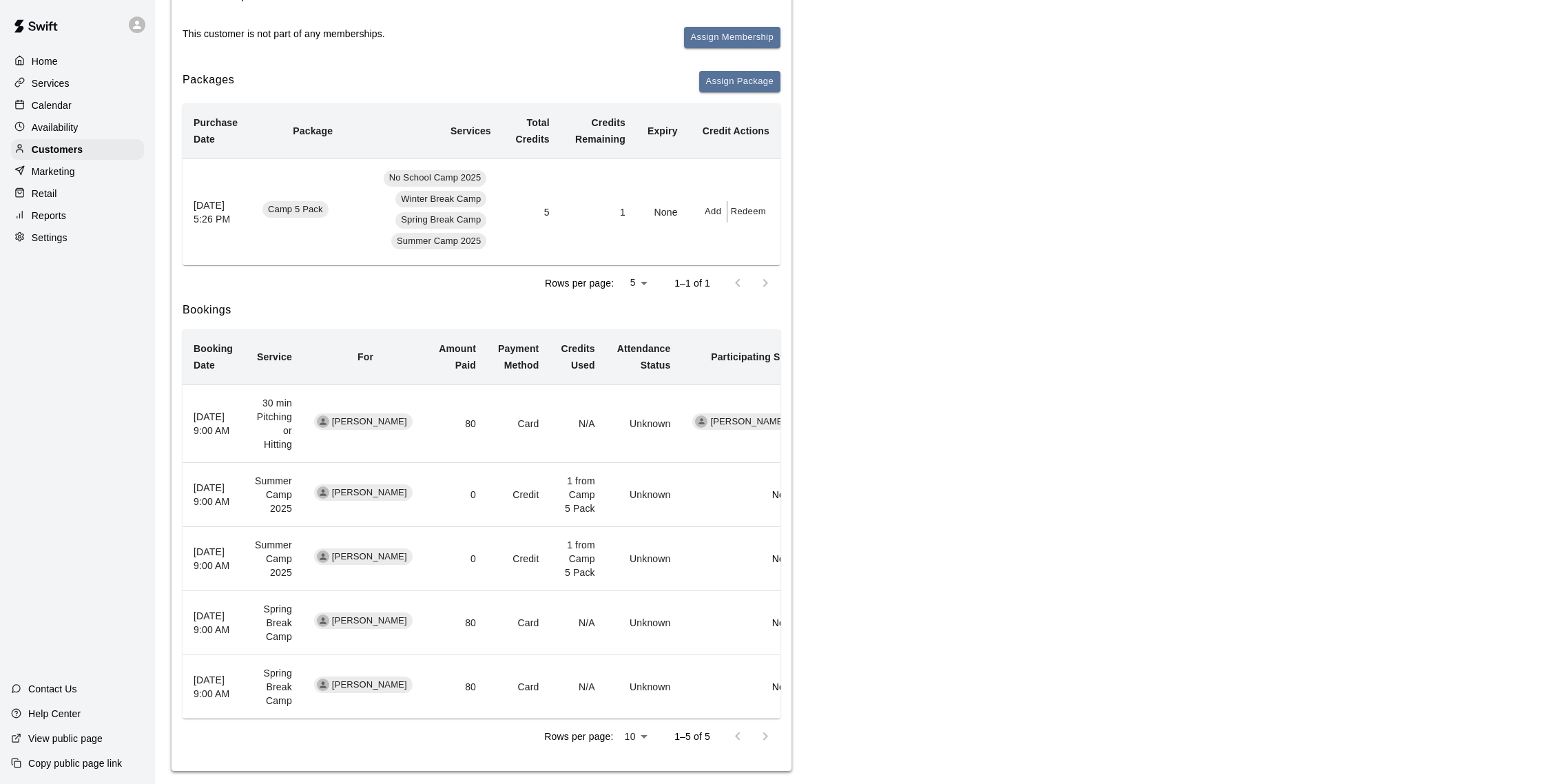
scroll to position [192, 0]
